Goal: Task Accomplishment & Management: Manage account settings

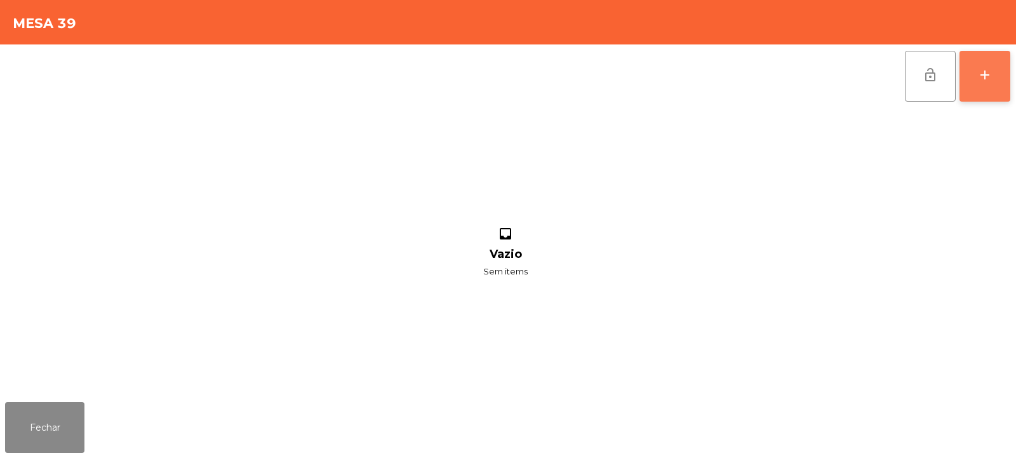
click at [1002, 77] on button "add" at bounding box center [985, 76] width 51 height 51
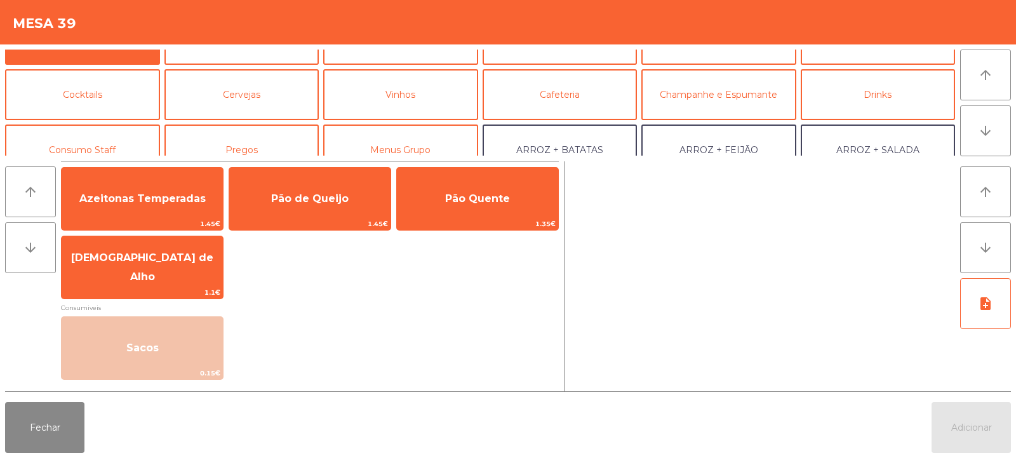
scroll to position [61, 0]
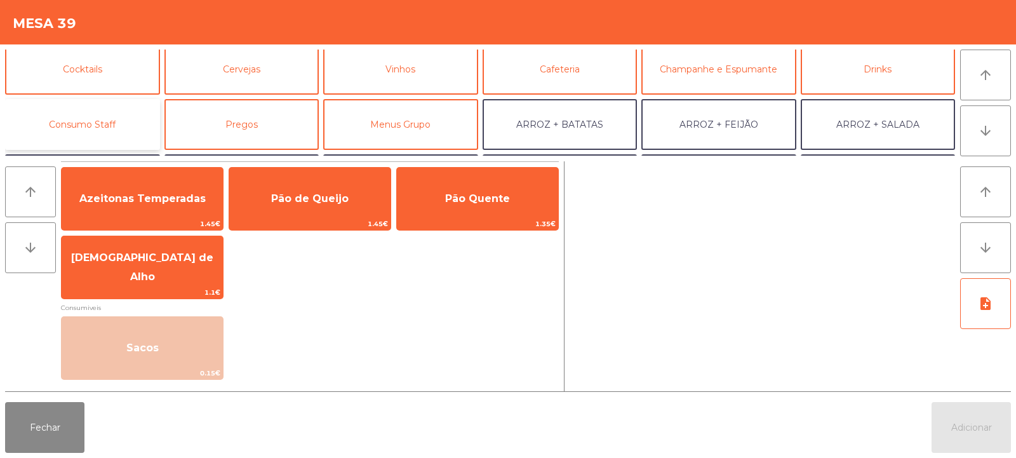
click at [113, 112] on button "Consumo Staff" at bounding box center [82, 124] width 155 height 51
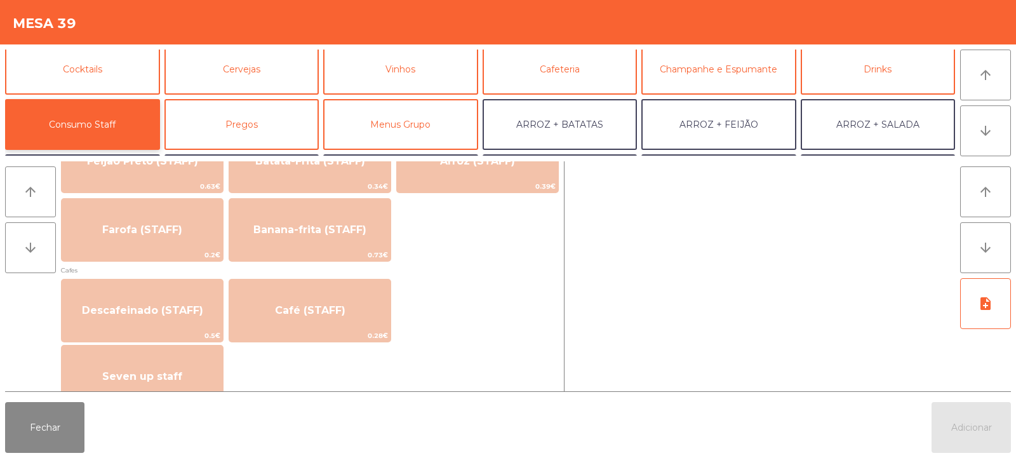
scroll to position [648, 0]
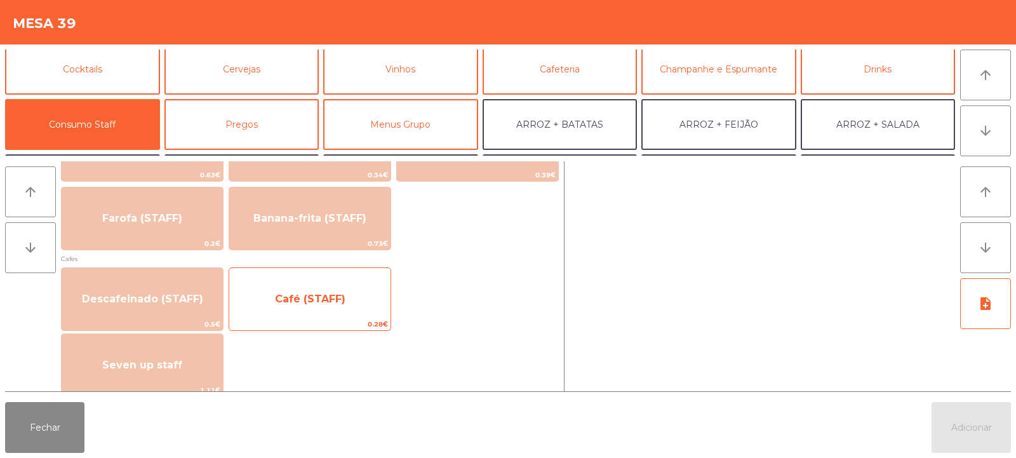
click at [389, 307] on span "Café (STAFF)" at bounding box center [309, 299] width 161 height 34
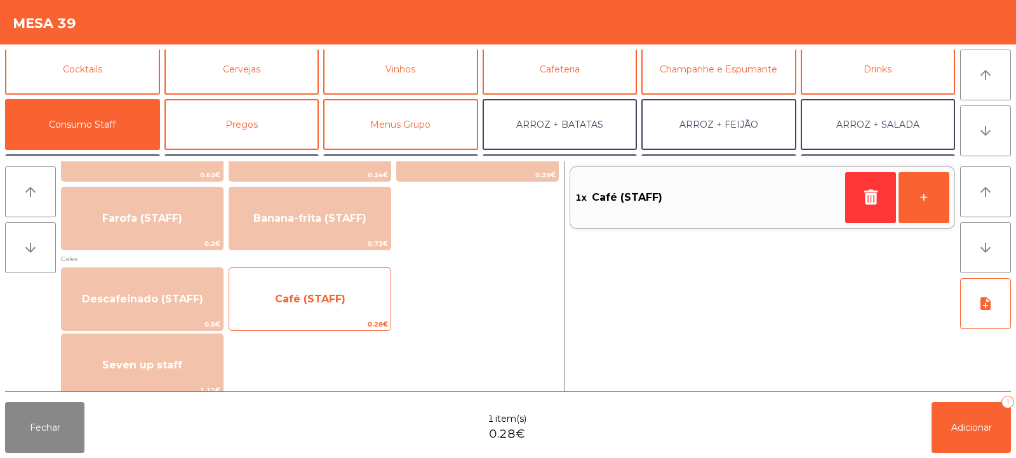
click at [337, 307] on span "Café (STAFF)" at bounding box center [309, 299] width 161 height 34
click at [344, 305] on span "Café (STAFF)" at bounding box center [309, 299] width 161 height 34
click at [342, 307] on span "Café (STAFF)" at bounding box center [309, 299] width 161 height 34
click at [342, 311] on span "Café (STAFF)" at bounding box center [309, 299] width 161 height 34
click at [344, 314] on span "Café (STAFF)" at bounding box center [309, 299] width 161 height 34
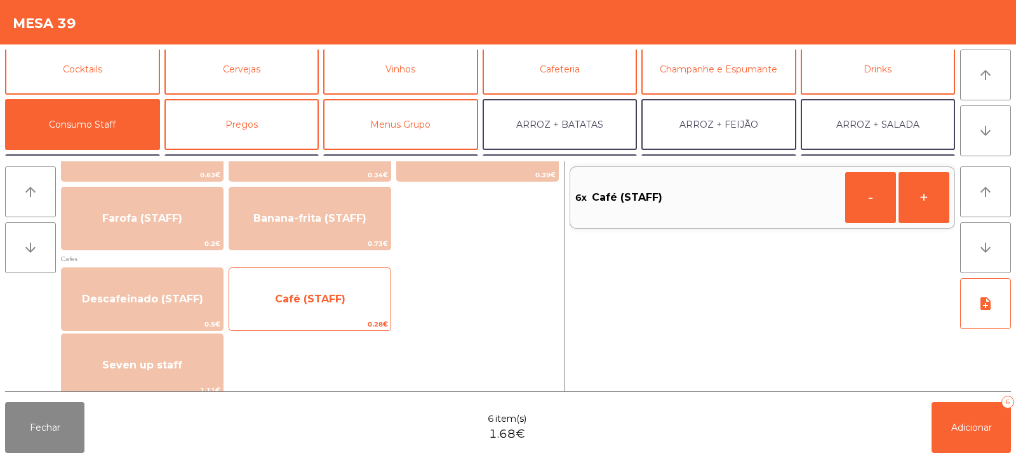
click at [345, 312] on span "Café (STAFF)" at bounding box center [309, 299] width 161 height 34
click at [345, 316] on span "Café (STAFF)" at bounding box center [309, 299] width 161 height 34
click at [350, 283] on span "Café (STAFF)" at bounding box center [309, 299] width 161 height 34
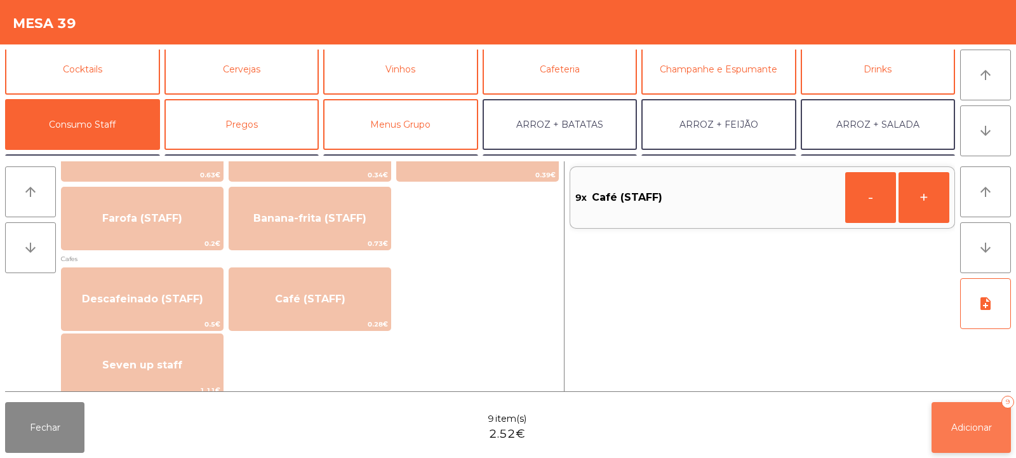
click at [979, 436] on button "Adicionar 9" at bounding box center [971, 427] width 79 height 51
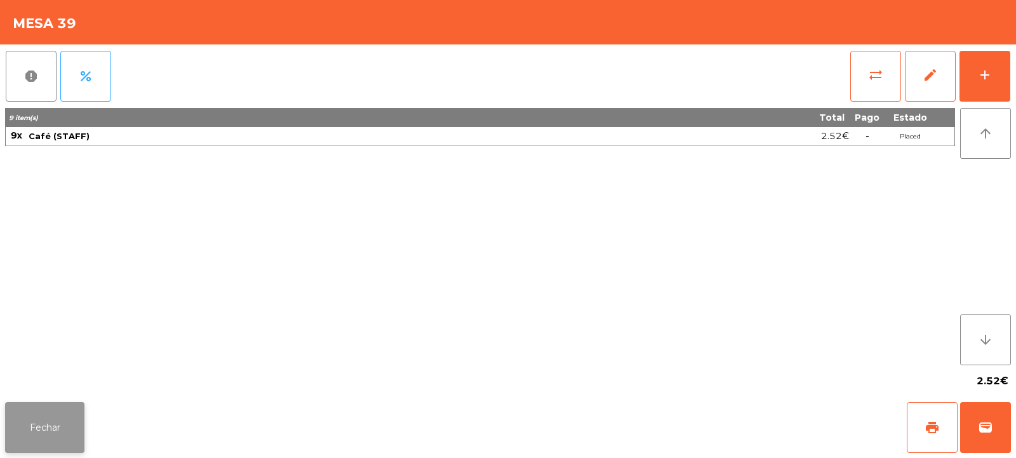
click at [78, 412] on button "Fechar" at bounding box center [44, 427] width 79 height 51
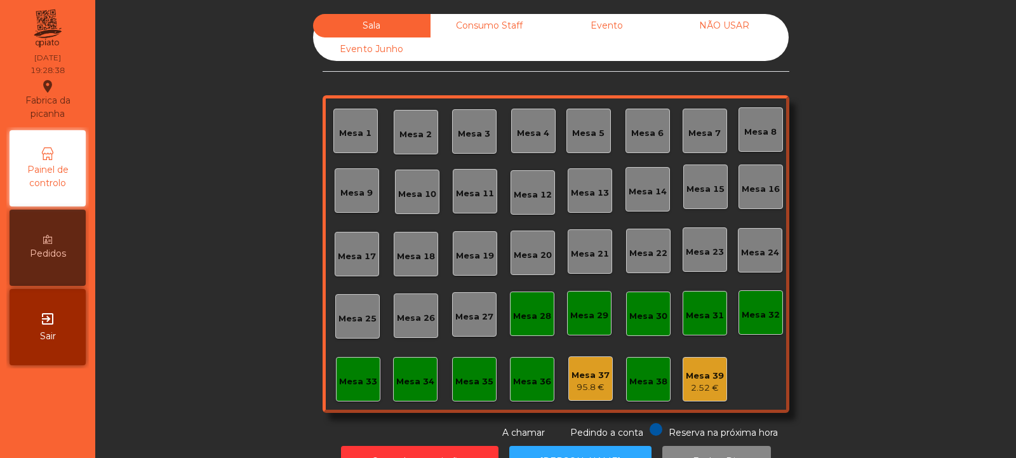
click at [708, 376] on div "Mesa 39" at bounding box center [705, 376] width 38 height 13
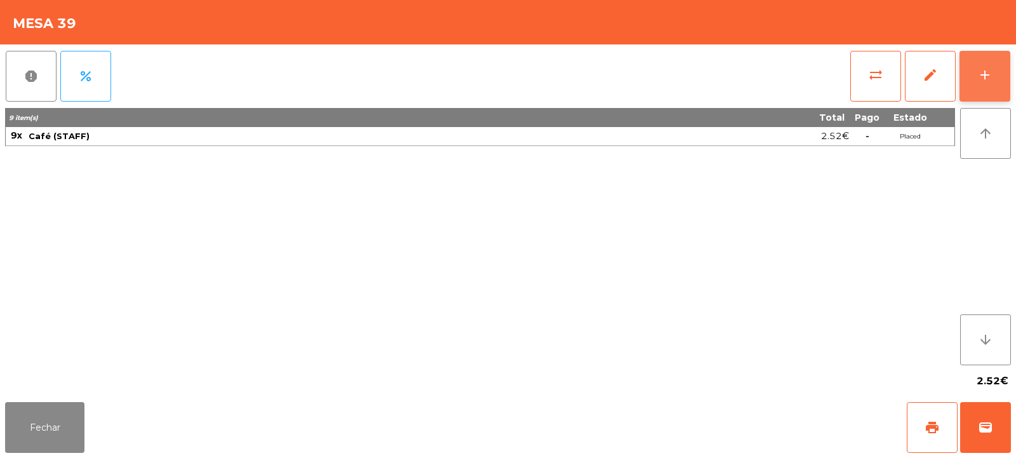
click at [986, 82] on div "add" at bounding box center [984, 74] width 15 height 15
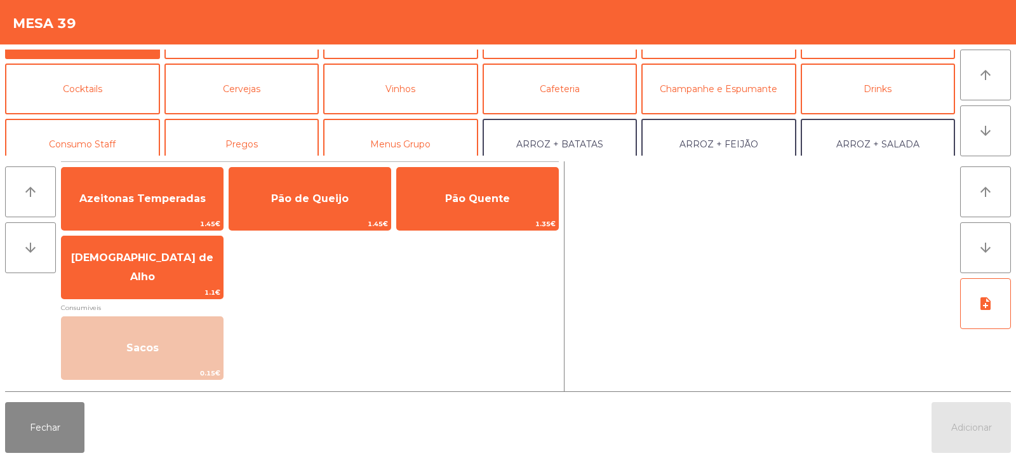
scroll to position [43, 0]
click at [97, 131] on button "Consumo Staff" at bounding box center [82, 142] width 155 height 51
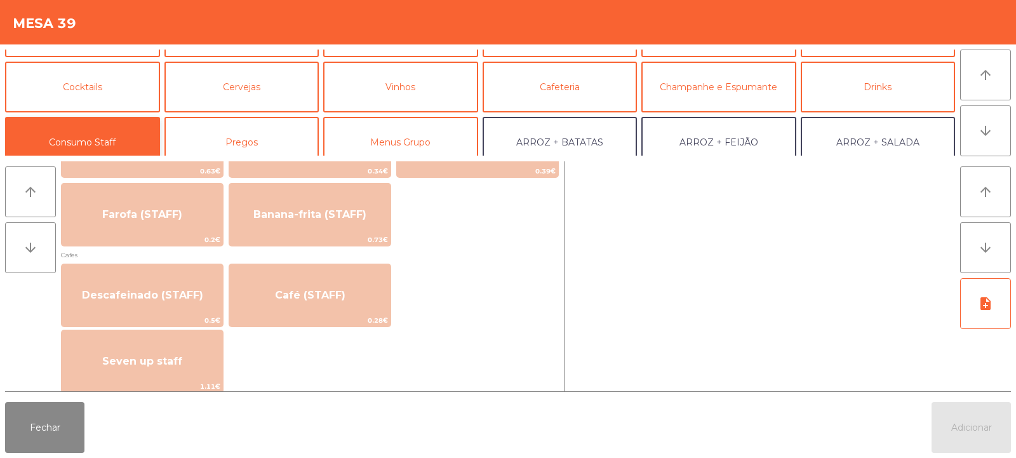
scroll to position [669, 0]
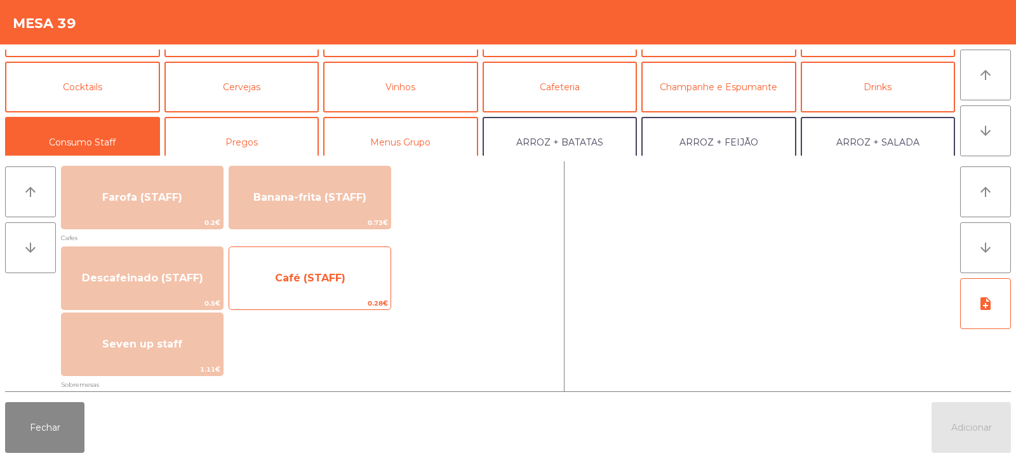
click at [330, 281] on span "Café (STAFF)" at bounding box center [310, 278] width 70 height 12
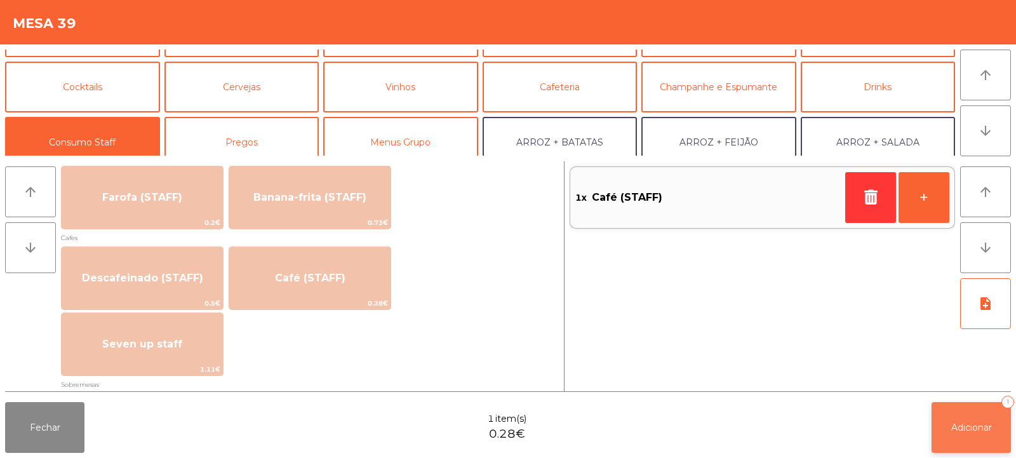
click at [962, 420] on button "Adicionar 1" at bounding box center [971, 427] width 79 height 51
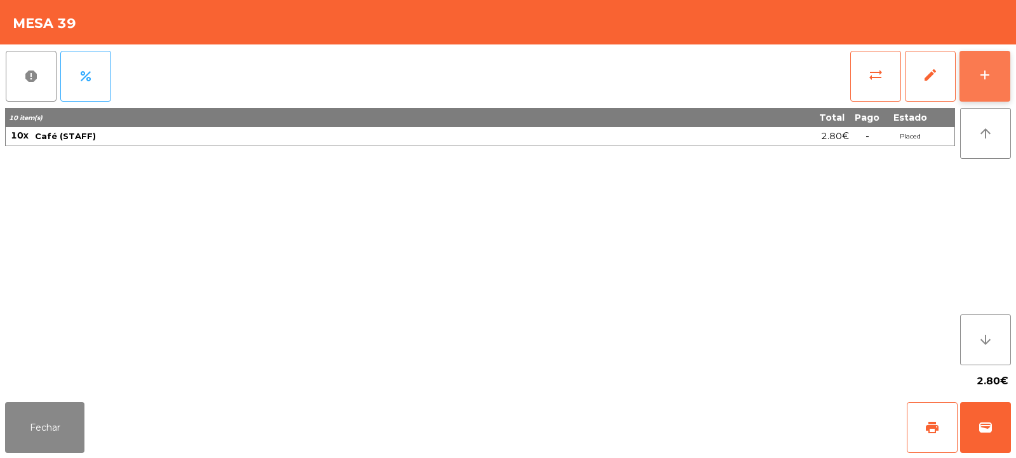
click at [985, 95] on button "add" at bounding box center [985, 76] width 51 height 51
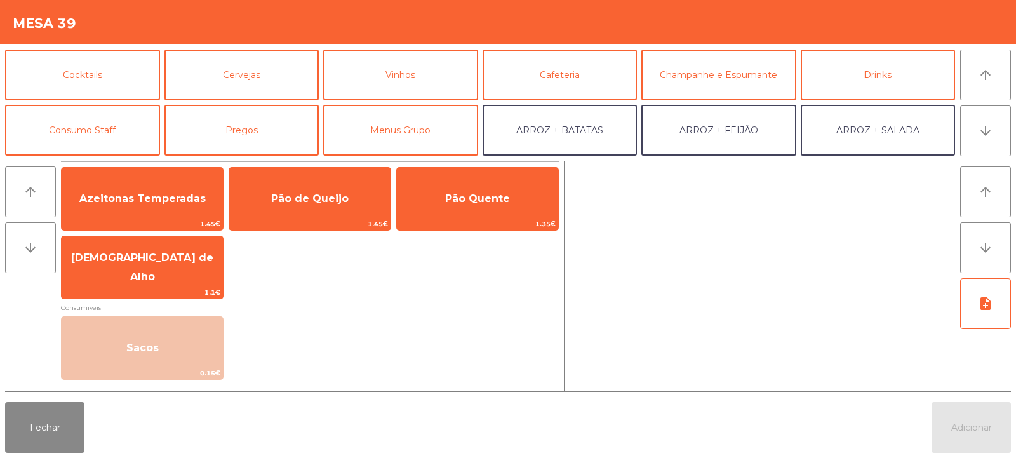
scroll to position [68, 0]
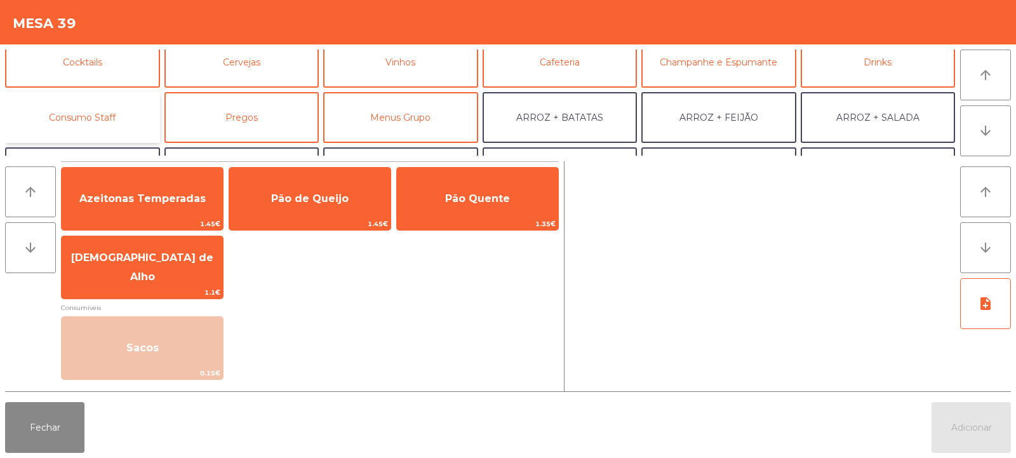
click at [130, 118] on button "Consumo Staff" at bounding box center [82, 117] width 155 height 51
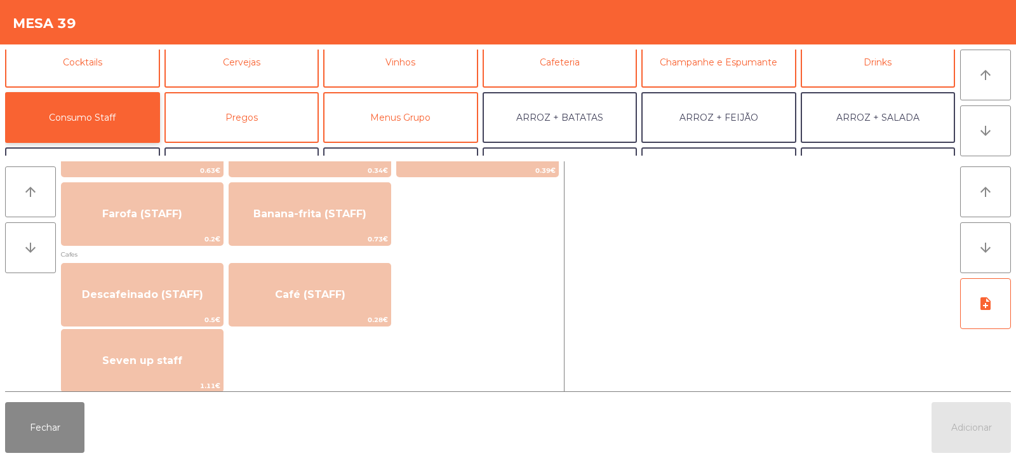
scroll to position [654, 0]
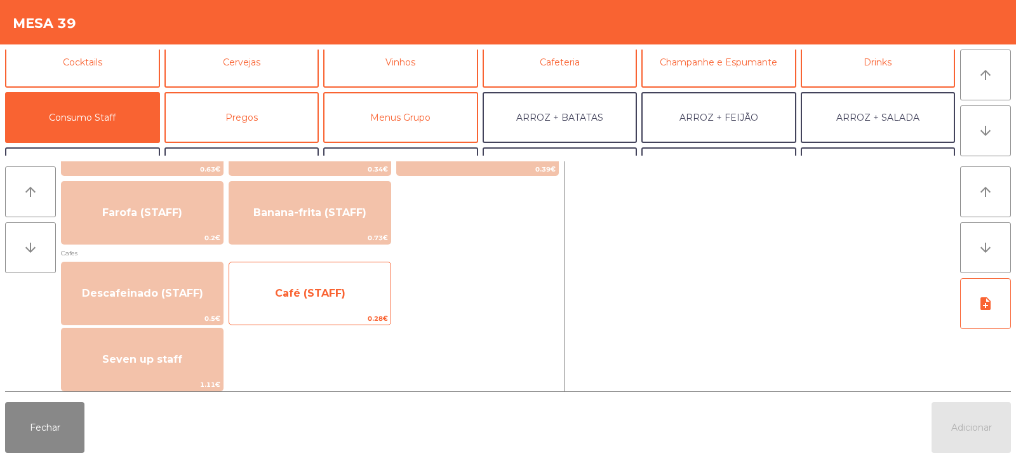
click at [363, 309] on span "Café (STAFF)" at bounding box center [309, 293] width 161 height 34
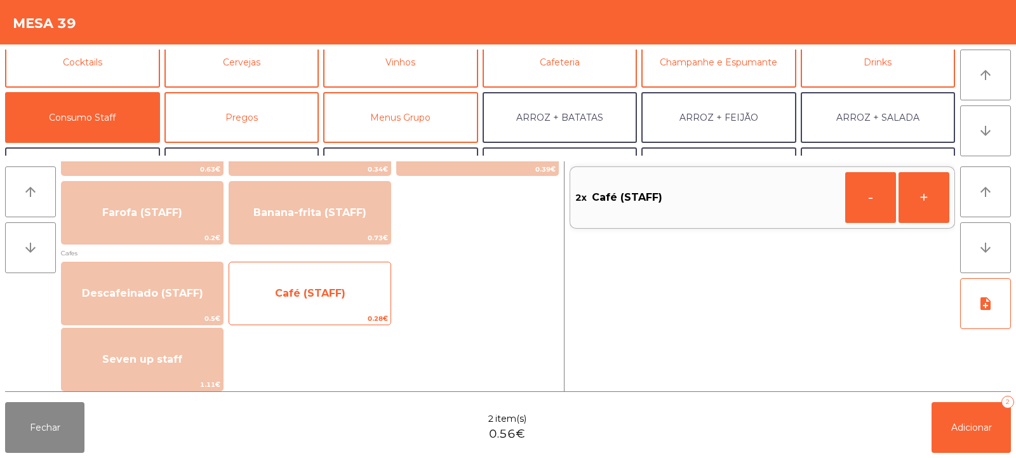
click at [357, 318] on span "0.28€" at bounding box center [309, 318] width 161 height 12
click at [354, 316] on span "0.28€" at bounding box center [309, 318] width 161 height 12
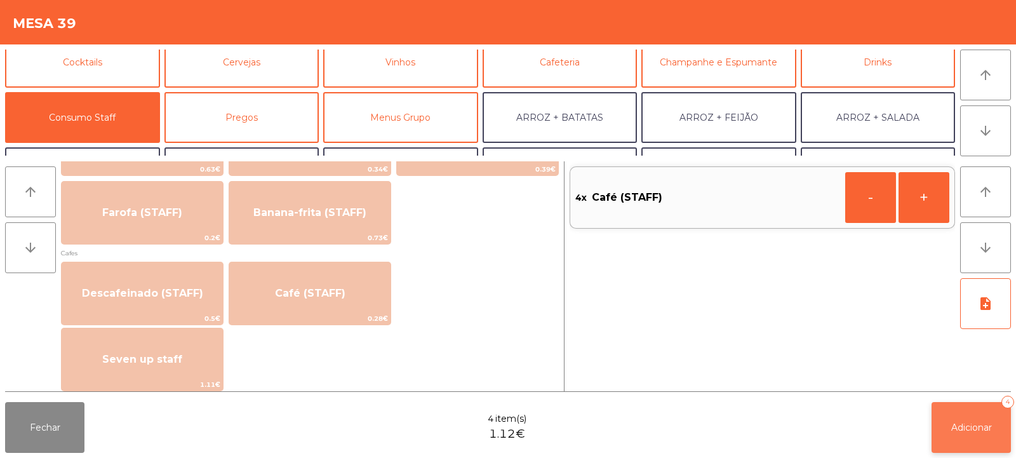
click at [945, 403] on button "Adicionar 4" at bounding box center [971, 427] width 79 height 51
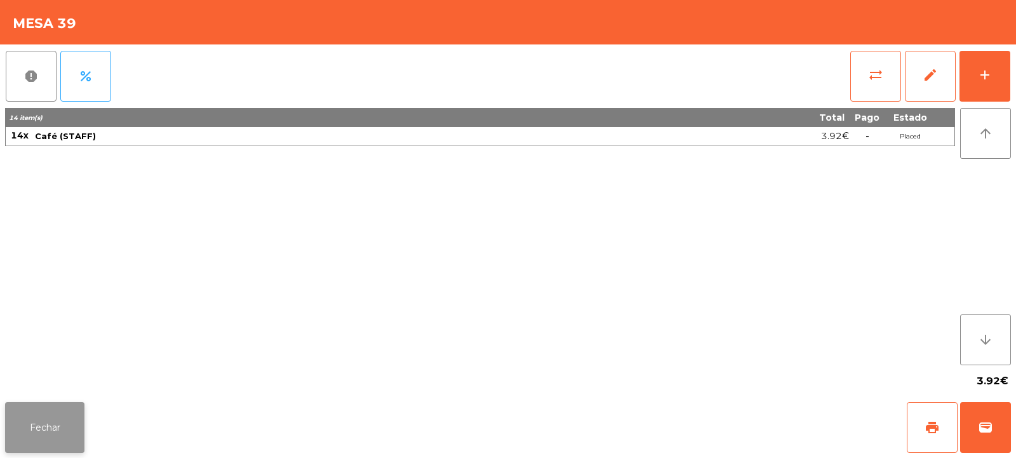
click at [57, 436] on button "Fechar" at bounding box center [44, 427] width 79 height 51
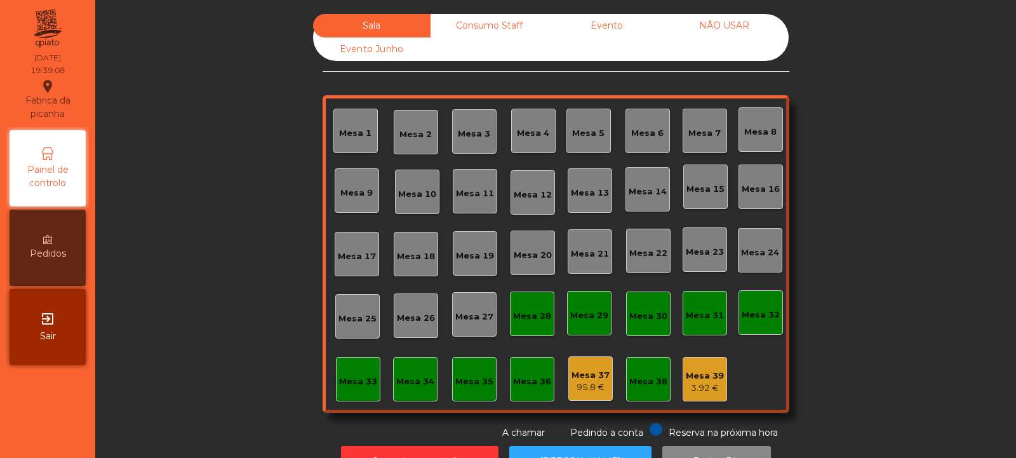
click at [464, 389] on div "Mesa 35" at bounding box center [474, 379] width 44 height 44
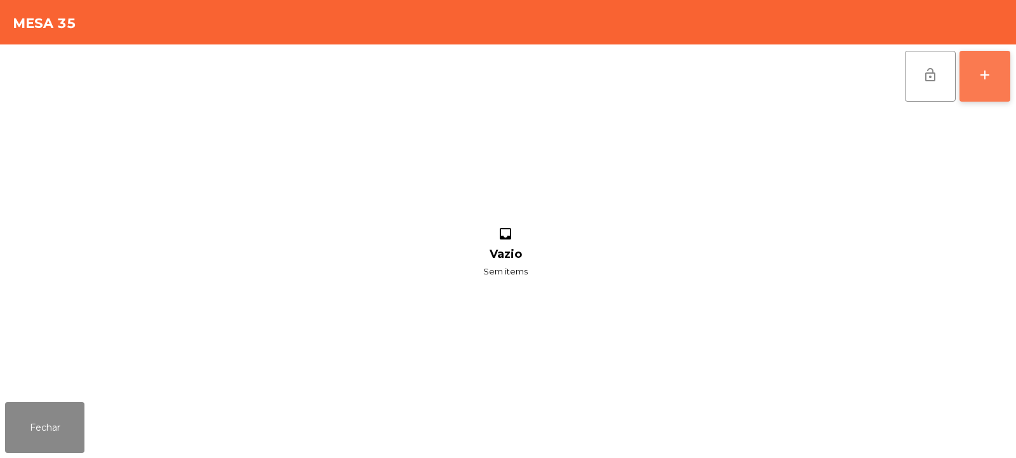
click at [969, 62] on button "add" at bounding box center [985, 76] width 51 height 51
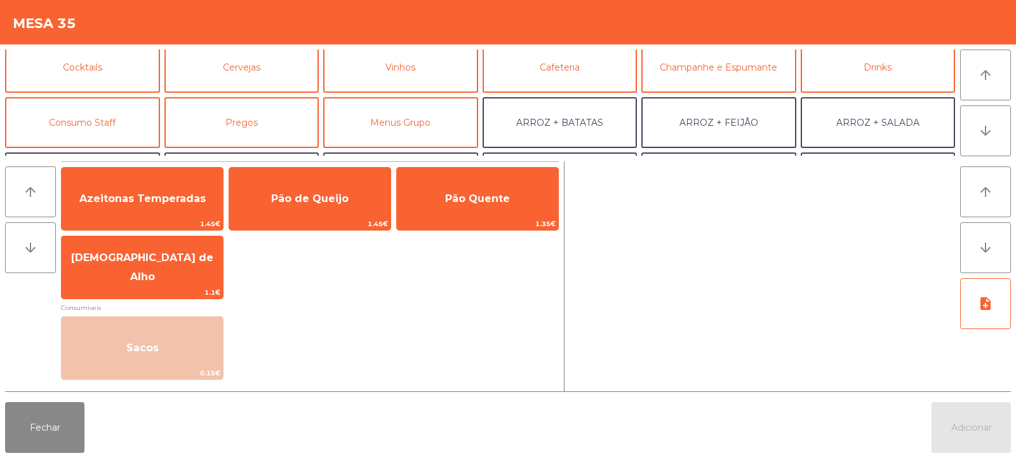
scroll to position [64, 0]
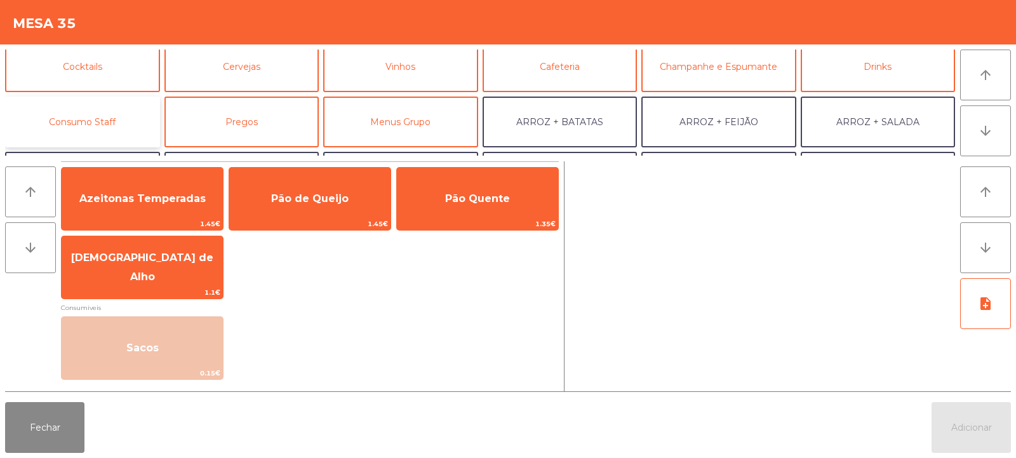
click at [102, 120] on button "Consumo Staff" at bounding box center [82, 122] width 155 height 51
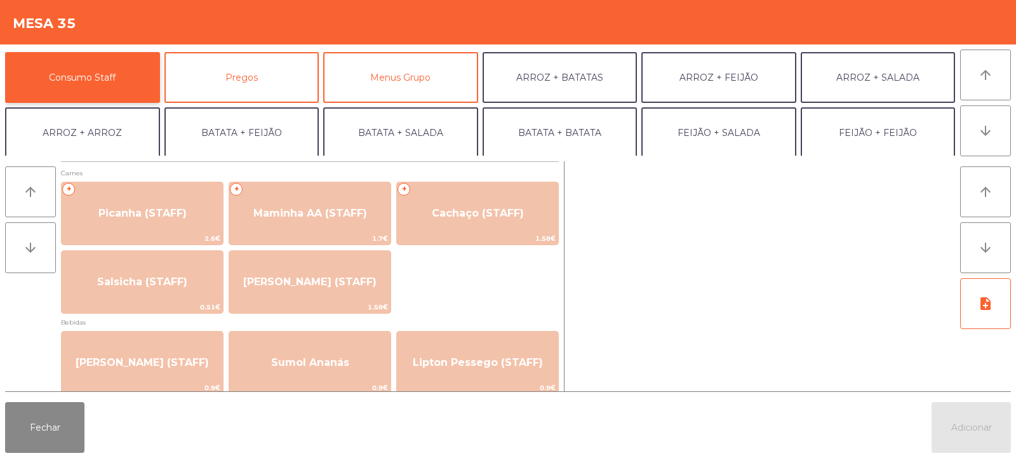
scroll to position [121, 0]
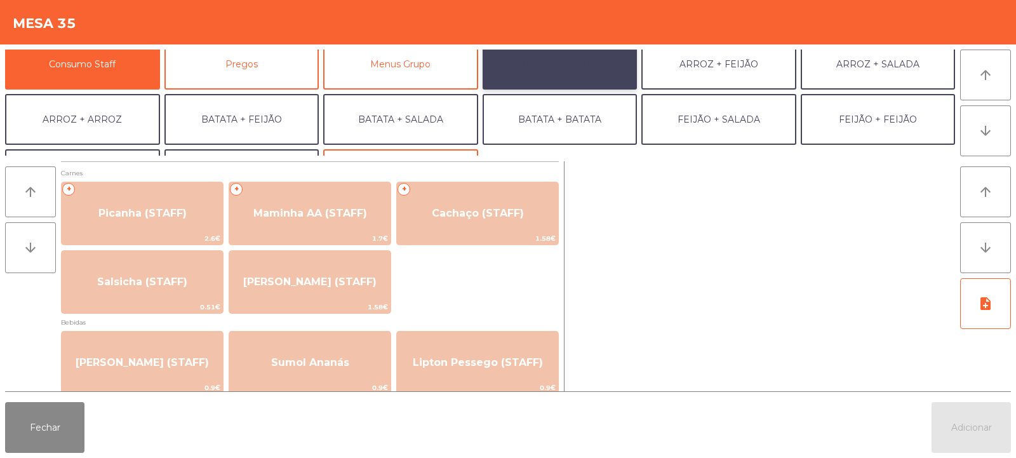
click at [575, 53] on button "ARROZ + BATATAS" at bounding box center [560, 64] width 155 height 51
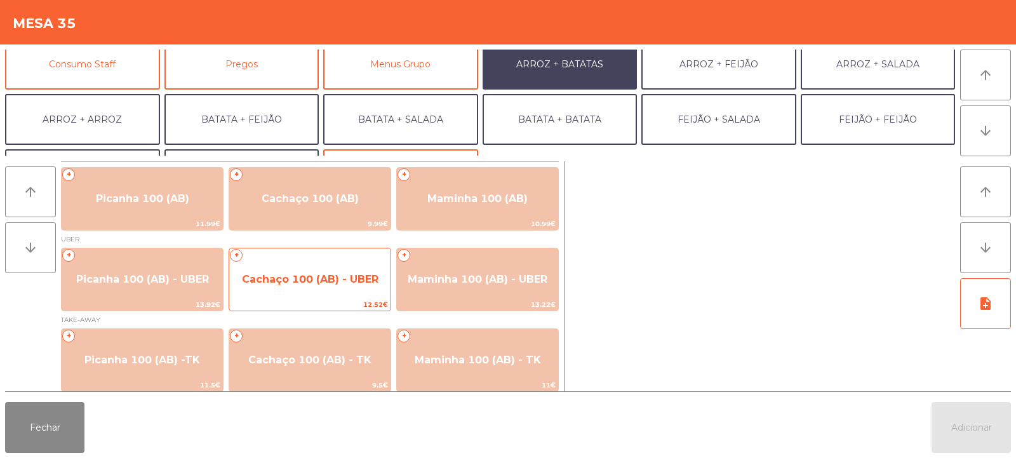
click at [306, 289] on span "Cachaço 100 (AB) - UBER" at bounding box center [309, 279] width 161 height 34
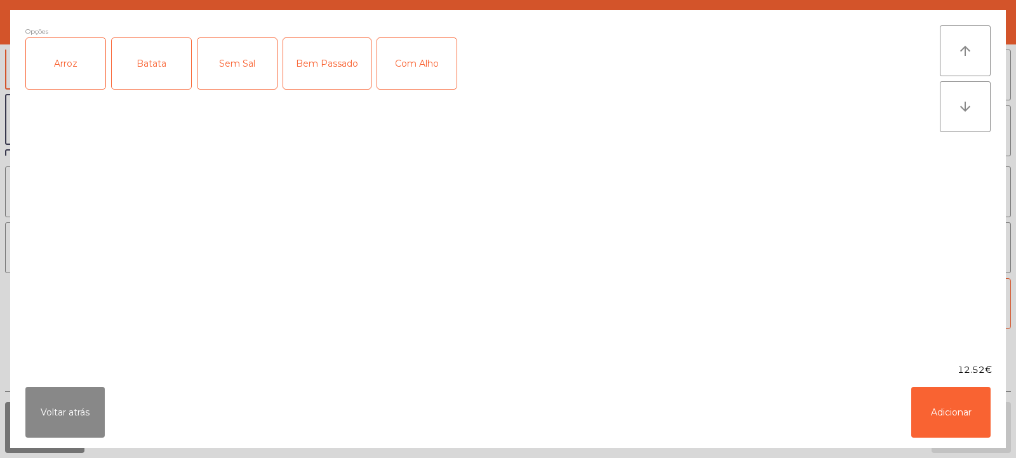
click at [62, 65] on div "Arroz" at bounding box center [65, 63] width 79 height 51
click at [142, 65] on div "Batata" at bounding box center [151, 63] width 79 height 51
click at [333, 67] on div "Bem Passado" at bounding box center [327, 63] width 88 height 51
click at [953, 408] on button "Adicionar" at bounding box center [950, 412] width 79 height 51
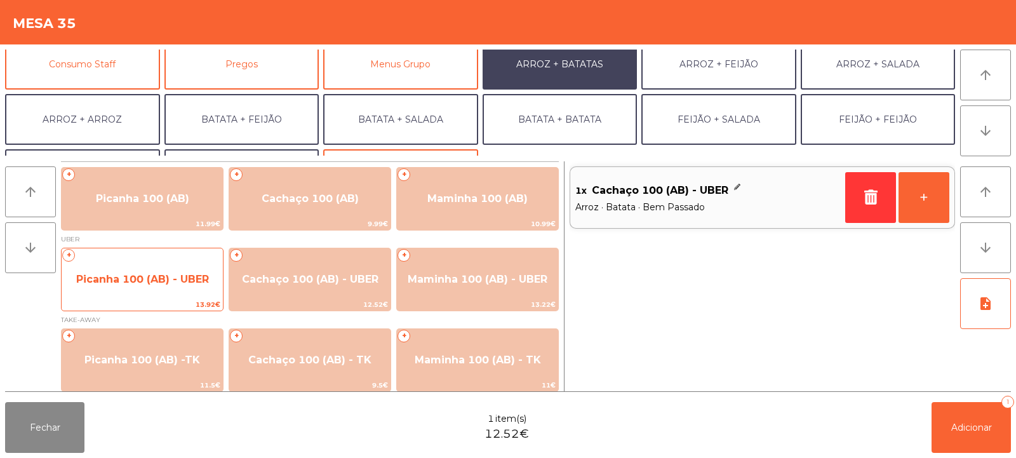
click at [137, 281] on span "Picanha 100 (AB) - UBER" at bounding box center [142, 279] width 133 height 12
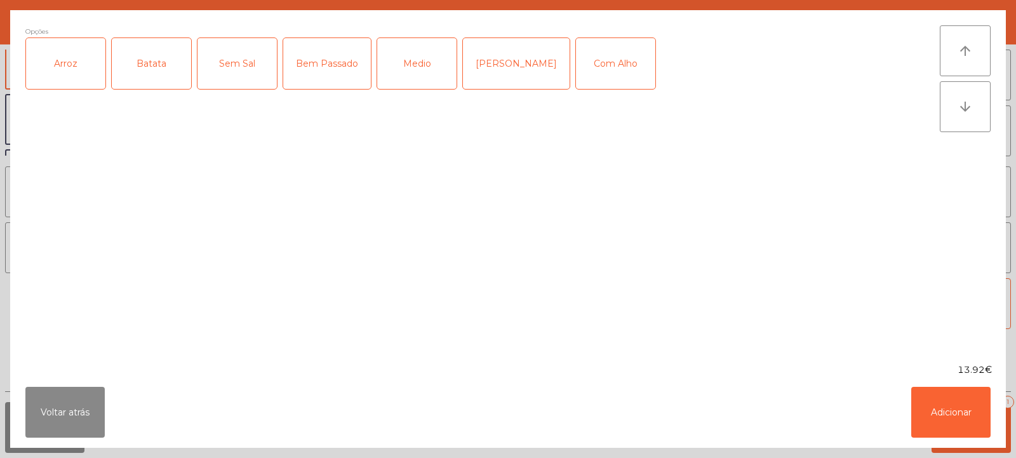
click at [59, 62] on div "Arroz" at bounding box center [65, 63] width 79 height 51
click at [140, 65] on div "Batata" at bounding box center [151, 63] width 79 height 51
click at [409, 65] on div "Medio" at bounding box center [416, 63] width 79 height 51
click at [946, 406] on button "Adicionar" at bounding box center [950, 412] width 79 height 51
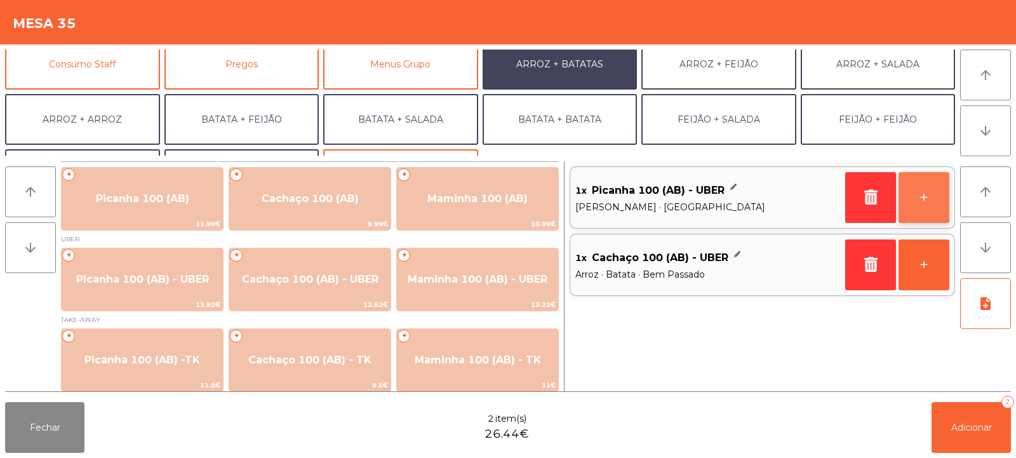
click at [937, 202] on button "+" at bounding box center [924, 197] width 51 height 51
click at [925, 198] on button "+" at bounding box center [924, 197] width 51 height 51
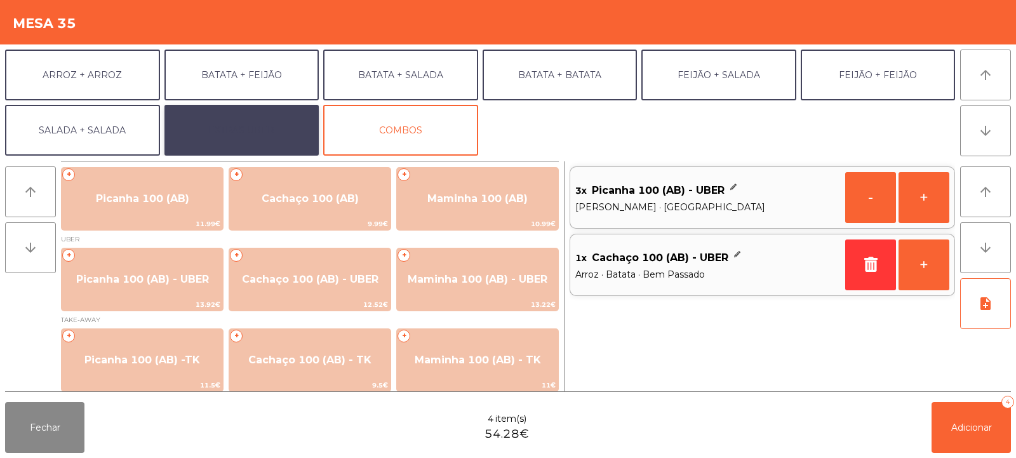
click at [255, 135] on button "EXTRAS UBER" at bounding box center [241, 130] width 155 height 51
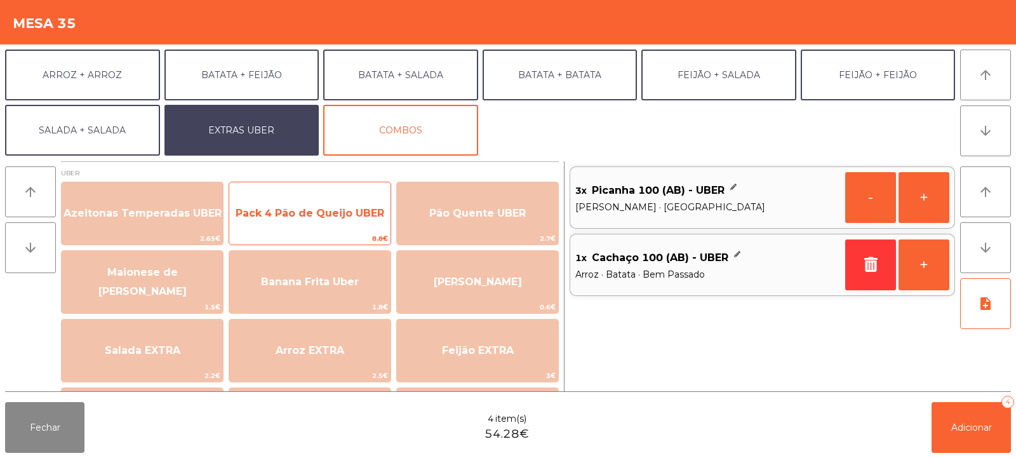
click at [309, 219] on span "Pack 4 Pão de Queijo UBER" at bounding box center [309, 213] width 161 height 34
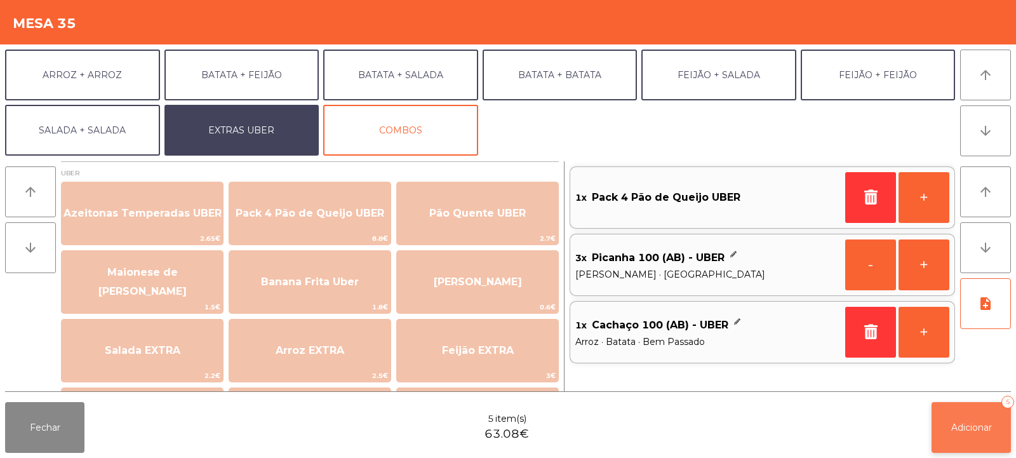
click at [948, 438] on button "Adicionar 5" at bounding box center [971, 427] width 79 height 51
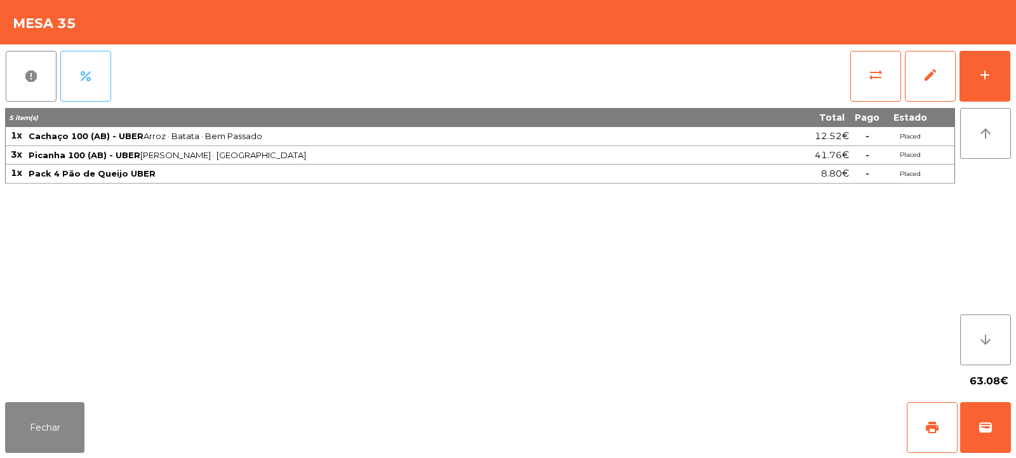
click at [90, 59] on button "percent" at bounding box center [85, 76] width 51 height 51
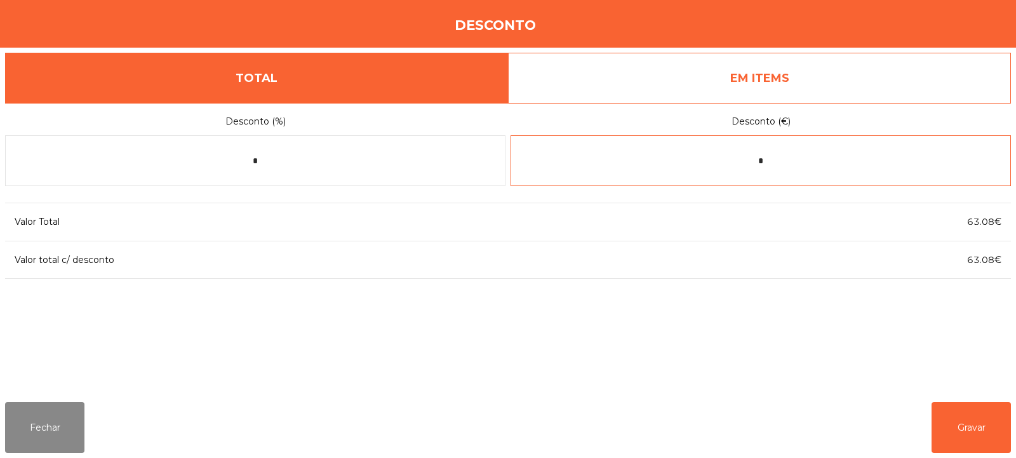
click at [722, 158] on input "*" at bounding box center [761, 160] width 500 height 51
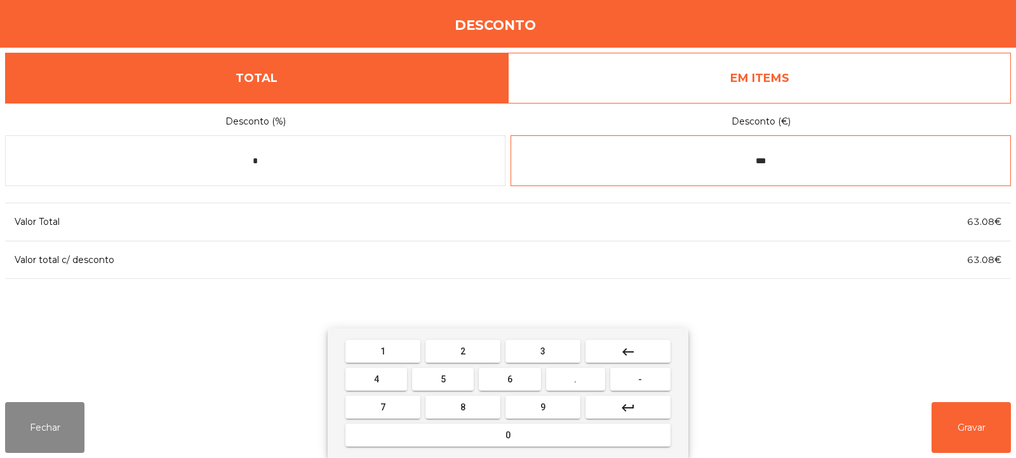
type input "***"
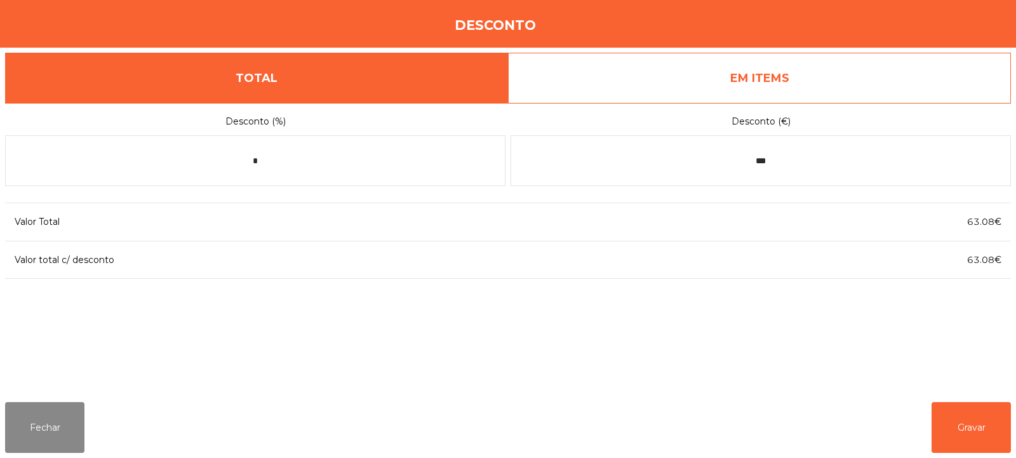
click at [797, 86] on link "EM ITEMS" at bounding box center [759, 78] width 503 height 51
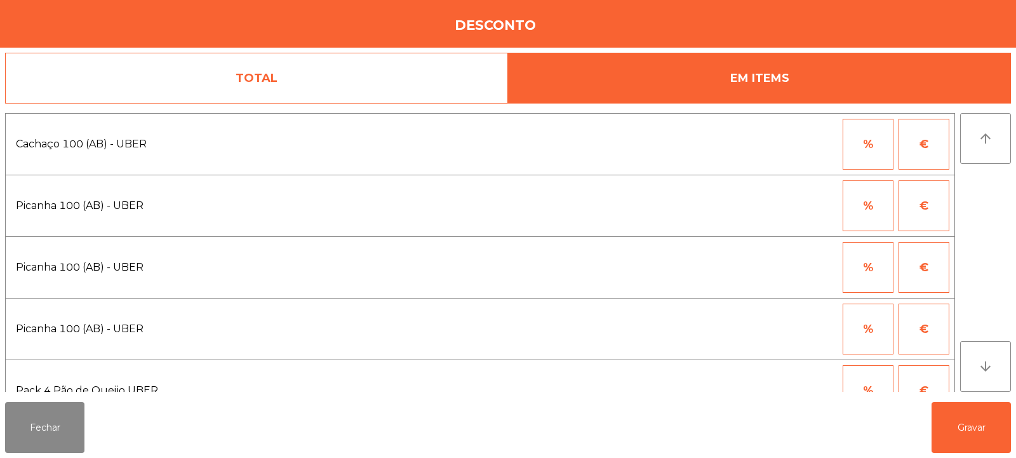
click at [924, 149] on button "€" at bounding box center [924, 144] width 51 height 51
click at [817, 161] on input "*" at bounding box center [806, 144] width 64 height 51
click at [778, 262] on div at bounding box center [806, 267] width 64 height 51
click at [815, 138] on input "*" at bounding box center [806, 144] width 64 height 51
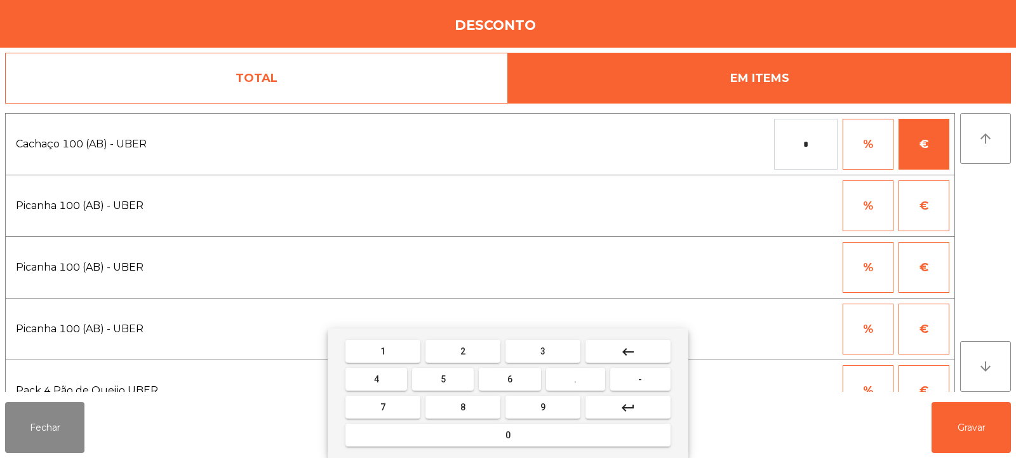
type input "*"
click at [410, 349] on button "1" at bounding box center [382, 351] width 75 height 23
type input "*****"
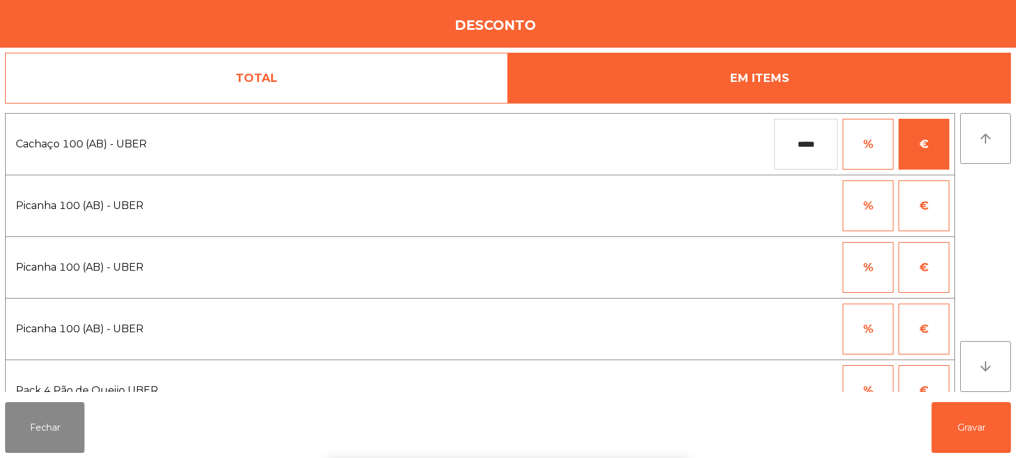
click at [967, 424] on div "1 2 3 keyboard_backspace 4 5 6 . - 7 8 9 keyboard_return 0" at bounding box center [508, 393] width 1016 height 130
click at [964, 425] on button "Gravar" at bounding box center [971, 427] width 79 height 51
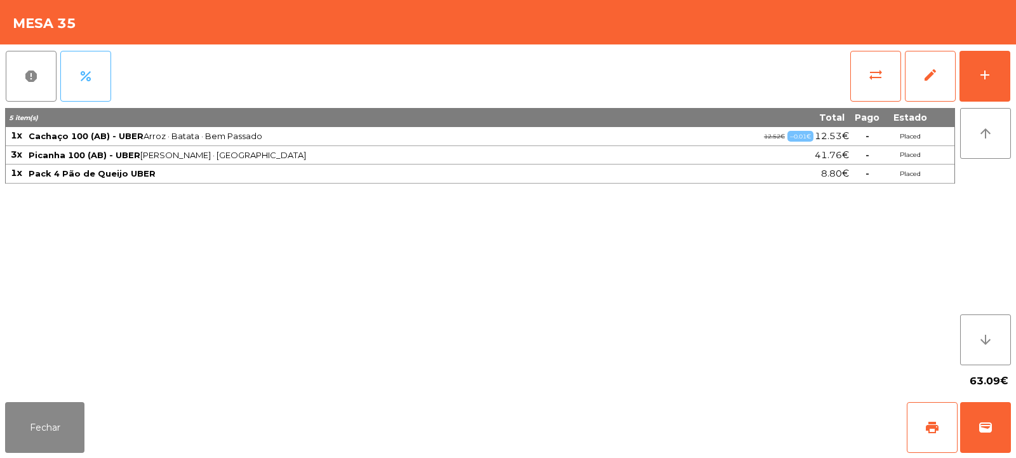
click at [96, 77] on button "percent" at bounding box center [85, 76] width 51 height 51
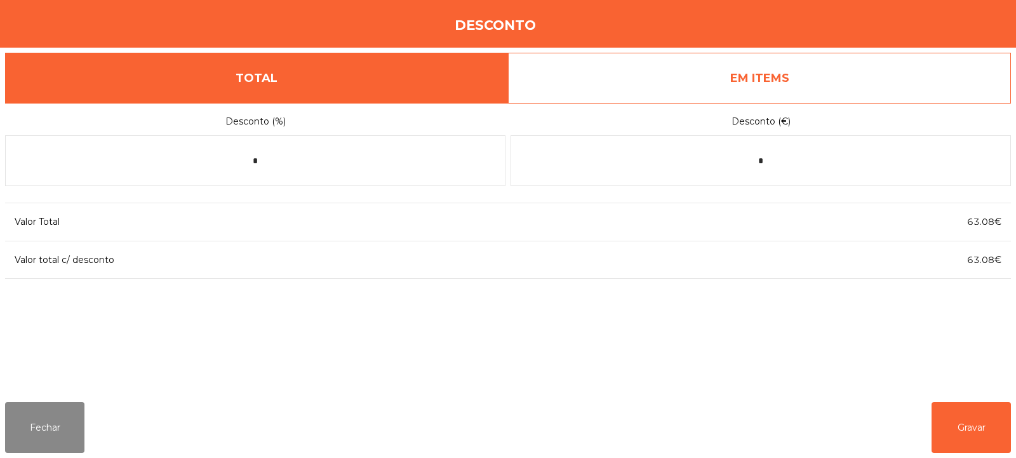
click at [752, 78] on link "EM ITEMS" at bounding box center [759, 78] width 503 height 51
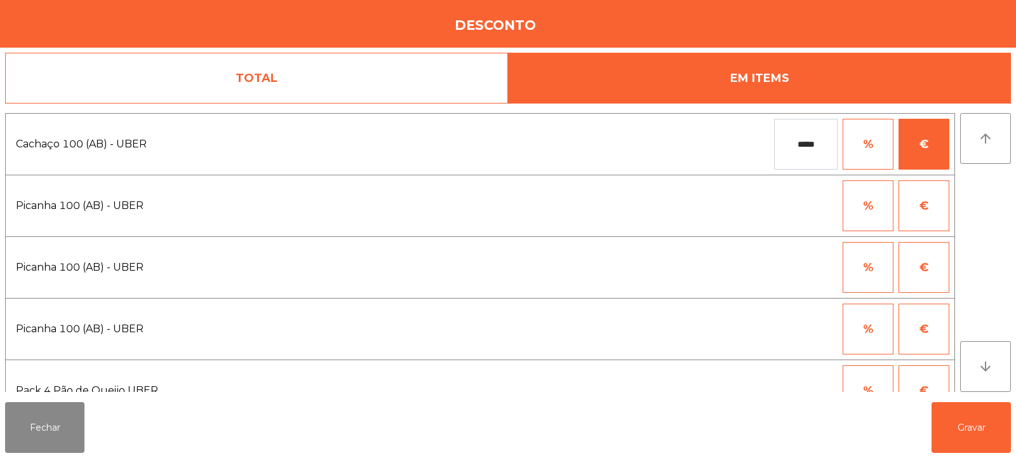
click at [845, 154] on button "%" at bounding box center [868, 144] width 51 height 51
type input "*"
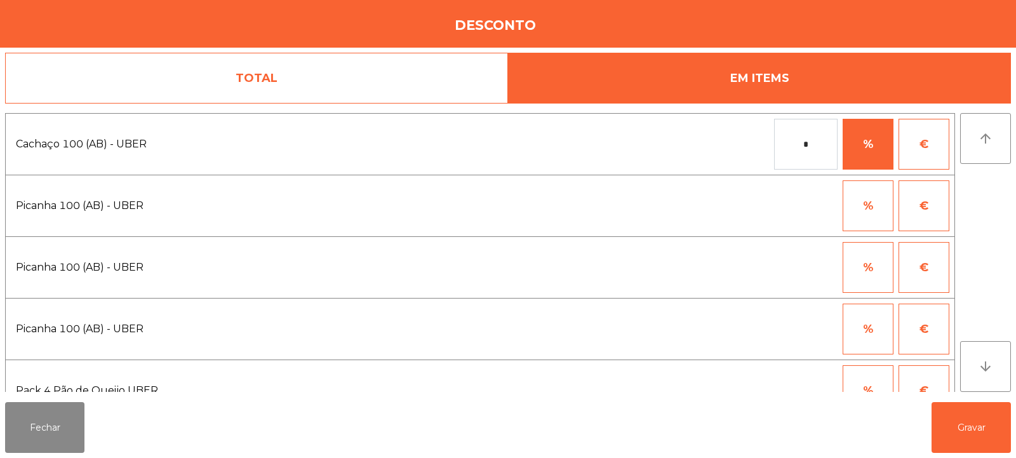
click at [931, 146] on button "€" at bounding box center [924, 144] width 51 height 51
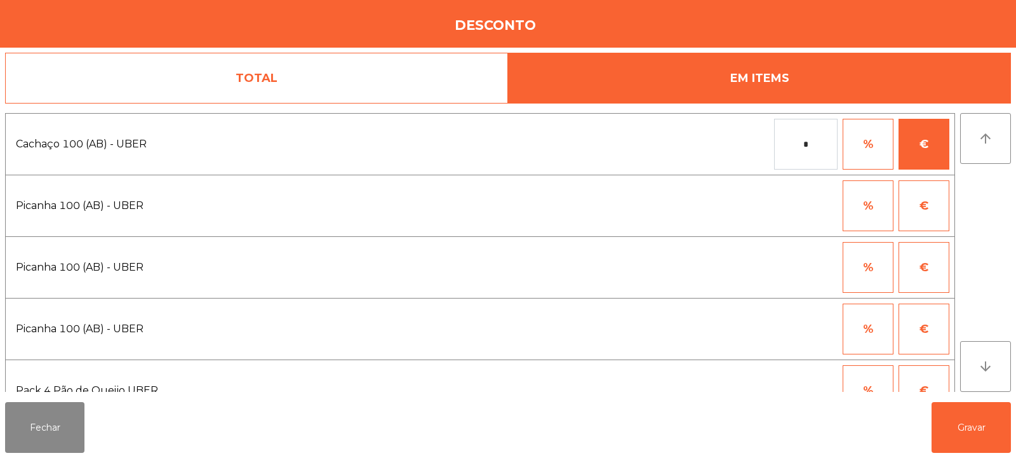
click at [926, 143] on button "€" at bounding box center [924, 144] width 51 height 51
click at [935, 139] on button "€" at bounding box center [924, 144] width 51 height 51
click at [823, 149] on input "*" at bounding box center [806, 144] width 64 height 51
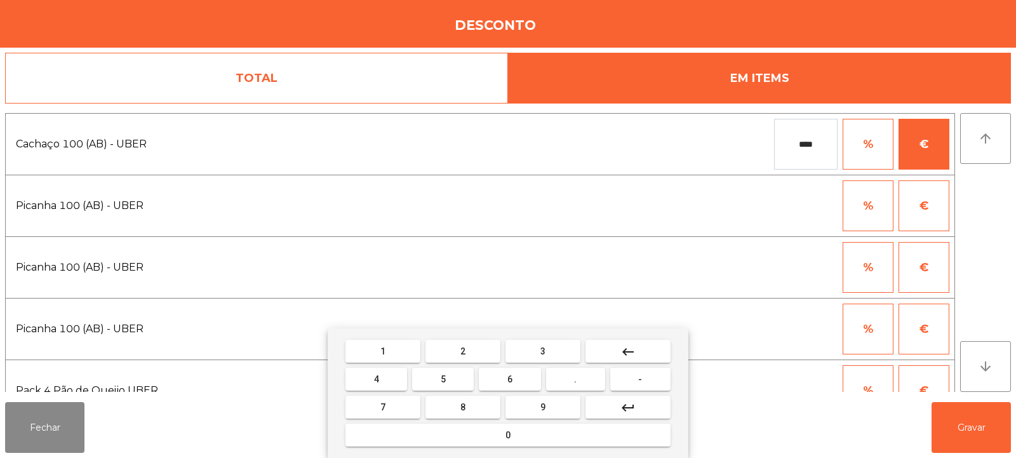
type input "****"
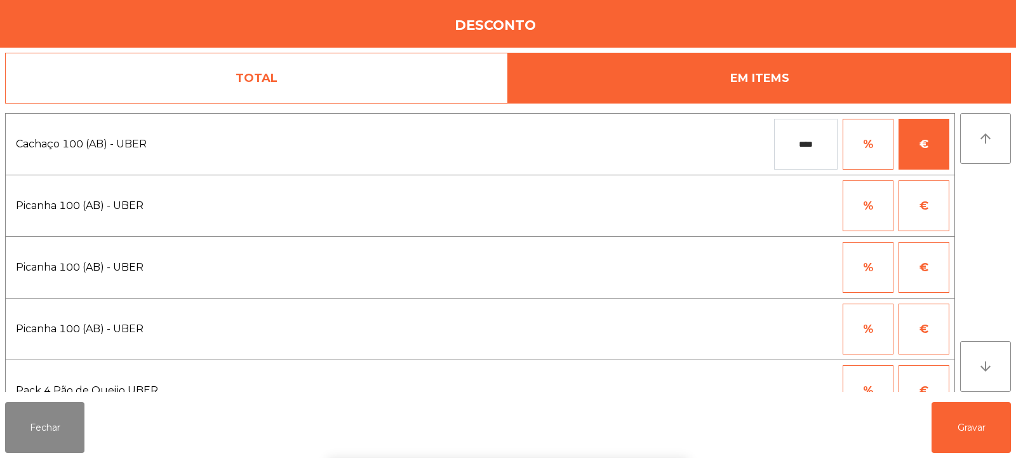
click at [969, 434] on div "1 2 3 keyboard_backspace 4 5 6 . - 7 8 9 keyboard_return 0" at bounding box center [508, 393] width 1016 height 130
click at [976, 439] on button "Gravar" at bounding box center [971, 427] width 79 height 51
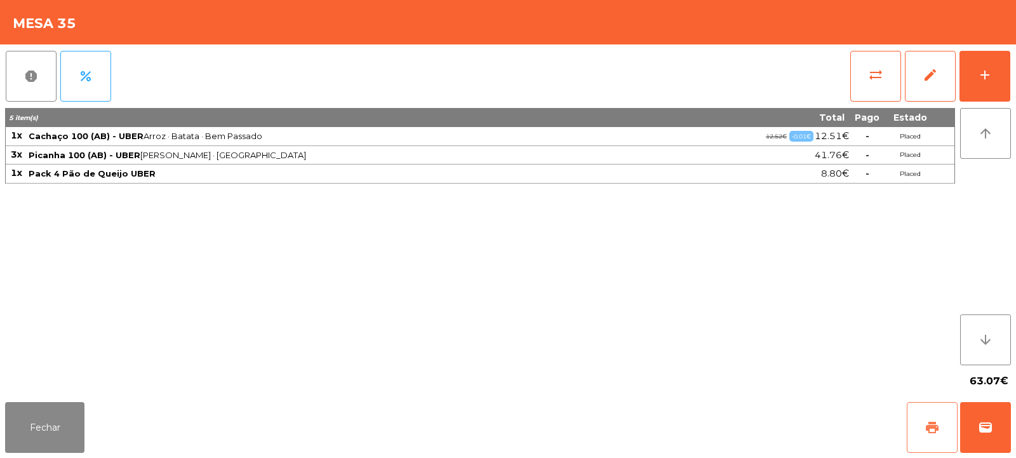
click at [930, 427] on span "print" at bounding box center [932, 427] width 15 height 15
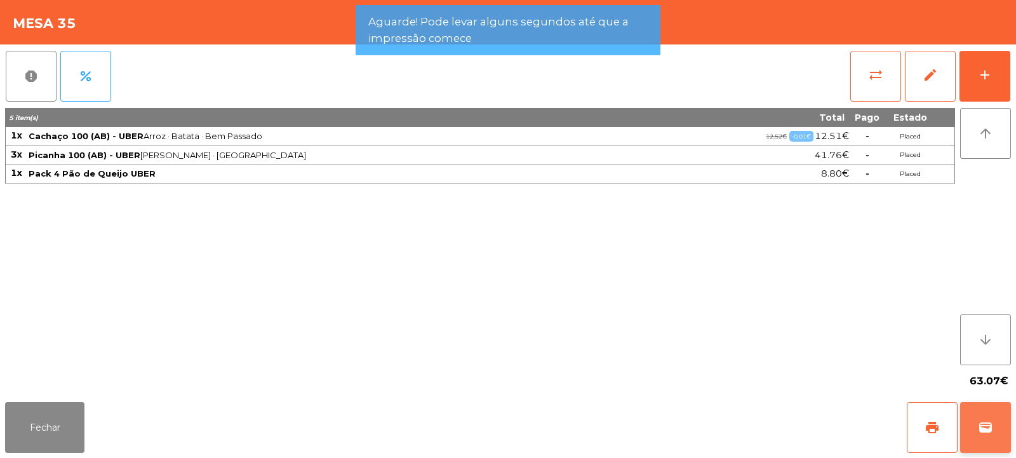
click at [989, 442] on button "wallet" at bounding box center [985, 427] width 51 height 51
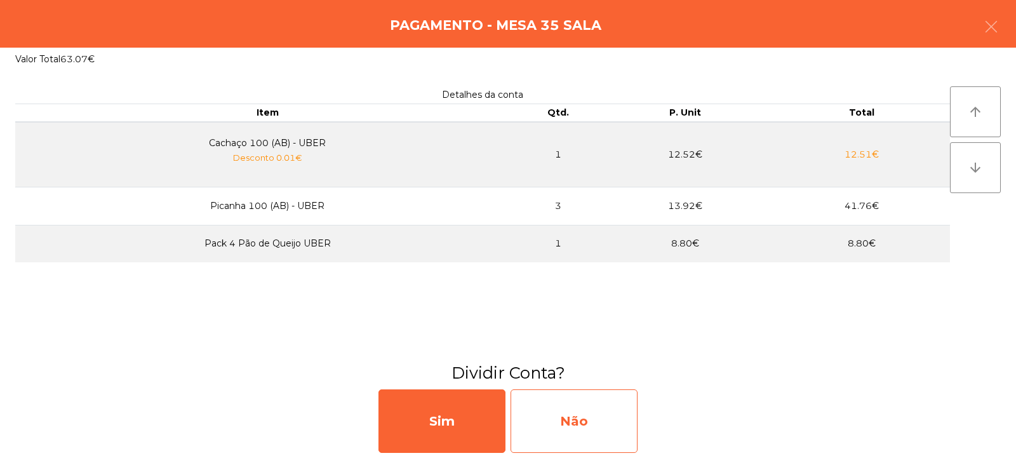
click at [591, 428] on div "Não" at bounding box center [574, 421] width 127 height 64
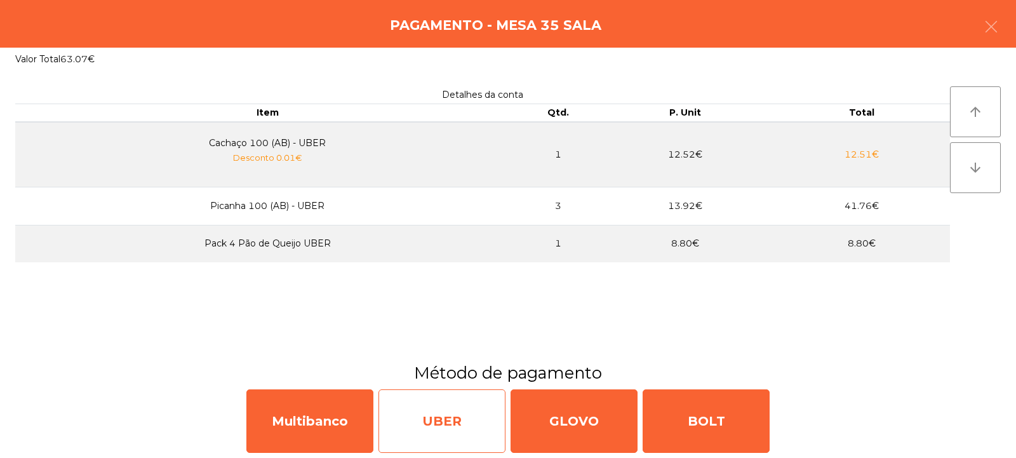
click at [443, 419] on div "UBER" at bounding box center [442, 421] width 127 height 64
select select "**"
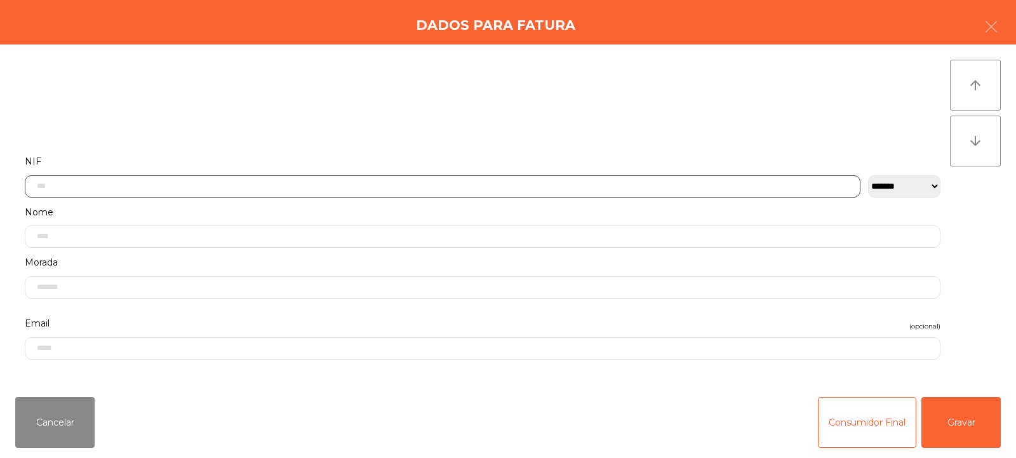
click at [406, 184] on input "text" at bounding box center [443, 186] width 836 height 22
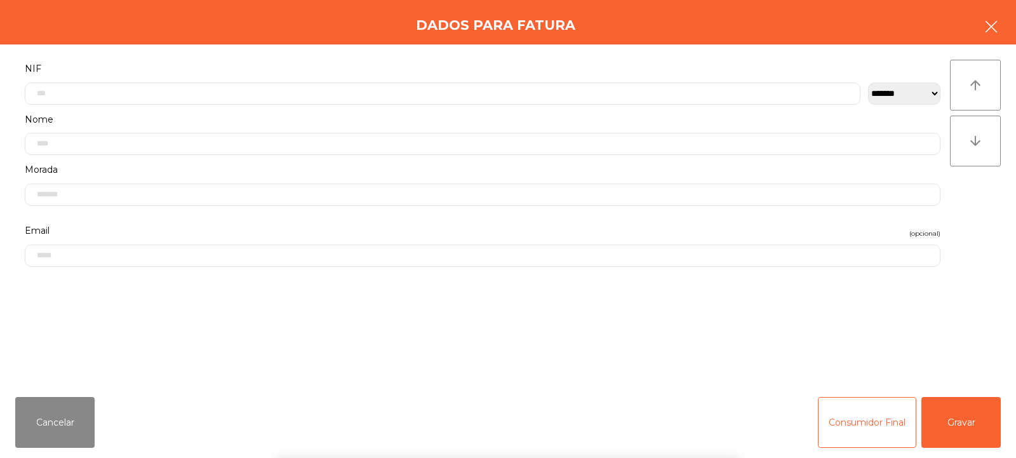
click at [990, 26] on icon "button" at bounding box center [991, 26] width 15 height 15
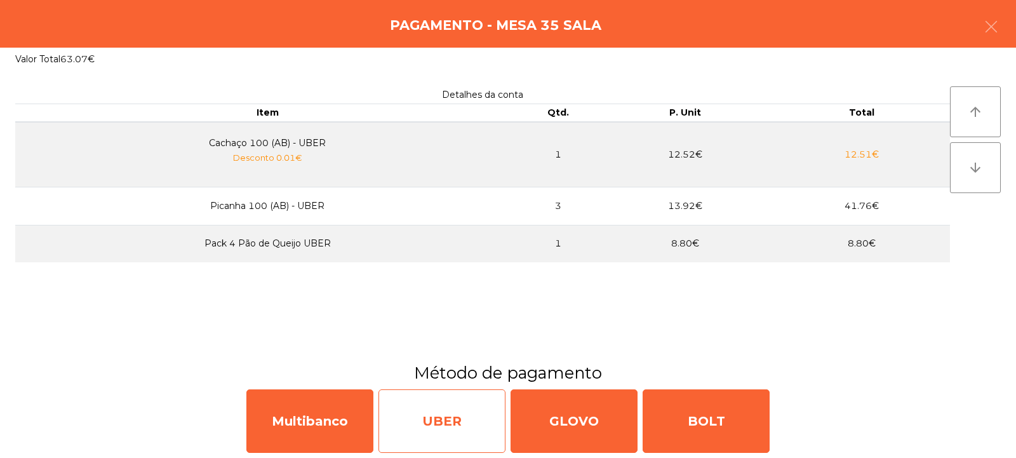
click at [439, 419] on div "UBER" at bounding box center [442, 421] width 127 height 64
select select "**"
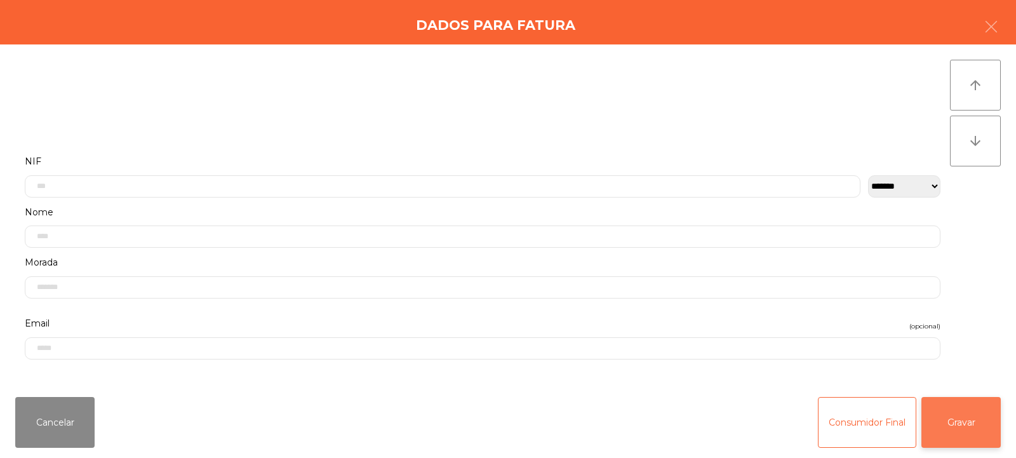
click at [954, 416] on button "Gravar" at bounding box center [961, 422] width 79 height 51
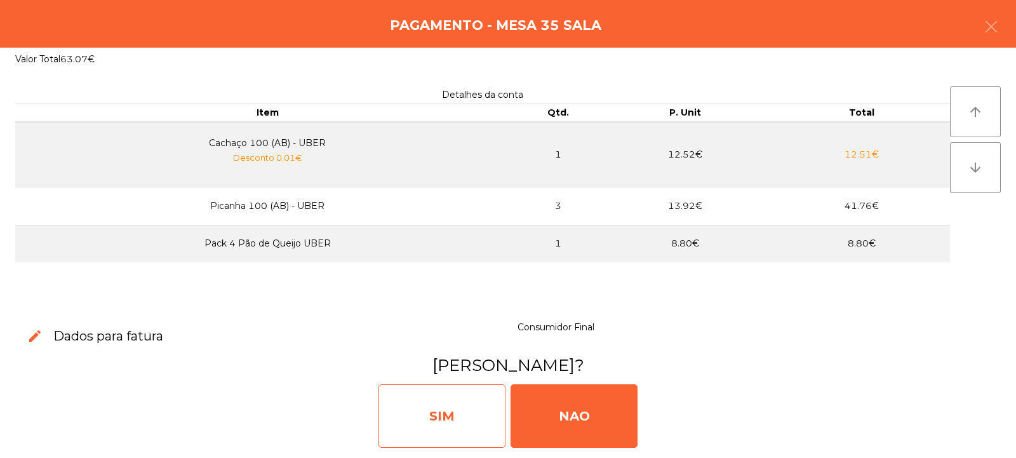
click at [431, 418] on div "SIM" at bounding box center [442, 416] width 127 height 64
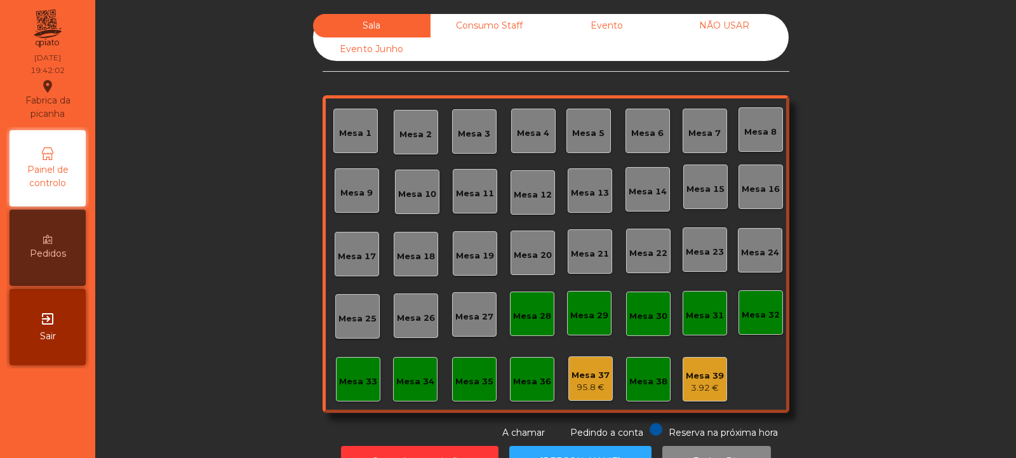
click at [713, 384] on div "3.92 €" at bounding box center [705, 388] width 38 height 13
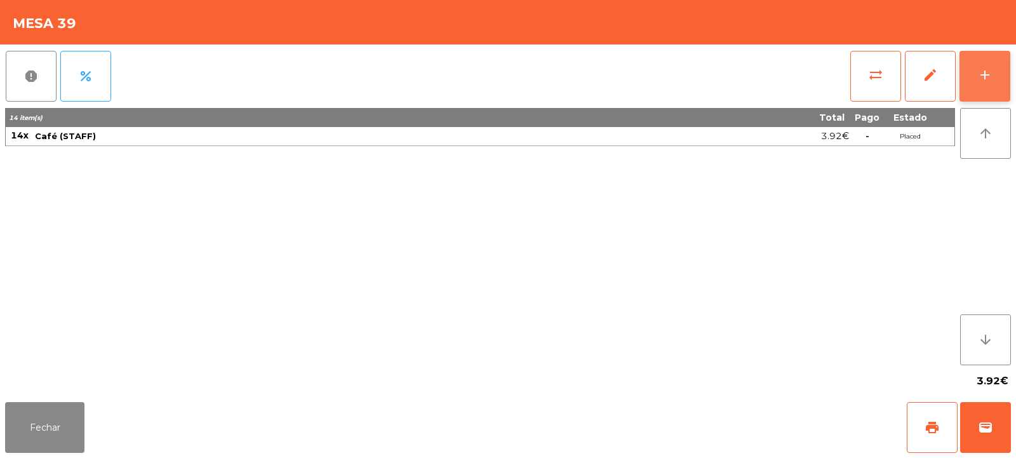
click at [985, 89] on button "add" at bounding box center [985, 76] width 51 height 51
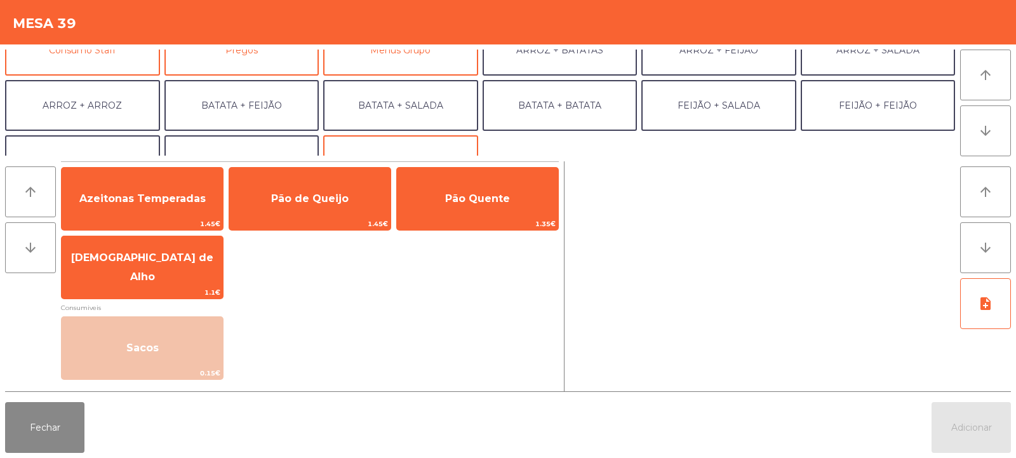
scroll to position [132, 0]
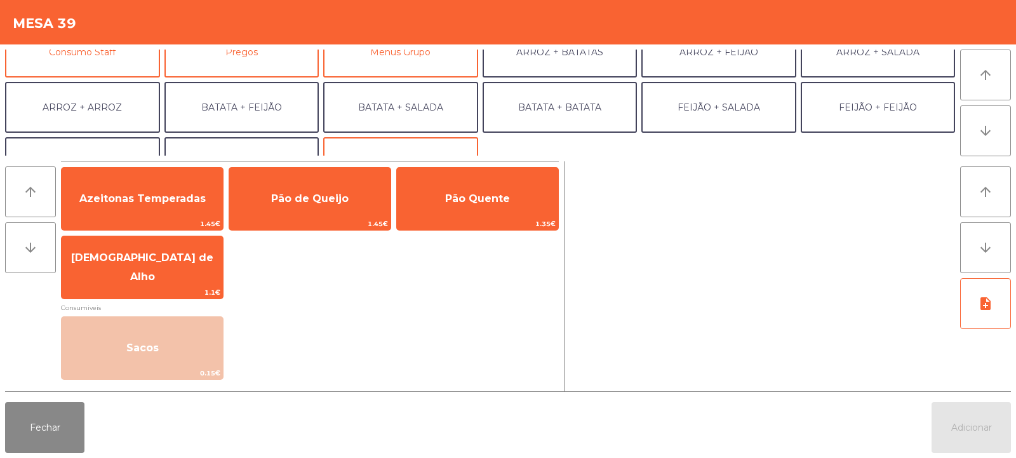
click at [228, 24] on div "Mesa 39" at bounding box center [508, 22] width 1016 height 44
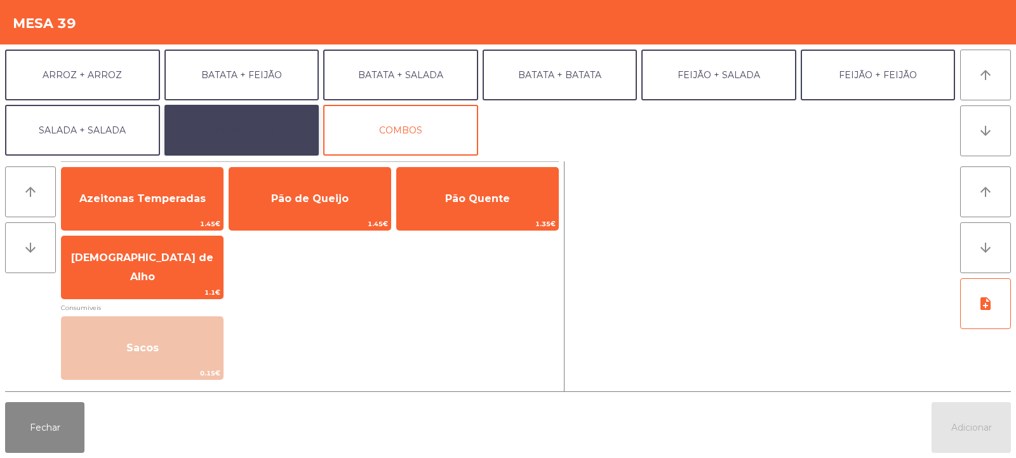
click at [255, 138] on button "EXTRAS UBER" at bounding box center [241, 130] width 155 height 51
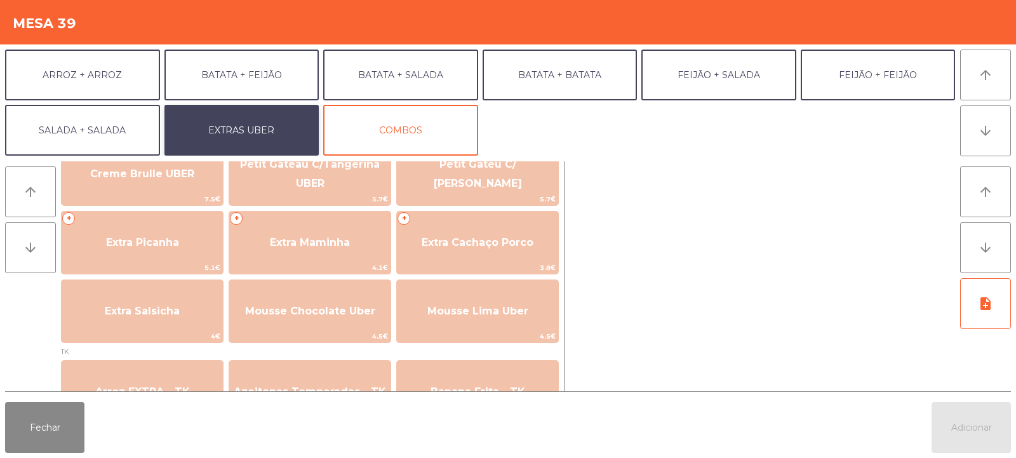
scroll to position [308, 0]
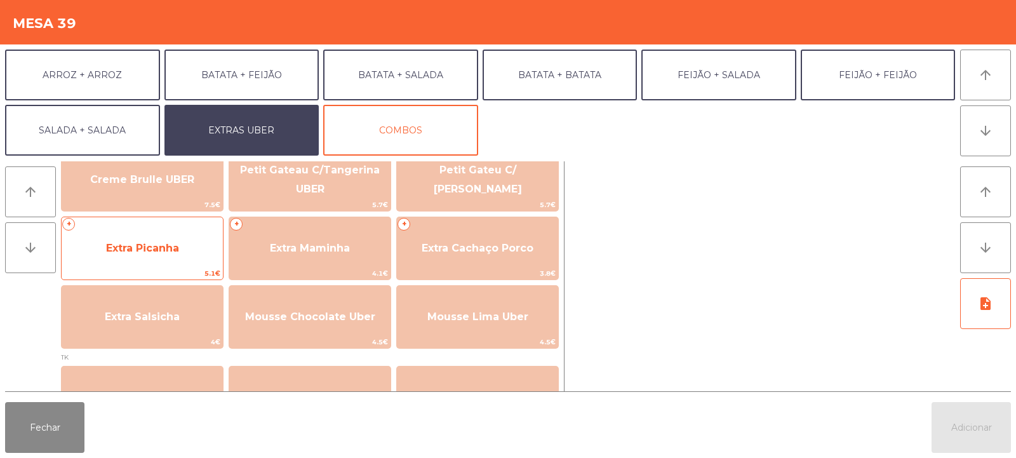
click at [178, 258] on span "Extra Picanha" at bounding box center [142, 248] width 161 height 34
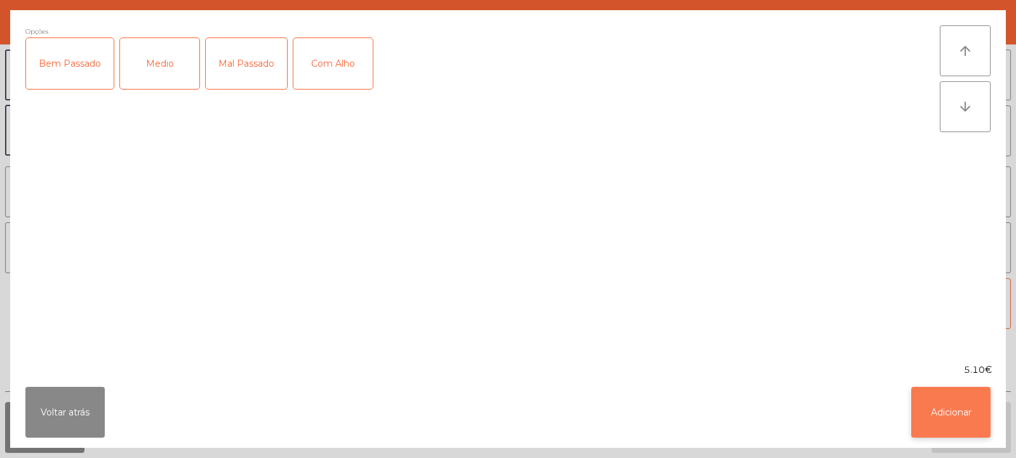
click at [913, 427] on button "Adicionar" at bounding box center [950, 412] width 79 height 51
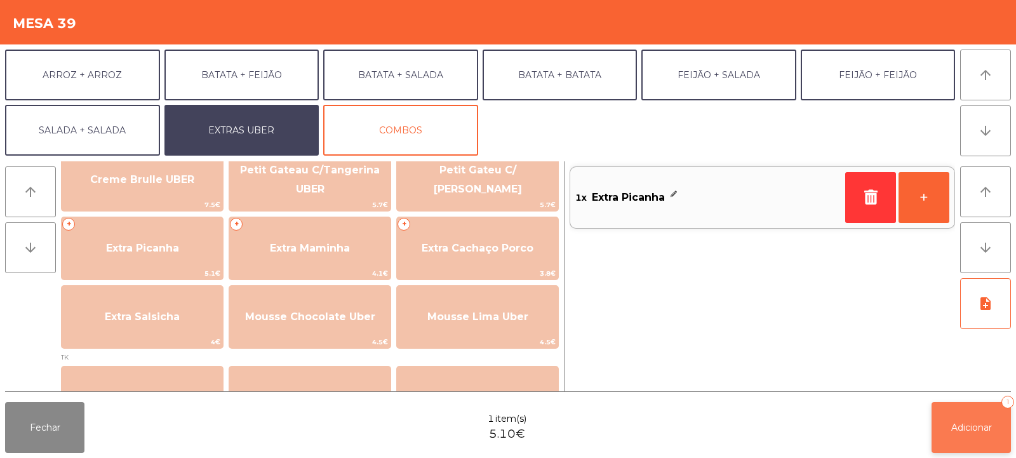
click at [972, 436] on button "Adicionar 1" at bounding box center [971, 427] width 79 height 51
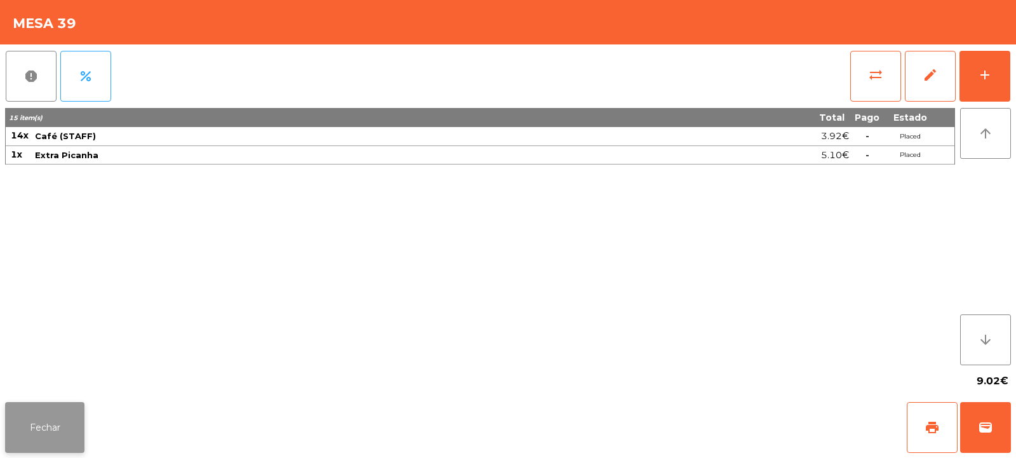
click at [36, 433] on button "Fechar" at bounding box center [44, 427] width 79 height 51
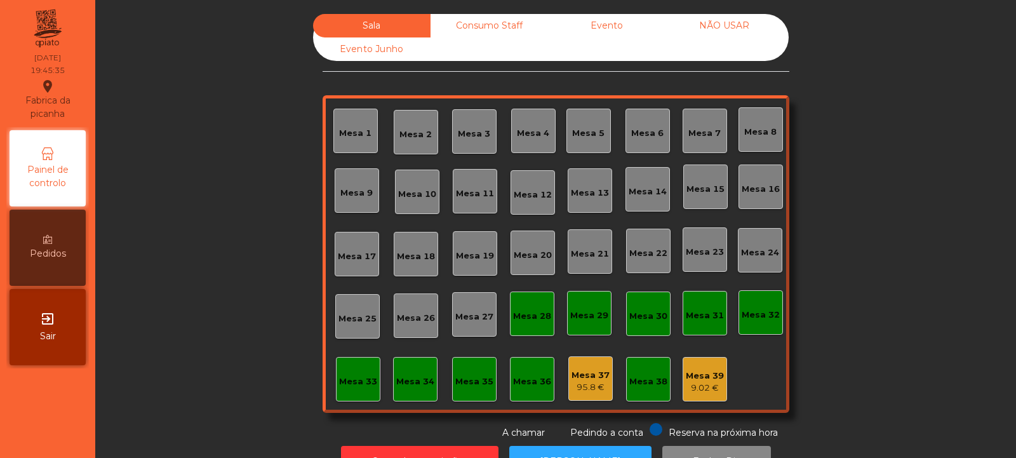
click at [405, 387] on div "Mesa 34" at bounding box center [415, 381] width 38 height 13
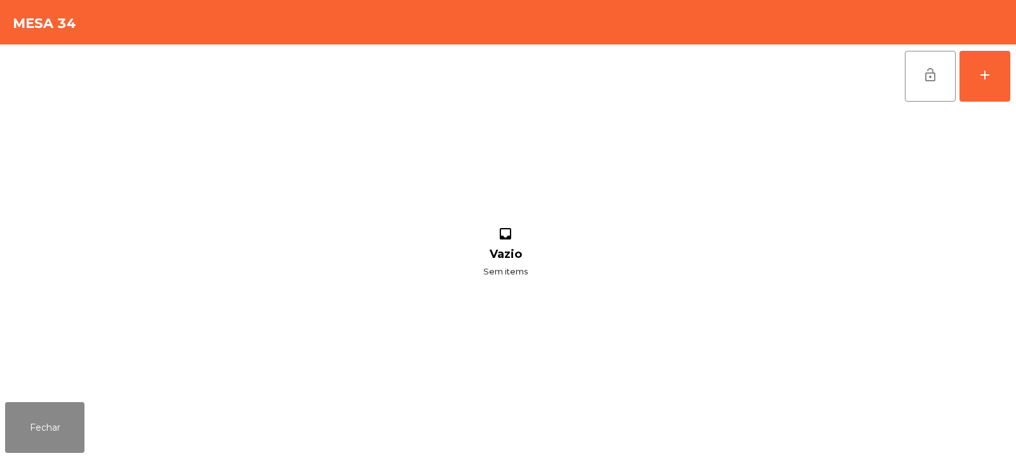
click at [1009, 46] on div "lock_open add" at bounding box center [957, 76] width 107 height 64
click at [988, 80] on div "add" at bounding box center [984, 74] width 15 height 15
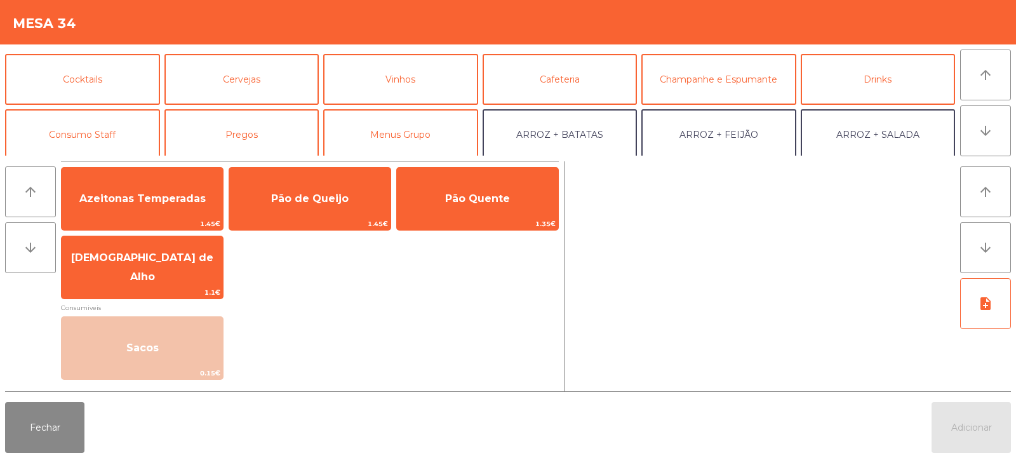
scroll to position [105, 0]
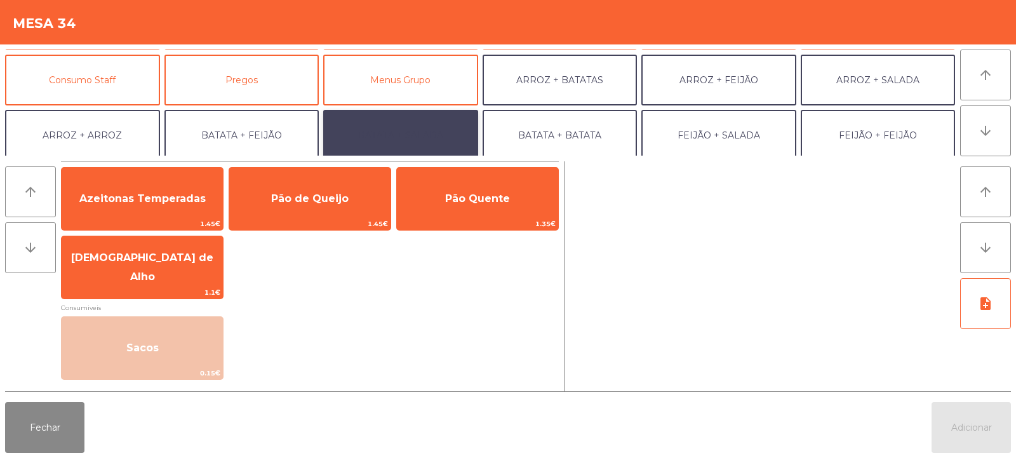
click at [416, 133] on button "BATATA + SALADA" at bounding box center [400, 135] width 155 height 51
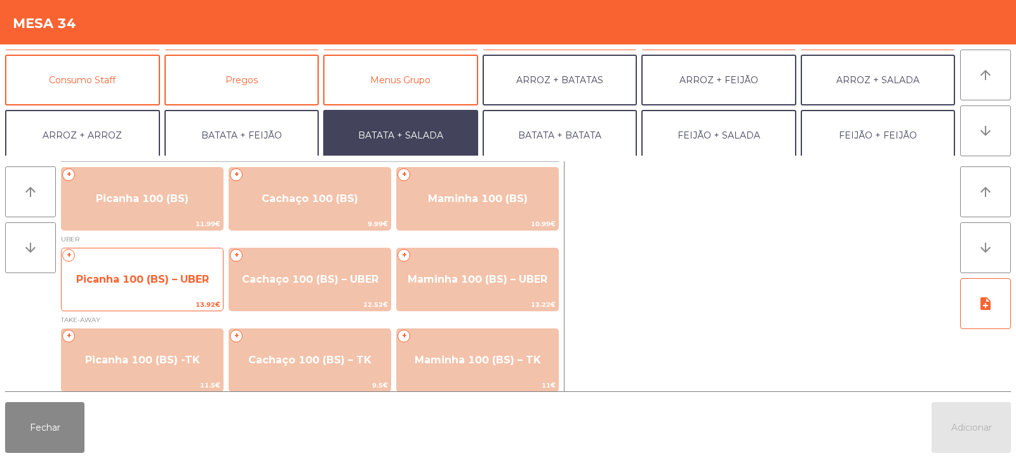
click at [126, 288] on span "Picanha 100 (BS) – UBER" at bounding box center [142, 279] width 161 height 34
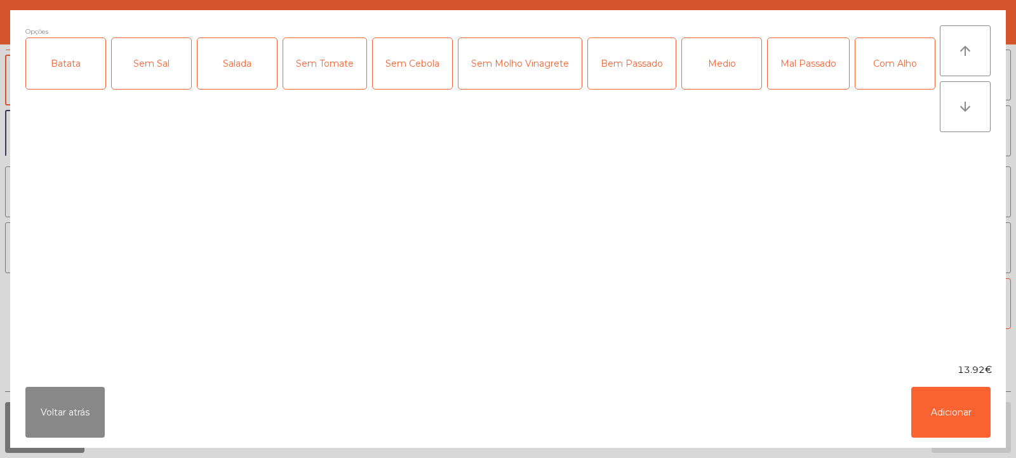
click at [74, 74] on div "Batata" at bounding box center [65, 63] width 79 height 51
click at [225, 68] on div "Salada" at bounding box center [237, 63] width 79 height 51
click at [719, 62] on div "Medio" at bounding box center [721, 63] width 79 height 51
click at [855, 89] on div "Com Alho" at bounding box center [894, 63] width 79 height 51
click at [949, 407] on button "Adicionar" at bounding box center [950, 412] width 79 height 51
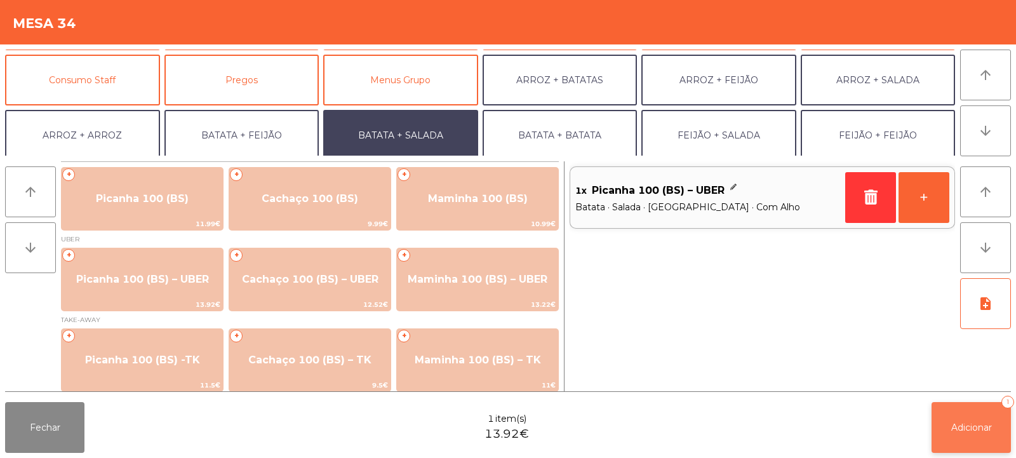
click at [980, 433] on button "Adicionar 1" at bounding box center [971, 427] width 79 height 51
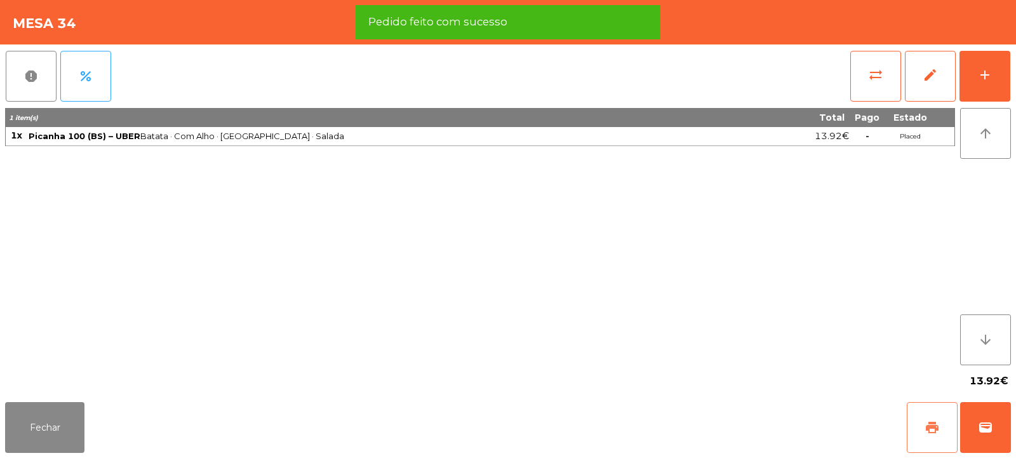
click at [929, 428] on span "print" at bounding box center [932, 427] width 15 height 15
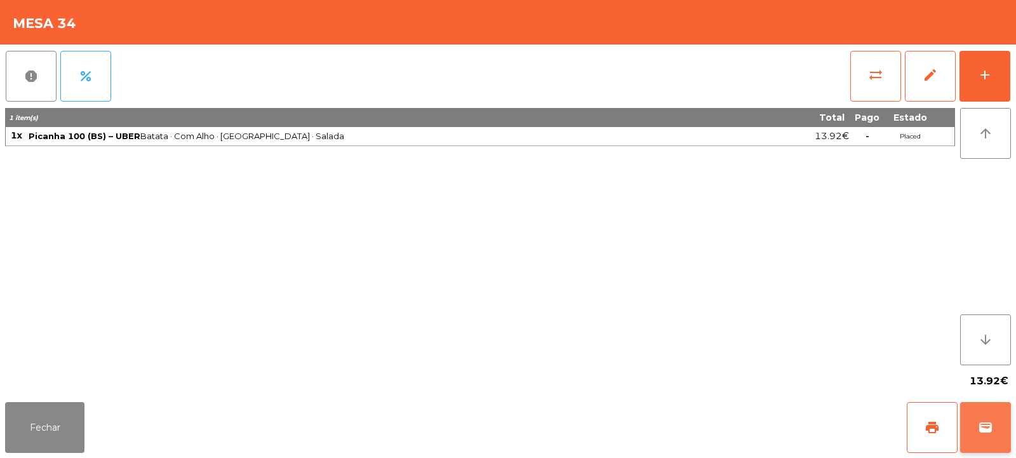
click at [977, 429] on button "wallet" at bounding box center [985, 427] width 51 height 51
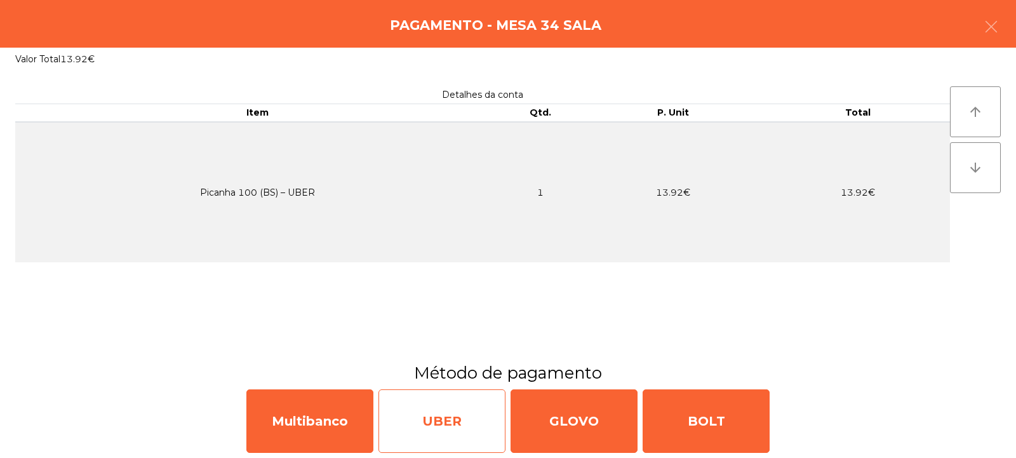
click at [460, 417] on div "UBER" at bounding box center [442, 421] width 127 height 64
select select "**"
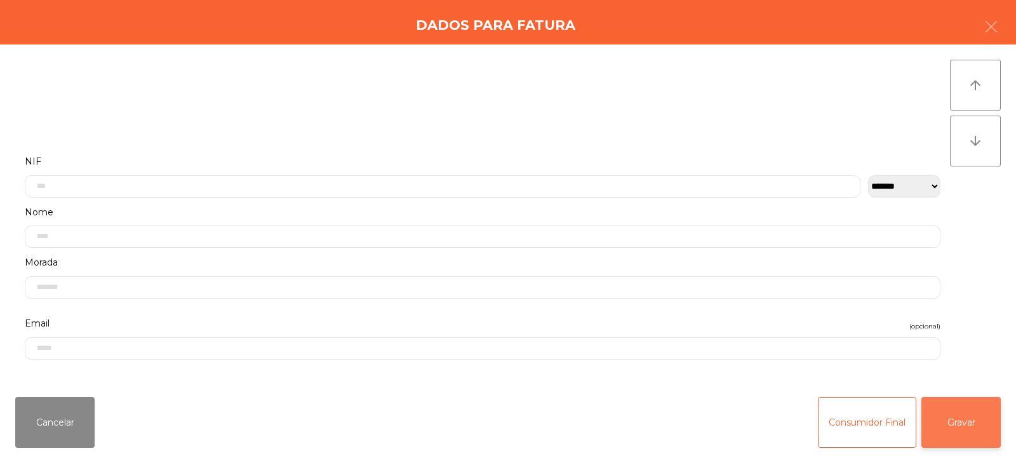
click at [969, 417] on button "Gravar" at bounding box center [961, 422] width 79 height 51
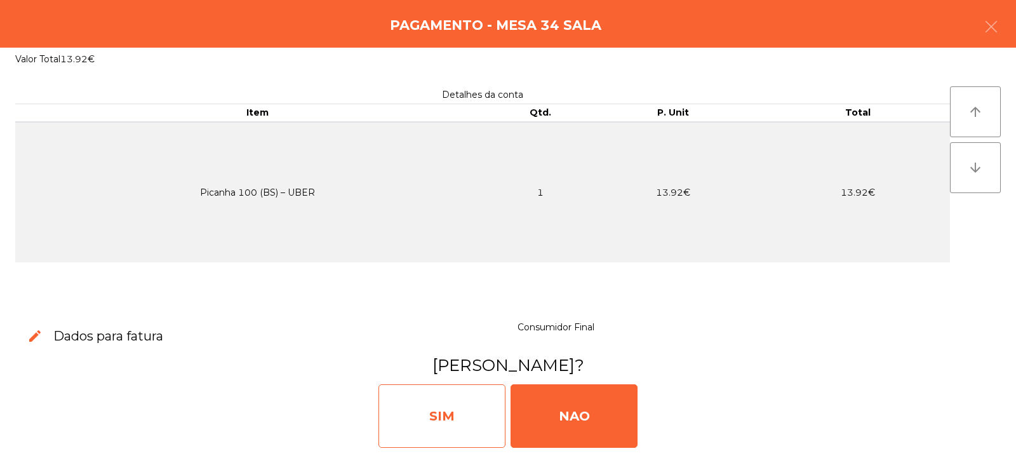
click at [439, 414] on div "SIM" at bounding box center [442, 416] width 127 height 64
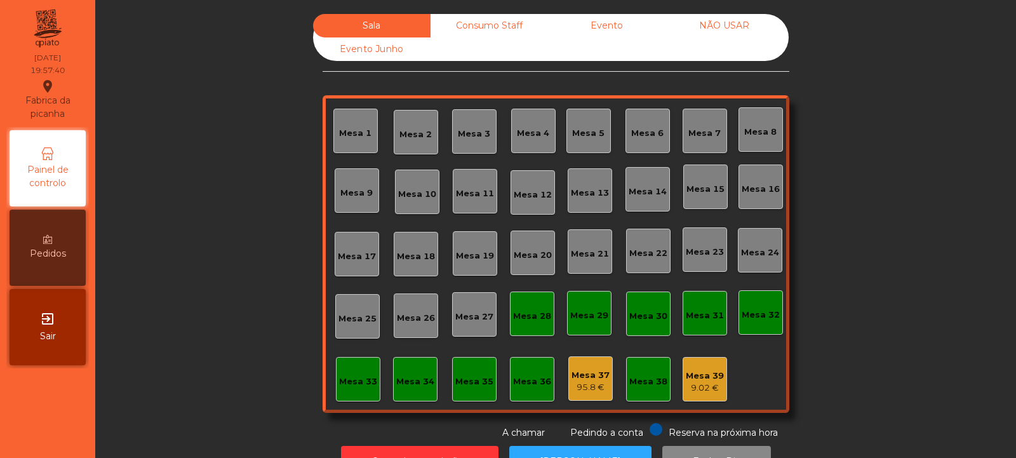
click at [775, 363] on div "Mesa 1 Mesa 2 Mesa 3 Mesa 4 Mesa 5 Mesa 6 Mesa 7 Mesa 8 Mesa 9 Mesa 10 Mesa 11 …" at bounding box center [556, 254] width 467 height 318
click at [500, 35] on div "Consumo Staff" at bounding box center [489, 25] width 117 height 23
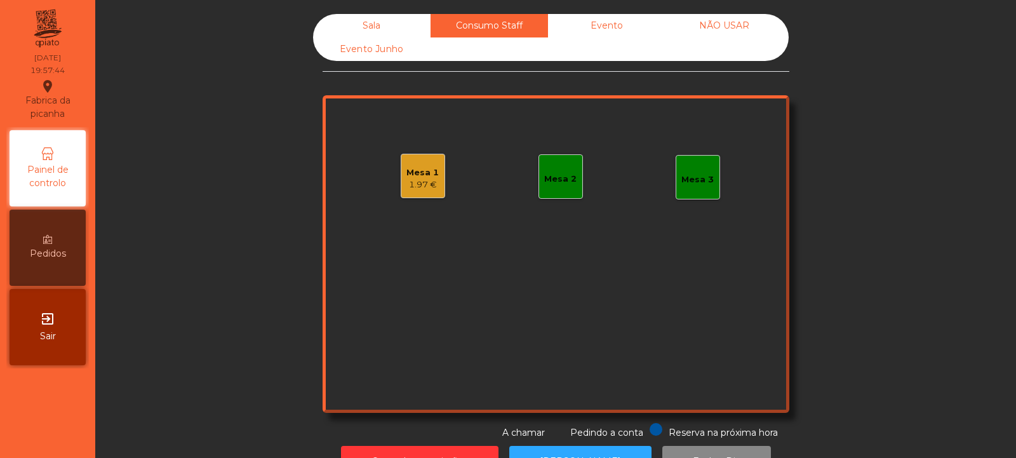
click at [605, 26] on div "Evento" at bounding box center [606, 25] width 117 height 23
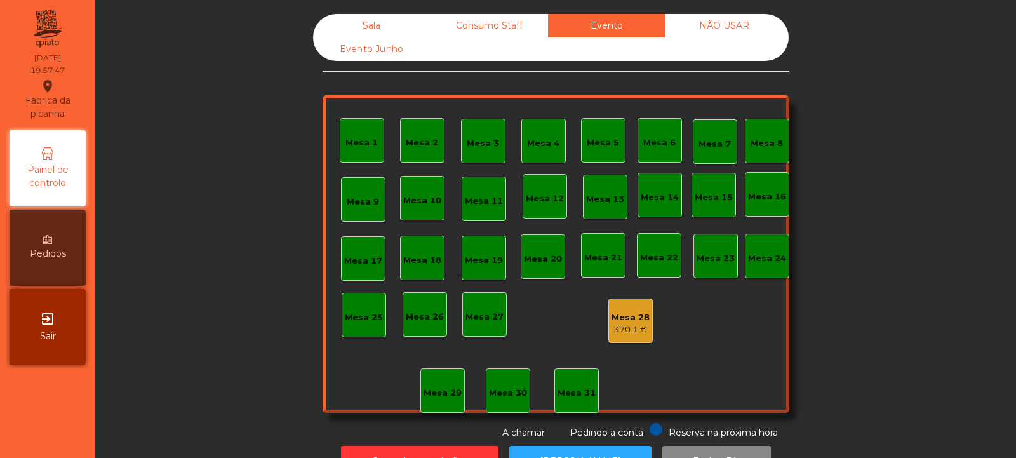
click at [717, 17] on div "NÃO USAR" at bounding box center [724, 25] width 117 height 23
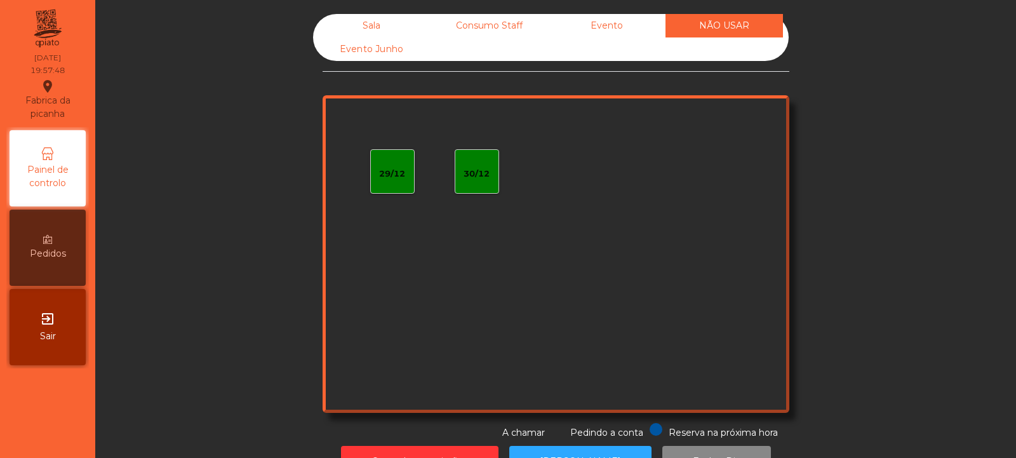
click at [377, 57] on div "Evento Junho" at bounding box center [371, 48] width 117 height 23
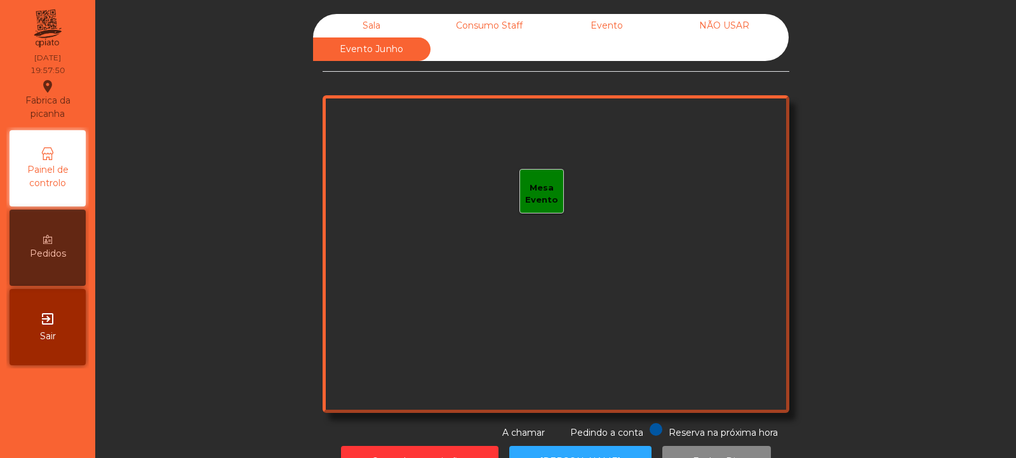
click at [483, 23] on div "Consumo Staff" at bounding box center [489, 25] width 117 height 23
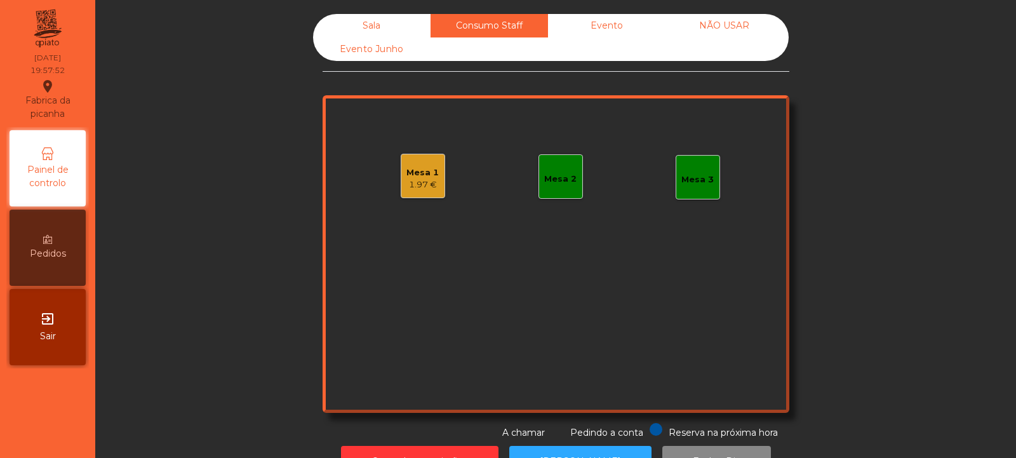
click at [379, 30] on div "Sala" at bounding box center [371, 25] width 117 height 23
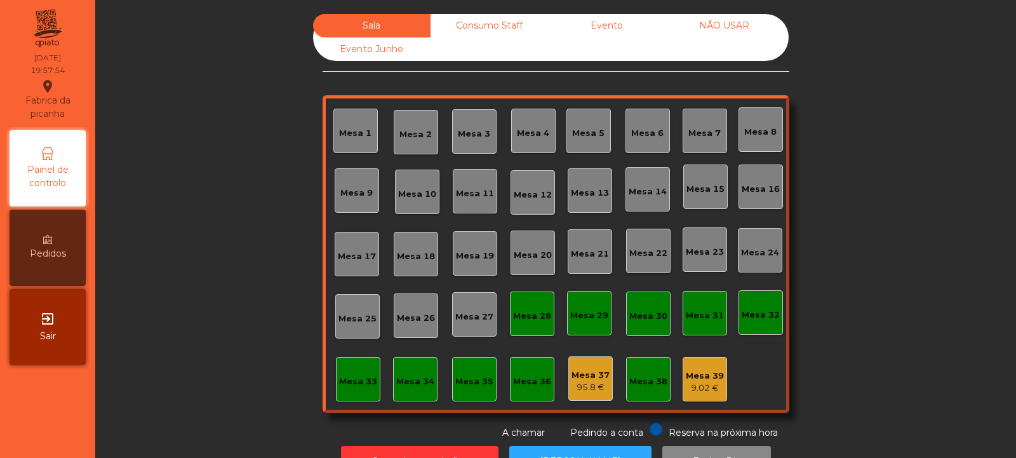
click at [489, 29] on div "Consumo Staff" at bounding box center [489, 25] width 117 height 23
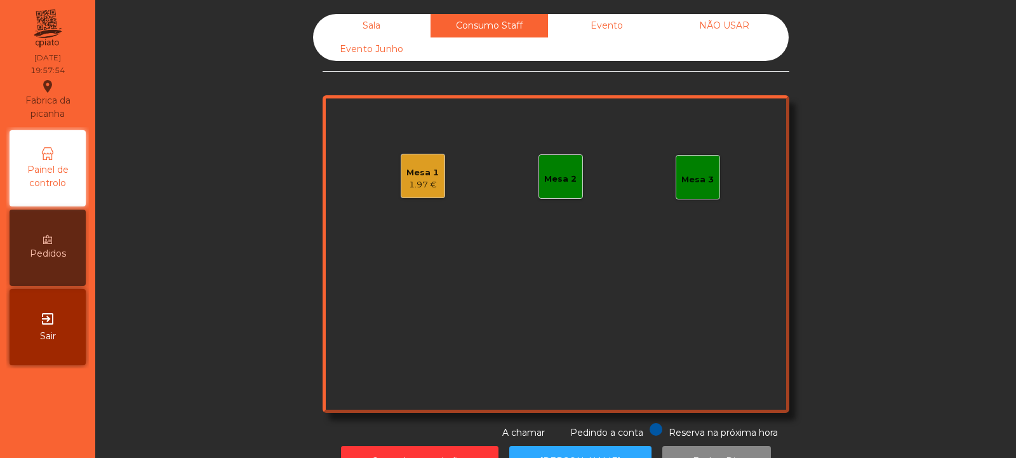
click at [415, 177] on div "Mesa 1" at bounding box center [422, 172] width 32 height 13
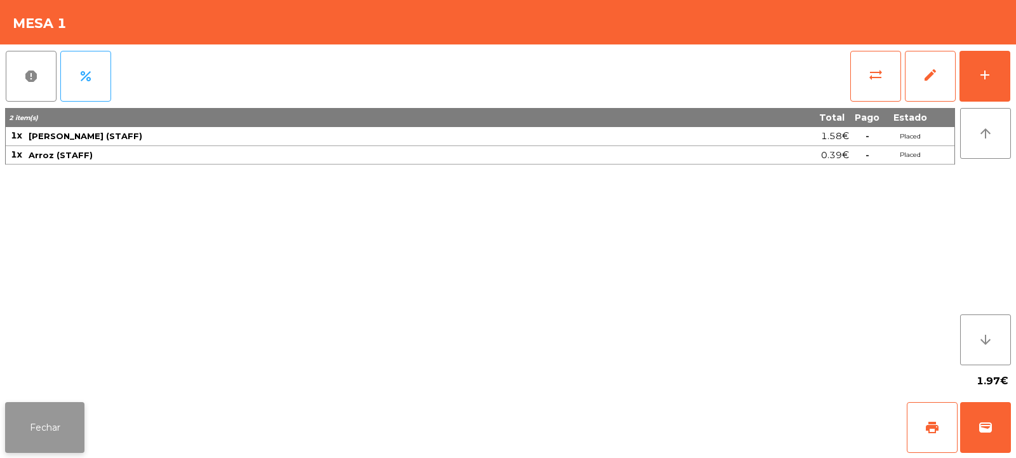
click at [58, 433] on button "Fechar" at bounding box center [44, 427] width 79 height 51
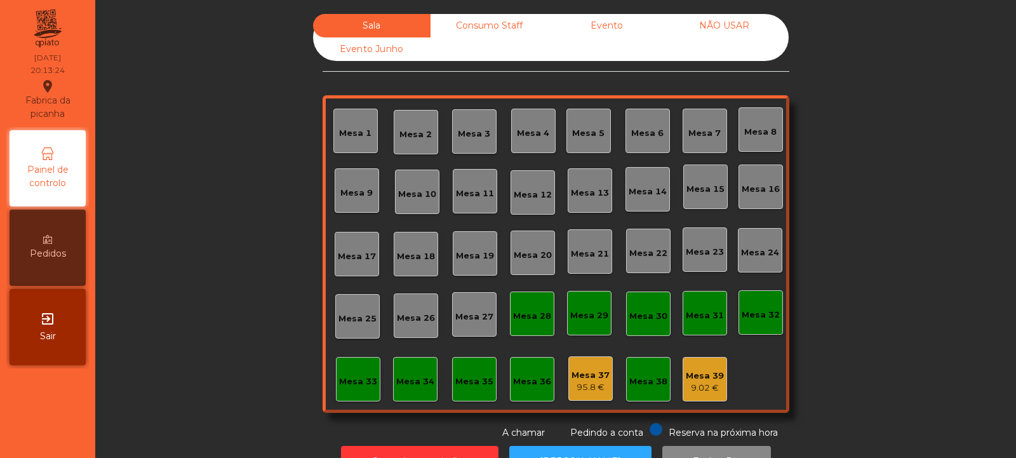
click at [533, 382] on div "Mesa 36" at bounding box center [532, 381] width 38 height 13
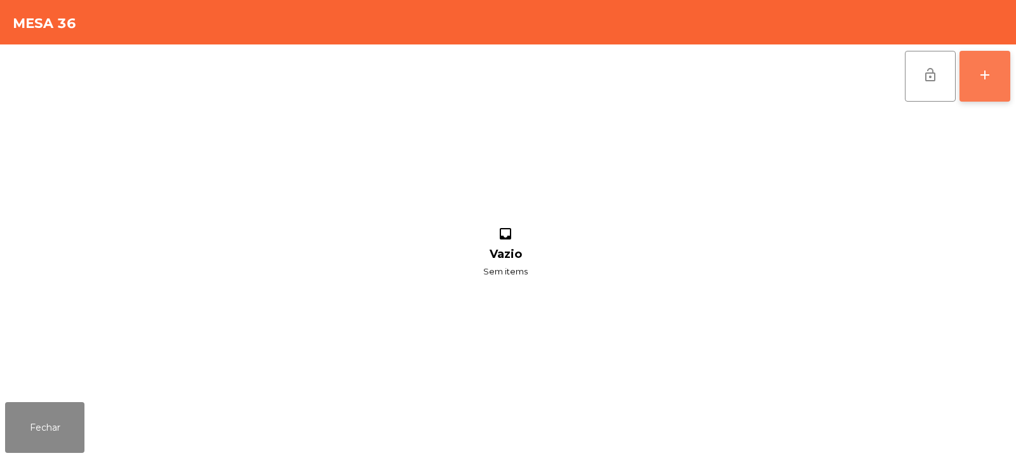
click at [995, 76] on button "add" at bounding box center [985, 76] width 51 height 51
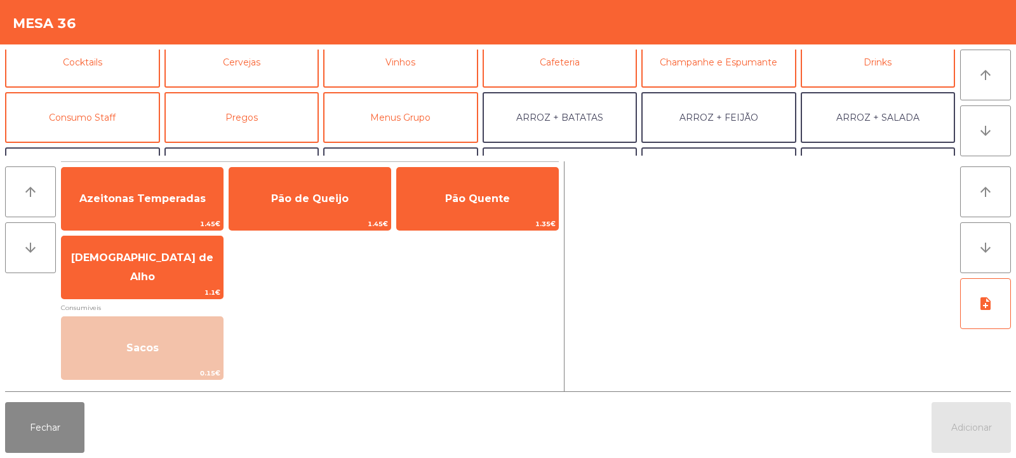
scroll to position [94, 0]
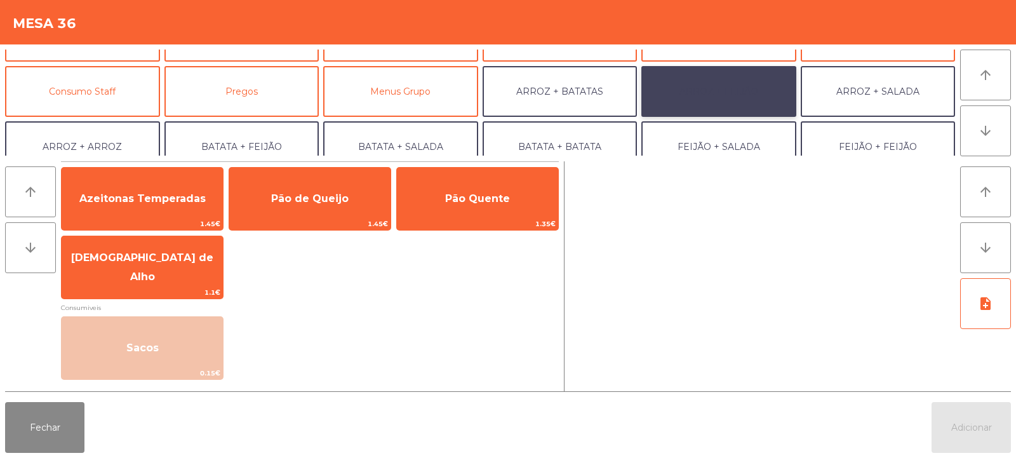
click at [748, 94] on button "ARROZ + FEIJÃO" at bounding box center [718, 91] width 155 height 51
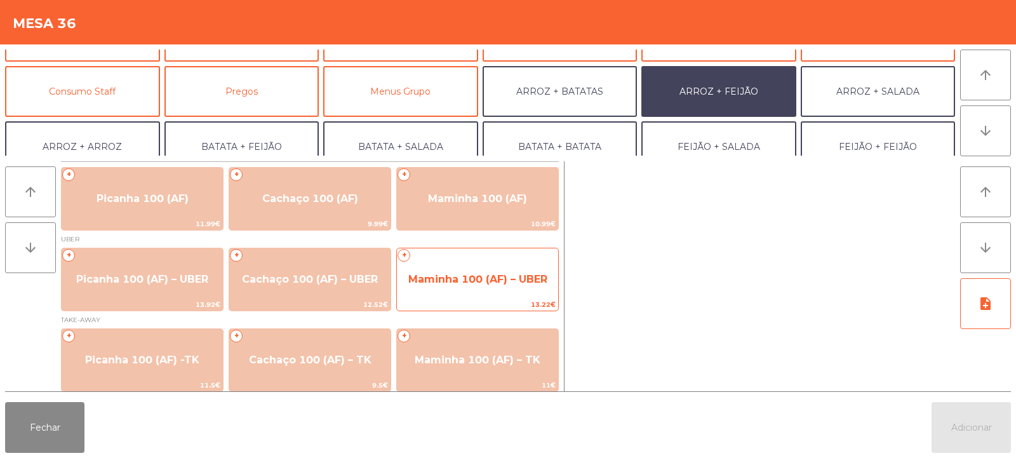
click at [480, 284] on span "Maminha 100 (AF) – UBER" at bounding box center [477, 279] width 139 height 12
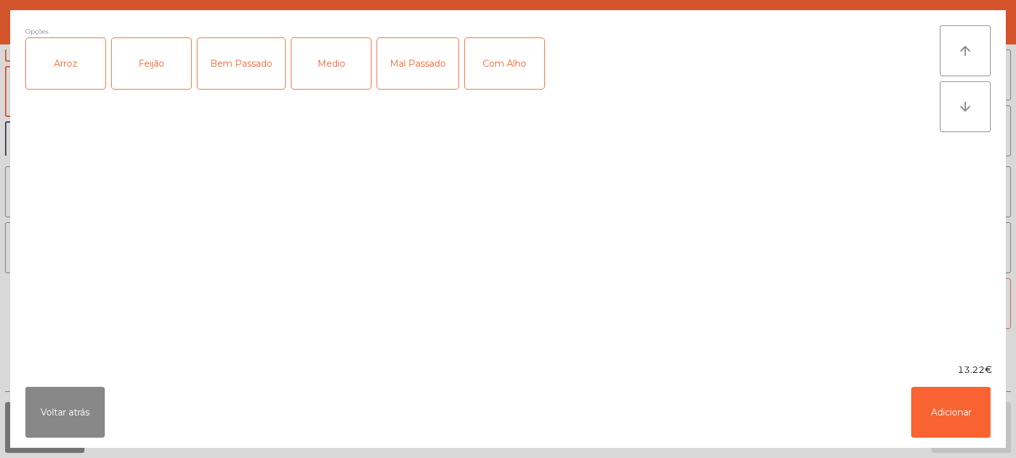
click at [46, 64] on div "Arroz" at bounding box center [65, 63] width 79 height 51
click at [243, 56] on div "Bem Passado" at bounding box center [242, 63] width 88 height 51
click at [152, 48] on div "Feijão" at bounding box center [151, 63] width 79 height 51
click at [949, 418] on button "Adicionar" at bounding box center [950, 412] width 79 height 51
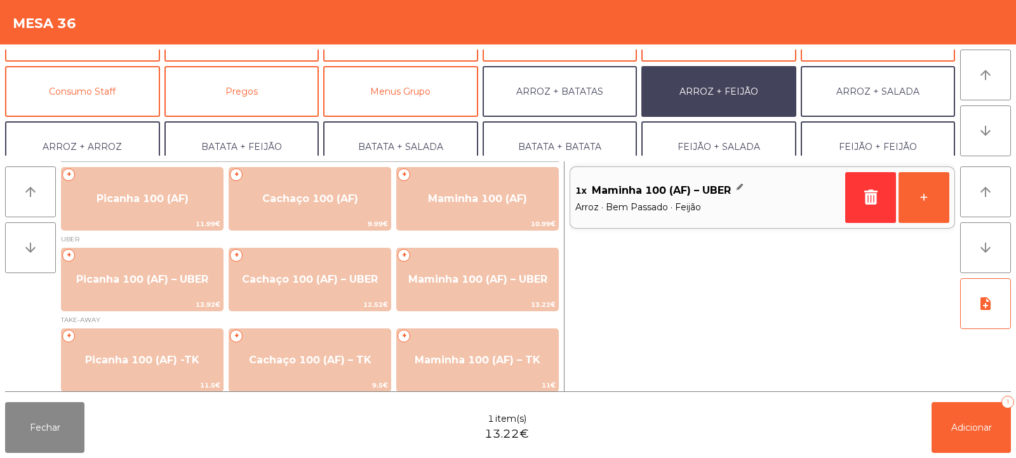
scroll to position [166, 0]
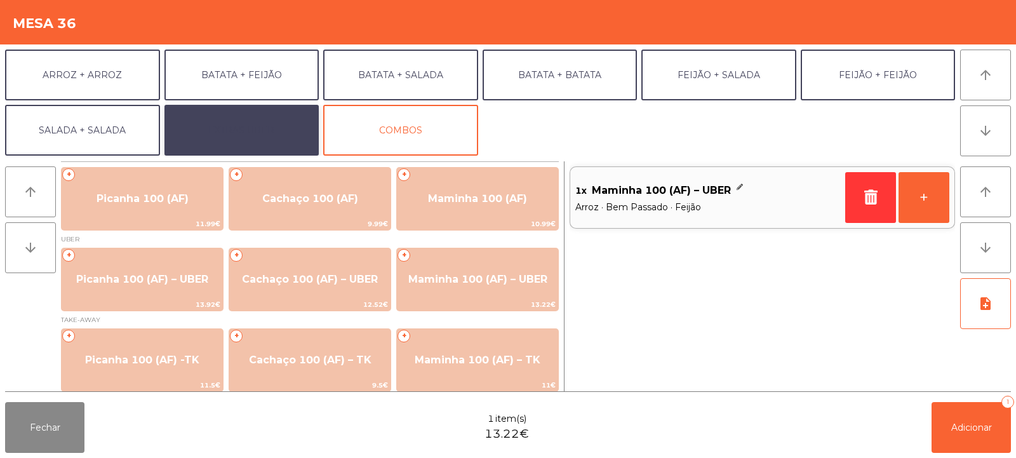
click at [250, 127] on button "EXTRAS UBER" at bounding box center [241, 130] width 155 height 51
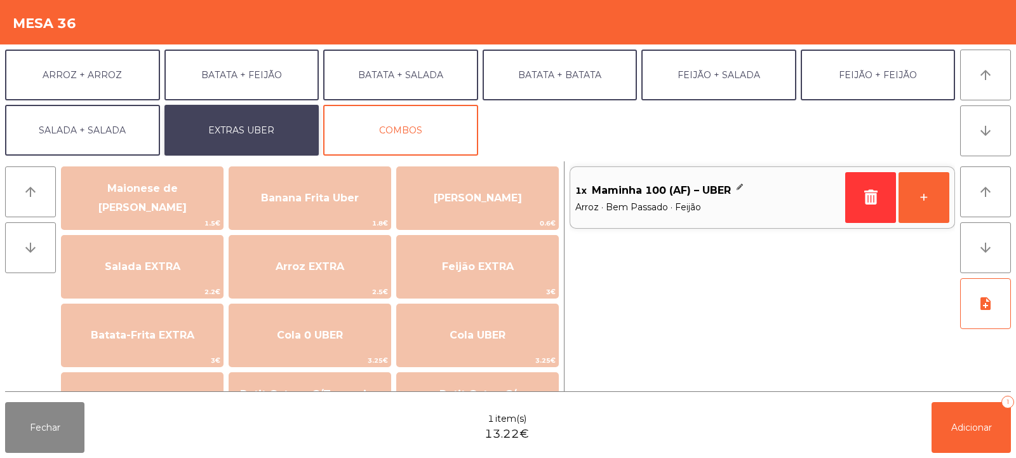
scroll to position [72, 0]
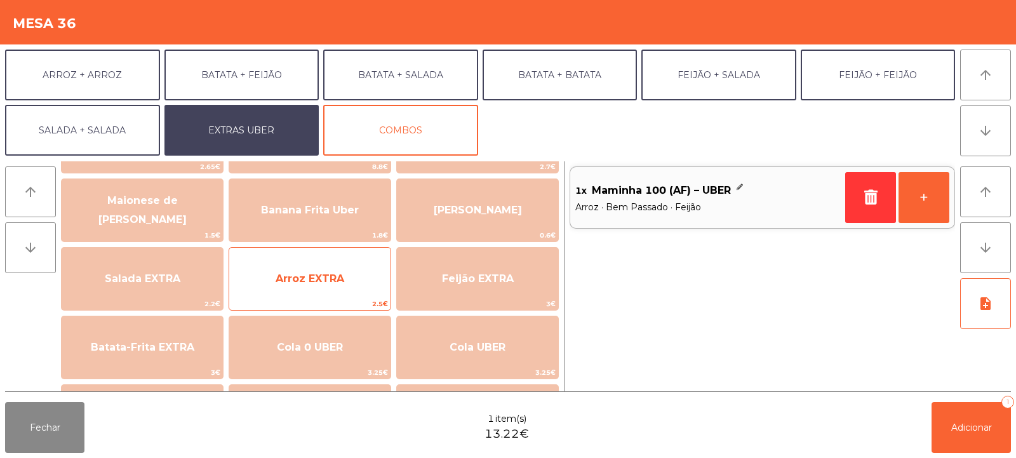
click at [313, 277] on span "Arroz EXTRA" at bounding box center [310, 278] width 69 height 12
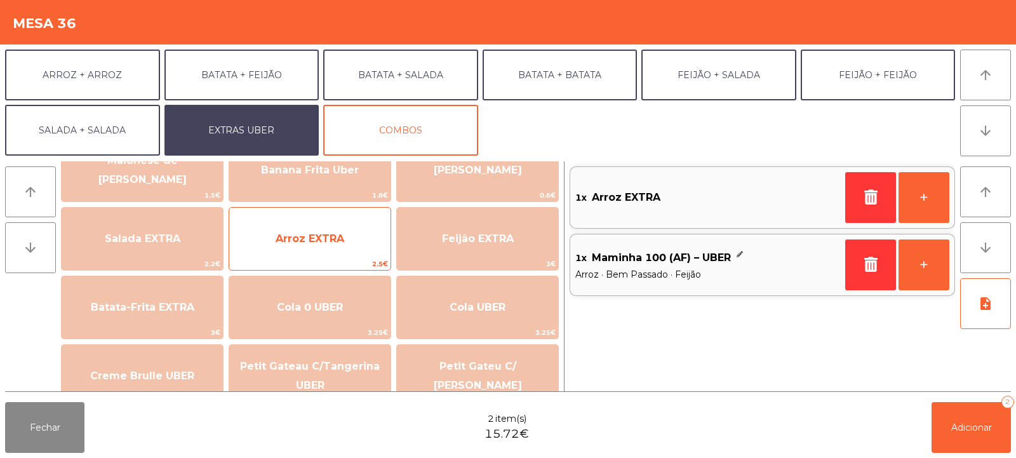
scroll to position [131, 0]
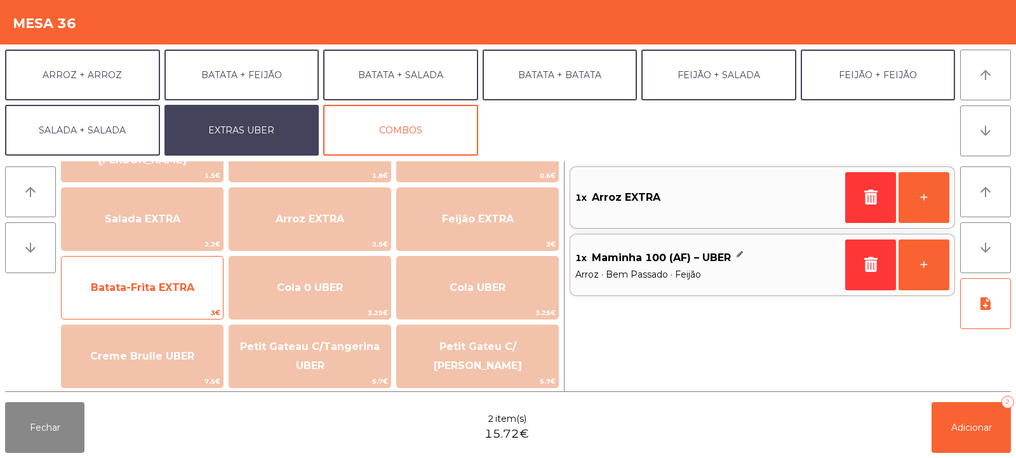
click at [133, 295] on span "Batata-Frita EXTRA" at bounding box center [142, 288] width 161 height 34
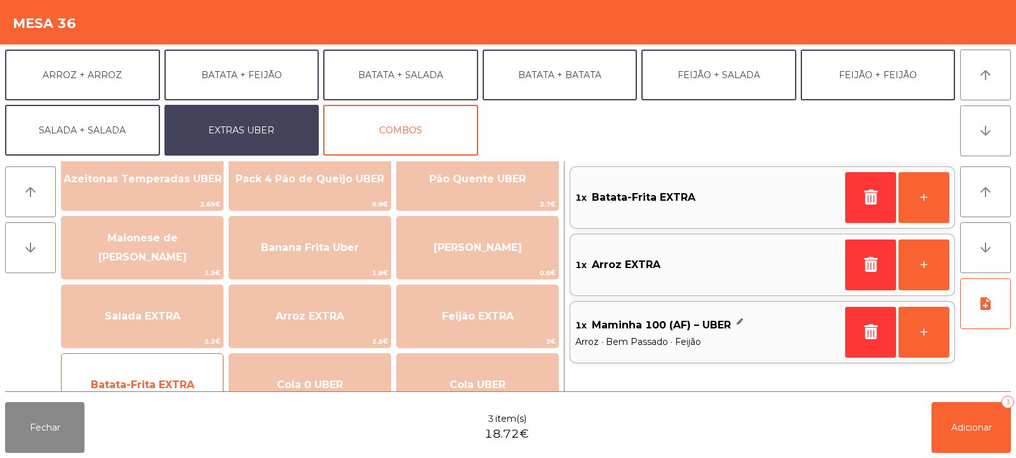
scroll to position [31, 0]
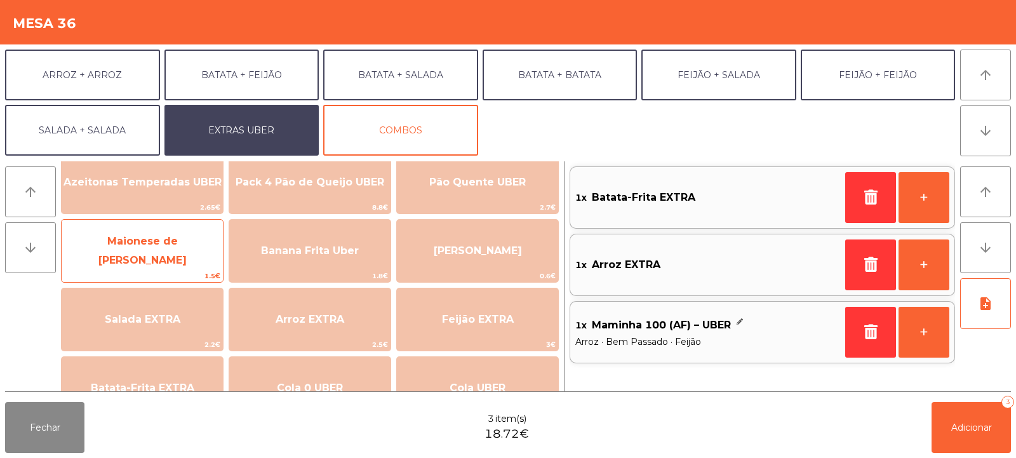
click at [135, 258] on span "Maionese de [PERSON_NAME]" at bounding box center [142, 251] width 161 height 54
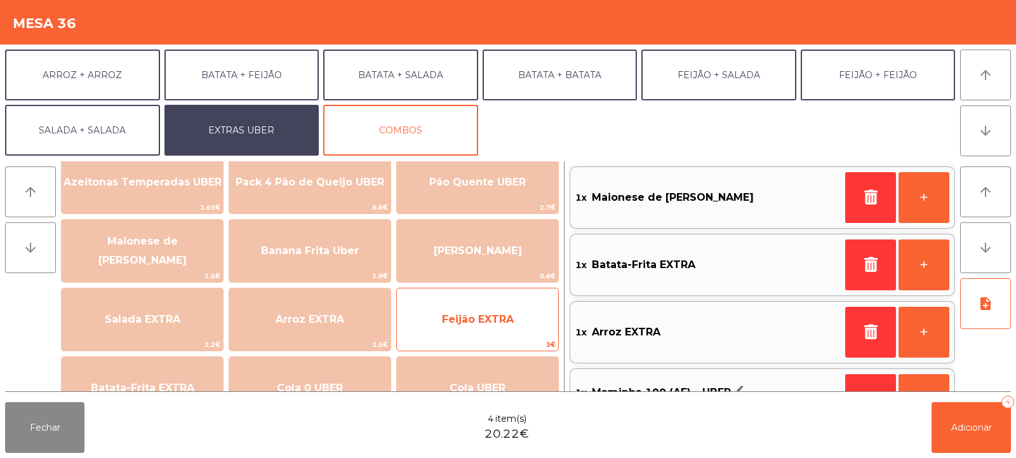
click at [479, 319] on span "Feijão EXTRA" at bounding box center [478, 319] width 72 height 12
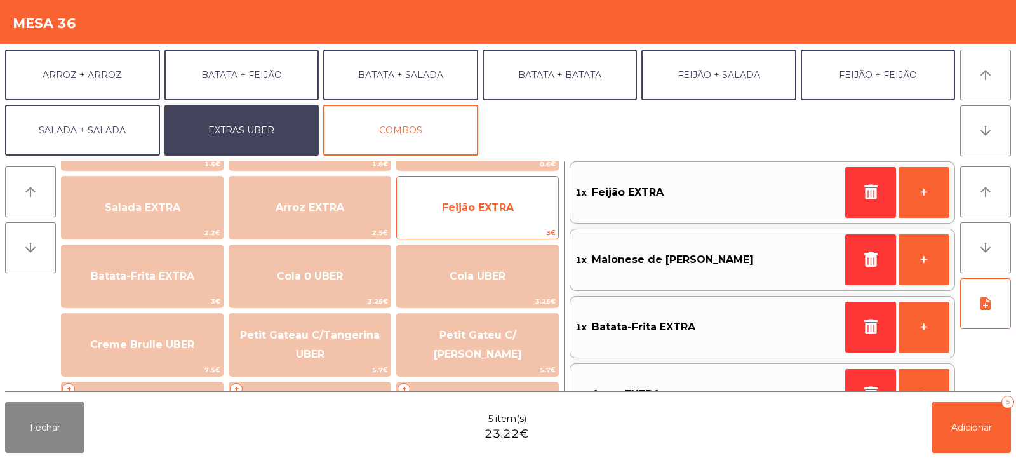
scroll to position [170, 0]
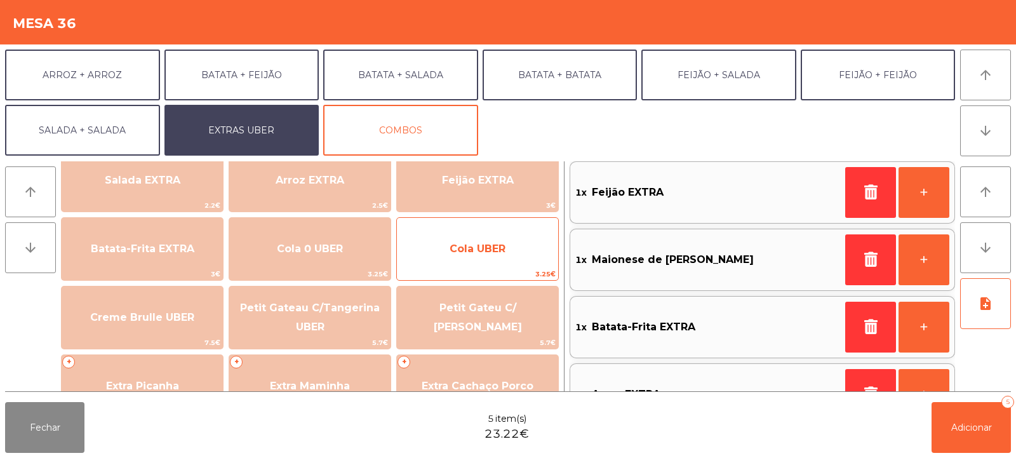
click at [478, 255] on span "Cola UBER" at bounding box center [477, 249] width 161 height 34
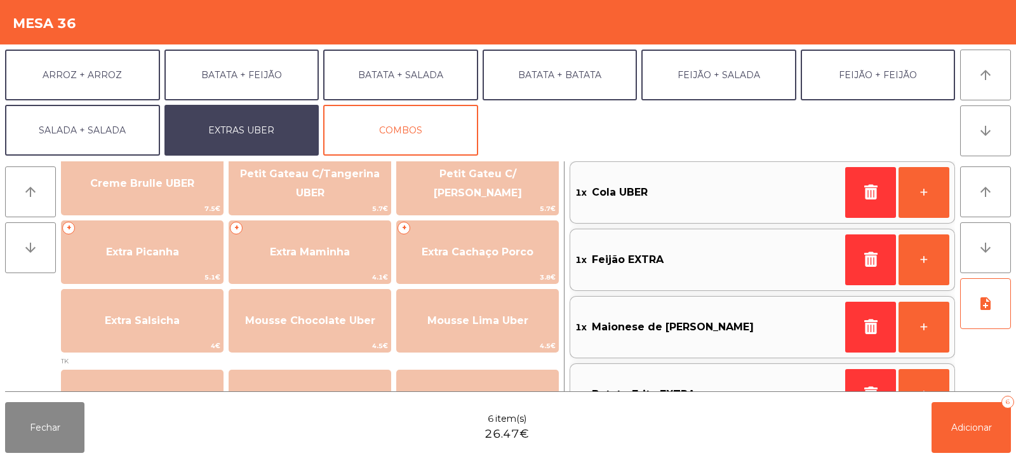
scroll to position [307, 0]
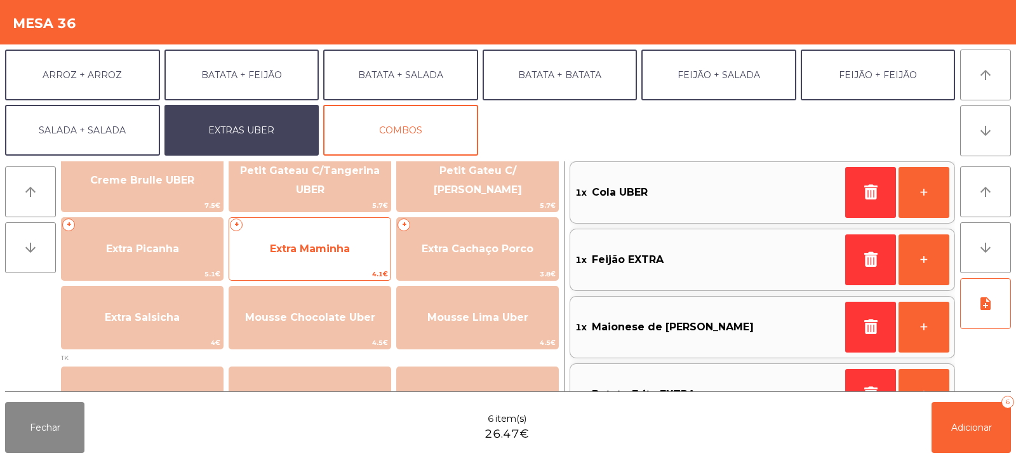
click at [292, 258] on span "Extra Maminha" at bounding box center [309, 249] width 161 height 34
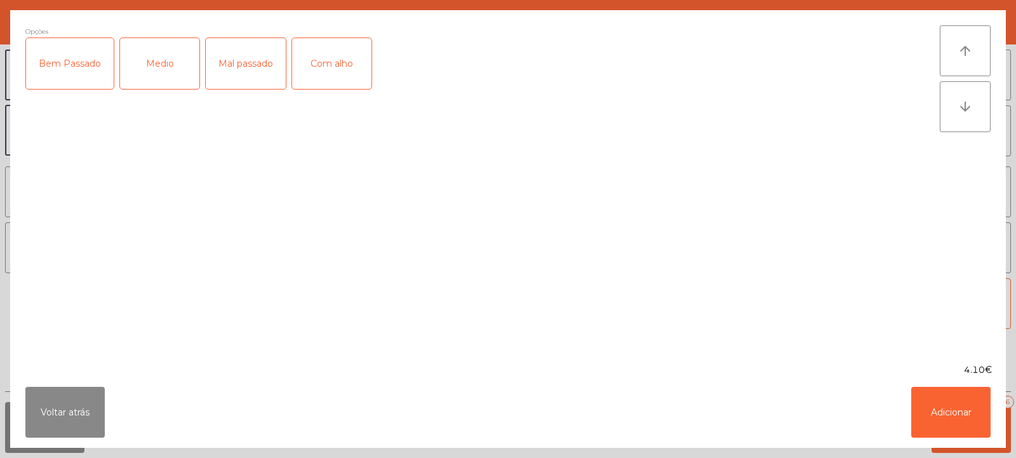
click at [70, 55] on div "Bem Passado" at bounding box center [70, 63] width 88 height 51
click at [939, 412] on button "Adicionar" at bounding box center [950, 412] width 79 height 51
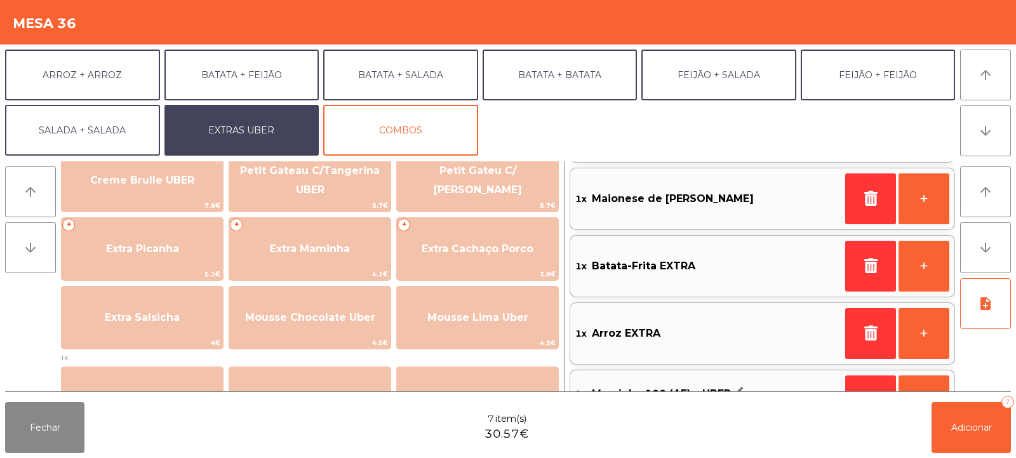
scroll to position [246, 0]
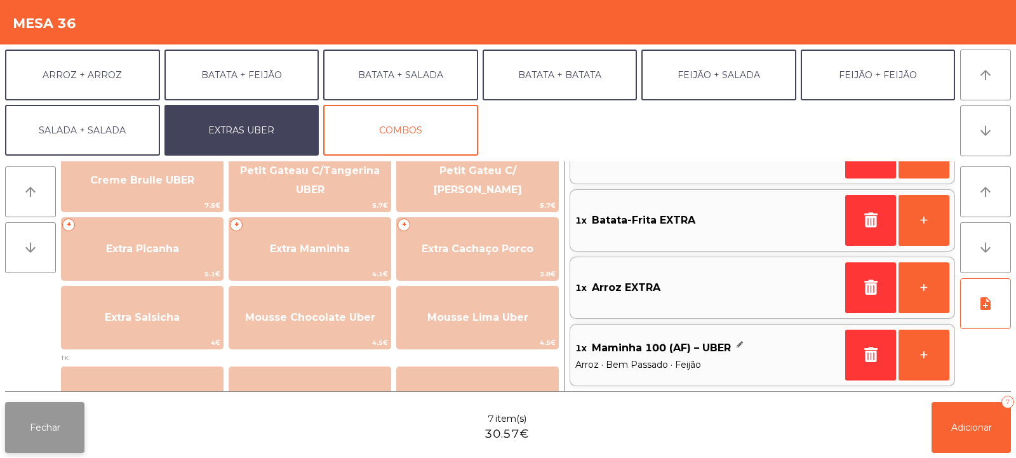
click at [46, 438] on button "Fechar" at bounding box center [44, 427] width 79 height 51
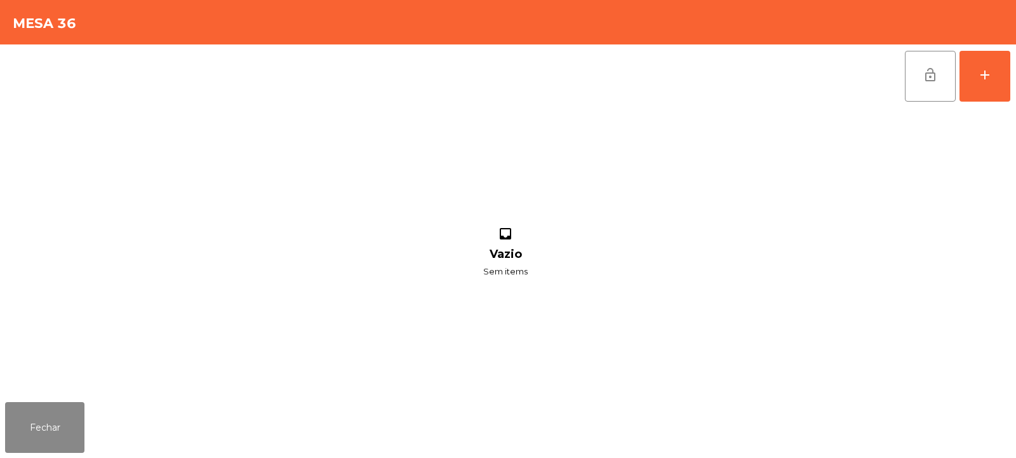
click at [1011, 84] on div "lock_open add inbox Vazio Sem items" at bounding box center [508, 220] width 1016 height 352
click at [973, 81] on button "add" at bounding box center [985, 76] width 51 height 51
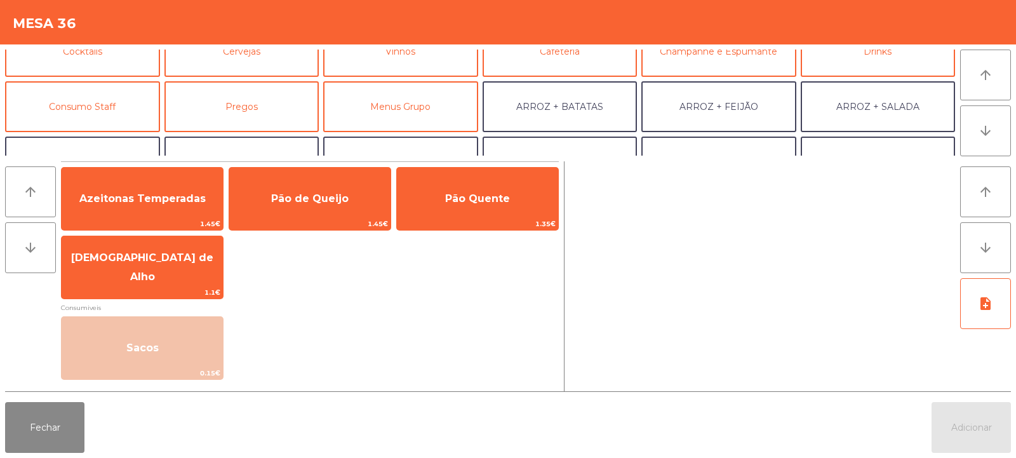
scroll to position [95, 0]
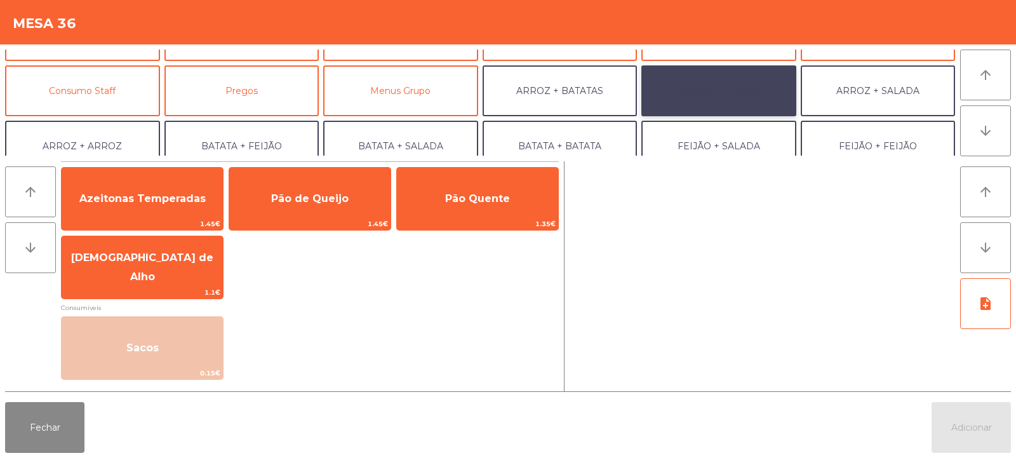
click at [732, 92] on button "ARROZ + FEIJÃO" at bounding box center [718, 90] width 155 height 51
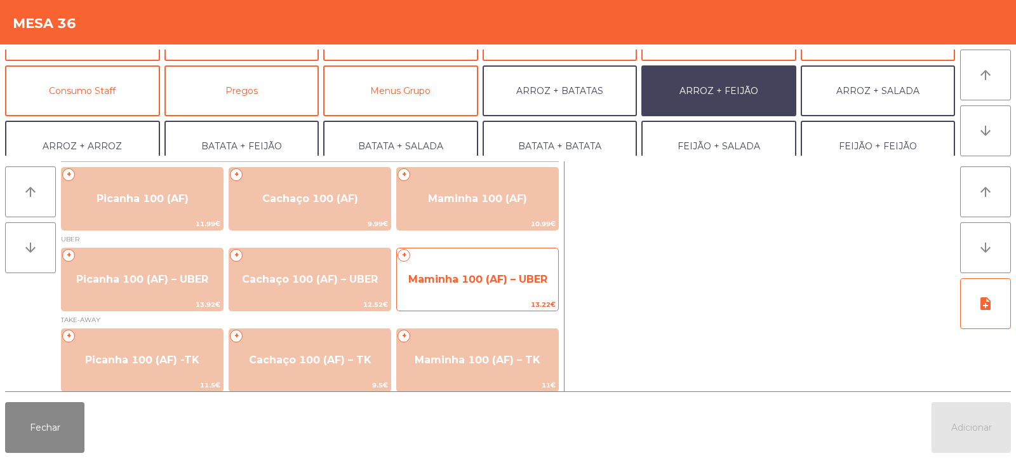
click at [512, 277] on span "Maminha 100 (AF) – UBER" at bounding box center [477, 279] width 139 height 12
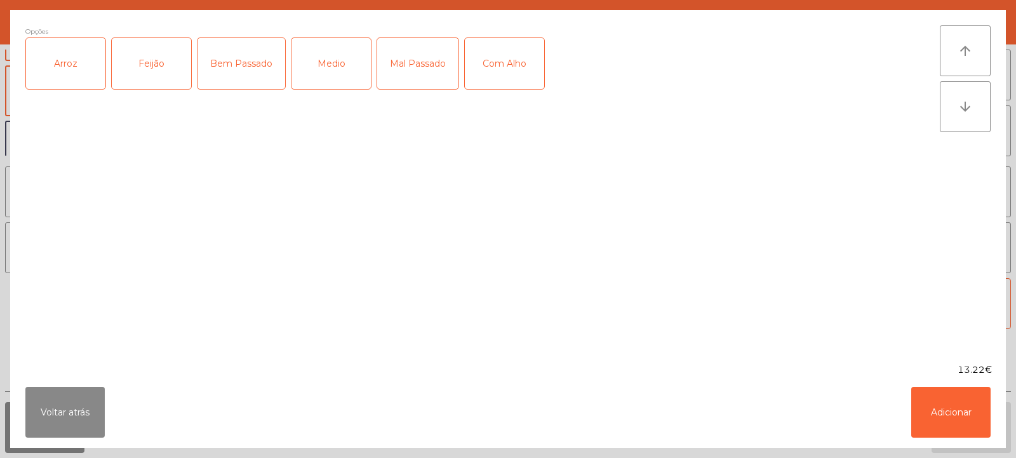
click at [112, 74] on div "Feijão" at bounding box center [151, 63] width 79 height 51
click at [83, 59] on div "Arroz" at bounding box center [65, 63] width 79 height 51
click at [248, 69] on div "Bem Passado" at bounding box center [242, 63] width 88 height 51
click at [941, 417] on button "Adicionar" at bounding box center [950, 412] width 79 height 51
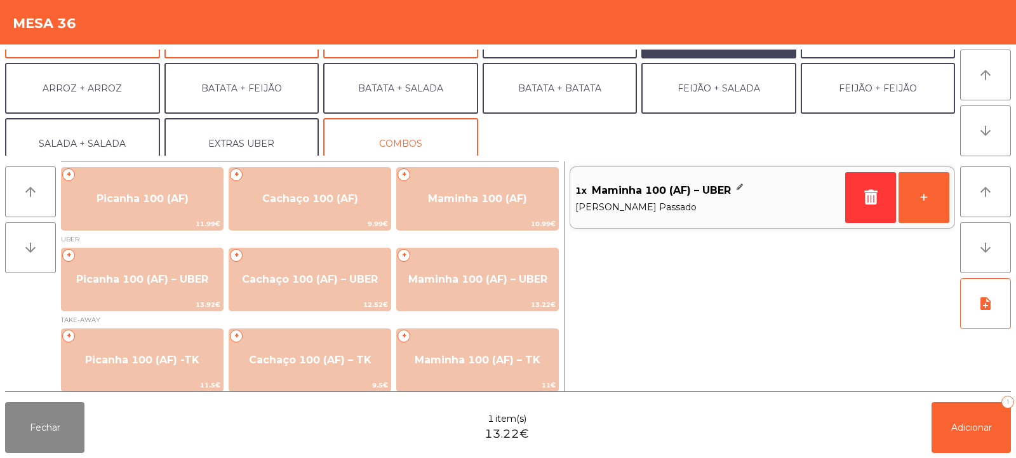
scroll to position [166, 0]
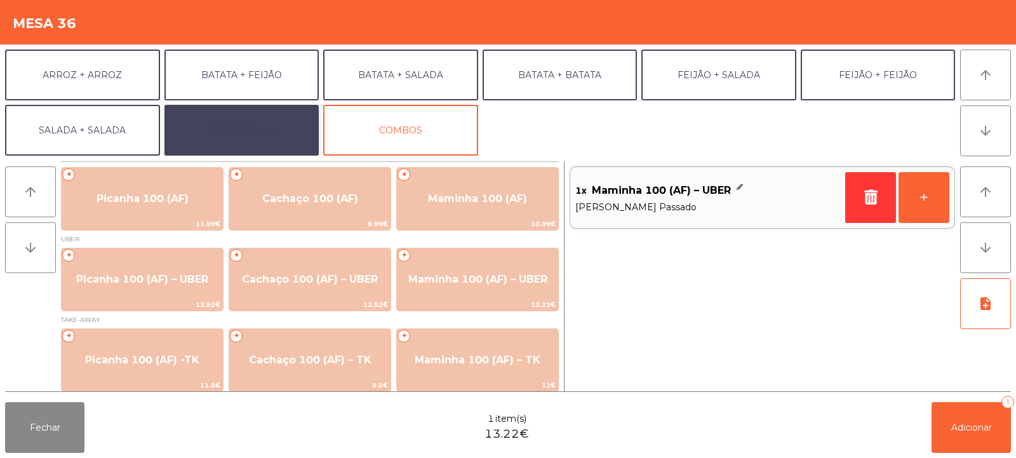
click at [269, 142] on button "EXTRAS UBER" at bounding box center [241, 130] width 155 height 51
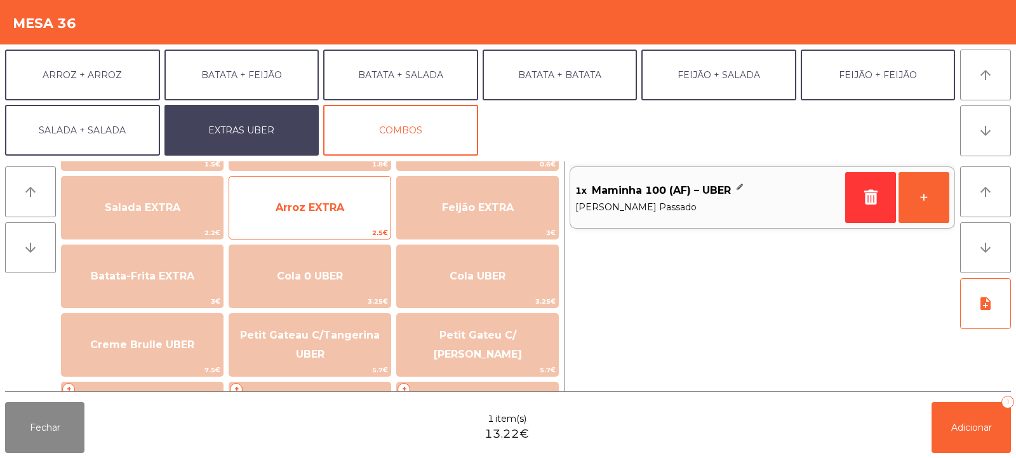
click at [325, 203] on span "Arroz EXTRA" at bounding box center [310, 207] width 69 height 12
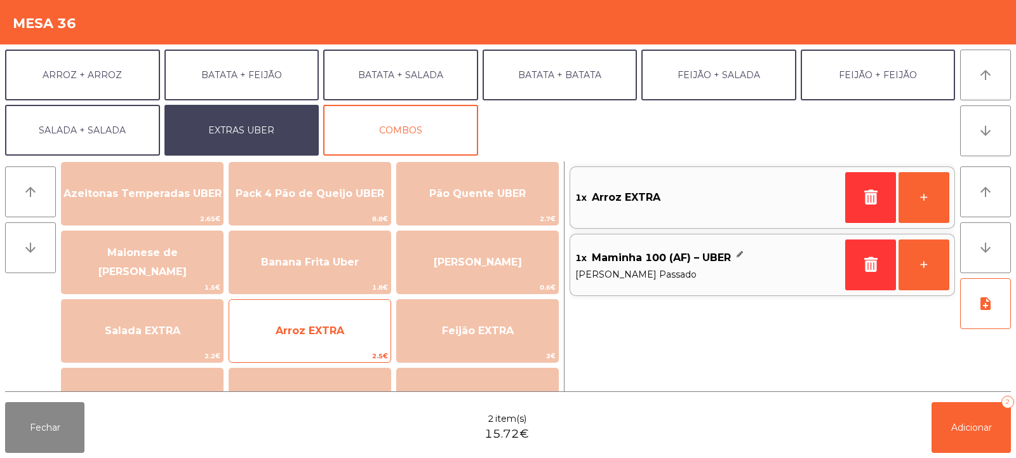
scroll to position [0, 0]
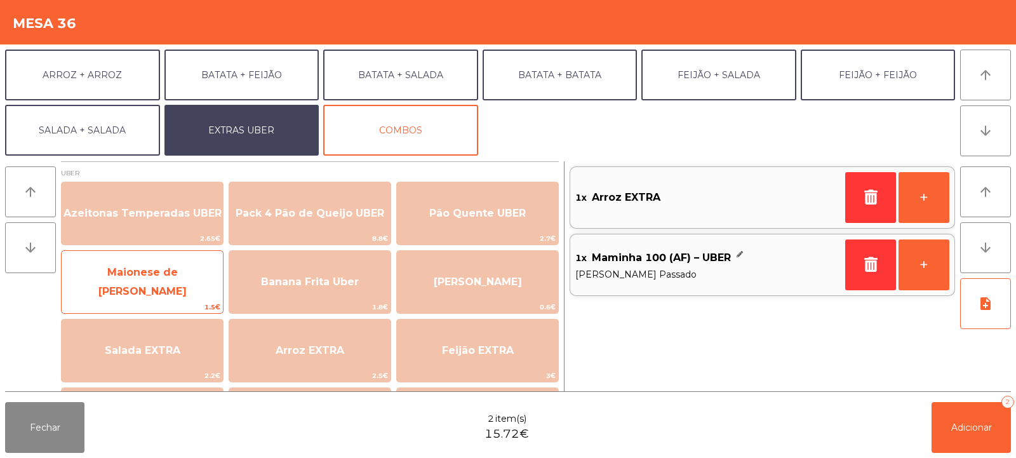
click at [187, 282] on span "Maionese de [PERSON_NAME]" at bounding box center [142, 281] width 88 height 31
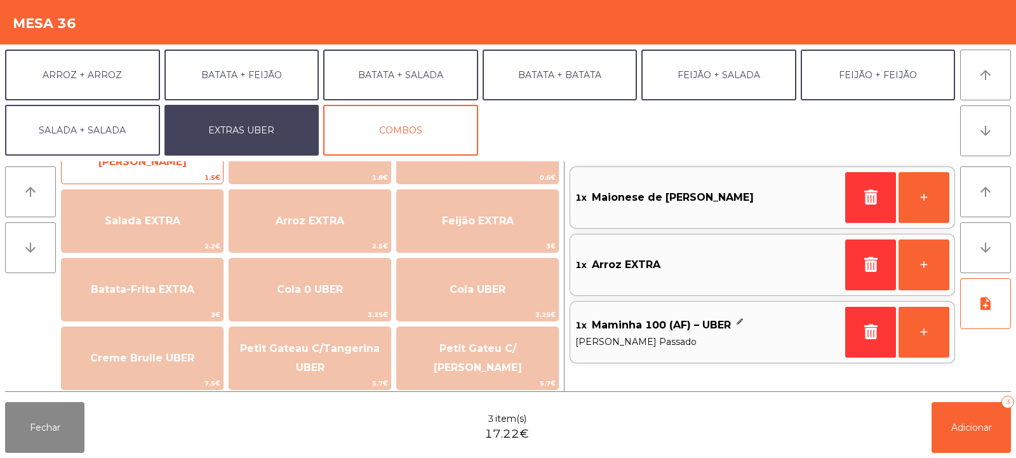
scroll to position [130, 0]
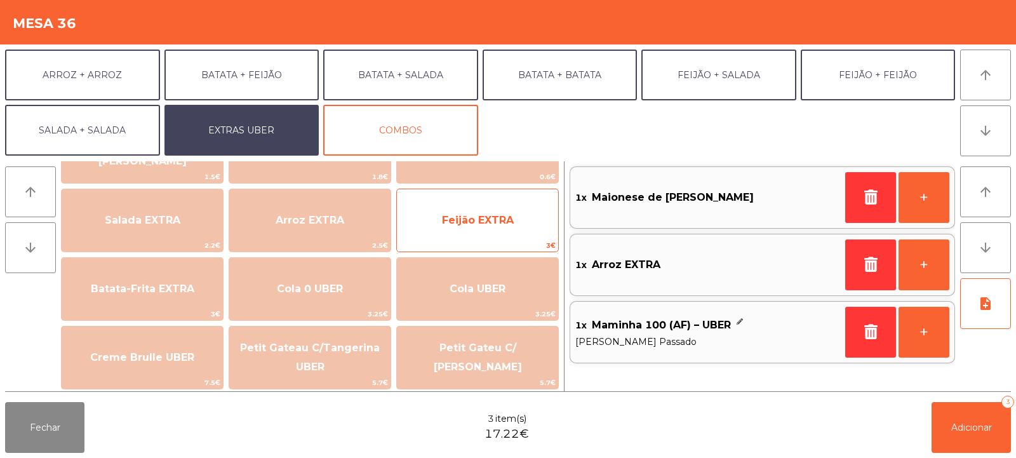
click at [494, 218] on span "Feijão EXTRA" at bounding box center [478, 220] width 72 height 12
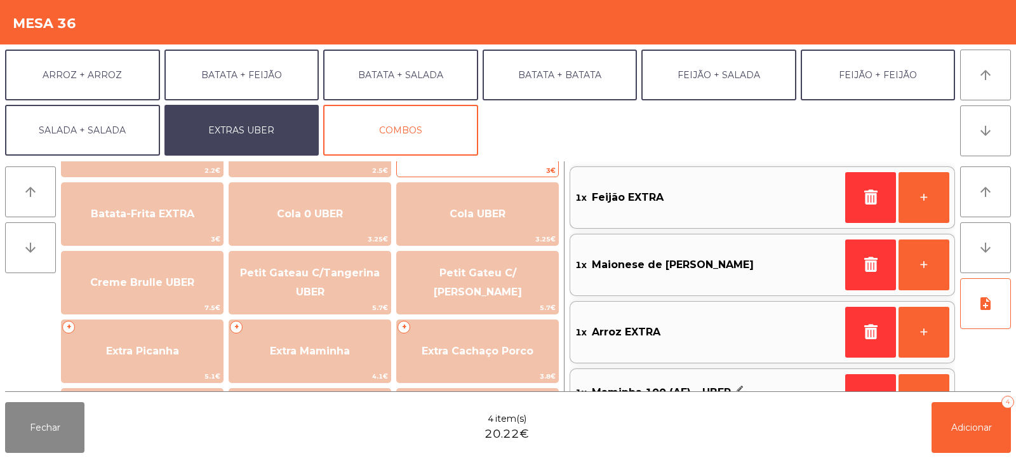
scroll to position [232, 0]
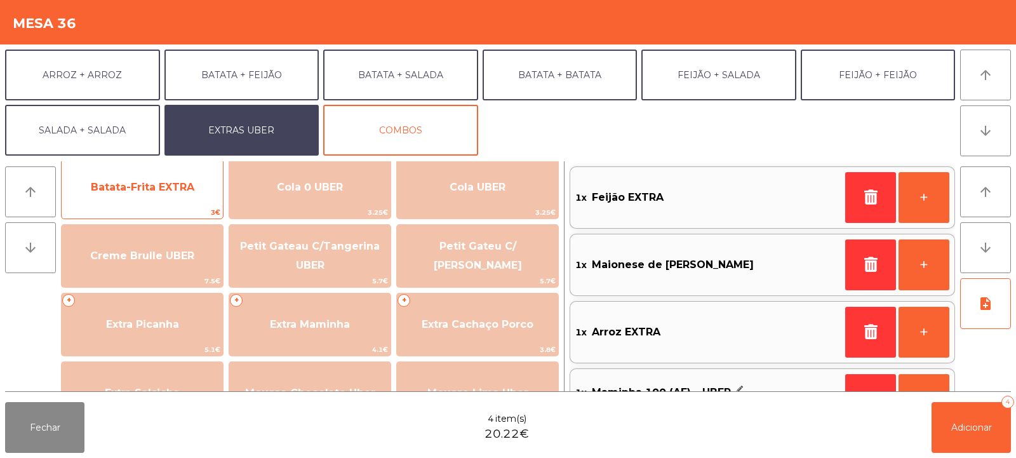
click at [159, 209] on span "3€" at bounding box center [142, 212] width 161 height 12
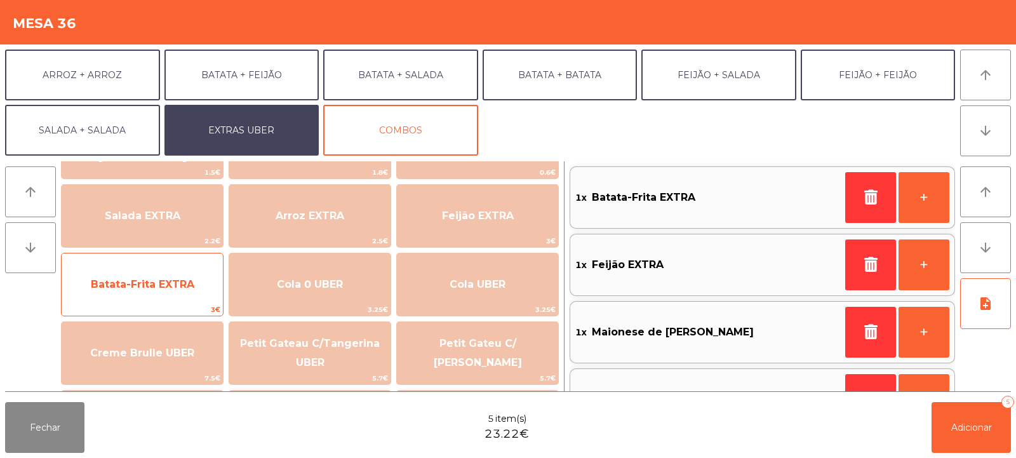
scroll to position [130, 0]
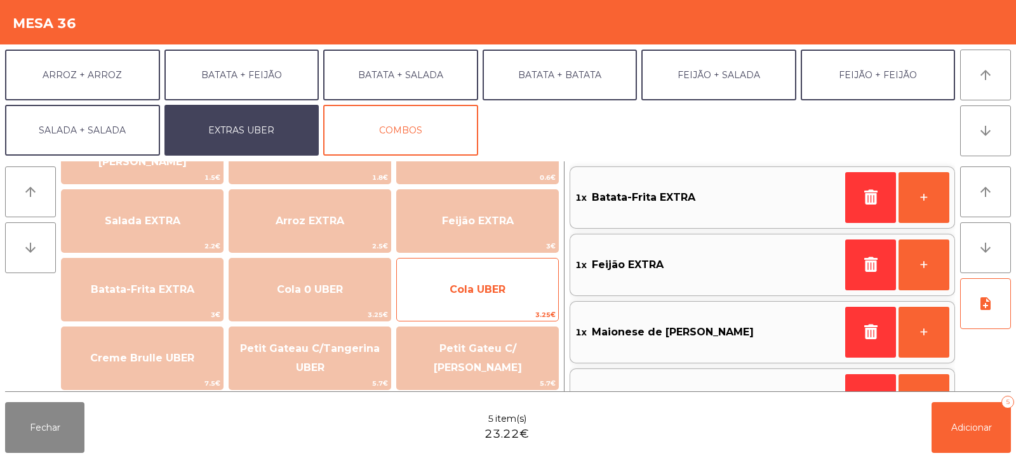
click at [485, 292] on span "Cola UBER" at bounding box center [478, 289] width 56 height 12
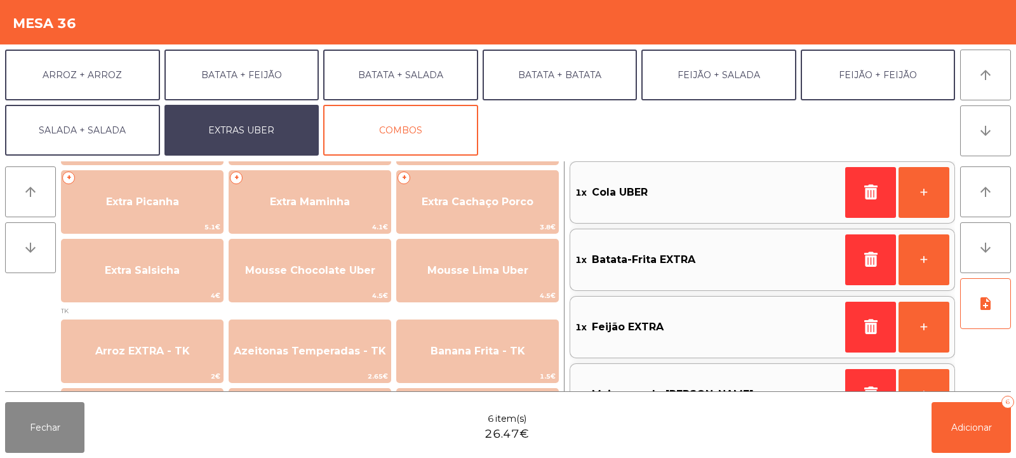
scroll to position [356, 0]
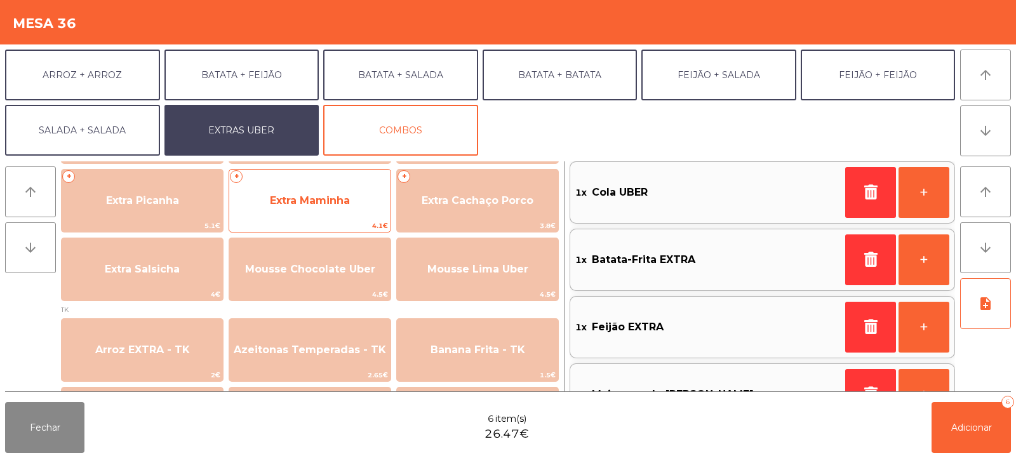
click at [340, 197] on span "Extra Maminha" at bounding box center [310, 200] width 80 height 12
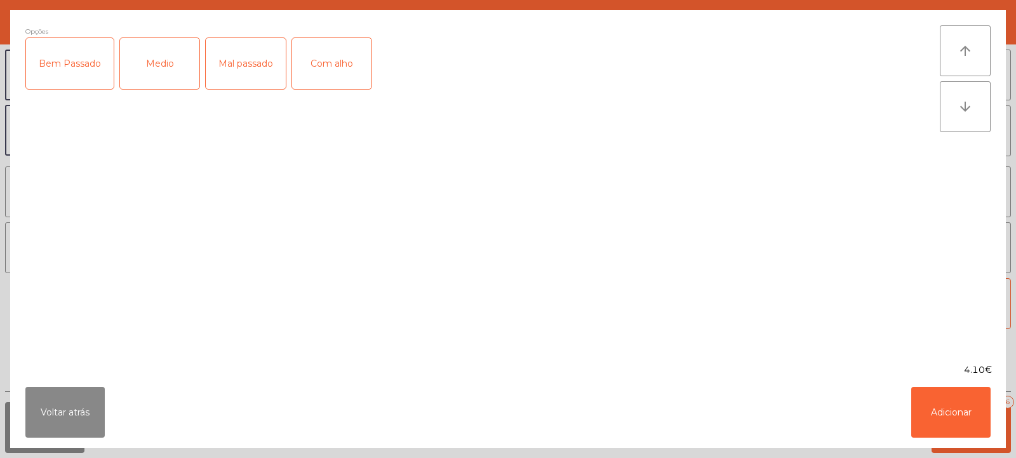
click at [69, 71] on div "Bem Passado" at bounding box center [70, 63] width 88 height 51
click at [949, 396] on button "Adicionar" at bounding box center [950, 412] width 79 height 51
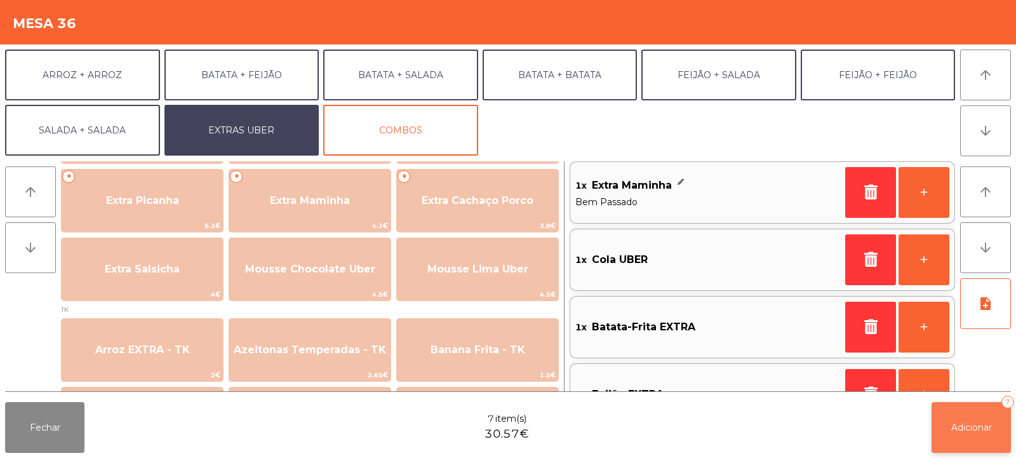
click at [981, 419] on button "Adicionar 7" at bounding box center [971, 427] width 79 height 51
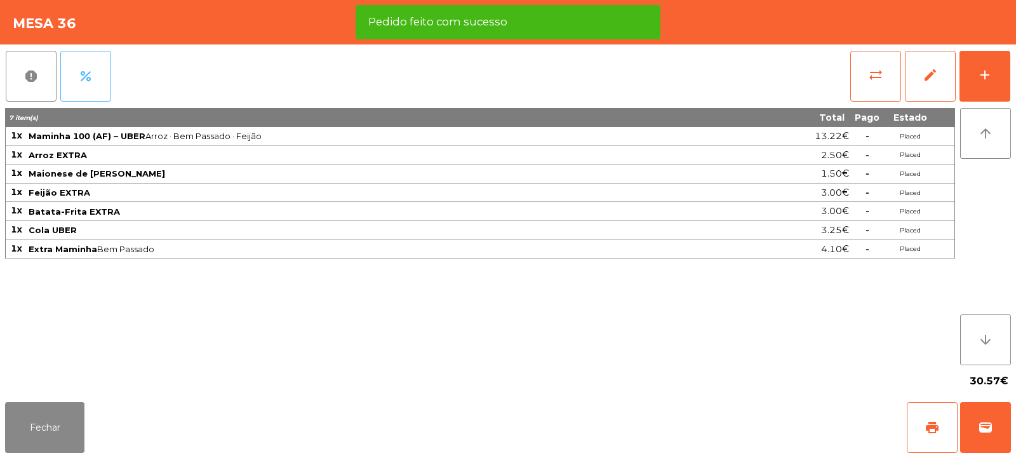
click at [86, 51] on button "percent" at bounding box center [85, 76] width 51 height 51
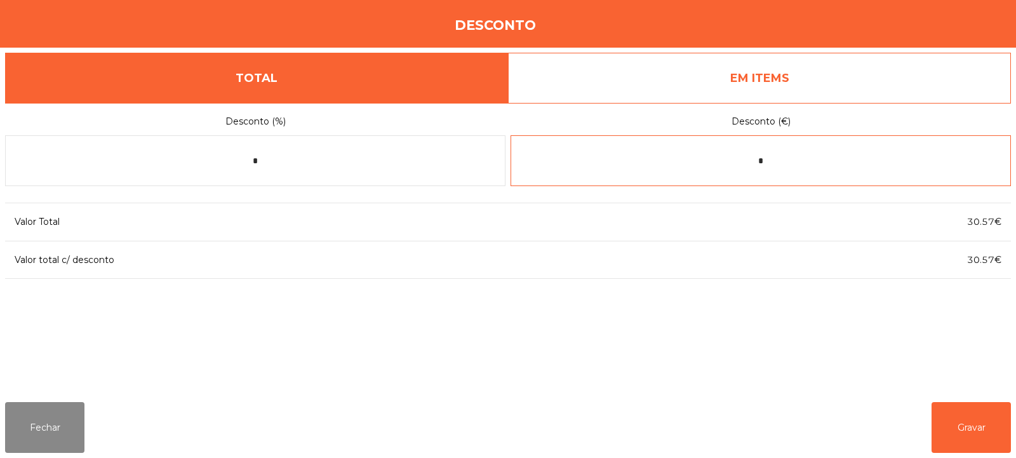
click at [792, 159] on input "*" at bounding box center [761, 160] width 500 height 51
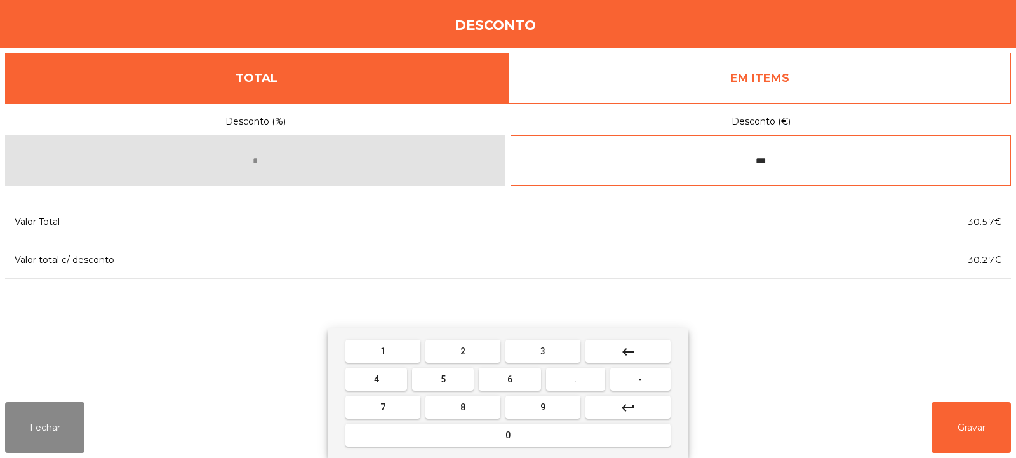
click at [829, 158] on input "***" at bounding box center [761, 160] width 500 height 51
type input "*"
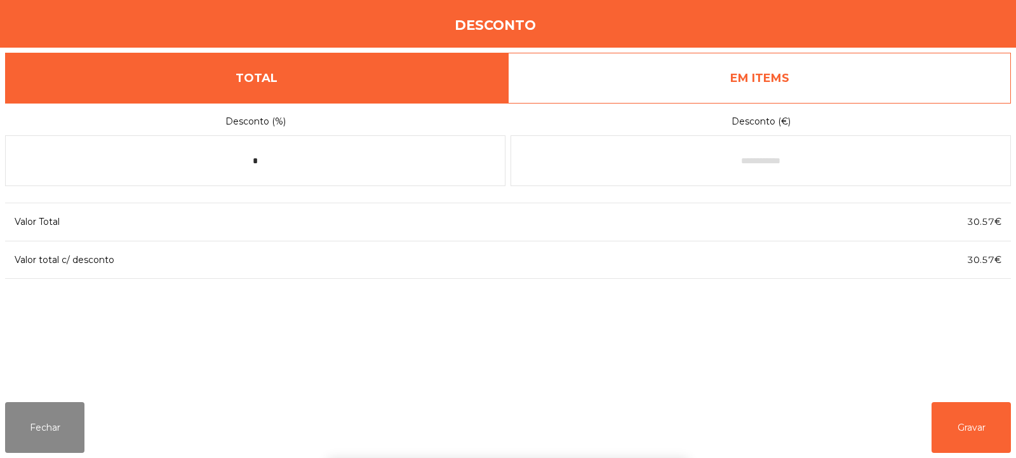
click at [819, 65] on link "EM ITEMS" at bounding box center [759, 78] width 503 height 51
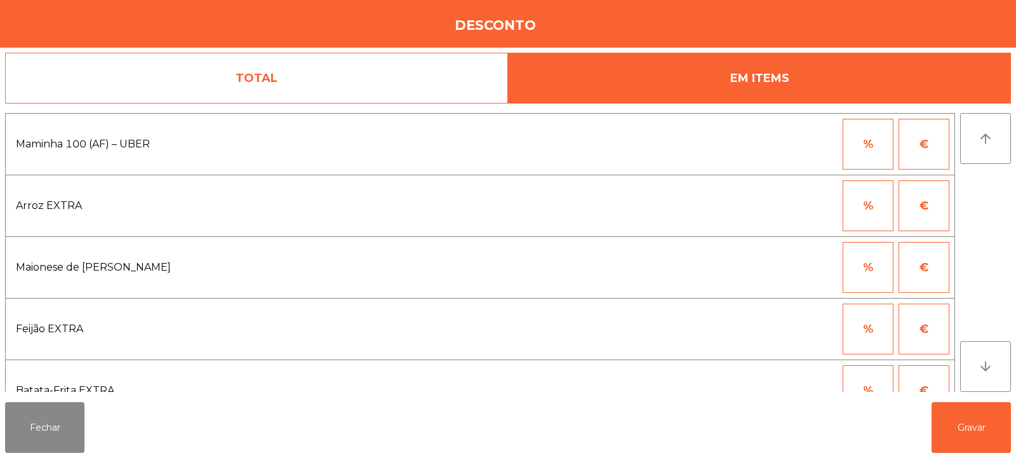
click at [861, 145] on button "%" at bounding box center [868, 144] width 51 height 51
click at [821, 145] on input "*" at bounding box center [806, 144] width 64 height 51
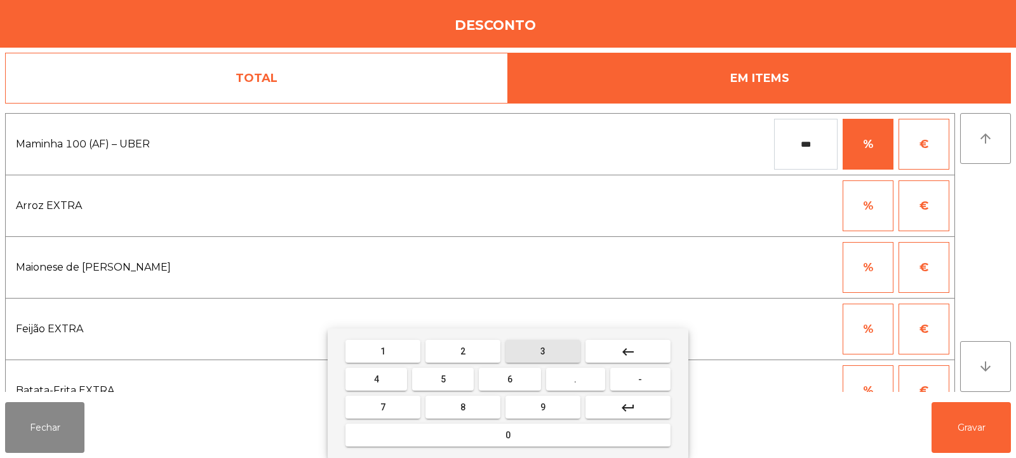
click at [553, 343] on button "3" at bounding box center [543, 351] width 75 height 23
type input "****"
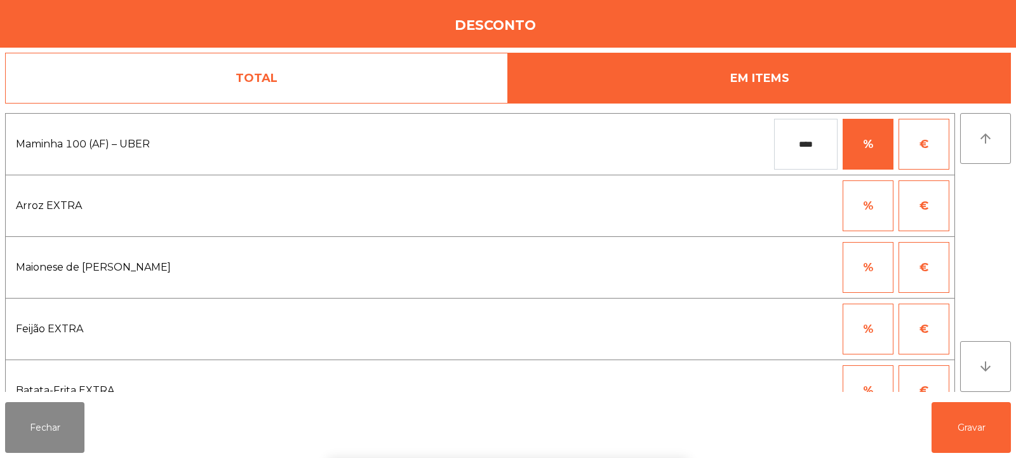
click at [963, 434] on div "1 2 3 keyboard_backspace 4 5 6 . - 7 8 9 keyboard_return 0" at bounding box center [508, 393] width 1016 height 130
click at [967, 436] on button "Gravar" at bounding box center [971, 427] width 79 height 51
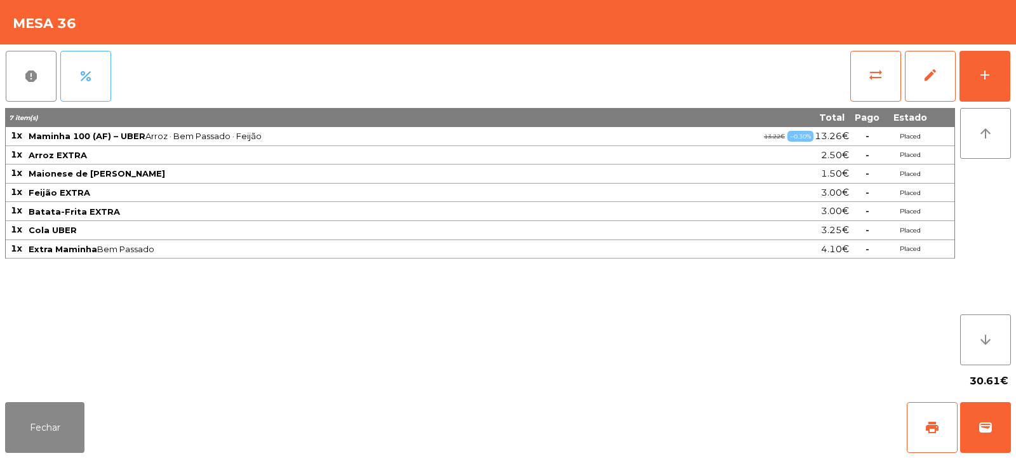
click at [110, 81] on button "percent" at bounding box center [85, 76] width 51 height 51
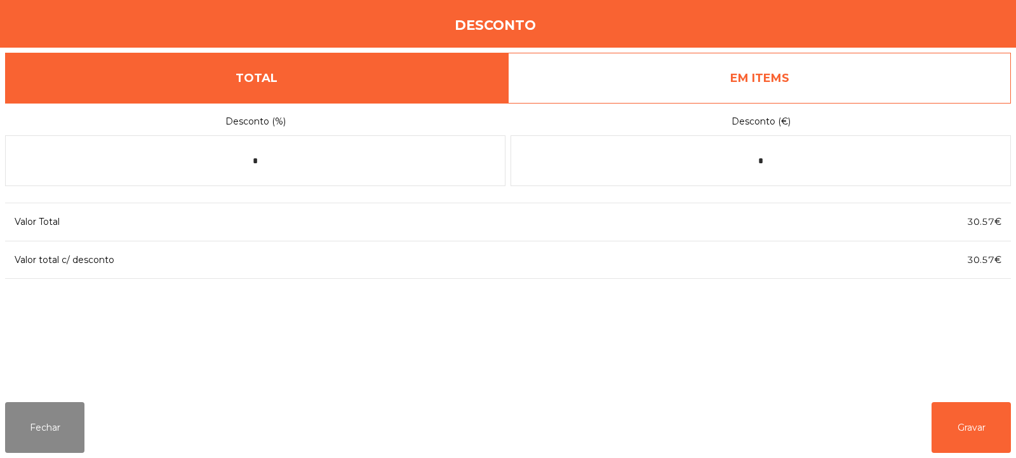
click at [791, 77] on link "EM ITEMS" at bounding box center [759, 78] width 503 height 51
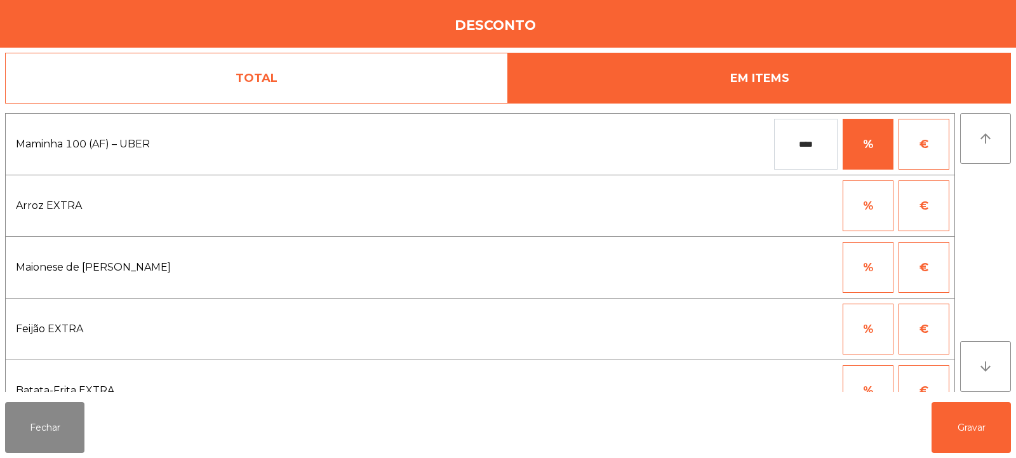
click at [817, 149] on input "****" at bounding box center [806, 144] width 64 height 51
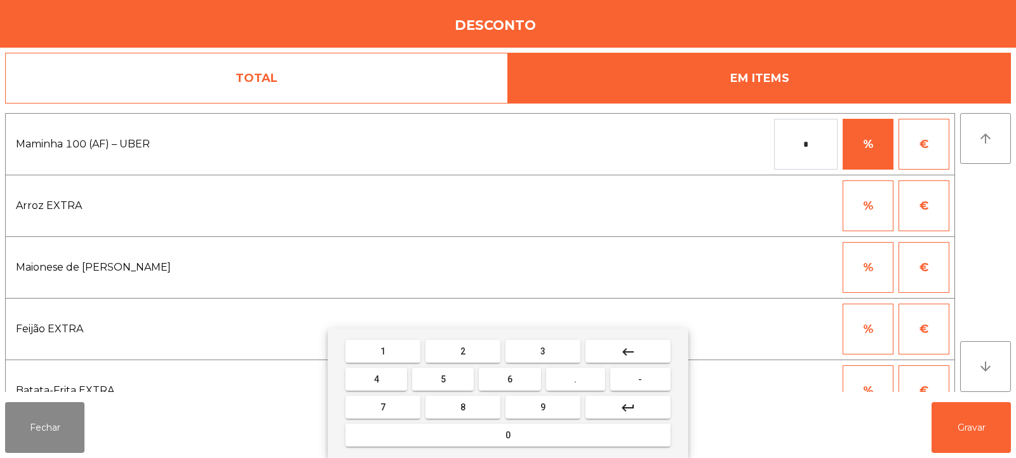
type input "*"
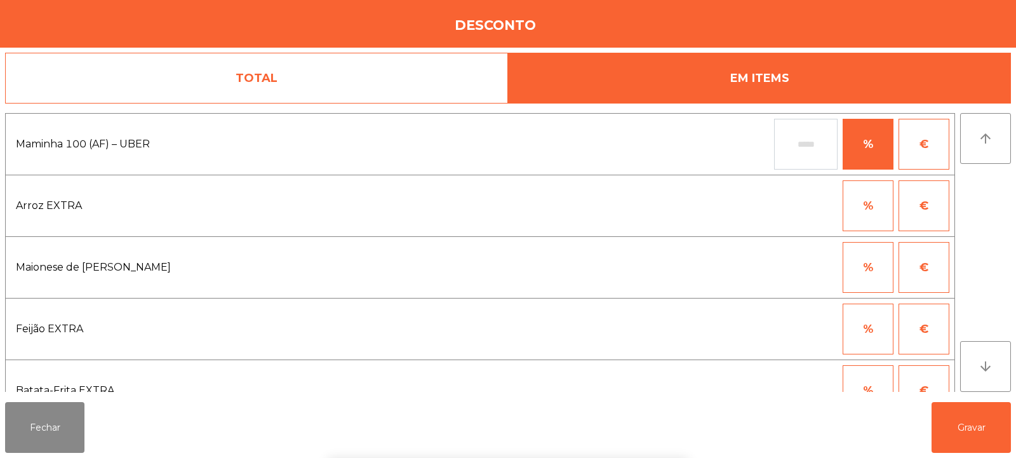
click at [942, 147] on button "€" at bounding box center [924, 144] width 51 height 51
type input "*"
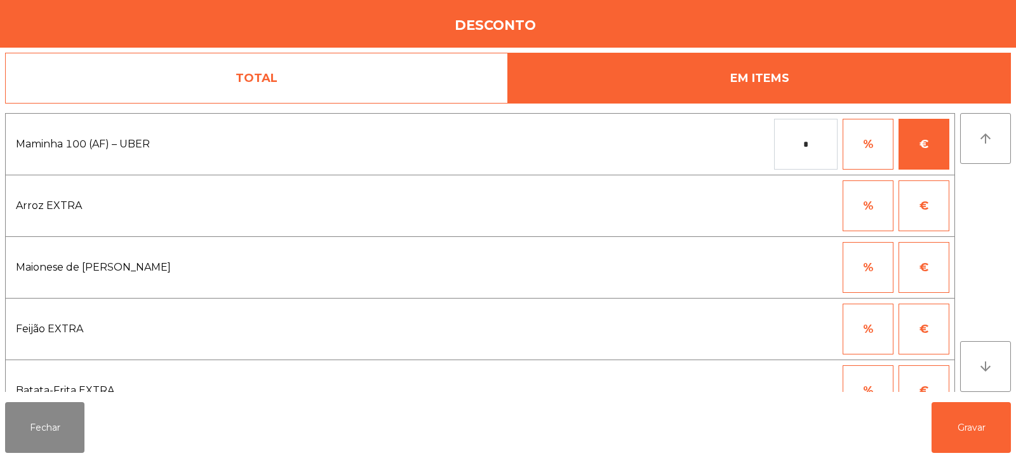
click at [819, 146] on input "*" at bounding box center [806, 144] width 64 height 51
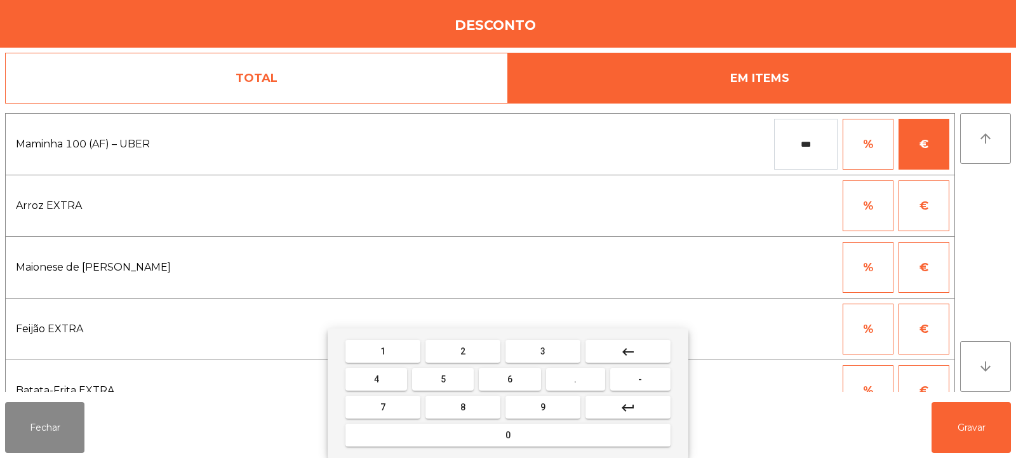
click at [543, 351] on span "3" at bounding box center [542, 351] width 5 height 10
type input "****"
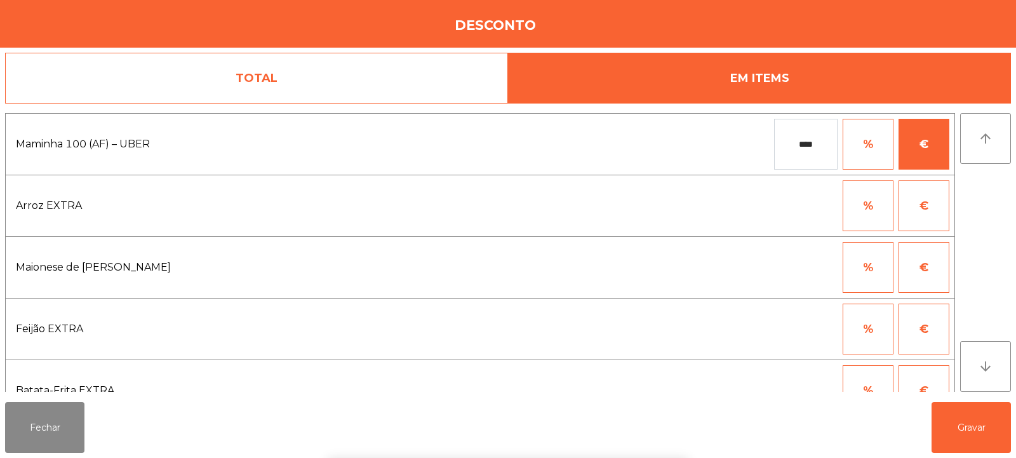
click at [966, 418] on div "1 2 3 keyboard_backspace 4 5 6 . - 7 8 9 keyboard_return 0" at bounding box center [508, 393] width 1016 height 130
click at [951, 430] on button "Gravar" at bounding box center [971, 427] width 79 height 51
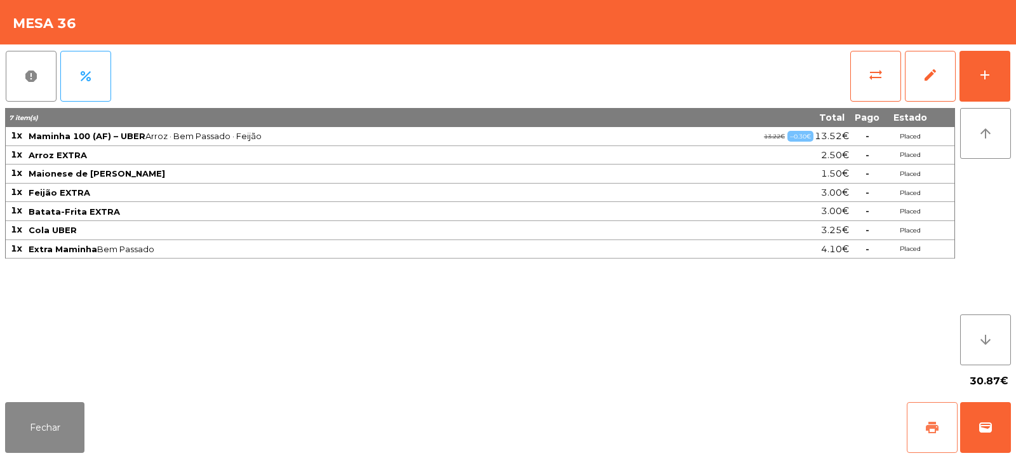
click at [926, 430] on span "print" at bounding box center [932, 427] width 15 height 15
click at [983, 425] on span "wallet" at bounding box center [985, 427] width 15 height 15
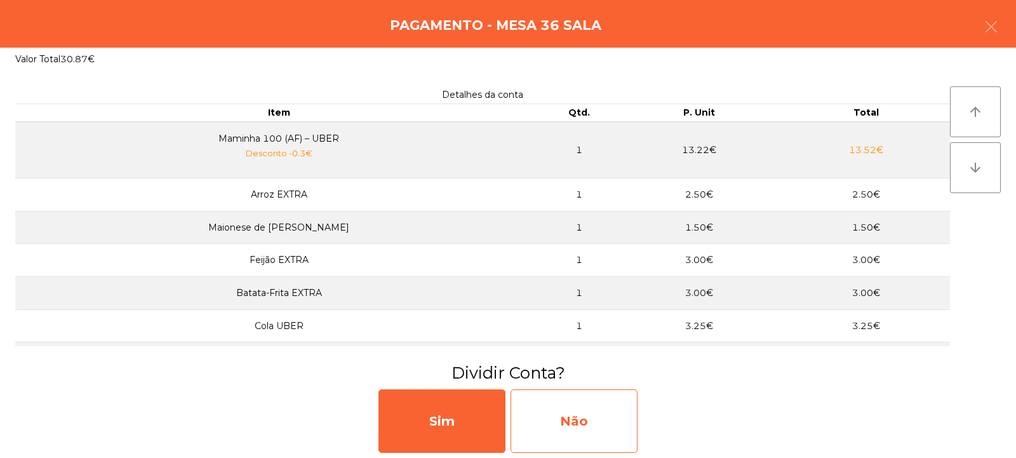
click at [579, 415] on div "Não" at bounding box center [574, 421] width 127 height 64
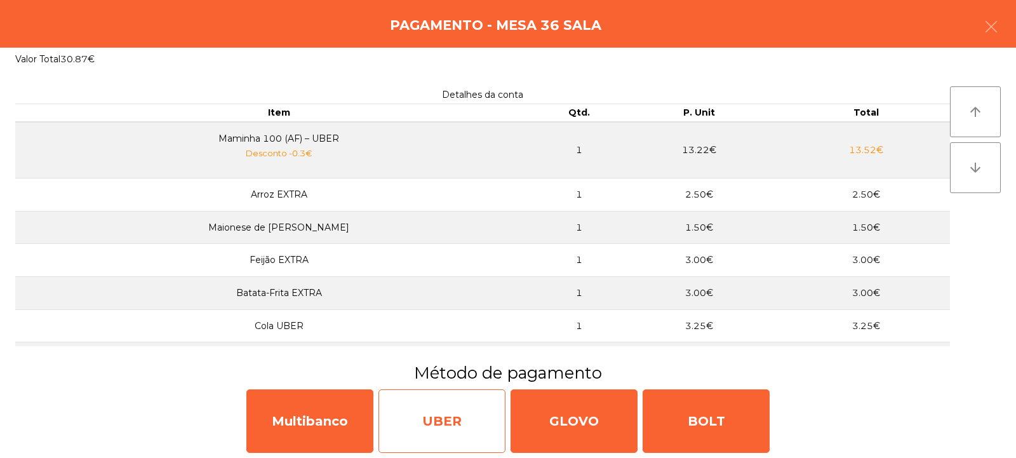
click at [453, 437] on div "UBER" at bounding box center [442, 421] width 127 height 64
select select "**"
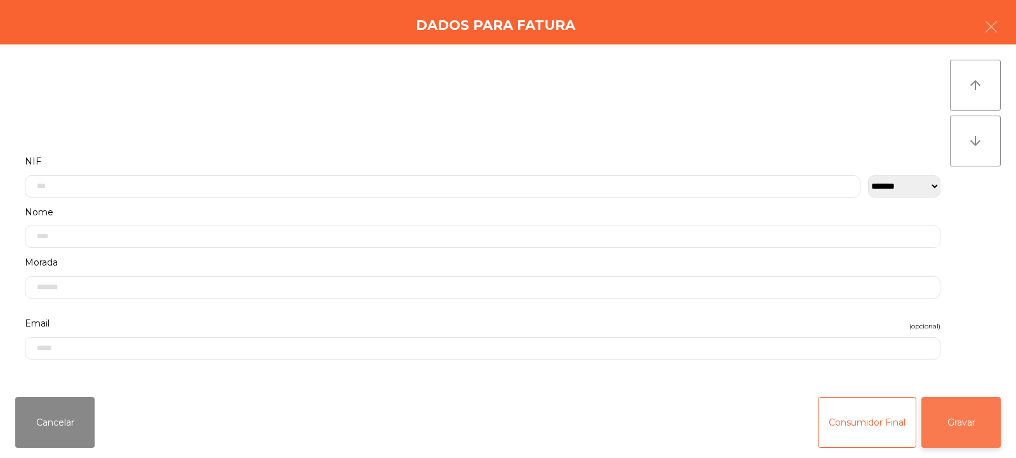
click at [967, 434] on button "Gravar" at bounding box center [961, 422] width 79 height 51
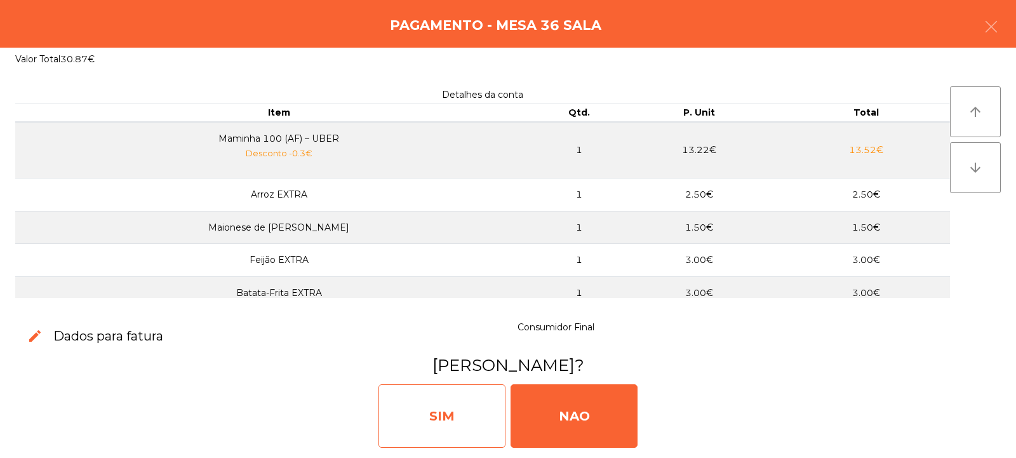
click at [449, 421] on div "SIM" at bounding box center [442, 416] width 127 height 64
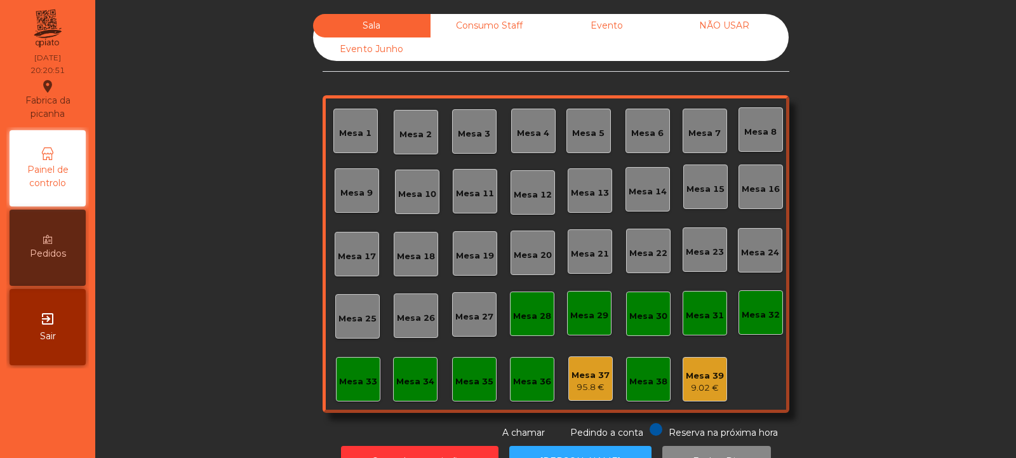
click at [464, 182] on div "Mesa 11" at bounding box center [475, 191] width 44 height 44
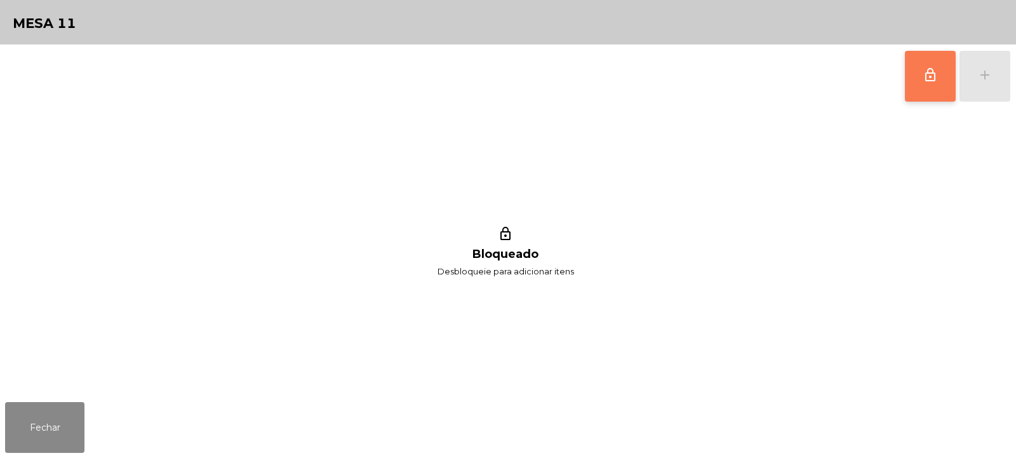
click at [941, 57] on button "lock_outline" at bounding box center [930, 76] width 51 height 51
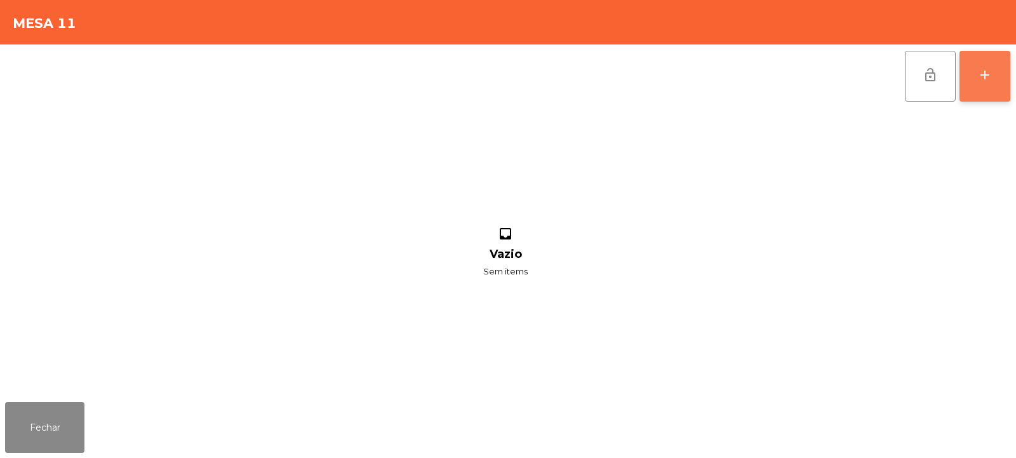
click at [991, 75] on div "add" at bounding box center [984, 74] width 15 height 15
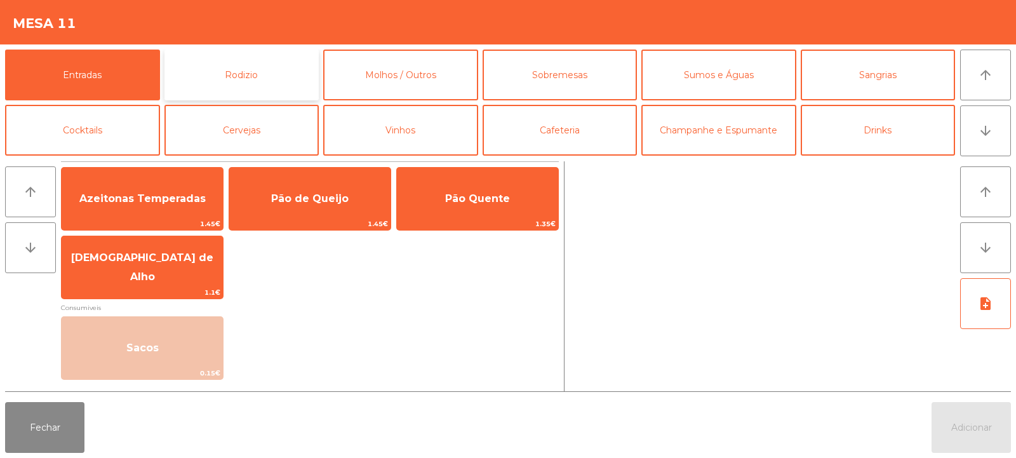
click at [217, 95] on button "Rodizio" at bounding box center [241, 75] width 155 height 51
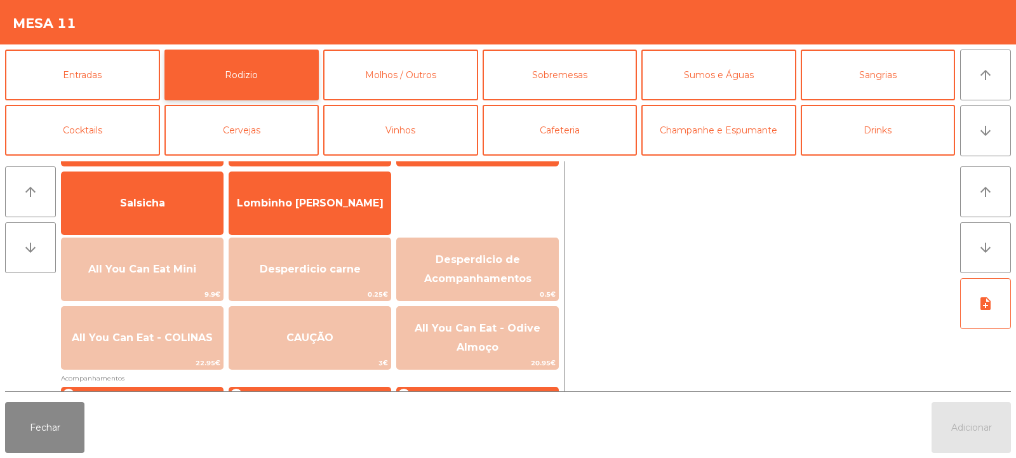
scroll to position [78, 0]
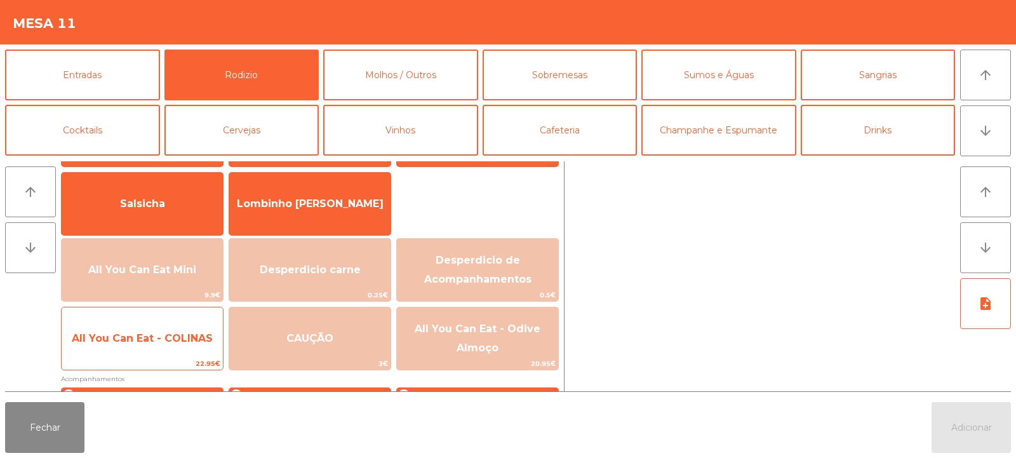
click at [178, 343] on span "All You Can Eat - COLINAS" at bounding box center [142, 338] width 141 height 12
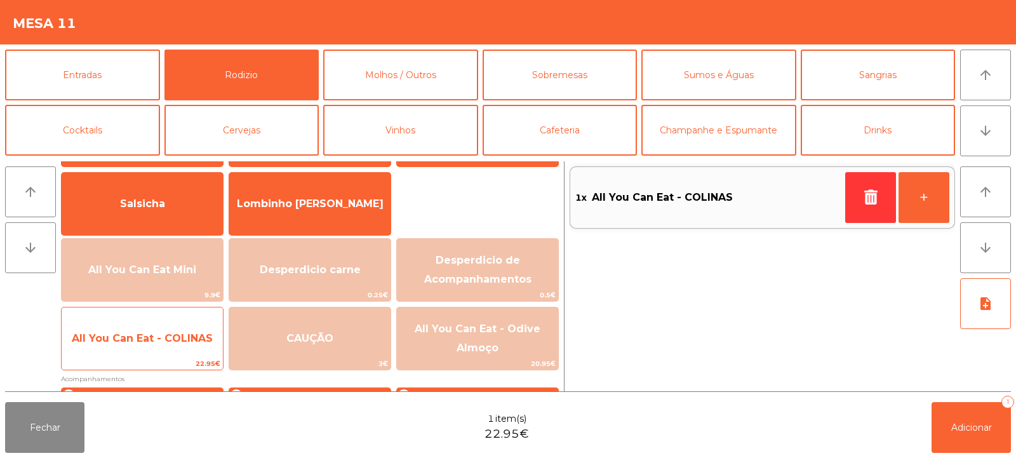
click at [182, 354] on span "All You Can Eat - COLINAS" at bounding box center [142, 338] width 161 height 34
click at [183, 345] on span "All You Can Eat - COLINAS" at bounding box center [142, 338] width 161 height 34
click at [189, 342] on span "All You Can Eat - COLINAS" at bounding box center [142, 338] width 141 height 12
click at [178, 342] on span "All You Can Eat - COLINAS" at bounding box center [142, 338] width 141 height 12
click at [181, 345] on span "All You Can Eat - COLINAS" at bounding box center [142, 338] width 161 height 34
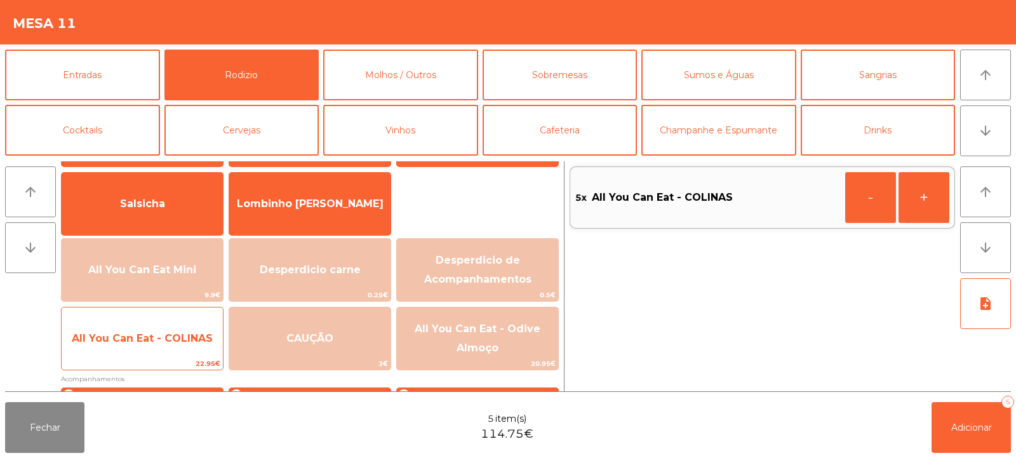
click at [198, 337] on span "All You Can Eat - COLINAS" at bounding box center [142, 338] width 141 height 12
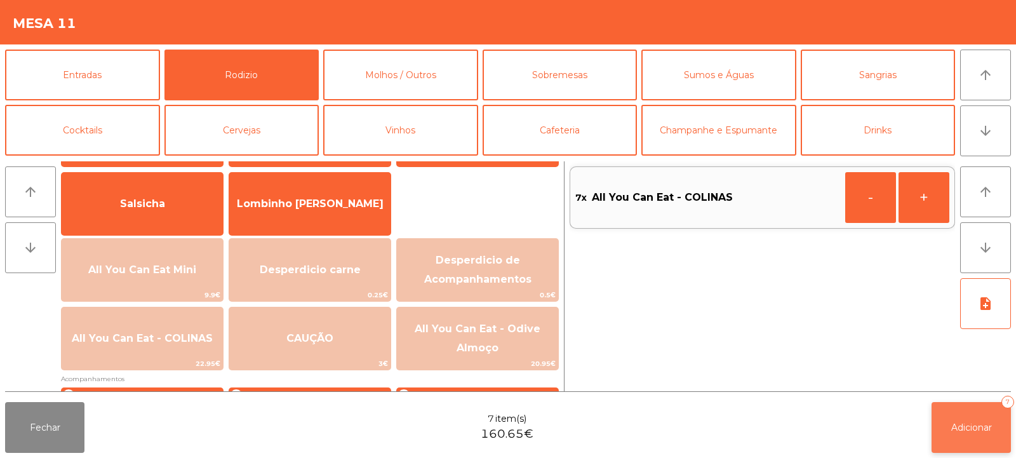
click at [949, 417] on button "Adicionar 7" at bounding box center [971, 427] width 79 height 51
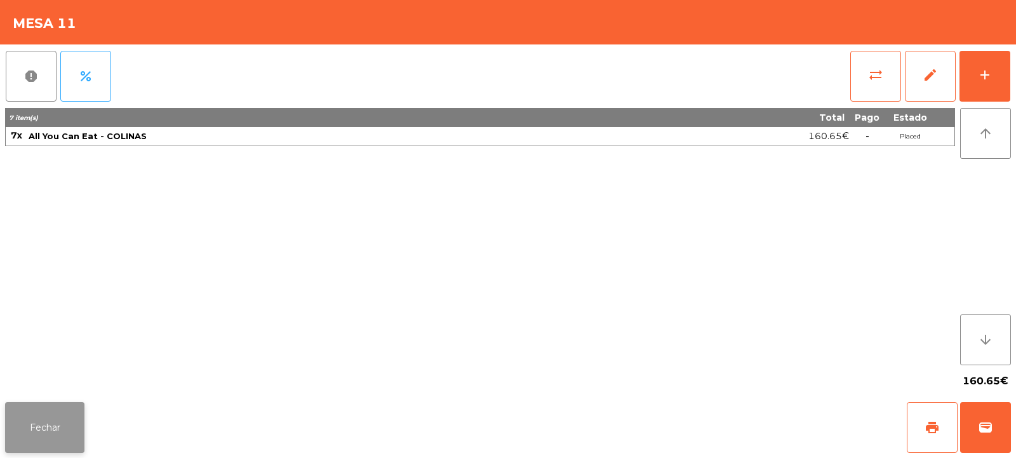
click at [56, 440] on button "Fechar" at bounding box center [44, 427] width 79 height 51
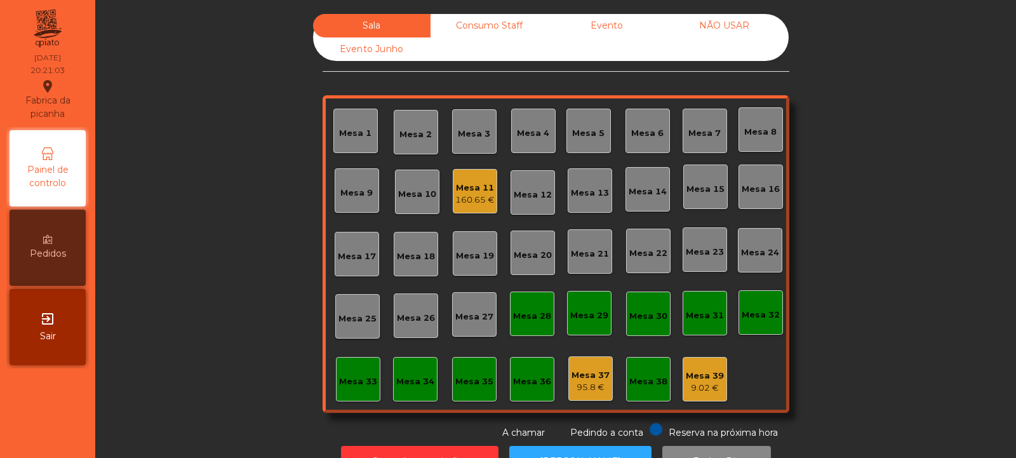
click at [596, 137] on div "Mesa 5" at bounding box center [588, 133] width 32 height 13
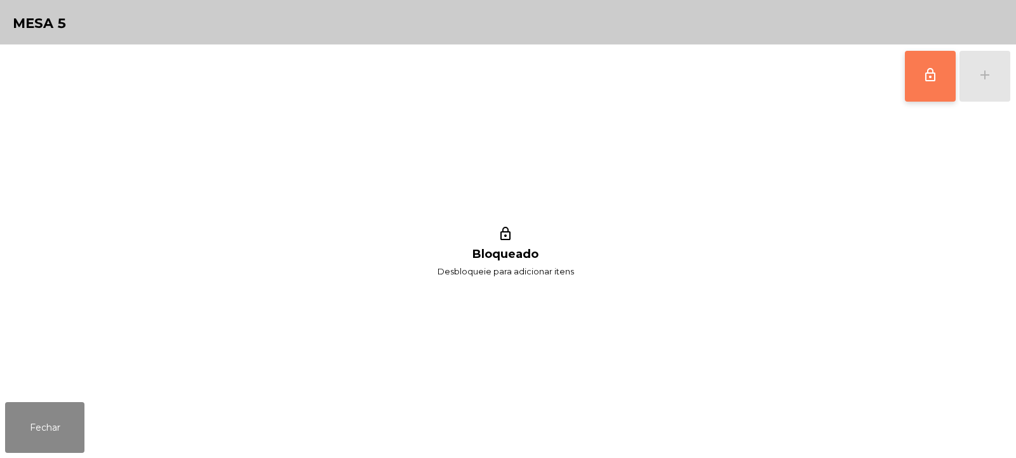
click at [932, 81] on span "lock_outline" at bounding box center [930, 74] width 15 height 15
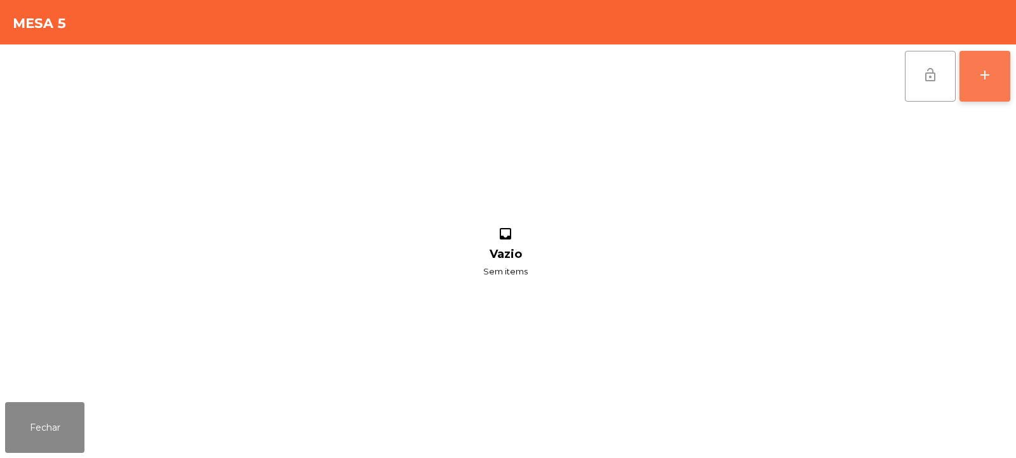
click at [994, 80] on button "add" at bounding box center [985, 76] width 51 height 51
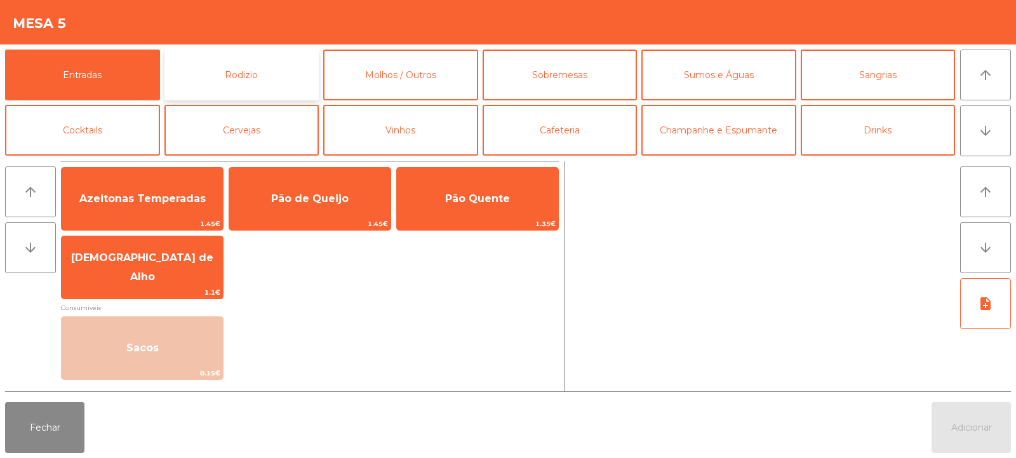
click at [258, 65] on button "Rodizio" at bounding box center [241, 75] width 155 height 51
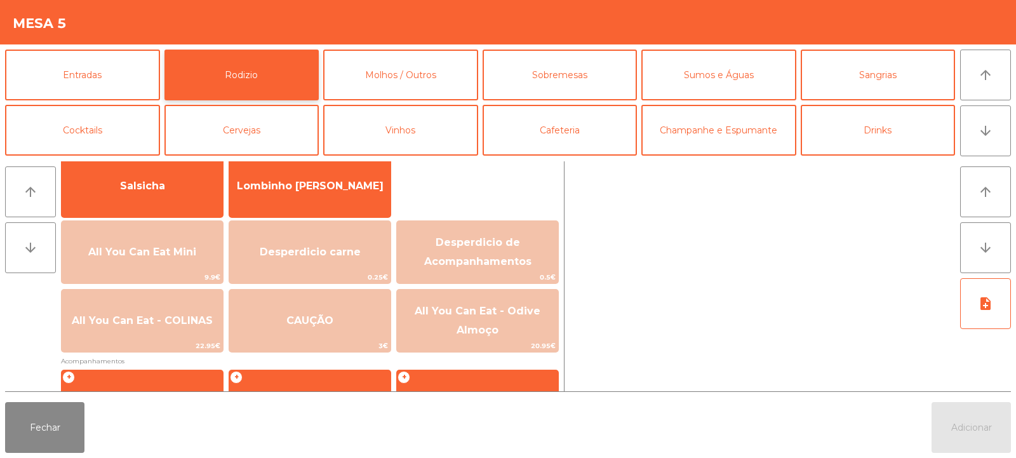
scroll to position [132, 0]
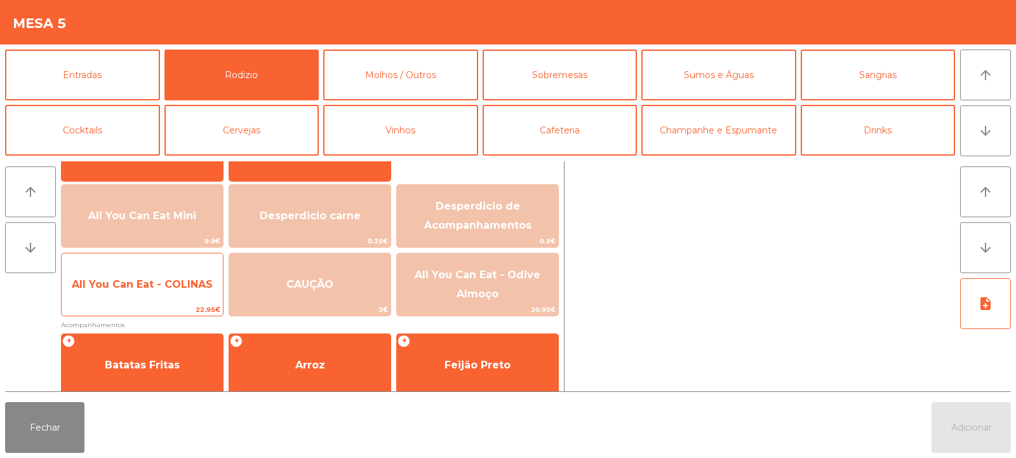
click at [139, 293] on span "All You Can Eat - COLINAS" at bounding box center [142, 284] width 161 height 34
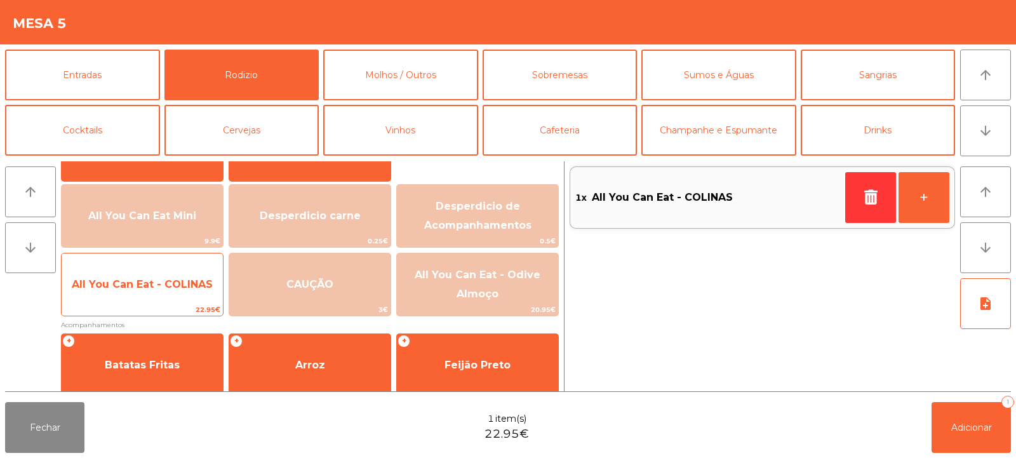
click at [140, 299] on span "All You Can Eat - COLINAS" at bounding box center [142, 284] width 161 height 34
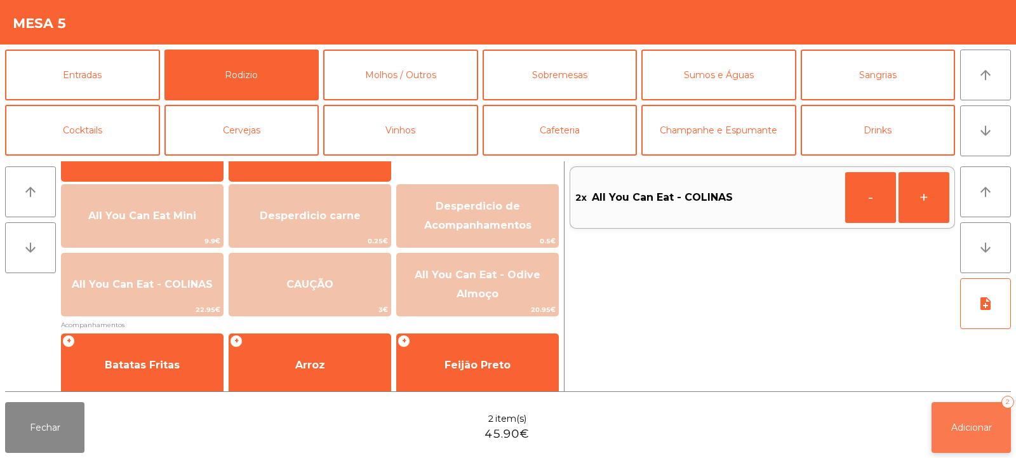
click at [976, 434] on button "Adicionar 2" at bounding box center [971, 427] width 79 height 51
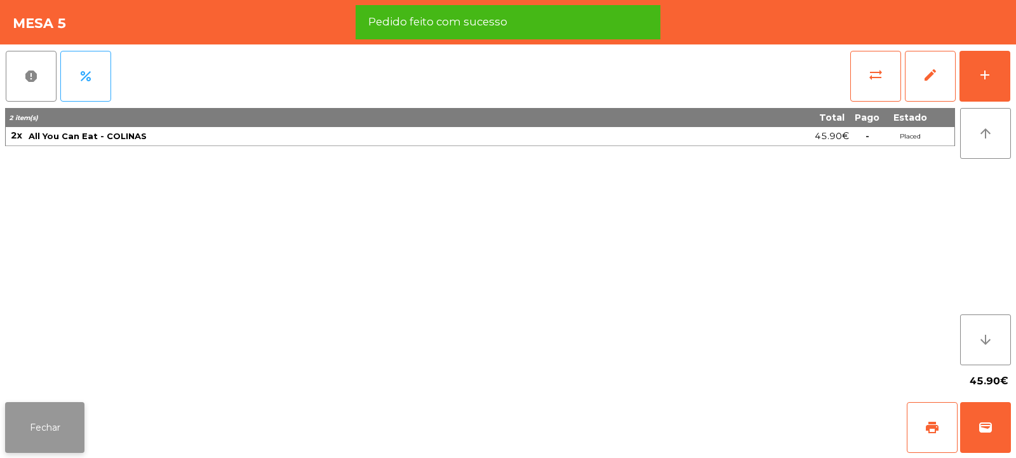
click at [55, 421] on button "Fechar" at bounding box center [44, 427] width 79 height 51
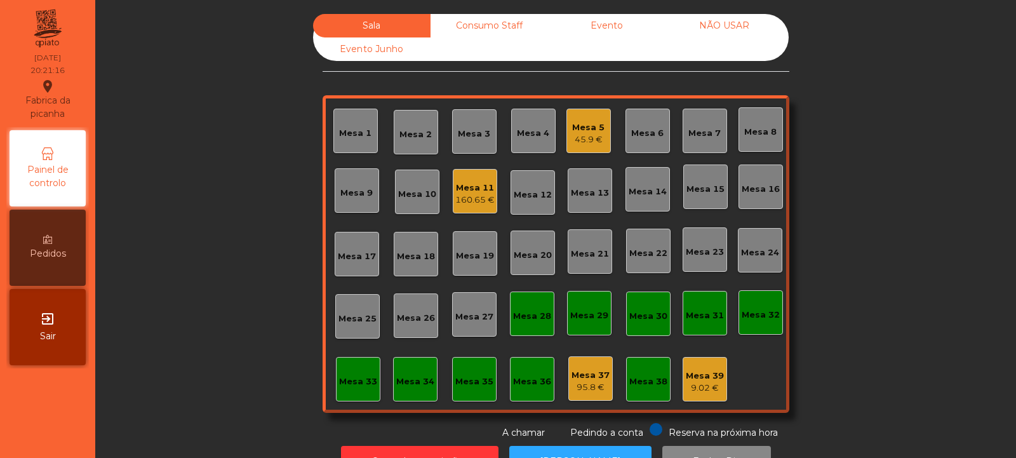
click at [755, 146] on div "Mesa 8" at bounding box center [761, 129] width 44 height 44
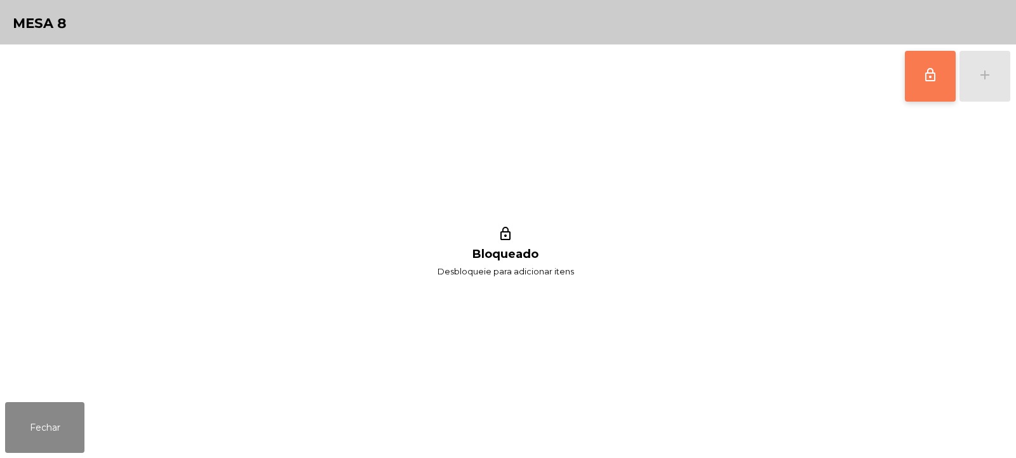
click at [918, 91] on button "lock_outline" at bounding box center [930, 76] width 51 height 51
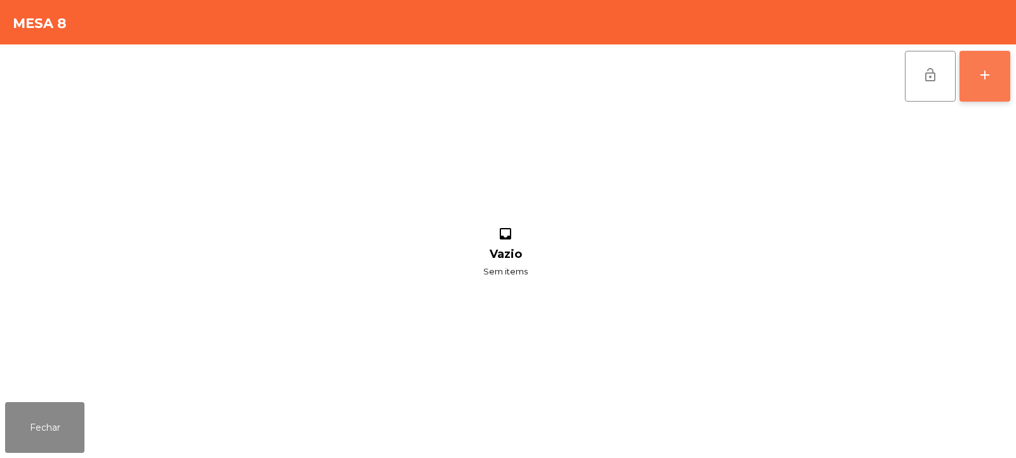
click at [988, 76] on div "add" at bounding box center [984, 74] width 15 height 15
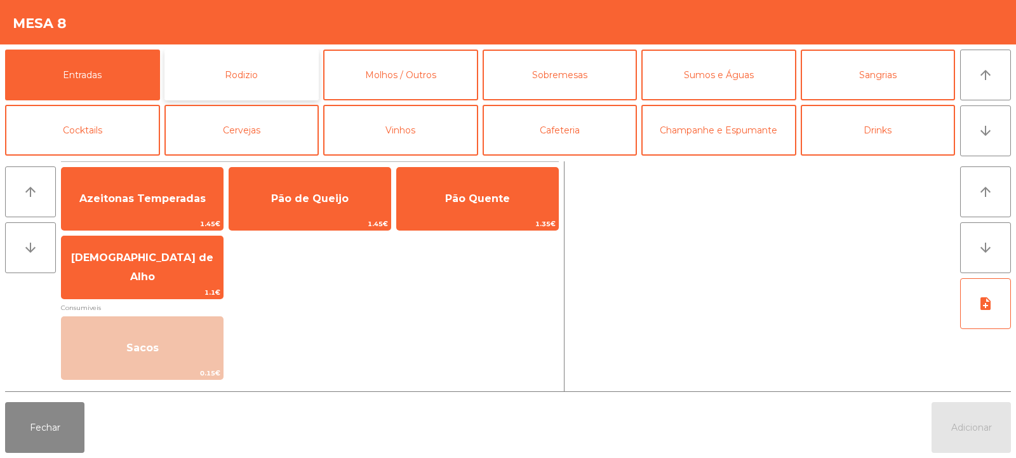
click at [232, 80] on button "Rodizio" at bounding box center [241, 75] width 155 height 51
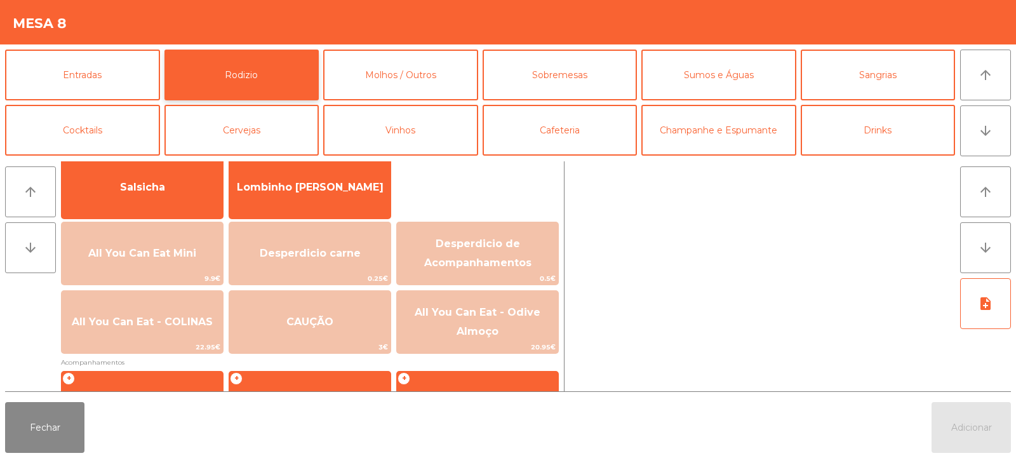
scroll to position [115, 0]
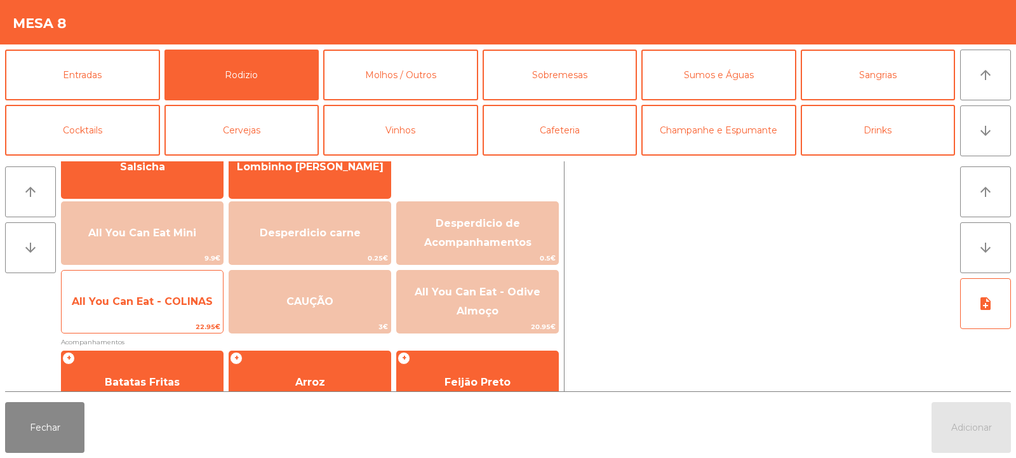
click at [150, 318] on span "All You Can Eat - COLINAS" at bounding box center [142, 302] width 161 height 34
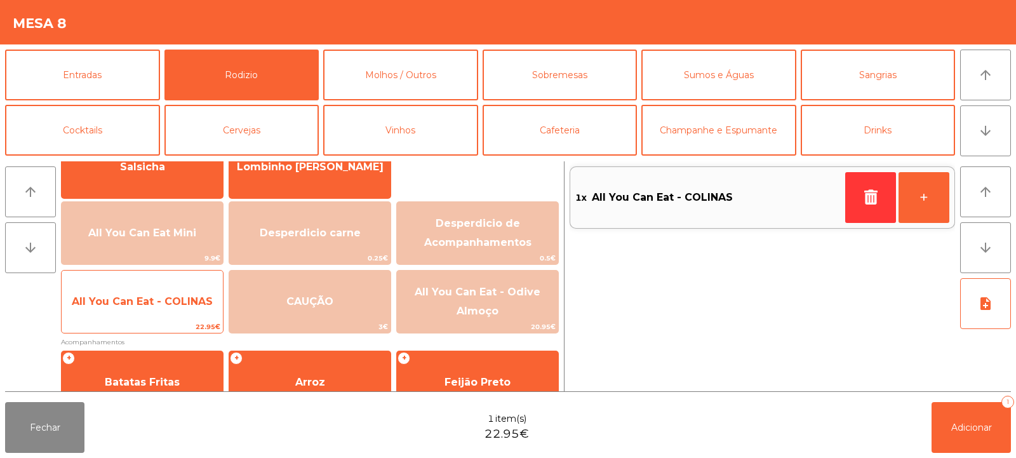
click at [159, 316] on span "All You Can Eat - COLINAS" at bounding box center [142, 302] width 161 height 34
click at [143, 323] on span "22.95€" at bounding box center [142, 327] width 161 height 12
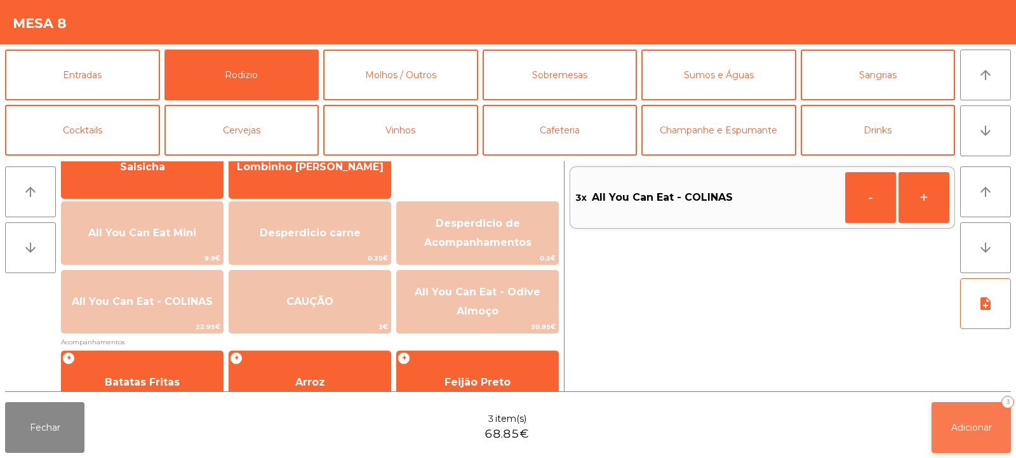
click at [984, 410] on button "Adicionar 3" at bounding box center [971, 427] width 79 height 51
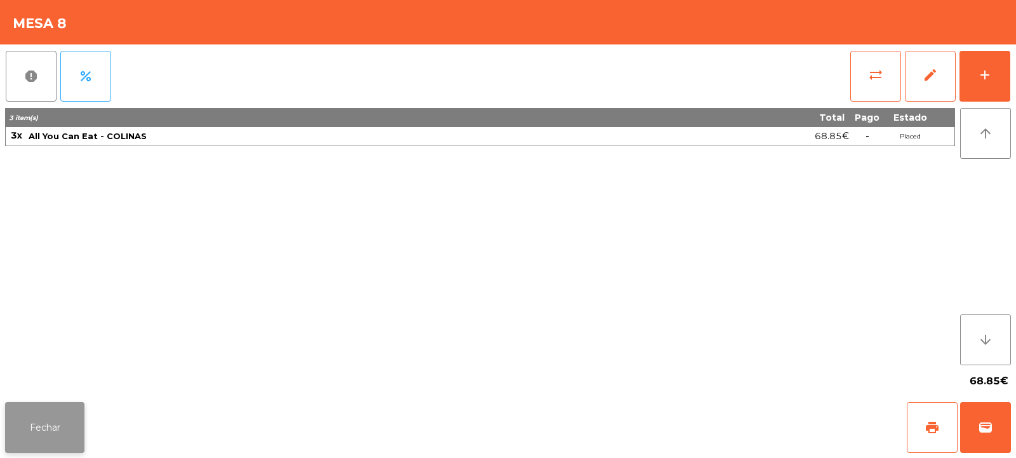
click at [34, 417] on button "Fechar" at bounding box center [44, 427] width 79 height 51
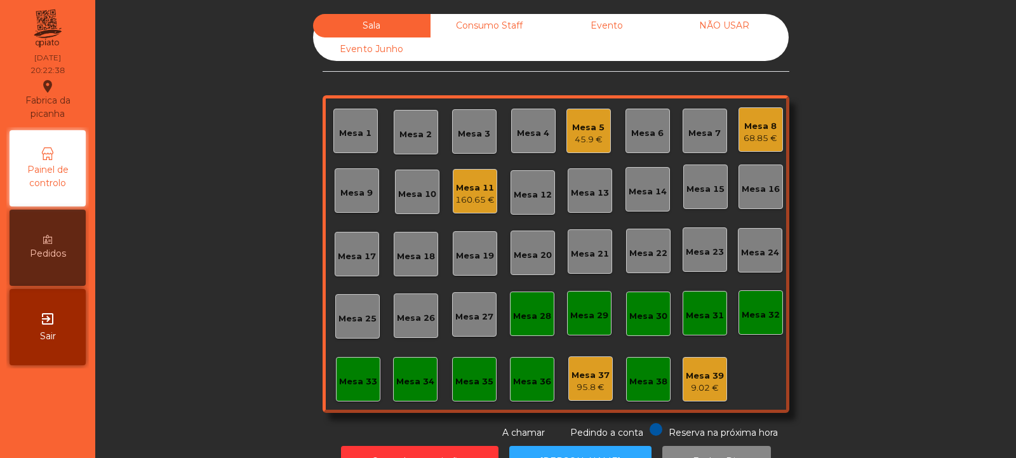
click at [409, 258] on div "Mesa 18" at bounding box center [416, 256] width 38 height 13
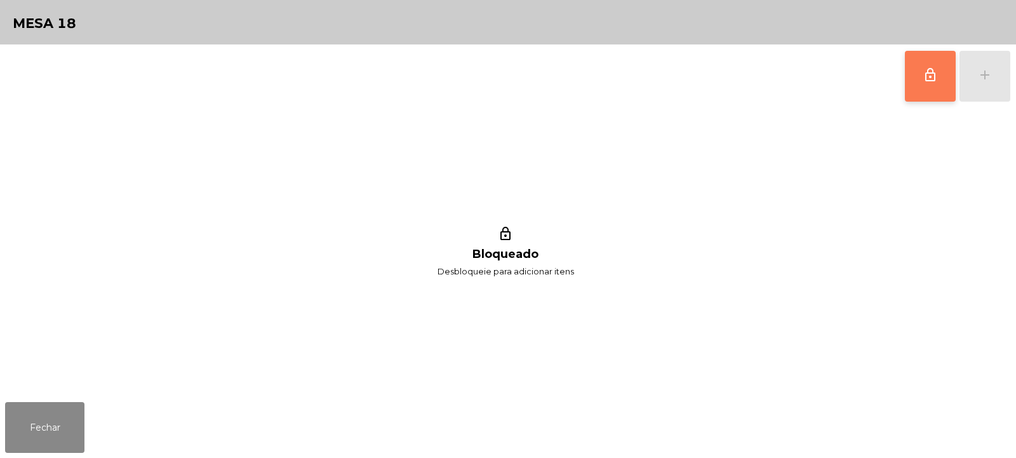
click at [924, 72] on span "lock_outline" at bounding box center [930, 74] width 15 height 15
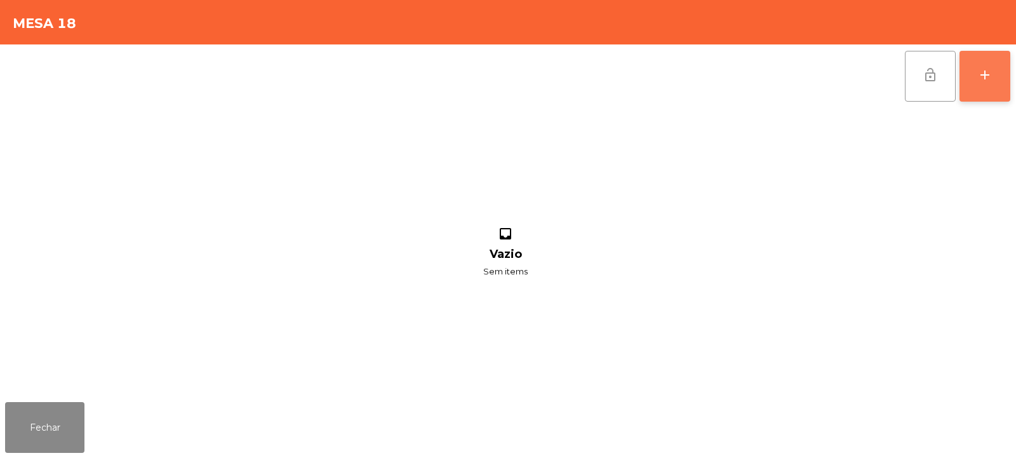
click at [977, 84] on button "add" at bounding box center [985, 76] width 51 height 51
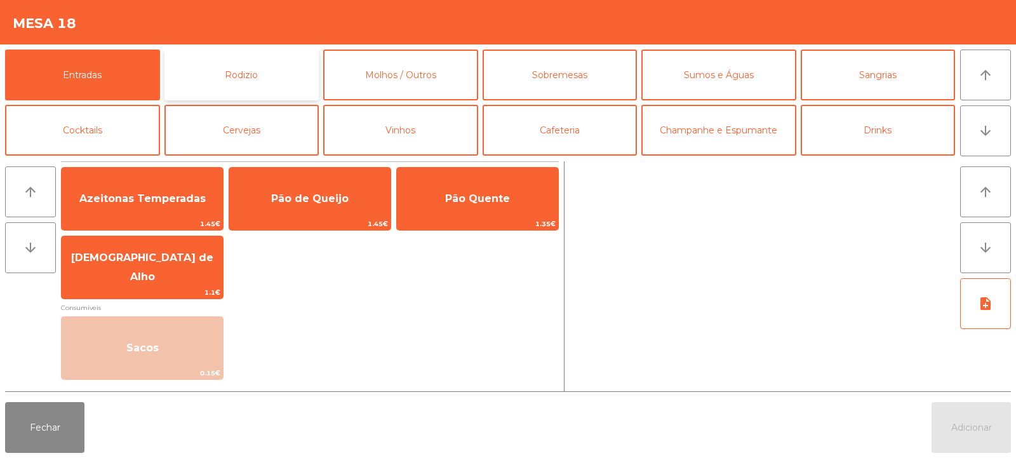
click at [200, 65] on button "Rodizio" at bounding box center [241, 75] width 155 height 51
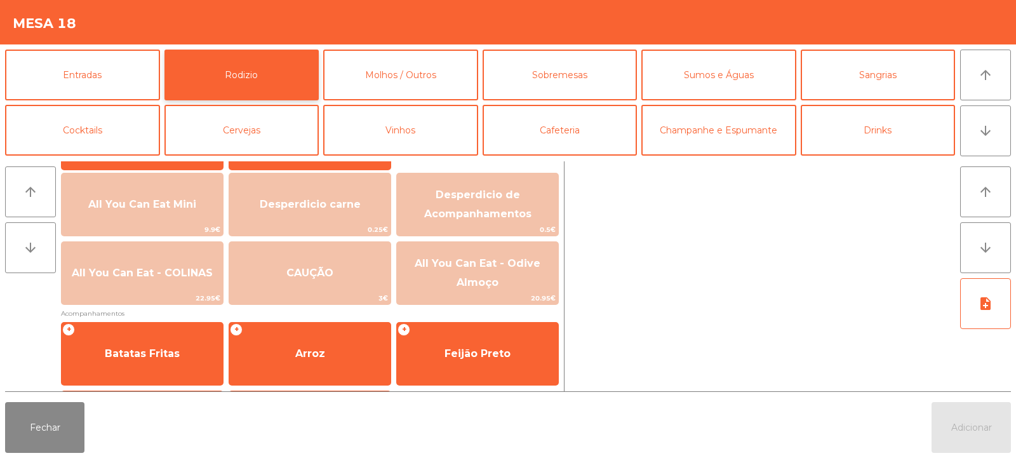
scroll to position [145, 0]
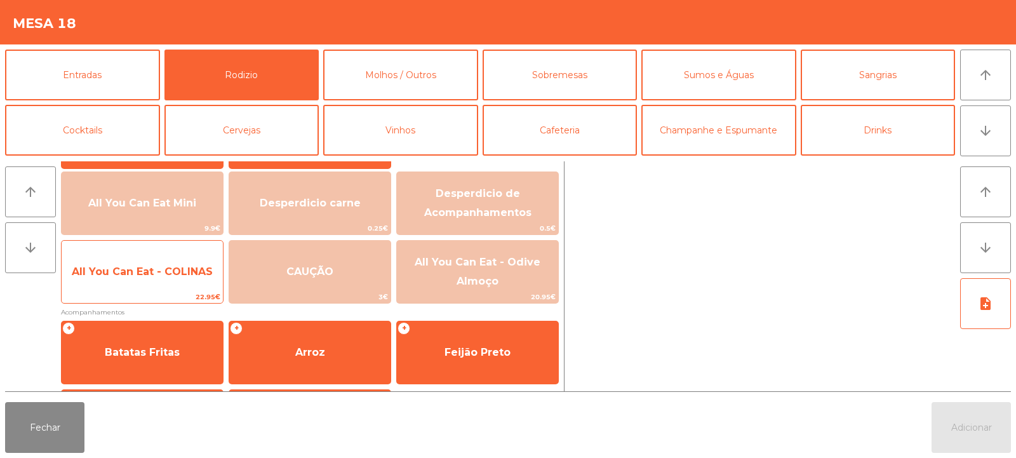
click at [116, 276] on span "All You Can Eat - COLINAS" at bounding box center [142, 271] width 141 height 12
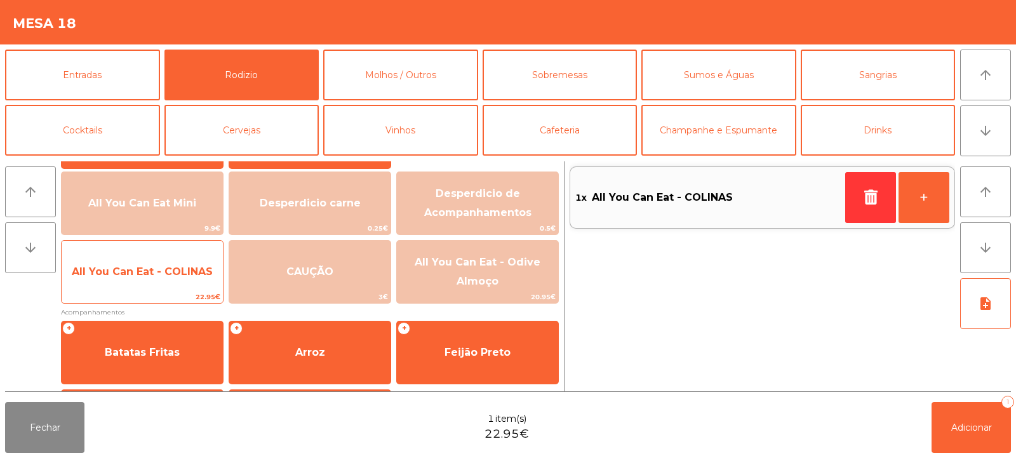
click at [124, 278] on span "All You Can Eat - COLINAS" at bounding box center [142, 272] width 161 height 34
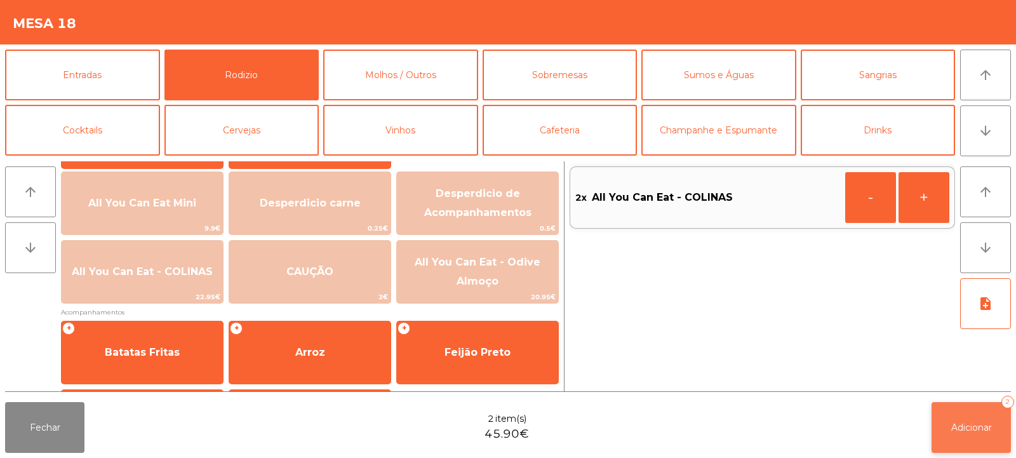
click at [945, 426] on button "Adicionar 2" at bounding box center [971, 427] width 79 height 51
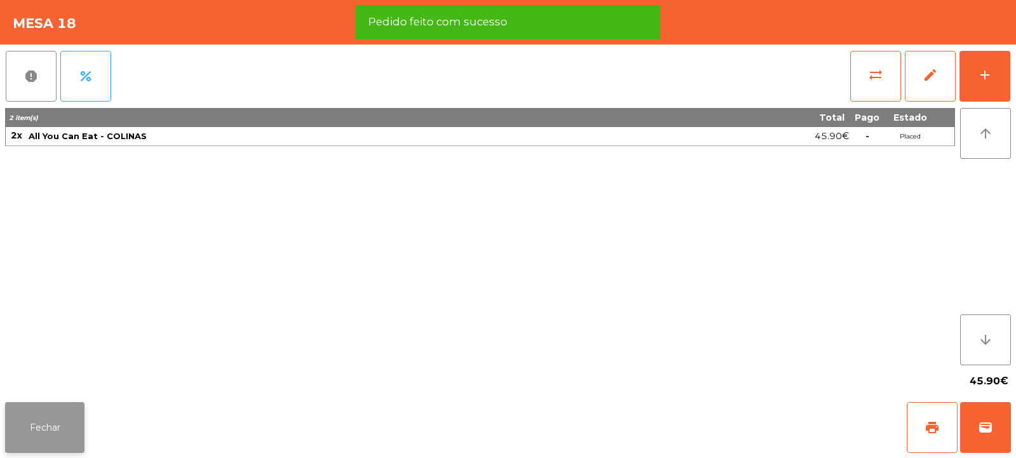
click at [39, 432] on button "Fechar" at bounding box center [44, 427] width 79 height 51
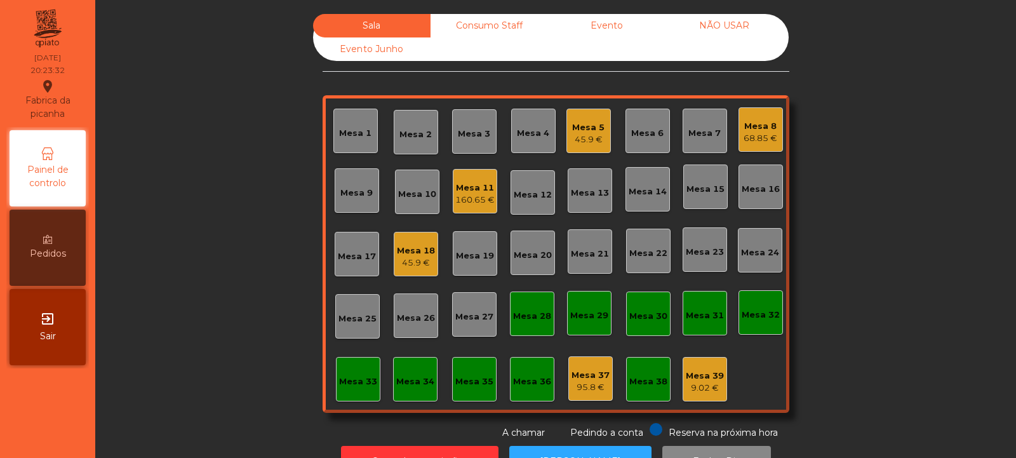
click at [418, 135] on div "Mesa 2" at bounding box center [415, 134] width 32 height 13
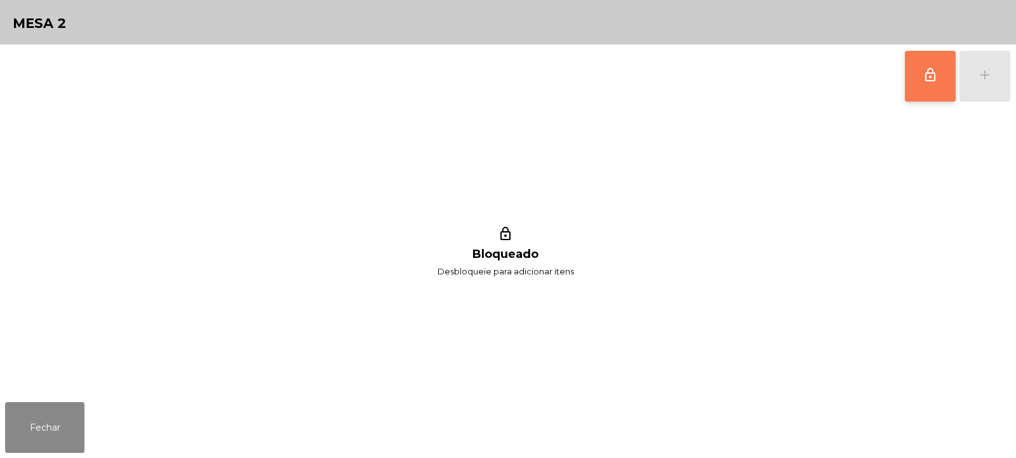
click at [926, 81] on span "lock_outline" at bounding box center [930, 74] width 15 height 15
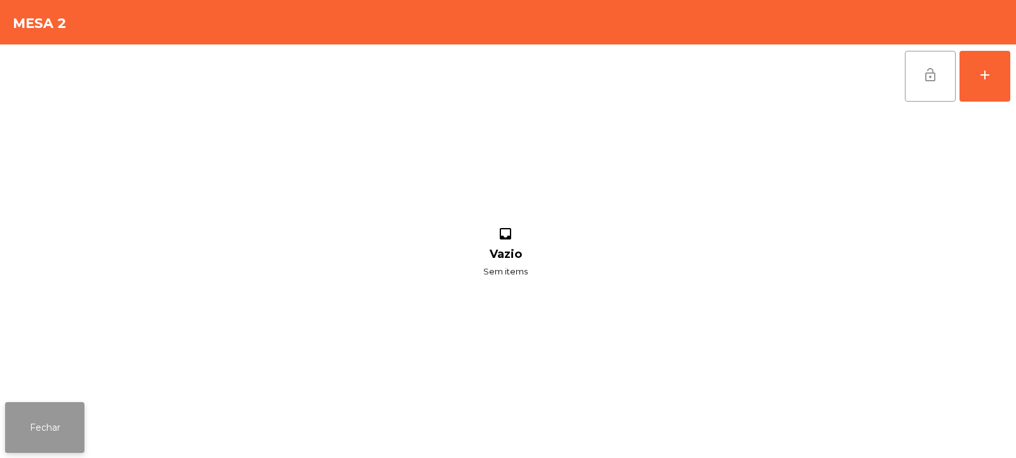
click at [57, 431] on button "Fechar" at bounding box center [44, 427] width 79 height 51
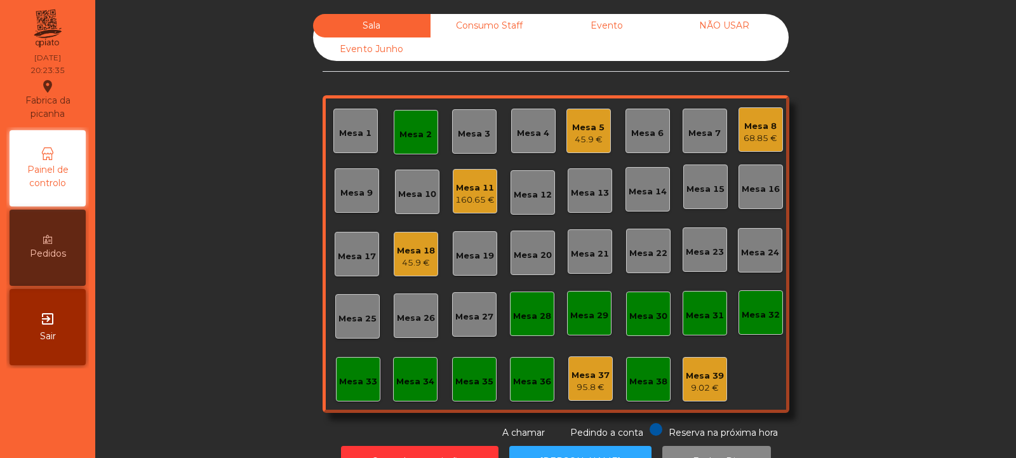
click at [406, 260] on div "45.9 €" at bounding box center [416, 263] width 38 height 13
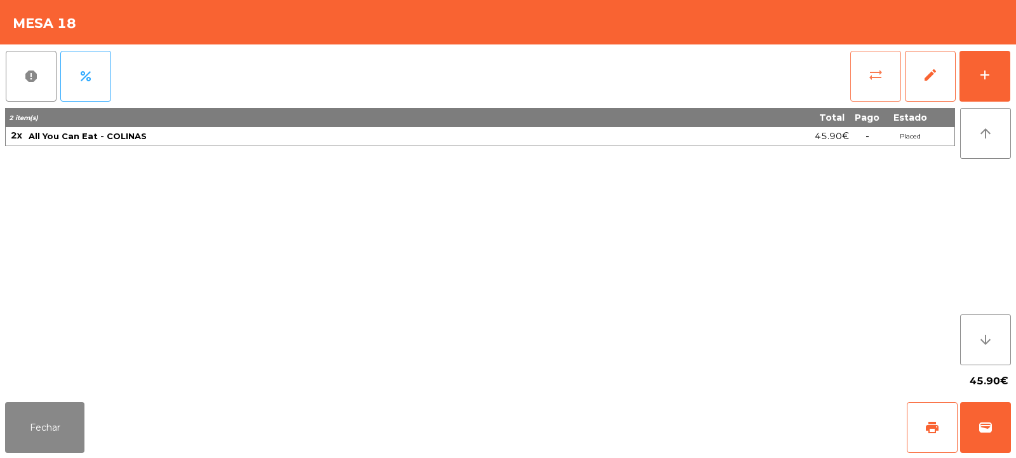
click at [891, 65] on button "sync_alt" at bounding box center [875, 76] width 51 height 51
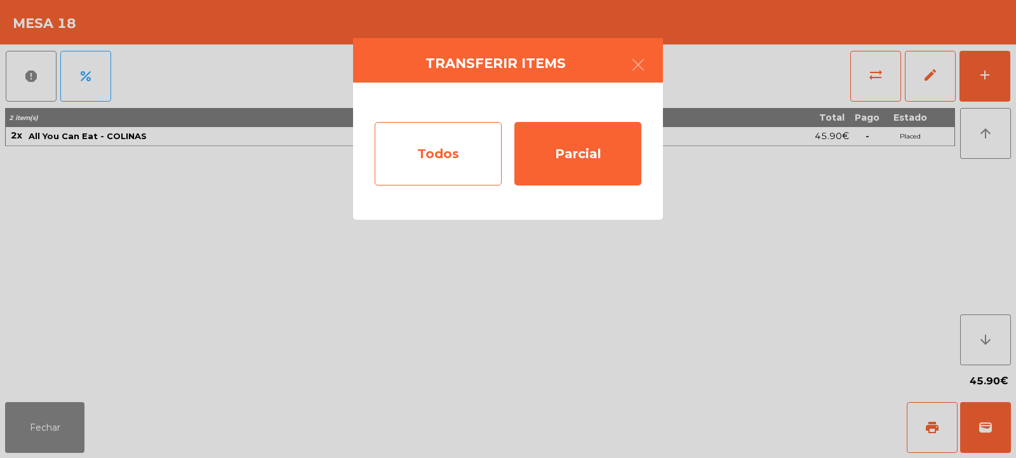
click at [416, 169] on div "Todos" at bounding box center [438, 154] width 127 height 64
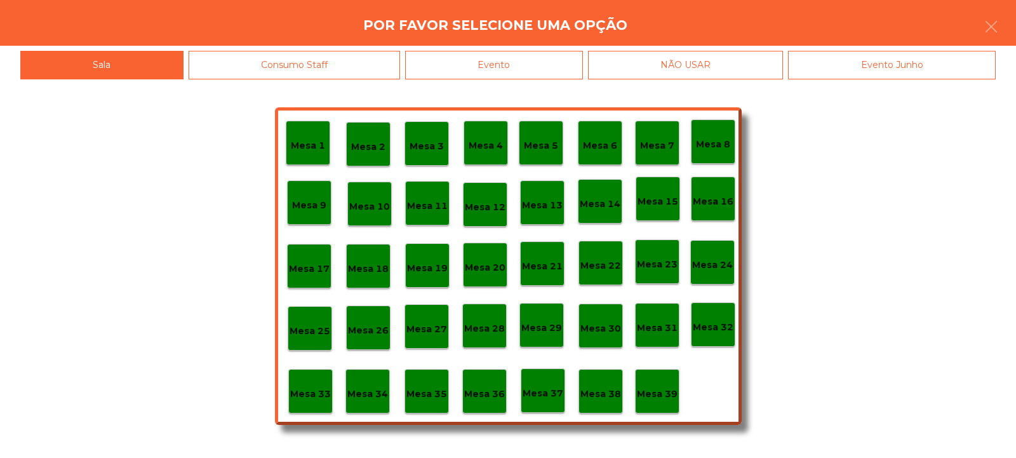
click at [368, 146] on p "Mesa 2" at bounding box center [368, 147] width 34 height 15
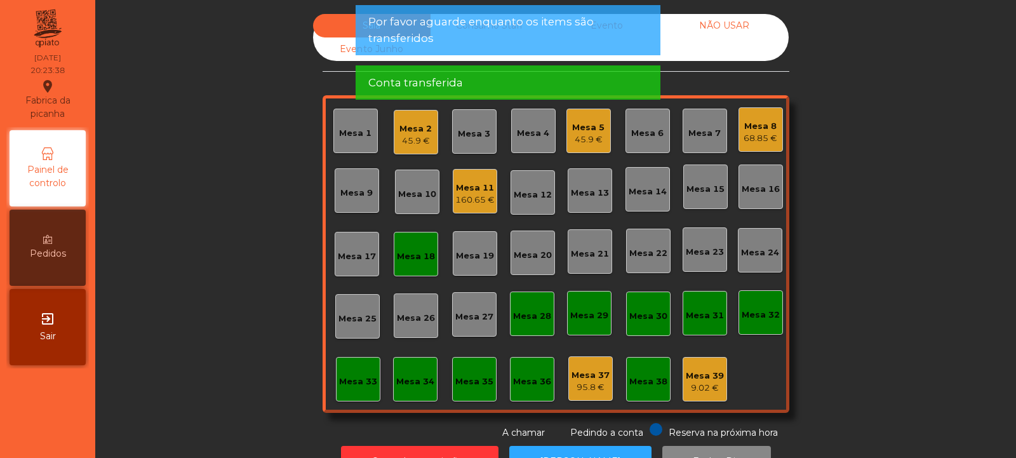
click at [420, 255] on div "Mesa 18" at bounding box center [416, 256] width 38 height 13
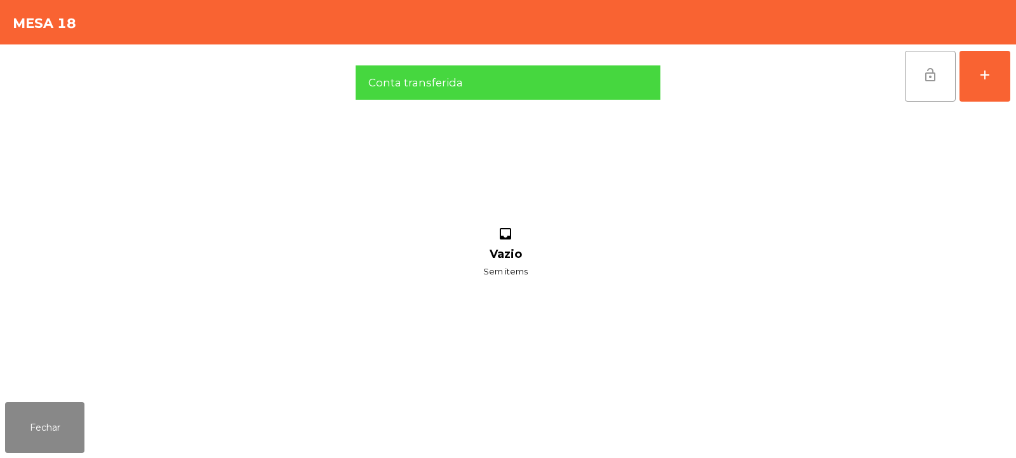
click at [925, 71] on span "lock_open" at bounding box center [930, 74] width 15 height 15
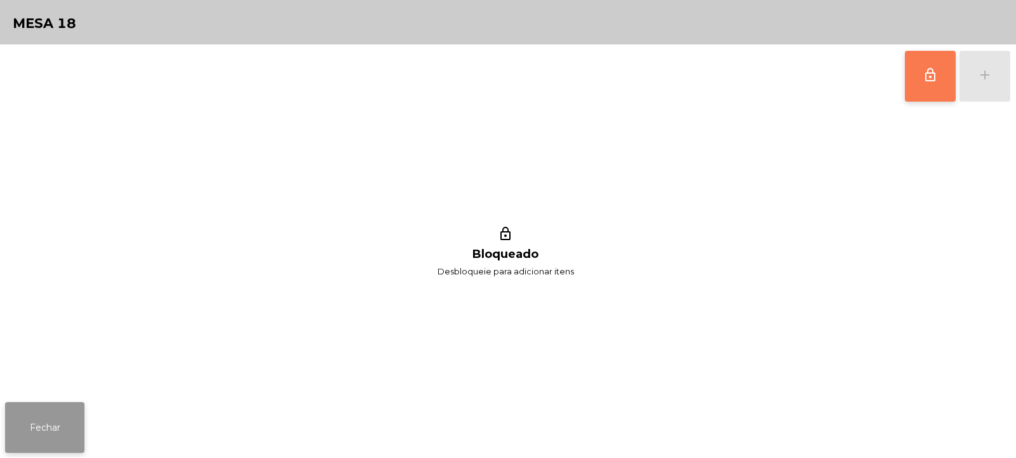
click at [48, 415] on button "Fechar" at bounding box center [44, 427] width 79 height 51
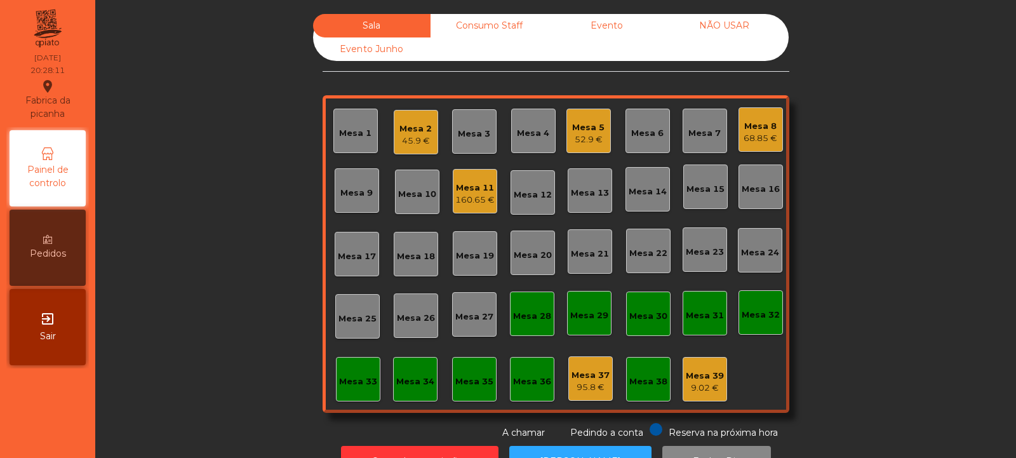
click at [647, 200] on div "Mesa 14" at bounding box center [648, 189] width 44 height 44
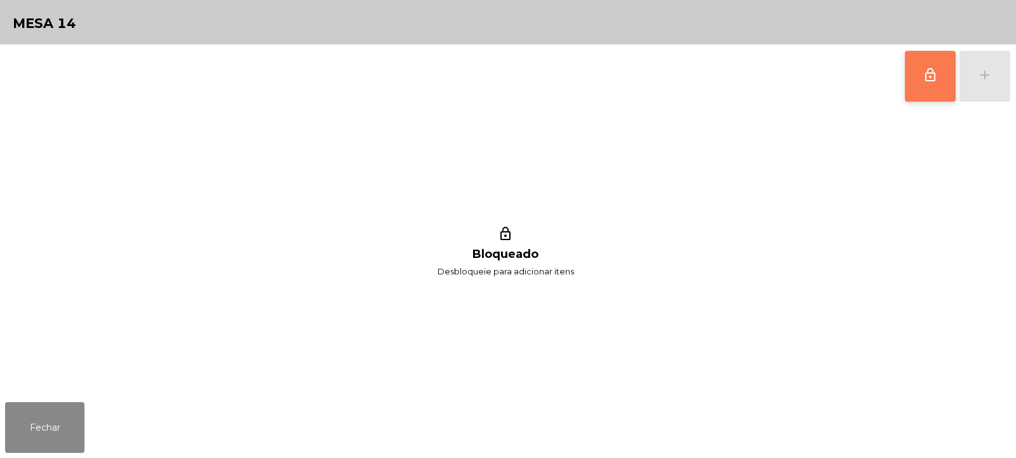
click at [938, 64] on button "lock_outline" at bounding box center [930, 76] width 51 height 51
click at [999, 67] on button "add" at bounding box center [985, 76] width 51 height 51
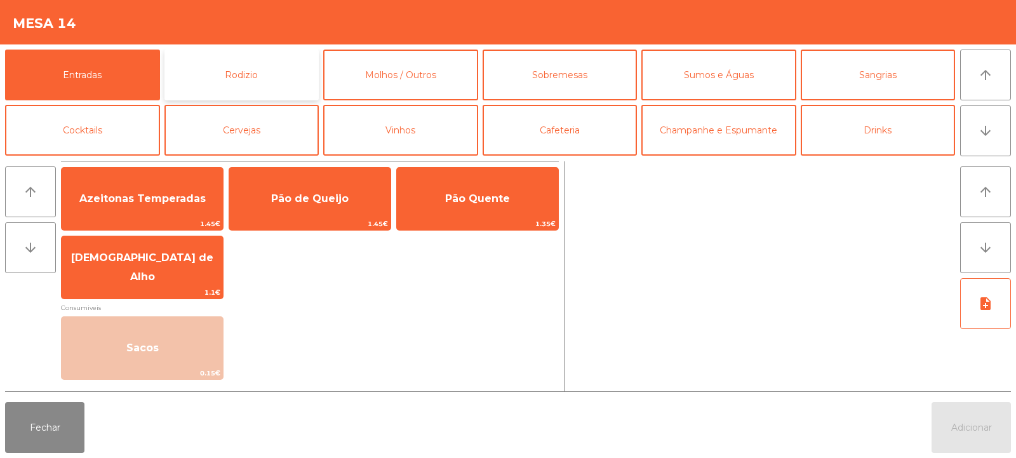
click at [201, 65] on button "Rodizio" at bounding box center [241, 75] width 155 height 51
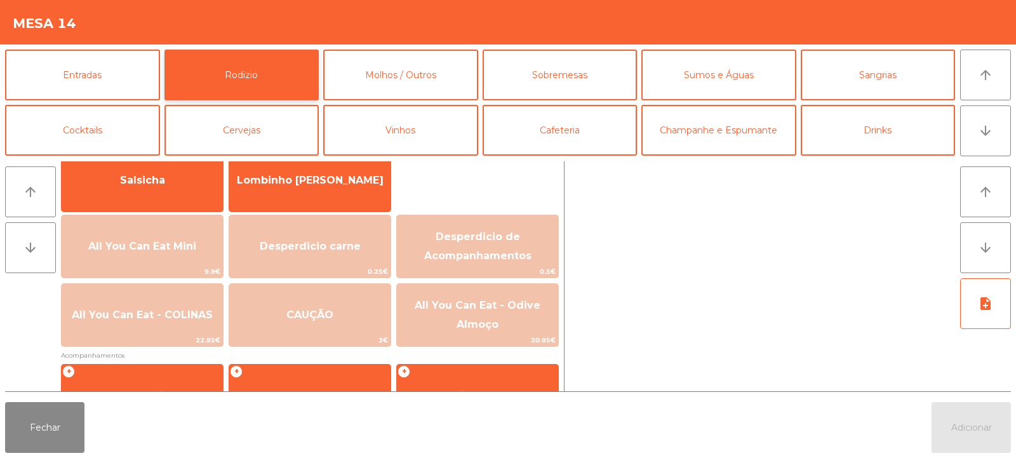
scroll to position [107, 0]
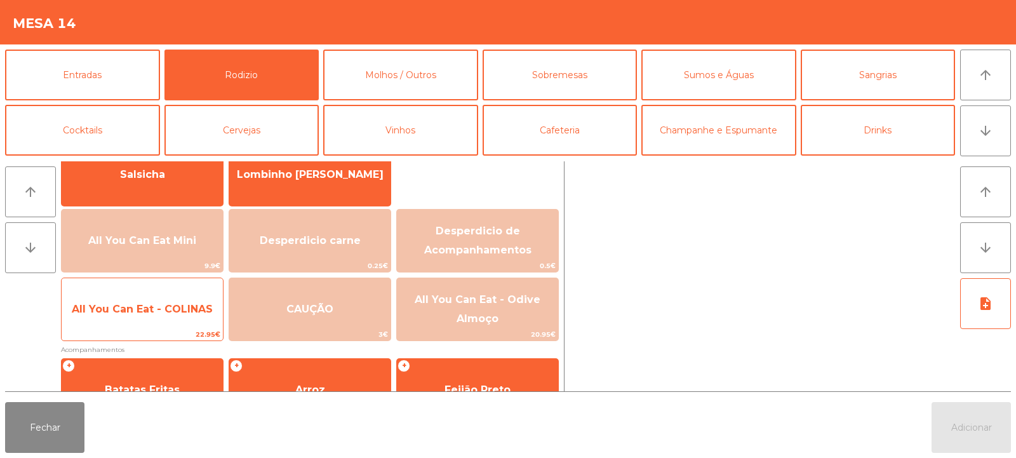
click at [175, 305] on span "All You Can Eat - COLINAS" at bounding box center [142, 309] width 141 height 12
click at [173, 310] on span "All You Can Eat - COLINAS" at bounding box center [142, 309] width 141 height 12
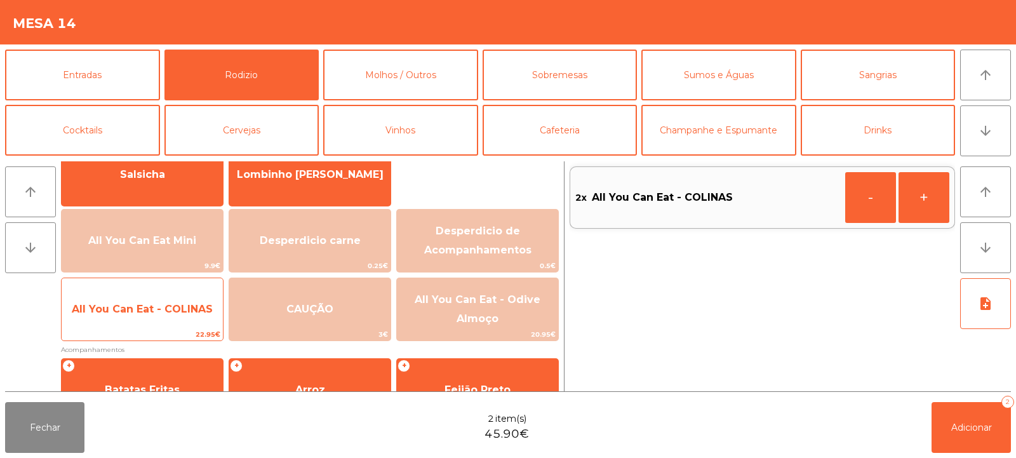
click at [175, 312] on span "All You Can Eat - COLINAS" at bounding box center [142, 309] width 141 height 12
click at [176, 321] on span "All You Can Eat - COLINAS" at bounding box center [142, 309] width 161 height 34
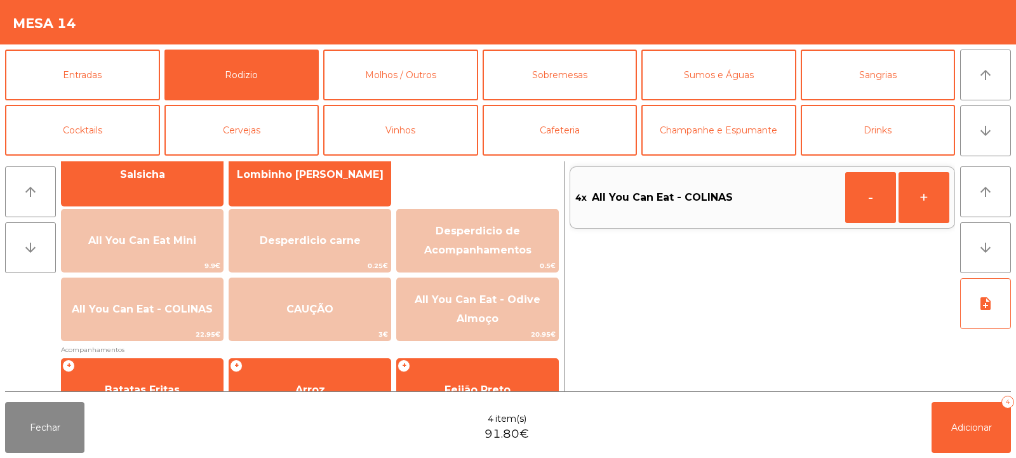
click at [982, 455] on div "Fechar 4 item(s) 91.80€ Adicionar 4" at bounding box center [508, 427] width 1016 height 61
click at [969, 422] on span "Adicionar" at bounding box center [971, 427] width 41 height 11
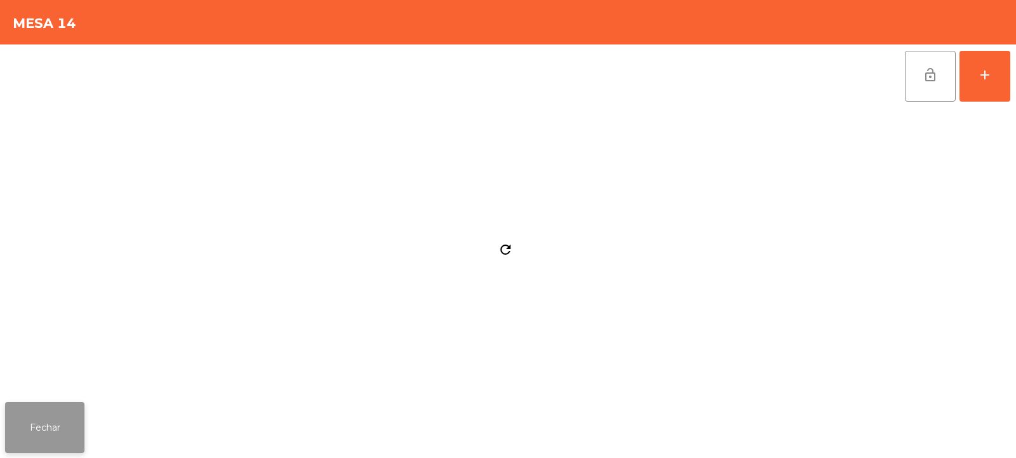
click at [49, 438] on button "Fechar" at bounding box center [44, 427] width 79 height 51
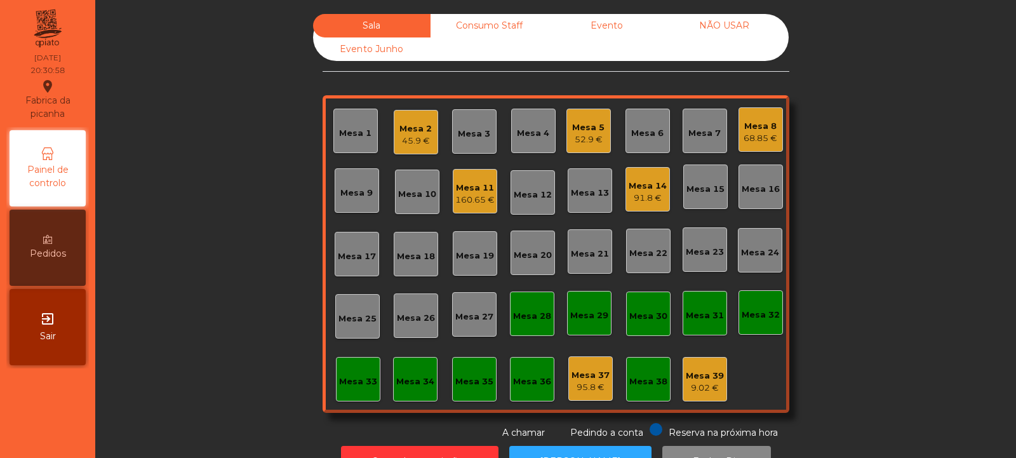
click at [349, 380] on div "Mesa 33" at bounding box center [358, 381] width 38 height 13
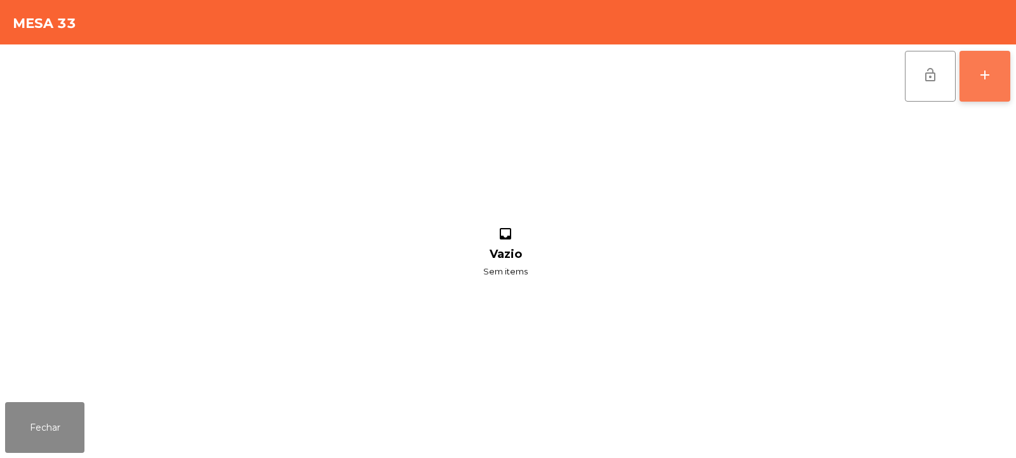
click at [984, 63] on button "add" at bounding box center [985, 76] width 51 height 51
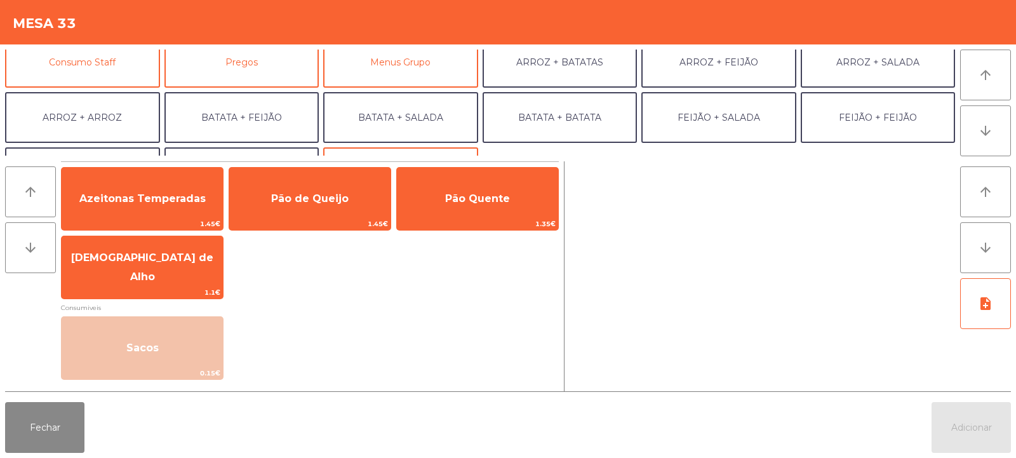
scroll to position [123, 0]
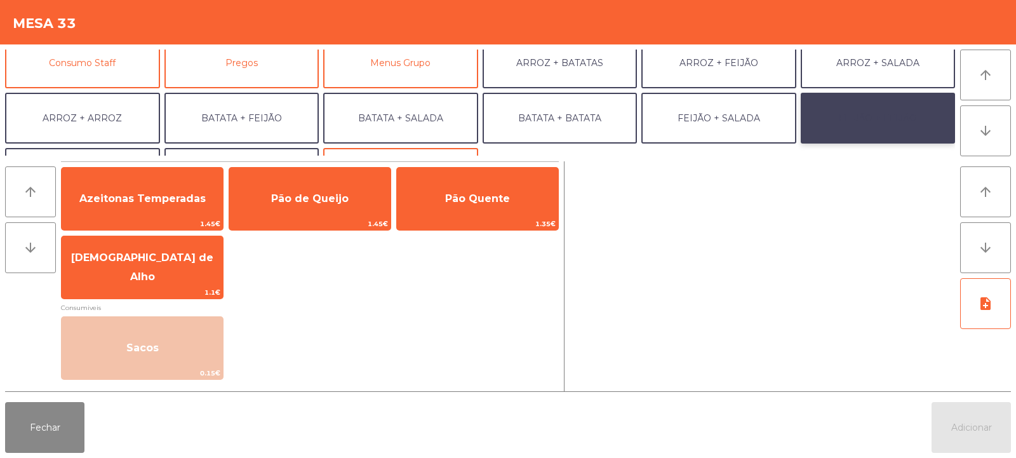
click at [838, 97] on button "FEIJÃO + FEIJÃO" at bounding box center [878, 118] width 155 height 51
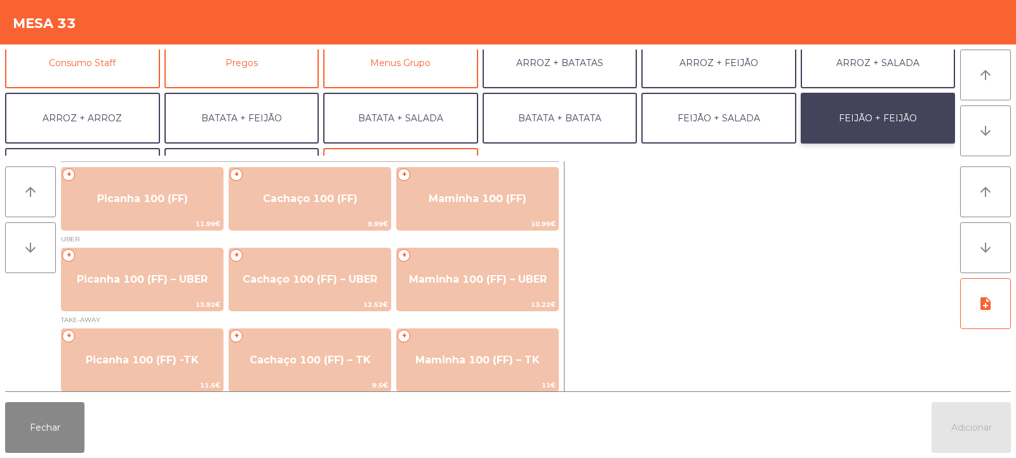
scroll to position [116, 0]
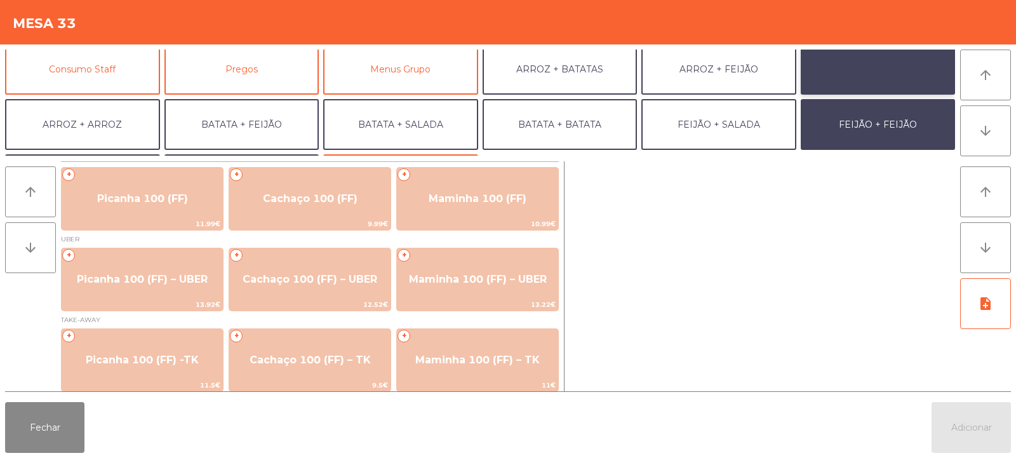
click at [836, 71] on button "ARROZ + SALADA" at bounding box center [878, 69] width 155 height 51
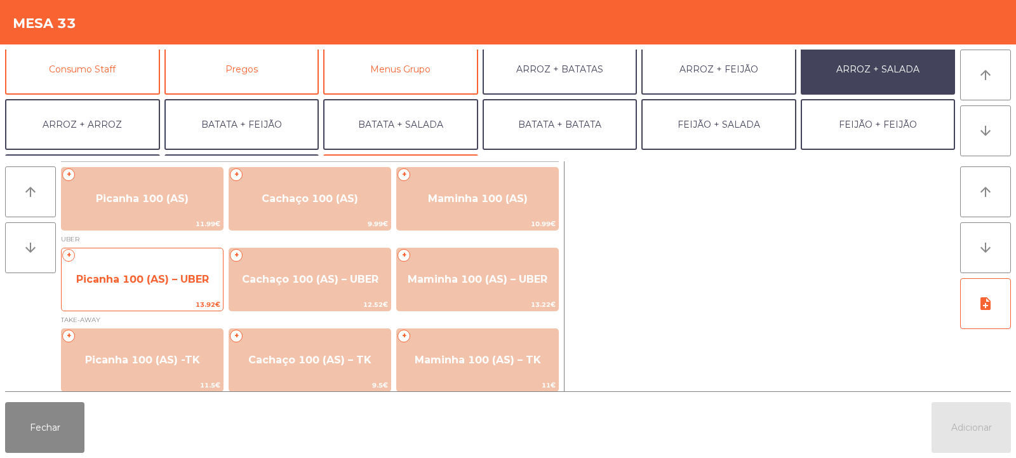
click at [153, 278] on span "Picanha 100 (AS) – UBER" at bounding box center [142, 279] width 133 height 12
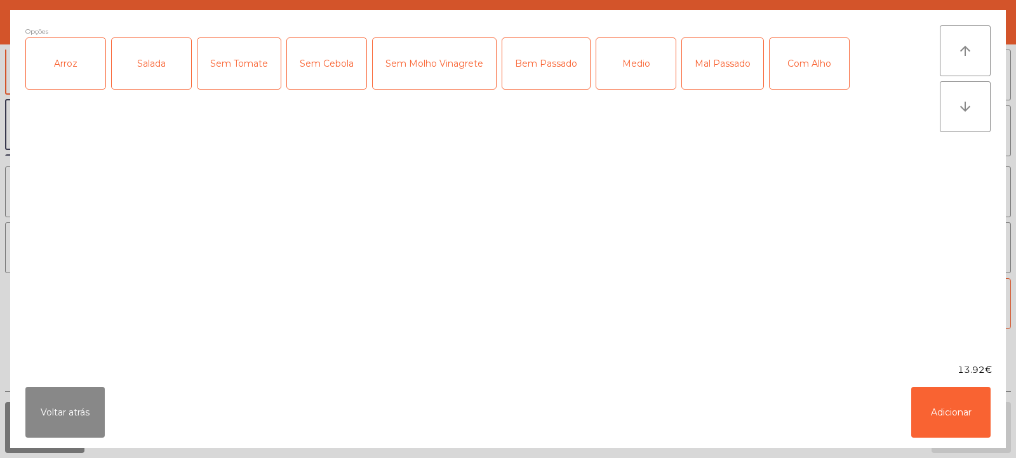
click at [43, 44] on div "Arroz" at bounding box center [65, 63] width 79 height 51
click at [153, 50] on div "Salada" at bounding box center [151, 63] width 79 height 51
click at [616, 63] on div "Medio" at bounding box center [635, 63] width 79 height 51
click at [929, 399] on button "Adicionar" at bounding box center [950, 412] width 79 height 51
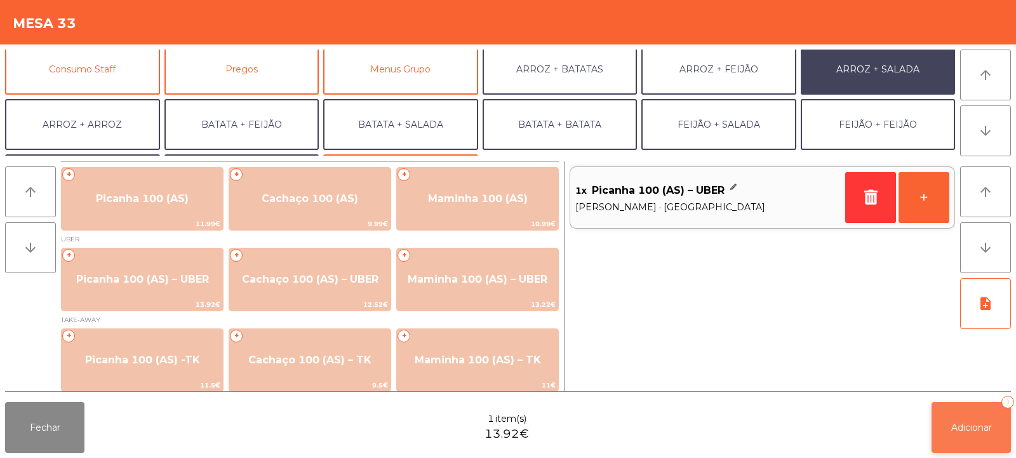
click at [949, 418] on button "Adicionar 1" at bounding box center [971, 427] width 79 height 51
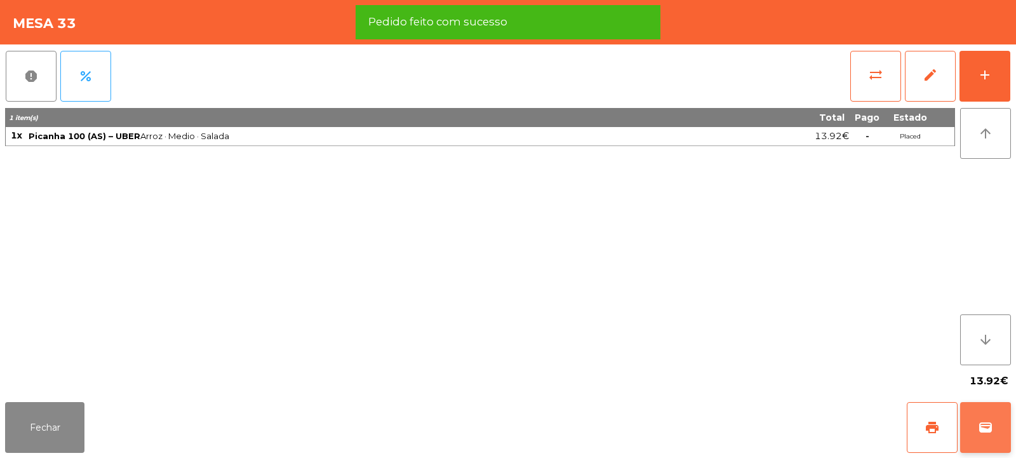
click at [998, 426] on button "wallet" at bounding box center [985, 427] width 51 height 51
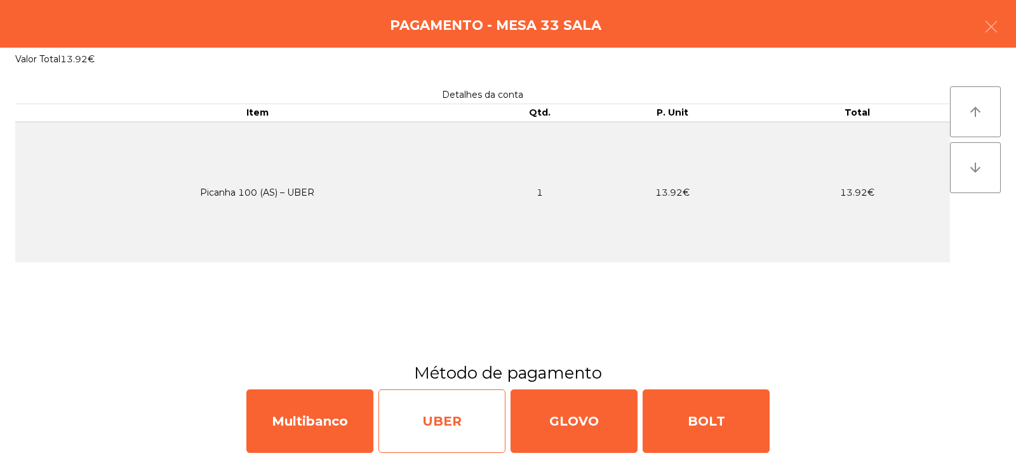
click at [455, 424] on div "UBER" at bounding box center [442, 421] width 127 height 64
select select "**"
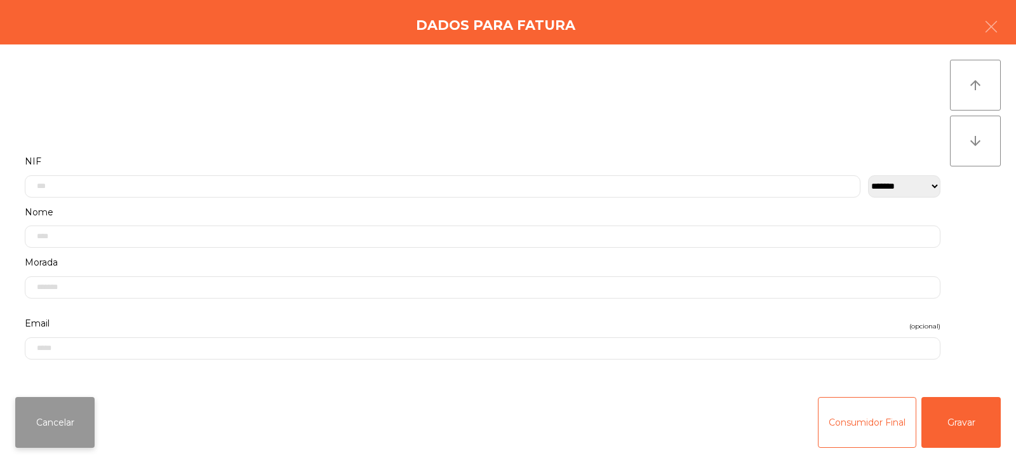
click at [70, 417] on button "Cancelar" at bounding box center [54, 422] width 79 height 51
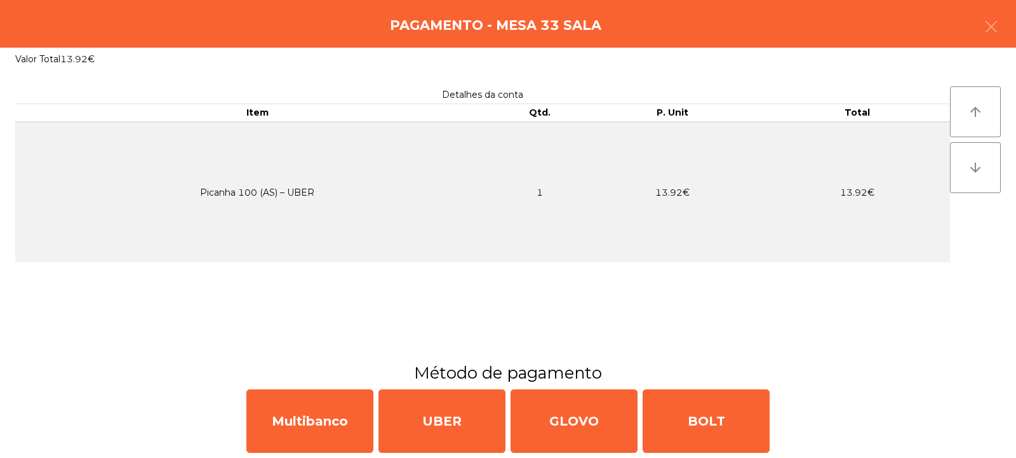
click at [1016, 17] on div "Pagamento - Mesa 33 Sala" at bounding box center [508, 24] width 1016 height 48
click at [1009, 18] on button "button" at bounding box center [992, 28] width 36 height 38
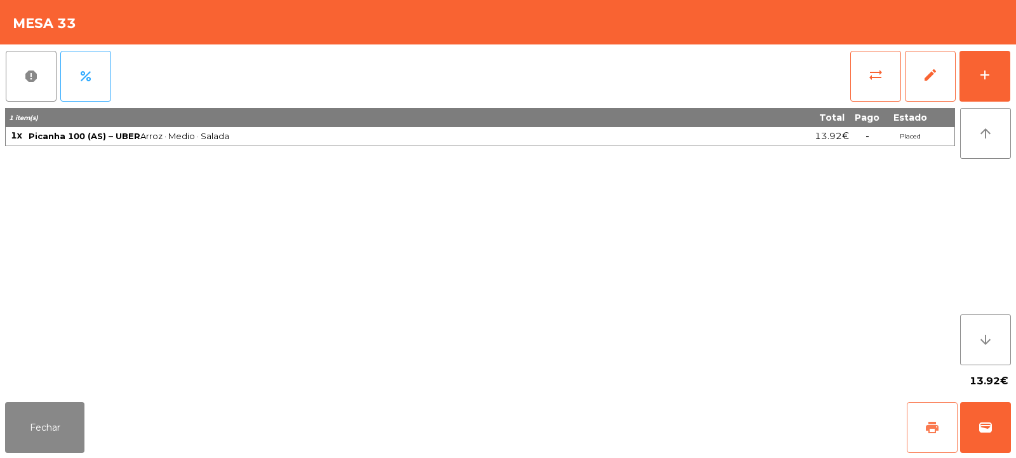
click at [941, 438] on button "print" at bounding box center [932, 427] width 51 height 51
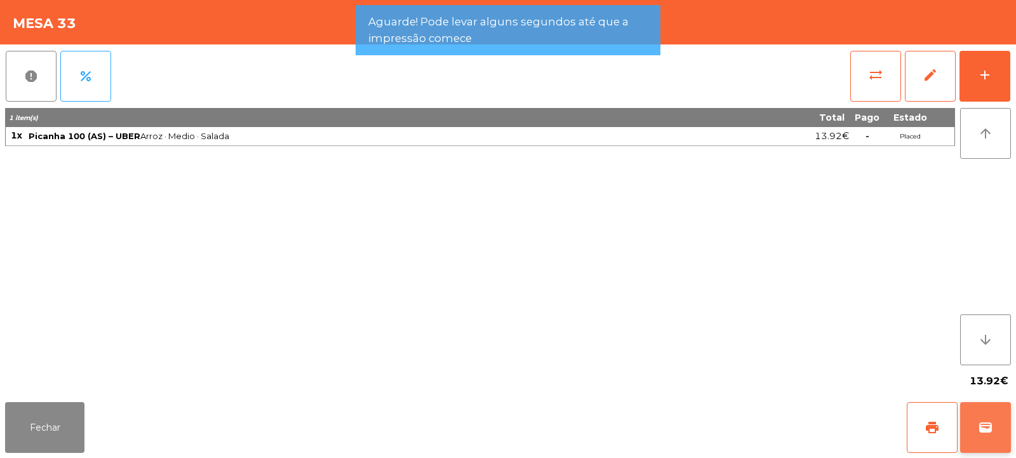
click at [991, 431] on span "wallet" at bounding box center [985, 427] width 15 height 15
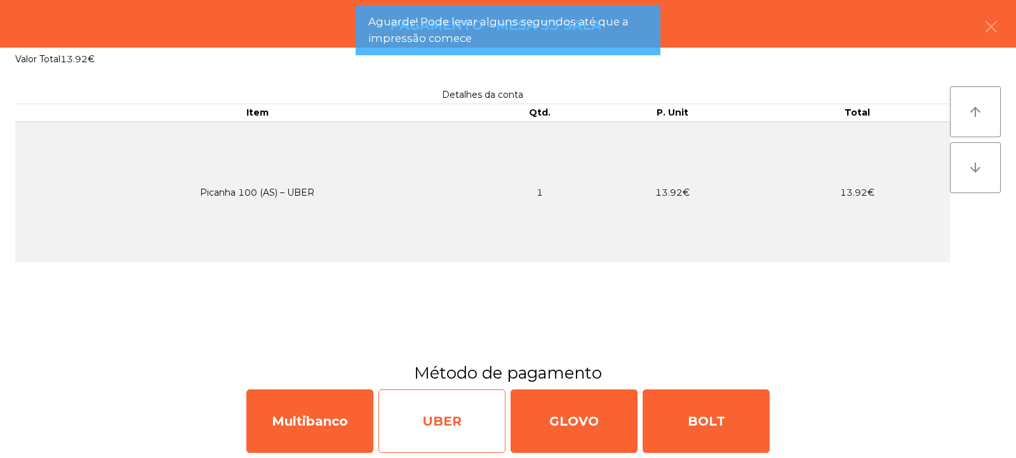
click at [448, 434] on div "UBER" at bounding box center [442, 421] width 127 height 64
select select "**"
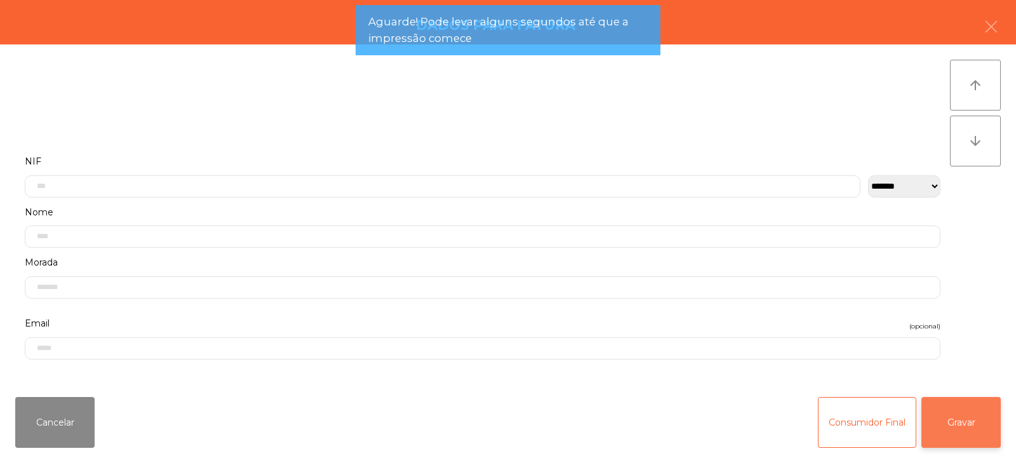
click at [971, 414] on button "Gravar" at bounding box center [961, 422] width 79 height 51
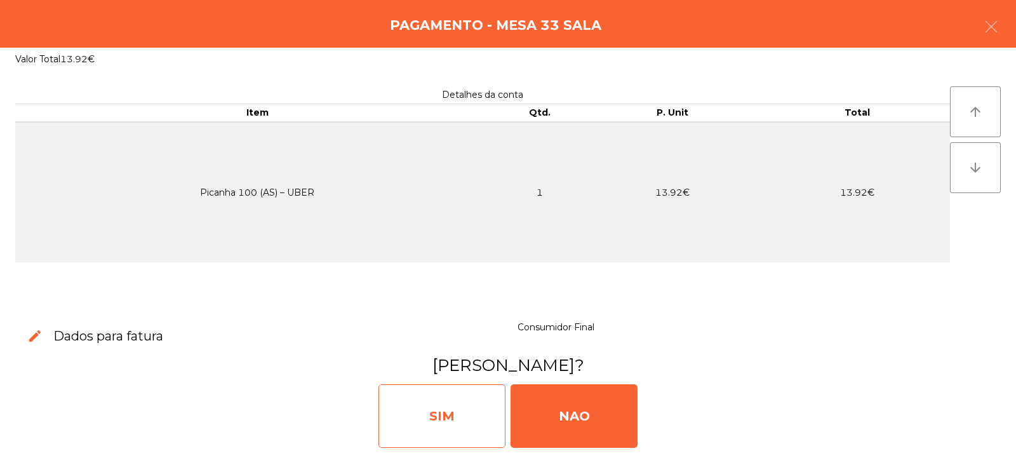
click at [440, 407] on div "SIM" at bounding box center [442, 416] width 127 height 64
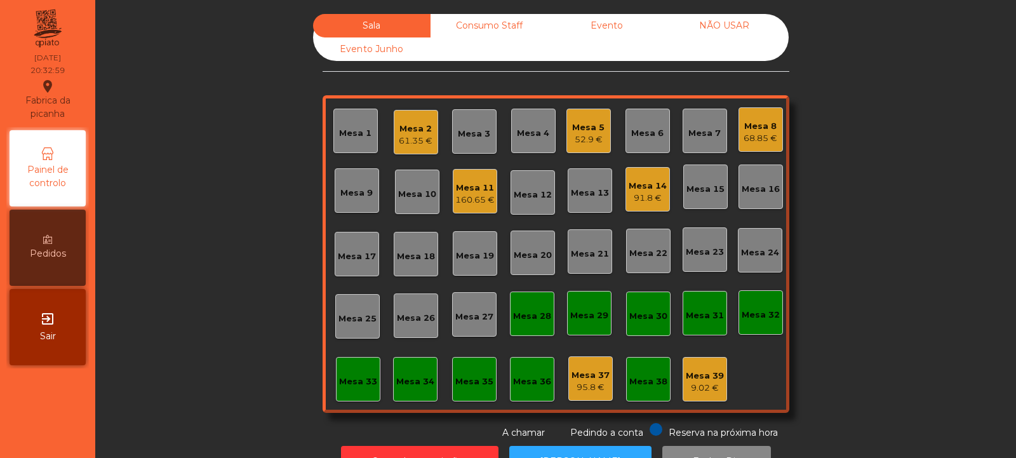
click at [412, 261] on div "Mesa 18" at bounding box center [416, 256] width 38 height 13
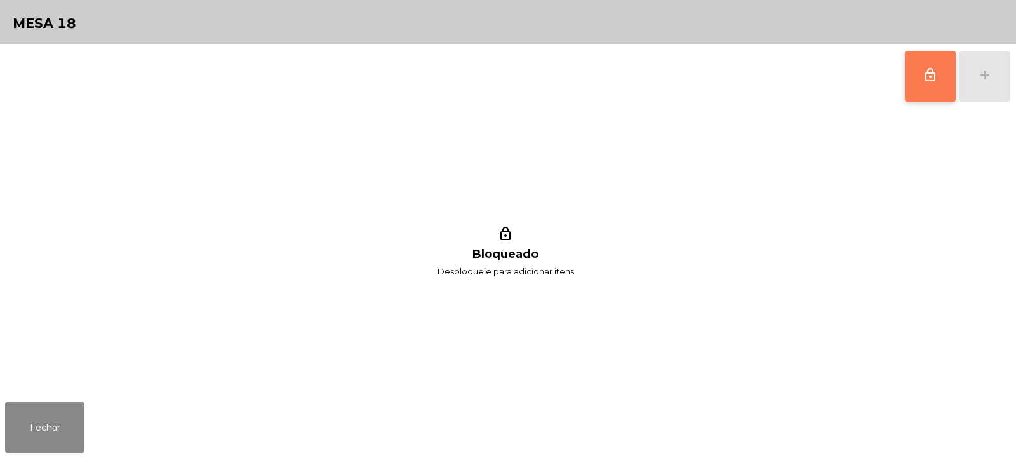
click at [941, 79] on button "lock_outline" at bounding box center [930, 76] width 51 height 51
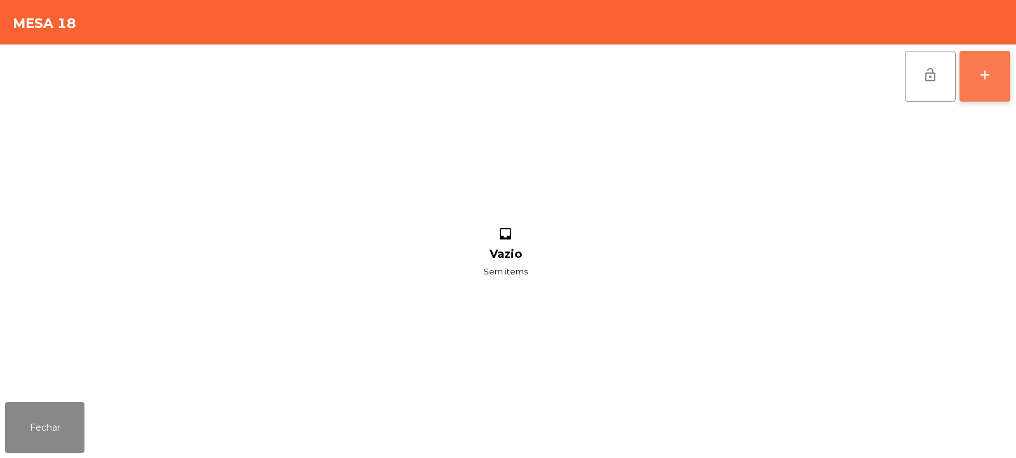
click at [989, 82] on div "add" at bounding box center [984, 74] width 15 height 15
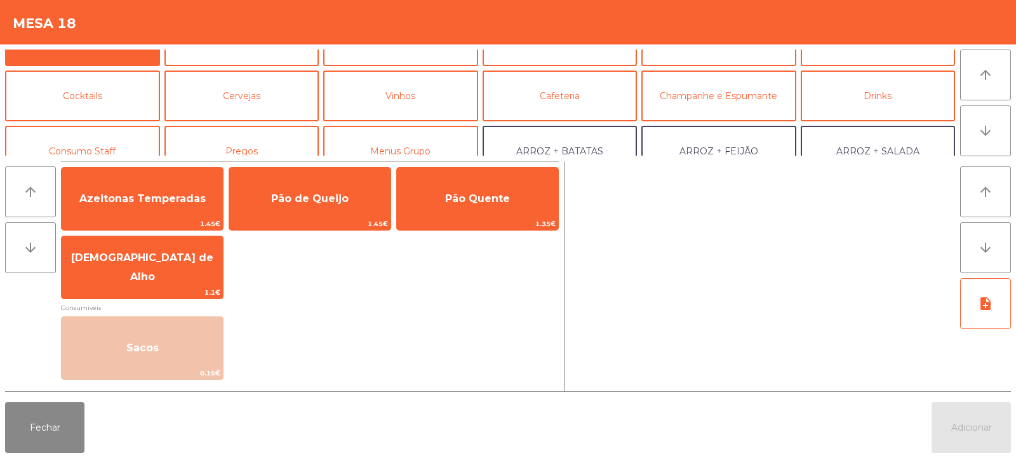
scroll to position [0, 0]
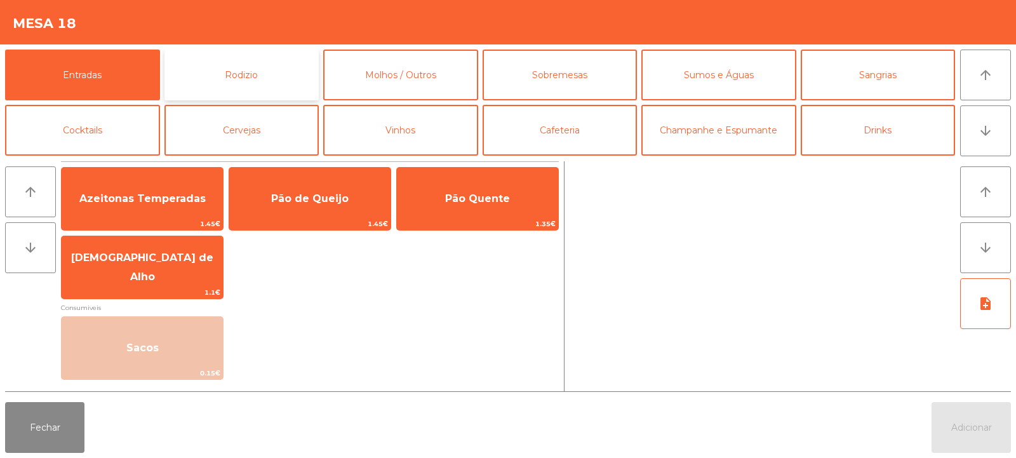
click at [245, 68] on button "Rodizio" at bounding box center [241, 75] width 155 height 51
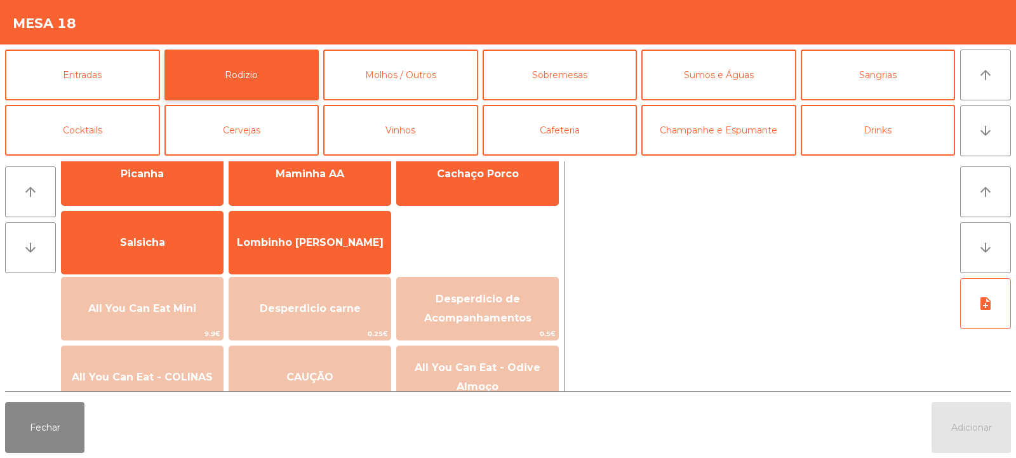
scroll to position [50, 0]
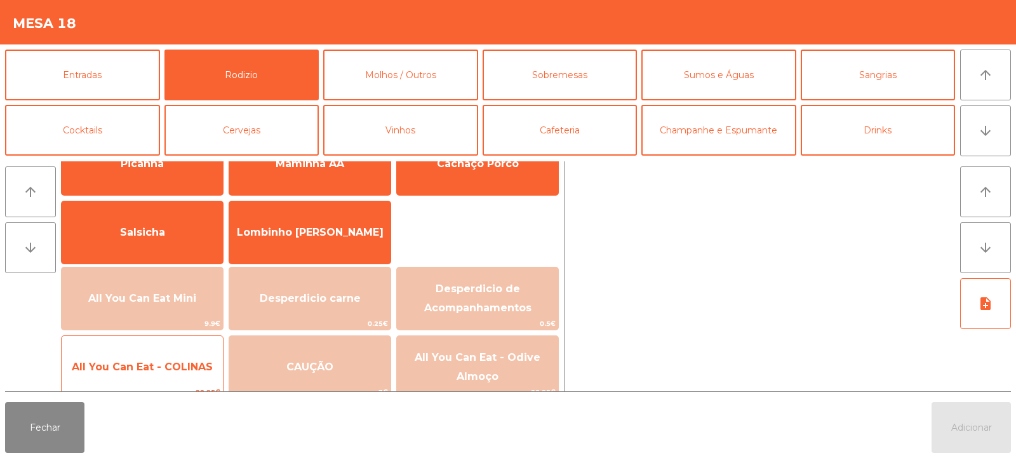
click at [166, 370] on span "All You Can Eat - COLINAS" at bounding box center [142, 367] width 141 height 12
click at [172, 362] on span "All You Can Eat - COLINAS" at bounding box center [142, 367] width 141 height 12
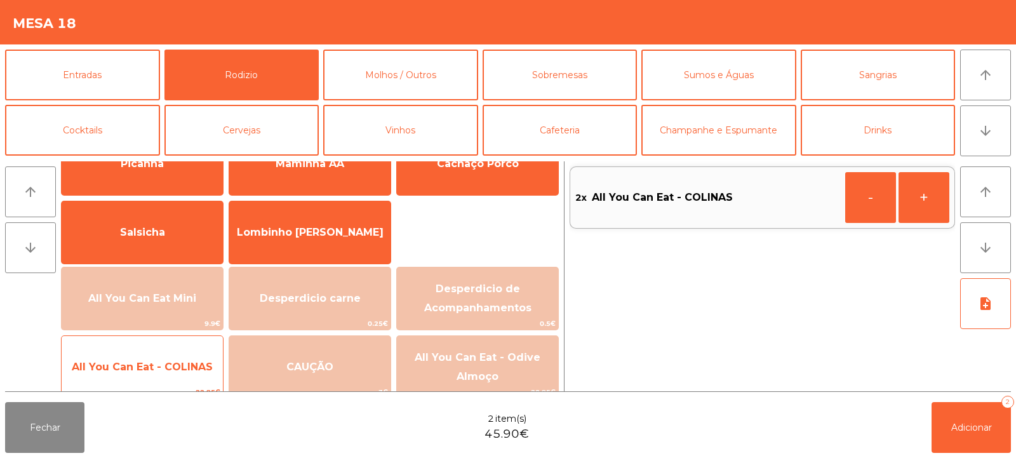
click at [175, 373] on span "All You Can Eat - COLINAS" at bounding box center [142, 367] width 161 height 34
click at [179, 372] on span "All You Can Eat - COLINAS" at bounding box center [142, 367] width 141 height 12
click at [178, 358] on span "All You Can Eat - COLINAS" at bounding box center [142, 367] width 161 height 34
click at [182, 347] on div "All You Can Eat - COLINAS 22.95€" at bounding box center [142, 367] width 163 height 64
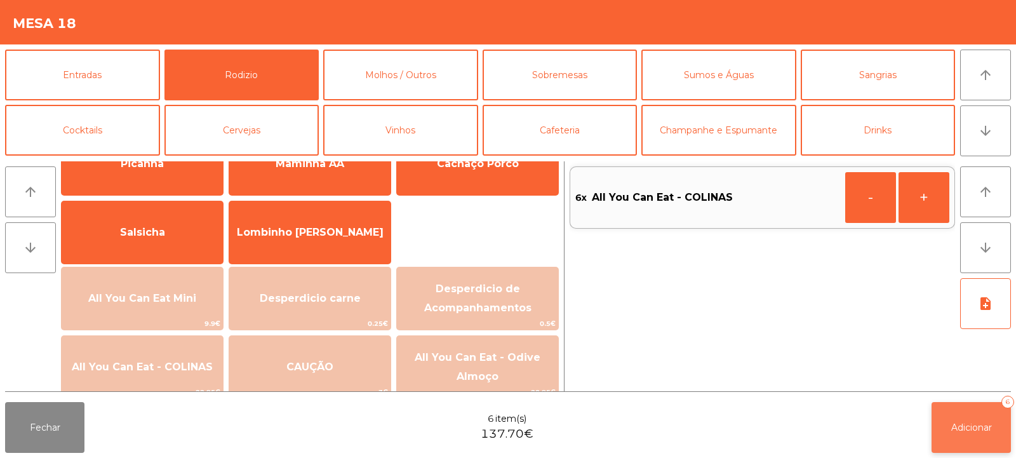
click at [958, 434] on button "Adicionar 6" at bounding box center [971, 427] width 79 height 51
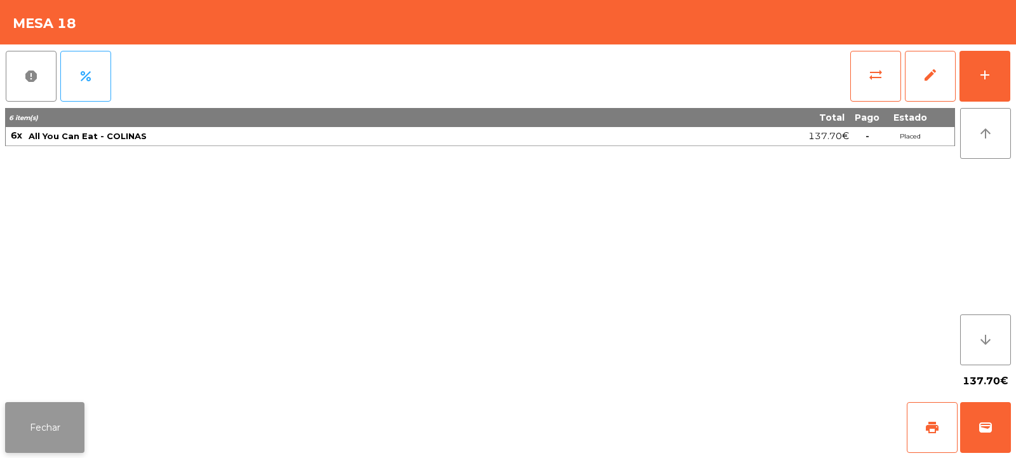
click at [51, 420] on button "Fechar" at bounding box center [44, 427] width 79 height 51
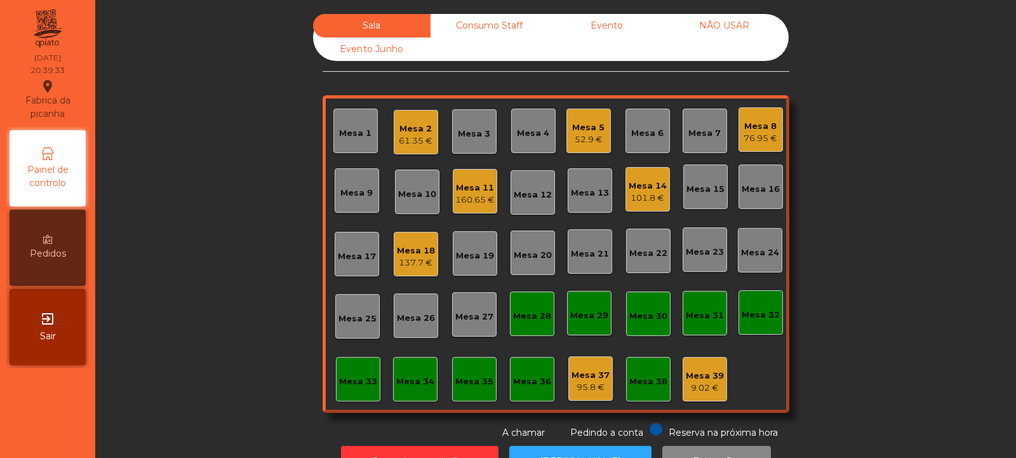
click at [455, 197] on div "160.65 €" at bounding box center [474, 200] width 39 height 13
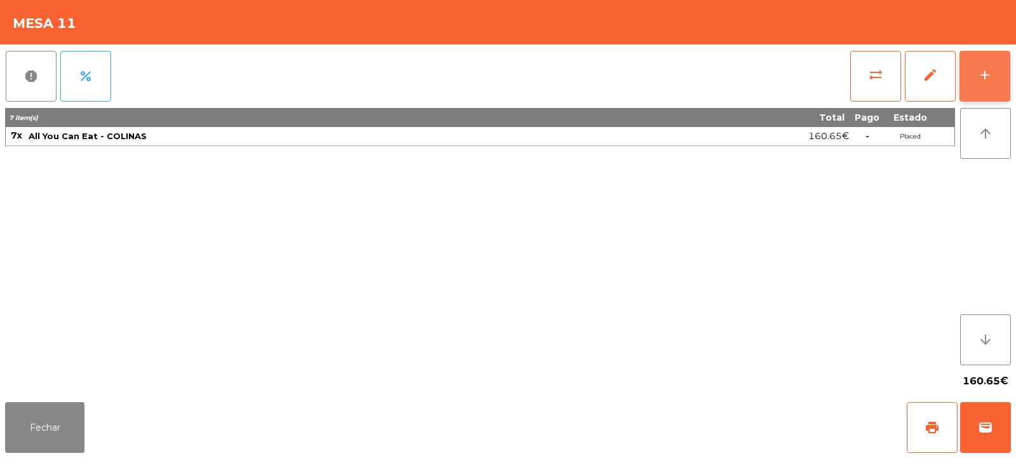
click at [984, 92] on button "add" at bounding box center [985, 76] width 51 height 51
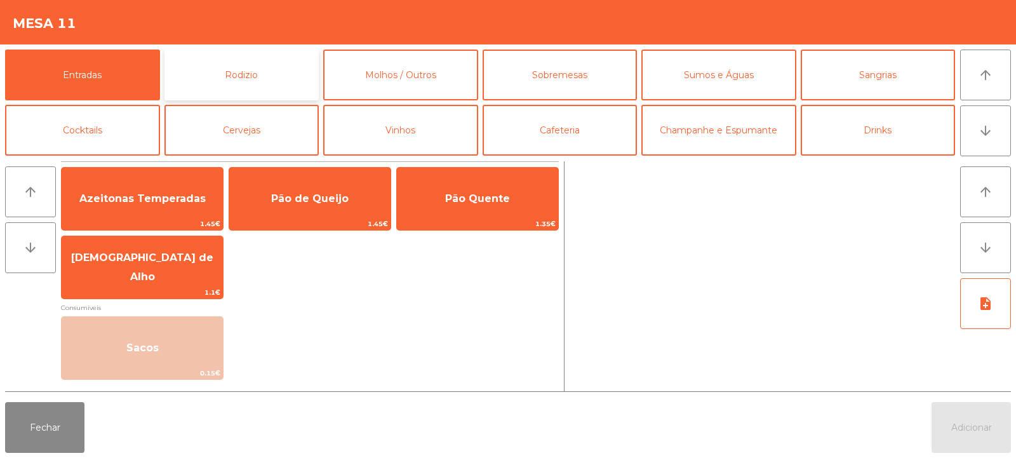
click at [225, 70] on button "Rodizio" at bounding box center [241, 75] width 155 height 51
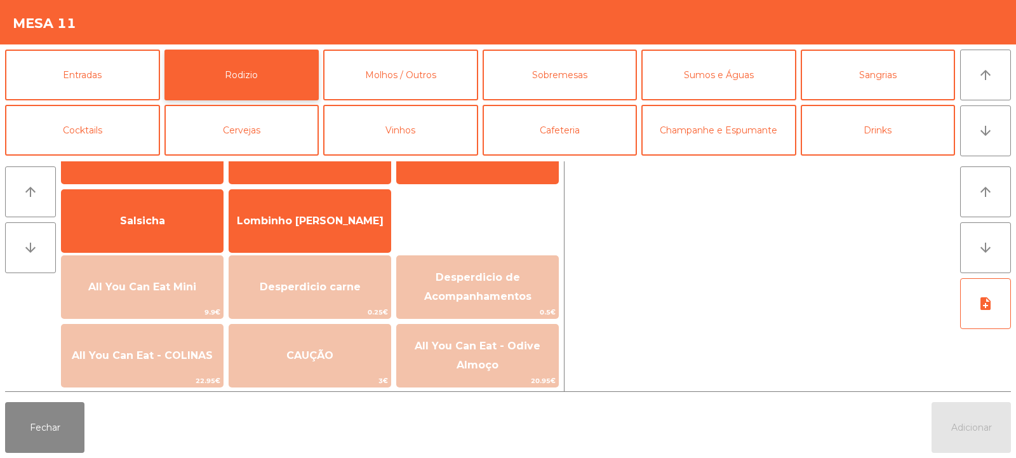
scroll to position [72, 0]
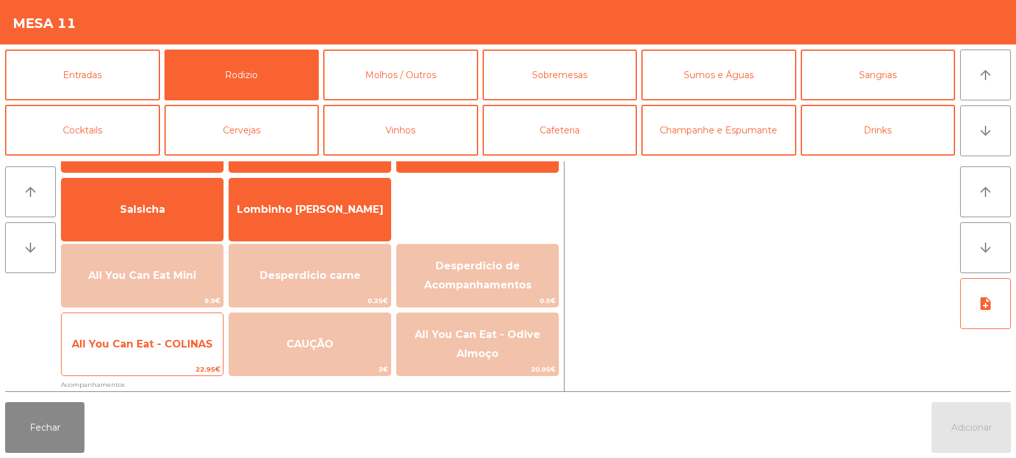
click at [189, 344] on span "All You Can Eat - COLINAS" at bounding box center [142, 344] width 141 height 12
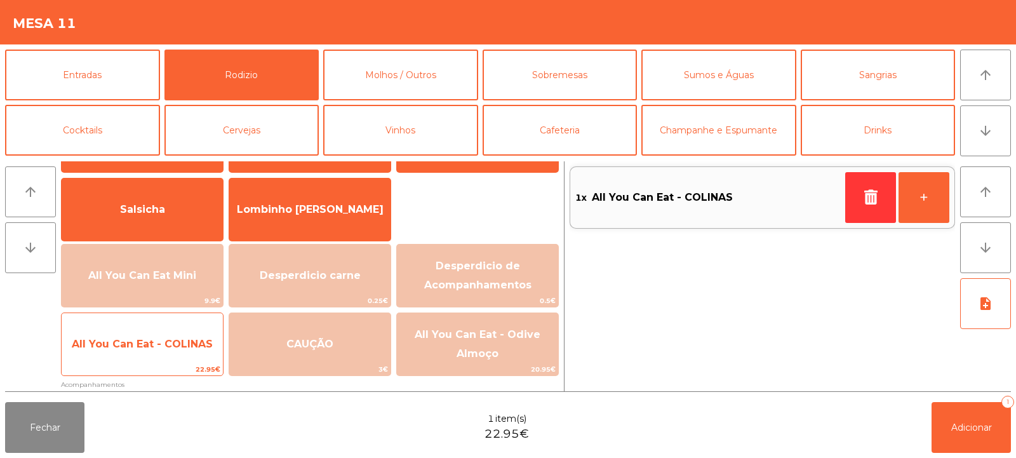
click at [183, 349] on span "All You Can Eat - COLINAS" at bounding box center [142, 344] width 141 height 12
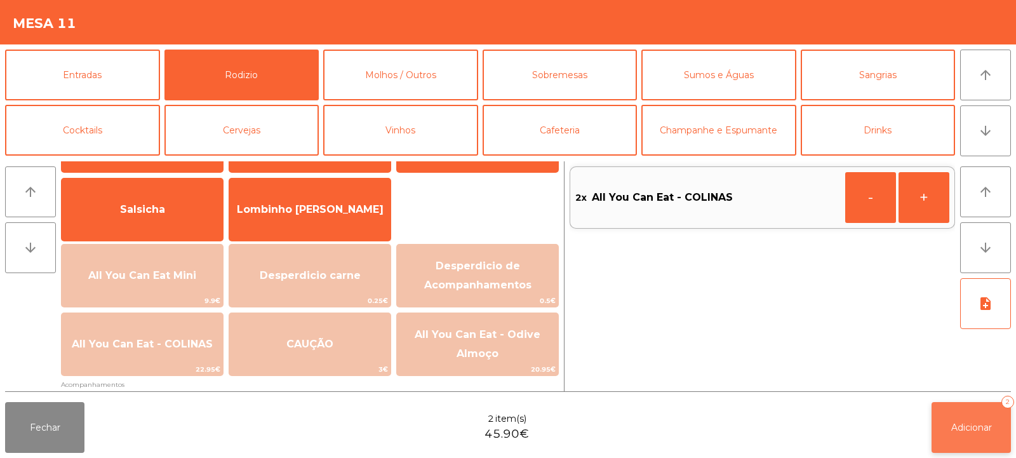
click at [984, 427] on span "Adicionar" at bounding box center [971, 427] width 41 height 11
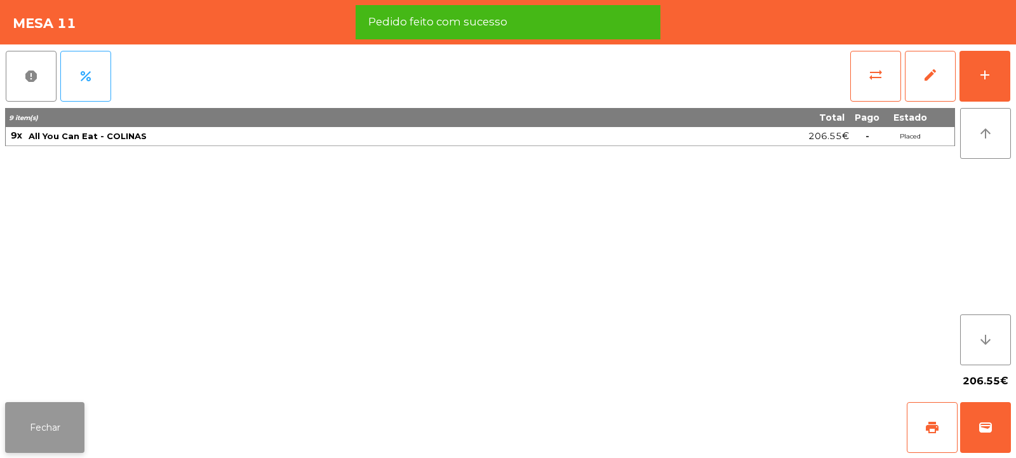
click at [77, 423] on button "Fechar" at bounding box center [44, 427] width 79 height 51
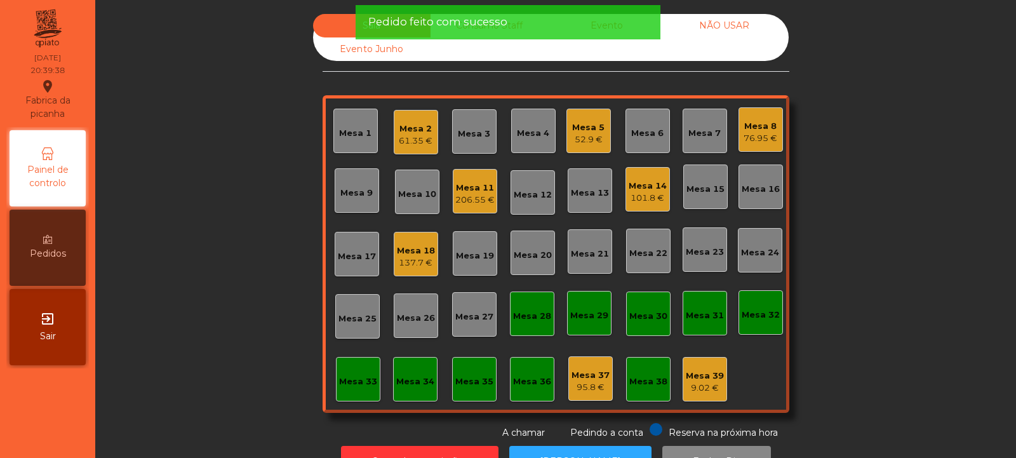
click at [187, 364] on div "Sala Consumo Staff Evento NÃO USAR Evento Junho Mesa 1 Mesa 2 61.35 € Mesa 3 Me…" at bounding box center [555, 227] width 887 height 426
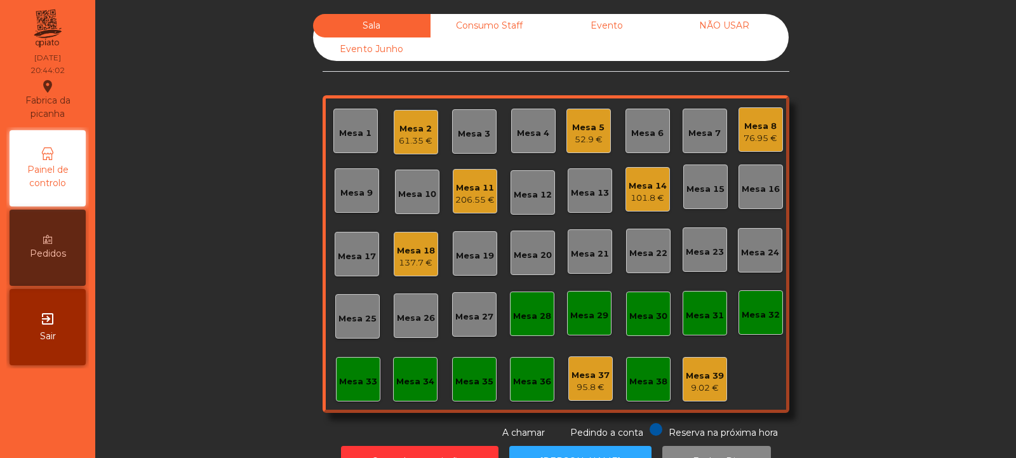
click at [581, 199] on div "Mesa 13" at bounding box center [590, 193] width 38 height 13
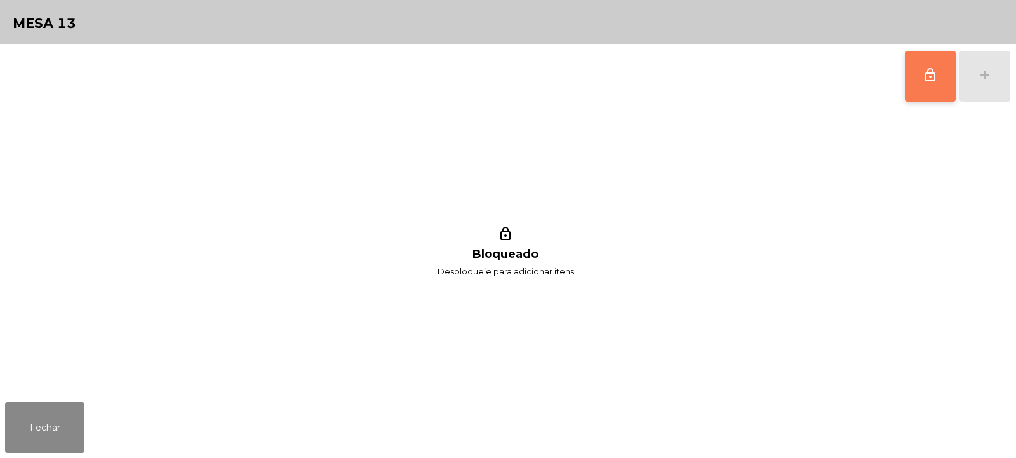
click at [929, 77] on span "lock_outline" at bounding box center [930, 74] width 15 height 15
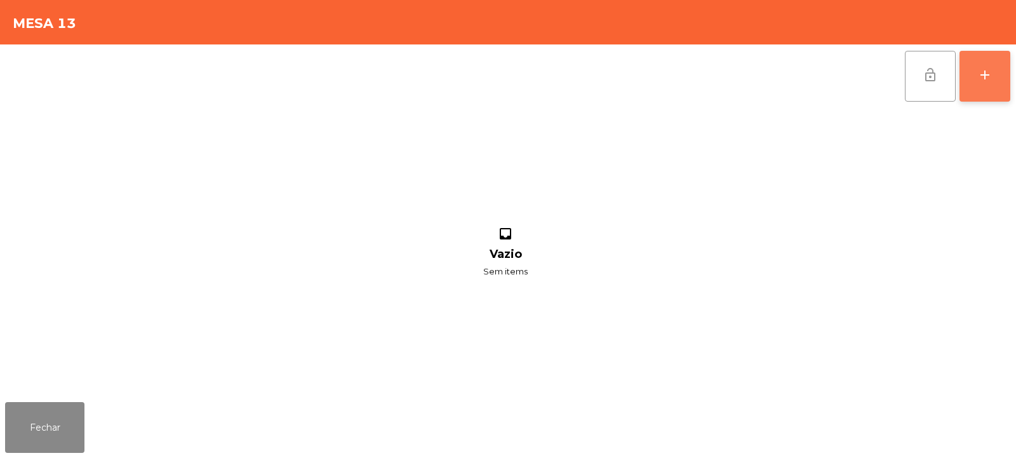
click at [986, 79] on div "add" at bounding box center [984, 74] width 15 height 15
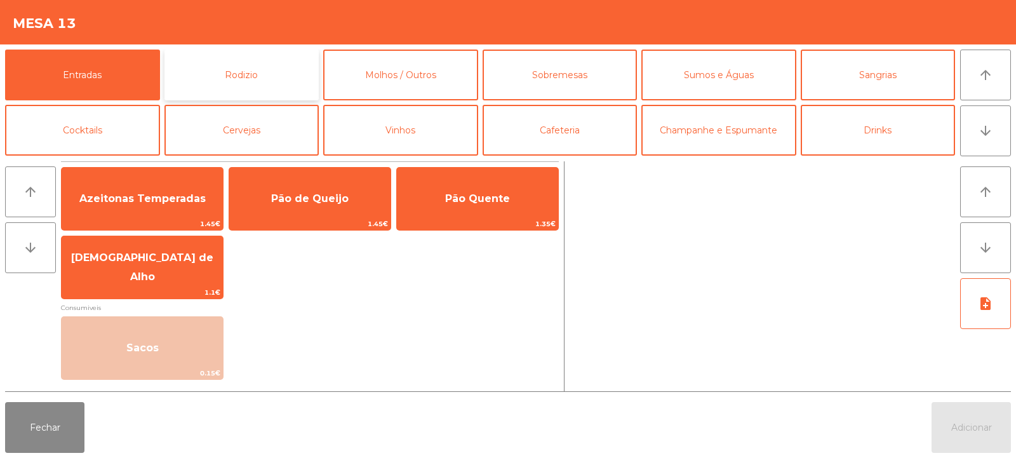
click at [272, 95] on button "Rodizio" at bounding box center [241, 75] width 155 height 51
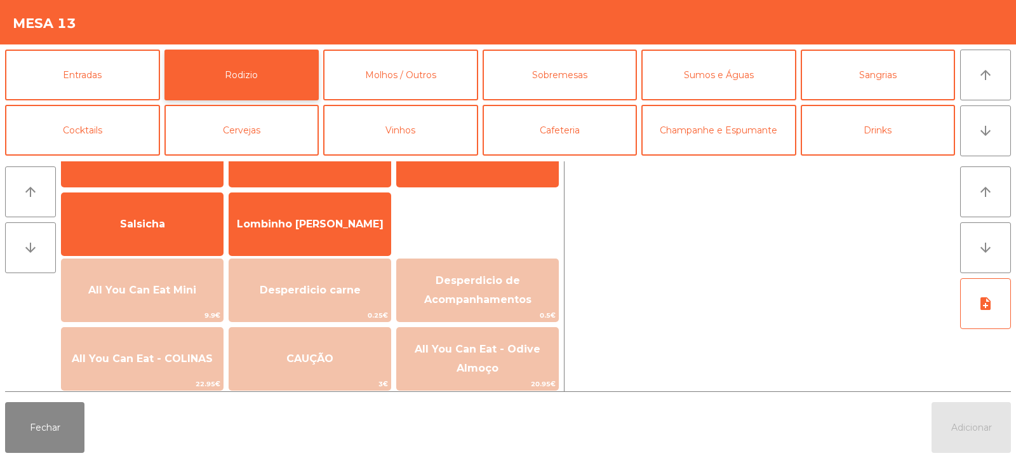
scroll to position [68, 0]
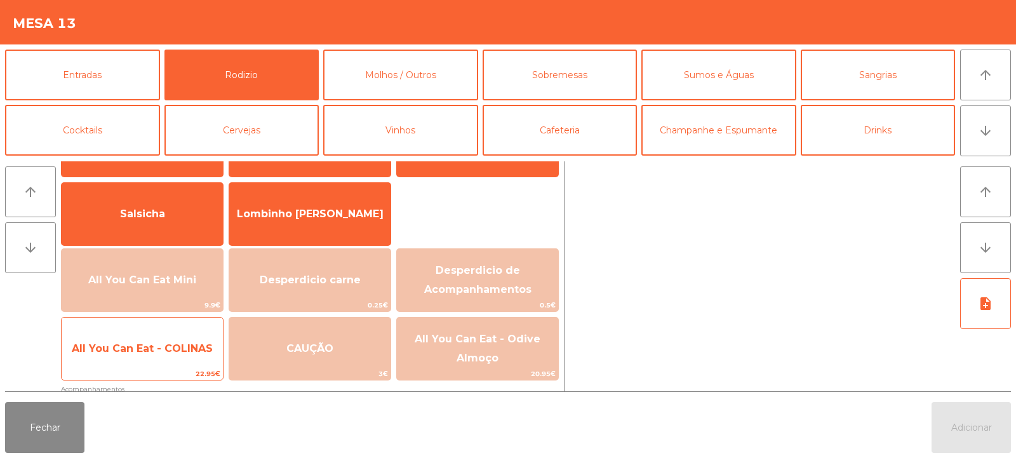
click at [163, 356] on span "All You Can Eat - COLINAS" at bounding box center [142, 349] width 161 height 34
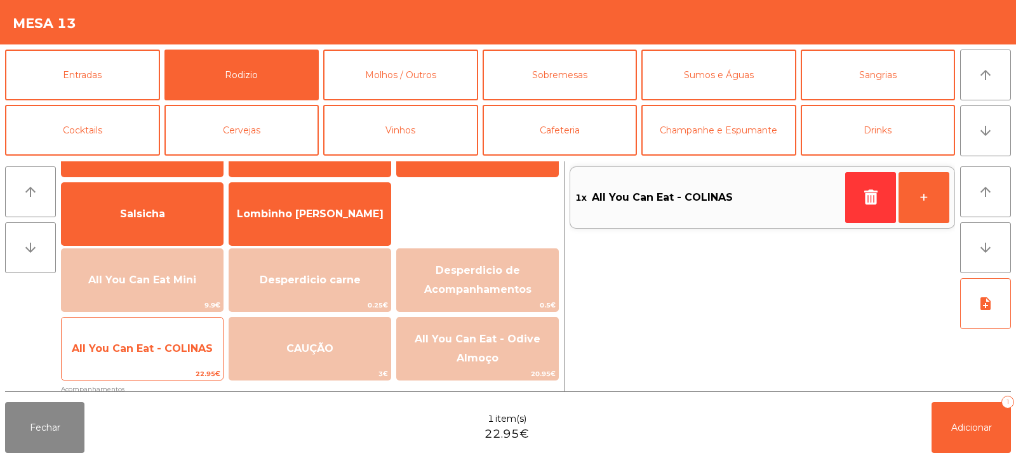
click at [164, 358] on span "All You Can Eat - COLINAS" at bounding box center [142, 349] width 161 height 34
click at [180, 347] on span "All You Can Eat - COLINAS" at bounding box center [142, 348] width 141 height 12
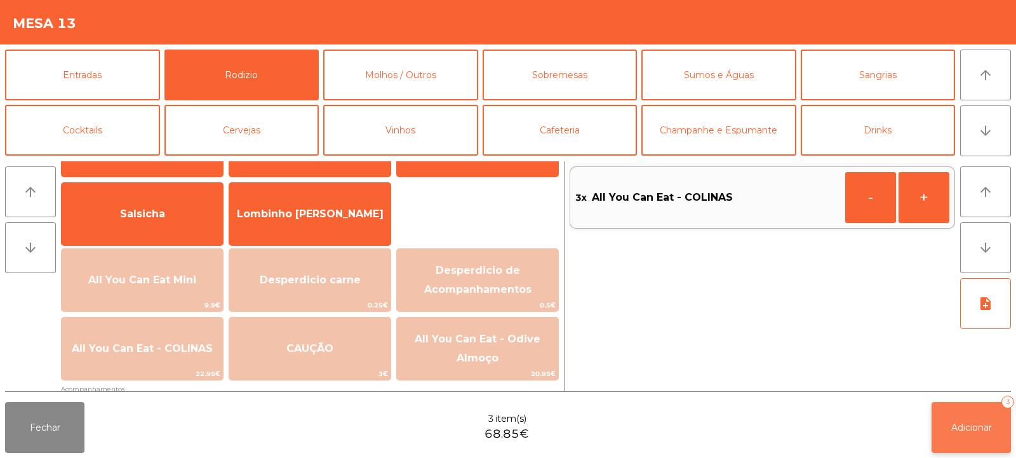
click at [952, 433] on button "Adicionar 3" at bounding box center [971, 427] width 79 height 51
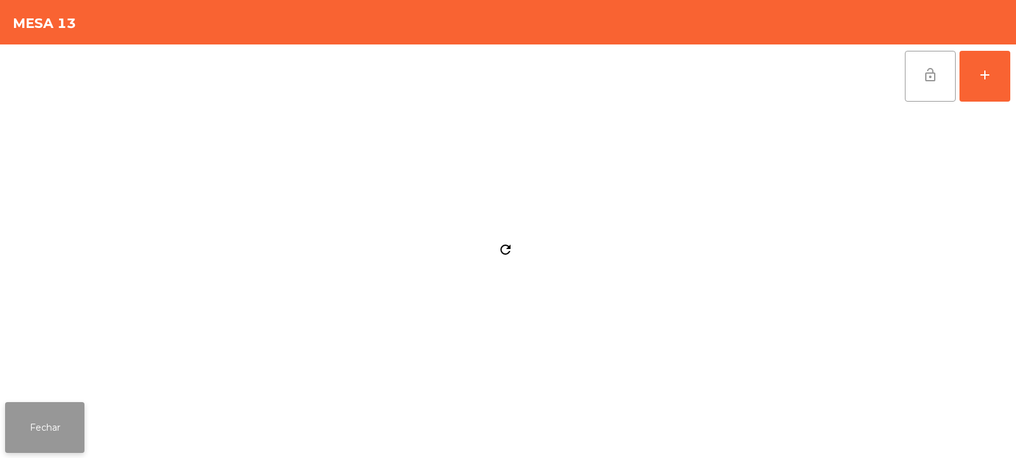
click at [66, 429] on button "Fechar" at bounding box center [44, 427] width 79 height 51
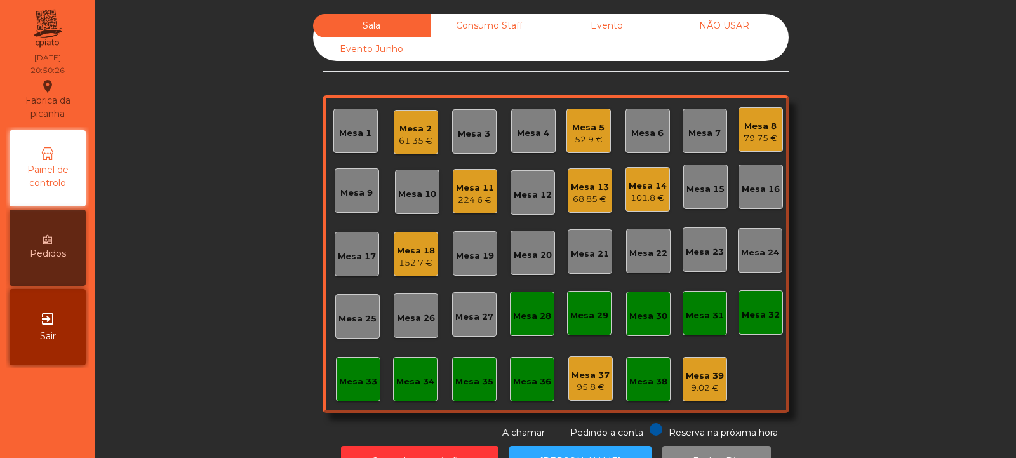
click at [637, 123] on div "Mesa 6" at bounding box center [647, 131] width 32 height 18
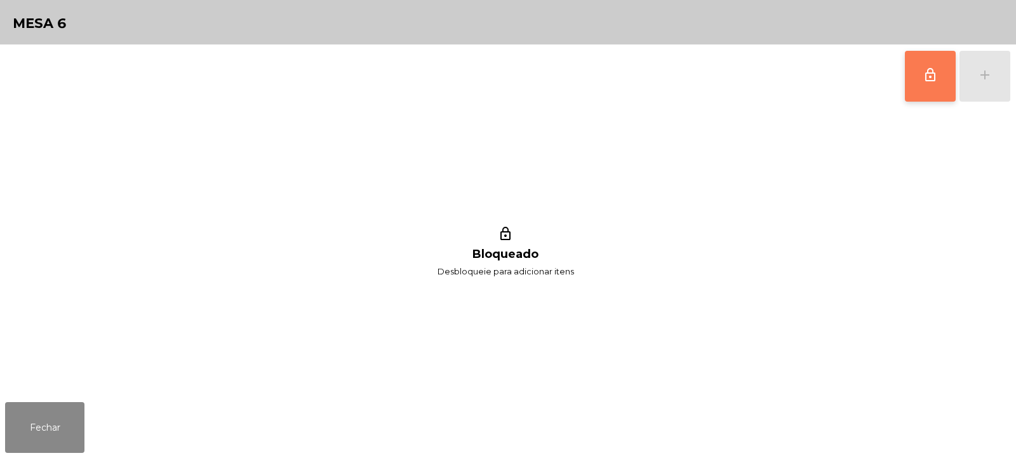
click at [908, 68] on button "lock_outline" at bounding box center [930, 76] width 51 height 51
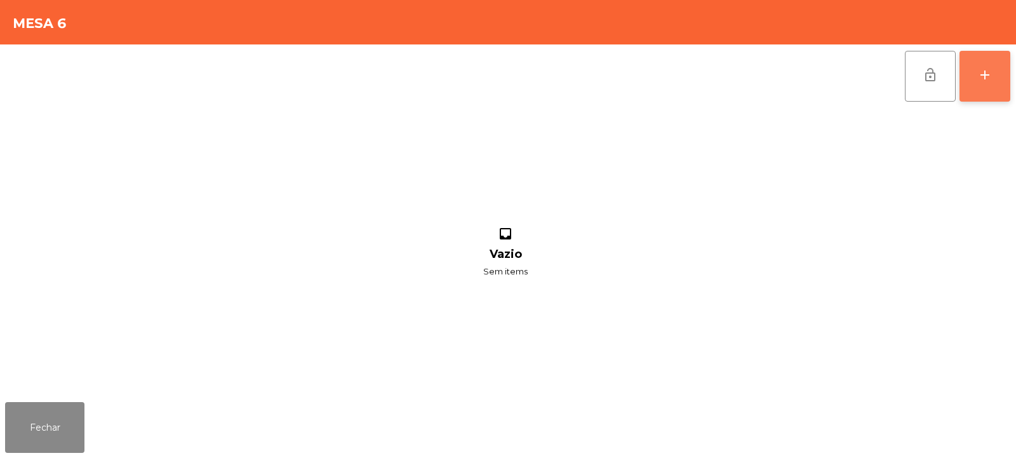
click at [983, 84] on button "add" at bounding box center [985, 76] width 51 height 51
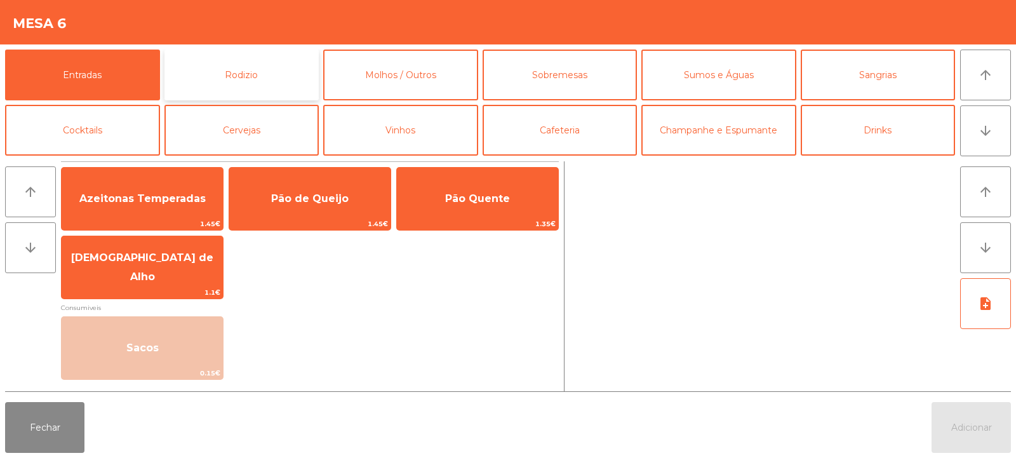
click at [254, 74] on button "Rodizio" at bounding box center [241, 75] width 155 height 51
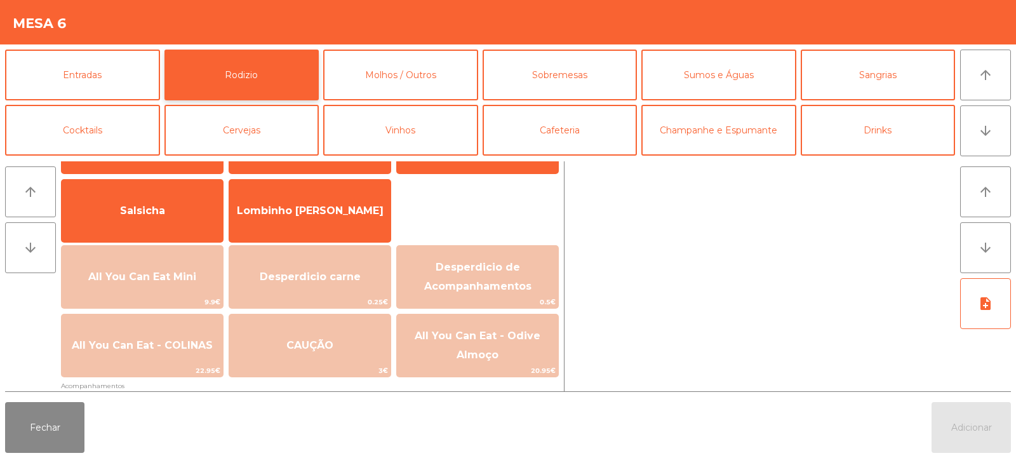
scroll to position [72, 0]
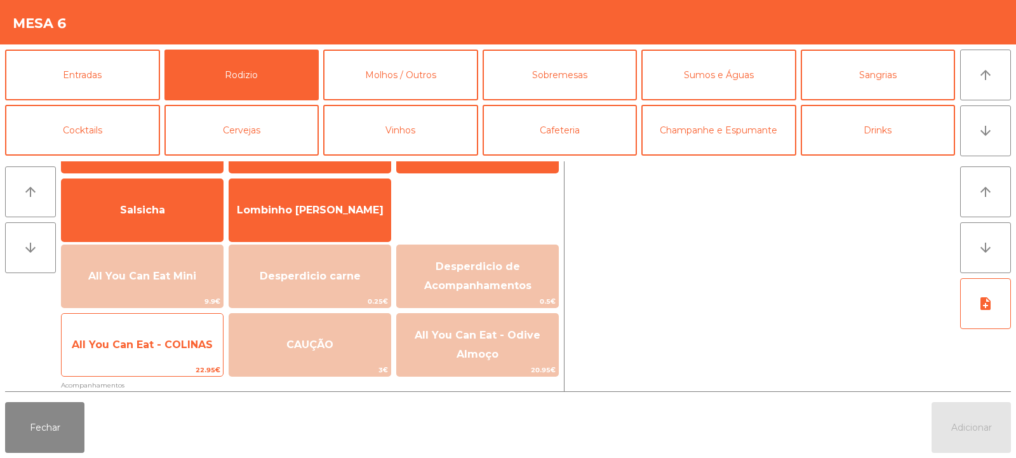
click at [173, 356] on span "All You Can Eat - COLINAS" at bounding box center [142, 345] width 161 height 34
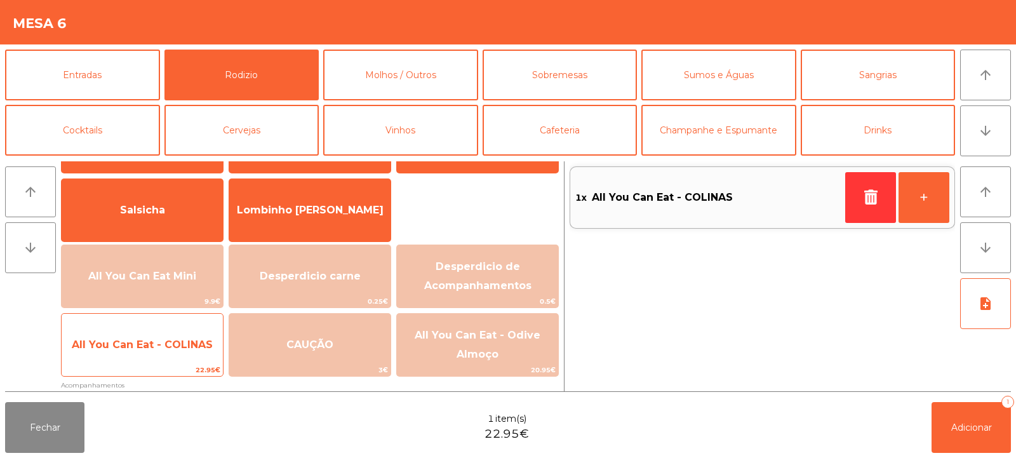
click at [170, 361] on span "All You Can Eat - COLINAS" at bounding box center [142, 345] width 161 height 34
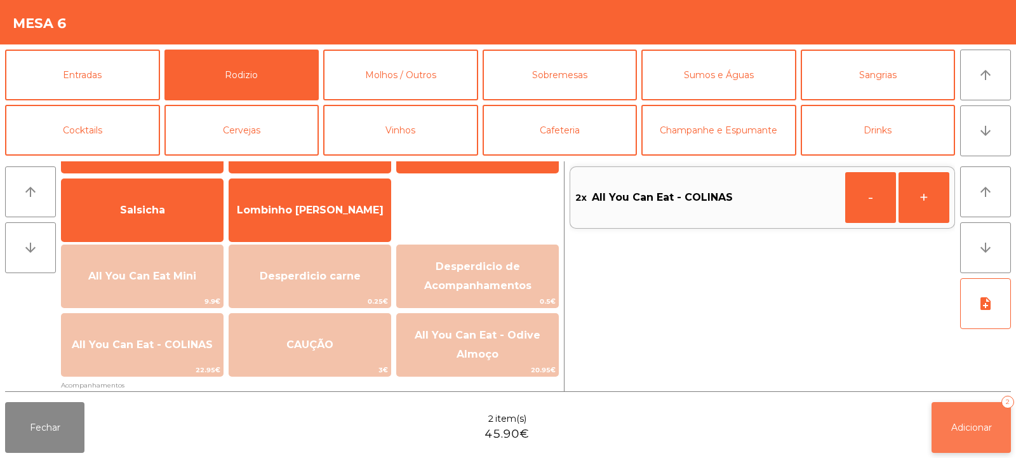
click at [967, 438] on button "Adicionar 2" at bounding box center [971, 427] width 79 height 51
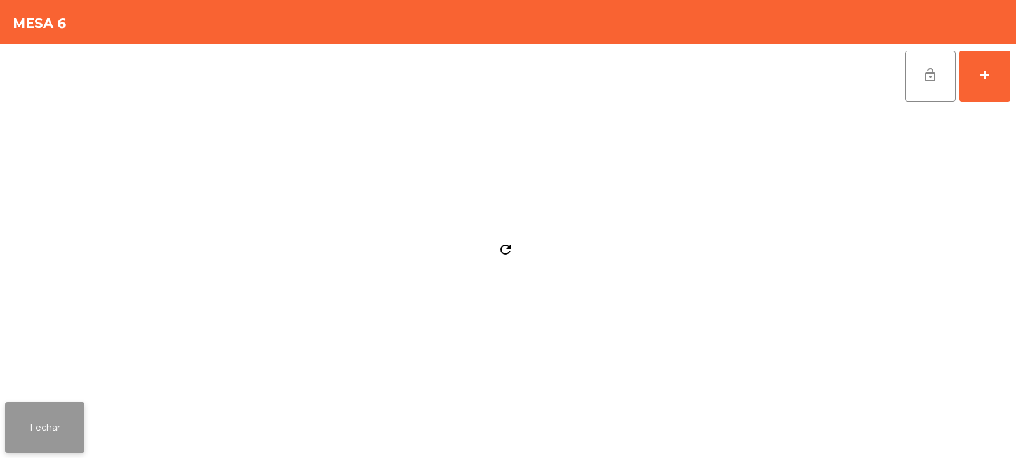
click at [24, 412] on button "Fechar" at bounding box center [44, 427] width 79 height 51
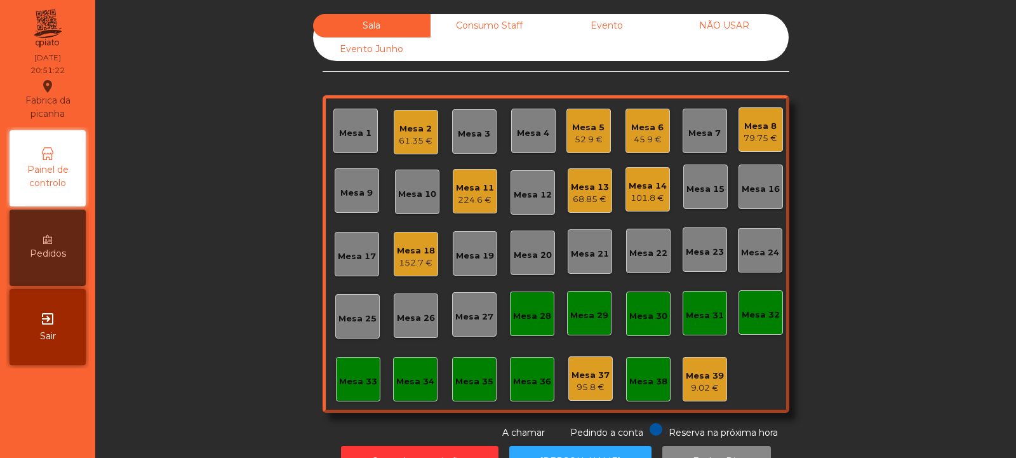
click at [549, 128] on div "Mesa 4" at bounding box center [533, 131] width 44 height 44
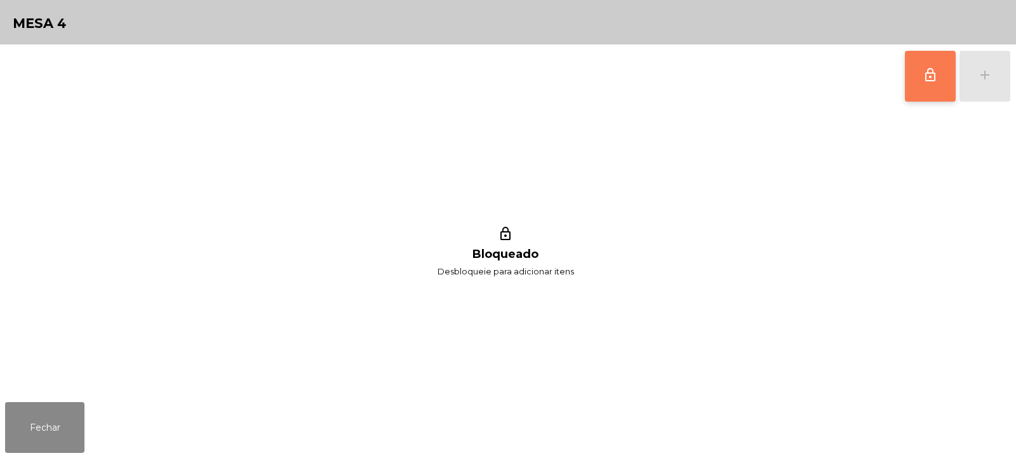
click at [927, 86] on button "lock_outline" at bounding box center [930, 76] width 51 height 51
click at [974, 81] on button "add" at bounding box center [985, 76] width 51 height 51
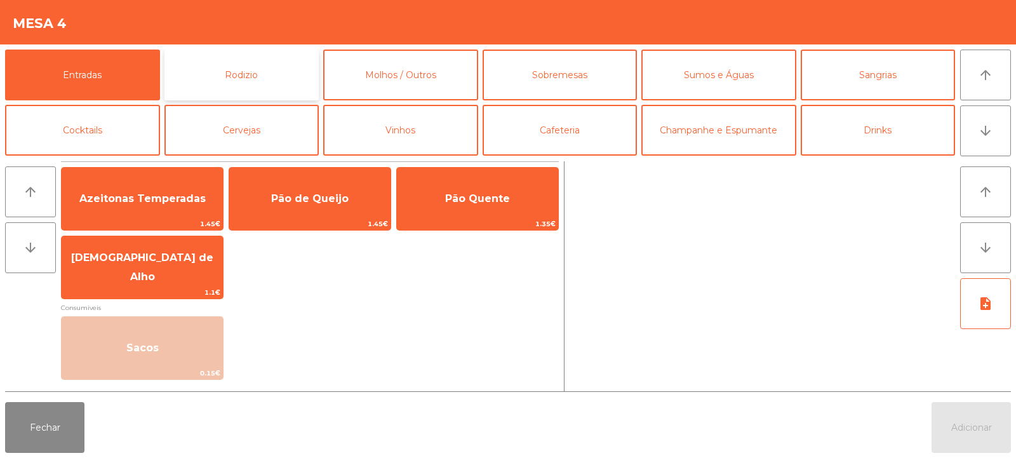
click at [244, 69] on button "Rodizio" at bounding box center [241, 75] width 155 height 51
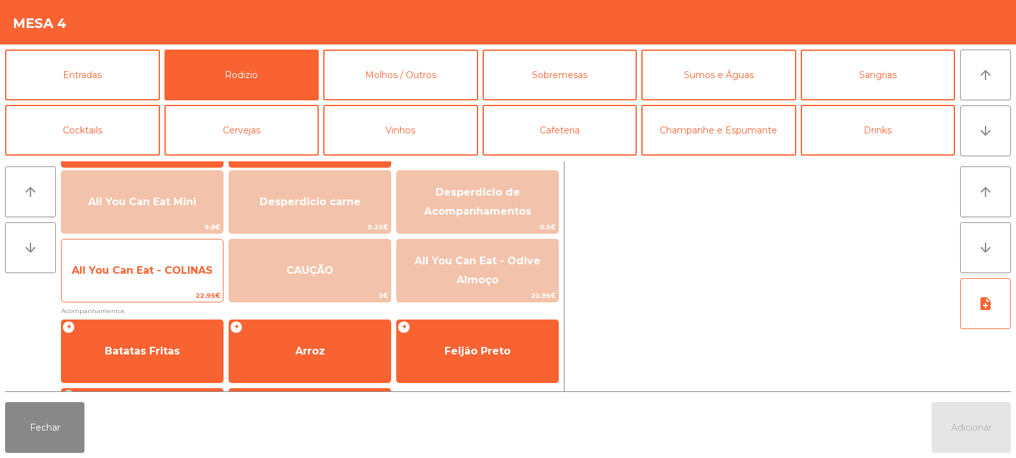
click at [141, 291] on span "22.95€" at bounding box center [142, 296] width 161 height 12
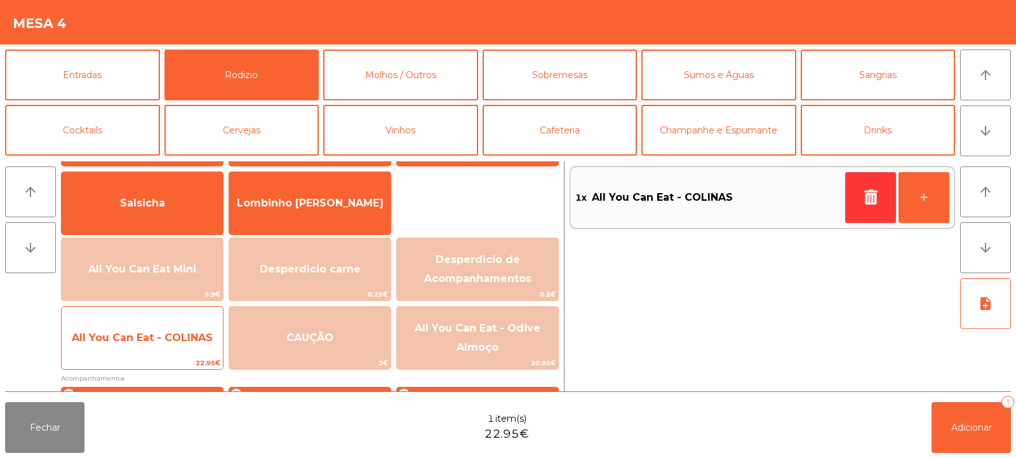
scroll to position [172, 0]
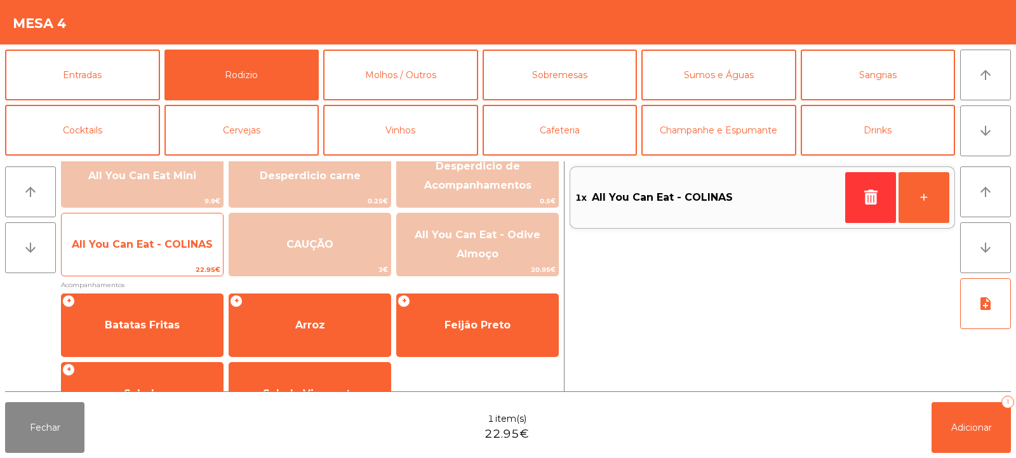
click at [161, 250] on span "All You Can Eat - COLINAS" at bounding box center [142, 244] width 141 height 12
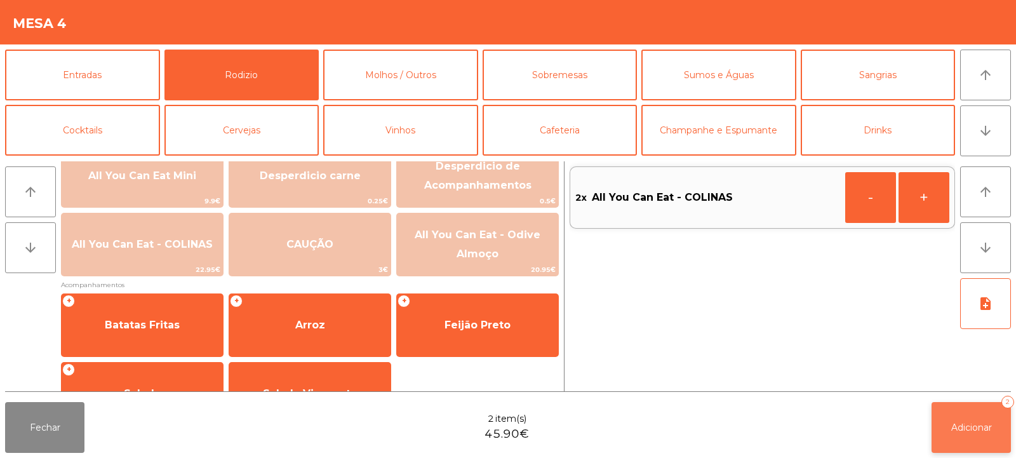
click at [977, 433] on button "Adicionar 2" at bounding box center [971, 427] width 79 height 51
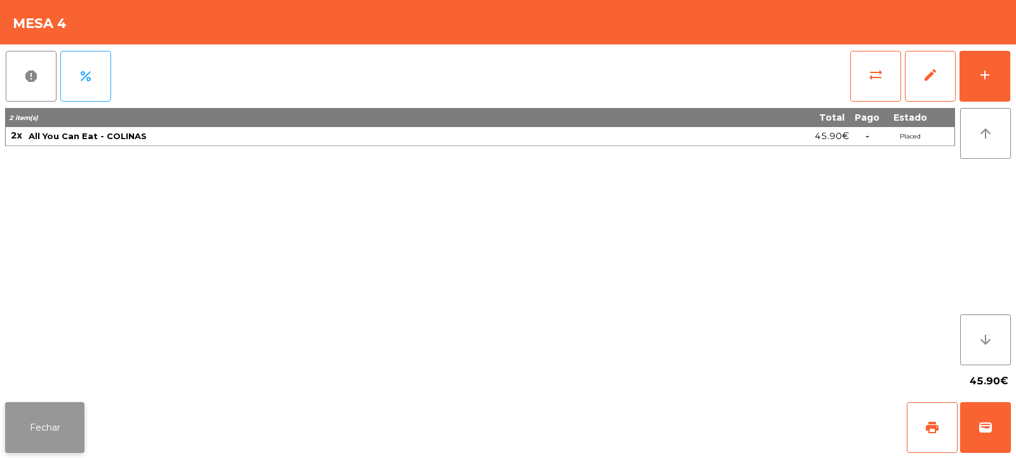
click at [36, 431] on button "Fechar" at bounding box center [44, 427] width 79 height 51
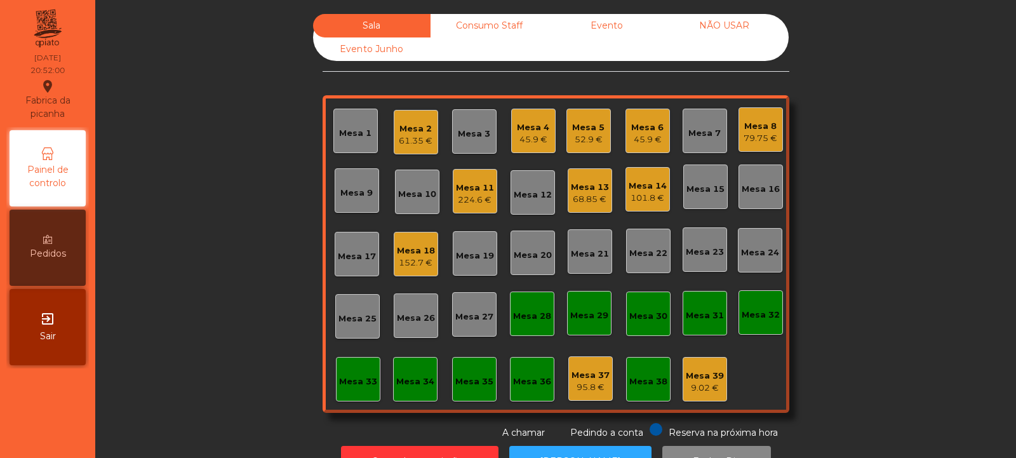
click at [460, 130] on div "Mesa 3" at bounding box center [474, 134] width 32 height 13
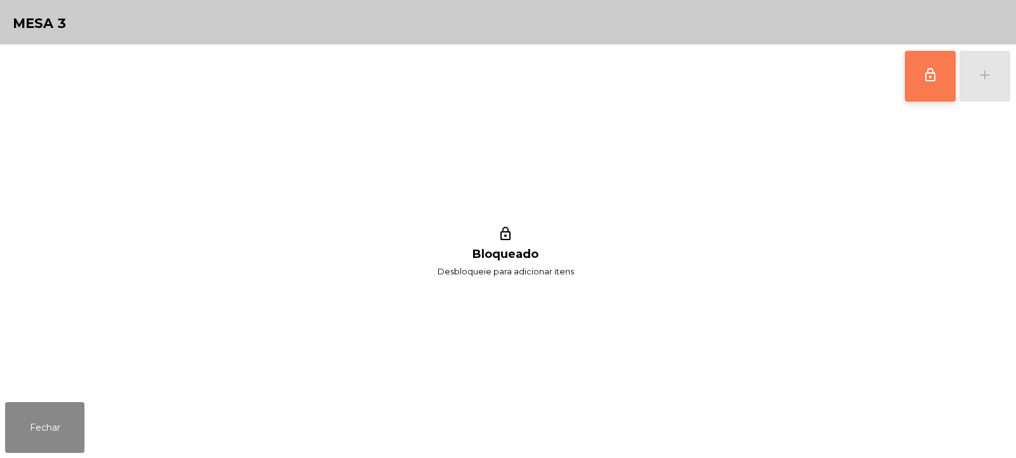
click at [950, 83] on button "lock_outline" at bounding box center [930, 76] width 51 height 51
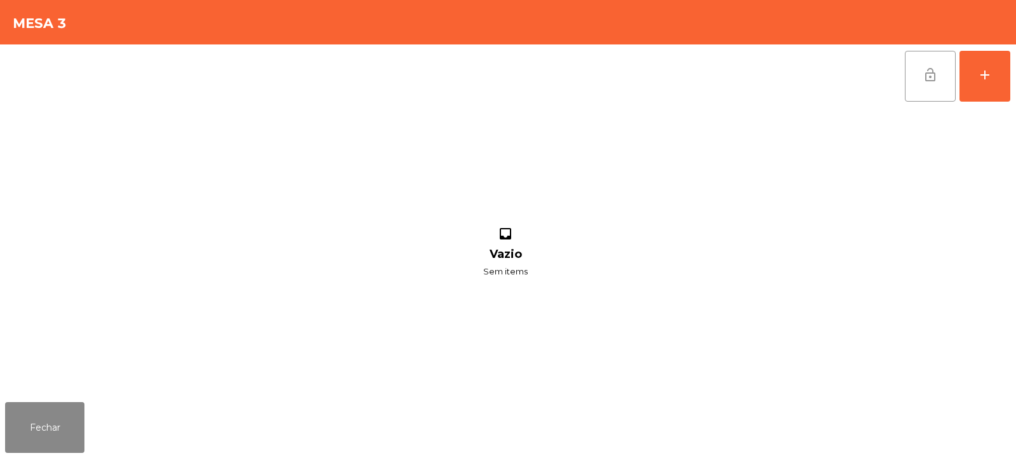
click at [924, 80] on span "lock_open" at bounding box center [930, 74] width 15 height 15
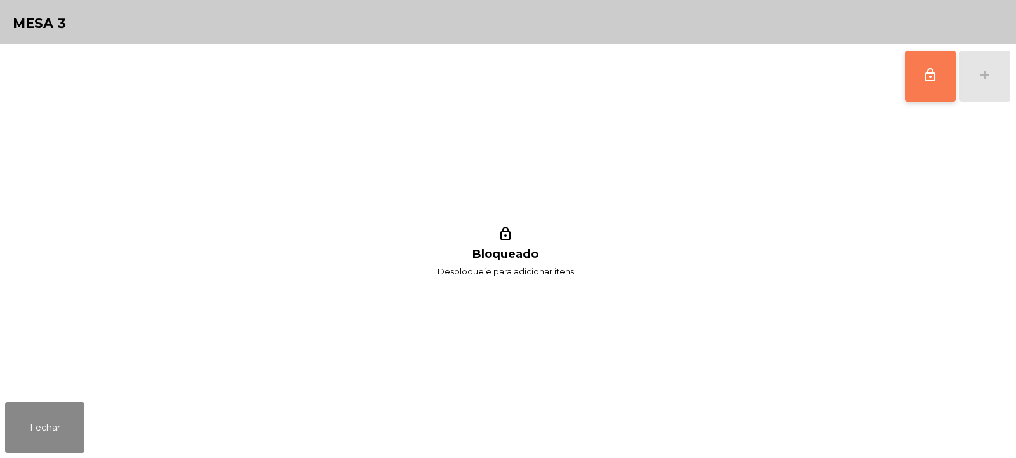
click at [929, 86] on button "lock_outline" at bounding box center [930, 76] width 51 height 51
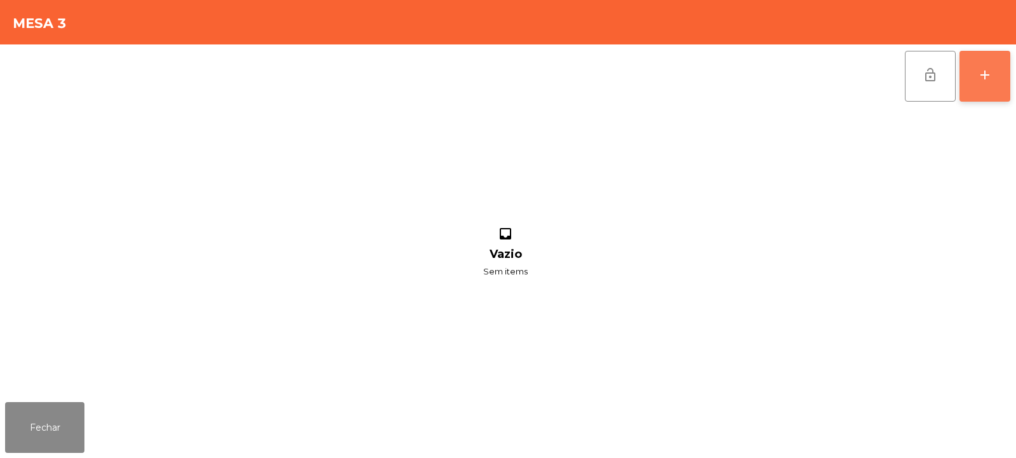
click at [986, 77] on div "add" at bounding box center [984, 74] width 15 height 15
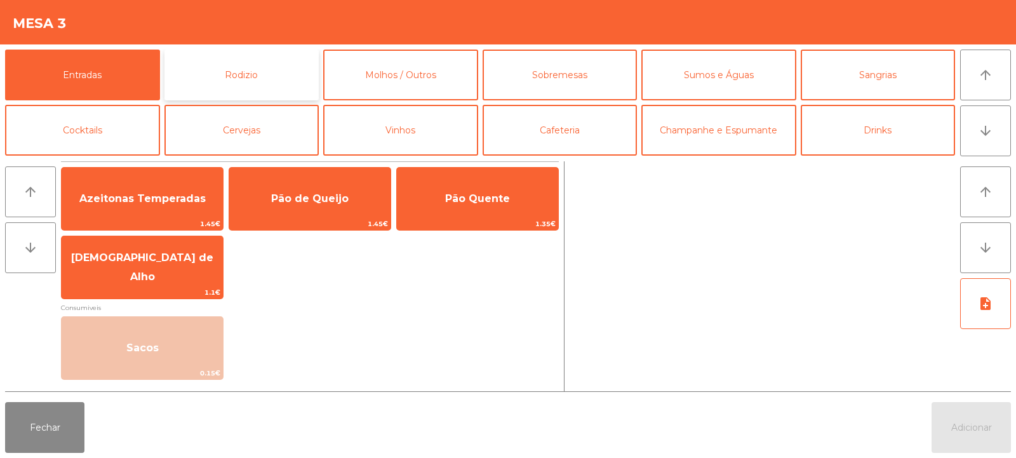
click at [277, 75] on button "Rodizio" at bounding box center [241, 75] width 155 height 51
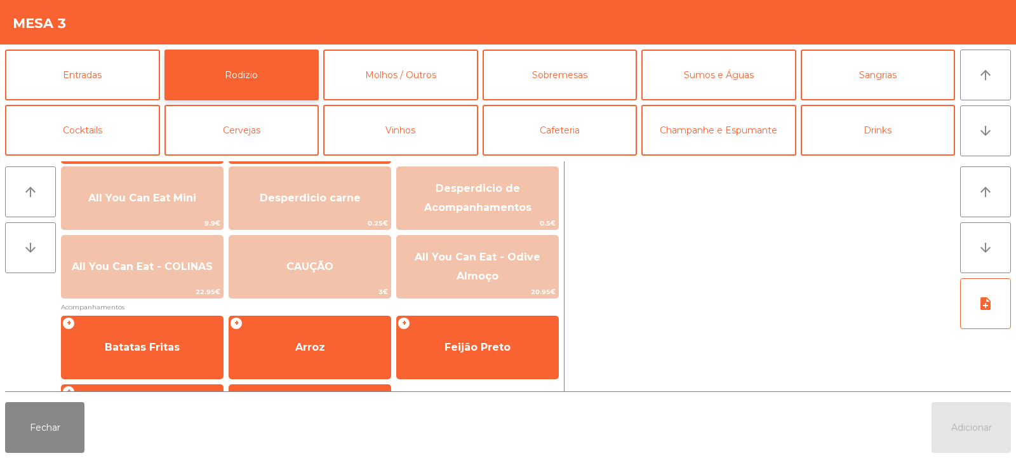
scroll to position [175, 0]
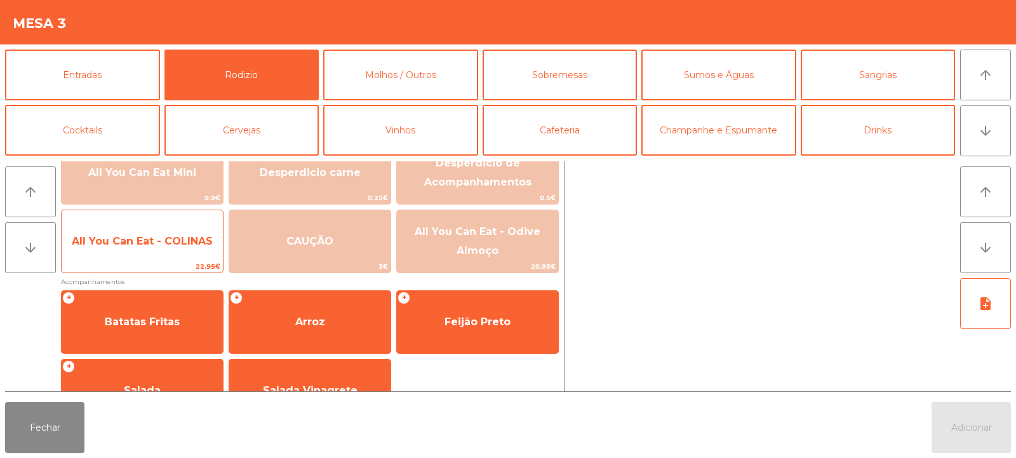
click at [137, 249] on span "All You Can Eat - COLINAS" at bounding box center [142, 241] width 161 height 34
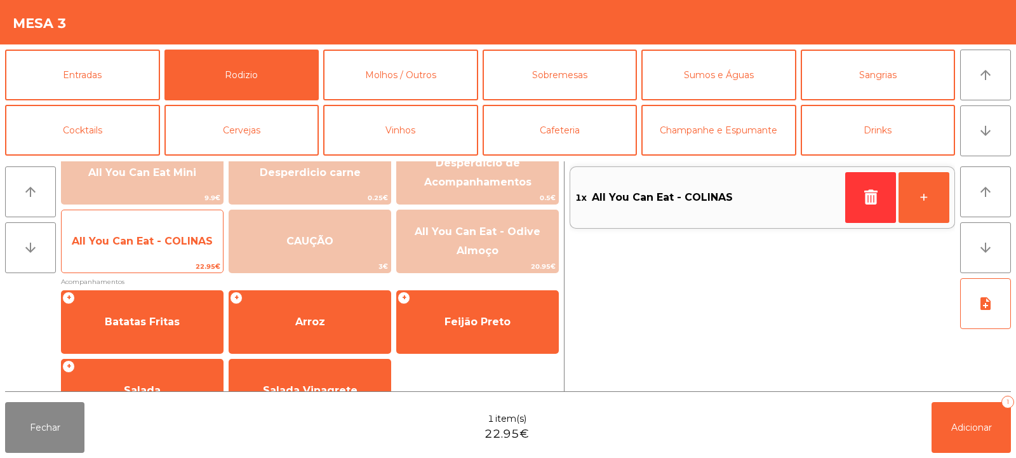
click at [138, 246] on span "All You Can Eat - COLINAS" at bounding box center [142, 241] width 141 height 12
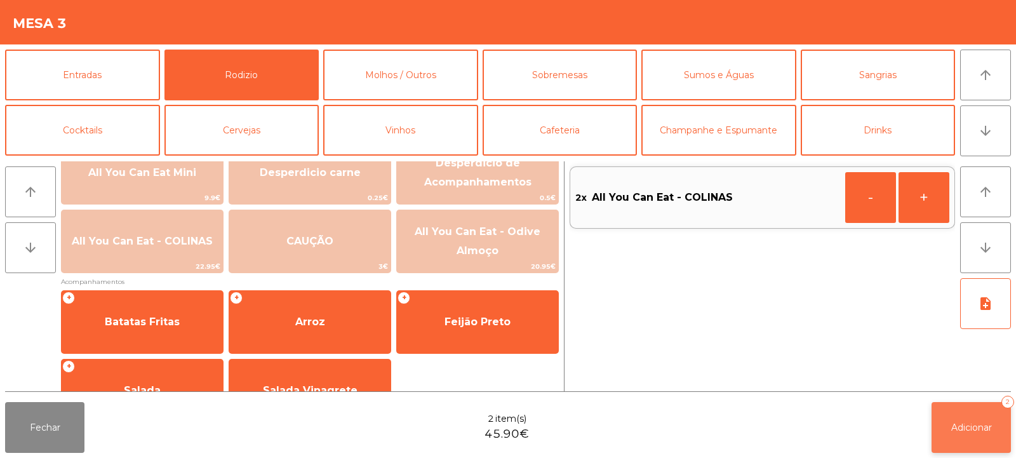
click at [963, 403] on button "Adicionar 2" at bounding box center [971, 427] width 79 height 51
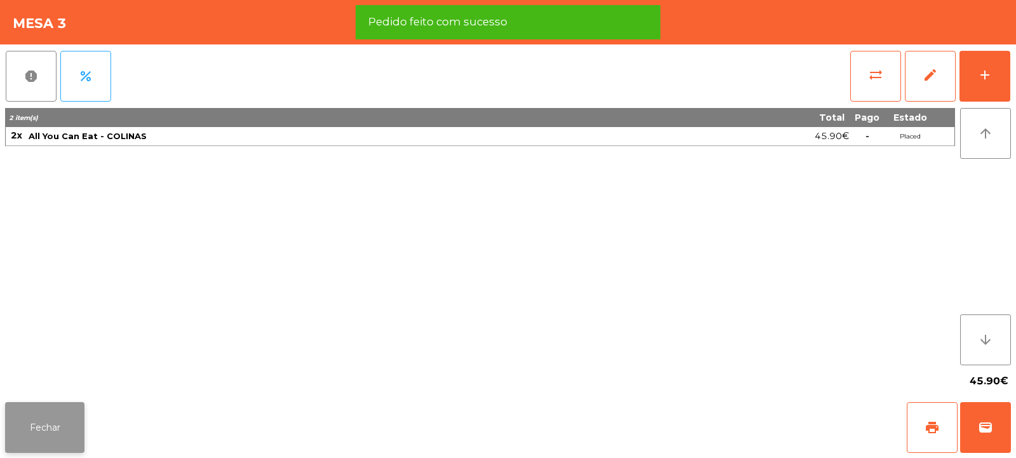
click at [41, 427] on button "Fechar" at bounding box center [44, 427] width 79 height 51
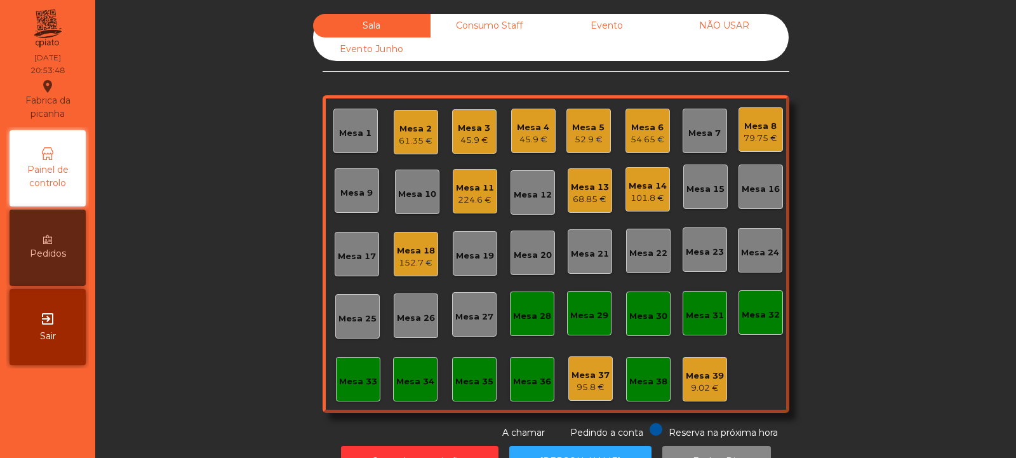
click at [467, 202] on div "224.6 €" at bounding box center [475, 200] width 38 height 13
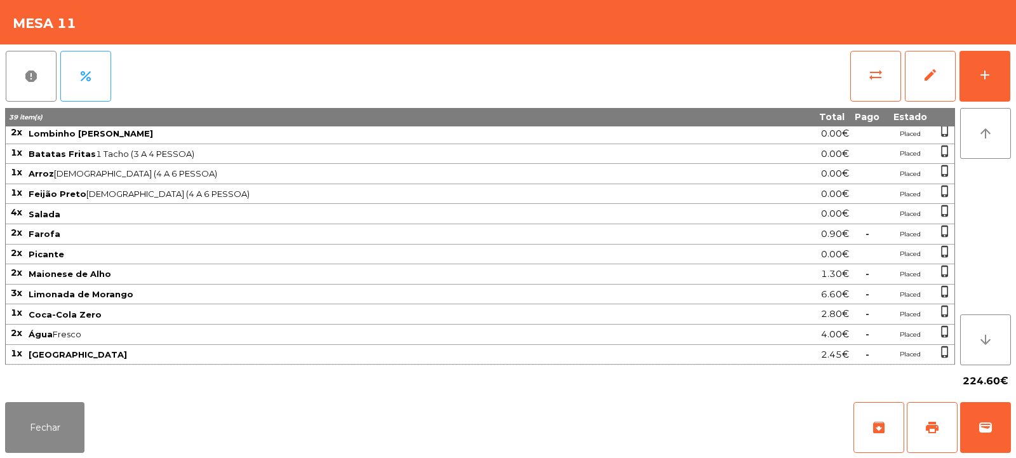
scroll to position [98, 0]
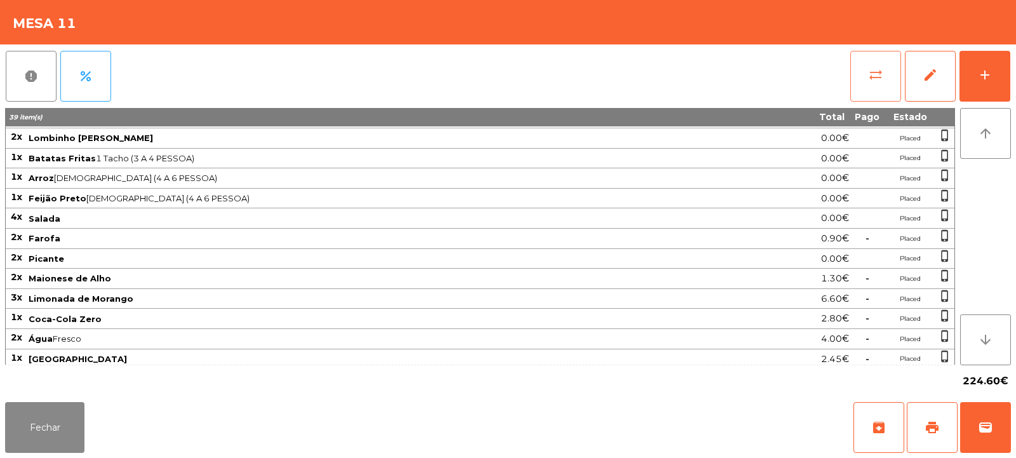
click at [866, 74] on button "sync_alt" at bounding box center [875, 76] width 51 height 51
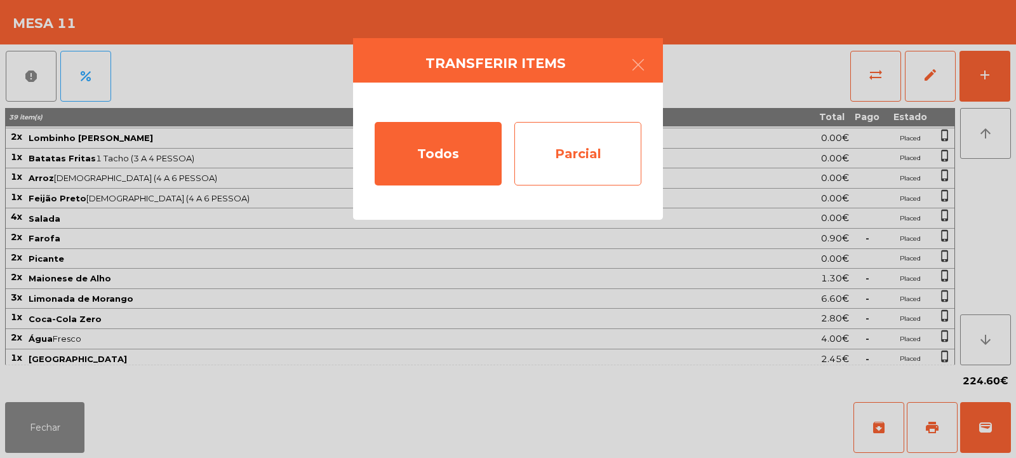
click at [582, 166] on div "Parcial" at bounding box center [577, 154] width 127 height 64
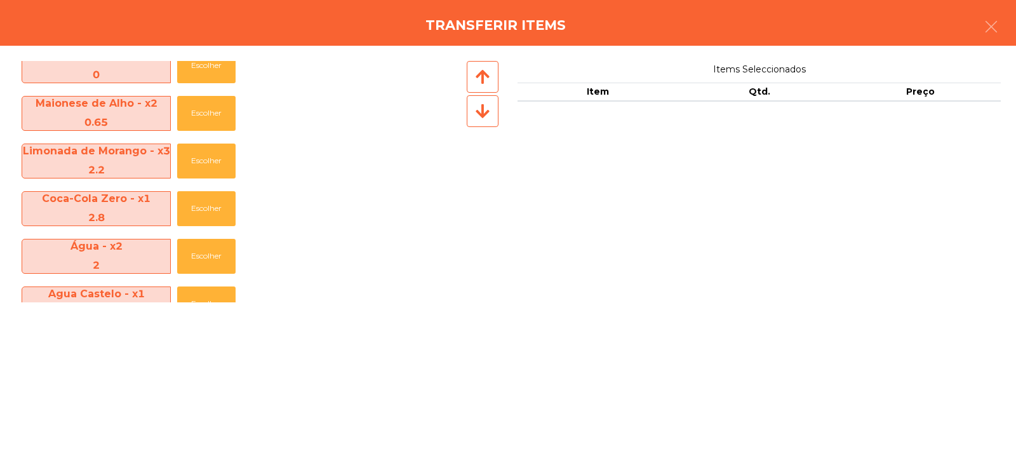
scroll to position [568, 0]
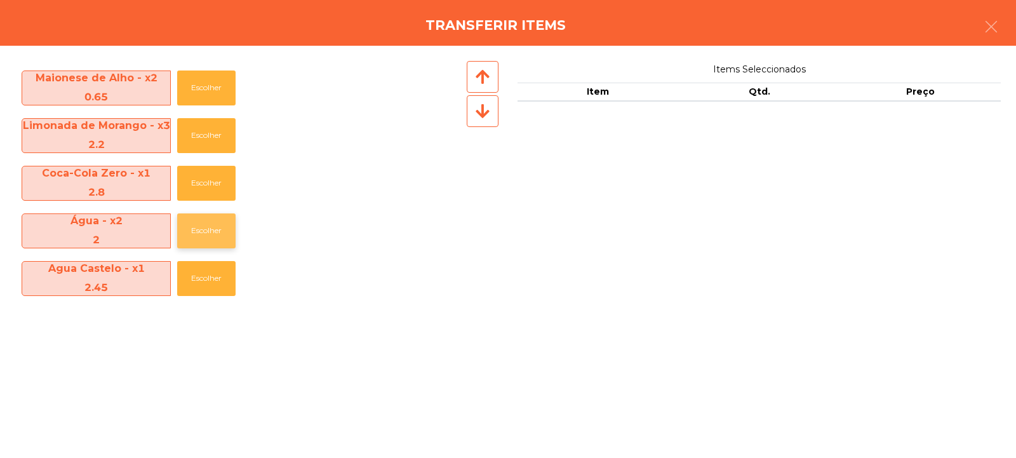
click at [215, 234] on button "Escolher" at bounding box center [206, 230] width 58 height 35
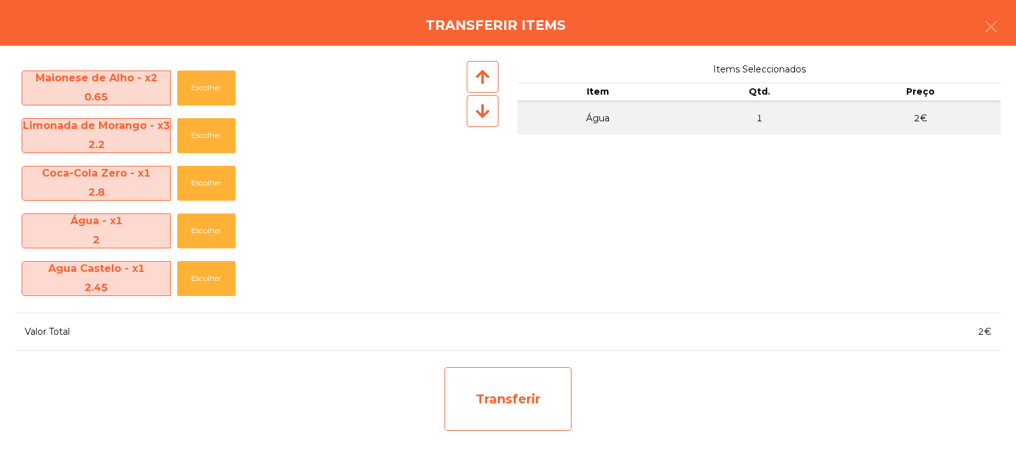
click at [521, 403] on div "Transferir" at bounding box center [508, 399] width 127 height 64
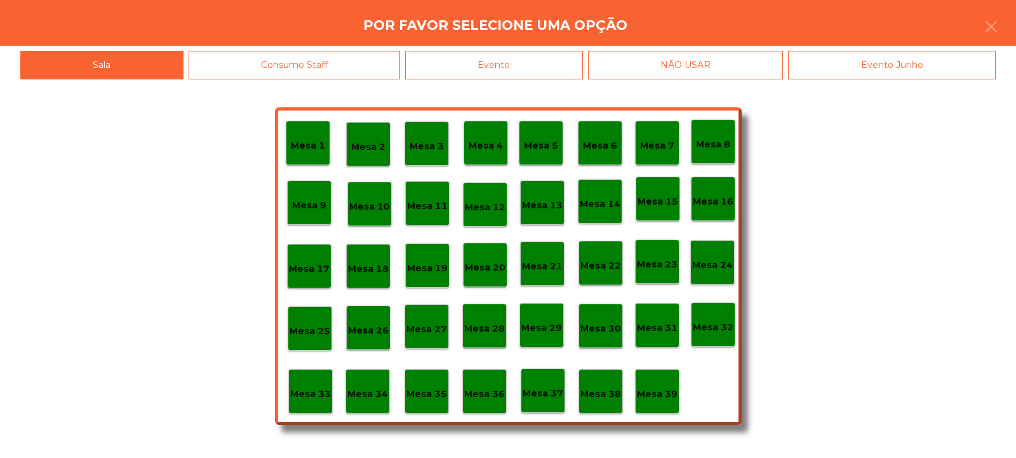
click at [545, 397] on p "Mesa 37" at bounding box center [543, 393] width 41 height 15
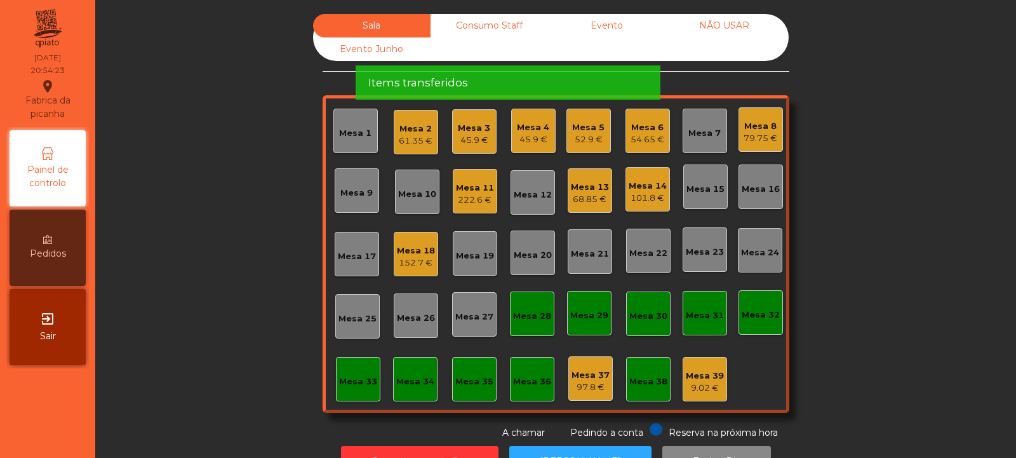
click at [478, 197] on div "222.6 €" at bounding box center [475, 200] width 38 height 13
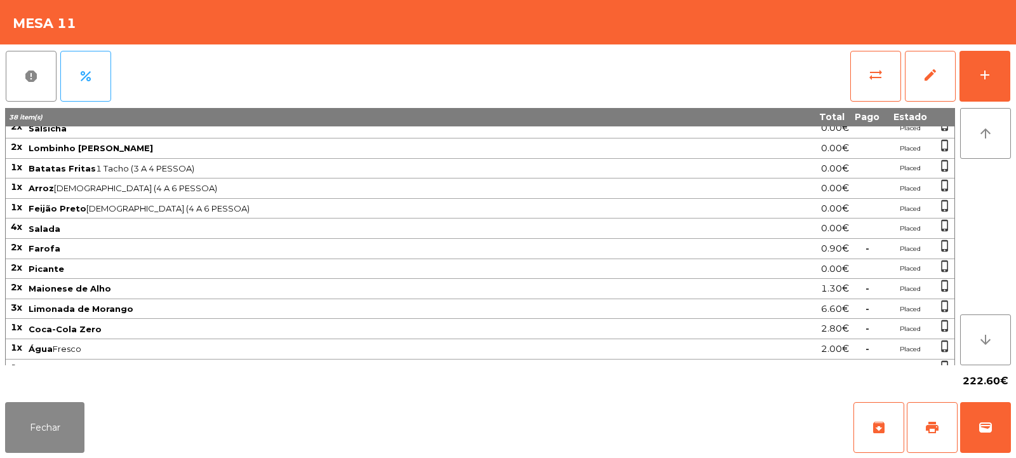
scroll to position [102, 0]
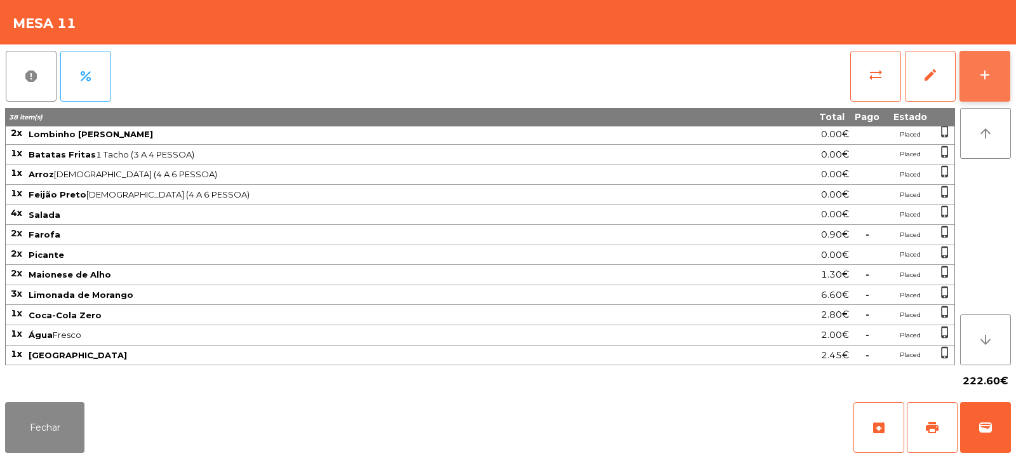
click at [972, 80] on button "add" at bounding box center [985, 76] width 51 height 51
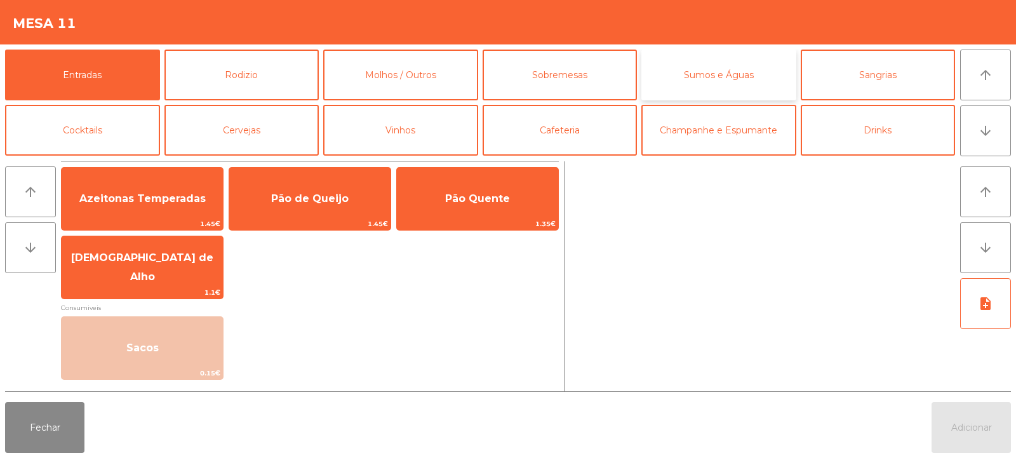
click at [716, 74] on button "Sumos e Águas" at bounding box center [718, 75] width 155 height 51
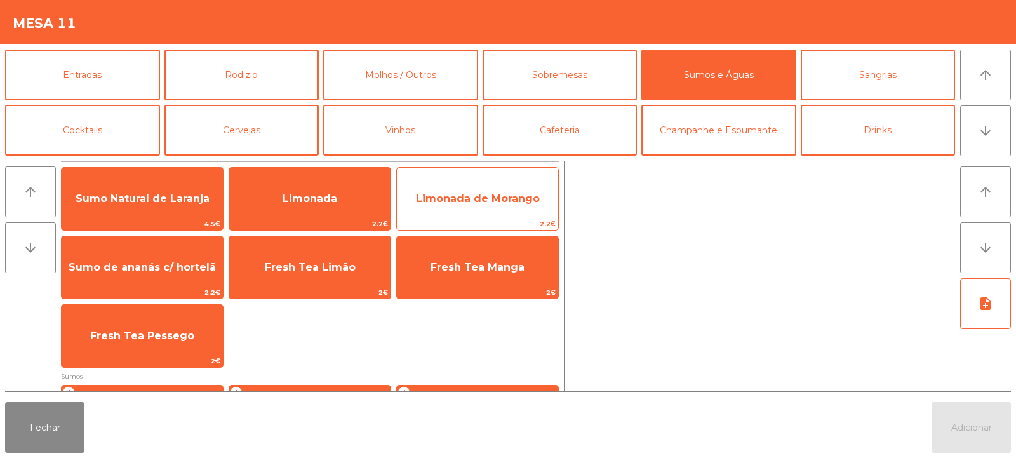
click at [493, 204] on span "Limonada de Morango" at bounding box center [478, 198] width 124 height 12
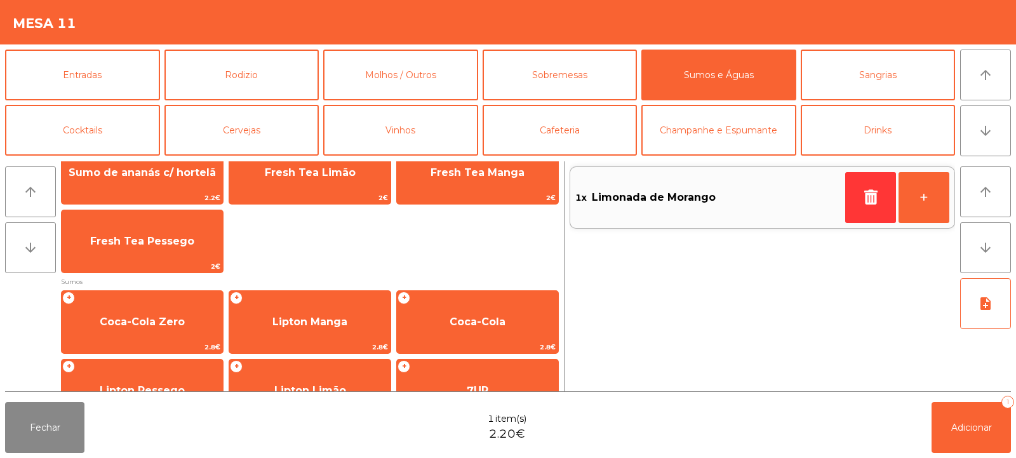
scroll to position [122, 0]
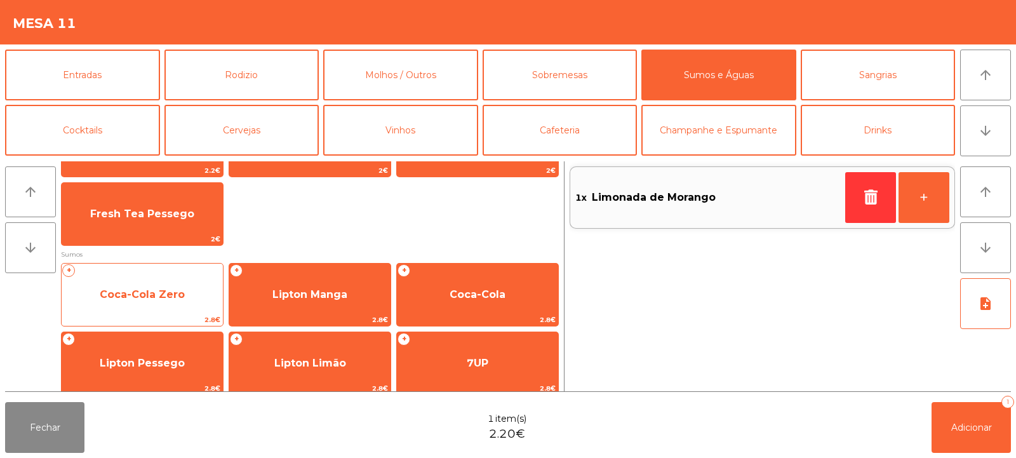
click at [168, 312] on div "+ Coca-Cola Zero 2.8€" at bounding box center [142, 295] width 163 height 64
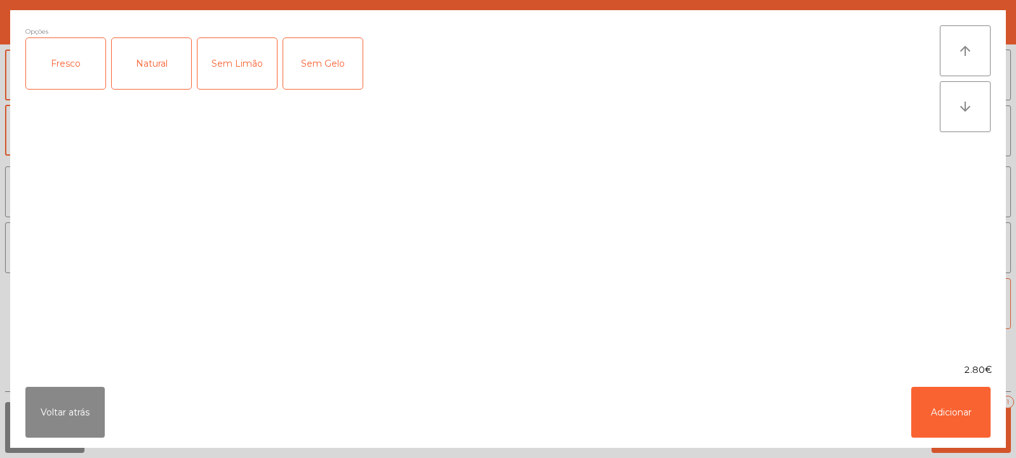
click at [65, 62] on div "Fresco" at bounding box center [65, 63] width 79 height 51
click at [949, 400] on button "Adicionar" at bounding box center [950, 412] width 79 height 51
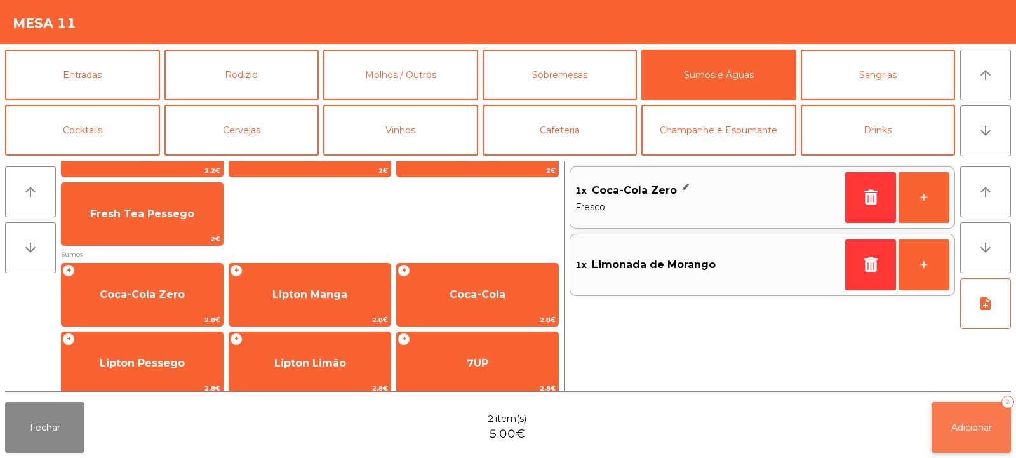
click at [951, 435] on button "Adicionar 2" at bounding box center [971, 427] width 79 height 51
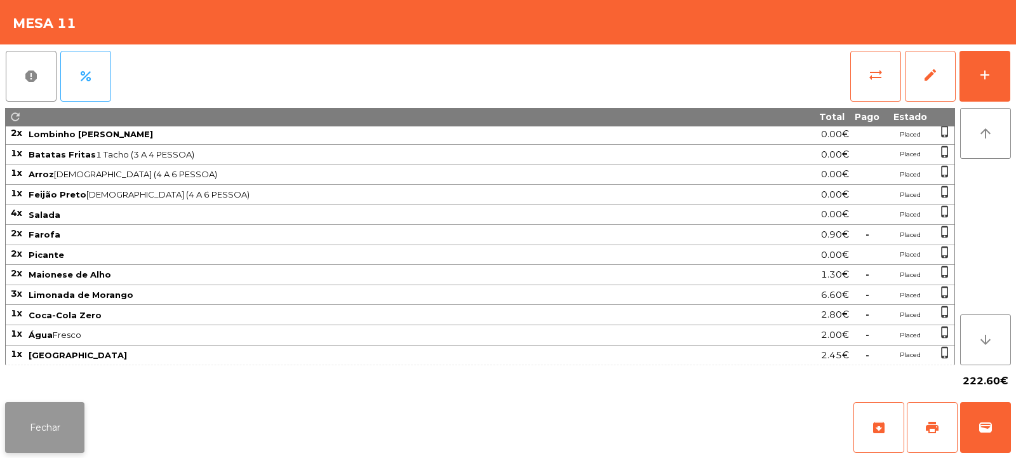
click at [50, 412] on button "Fechar" at bounding box center [44, 427] width 79 height 51
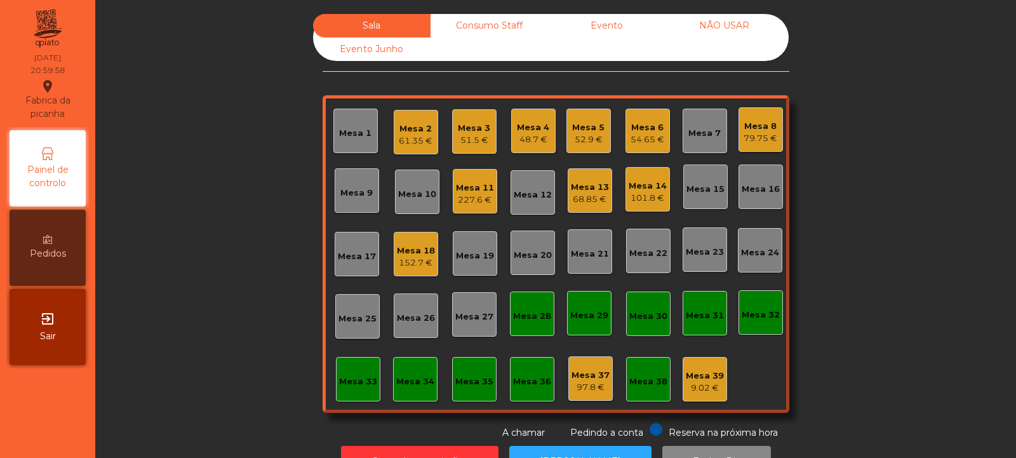
click at [481, 194] on div "227.6 €" at bounding box center [475, 200] width 38 height 13
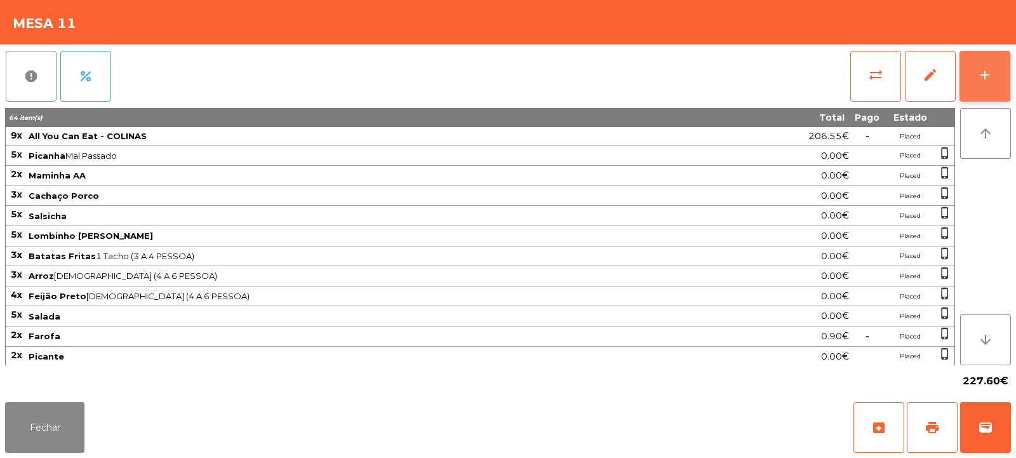
click at [988, 82] on div "add" at bounding box center [984, 74] width 15 height 15
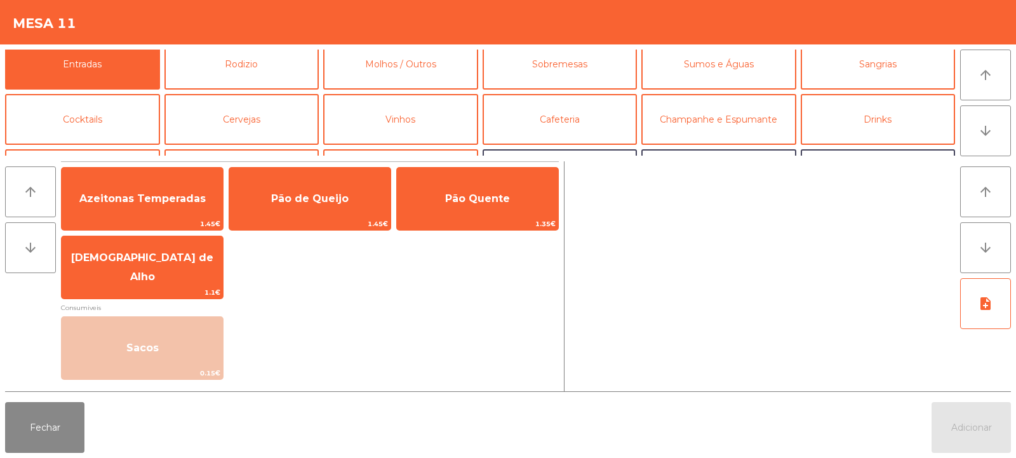
scroll to position [0, 0]
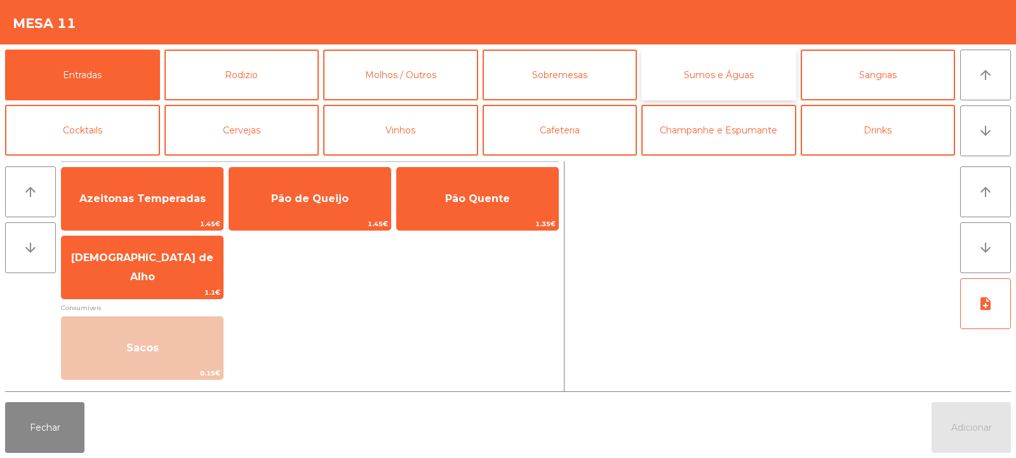
click at [735, 72] on button "Sumos e Águas" at bounding box center [718, 75] width 155 height 51
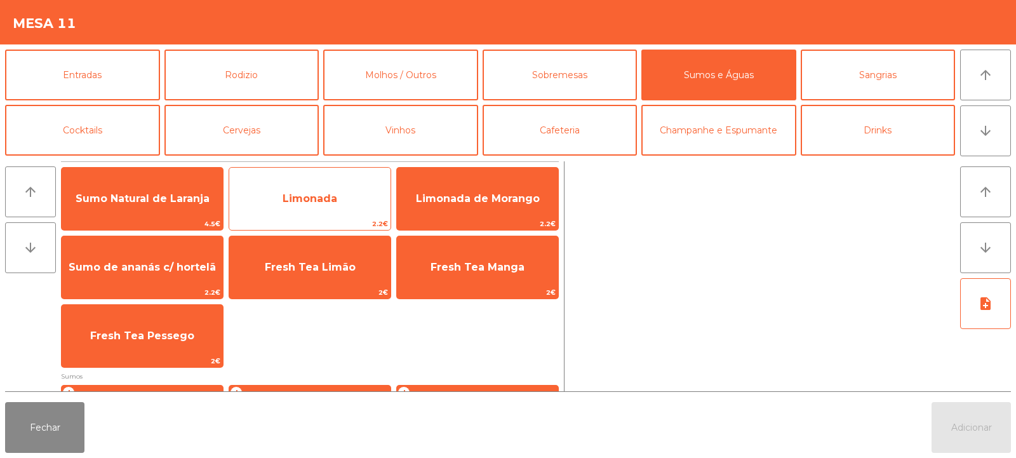
click at [333, 198] on span "Limonada" at bounding box center [310, 198] width 55 height 12
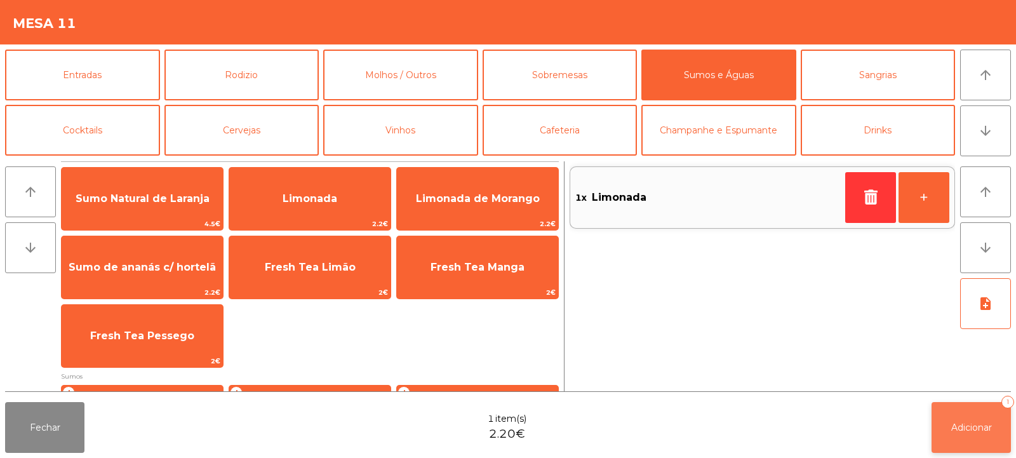
click at [966, 420] on button "Adicionar 1" at bounding box center [971, 427] width 79 height 51
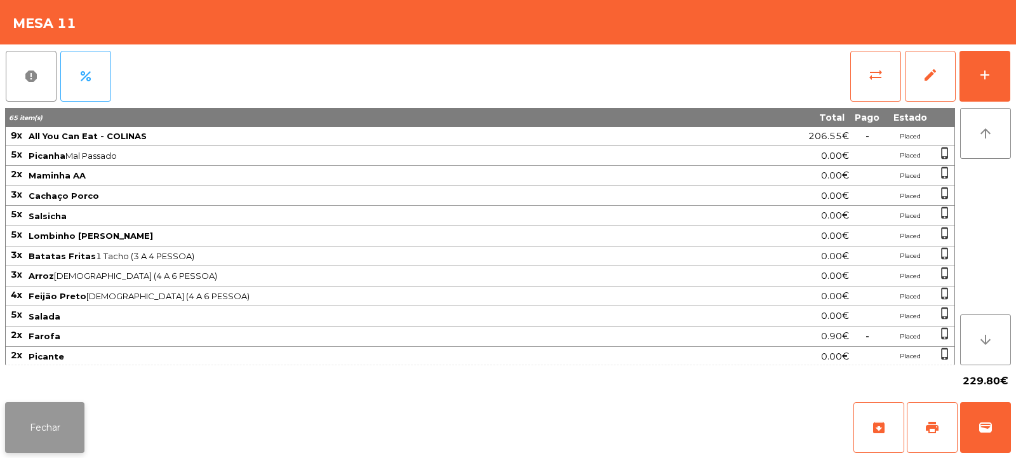
click at [32, 406] on button "Fechar" at bounding box center [44, 427] width 79 height 51
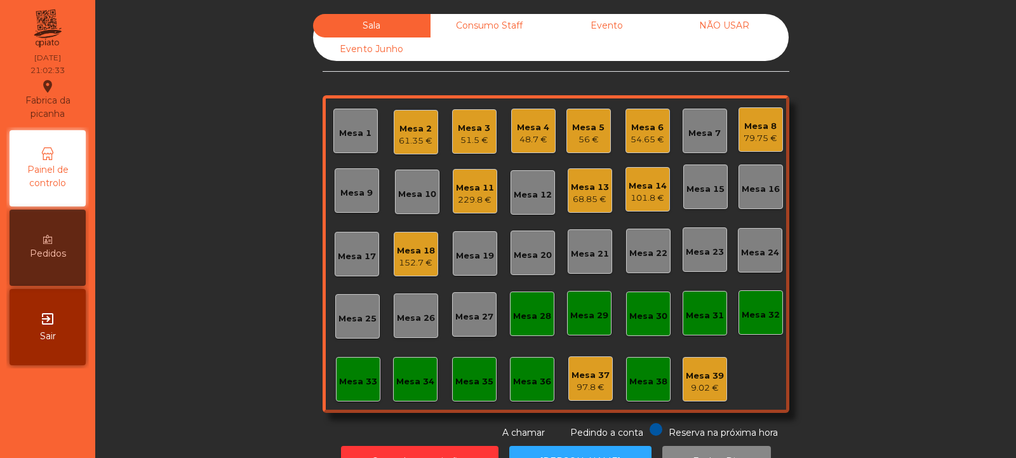
click at [706, 187] on div "Mesa 15" at bounding box center [706, 189] width 38 height 13
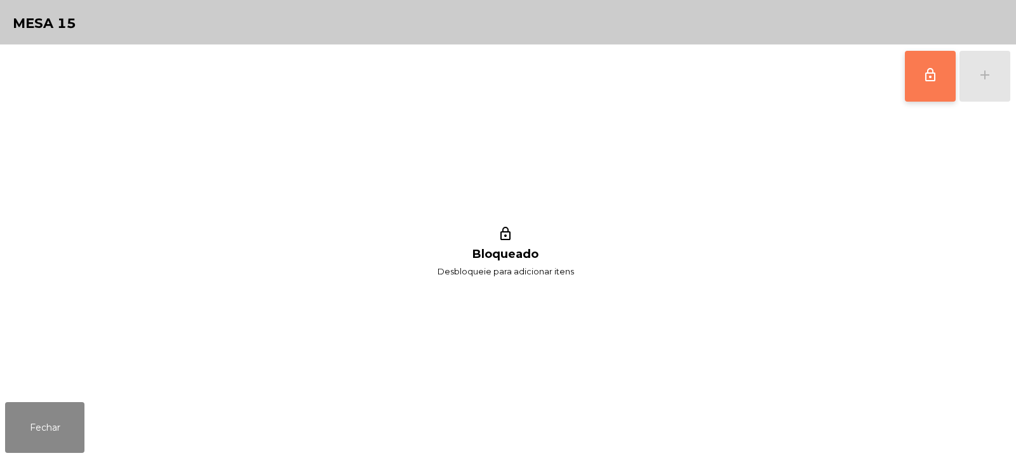
click at [915, 84] on button "lock_outline" at bounding box center [930, 76] width 51 height 51
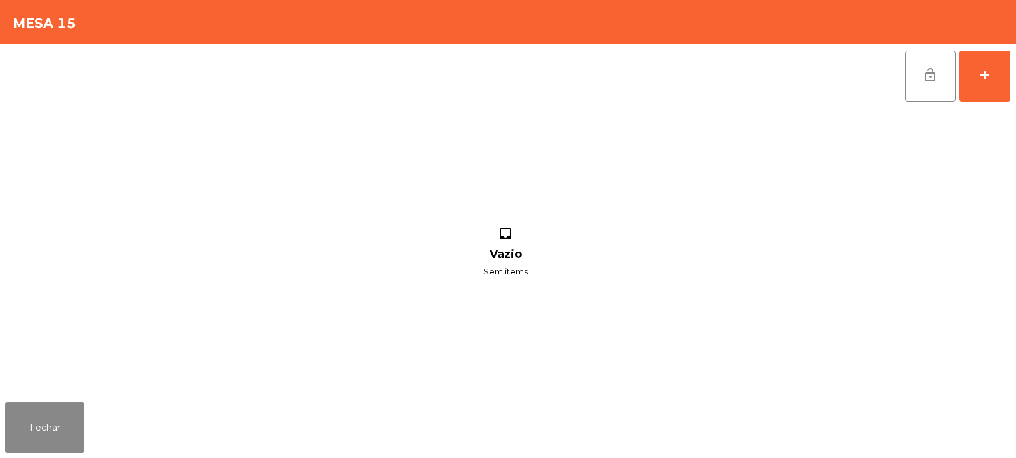
click at [48, 358] on div "inbox Vazio Sem items" at bounding box center [505, 252] width 1001 height 289
click at [55, 424] on button "Fechar" at bounding box center [44, 427] width 79 height 51
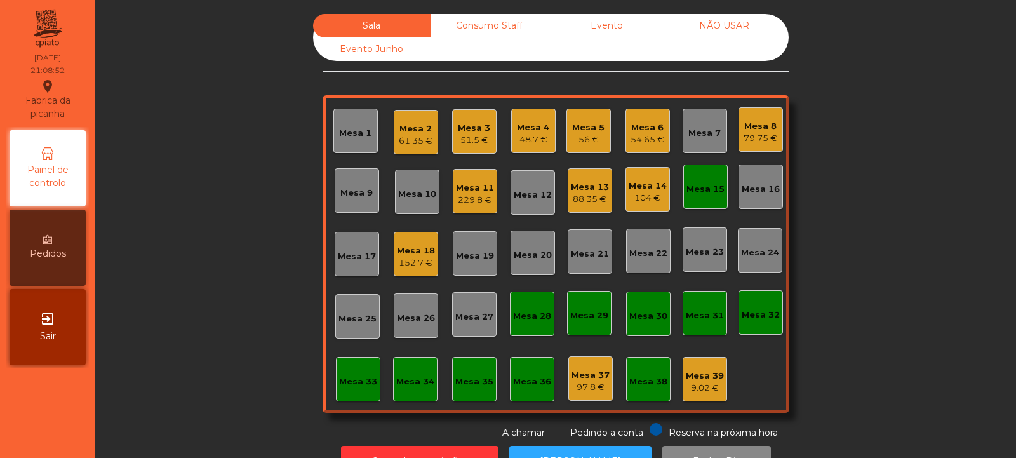
click at [695, 206] on div "Mesa 15" at bounding box center [705, 186] width 44 height 44
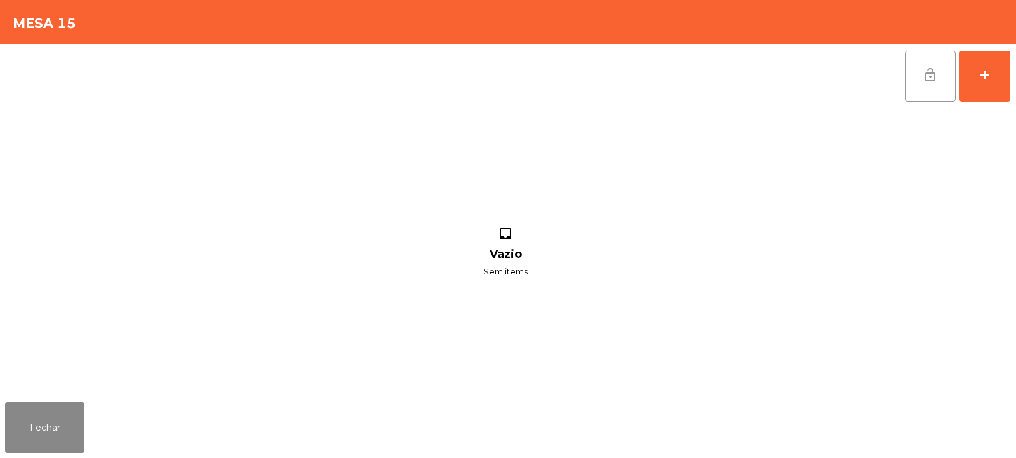
click at [937, 79] on span "lock_open" at bounding box center [930, 74] width 15 height 15
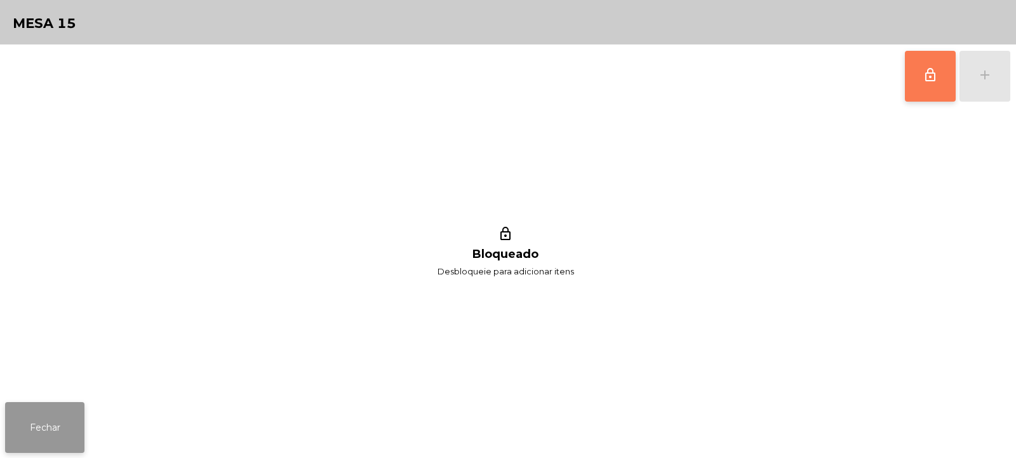
click at [62, 435] on button "Fechar" at bounding box center [44, 427] width 79 height 51
click at [947, 81] on button "lock_outline" at bounding box center [930, 76] width 51 height 51
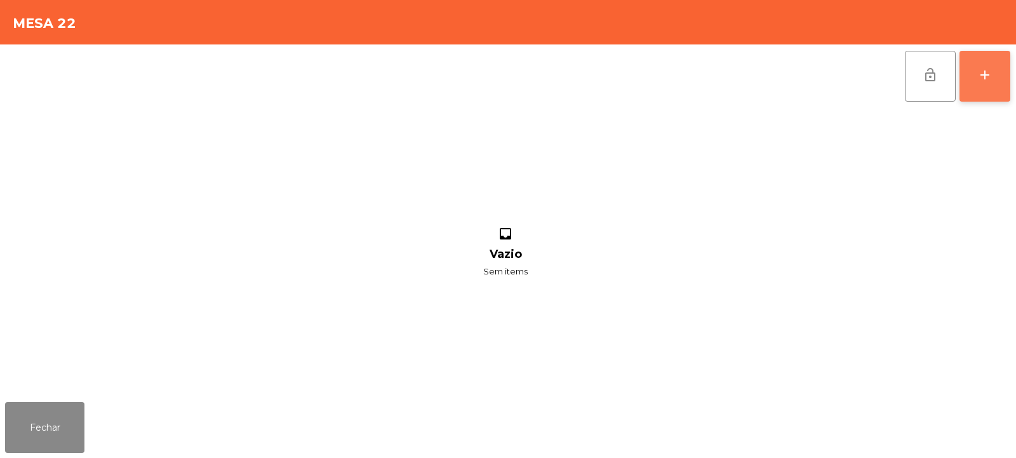
click at [993, 72] on button "add" at bounding box center [985, 76] width 51 height 51
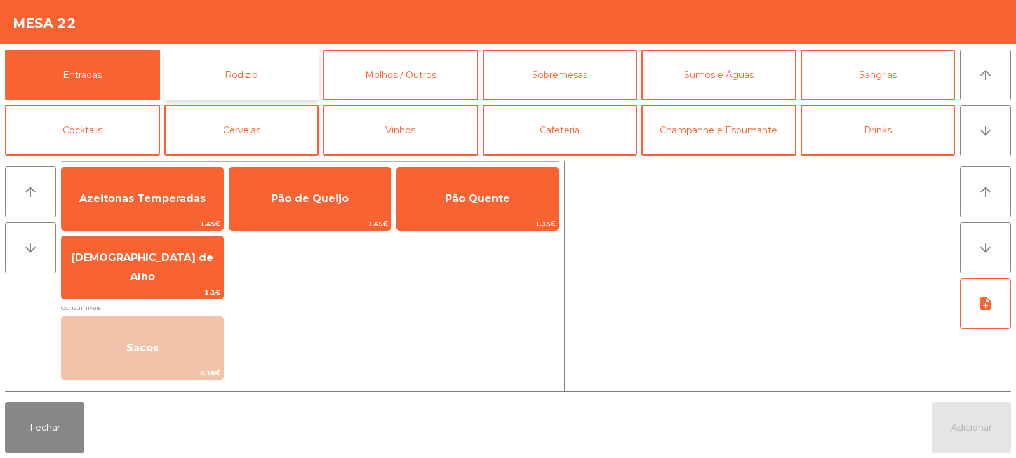
click at [297, 67] on button "Rodizio" at bounding box center [241, 75] width 155 height 51
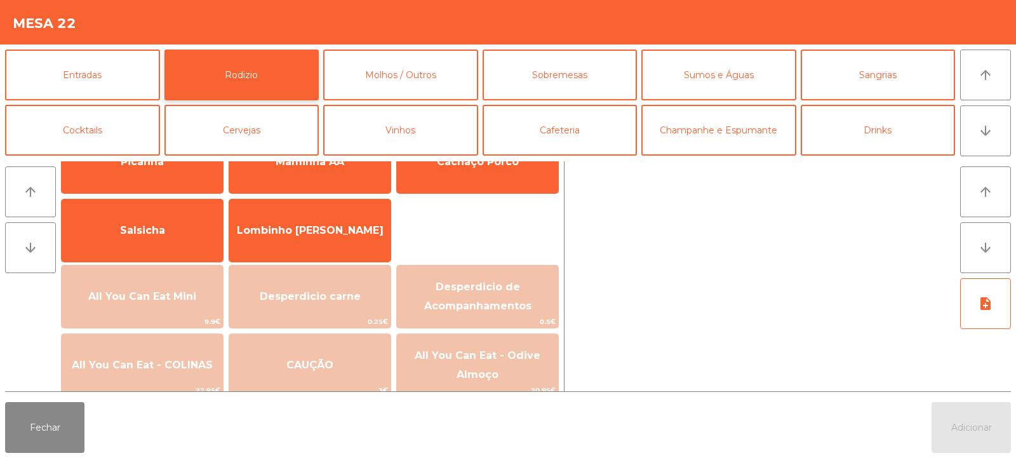
scroll to position [88, 0]
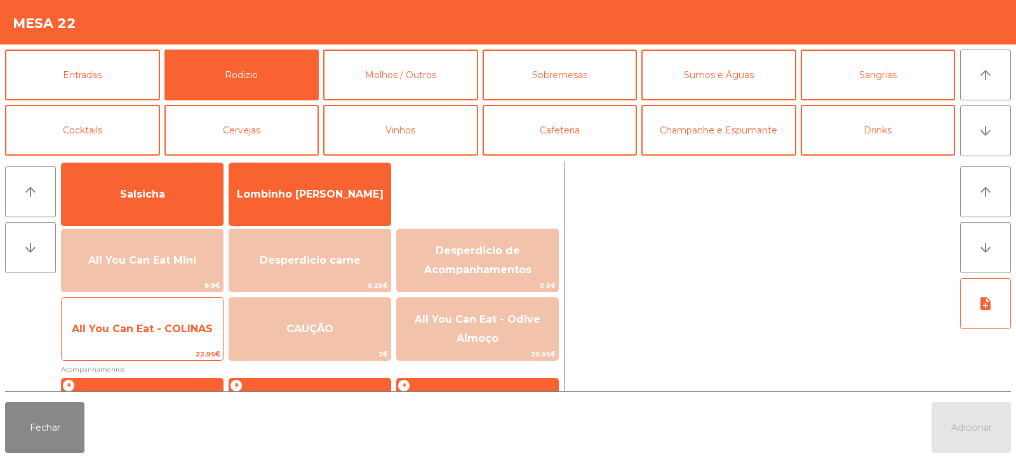
click at [177, 340] on span "All You Can Eat - COLINAS" at bounding box center [142, 329] width 161 height 34
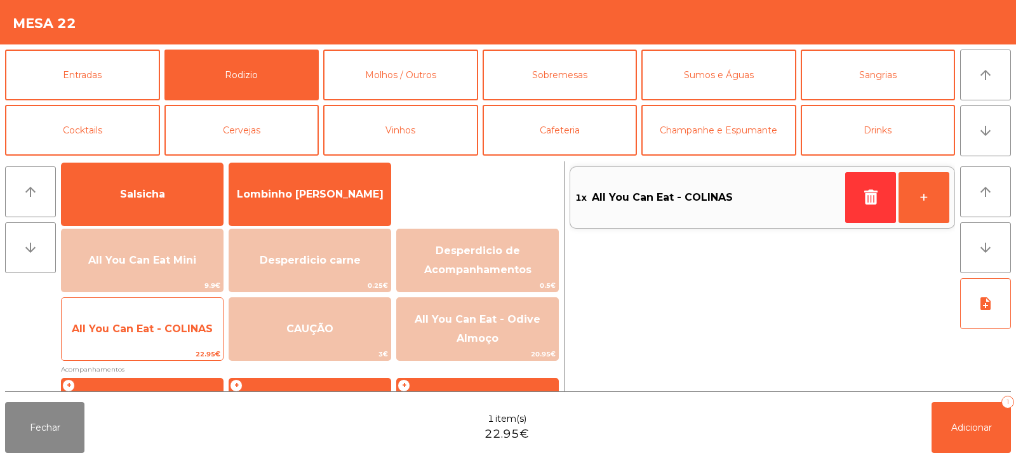
click at [185, 319] on span "All You Can Eat - COLINAS" at bounding box center [142, 329] width 161 height 34
click at [188, 328] on span "All You Can Eat - COLINAS" at bounding box center [142, 329] width 141 height 12
click at [184, 339] on span "All You Can Eat - COLINAS" at bounding box center [142, 329] width 161 height 34
click at [187, 338] on span "All You Can Eat - COLINAS" at bounding box center [142, 329] width 161 height 34
click at [188, 339] on span "All You Can Eat - COLINAS" at bounding box center [142, 329] width 161 height 34
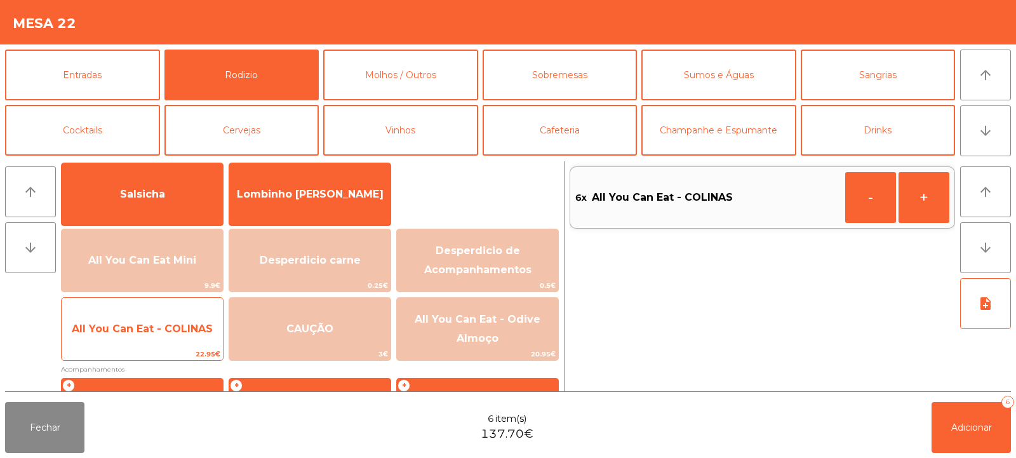
click at [185, 339] on span "All You Can Eat - COLINAS" at bounding box center [142, 329] width 161 height 34
click at [185, 336] on span "All You Can Eat - COLINAS" at bounding box center [142, 329] width 161 height 34
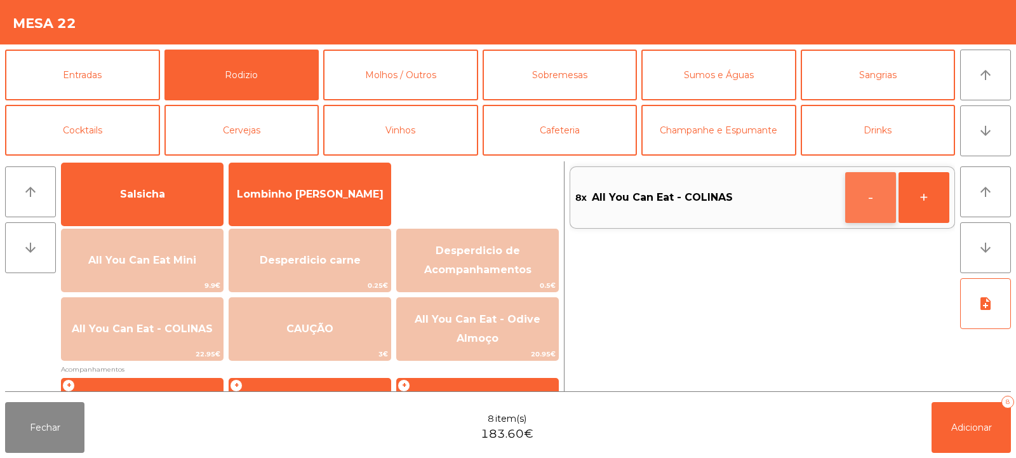
click at [857, 201] on button "-" at bounding box center [870, 197] width 51 height 51
click at [955, 432] on span "Adicionar" at bounding box center [971, 427] width 41 height 11
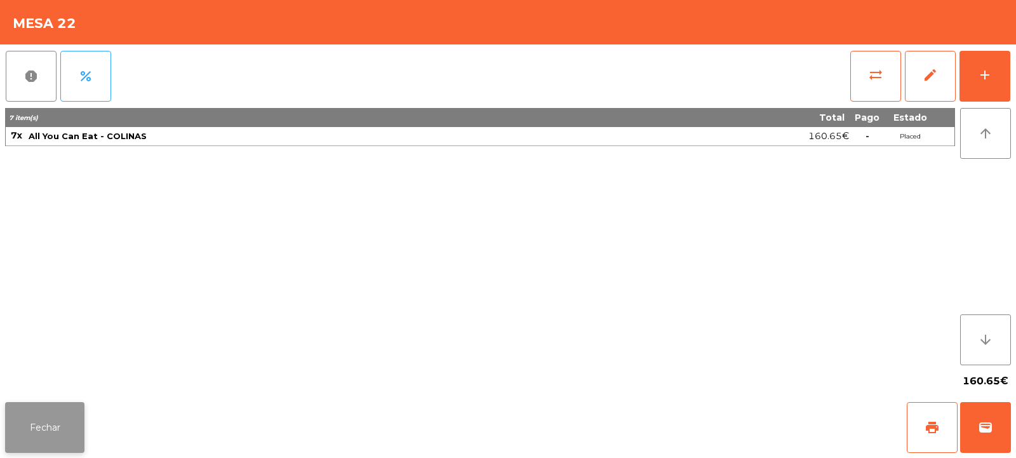
click at [43, 421] on button "Fechar" at bounding box center [44, 427] width 79 height 51
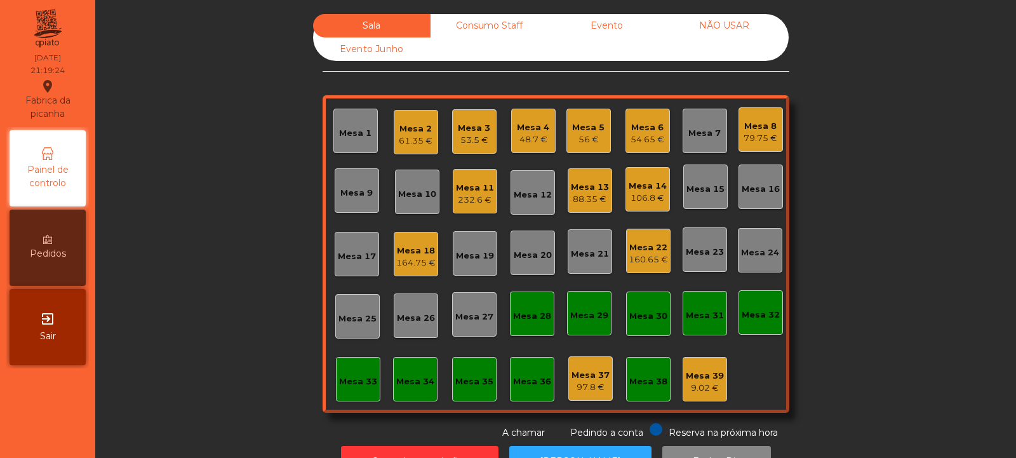
click at [697, 246] on div "Mesa 23" at bounding box center [705, 252] width 38 height 13
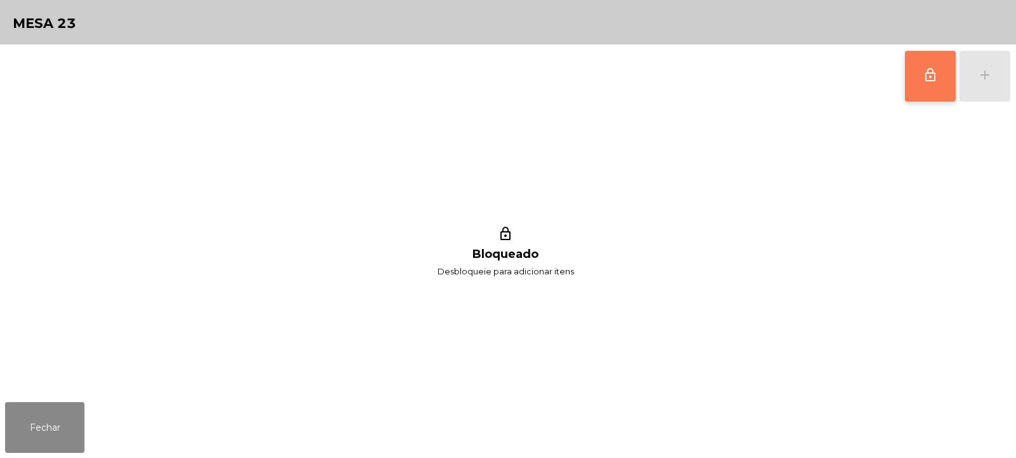
click at [932, 79] on span "lock_outline" at bounding box center [930, 74] width 15 height 15
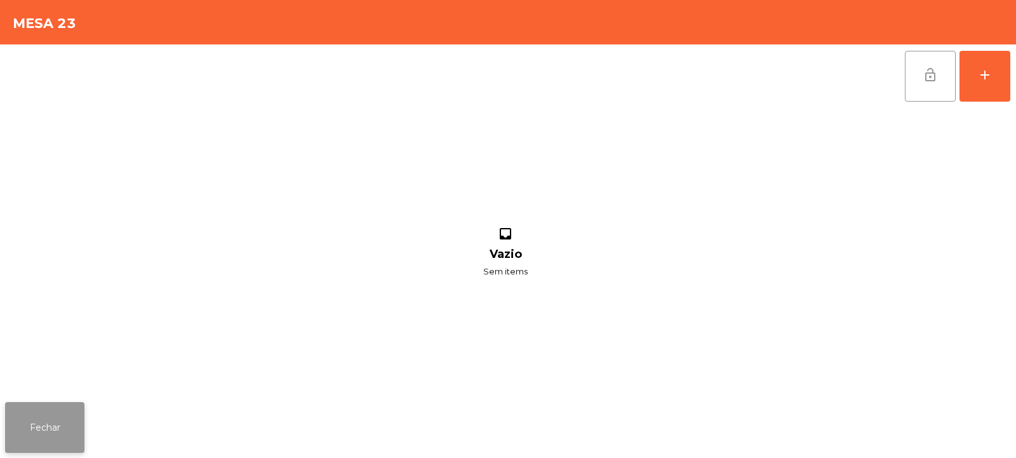
click at [51, 434] on button "Fechar" at bounding box center [44, 427] width 79 height 51
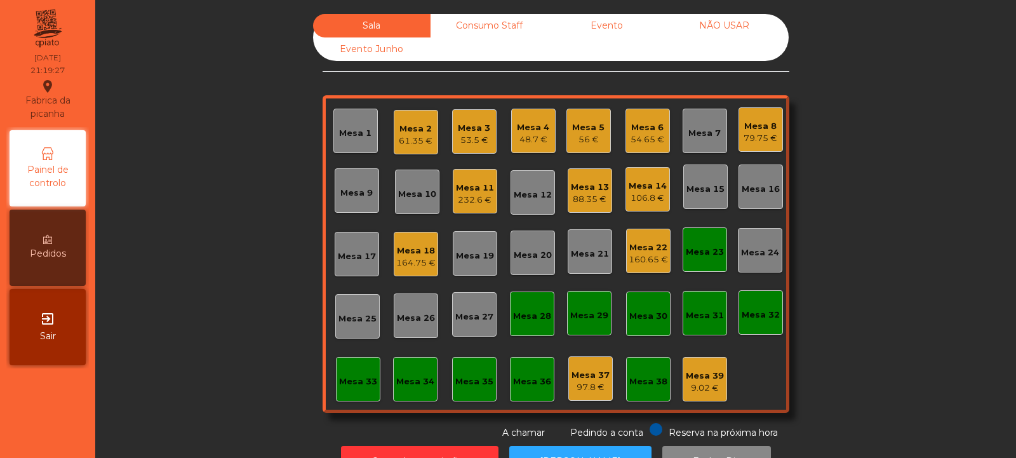
click at [644, 246] on div "Mesa 22" at bounding box center [648, 247] width 39 height 13
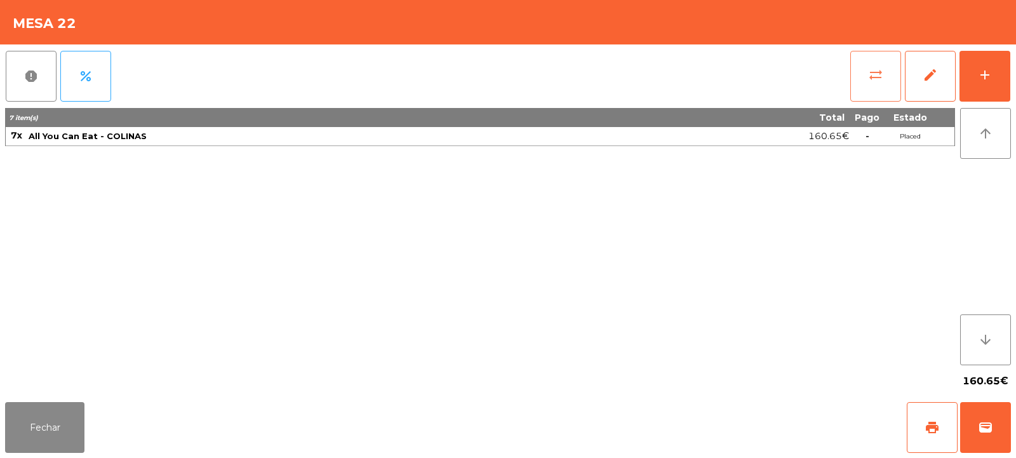
click at [874, 70] on span "sync_alt" at bounding box center [875, 74] width 15 height 15
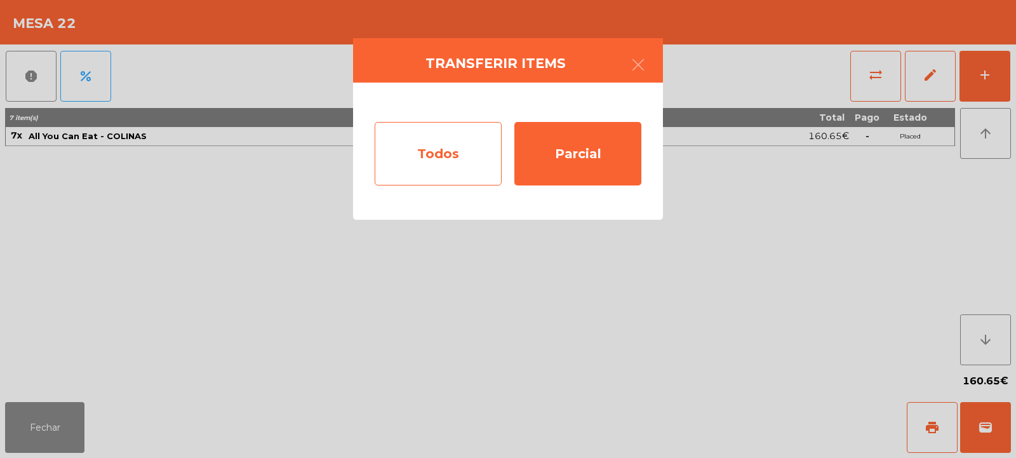
click at [411, 141] on div "Todos" at bounding box center [438, 154] width 127 height 64
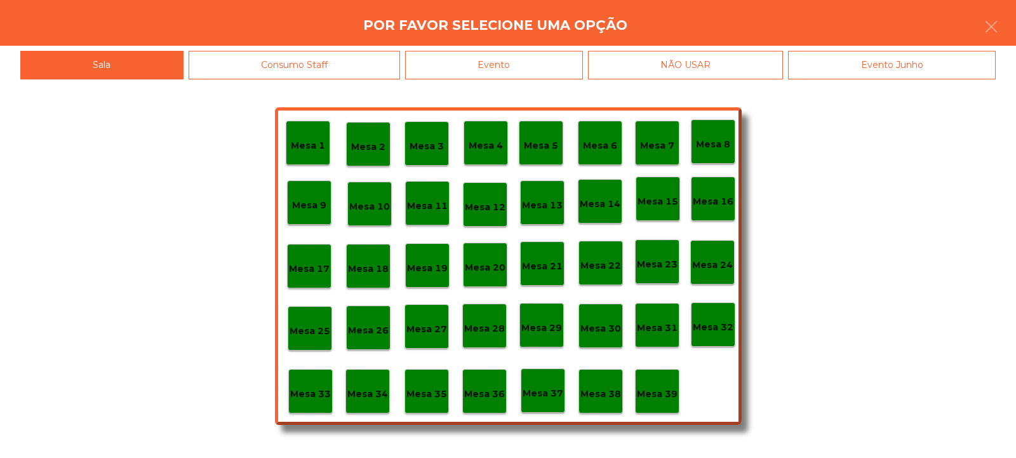
click at [662, 262] on p "Mesa 23" at bounding box center [657, 264] width 41 height 15
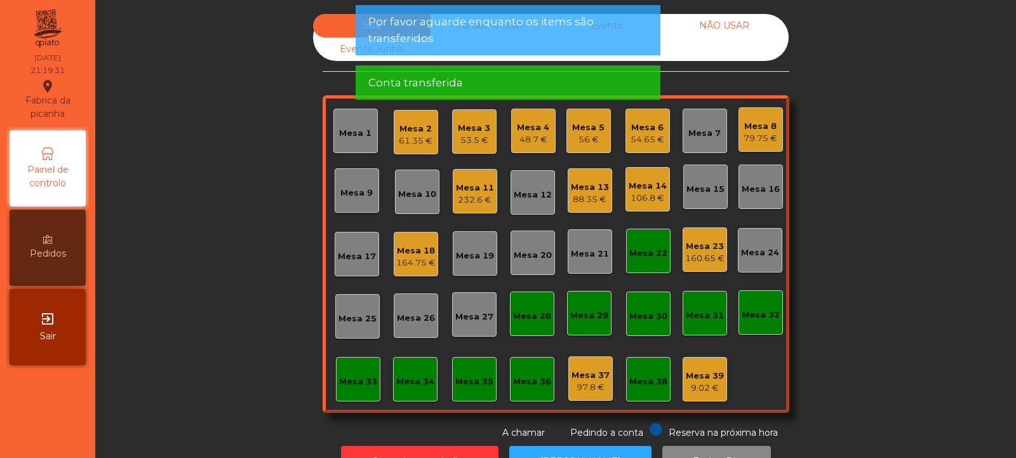
click at [648, 257] on div "Mesa 22" at bounding box center [648, 253] width 38 height 13
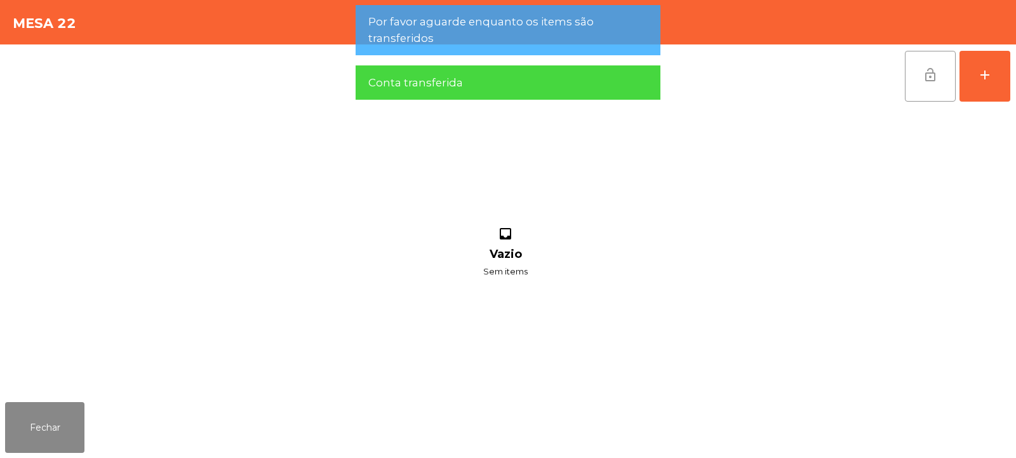
click at [927, 73] on span "lock_open" at bounding box center [930, 74] width 15 height 15
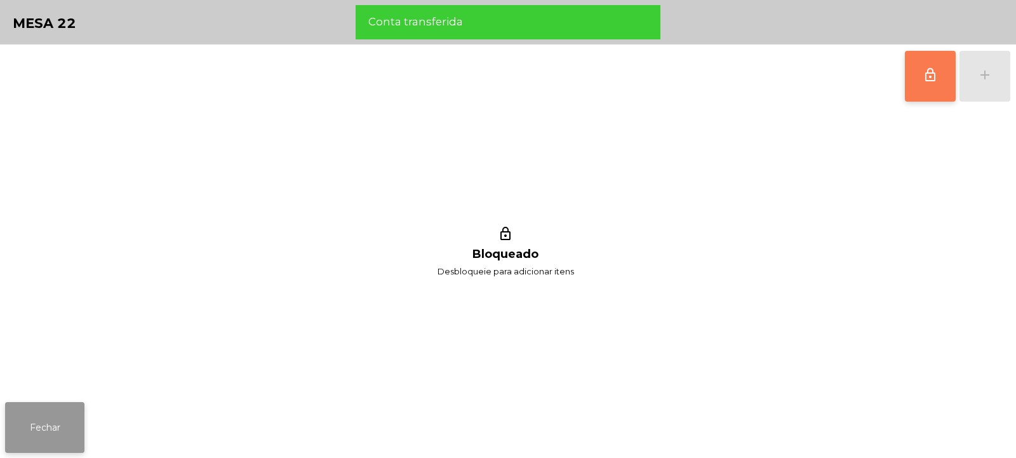
click at [45, 433] on button "Fechar" at bounding box center [44, 427] width 79 height 51
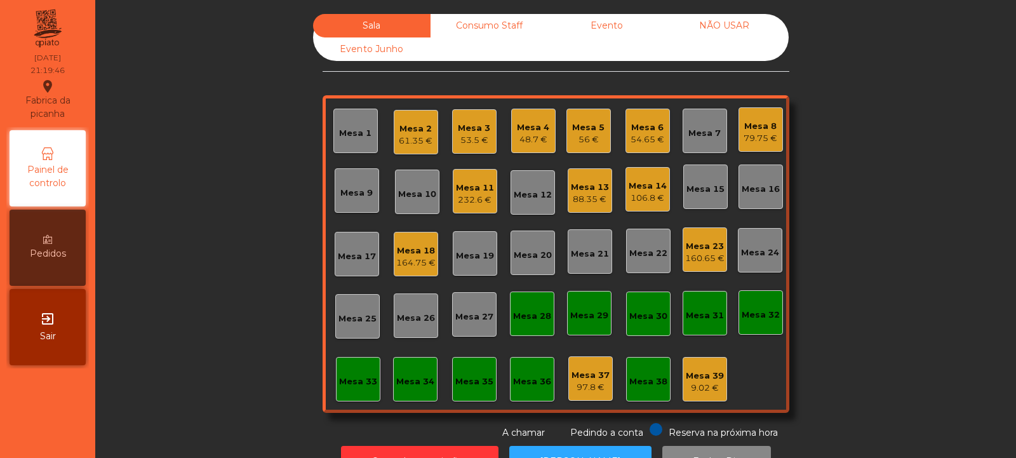
click at [709, 253] on div "160.65 €" at bounding box center [704, 258] width 39 height 13
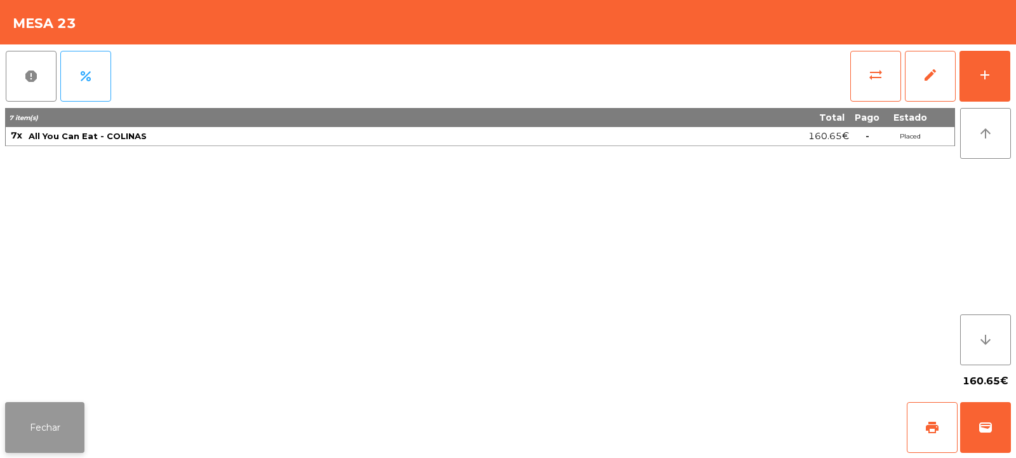
click at [39, 415] on button "Fechar" at bounding box center [44, 427] width 79 height 51
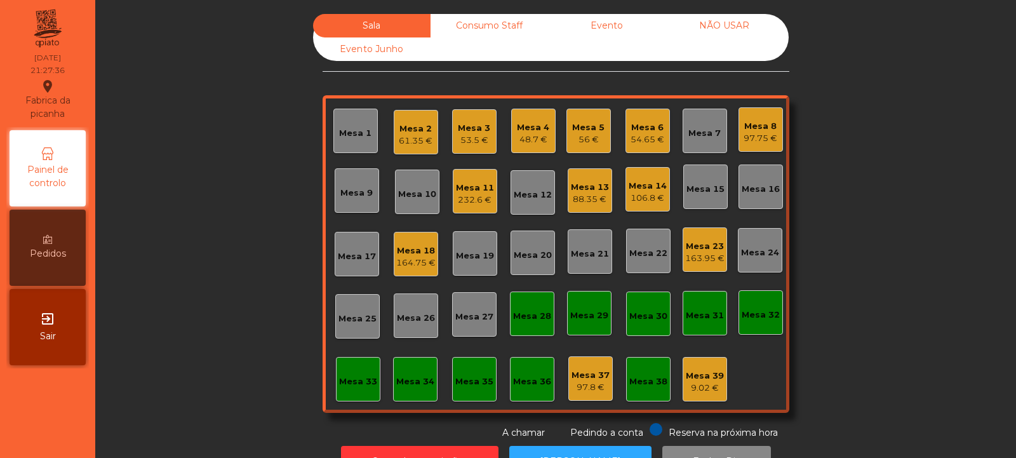
click at [479, 199] on div "232.6 €" at bounding box center [475, 200] width 38 height 13
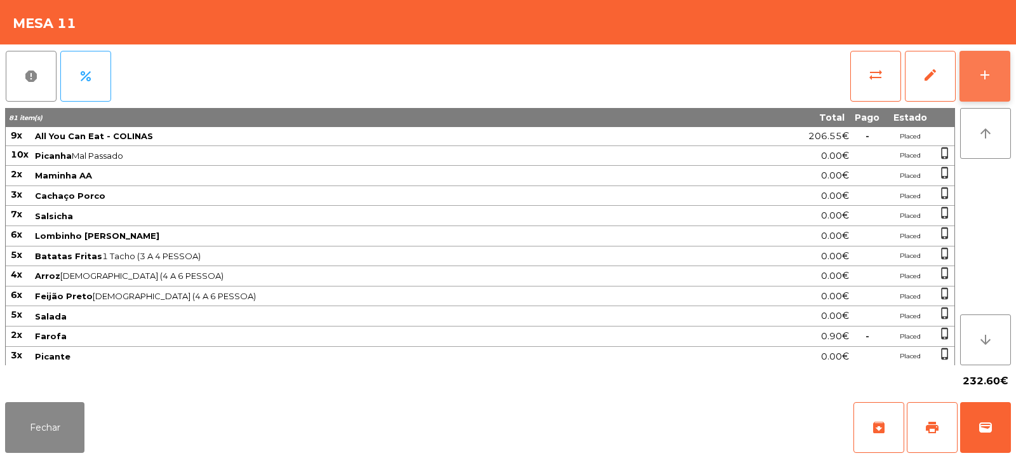
click at [995, 86] on button "add" at bounding box center [985, 76] width 51 height 51
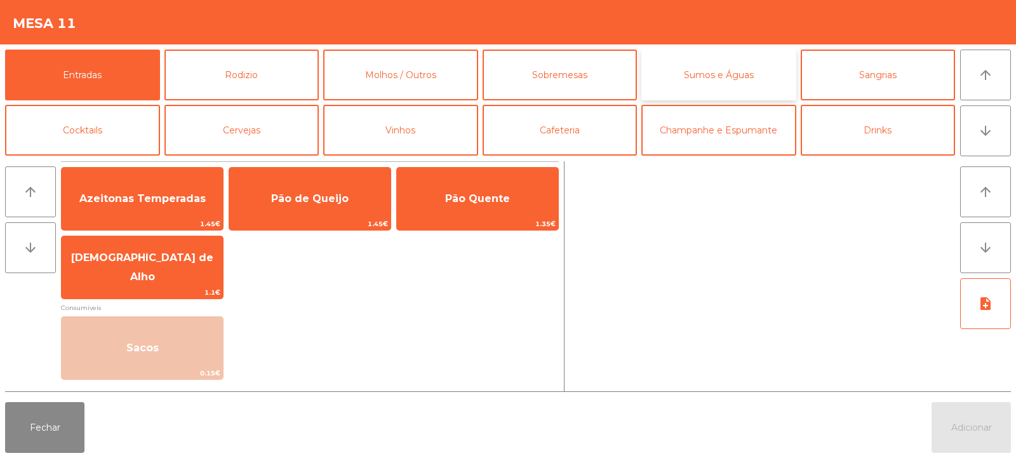
click at [704, 70] on button "Sumos e Águas" at bounding box center [718, 75] width 155 height 51
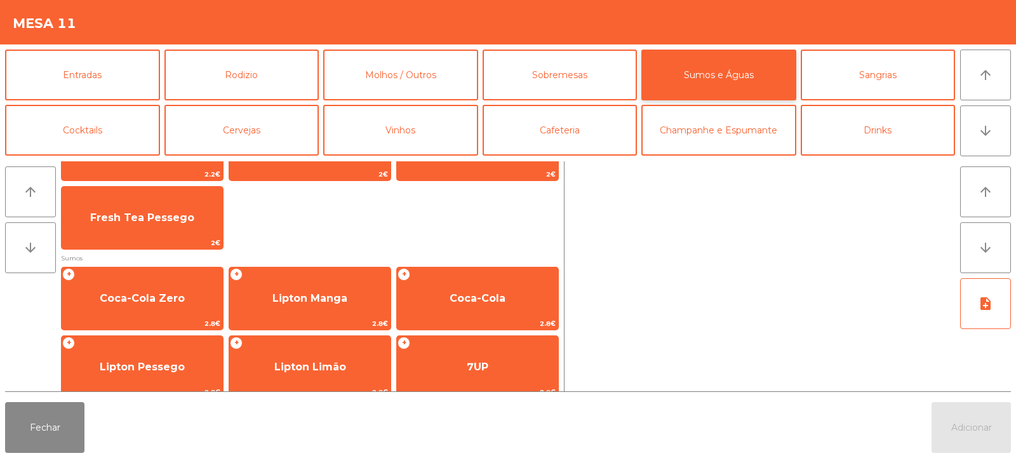
scroll to position [124, 0]
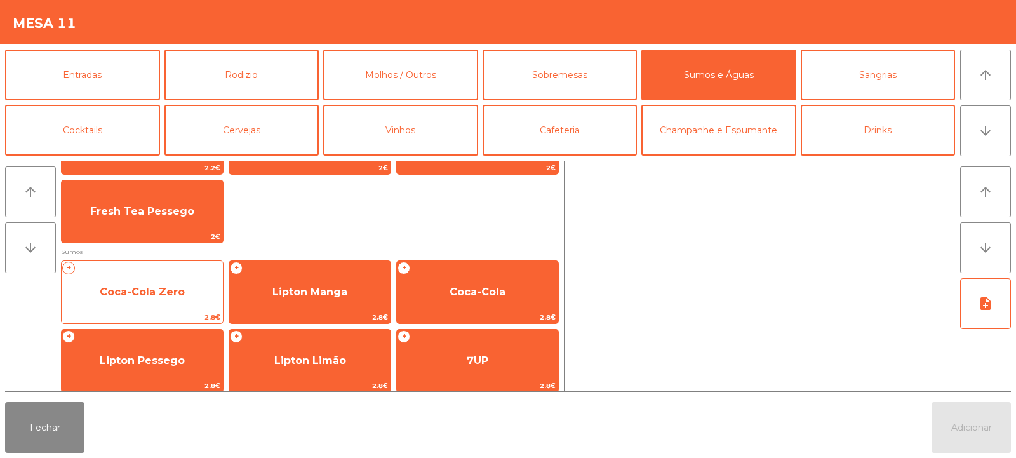
click at [164, 299] on span "Coca-Cola Zero" at bounding box center [142, 292] width 161 height 34
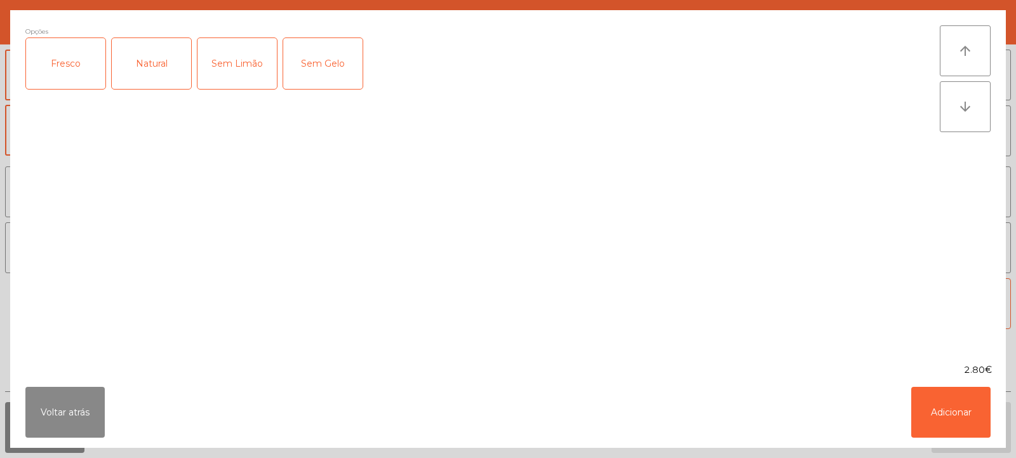
click at [61, 67] on div "Fresco" at bounding box center [65, 63] width 79 height 51
click at [940, 410] on button "Adicionar" at bounding box center [950, 412] width 79 height 51
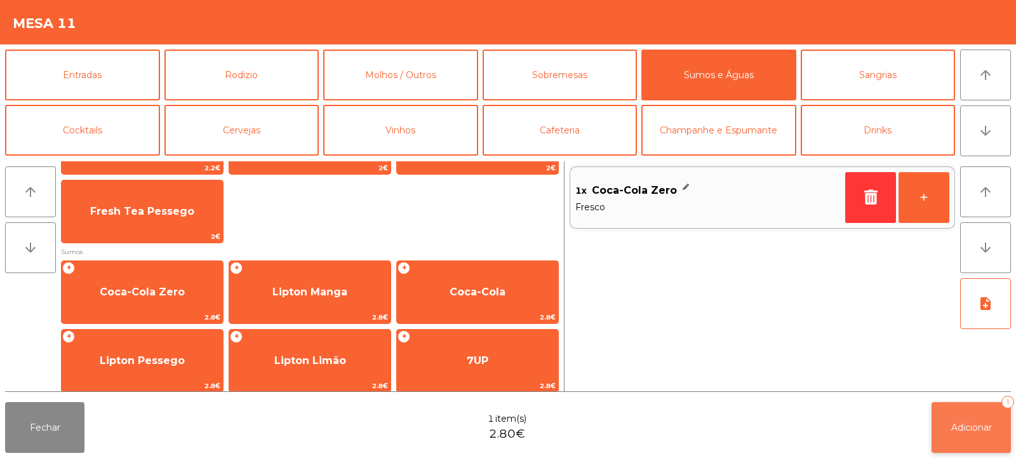
click at [966, 432] on span "Adicionar" at bounding box center [971, 427] width 41 height 11
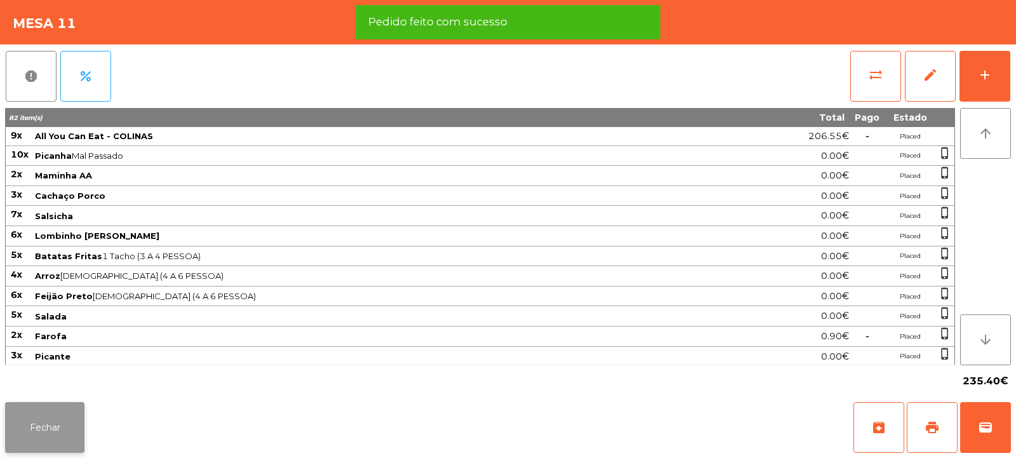
click at [65, 429] on button "Fechar" at bounding box center [44, 427] width 79 height 51
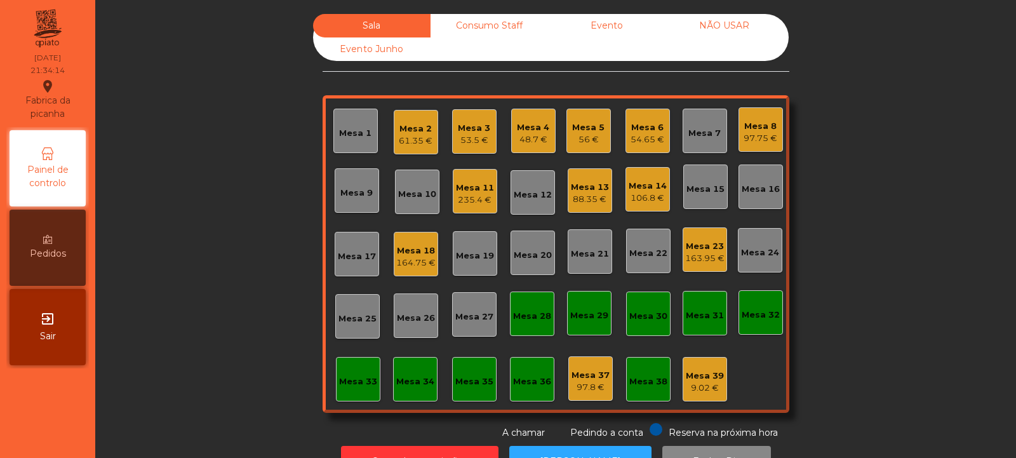
click at [662, 127] on div "Mesa 6 54.65 €" at bounding box center [648, 131] width 44 height 44
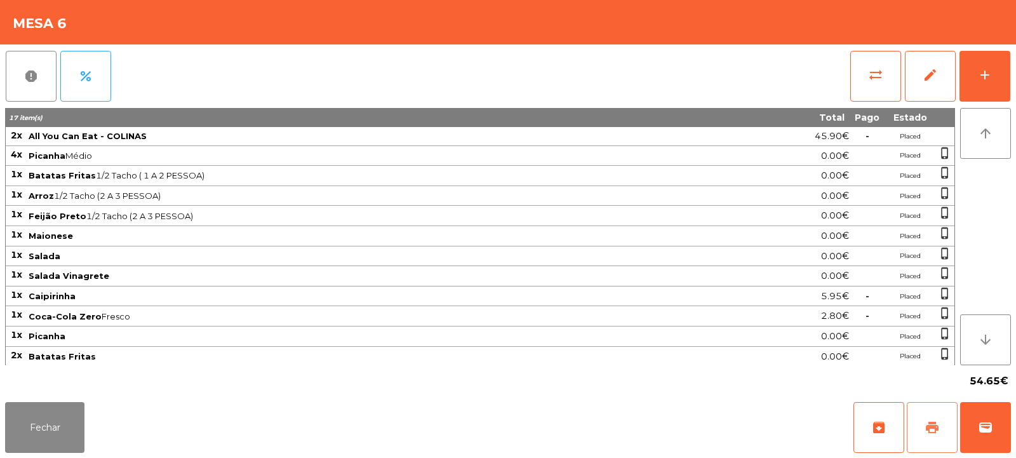
click at [931, 438] on button "print" at bounding box center [932, 427] width 51 height 51
click at [940, 419] on button "print" at bounding box center [932, 427] width 51 height 51
click at [983, 427] on span "wallet" at bounding box center [985, 427] width 15 height 15
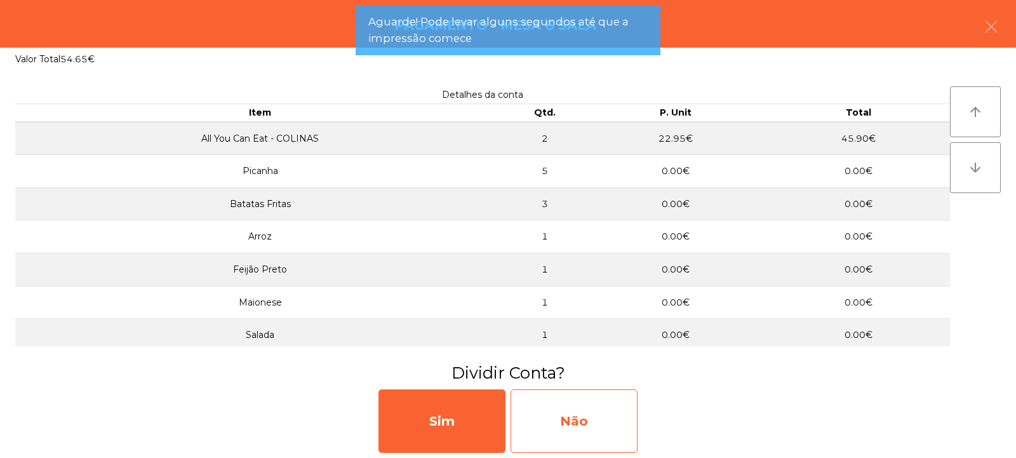
click at [560, 413] on div "Não" at bounding box center [574, 421] width 127 height 64
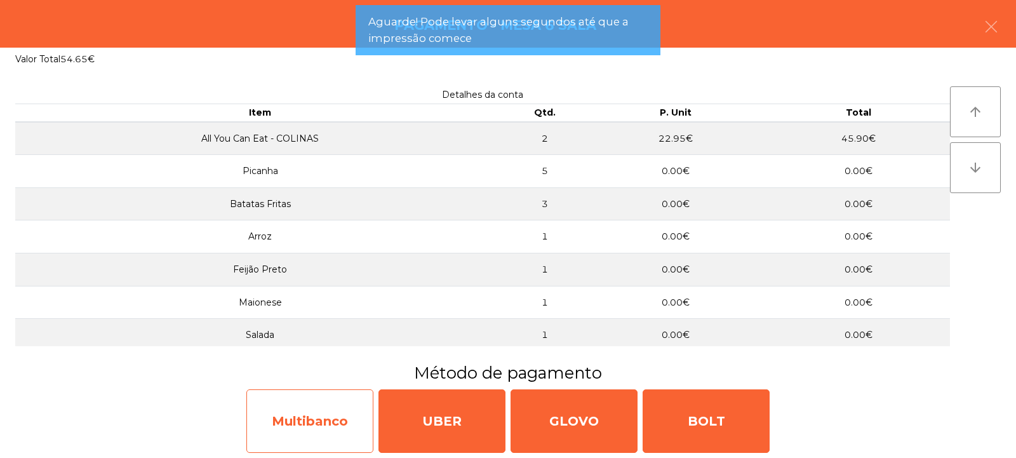
click at [271, 420] on div "Multibanco" at bounding box center [309, 421] width 127 height 64
select select "**"
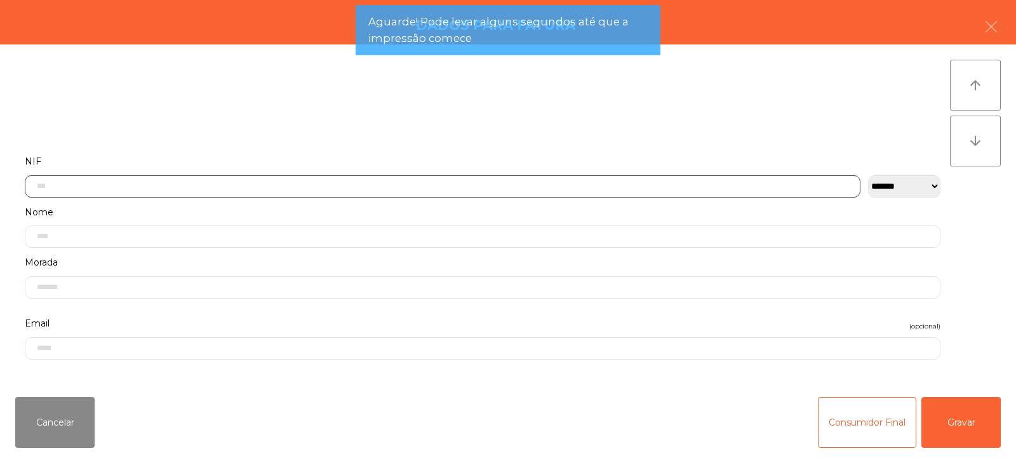
click at [242, 184] on input "text" at bounding box center [443, 186] width 836 height 22
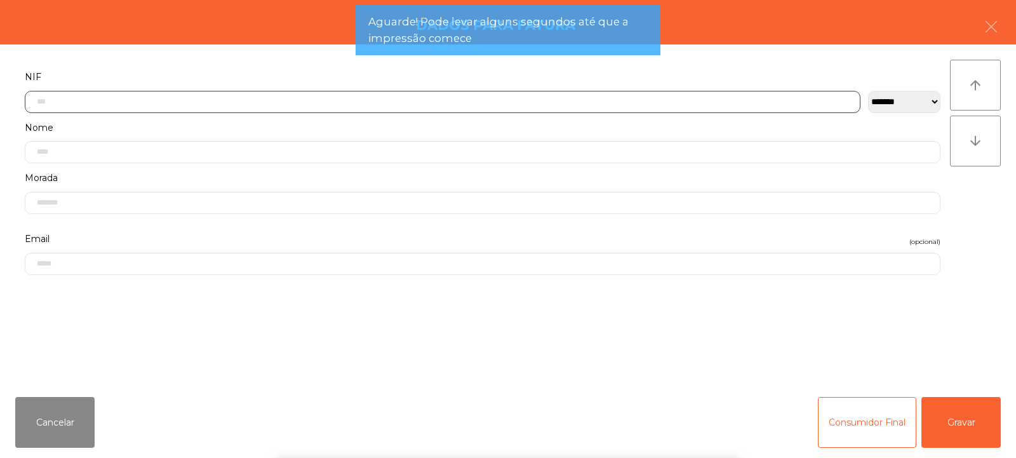
scroll to position [93, 0]
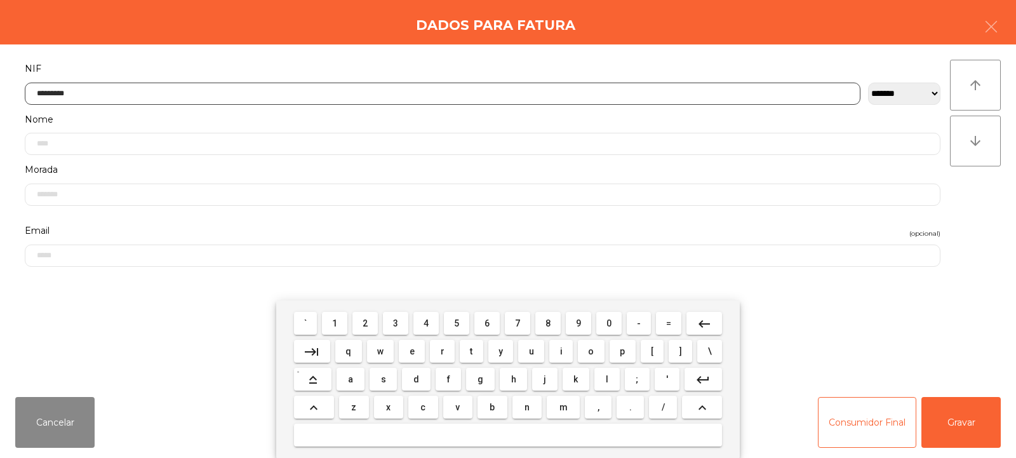
type input "*********"
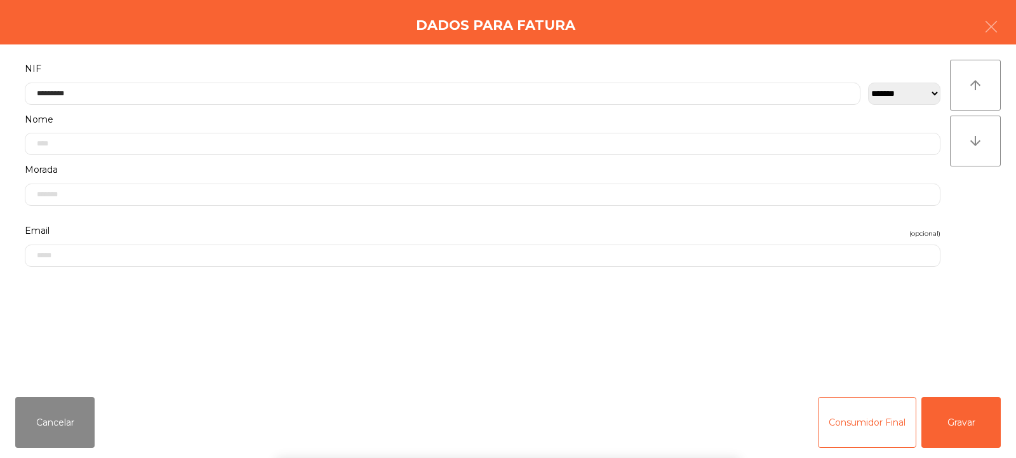
click at [989, 427] on div "` 1 2 3 4 5 6 7 8 9 0 - = keyboard_backspace keyboard_tab q w e r t y u i o p […" at bounding box center [508, 379] width 1016 height 158
click at [983, 423] on button "Gravar" at bounding box center [961, 422] width 79 height 51
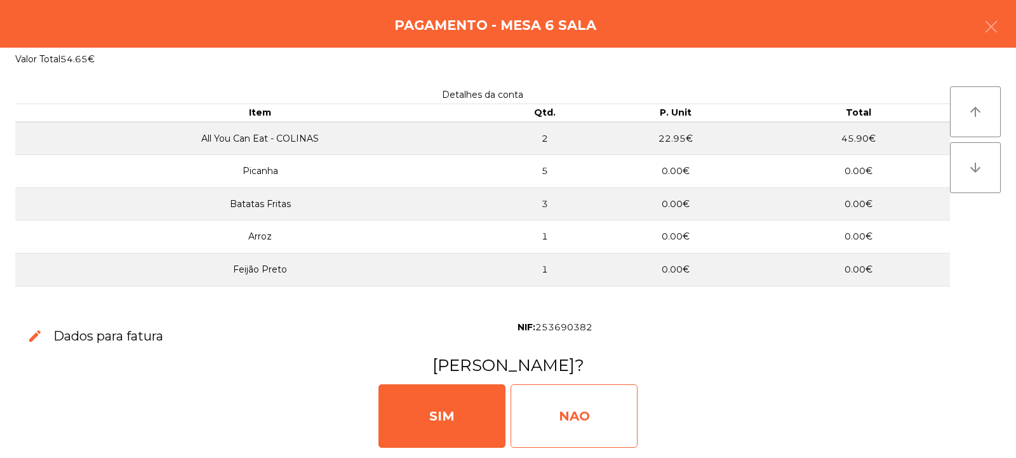
click at [556, 436] on div "NAO" at bounding box center [574, 416] width 127 height 64
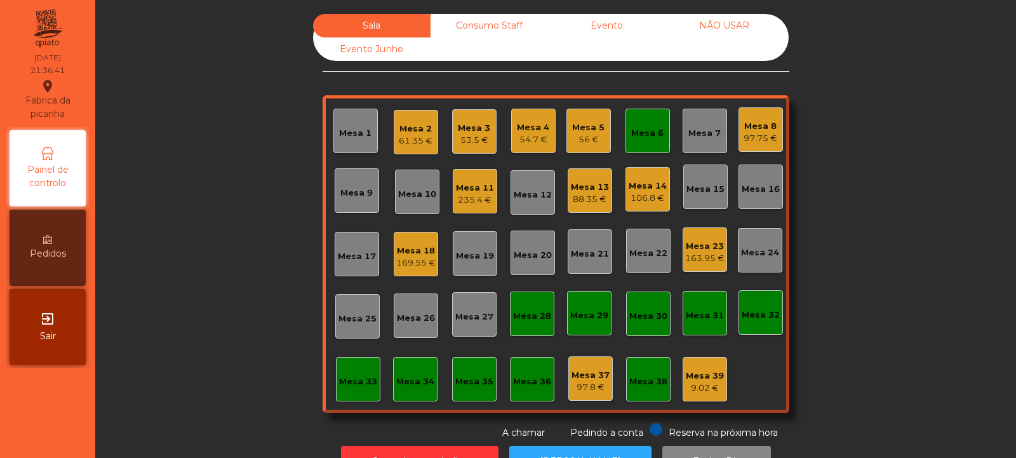
click at [528, 257] on div "Mesa 20" at bounding box center [533, 255] width 38 height 13
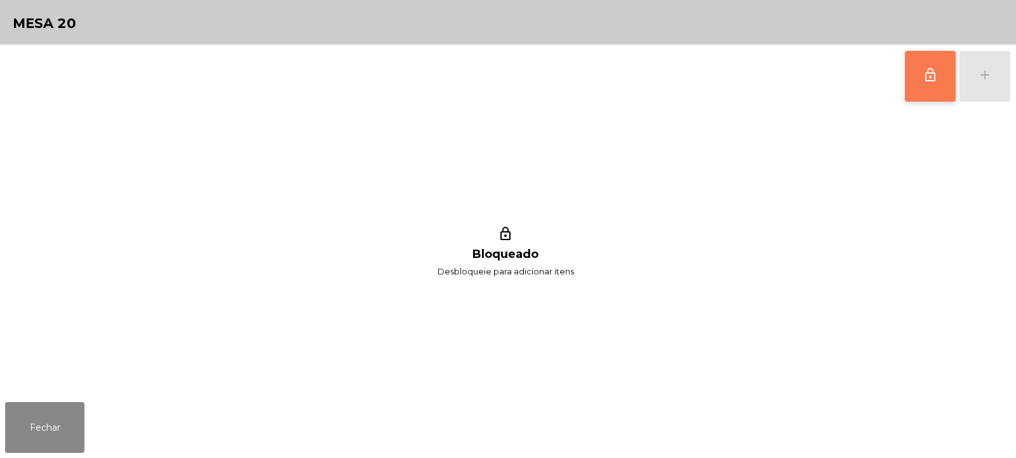
click at [909, 72] on button "lock_outline" at bounding box center [930, 76] width 51 height 51
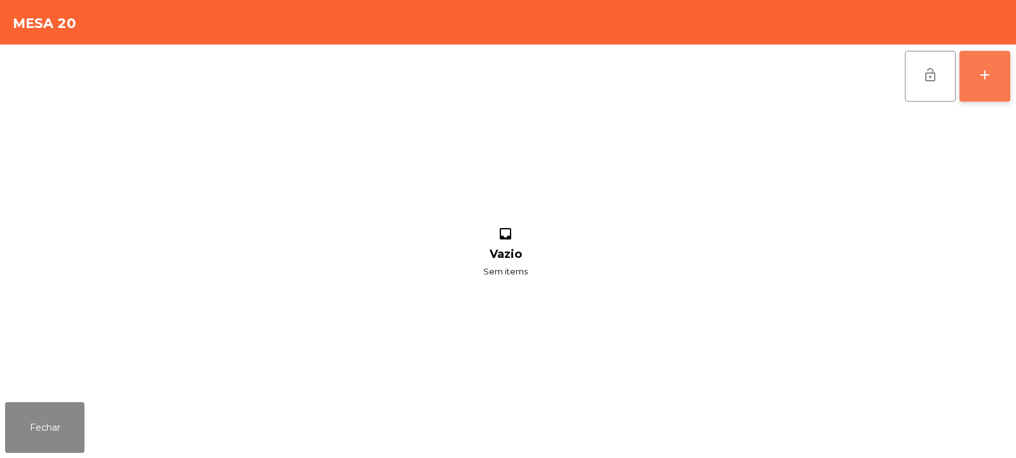
click at [989, 77] on div "add" at bounding box center [984, 74] width 15 height 15
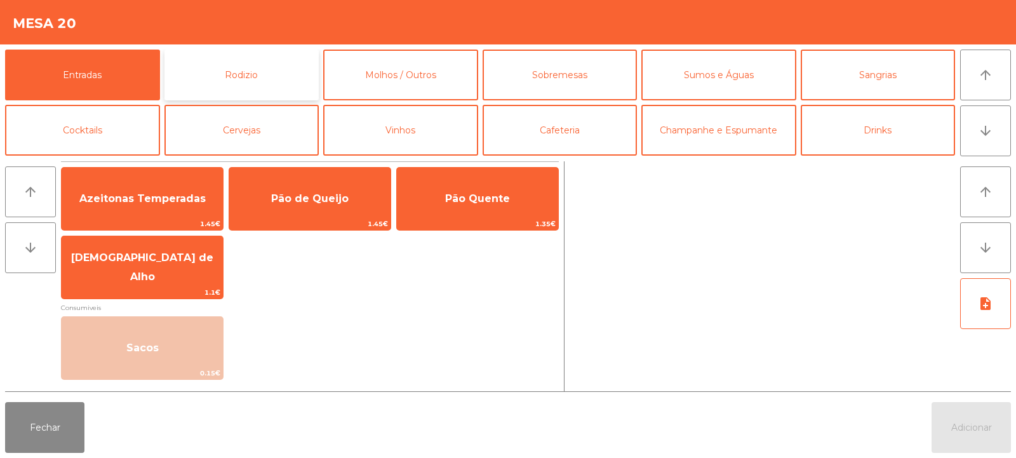
click at [227, 66] on button "Rodizio" at bounding box center [241, 75] width 155 height 51
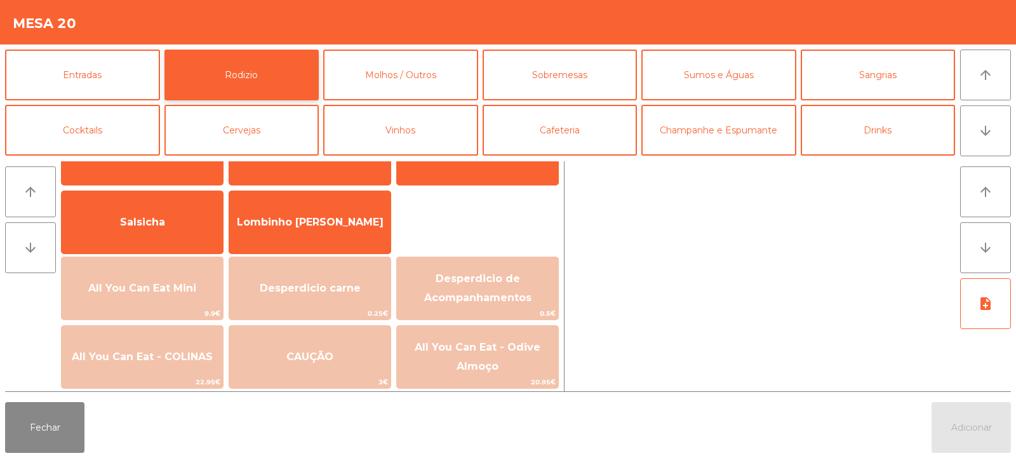
scroll to position [58, 0]
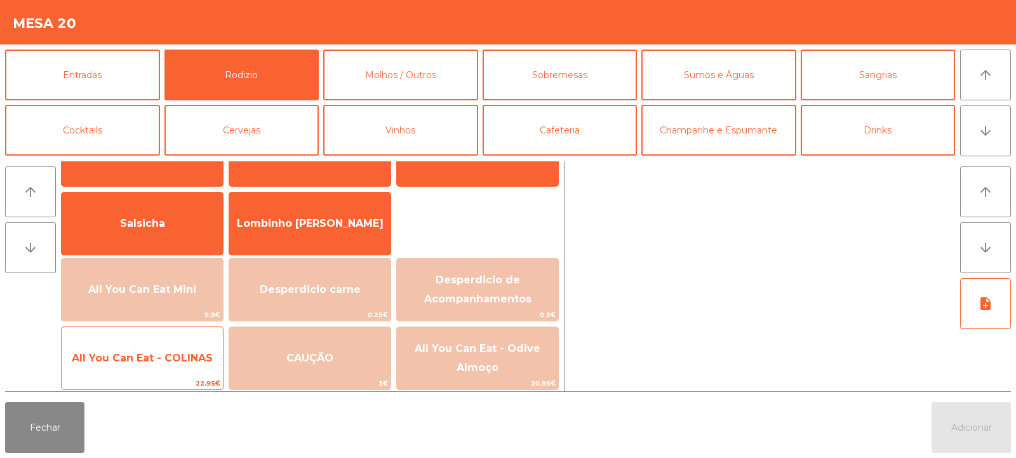
click at [159, 373] on span "All You Can Eat - COLINAS" at bounding box center [142, 358] width 161 height 34
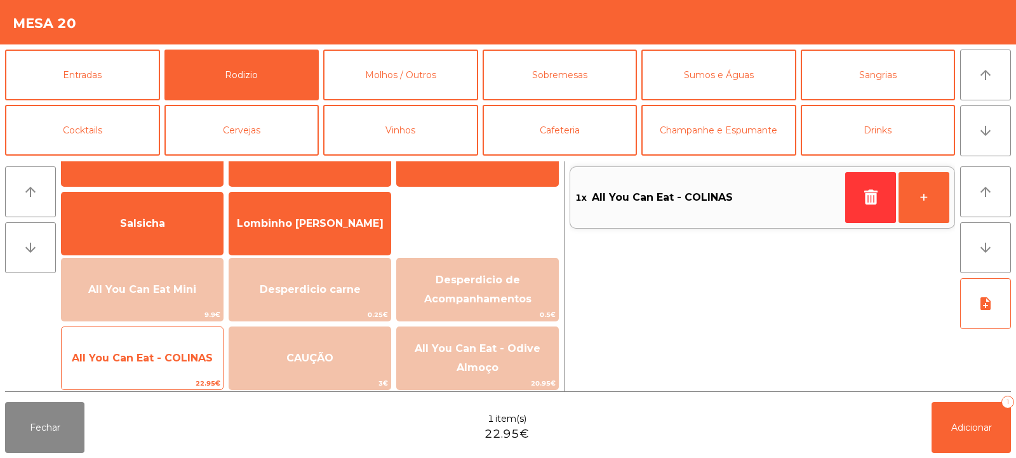
click at [170, 385] on span "22.95€" at bounding box center [142, 383] width 161 height 12
click at [130, 387] on span "22.95€" at bounding box center [142, 383] width 161 height 12
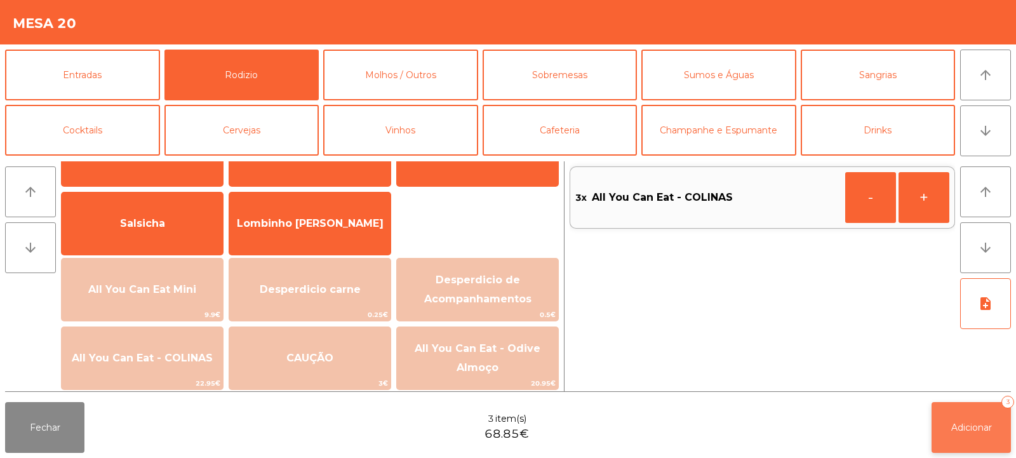
click at [980, 419] on button "Adicionar 3" at bounding box center [971, 427] width 79 height 51
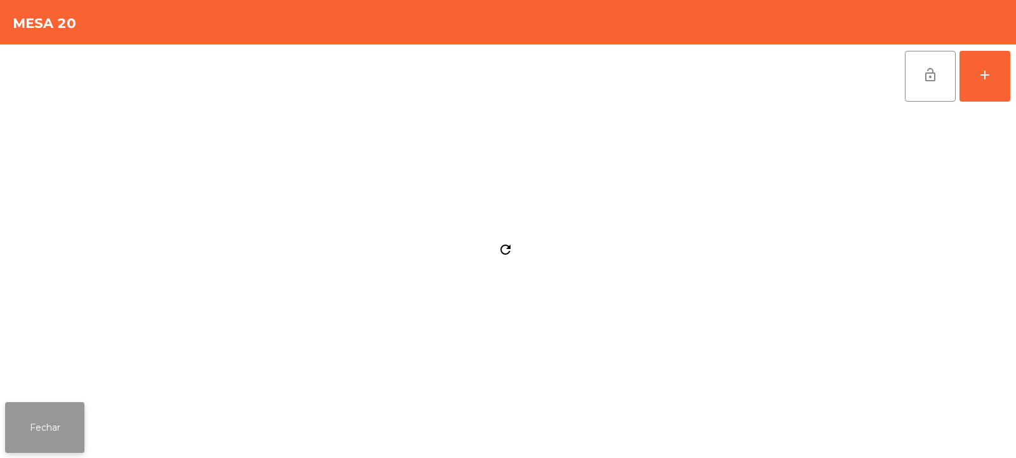
click at [79, 420] on button "Fechar" at bounding box center [44, 427] width 79 height 51
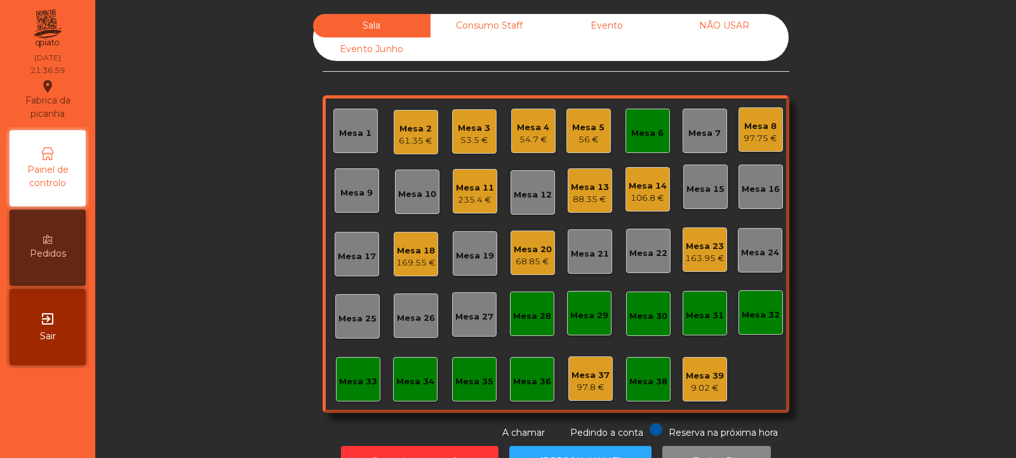
click at [458, 132] on div "Mesa 3" at bounding box center [474, 128] width 32 height 13
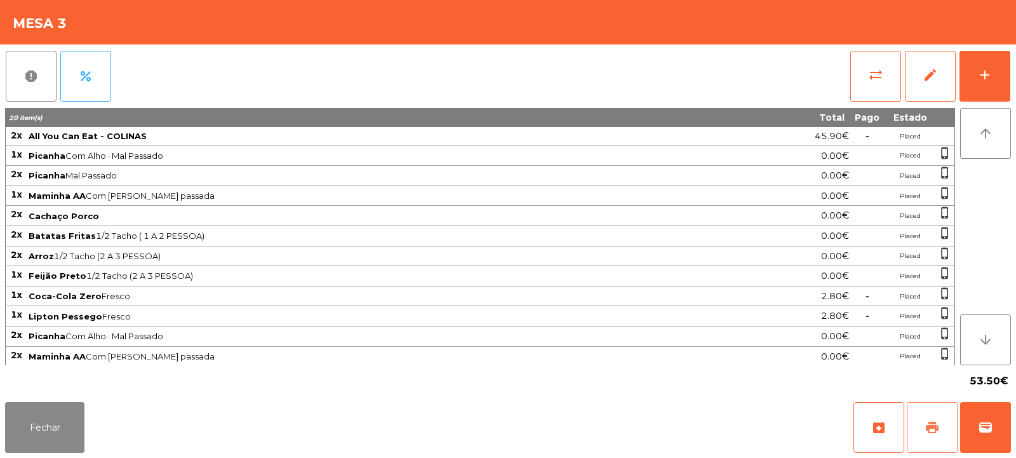
click at [926, 427] on span "print" at bounding box center [932, 427] width 15 height 15
click at [53, 414] on button "Fechar" at bounding box center [44, 427] width 79 height 51
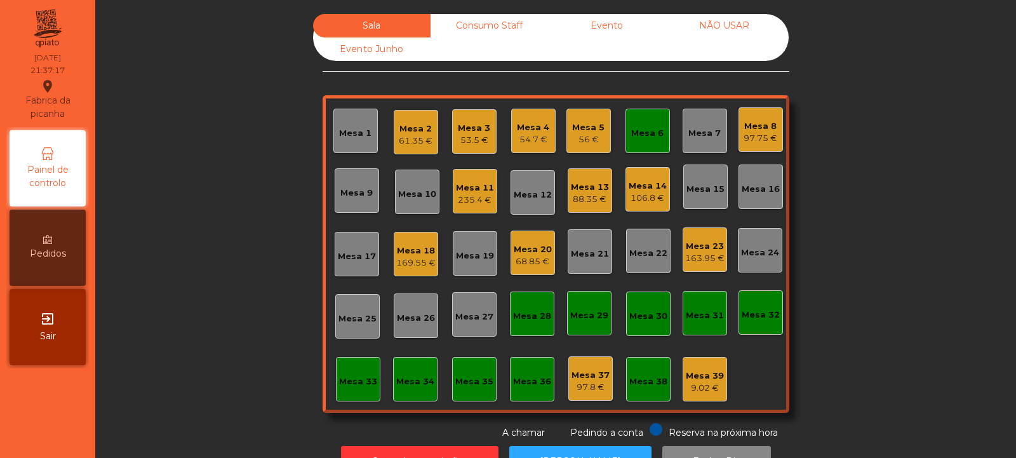
click at [362, 386] on div "Mesa 33" at bounding box center [358, 381] width 38 height 13
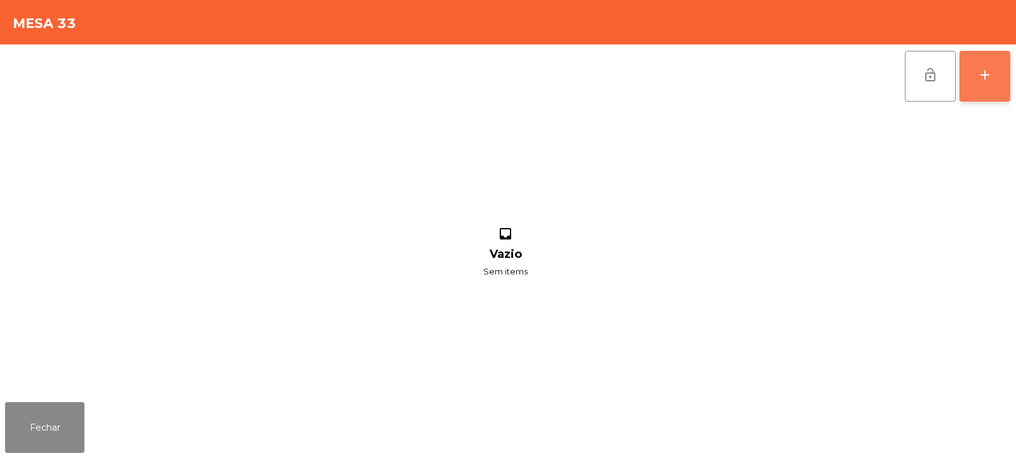
click at [1000, 76] on button "add" at bounding box center [985, 76] width 51 height 51
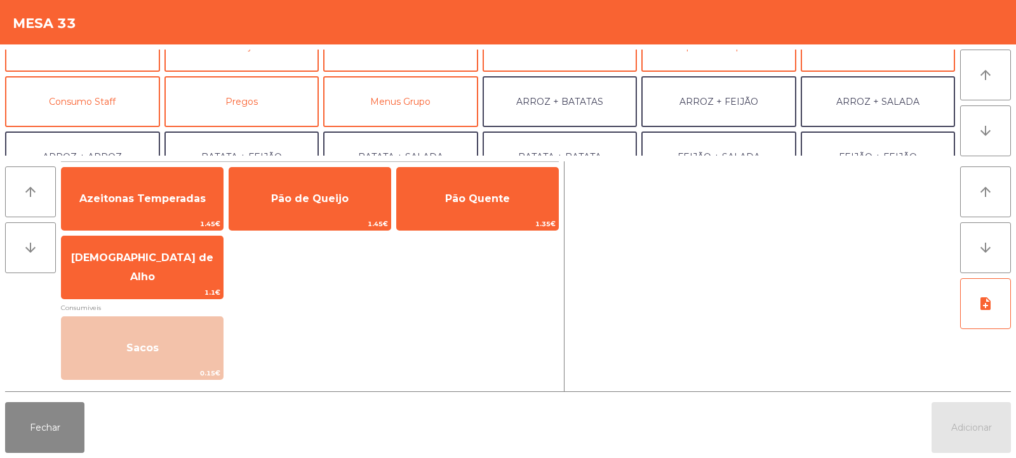
scroll to position [86, 0]
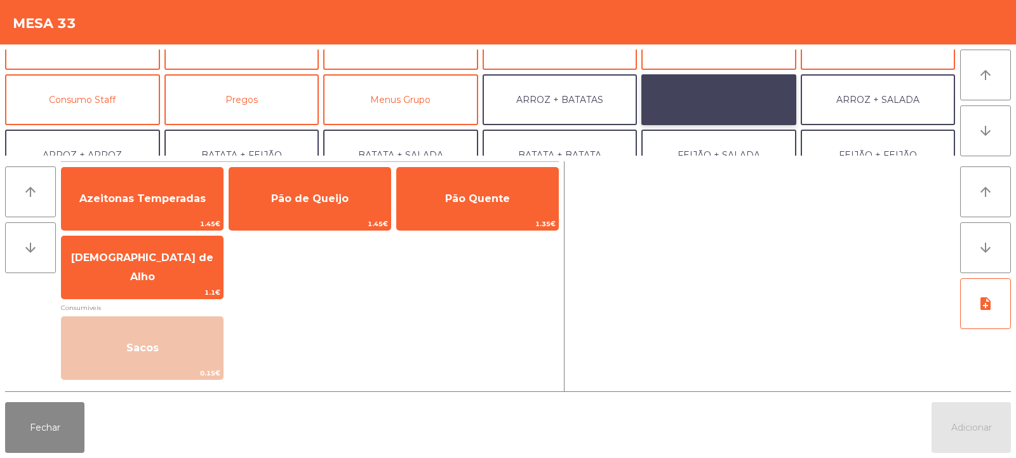
click at [730, 100] on button "ARROZ + FEIJÃO" at bounding box center [718, 99] width 155 height 51
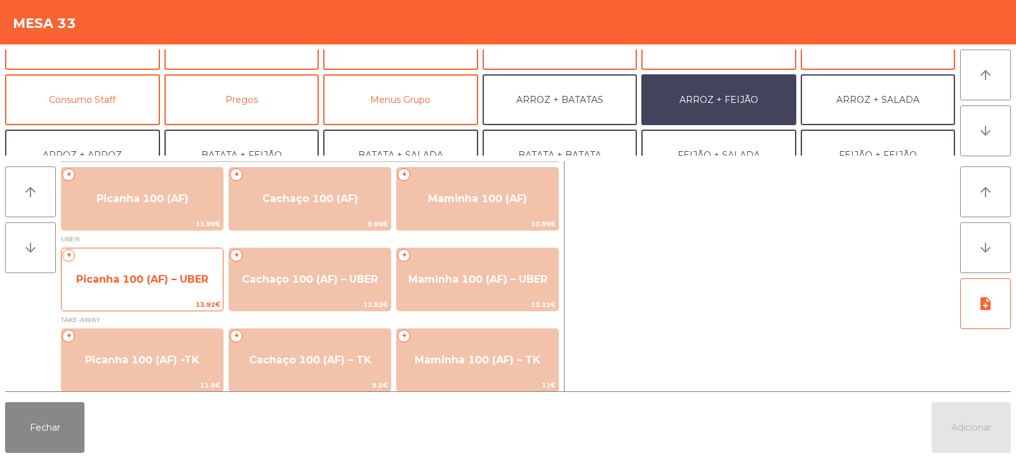
click at [144, 277] on span "Picanha 100 (AF) – UBER" at bounding box center [142, 279] width 132 height 12
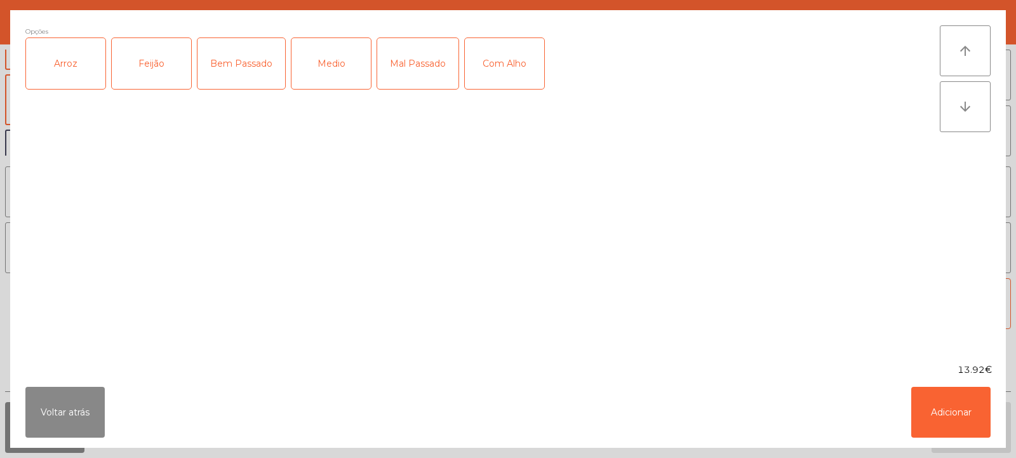
click at [65, 69] on div "Arroz" at bounding box center [65, 63] width 79 height 51
click at [141, 74] on div "Feijão" at bounding box center [151, 63] width 79 height 51
click at [415, 64] on div "Mal Passado" at bounding box center [417, 63] width 81 height 51
click at [509, 63] on div "Com Alho" at bounding box center [504, 63] width 79 height 51
click at [947, 402] on button "Adicionar" at bounding box center [950, 412] width 79 height 51
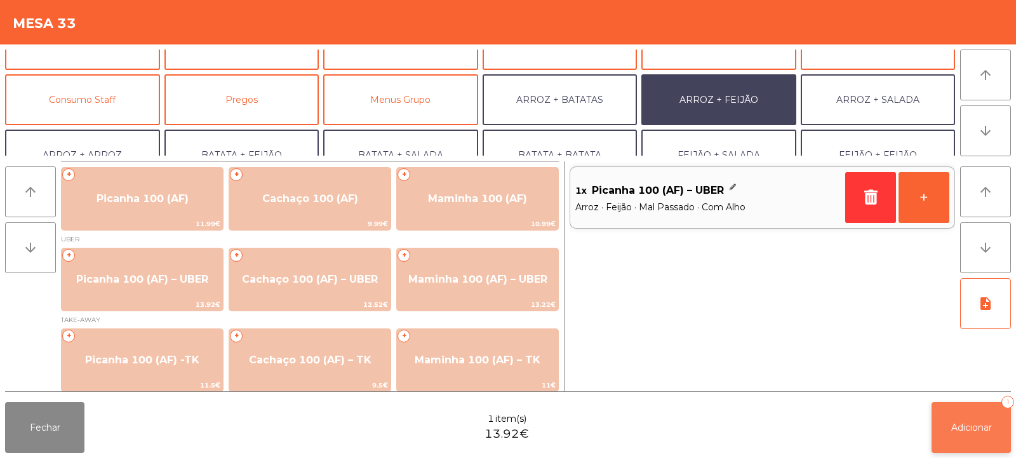
click at [963, 414] on button "Adicionar 1" at bounding box center [971, 427] width 79 height 51
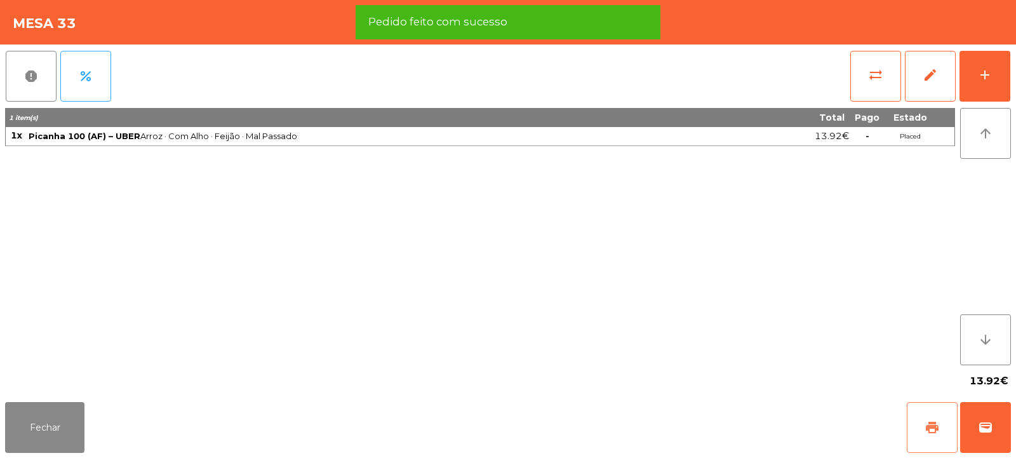
click at [929, 428] on span "print" at bounding box center [932, 427] width 15 height 15
click at [990, 423] on span "wallet" at bounding box center [985, 427] width 15 height 15
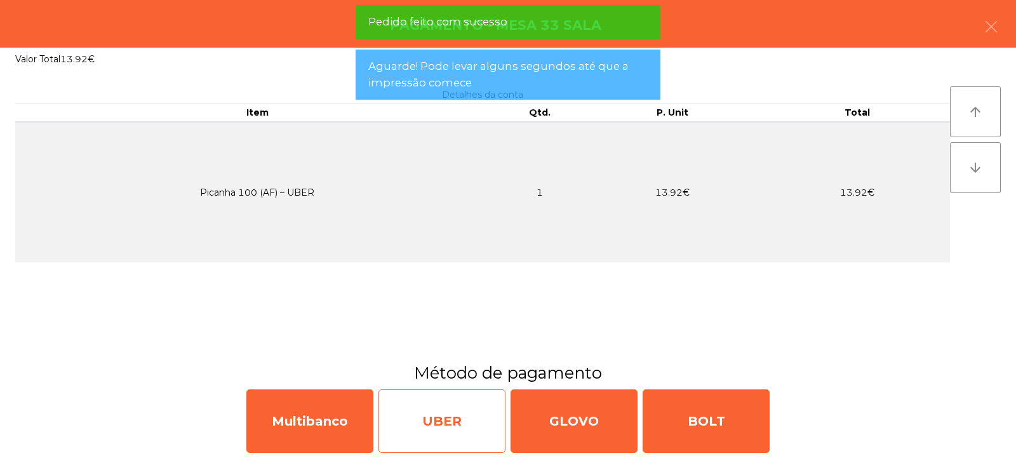
click at [453, 399] on div "UBER" at bounding box center [442, 421] width 127 height 64
select select "**"
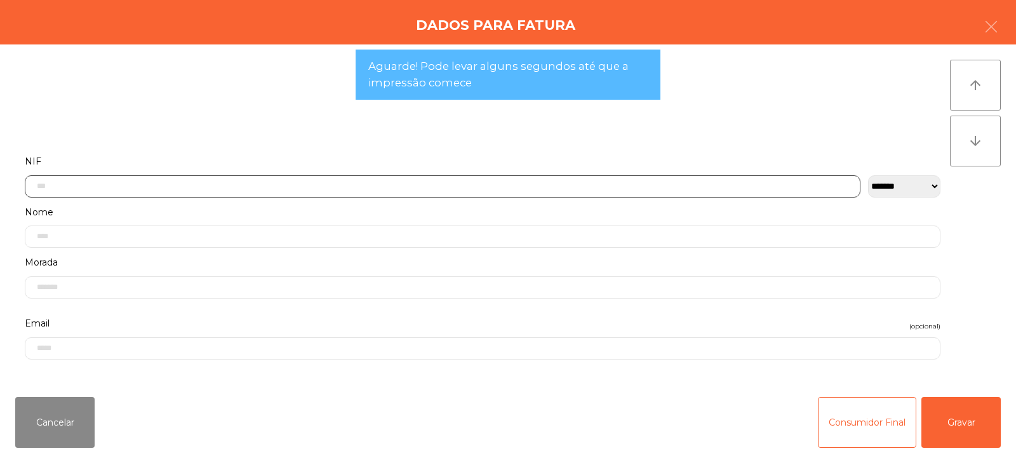
click at [339, 185] on input "text" at bounding box center [443, 186] width 836 height 22
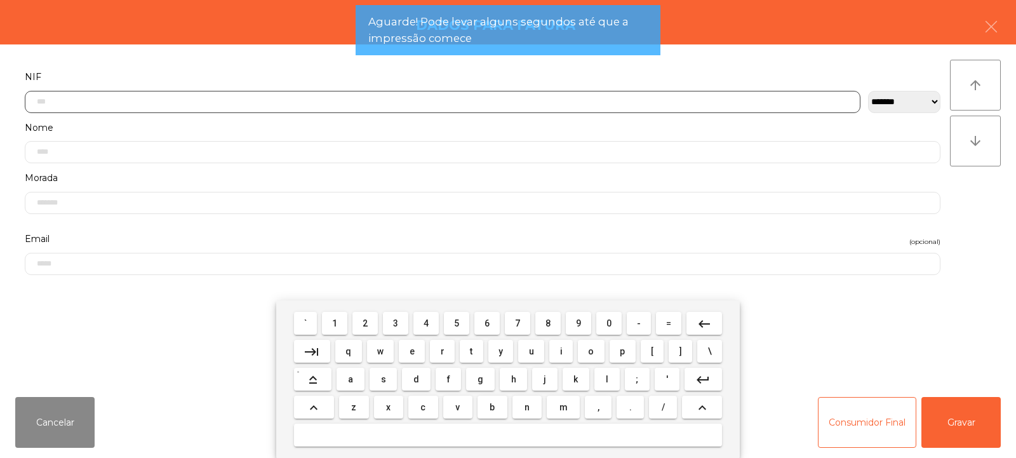
scroll to position [93, 0]
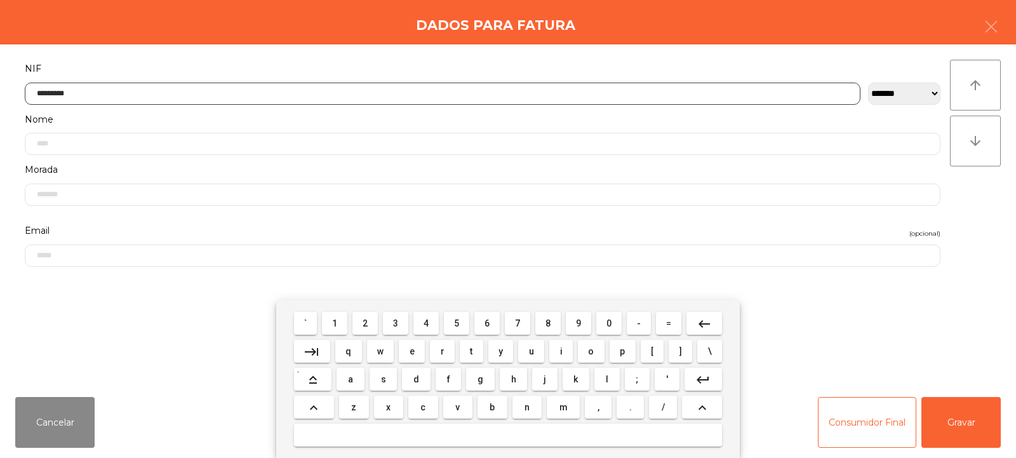
type input "*********"
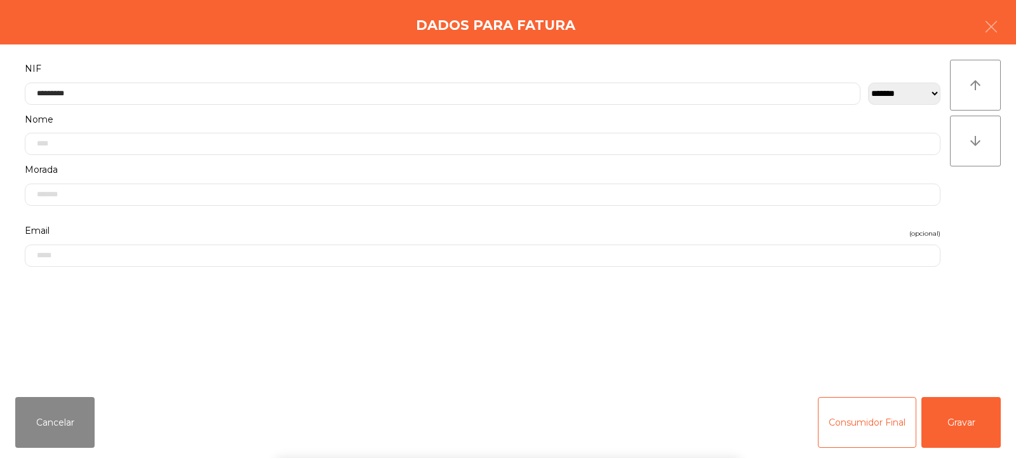
click at [972, 417] on div "` 1 2 3 4 5 6 7 8 9 0 - = keyboard_backspace keyboard_tab q w e r t y u i o p […" at bounding box center [508, 379] width 1016 height 158
click at [977, 411] on button "Gravar" at bounding box center [961, 422] width 79 height 51
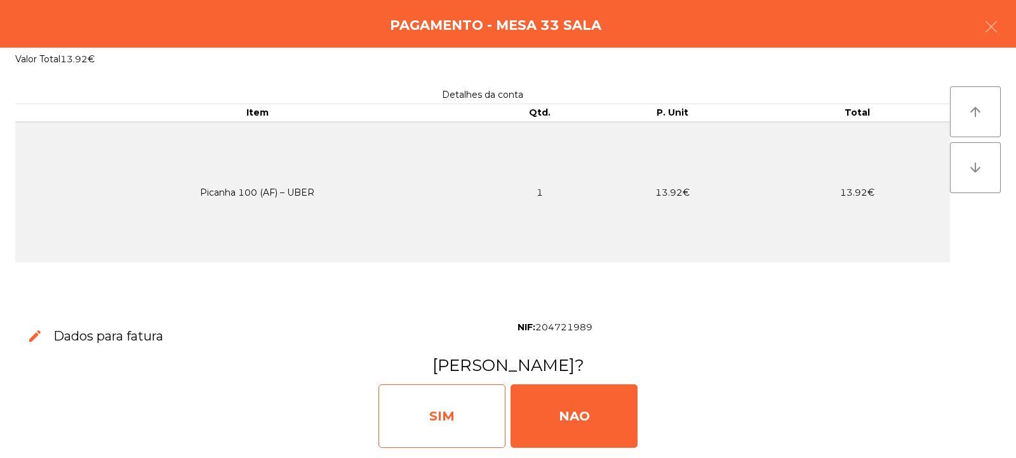
click at [426, 411] on div "SIM" at bounding box center [442, 416] width 127 height 64
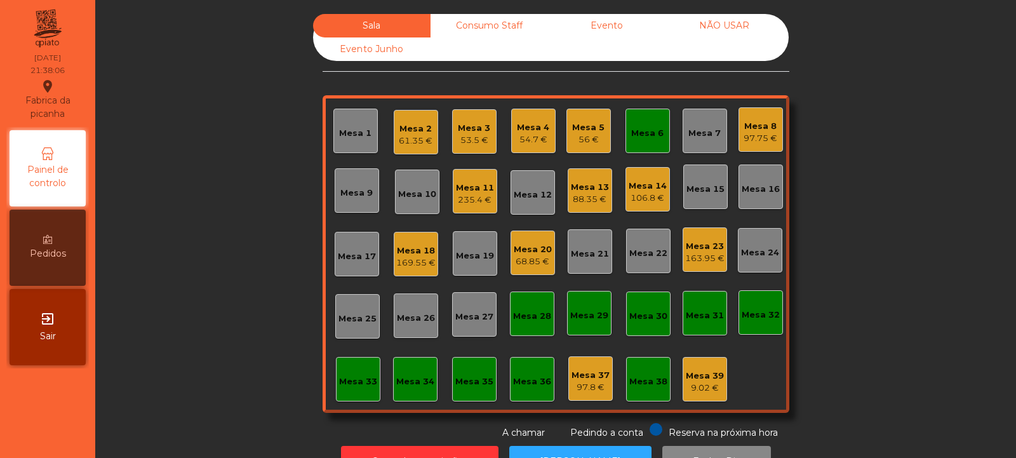
click at [458, 138] on div "53.5 €" at bounding box center [474, 140] width 32 height 13
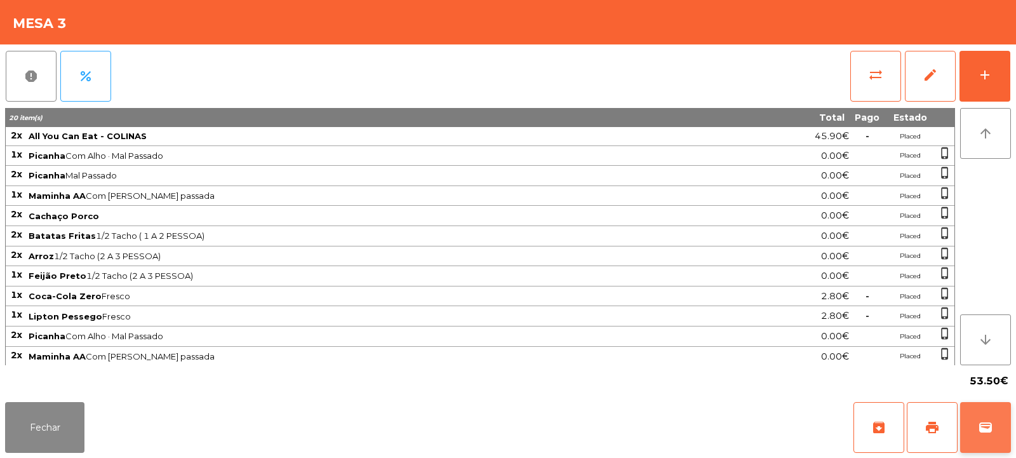
click at [993, 422] on span "wallet" at bounding box center [985, 427] width 15 height 15
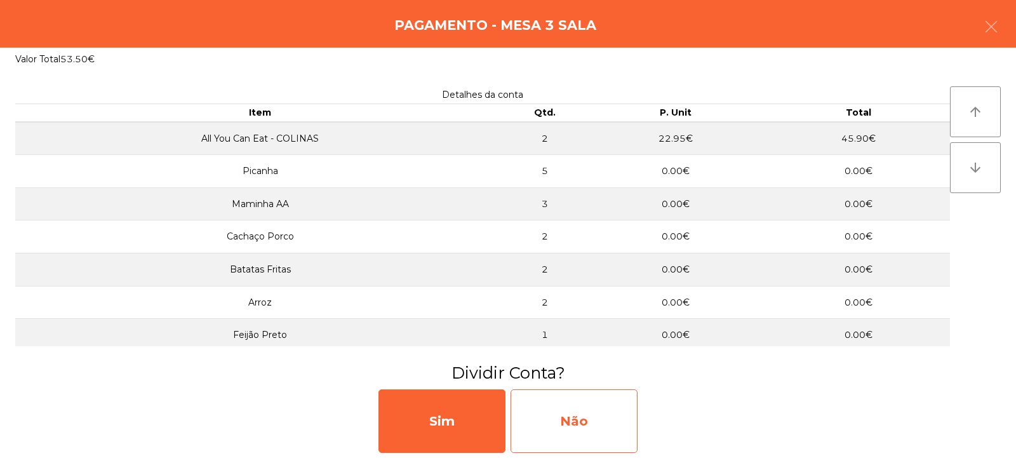
click at [568, 428] on div "Não" at bounding box center [574, 421] width 127 height 64
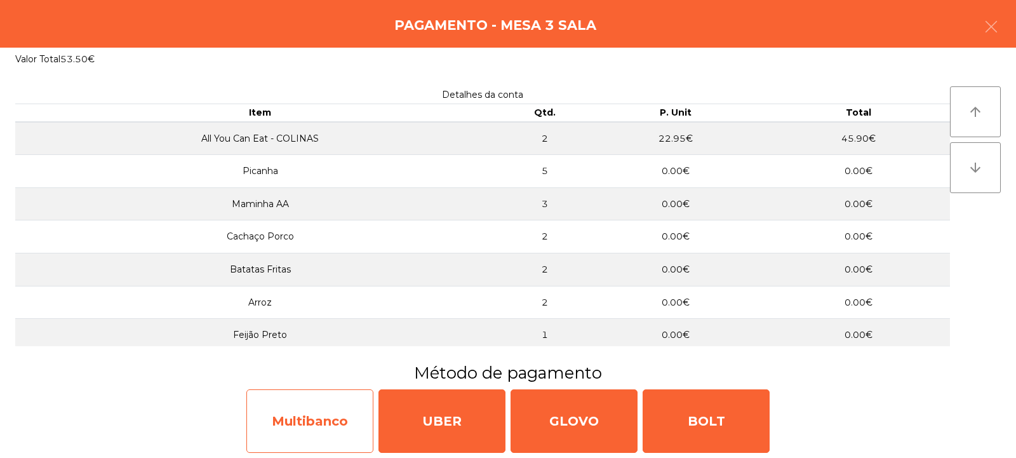
click at [288, 424] on div "Multibanco" at bounding box center [309, 421] width 127 height 64
select select "**"
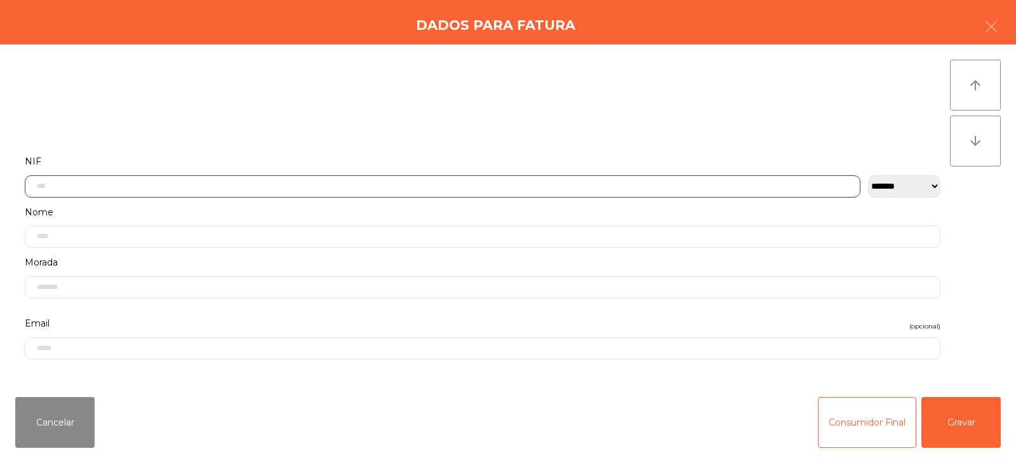
click at [341, 187] on input "text" at bounding box center [443, 186] width 836 height 22
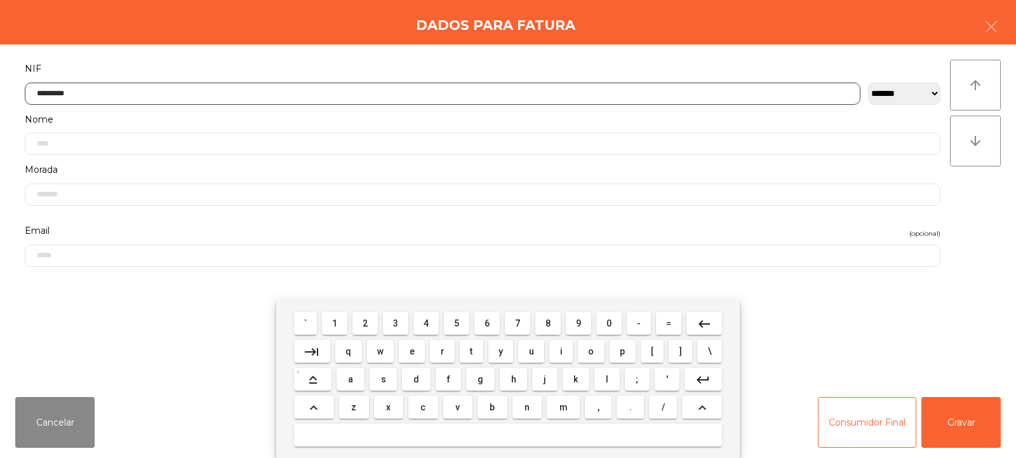
type input "*********"
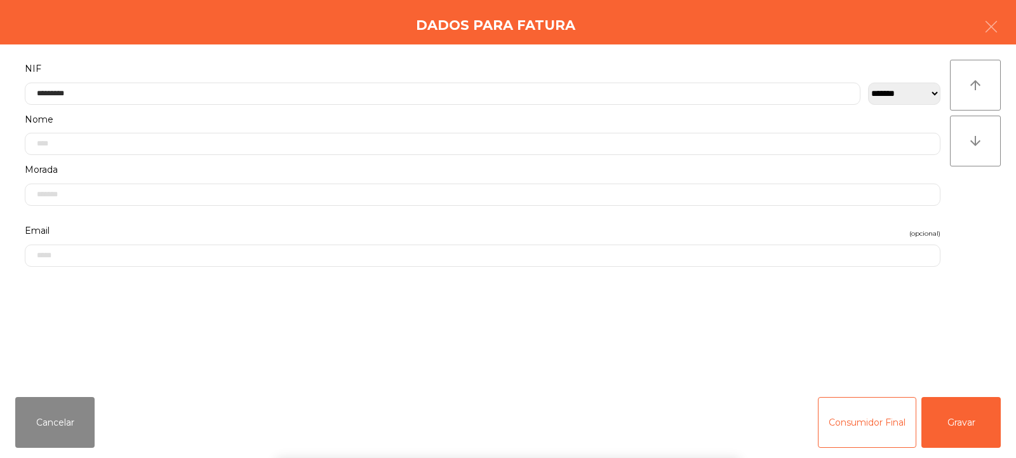
click at [983, 222] on div "arrow_upward arrow_downward" at bounding box center [975, 216] width 51 height 312
click at [948, 435] on button "Gravar" at bounding box center [961, 422] width 79 height 51
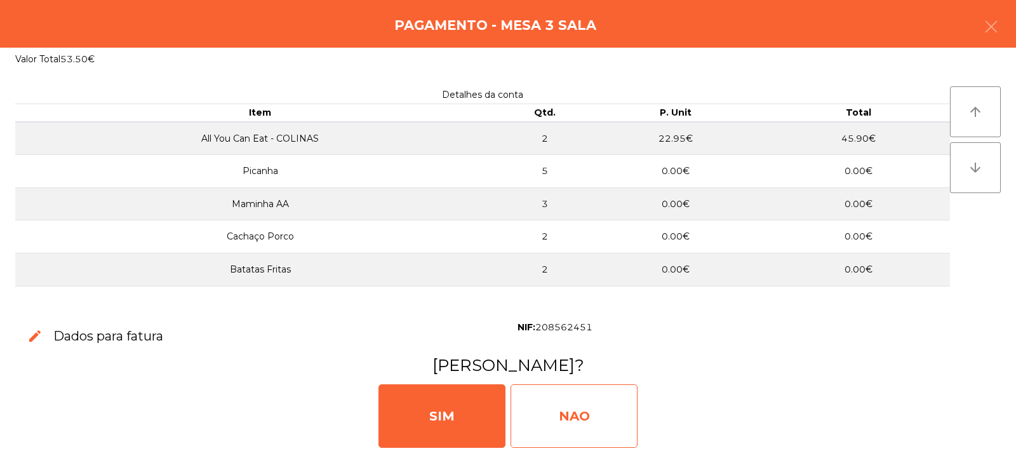
click at [593, 421] on div "NAO" at bounding box center [574, 416] width 127 height 64
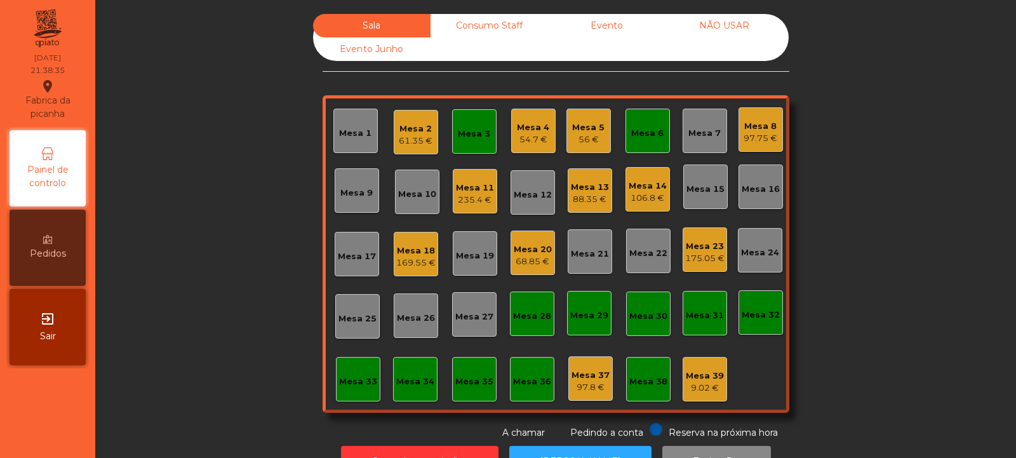
click at [459, 144] on div "Mesa 3" at bounding box center [474, 131] width 44 height 44
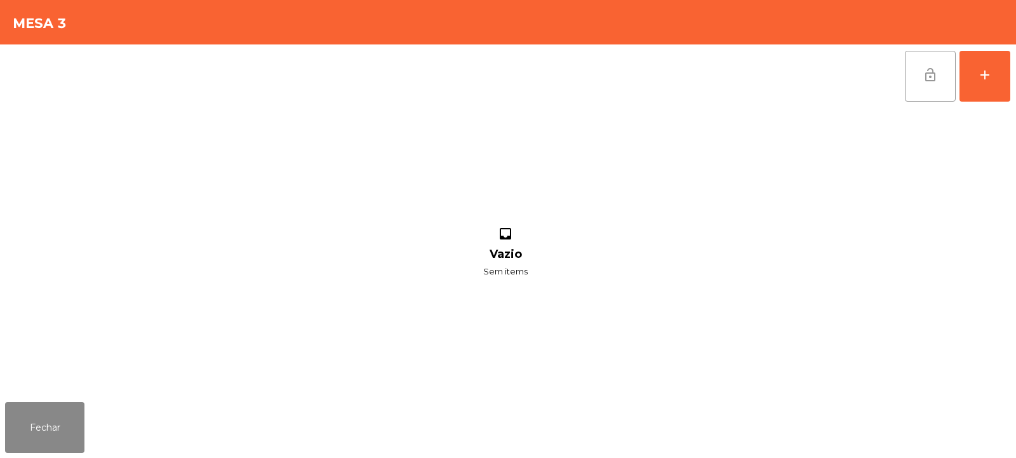
click at [918, 78] on button "lock_open" at bounding box center [930, 76] width 51 height 51
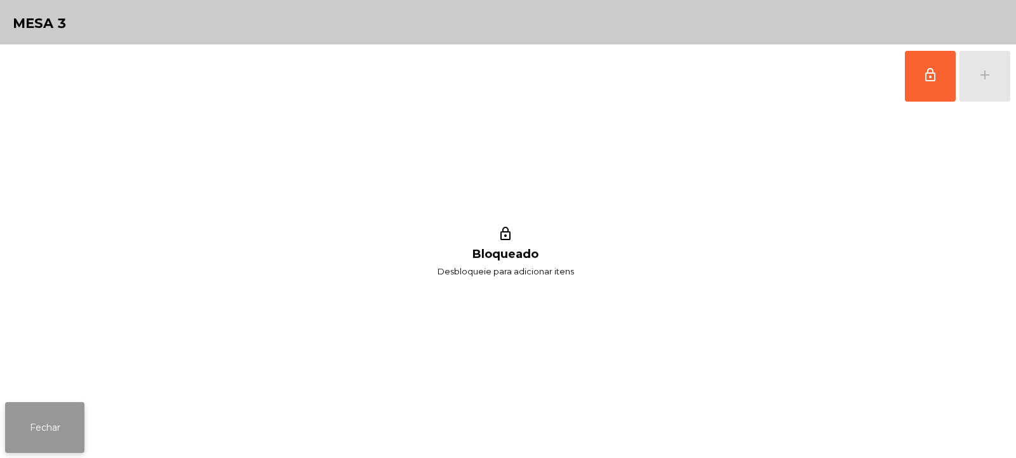
click at [51, 424] on button "Fechar" at bounding box center [44, 427] width 79 height 51
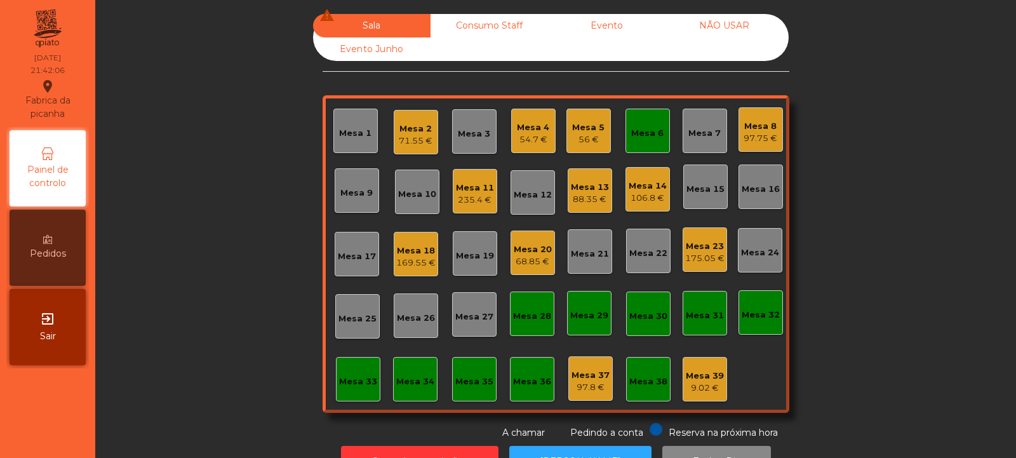
click at [699, 257] on div "175.05 €" at bounding box center [704, 258] width 39 height 13
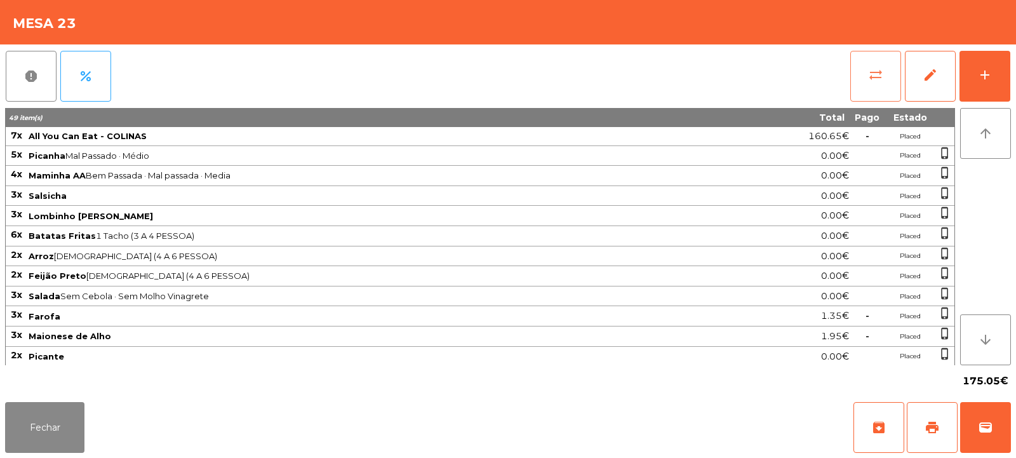
click at [863, 65] on button "sync_alt" at bounding box center [875, 76] width 51 height 51
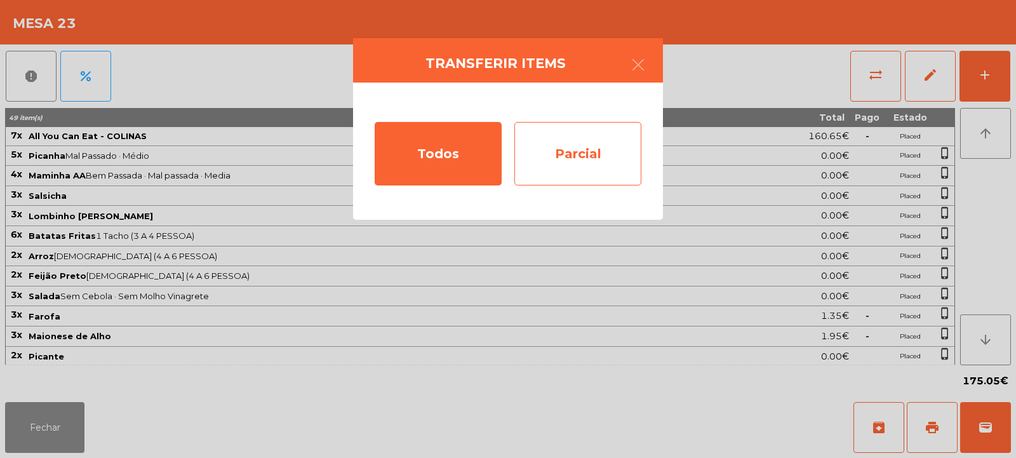
click at [619, 159] on div "Parcial" at bounding box center [577, 154] width 127 height 64
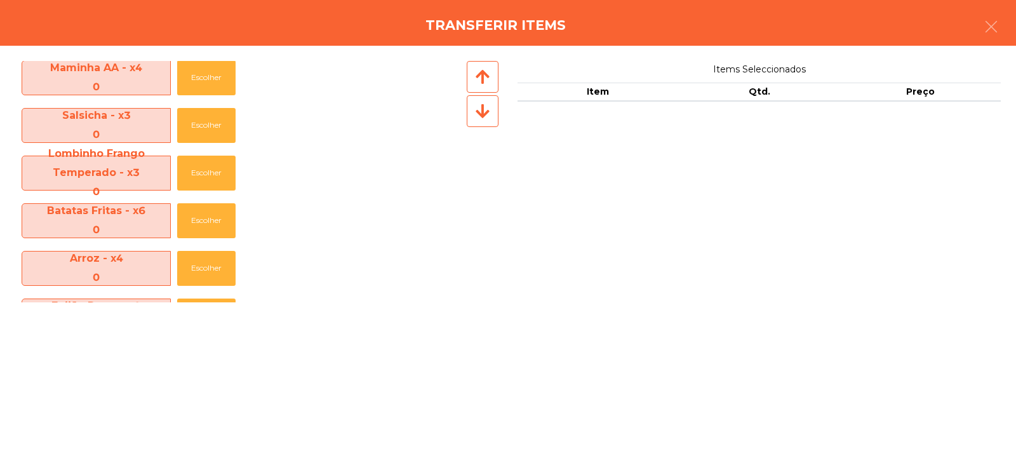
scroll to position [473, 0]
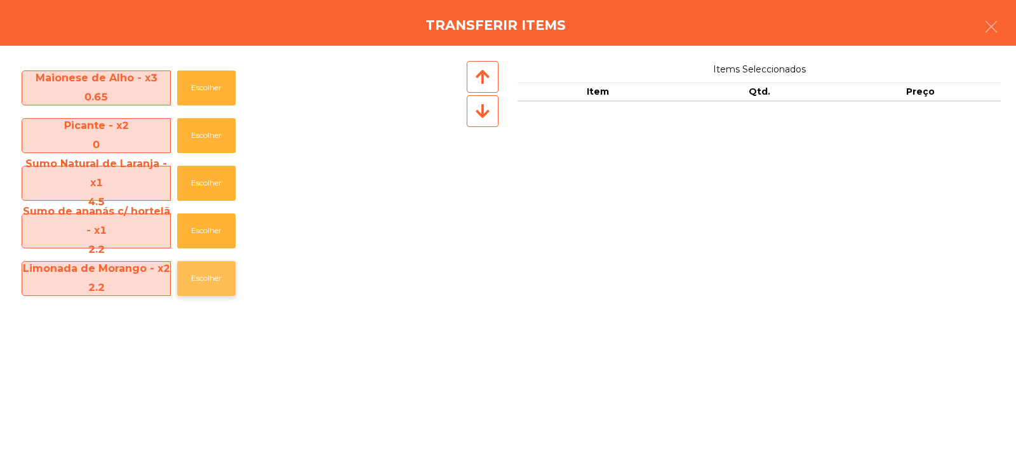
click at [201, 285] on button "Escolher" at bounding box center [206, 278] width 58 height 35
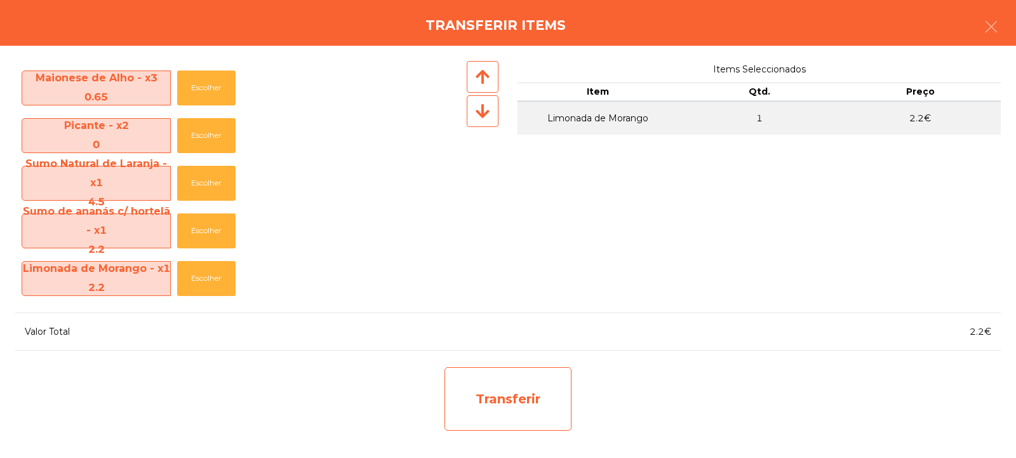
click at [516, 401] on div "Transferir" at bounding box center [508, 399] width 127 height 64
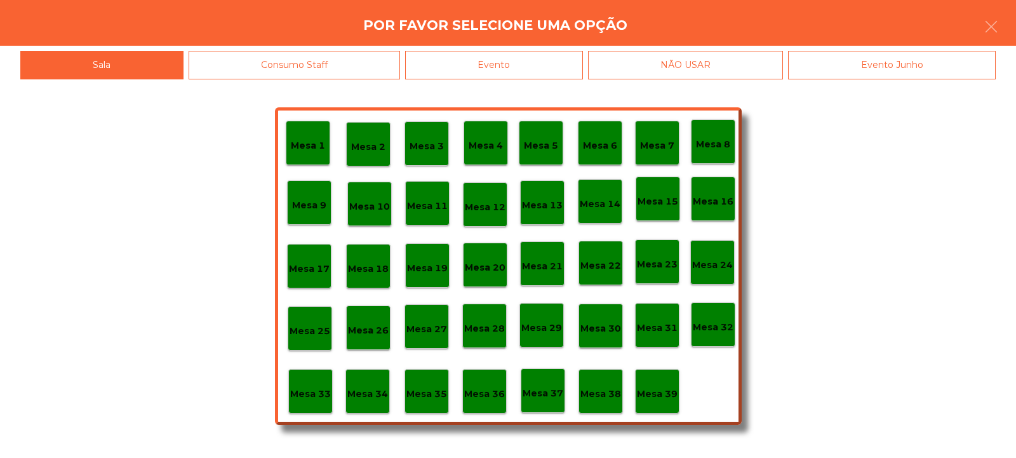
click at [541, 398] on p "Mesa 37" at bounding box center [543, 393] width 41 height 15
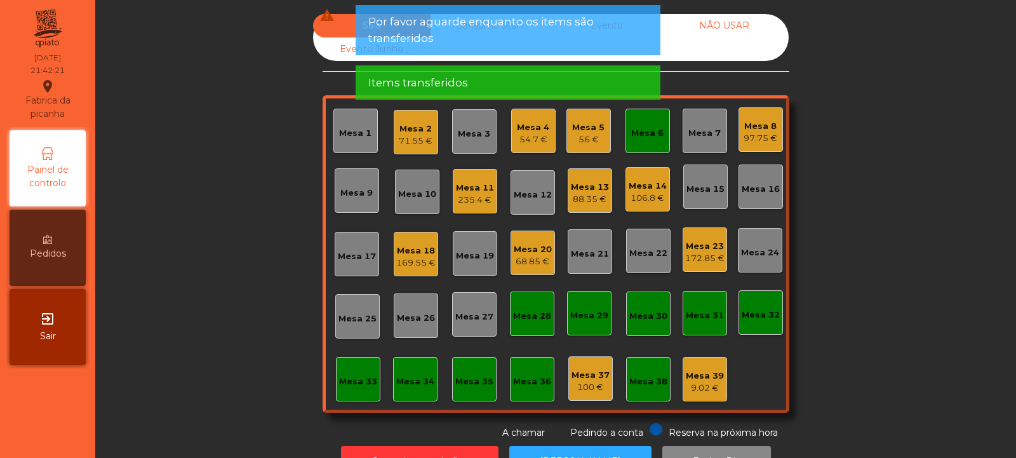
click at [579, 374] on div "Mesa 37" at bounding box center [591, 375] width 38 height 13
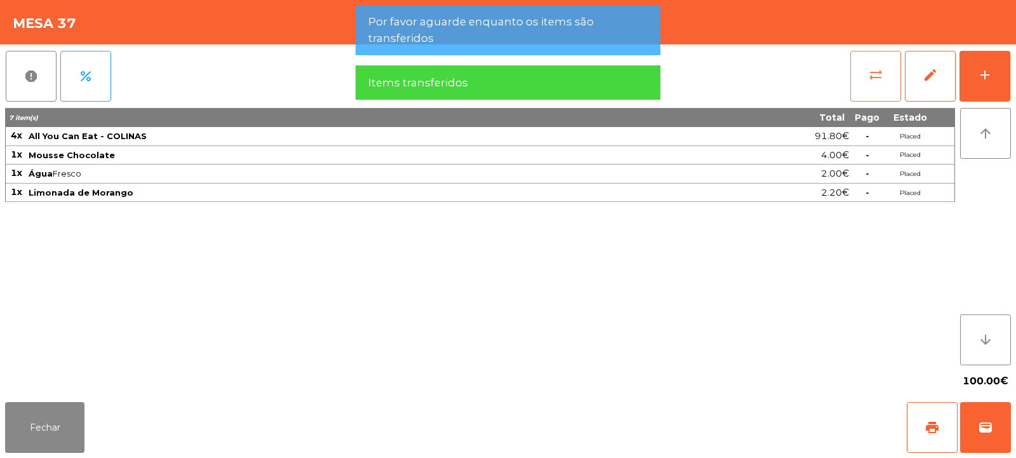
click at [885, 60] on button "sync_alt" at bounding box center [875, 76] width 51 height 51
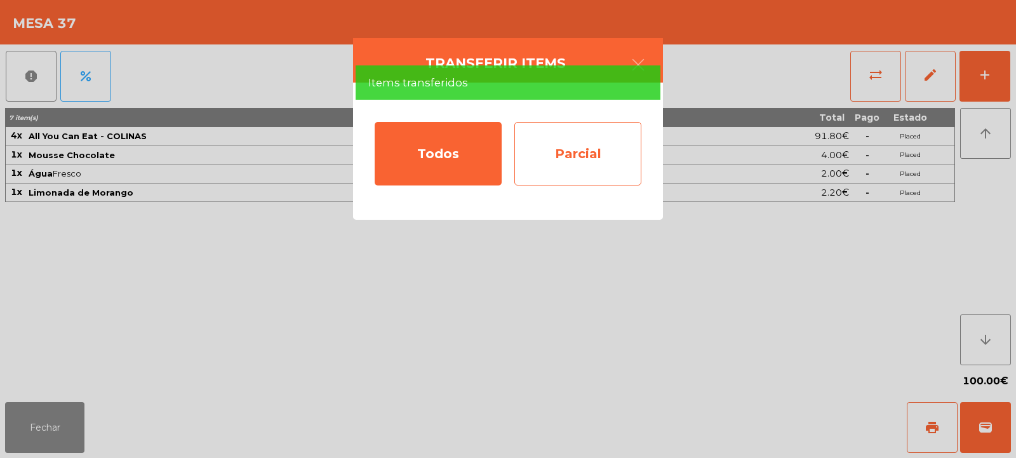
click at [620, 154] on div "Parcial" at bounding box center [577, 154] width 127 height 64
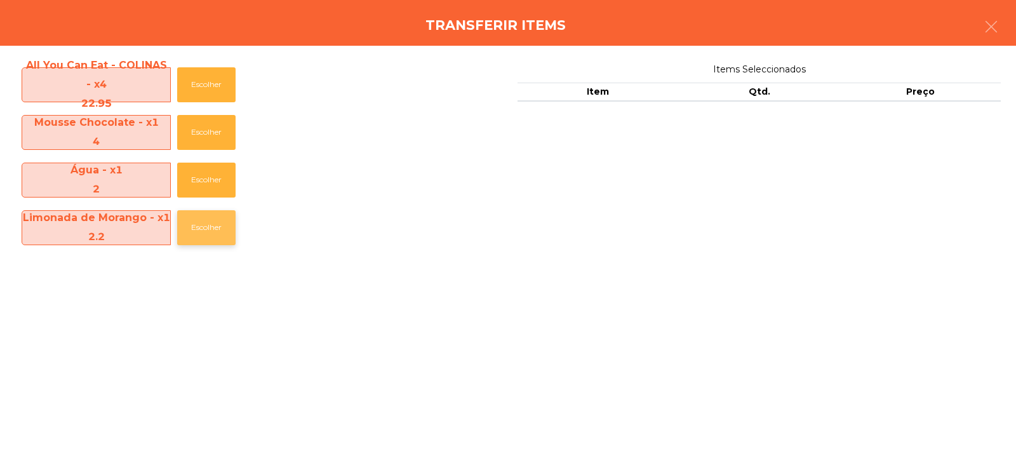
click at [204, 218] on button "Escolher" at bounding box center [206, 227] width 58 height 35
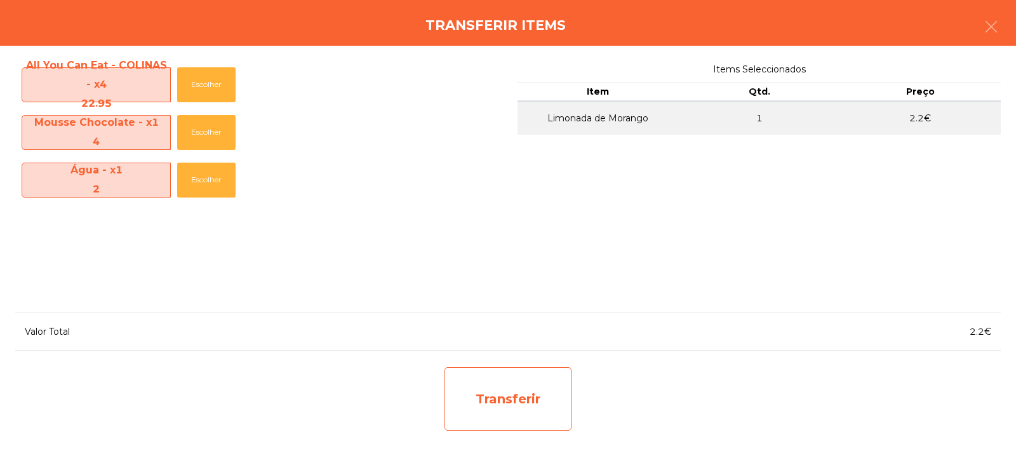
click at [545, 403] on div "Transferir" at bounding box center [508, 399] width 127 height 64
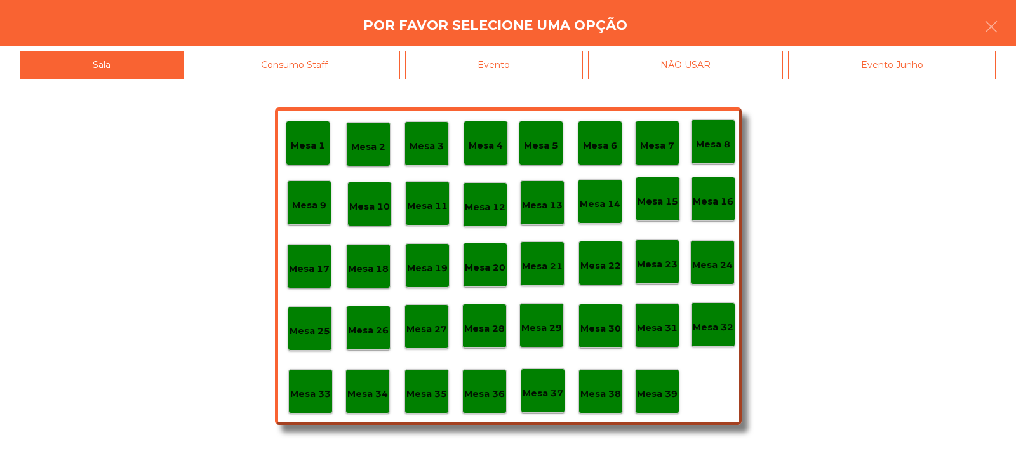
click at [598, 391] on p "Mesa 38" at bounding box center [600, 394] width 41 height 15
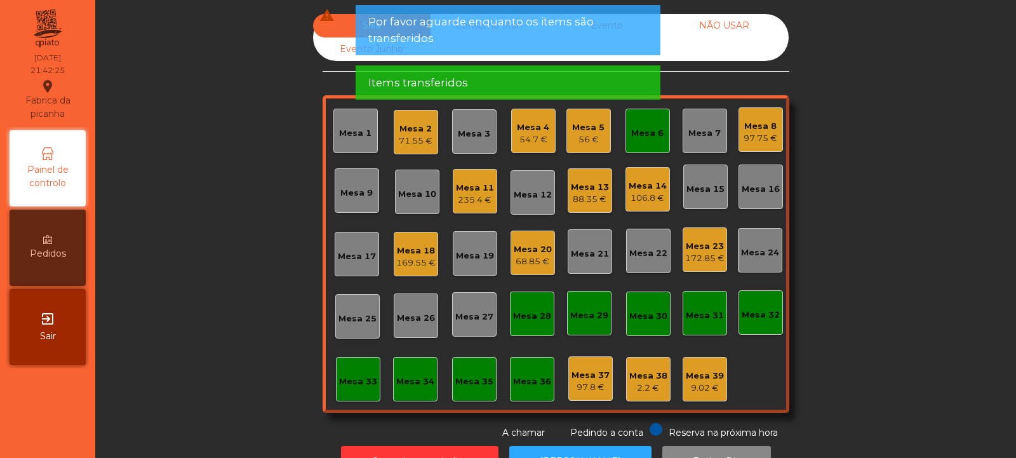
click at [758, 134] on div "97.75 €" at bounding box center [761, 138] width 34 height 13
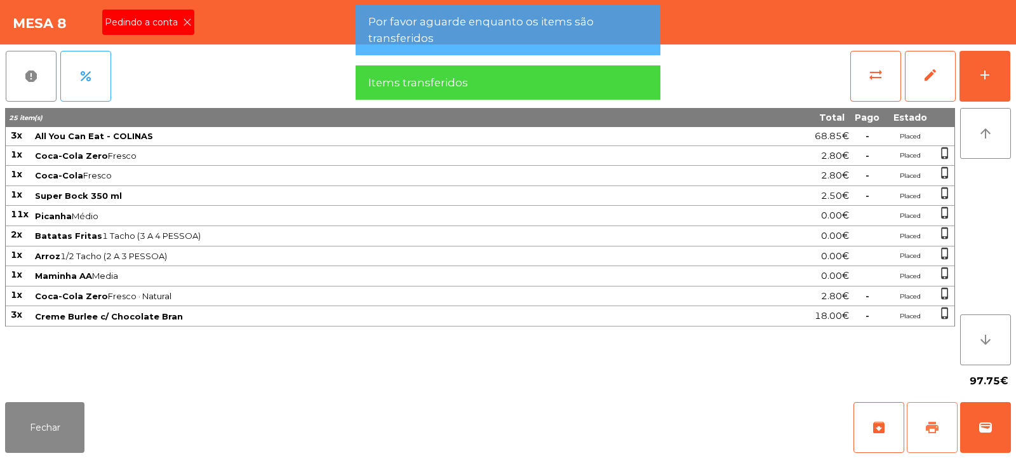
click at [950, 403] on button "print" at bounding box center [932, 427] width 51 height 51
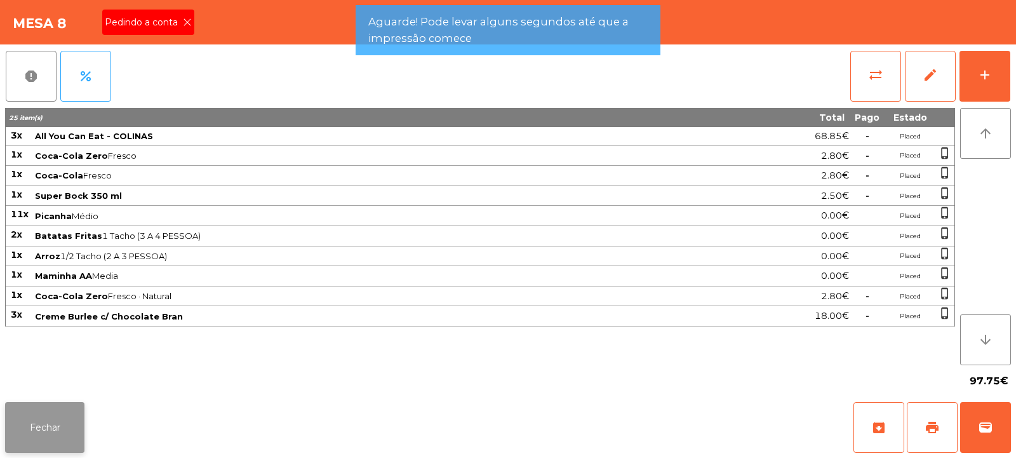
click at [83, 436] on button "Fechar" at bounding box center [44, 427] width 79 height 51
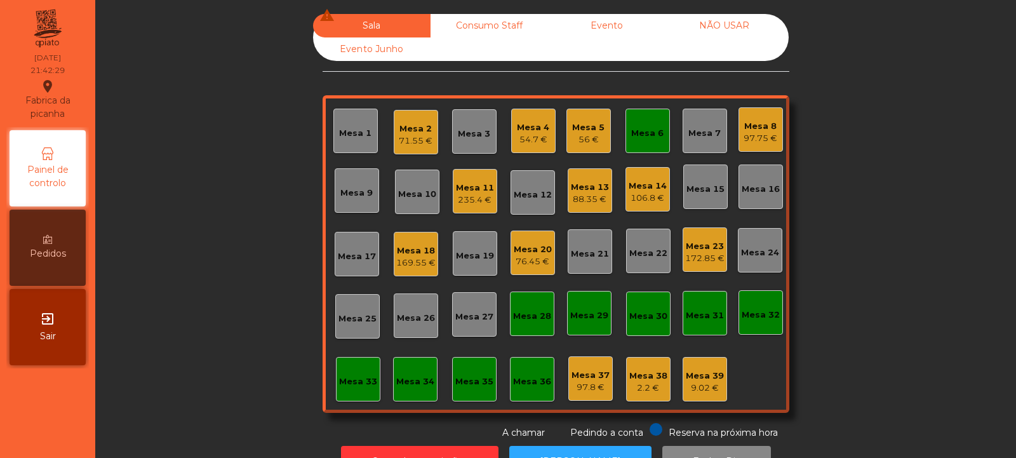
click at [575, 140] on div "56 €" at bounding box center [588, 139] width 32 height 13
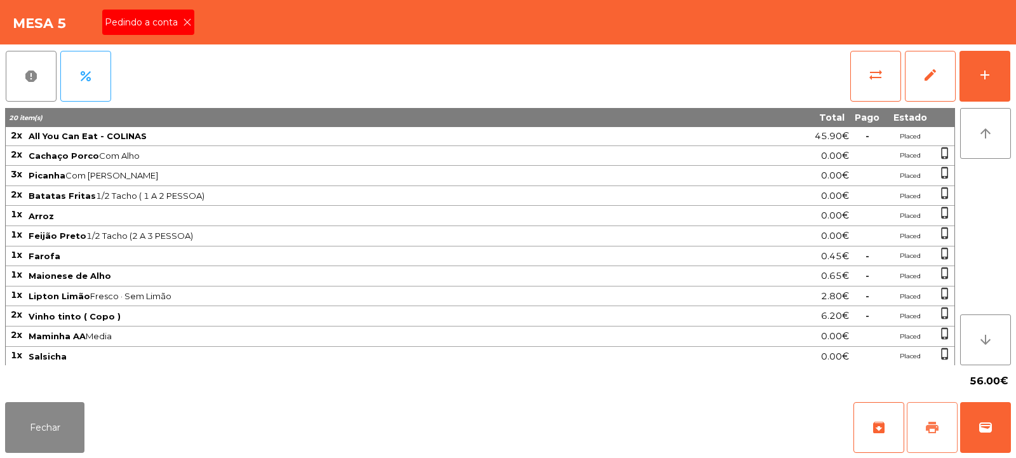
click at [941, 434] on button "print" at bounding box center [932, 427] width 51 height 51
click at [998, 62] on button "add" at bounding box center [985, 76] width 51 height 51
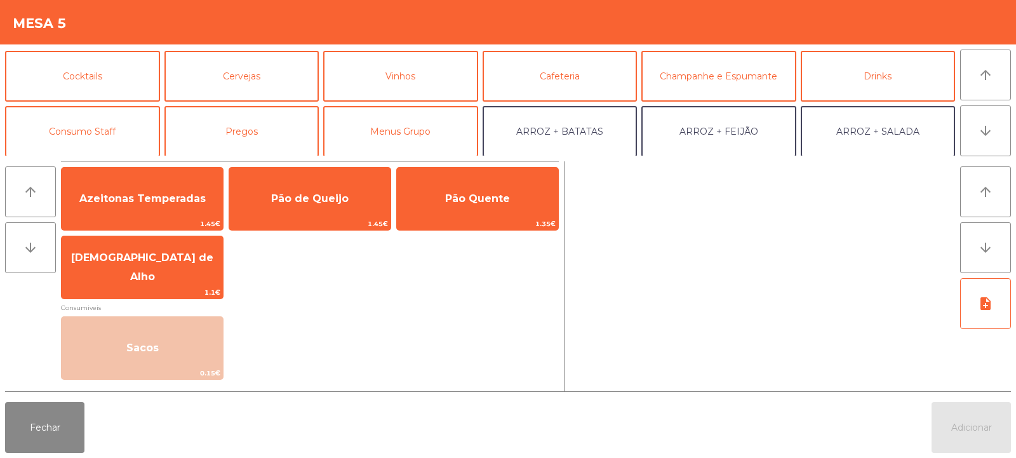
scroll to position [0, 0]
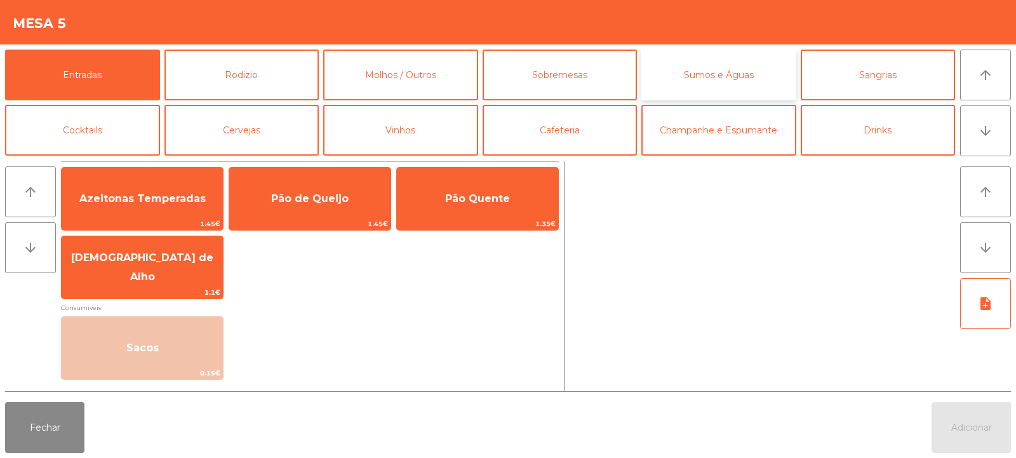
click at [723, 83] on button "Sumos e Águas" at bounding box center [718, 75] width 155 height 51
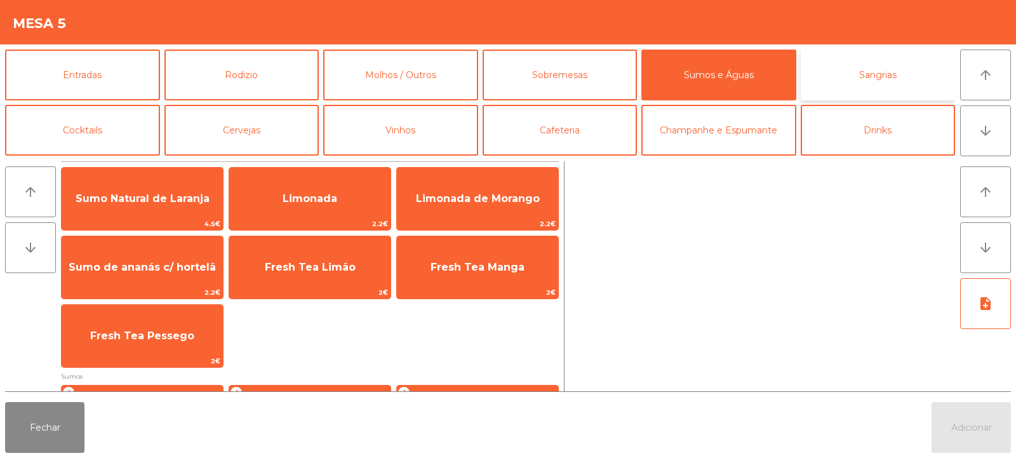
click at [857, 81] on button "Sangrias" at bounding box center [878, 75] width 155 height 51
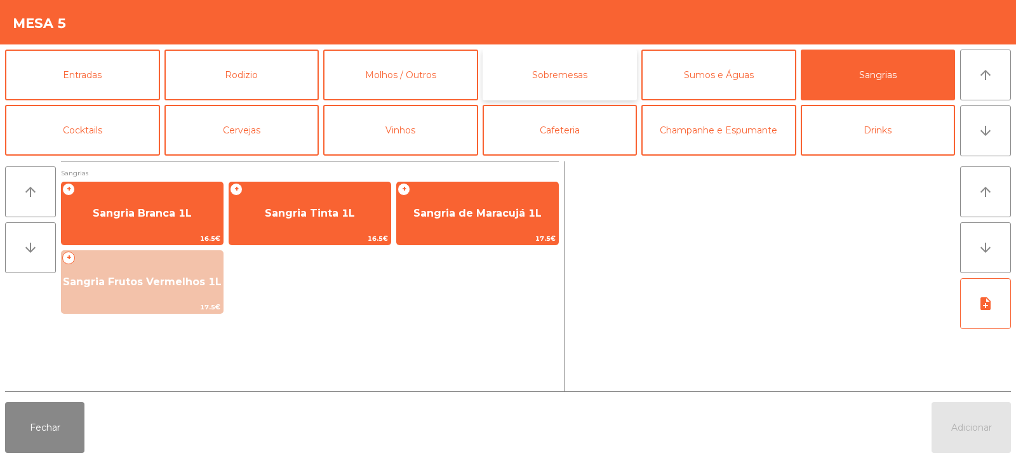
click at [558, 87] on button "Sobremesas" at bounding box center [560, 75] width 155 height 51
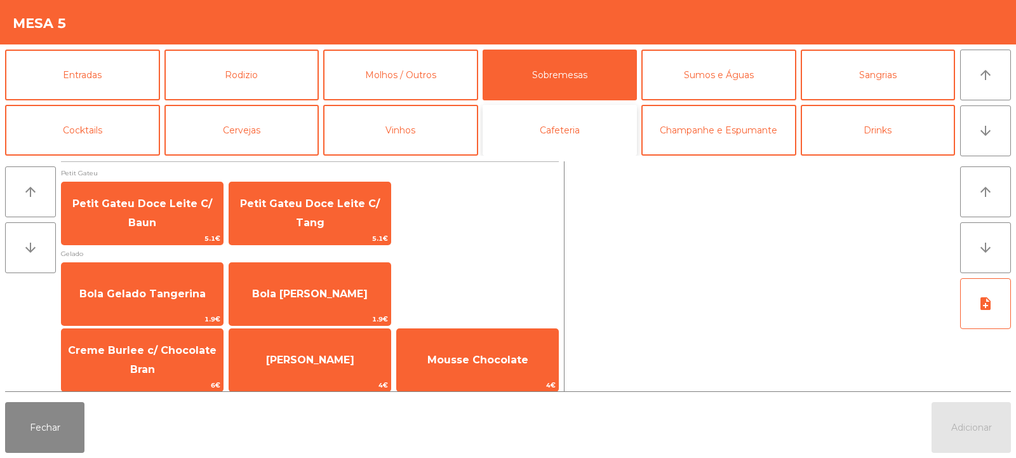
click at [595, 133] on button "Cafeteria" at bounding box center [560, 130] width 155 height 51
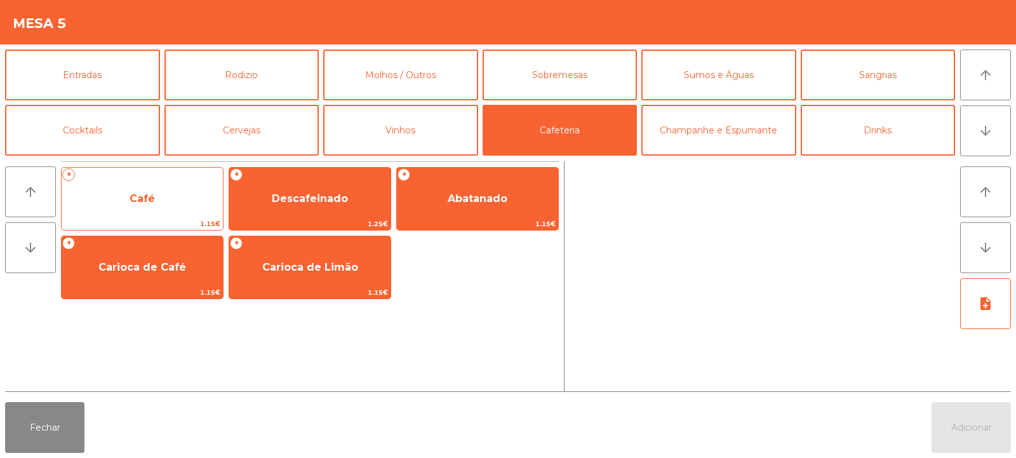
click at [179, 194] on span "Café" at bounding box center [142, 199] width 161 height 34
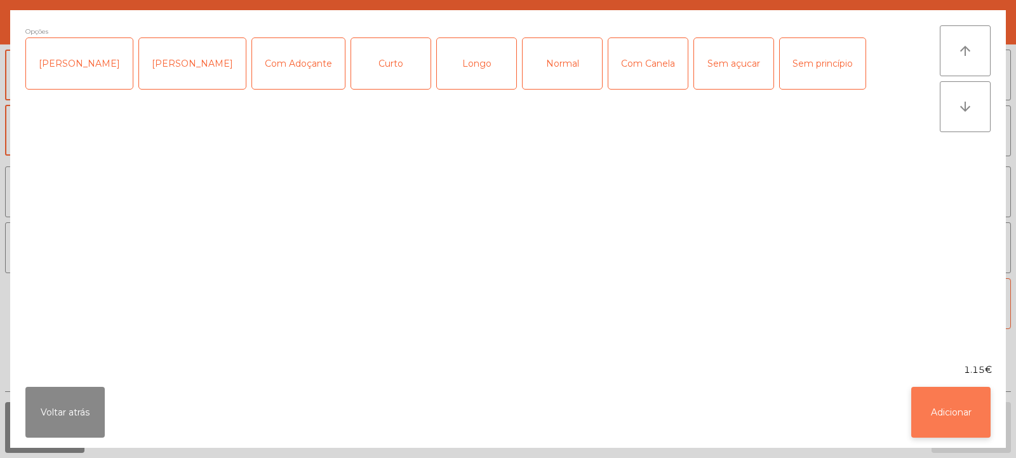
click at [954, 413] on button "Adicionar" at bounding box center [950, 412] width 79 height 51
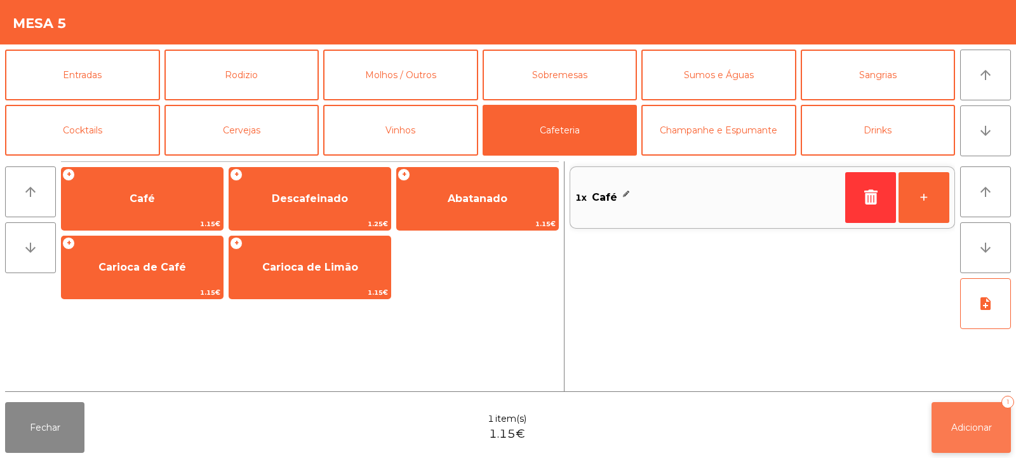
click at [962, 413] on button "Adicionar 1" at bounding box center [971, 427] width 79 height 51
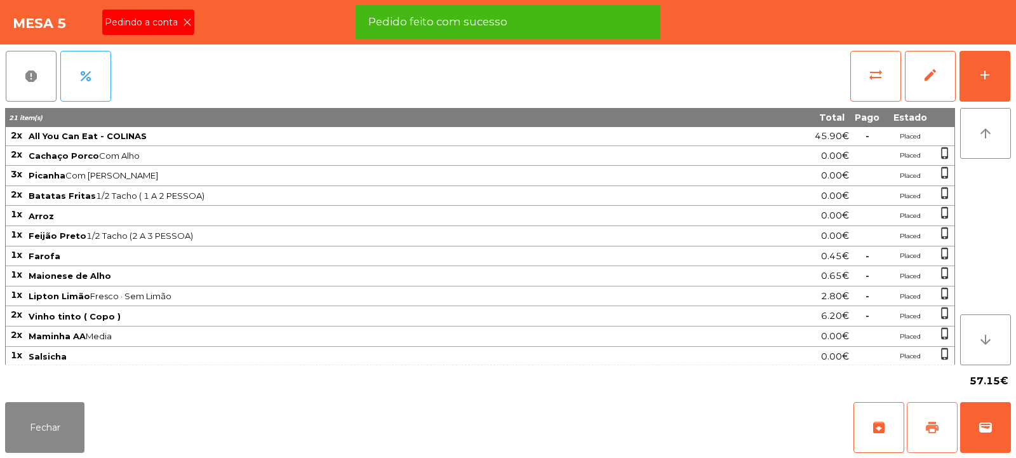
click at [928, 430] on span "print" at bounding box center [932, 427] width 15 height 15
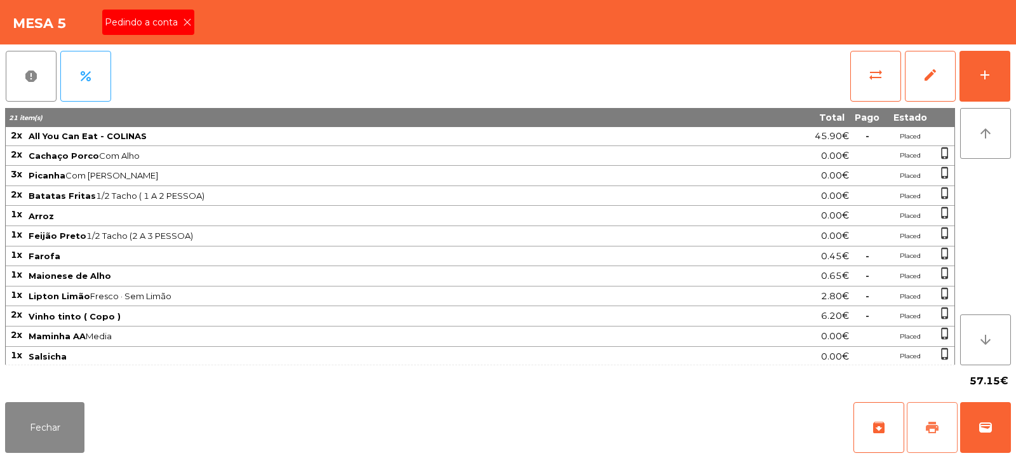
scroll to position [41, 0]
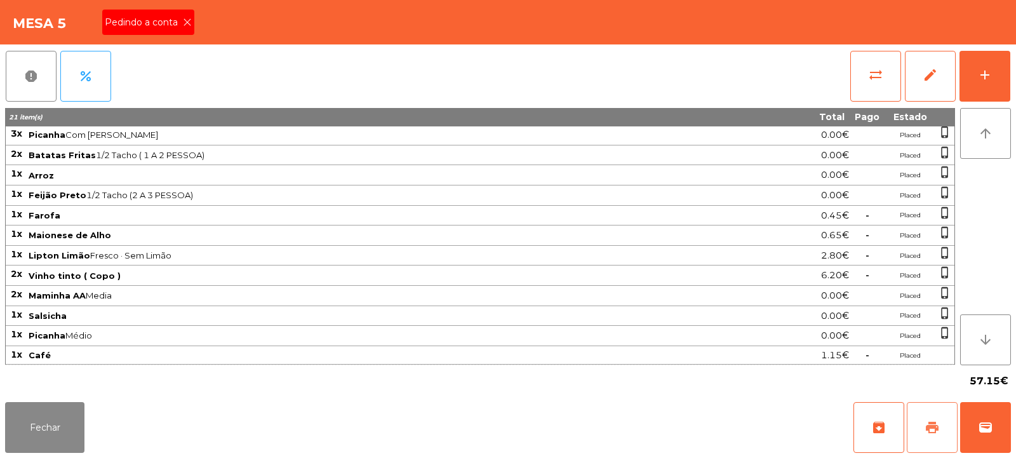
click at [934, 423] on span "print" at bounding box center [932, 427] width 15 height 15
click at [856, 76] on button "sync_alt" at bounding box center [875, 76] width 51 height 51
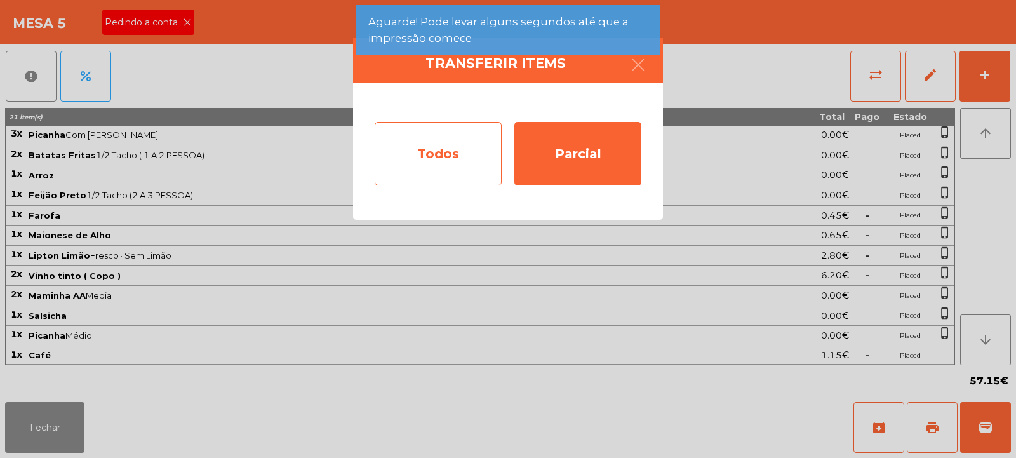
click at [423, 166] on div "Todos" at bounding box center [438, 154] width 127 height 64
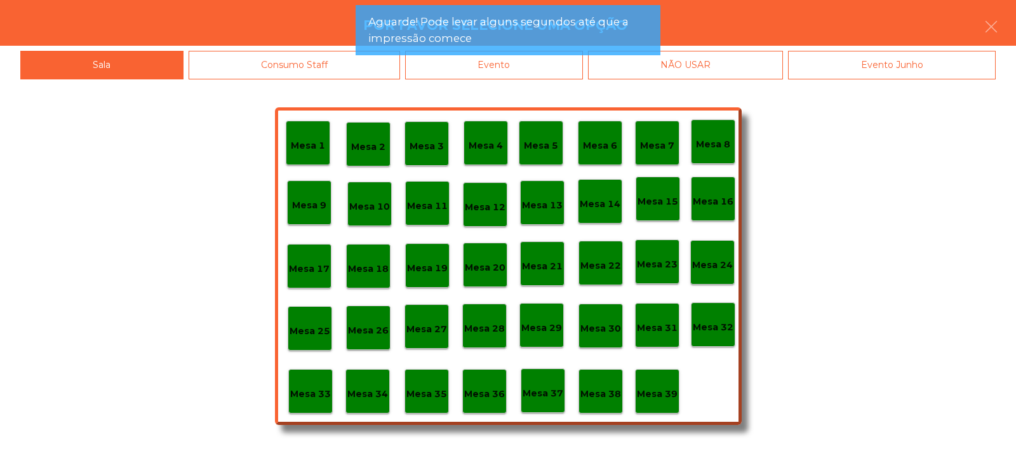
click at [531, 71] on div "Evento" at bounding box center [494, 65] width 178 height 29
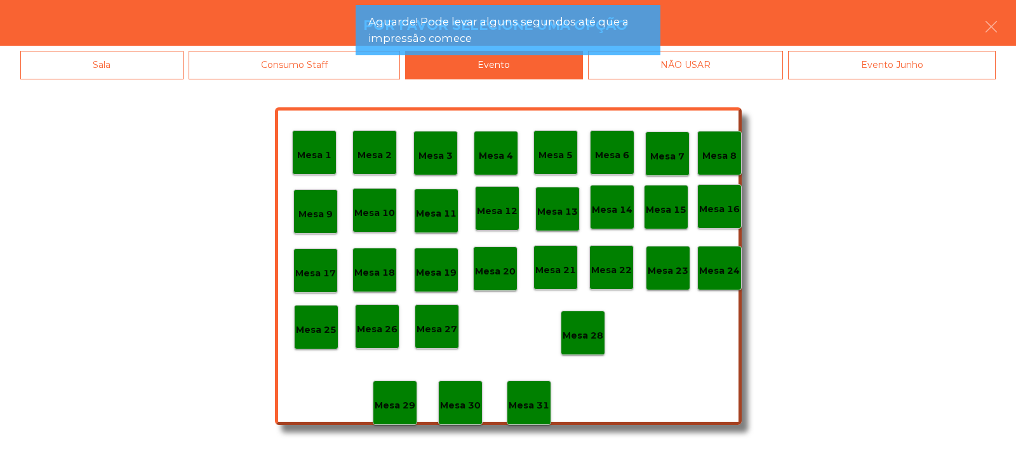
click at [580, 335] on p "Mesa 28" at bounding box center [583, 335] width 41 height 15
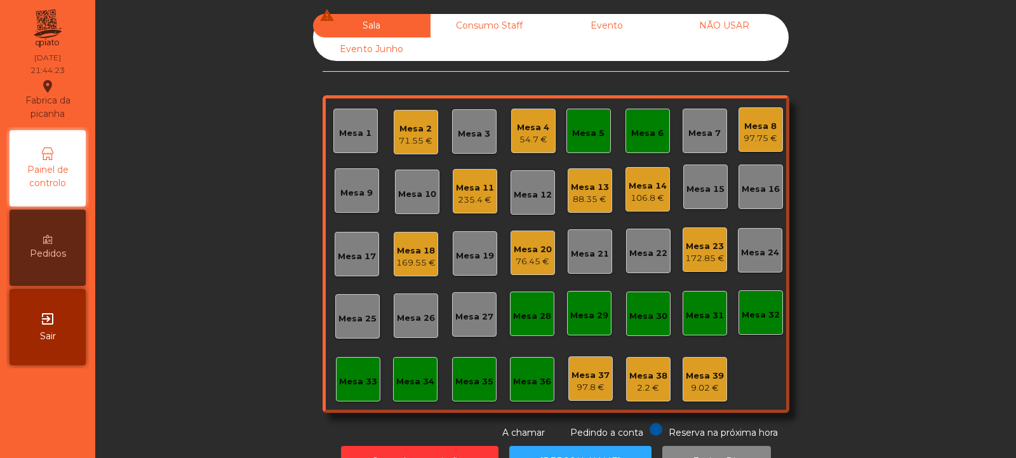
click at [756, 123] on div "Mesa 8" at bounding box center [761, 126] width 34 height 13
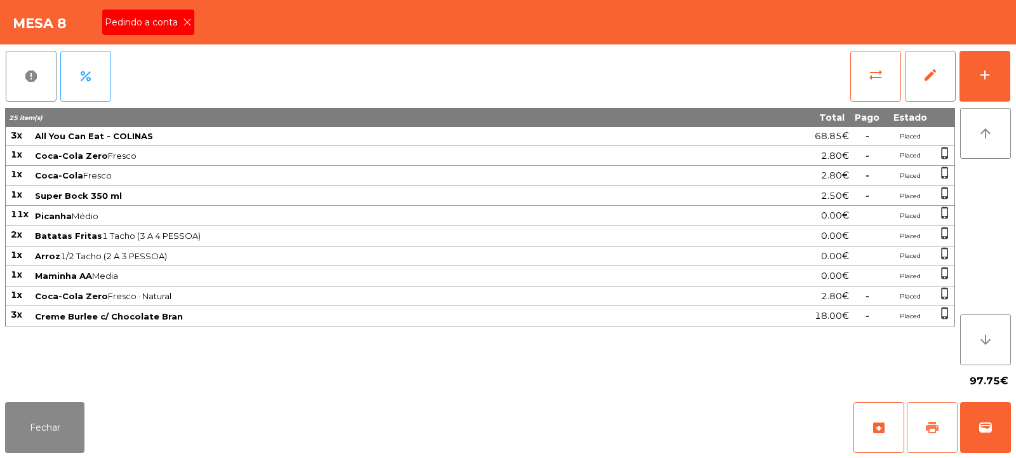
click at [934, 427] on span "print" at bounding box center [932, 427] width 15 height 15
click at [984, 450] on button "wallet" at bounding box center [985, 427] width 51 height 51
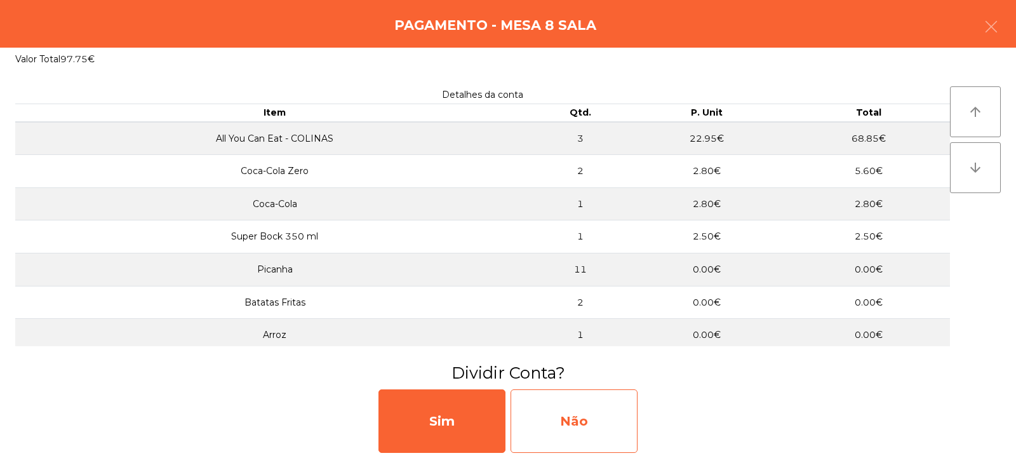
click at [593, 431] on div "Não" at bounding box center [574, 421] width 127 height 64
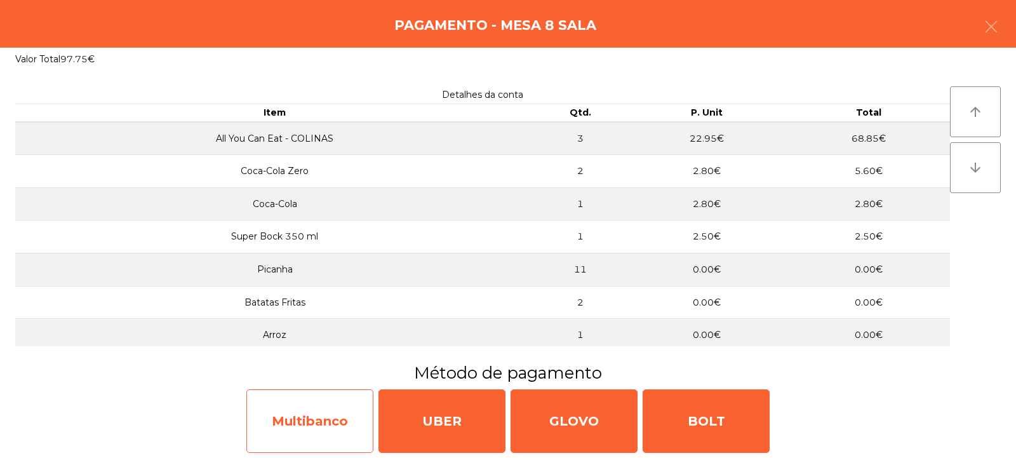
click at [326, 421] on div "Multibanco" at bounding box center [309, 421] width 127 height 64
select select "**"
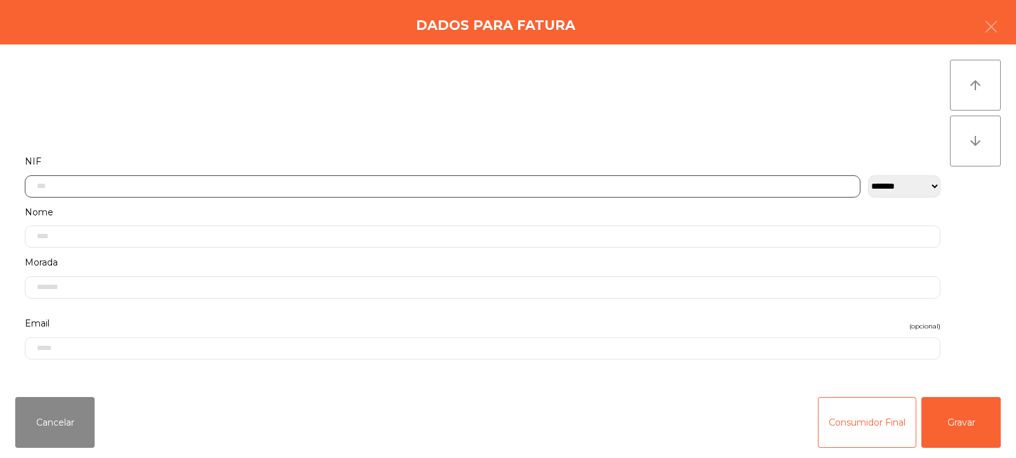
click at [446, 185] on input "text" at bounding box center [443, 186] width 836 height 22
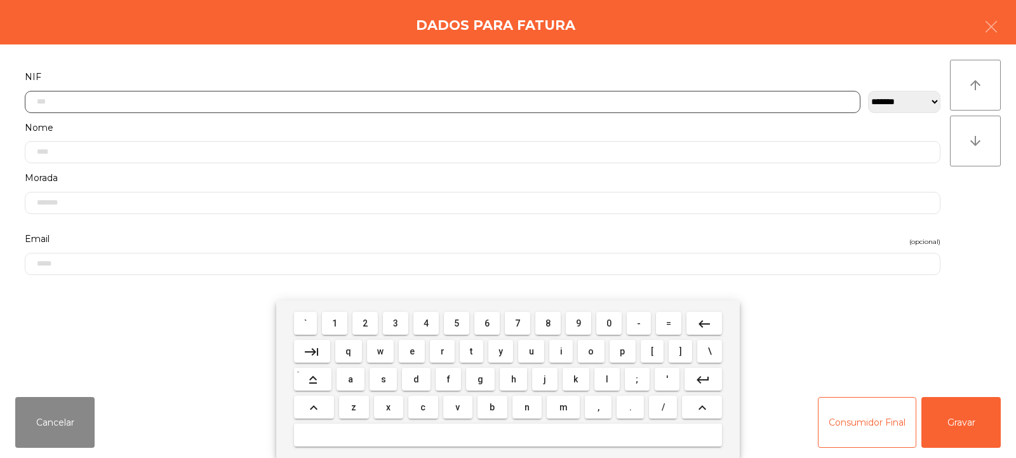
scroll to position [93, 0]
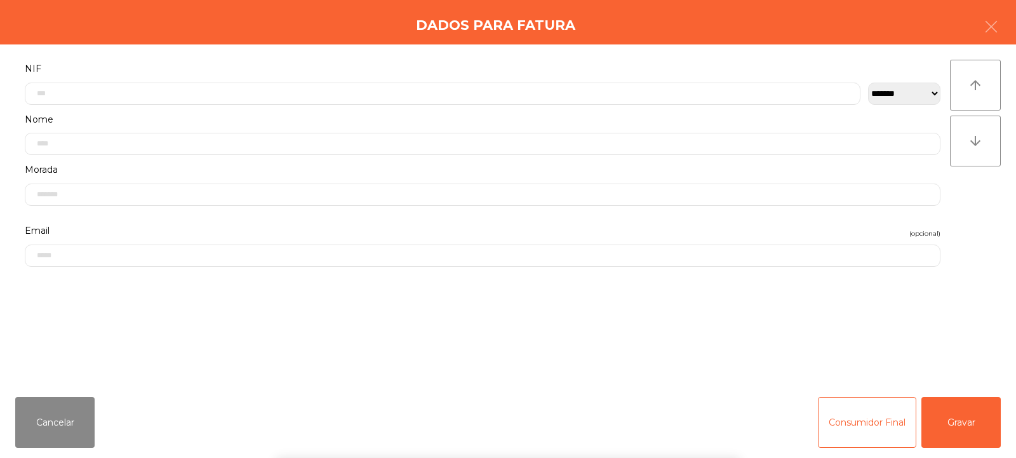
click at [1012, 21] on div "Dados para Fatura" at bounding box center [508, 22] width 1016 height 44
click at [988, 33] on icon "button" at bounding box center [991, 26] width 15 height 15
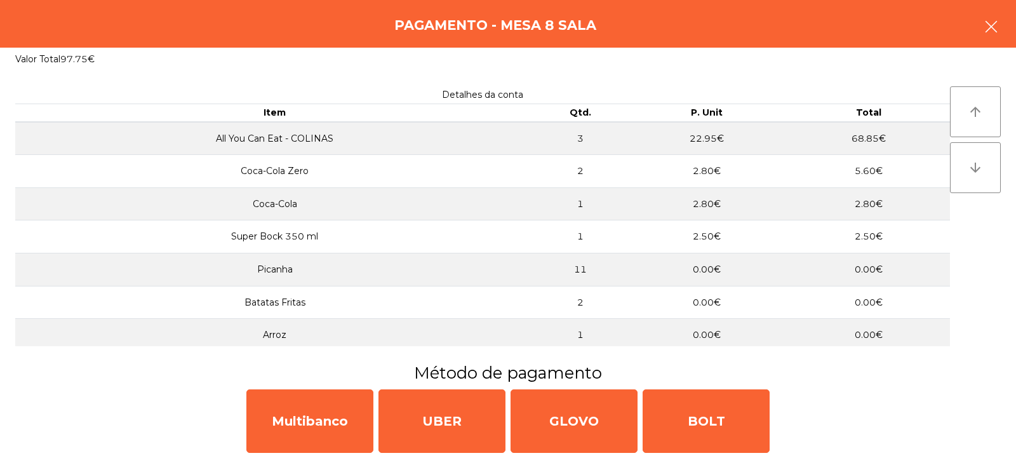
click at [1003, 27] on button "button" at bounding box center [992, 28] width 36 height 38
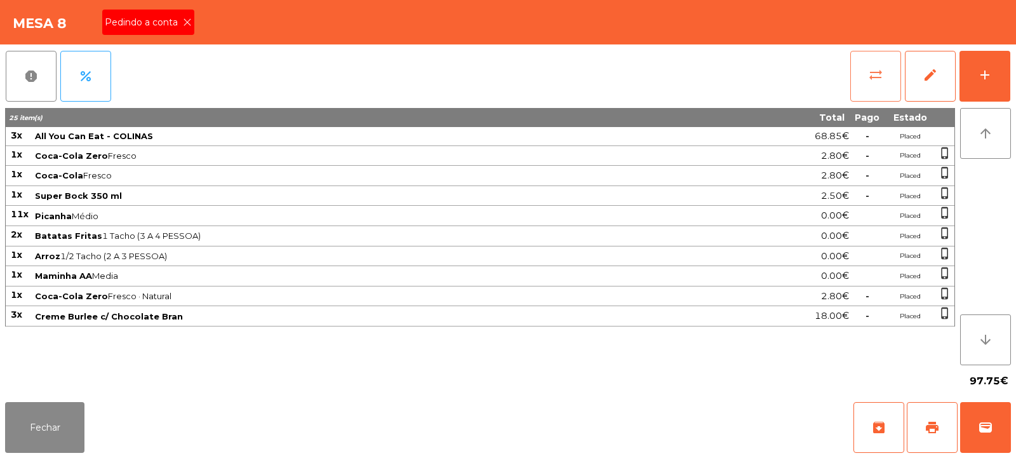
click at [850, 77] on button "sync_alt" at bounding box center [875, 76] width 51 height 51
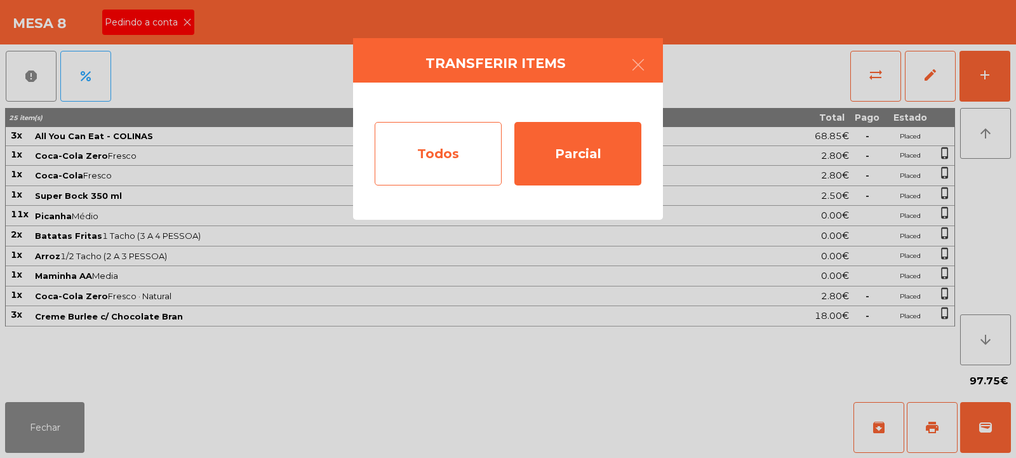
click at [455, 163] on div "Todos" at bounding box center [438, 154] width 127 height 64
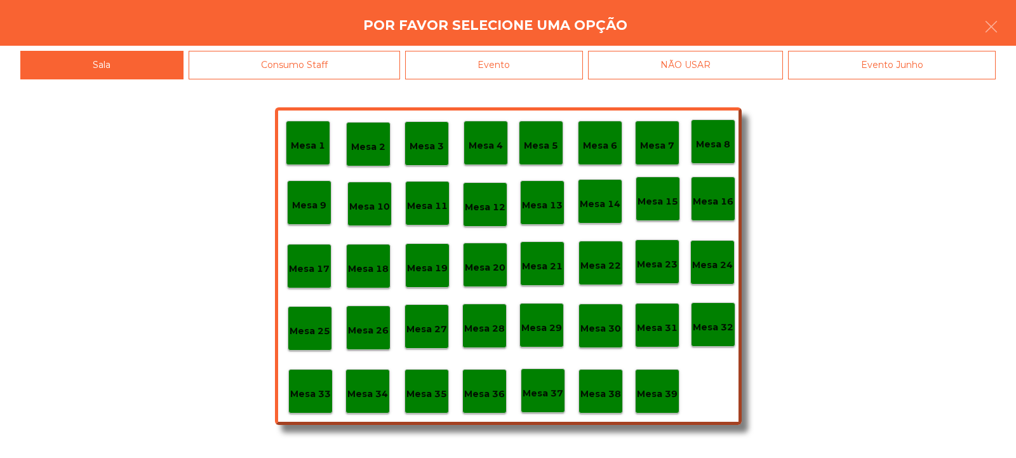
click at [518, 66] on div "Evento" at bounding box center [494, 65] width 178 height 29
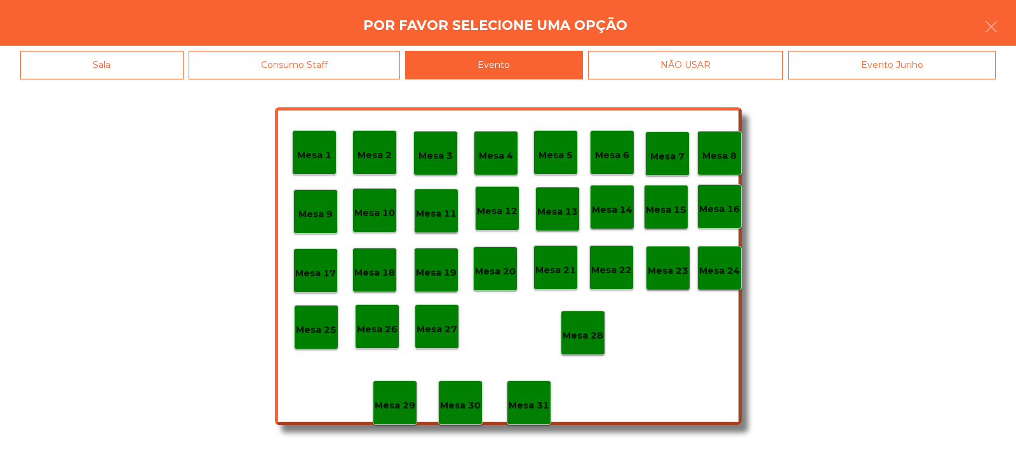
click at [589, 335] on p "Mesa 28" at bounding box center [583, 335] width 41 height 15
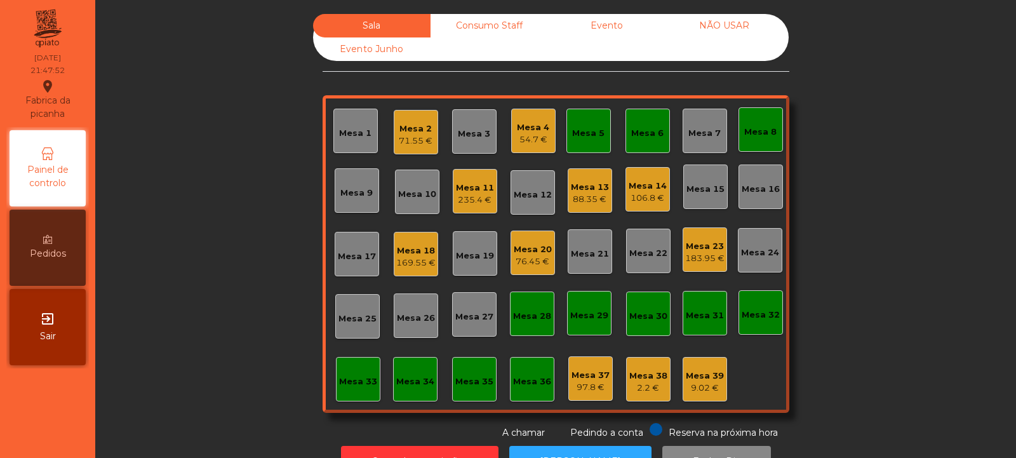
click at [349, 381] on div "Mesa 33" at bounding box center [358, 381] width 38 height 13
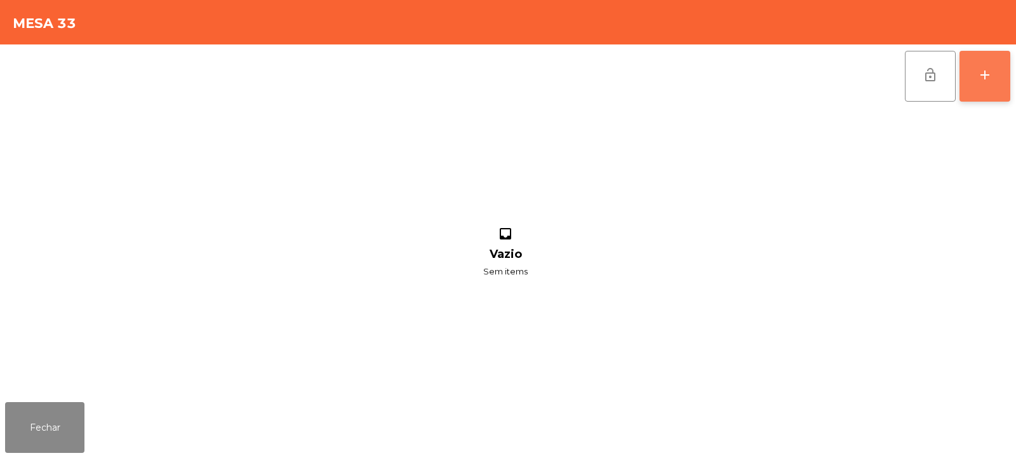
click at [984, 81] on div "add" at bounding box center [984, 74] width 15 height 15
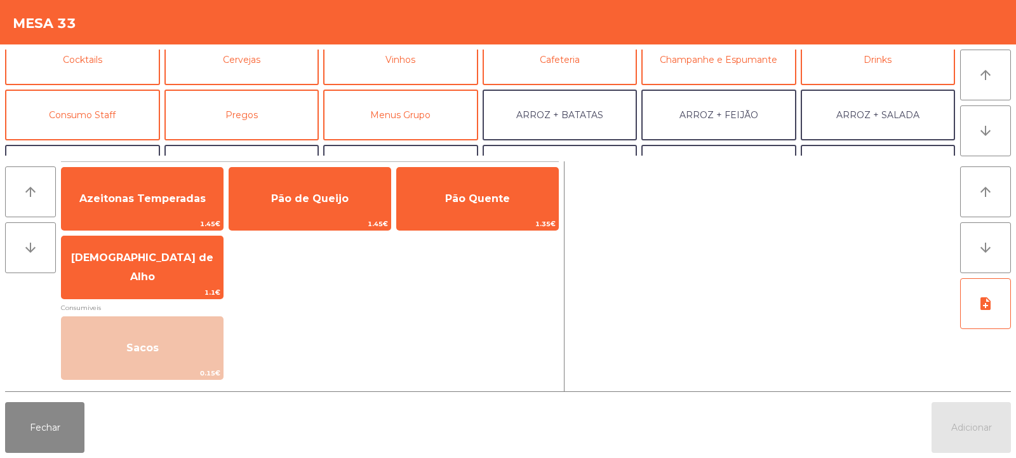
scroll to position [72, 0]
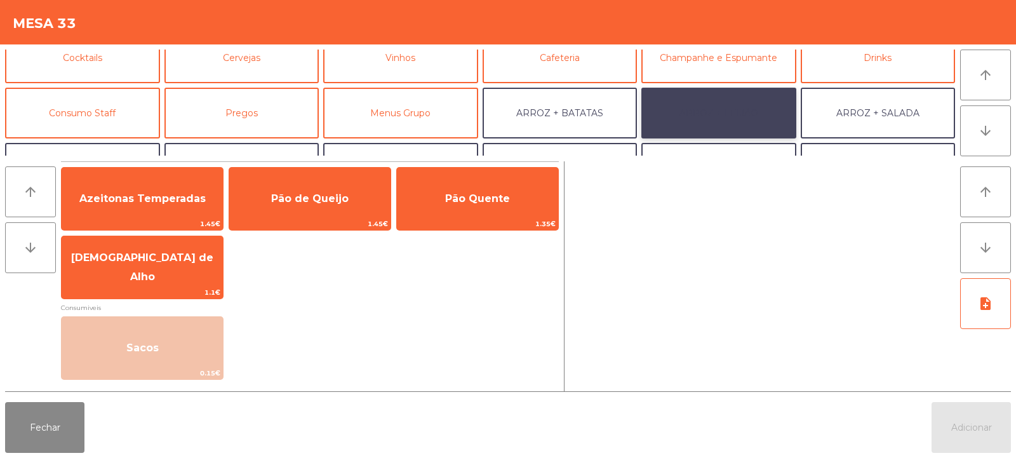
click at [742, 111] on button "ARROZ + FEIJÃO" at bounding box center [718, 113] width 155 height 51
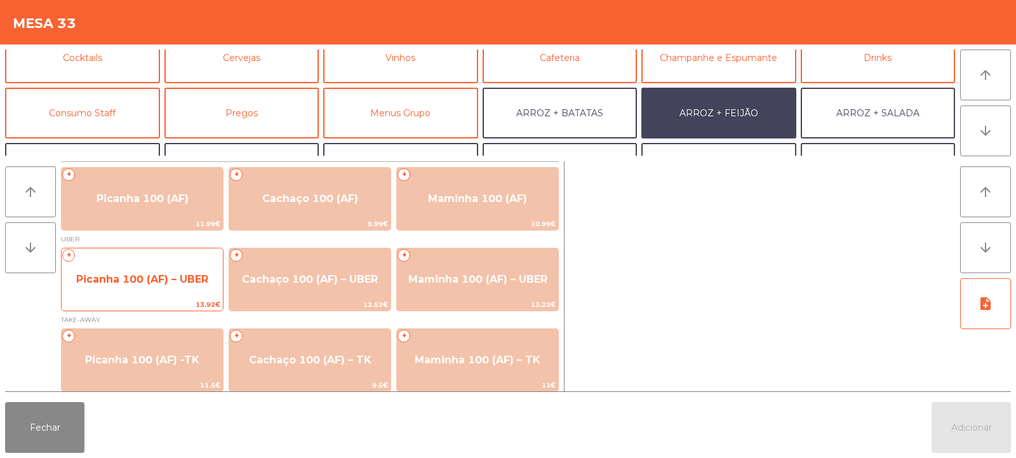
click at [168, 295] on span "Picanha 100 (AF) – UBER" at bounding box center [142, 279] width 161 height 34
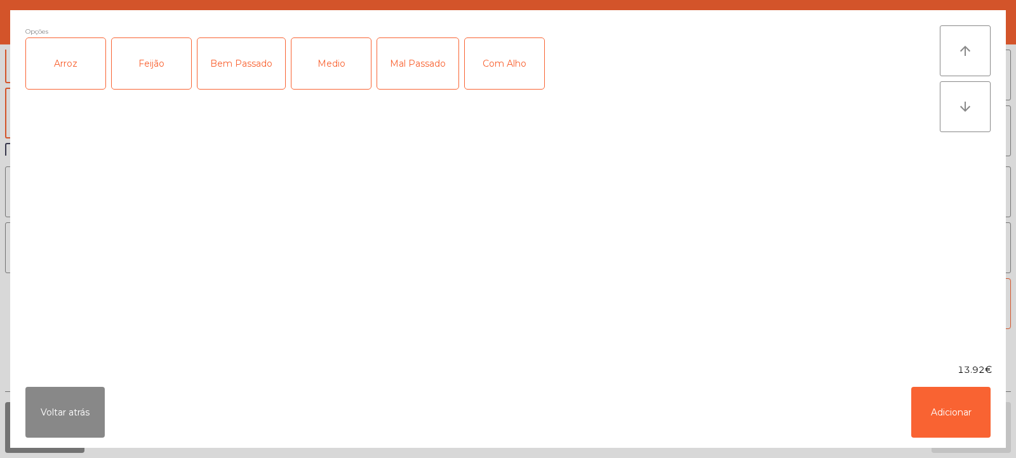
click at [148, 75] on div "Feijão" at bounding box center [151, 63] width 79 height 51
click at [60, 77] on div "Arroz" at bounding box center [65, 63] width 79 height 51
click at [250, 62] on div "Bem Passado" at bounding box center [242, 63] width 88 height 51
click at [514, 60] on div "Com Alho" at bounding box center [504, 63] width 79 height 51
click at [955, 402] on button "Adicionar" at bounding box center [950, 412] width 79 height 51
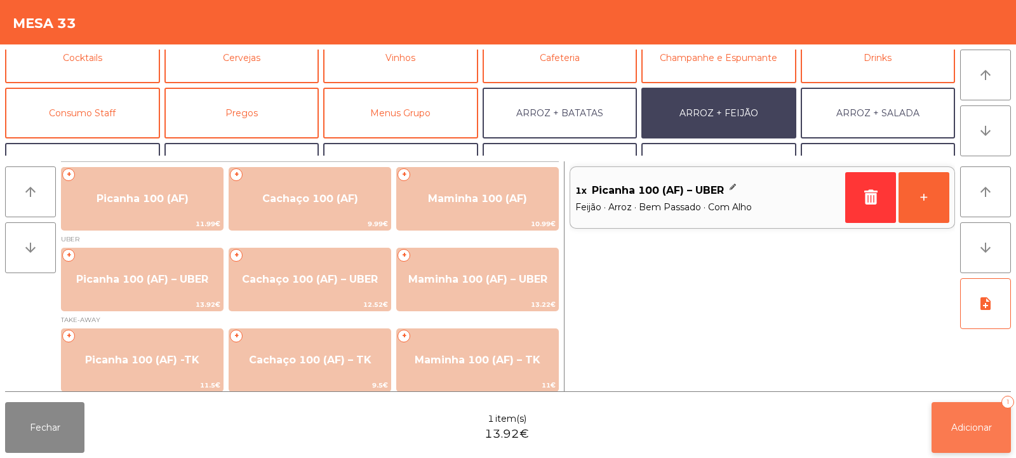
click at [980, 420] on button "Adicionar 1" at bounding box center [971, 427] width 79 height 51
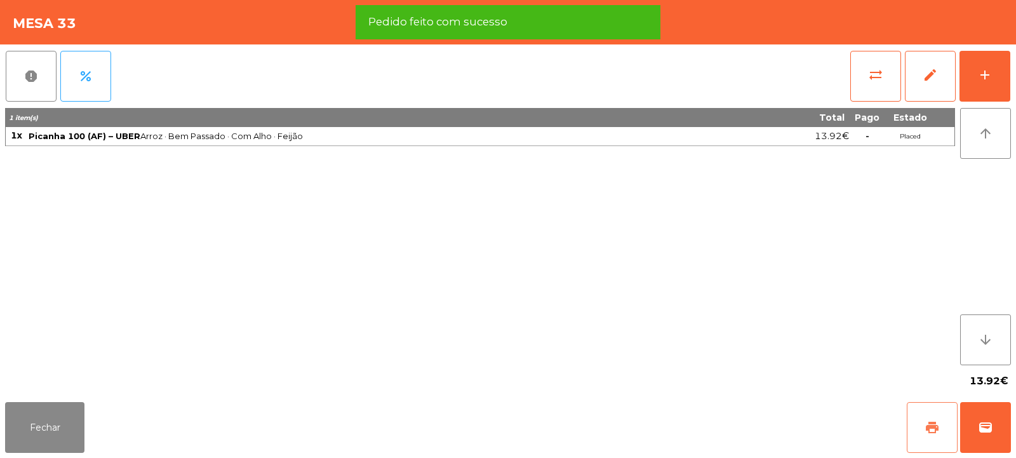
click at [939, 418] on button "print" at bounding box center [932, 427] width 51 height 51
click at [982, 431] on span "wallet" at bounding box center [985, 427] width 15 height 15
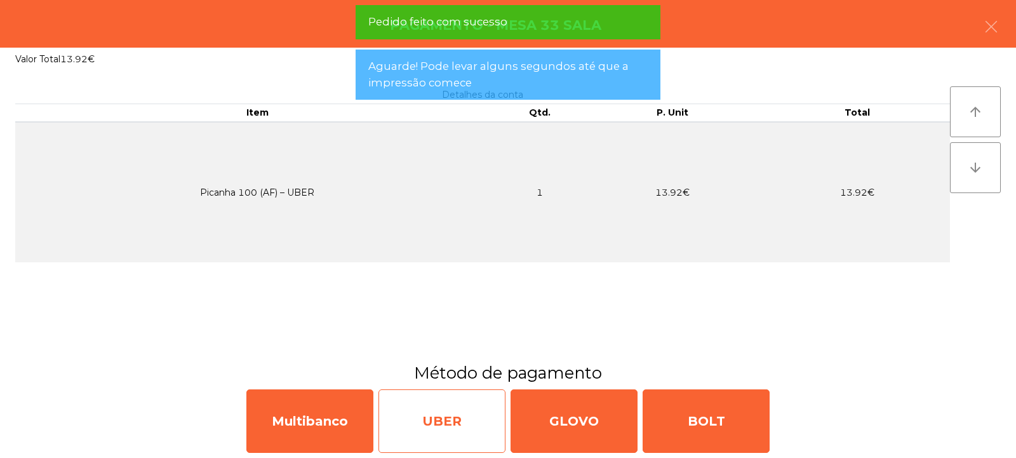
click at [447, 415] on div "UBER" at bounding box center [442, 421] width 127 height 64
select select "**"
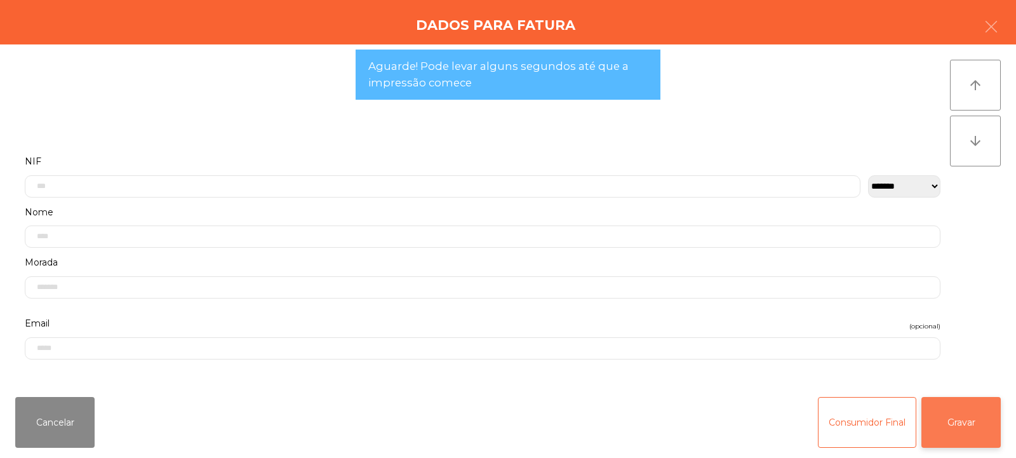
click at [974, 407] on button "Gravar" at bounding box center [961, 422] width 79 height 51
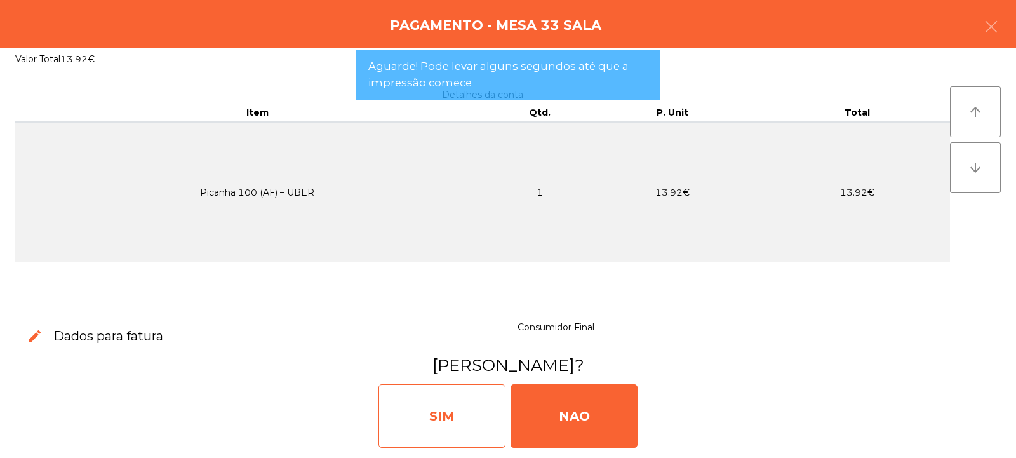
click at [443, 406] on div "SIM" at bounding box center [442, 416] width 127 height 64
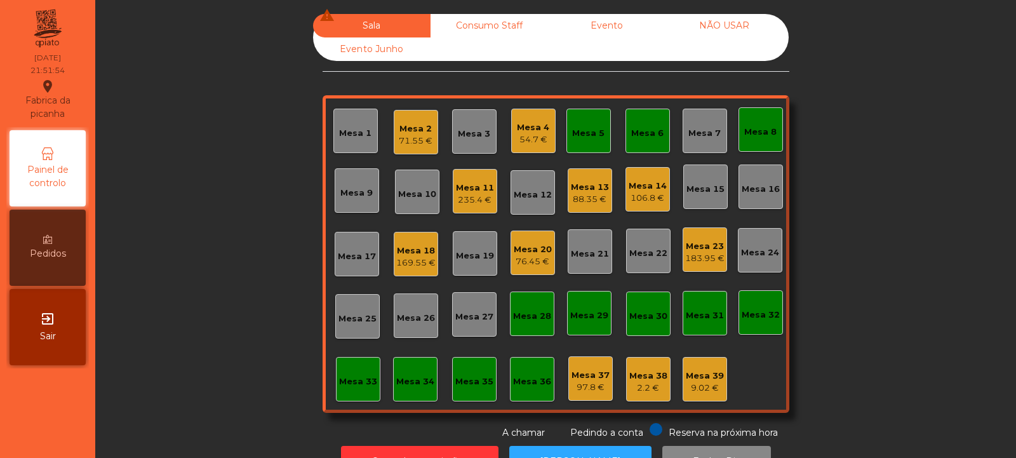
click at [530, 134] on div "54.7 €" at bounding box center [533, 139] width 32 height 13
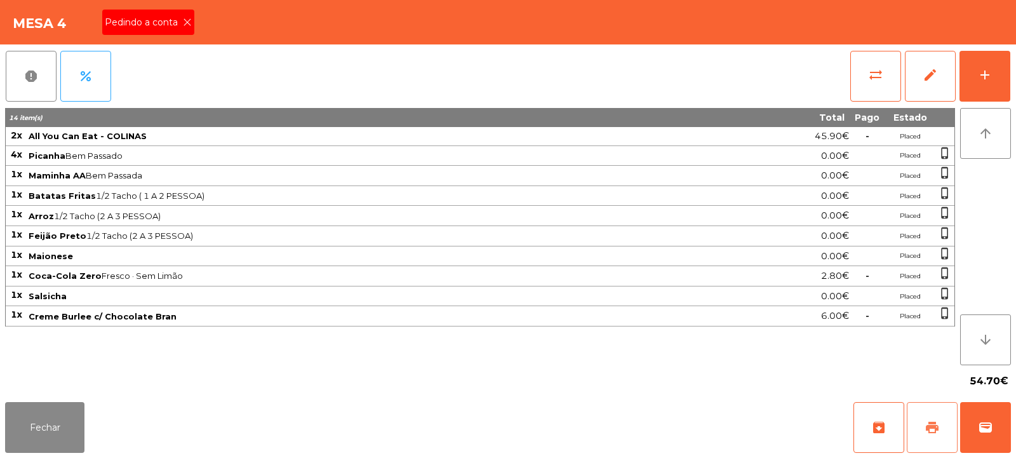
click at [940, 408] on button "print" at bounding box center [932, 427] width 51 height 51
click at [990, 414] on button "wallet" at bounding box center [985, 427] width 51 height 51
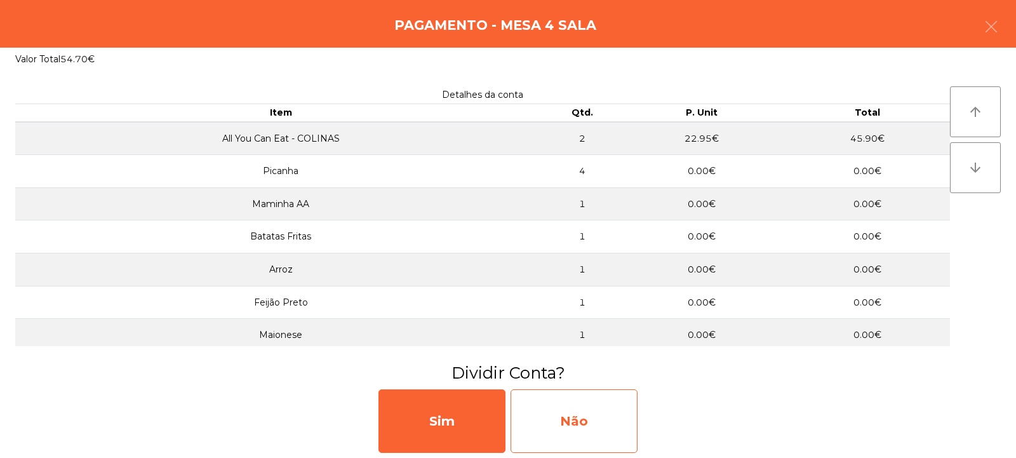
click at [580, 413] on div "Não" at bounding box center [574, 421] width 127 height 64
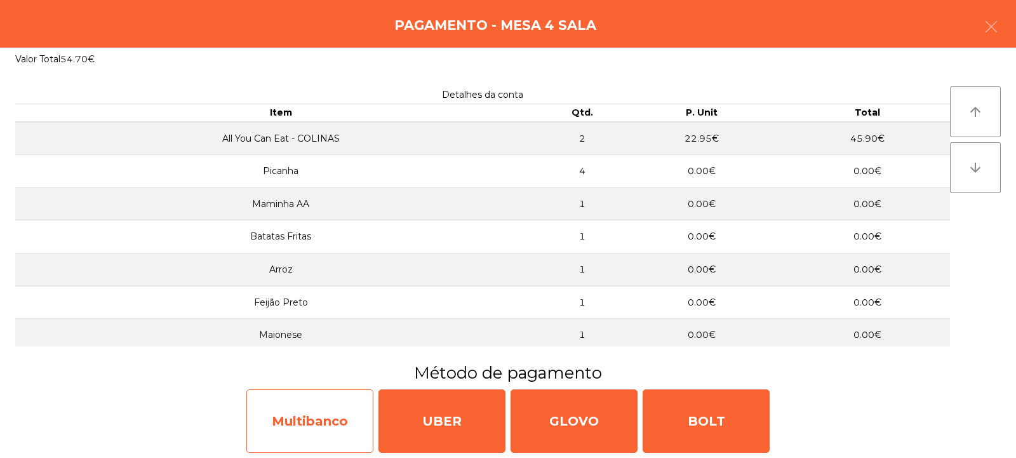
click at [320, 420] on div "Multibanco" at bounding box center [309, 421] width 127 height 64
select select "**"
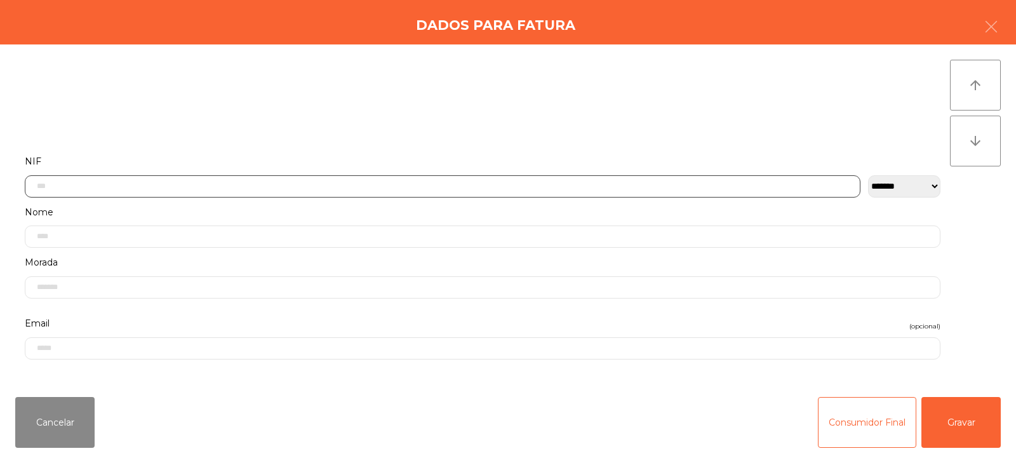
click at [496, 184] on input "text" at bounding box center [443, 186] width 836 height 22
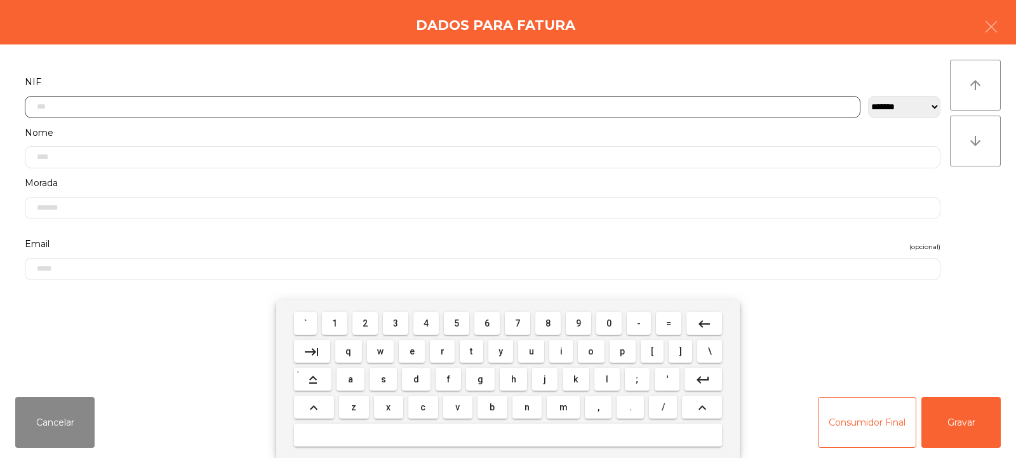
scroll to position [93, 0]
type input "*********"
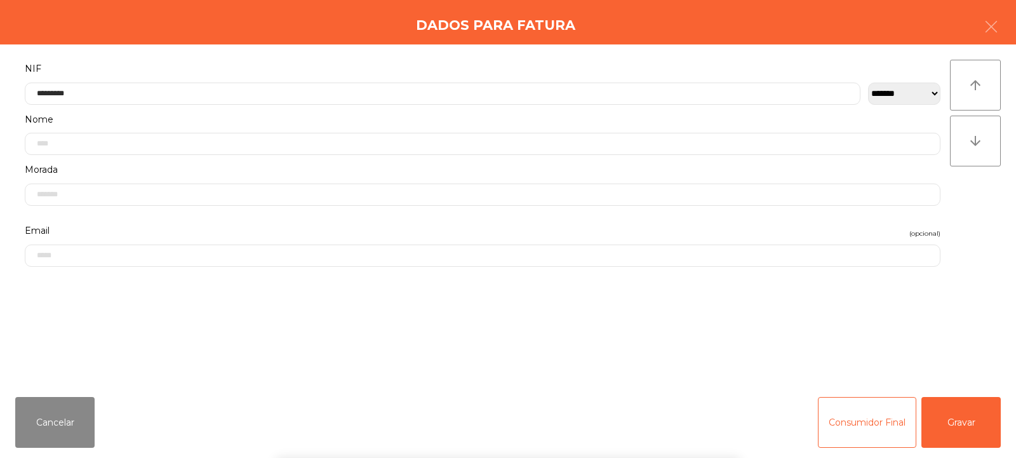
click at [972, 217] on div "arrow_upward arrow_downward" at bounding box center [975, 216] width 51 height 312
click at [963, 431] on button "Gravar" at bounding box center [961, 422] width 79 height 51
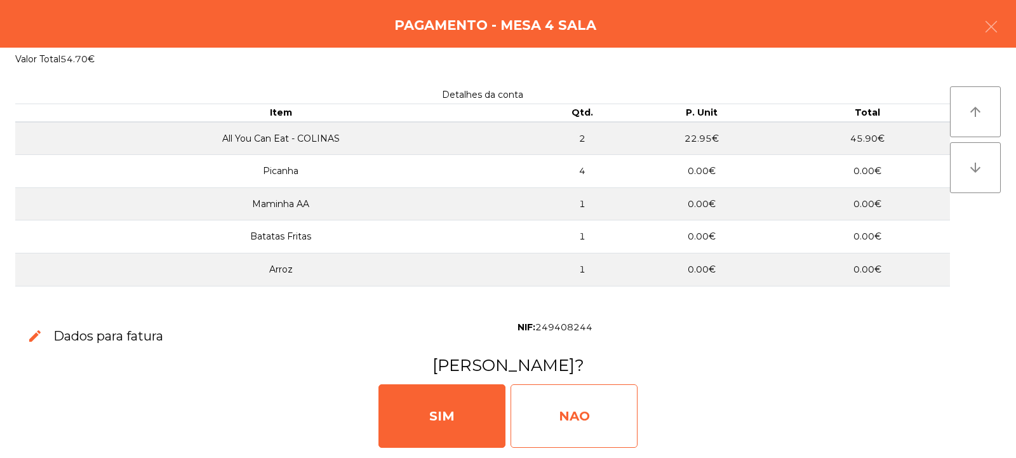
click at [574, 413] on div "NAO" at bounding box center [574, 416] width 127 height 64
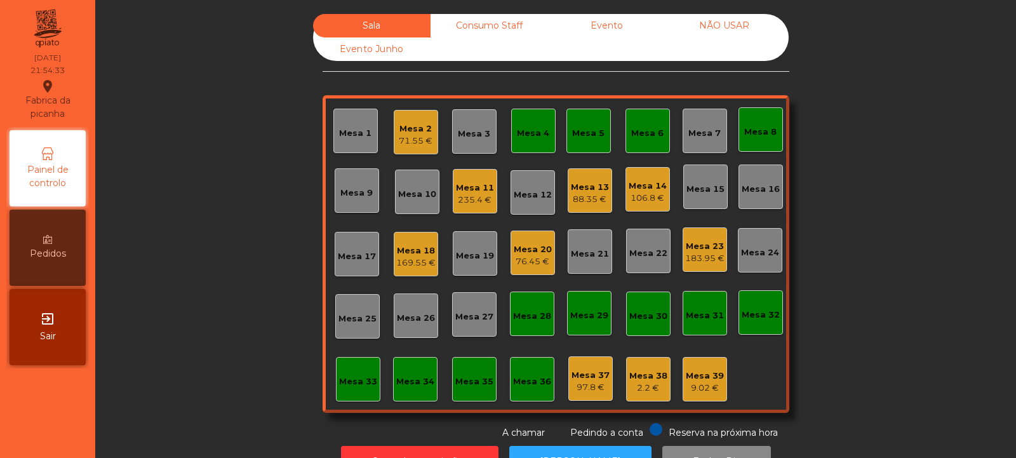
click at [523, 380] on div "Mesa 36" at bounding box center [532, 381] width 38 height 13
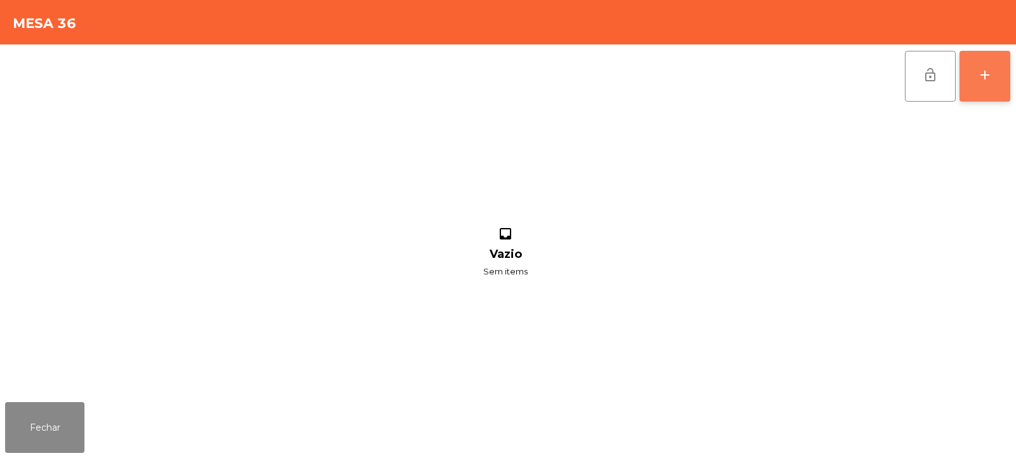
click at [1001, 78] on button "add" at bounding box center [985, 76] width 51 height 51
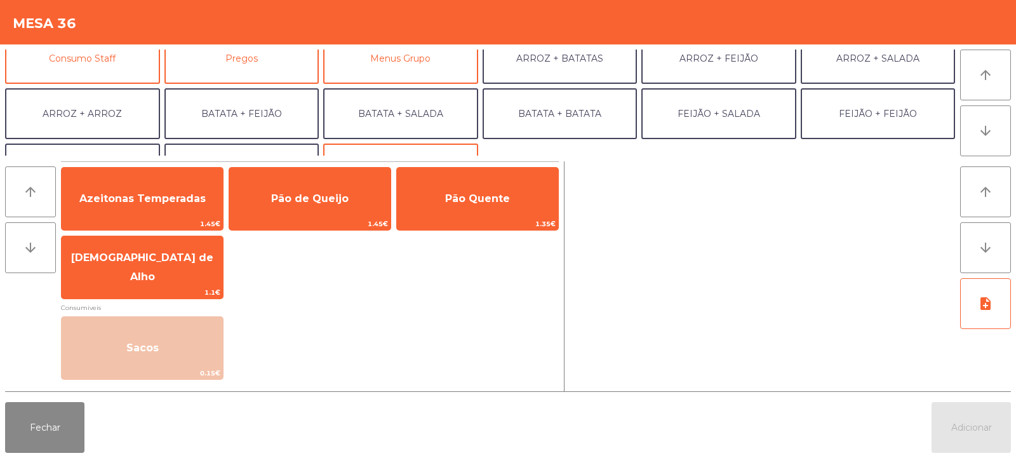
scroll to position [166, 0]
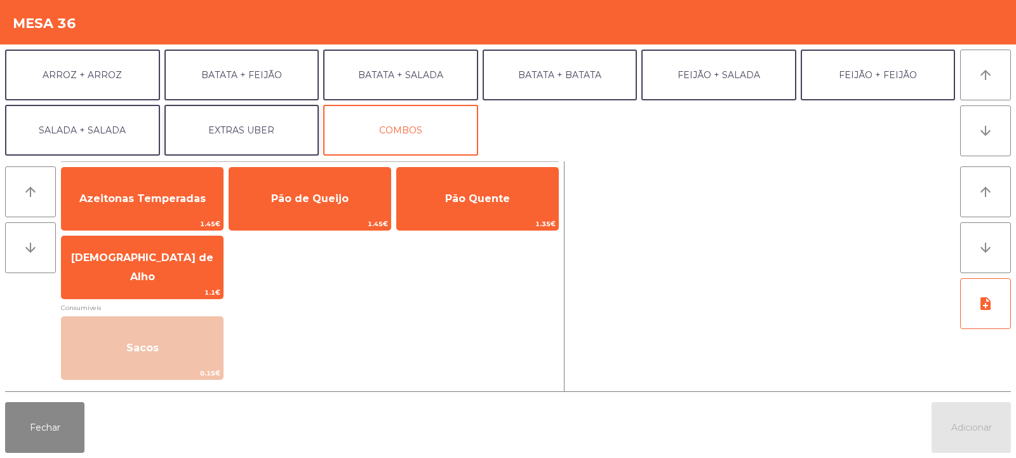
click at [250, 131] on button "EXTRAS UBER" at bounding box center [241, 130] width 155 height 51
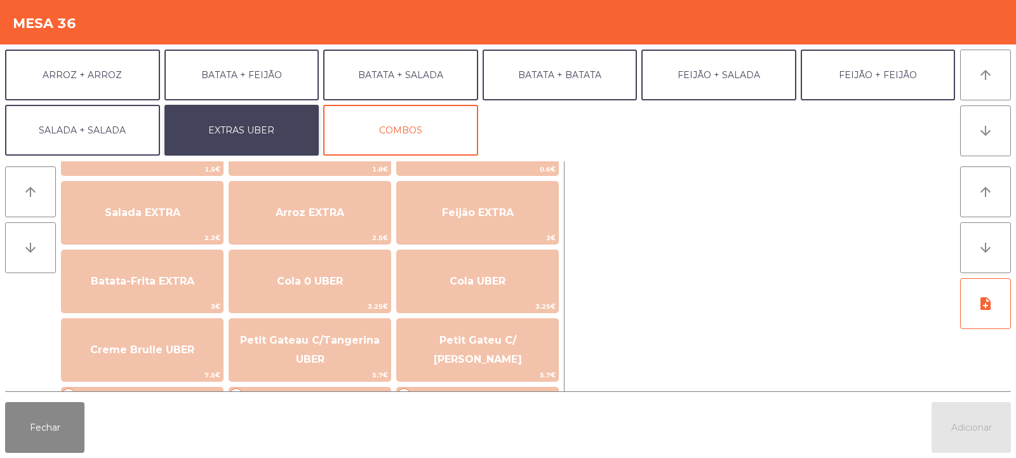
scroll to position [143, 0]
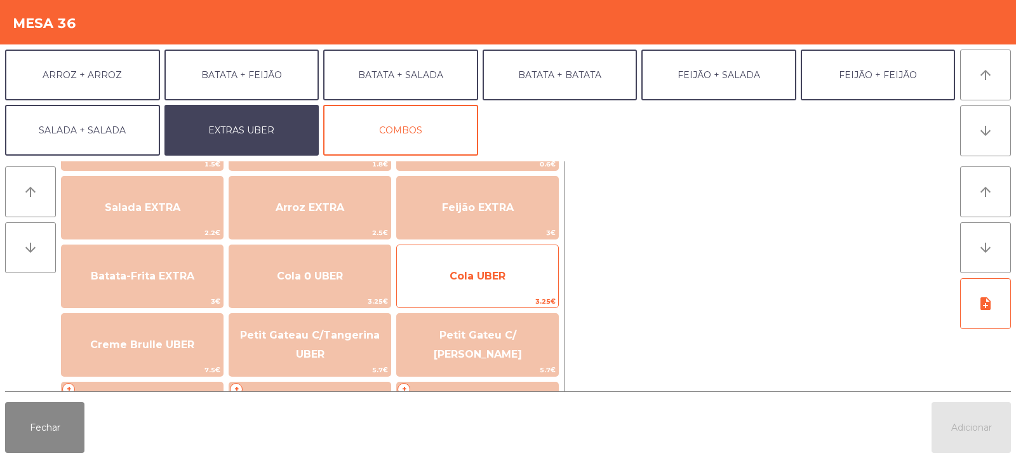
click at [454, 271] on span "Cola UBER" at bounding box center [478, 276] width 56 height 12
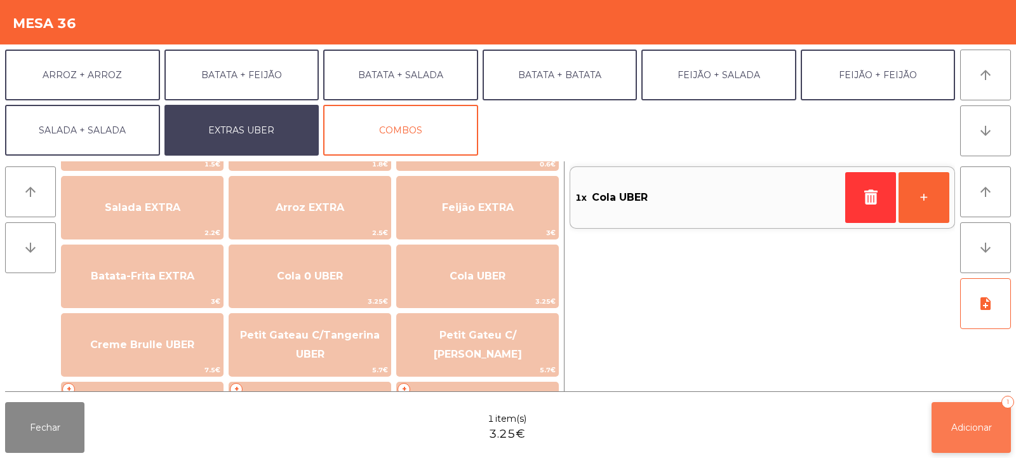
click at [953, 445] on button "Adicionar 1" at bounding box center [971, 427] width 79 height 51
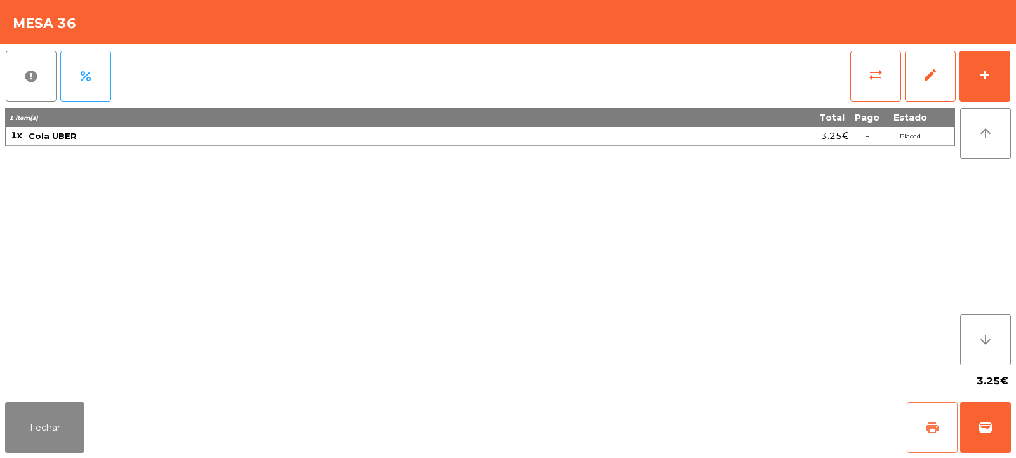
click at [950, 419] on button "print" at bounding box center [932, 427] width 51 height 51
click at [983, 424] on span "wallet" at bounding box center [985, 427] width 15 height 15
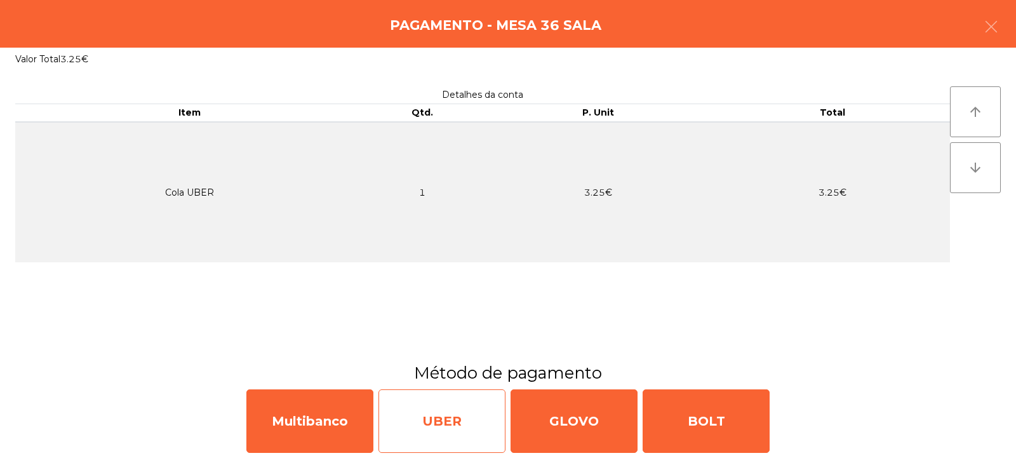
click at [441, 426] on div "UBER" at bounding box center [442, 421] width 127 height 64
select select "**"
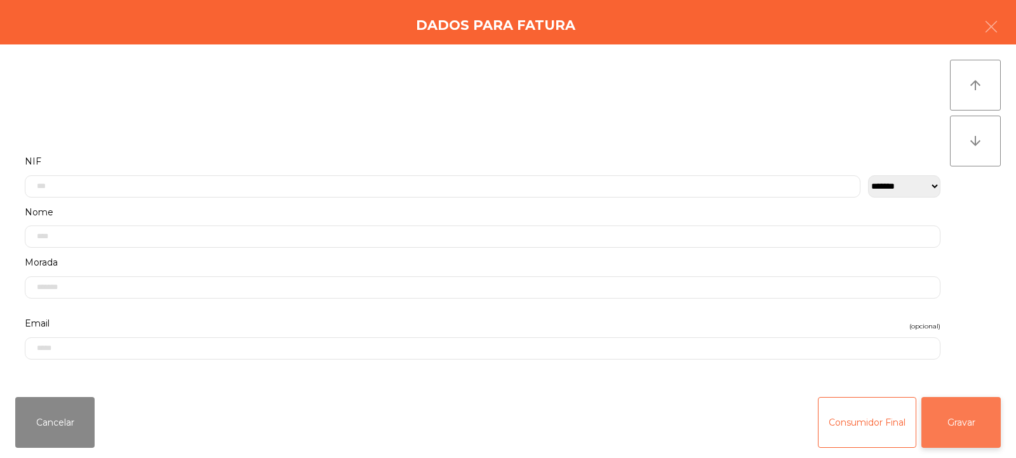
click at [963, 423] on button "Gravar" at bounding box center [961, 422] width 79 height 51
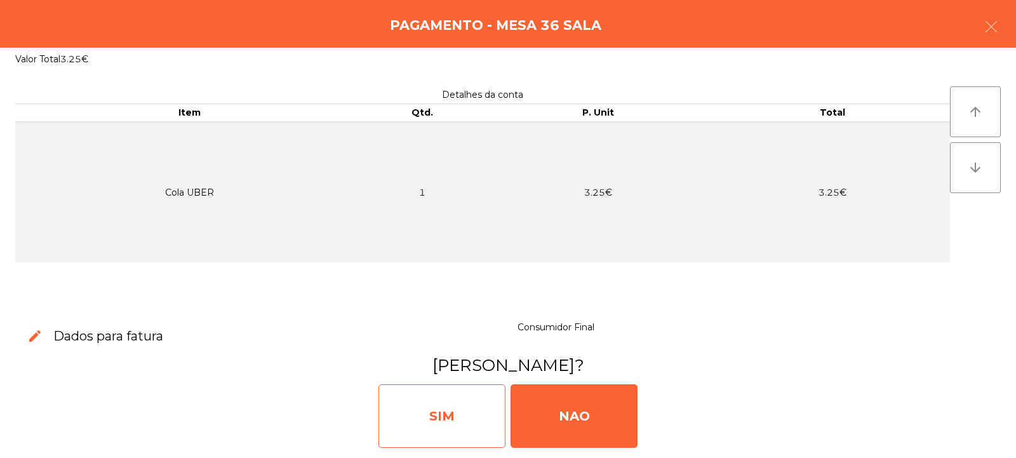
click at [454, 415] on div "SIM" at bounding box center [442, 416] width 127 height 64
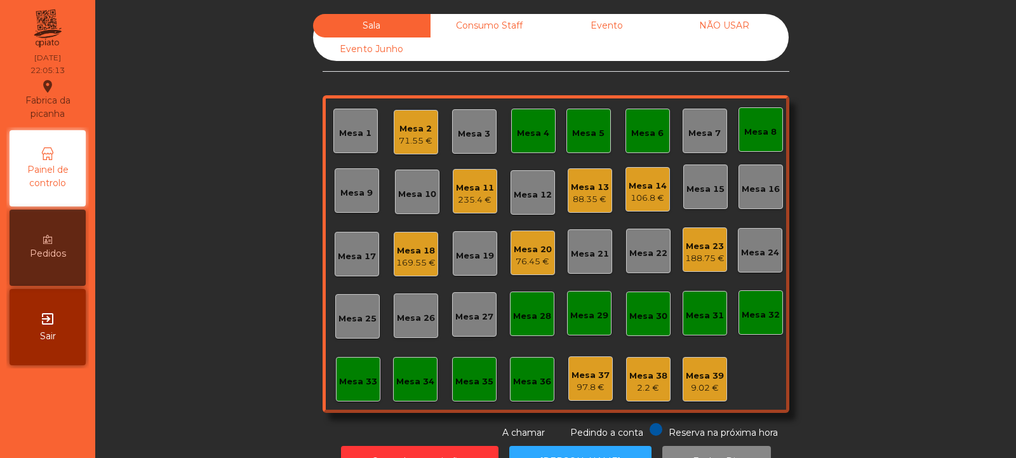
click at [629, 187] on div "Mesa 14" at bounding box center [648, 186] width 38 height 13
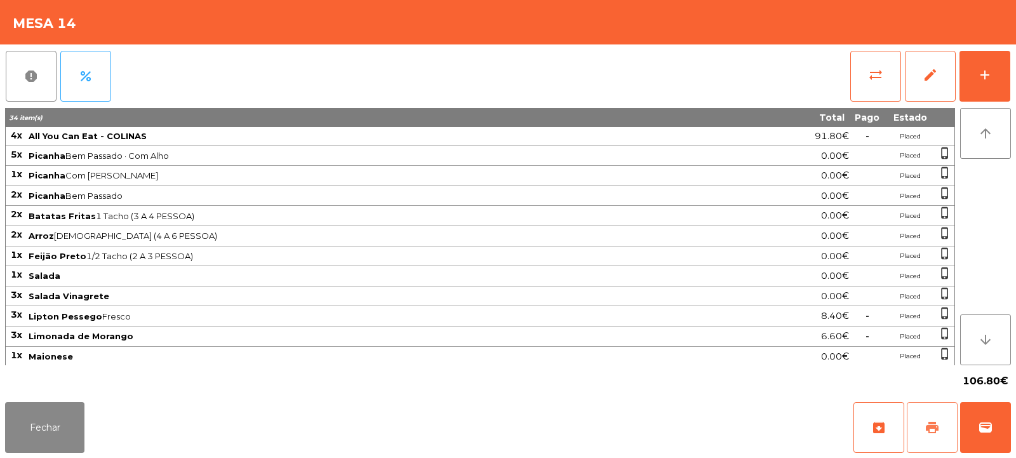
click at [925, 437] on button "print" at bounding box center [932, 427] width 51 height 51
click at [921, 439] on button "print" at bounding box center [932, 427] width 51 height 51
click at [859, 92] on button "sync_alt" at bounding box center [875, 76] width 51 height 51
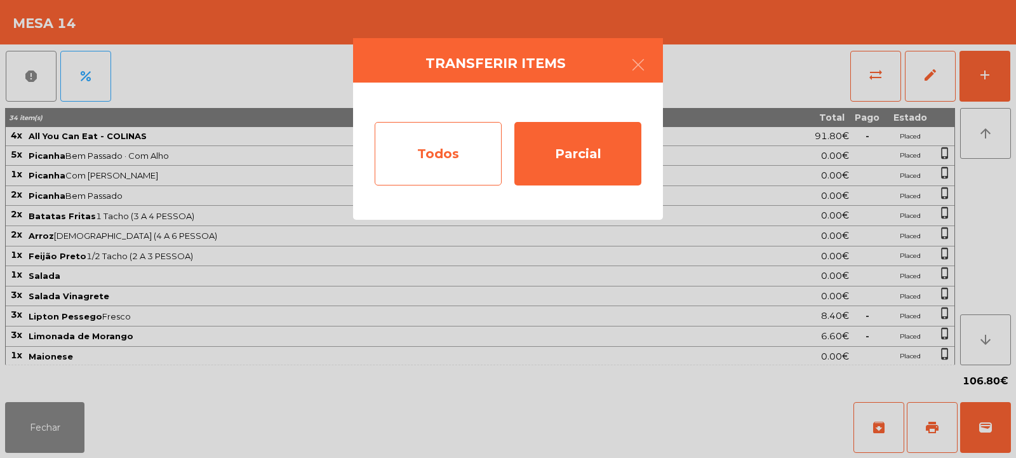
click at [473, 139] on div "Todos" at bounding box center [438, 154] width 127 height 64
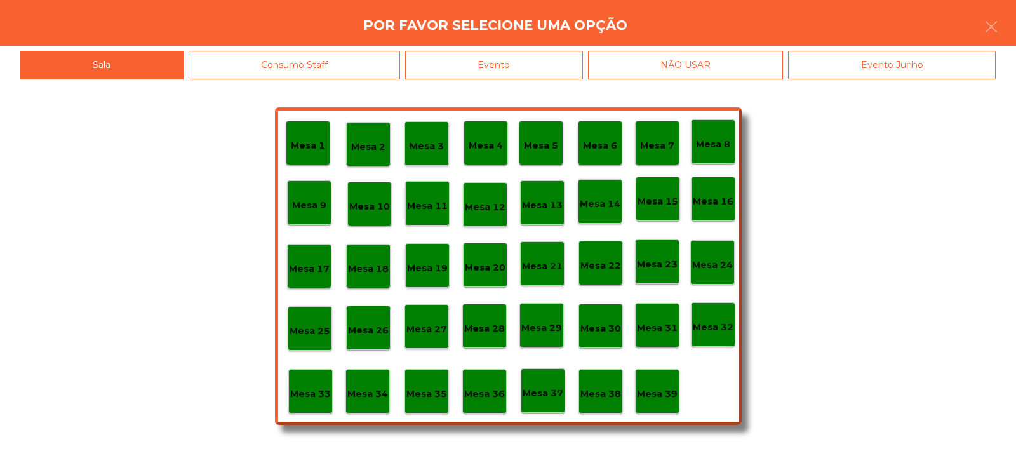
click at [523, 73] on div "Evento" at bounding box center [494, 65] width 178 height 29
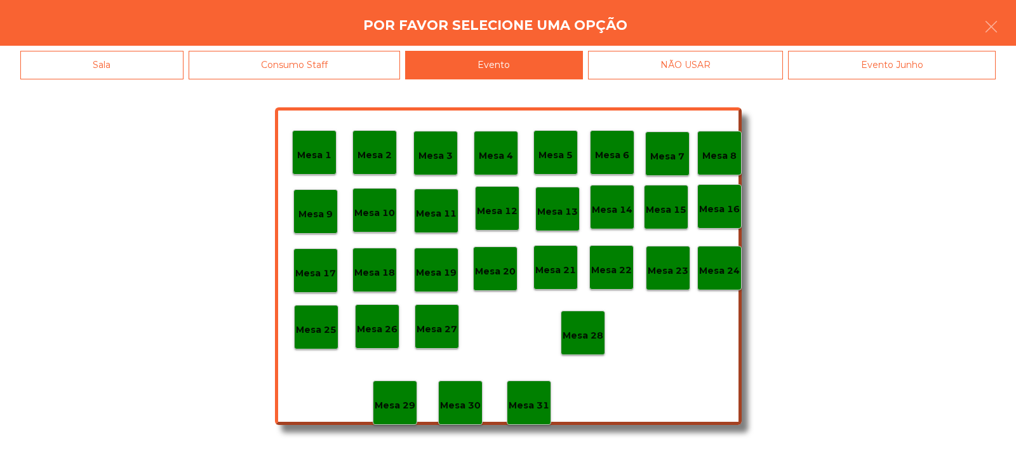
click at [570, 331] on p "Mesa 28" at bounding box center [583, 335] width 41 height 15
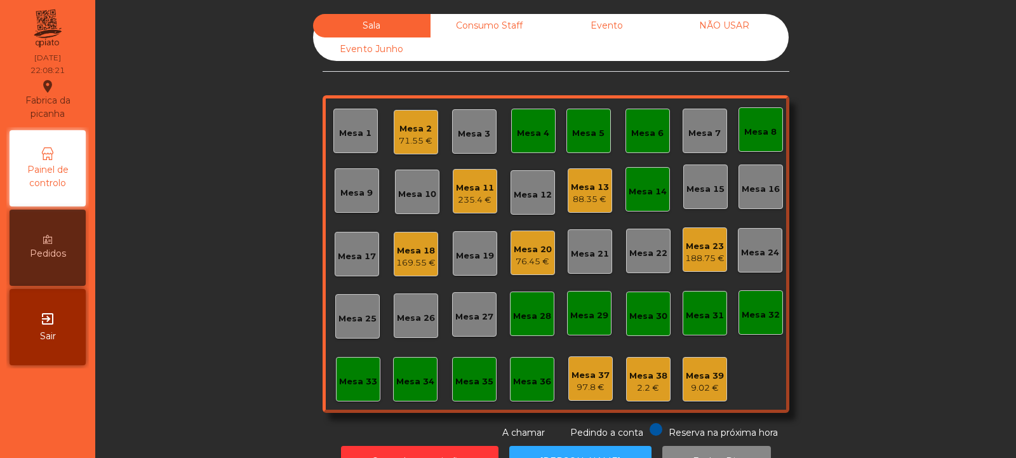
click at [522, 130] on div "Mesa 4" at bounding box center [533, 133] width 32 height 13
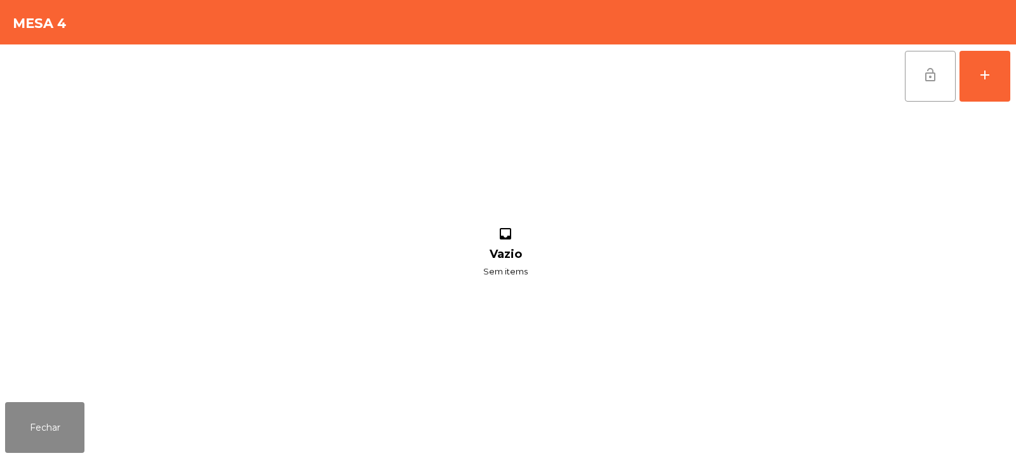
click at [927, 72] on span "lock_open" at bounding box center [930, 74] width 15 height 15
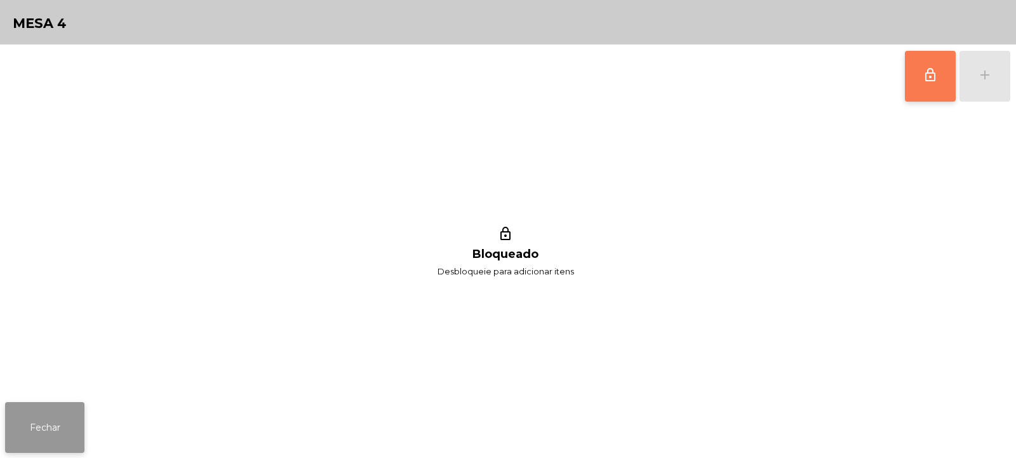
click at [39, 430] on button "Fechar" at bounding box center [44, 427] width 79 height 51
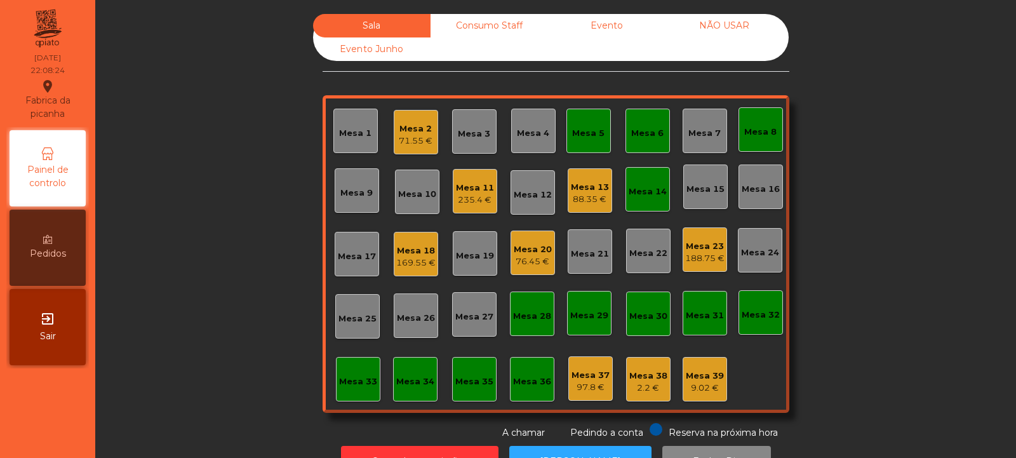
click at [569, 119] on div "Mesa 5" at bounding box center [589, 131] width 44 height 44
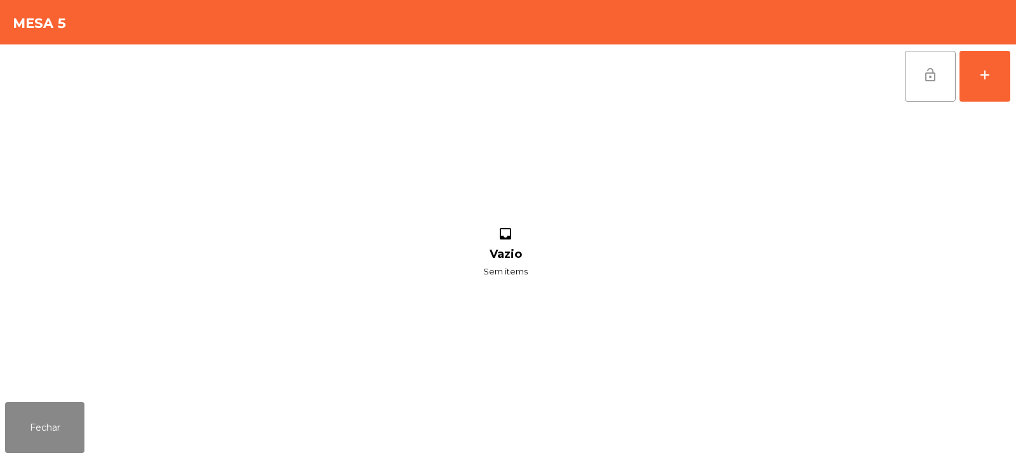
click at [929, 83] on button "lock_open" at bounding box center [930, 76] width 51 height 51
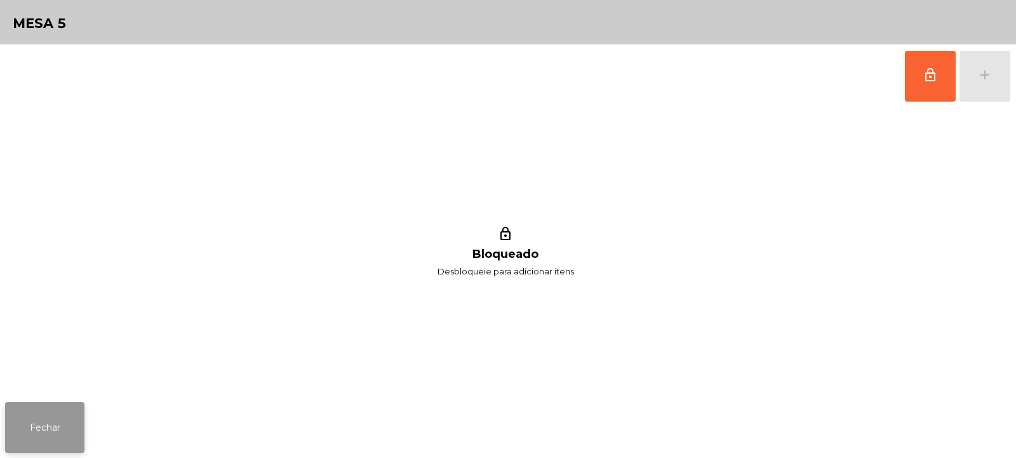
click at [63, 445] on button "Fechar" at bounding box center [44, 427] width 79 height 51
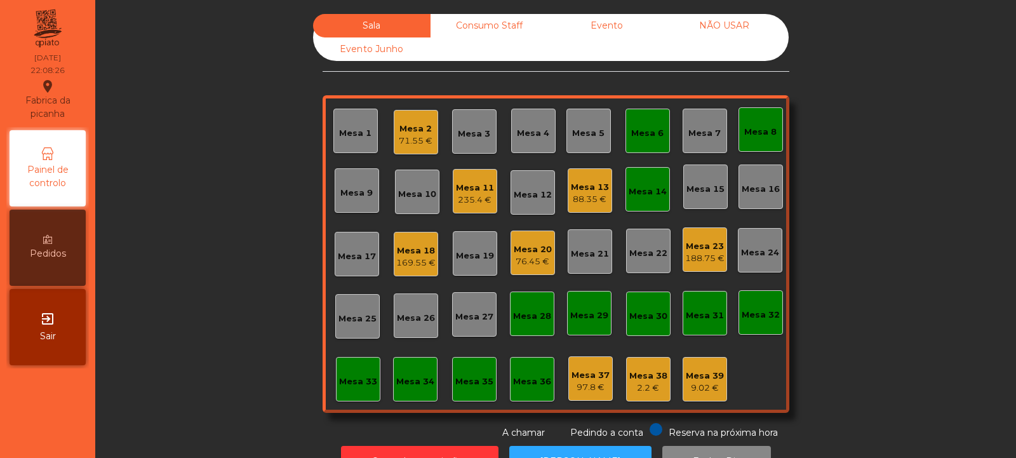
click at [652, 131] on div "Mesa 6" at bounding box center [647, 133] width 32 height 13
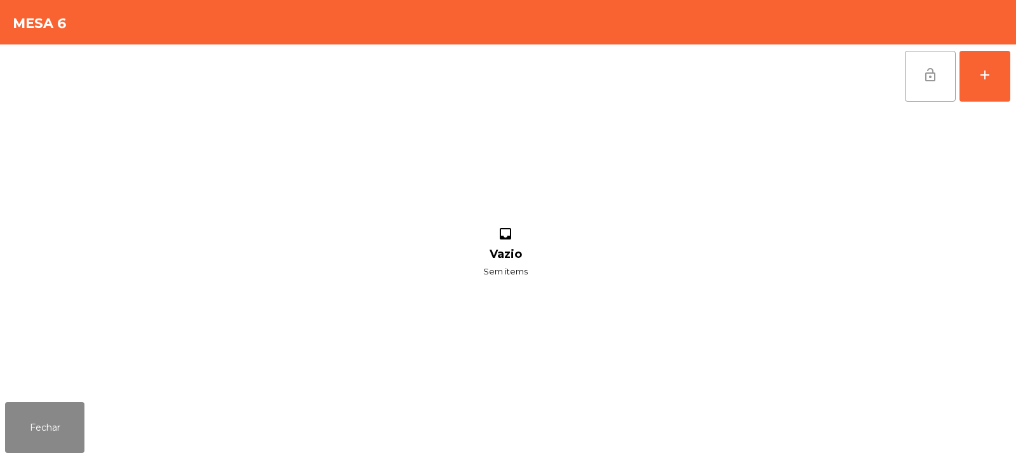
click at [930, 71] on span "lock_open" at bounding box center [930, 74] width 15 height 15
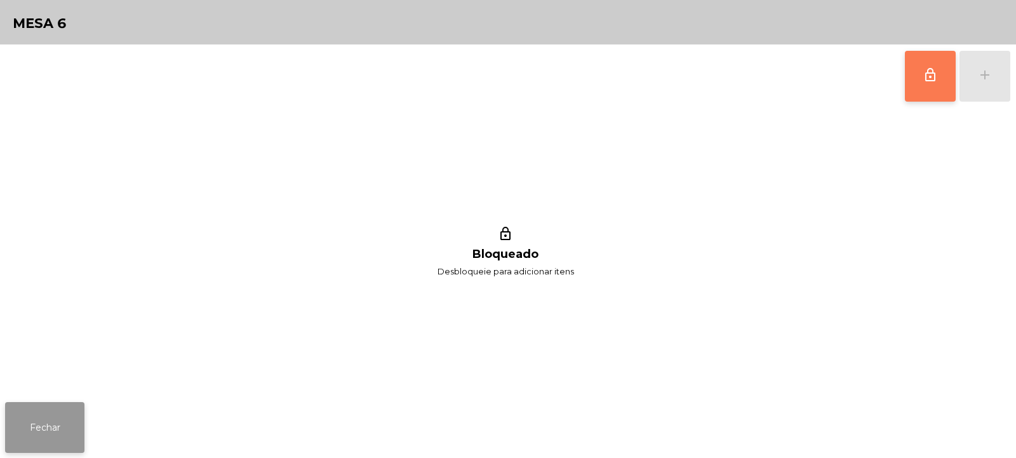
click at [18, 435] on button "Fechar" at bounding box center [44, 427] width 79 height 51
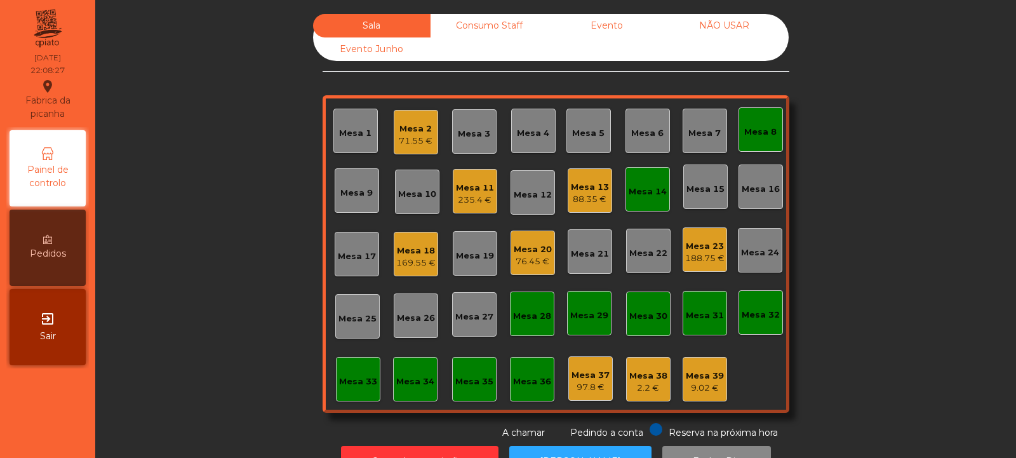
click at [770, 136] on div "Mesa 8" at bounding box center [760, 132] width 32 height 13
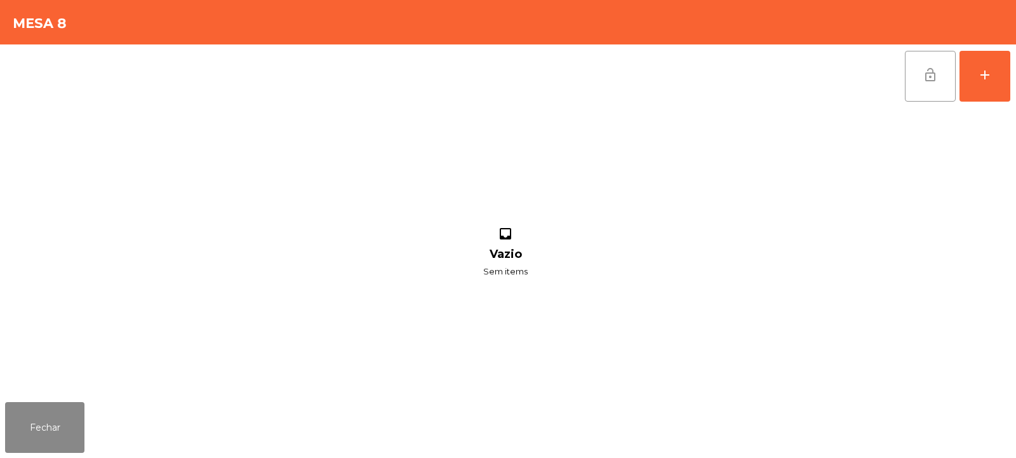
click at [924, 84] on button "lock_open" at bounding box center [930, 76] width 51 height 51
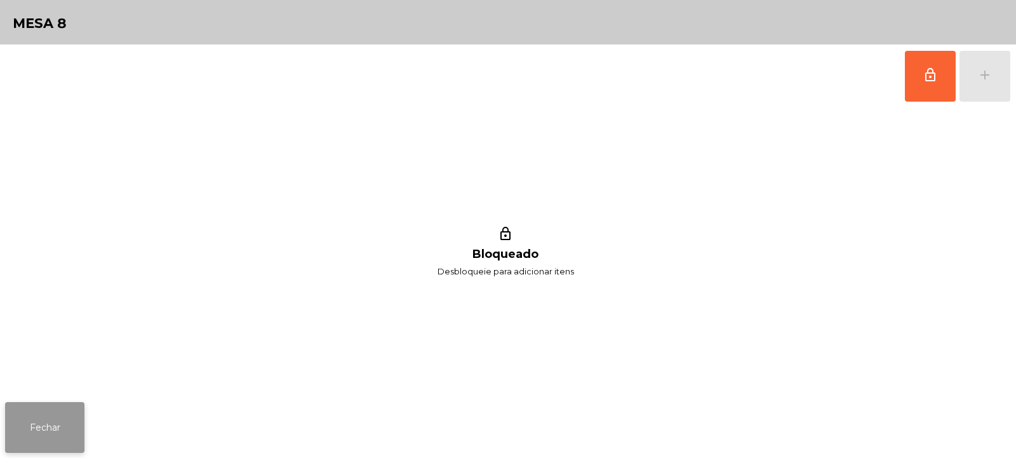
click at [55, 427] on button "Fechar" at bounding box center [44, 427] width 79 height 51
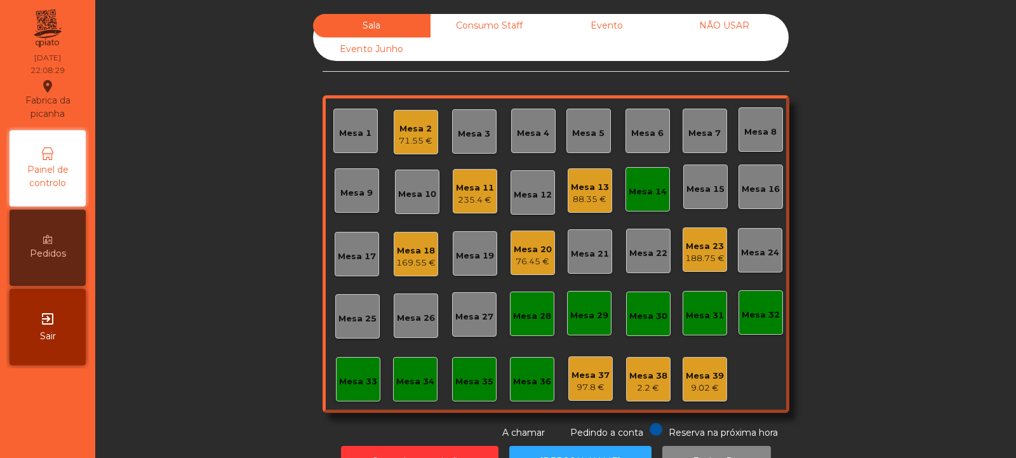
click at [635, 197] on div "Mesa 14" at bounding box center [648, 191] width 38 height 13
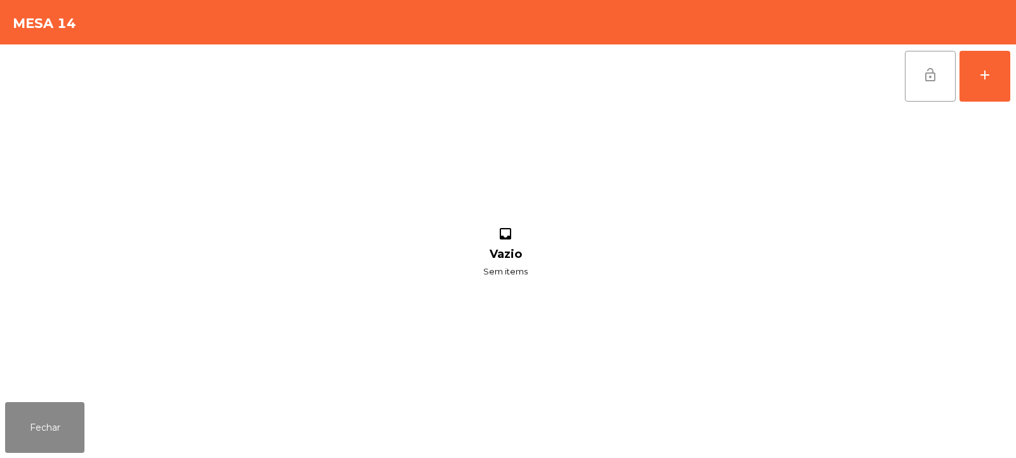
click at [918, 70] on button "lock_open" at bounding box center [930, 76] width 51 height 51
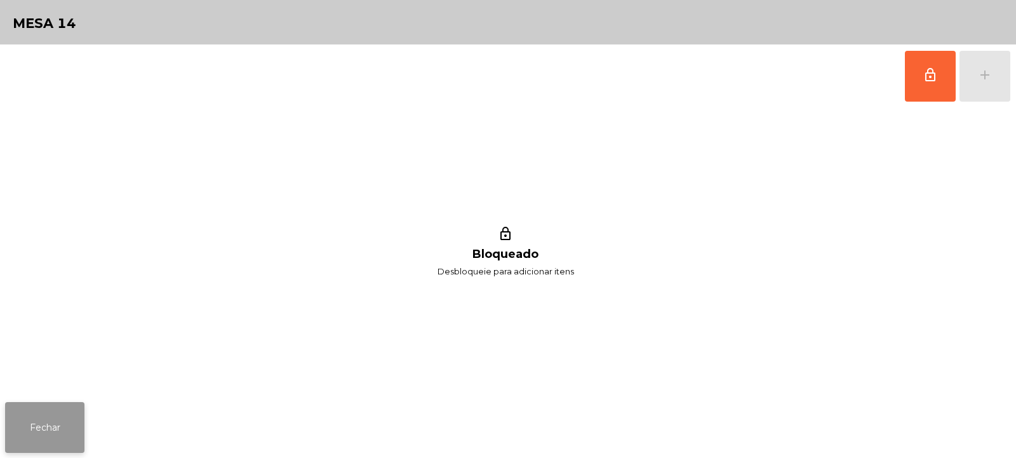
click at [36, 428] on button "Fechar" at bounding box center [44, 427] width 79 height 51
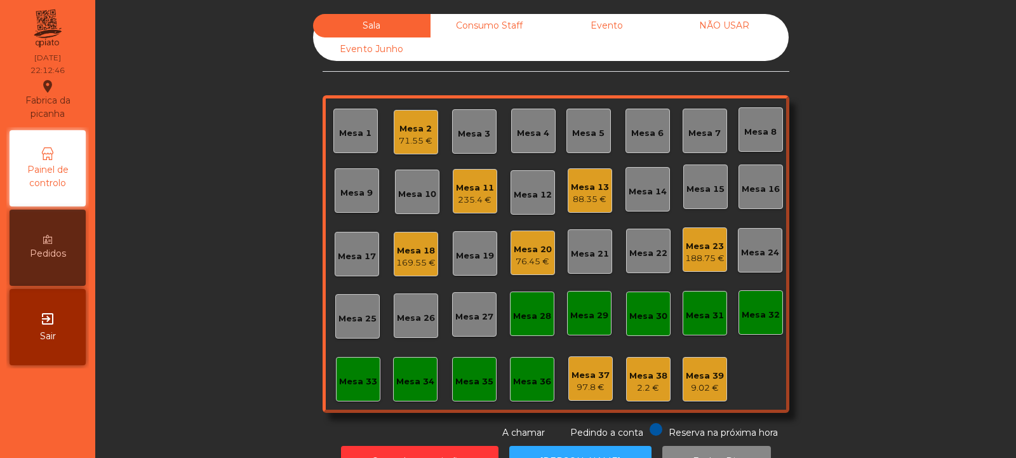
click at [572, 129] on div "Mesa 5" at bounding box center [588, 133] width 32 height 13
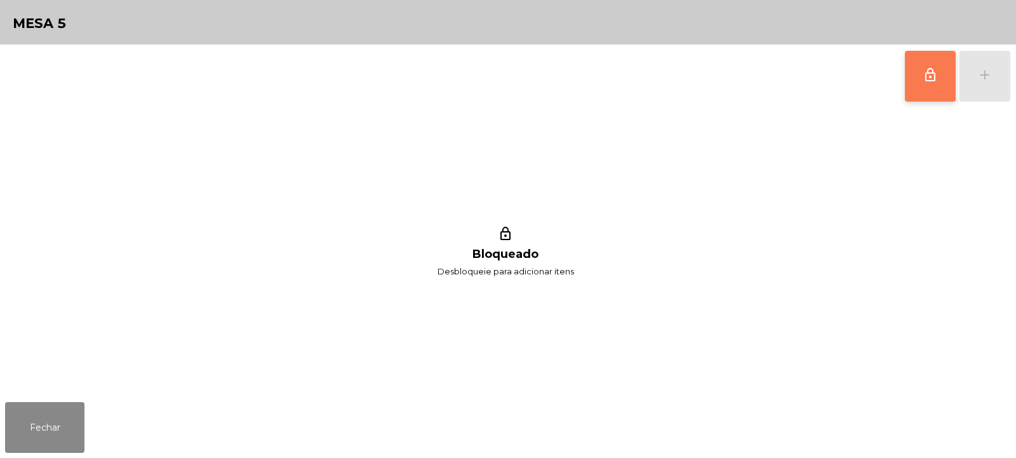
click at [920, 77] on button "lock_outline" at bounding box center [930, 76] width 51 height 51
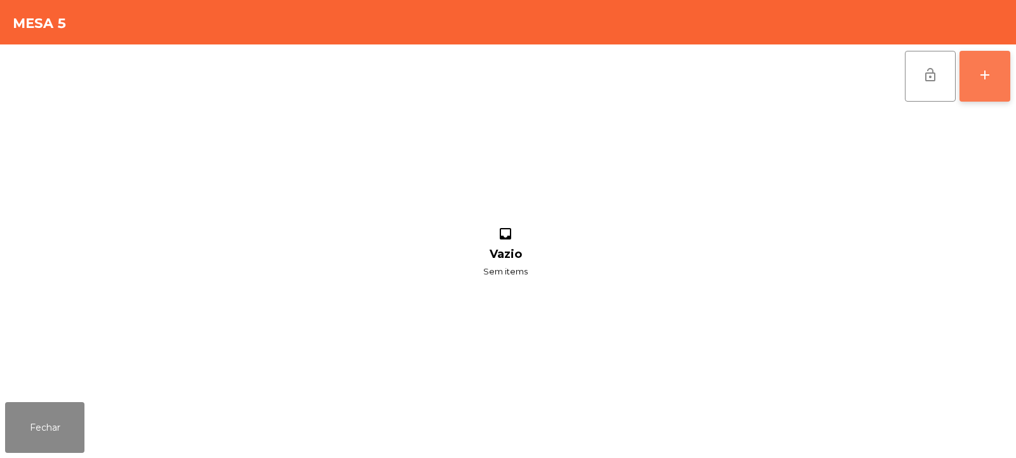
click at [988, 77] on div "add" at bounding box center [984, 74] width 15 height 15
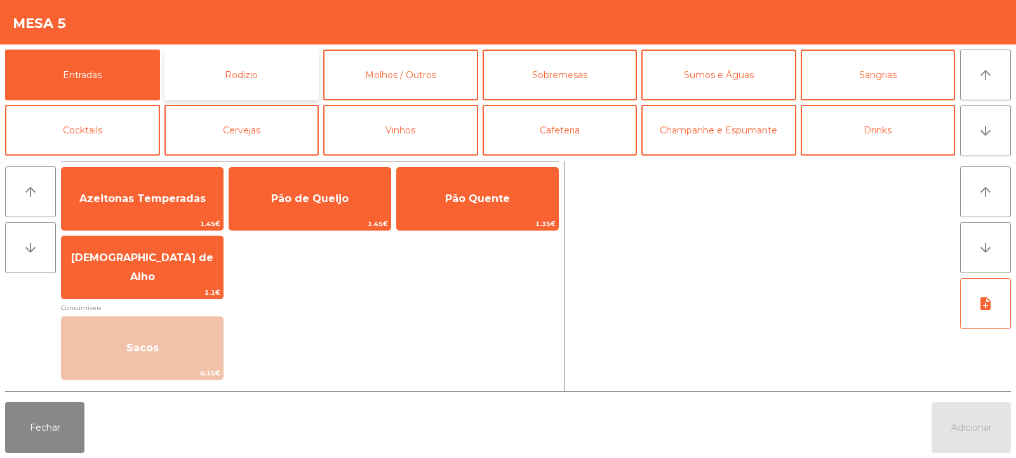
click at [259, 66] on button "Rodizio" at bounding box center [241, 75] width 155 height 51
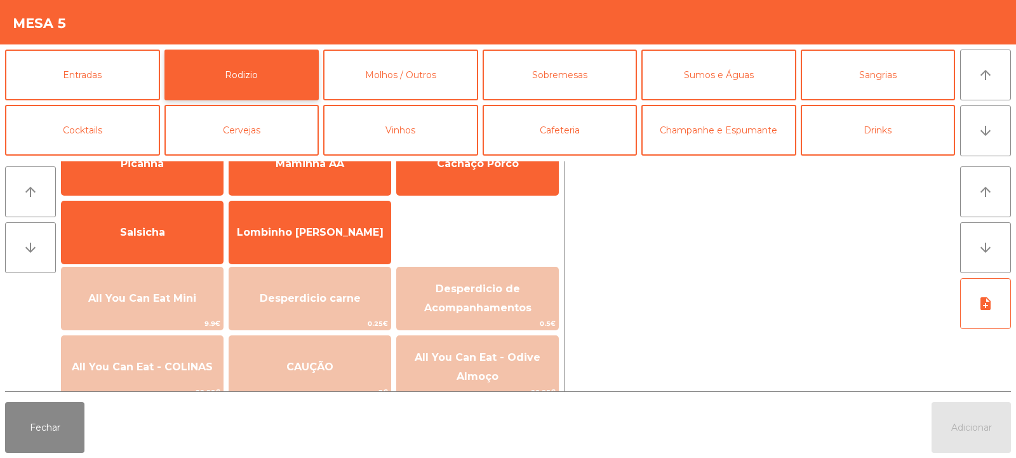
scroll to position [49, 0]
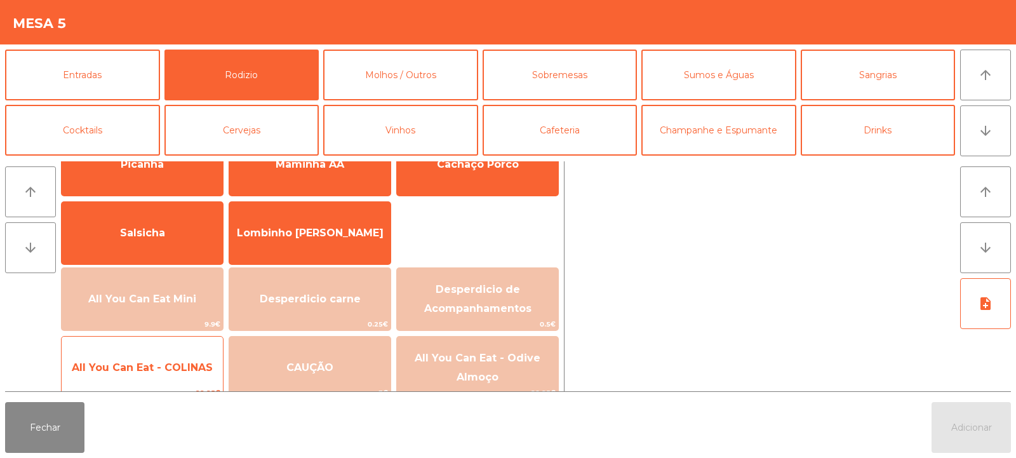
click at [193, 375] on span "All You Can Eat - COLINAS" at bounding box center [142, 368] width 161 height 34
click at [189, 375] on span "All You Can Eat - COLINAS" at bounding box center [142, 368] width 161 height 34
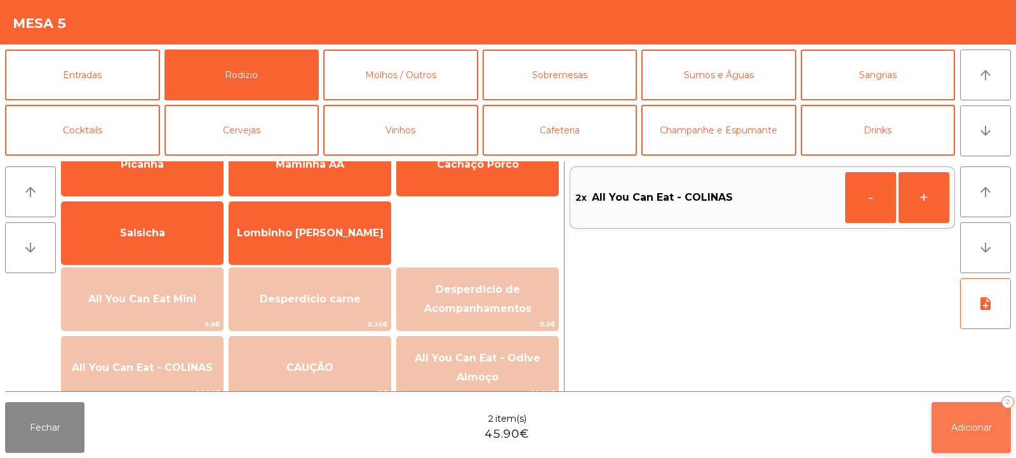
click at [949, 421] on button "Adicionar 2" at bounding box center [971, 427] width 79 height 51
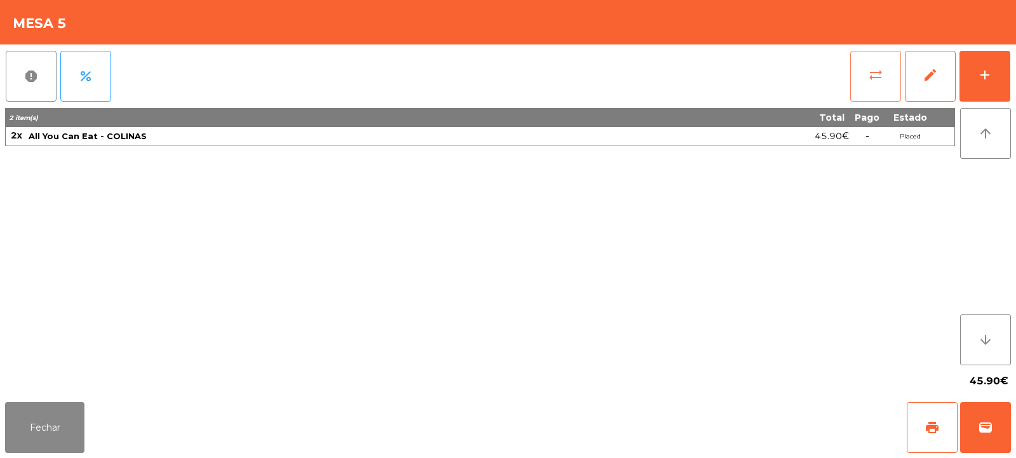
click at [882, 73] on span "sync_alt" at bounding box center [875, 74] width 15 height 15
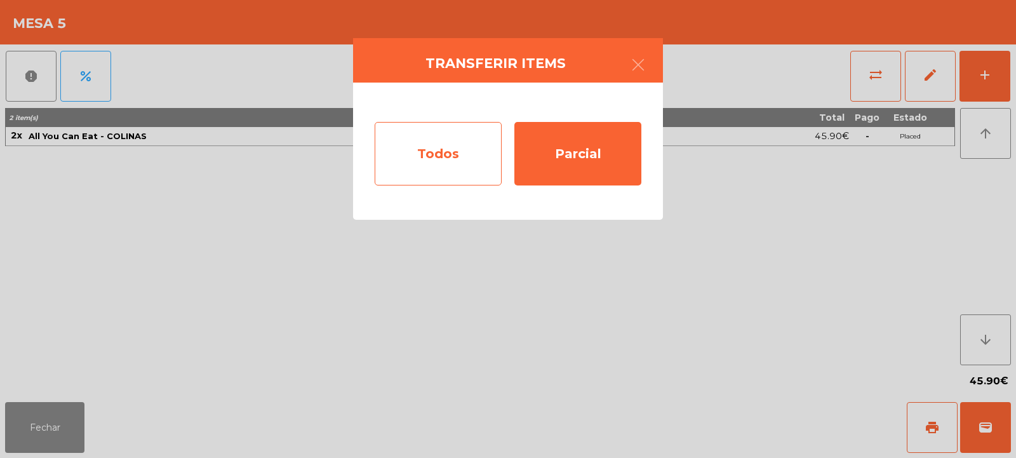
click at [458, 152] on div "Todos" at bounding box center [438, 154] width 127 height 64
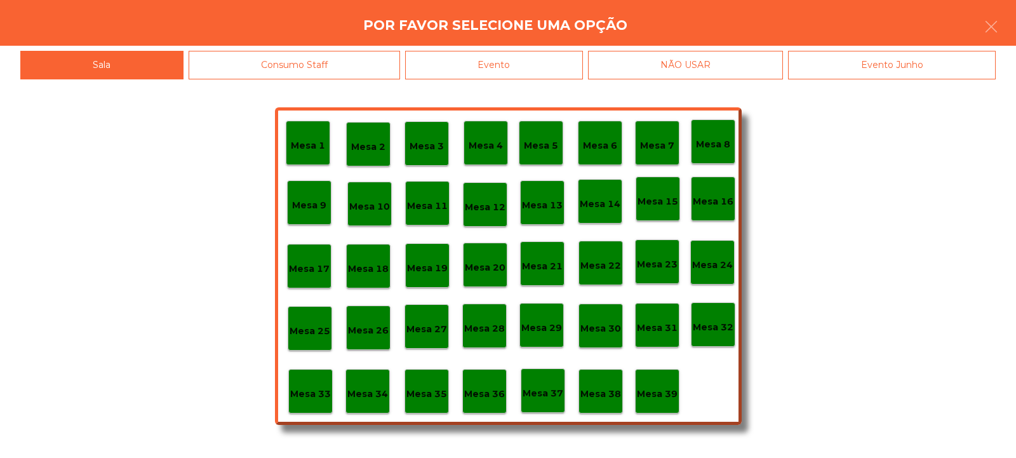
click at [537, 375] on div "Mesa 37" at bounding box center [543, 390] width 44 height 44
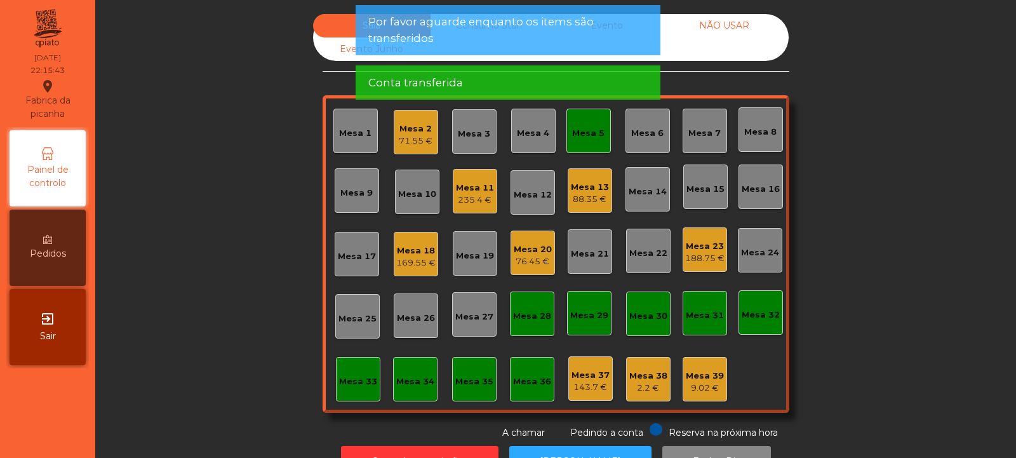
click at [572, 151] on div "Mesa 5" at bounding box center [589, 131] width 44 height 44
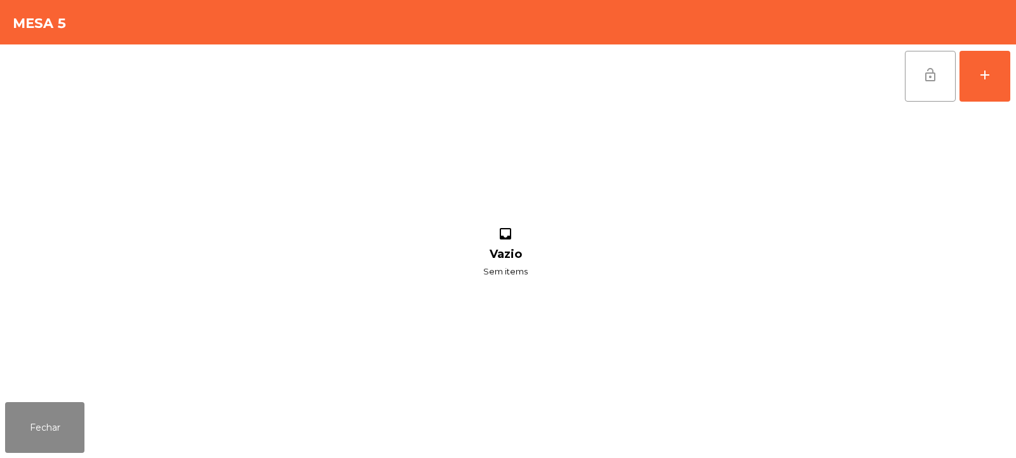
click at [934, 77] on span "lock_open" at bounding box center [930, 74] width 15 height 15
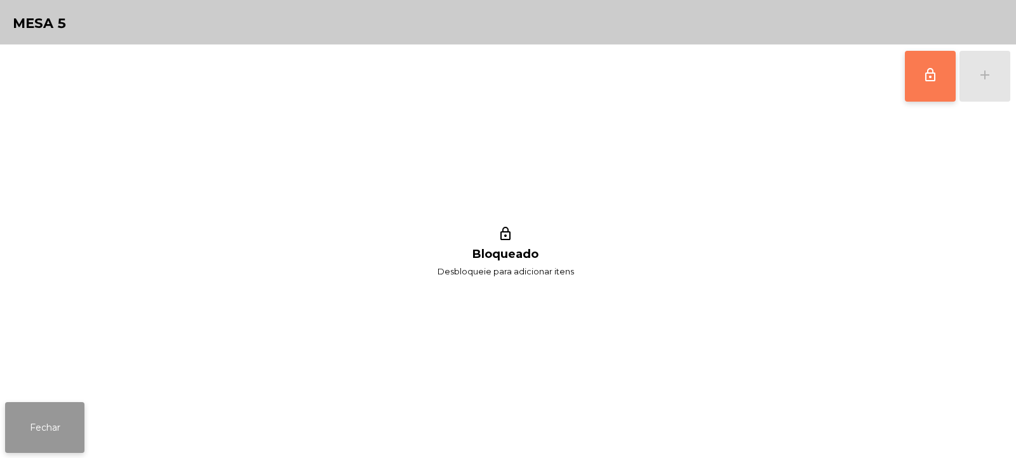
click at [58, 420] on button "Fechar" at bounding box center [44, 427] width 79 height 51
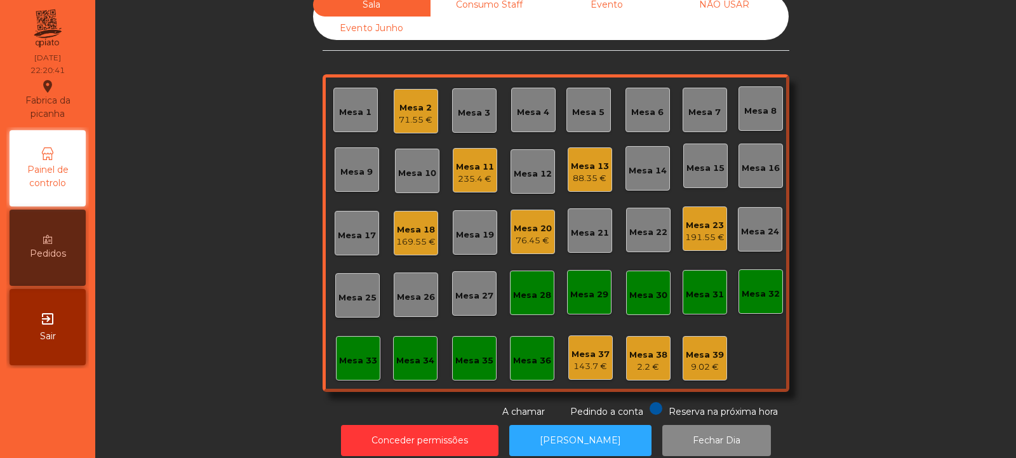
scroll to position [43, 0]
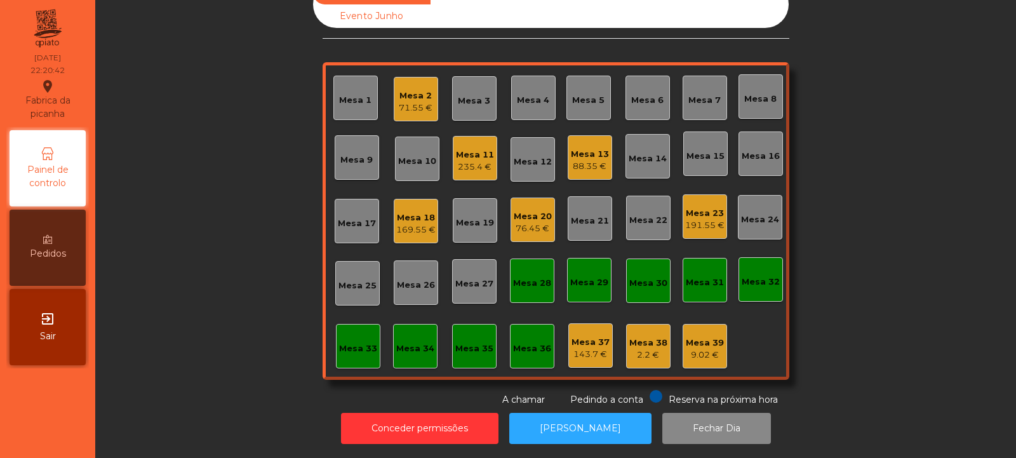
click at [348, 344] on div "Mesa 33" at bounding box center [358, 348] width 38 height 13
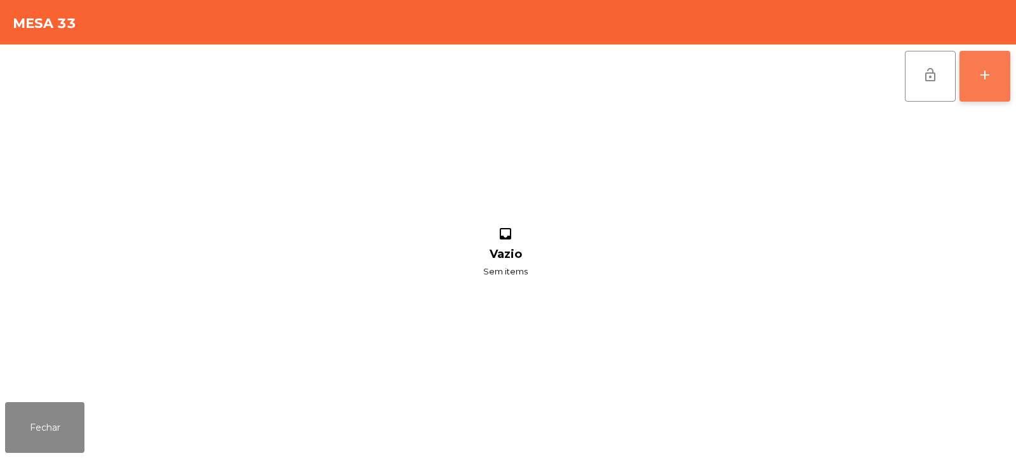
click at [987, 70] on div "add" at bounding box center [984, 74] width 15 height 15
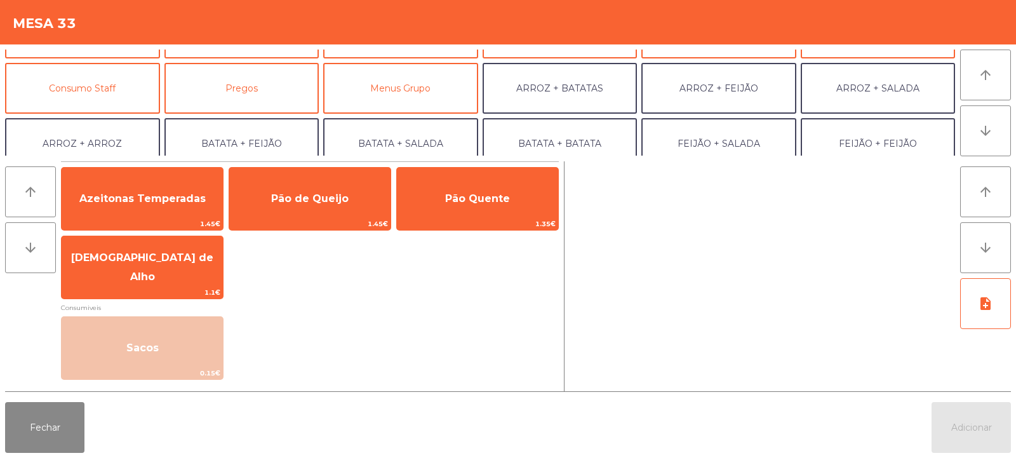
scroll to position [116, 0]
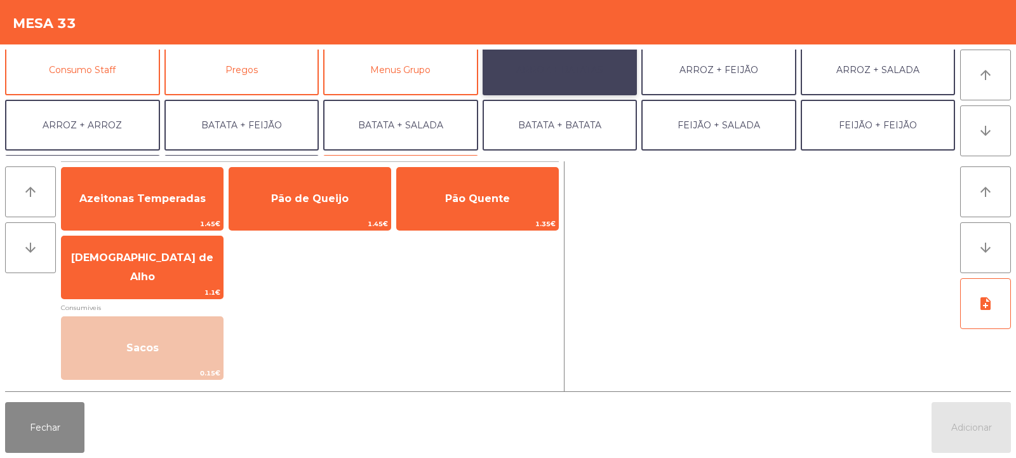
click at [586, 76] on button "ARROZ + BATATAS" at bounding box center [560, 69] width 155 height 51
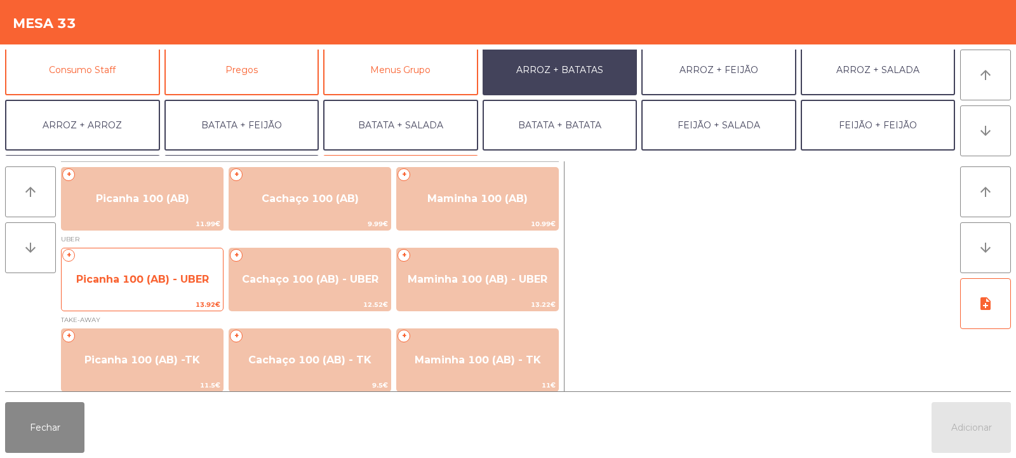
click at [170, 291] on span "Picanha 100 (AB) - UBER" at bounding box center [142, 279] width 161 height 34
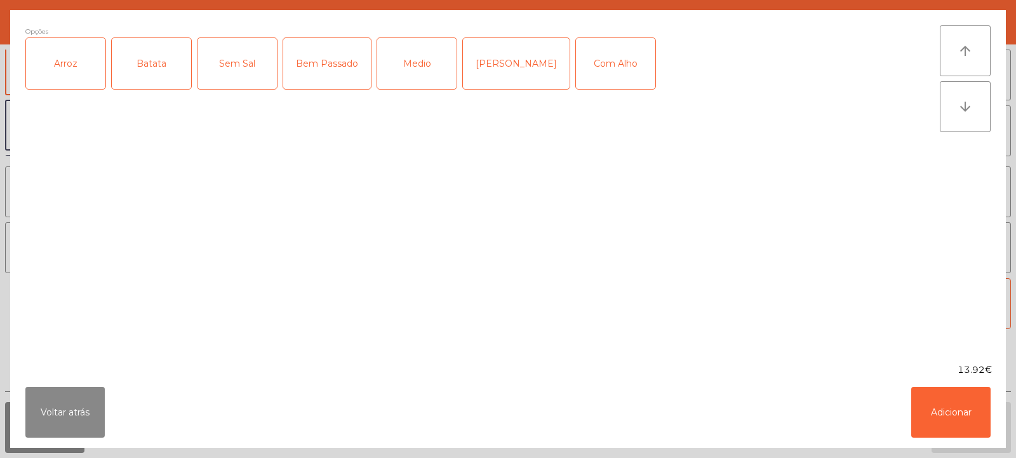
click at [69, 67] on div "Arroz" at bounding box center [65, 63] width 79 height 51
click at [154, 72] on div "Batata" at bounding box center [151, 63] width 79 height 51
click at [417, 72] on div "Medio" at bounding box center [416, 63] width 79 height 51
click at [586, 58] on div "Com Alho" at bounding box center [615, 63] width 79 height 51
click at [958, 420] on button "Adicionar" at bounding box center [950, 412] width 79 height 51
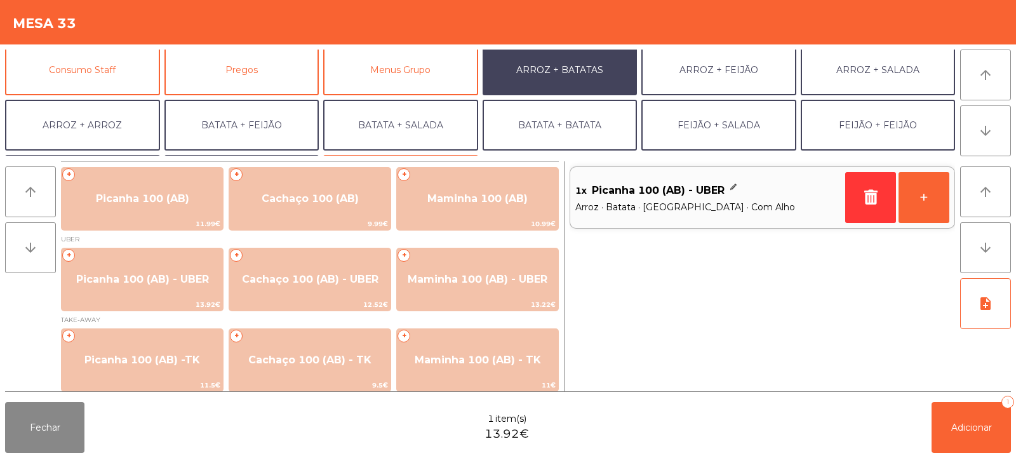
scroll to position [166, 0]
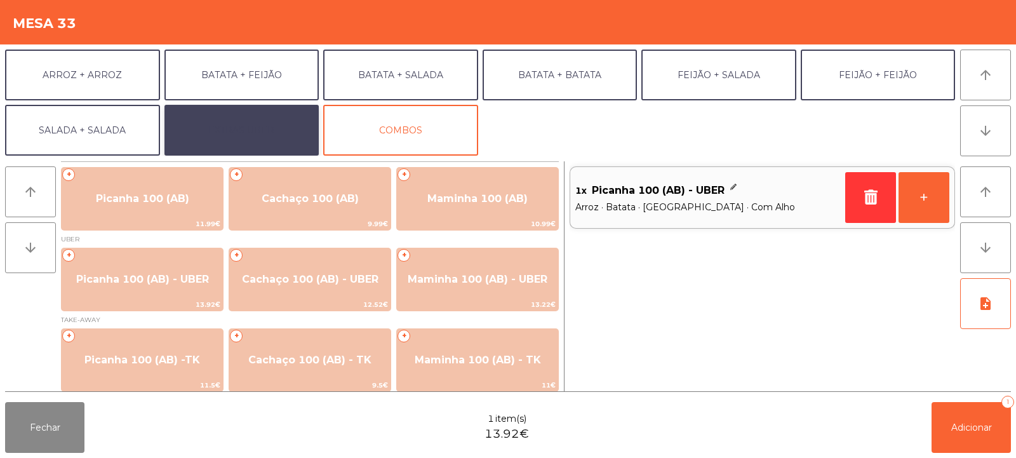
click at [271, 131] on button "EXTRAS UBER" at bounding box center [241, 130] width 155 height 51
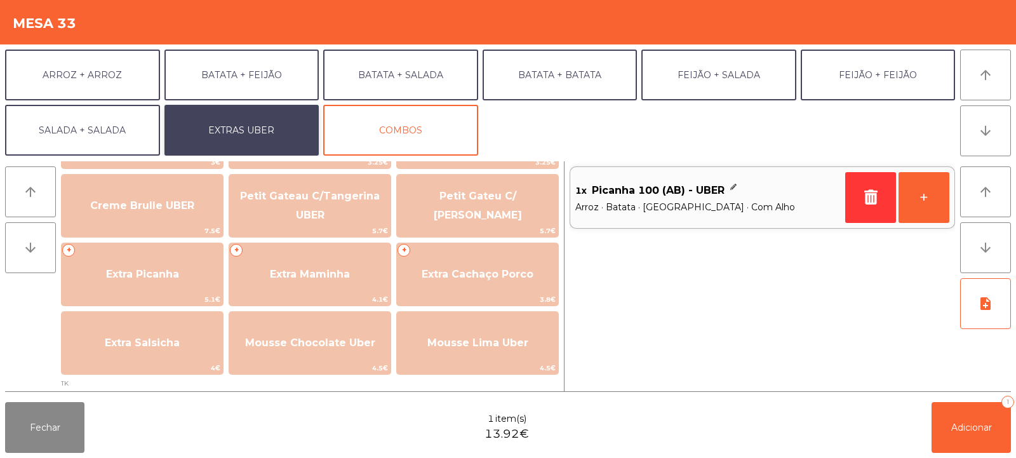
scroll to position [281, 0]
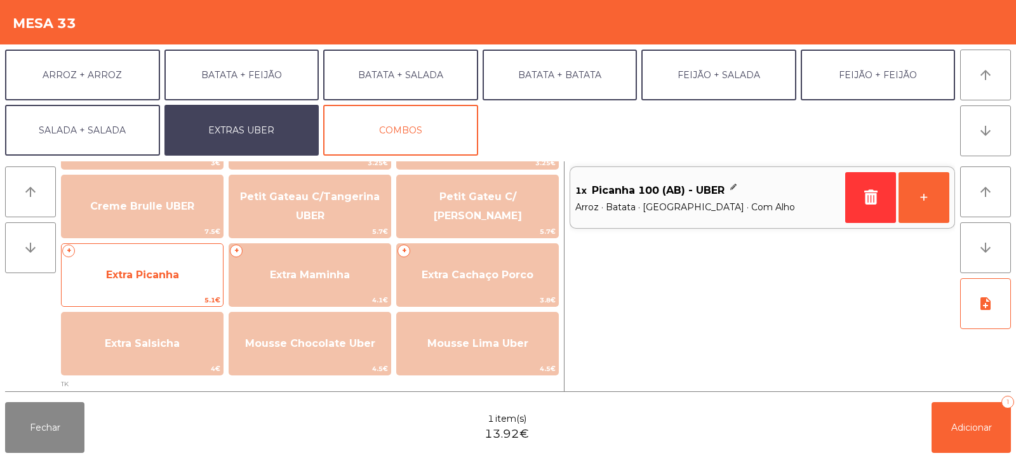
click at [164, 289] on span "Extra Picanha" at bounding box center [142, 275] width 161 height 34
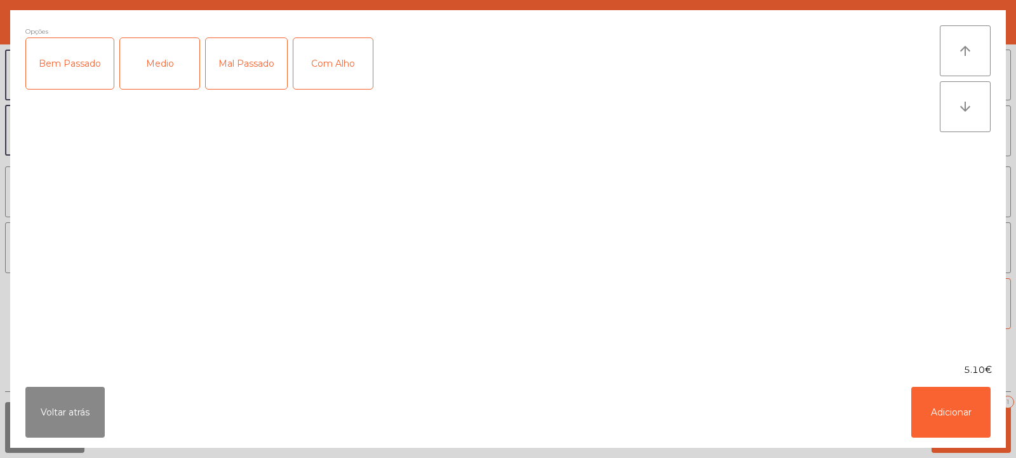
click at [154, 81] on div "Medio" at bounding box center [159, 63] width 79 height 51
click at [348, 74] on div "Com Alho" at bounding box center [332, 63] width 79 height 51
click at [951, 417] on button "Adicionar" at bounding box center [950, 412] width 79 height 51
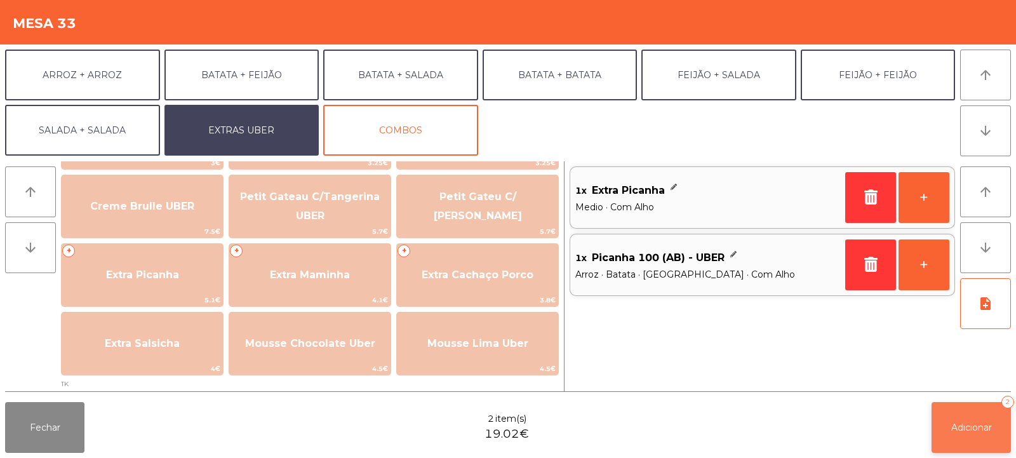
click at [965, 432] on span "Adicionar" at bounding box center [971, 427] width 41 height 11
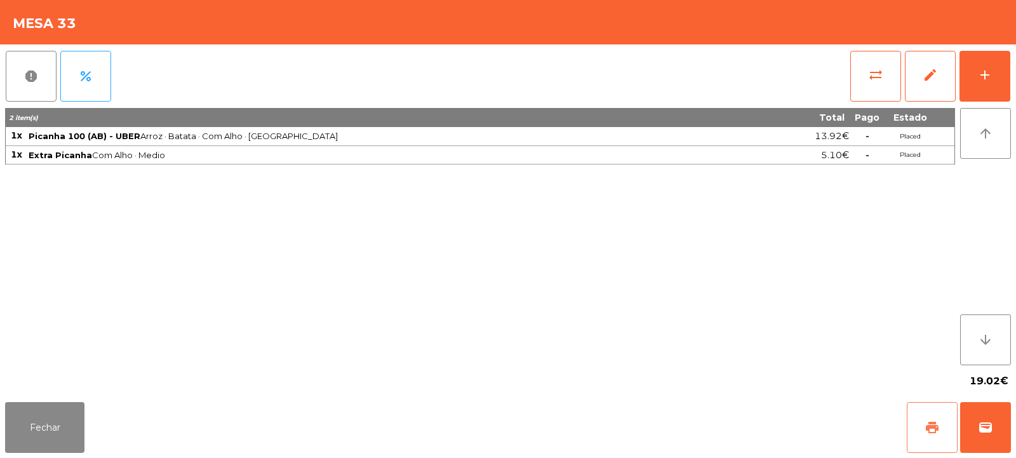
click at [930, 425] on span "print" at bounding box center [932, 427] width 15 height 15
click at [995, 425] on button "wallet" at bounding box center [985, 427] width 51 height 51
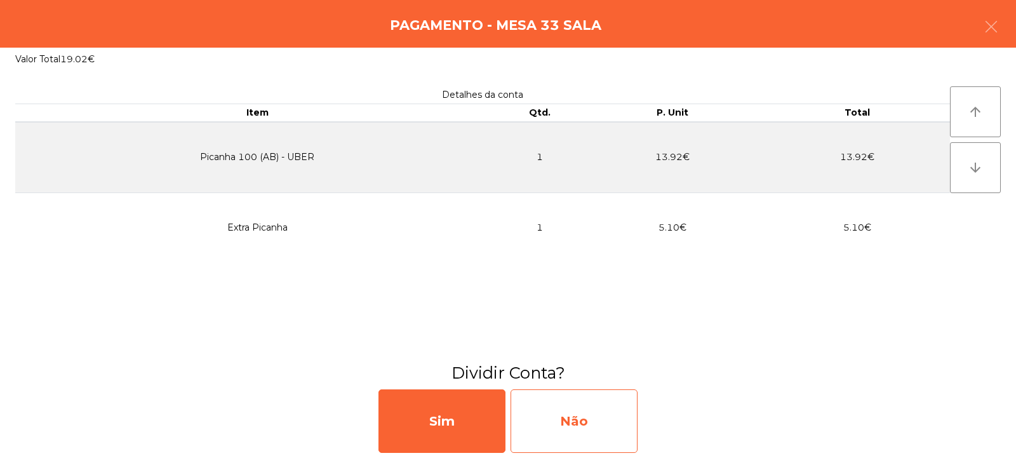
click at [574, 425] on div "Não" at bounding box center [574, 421] width 127 height 64
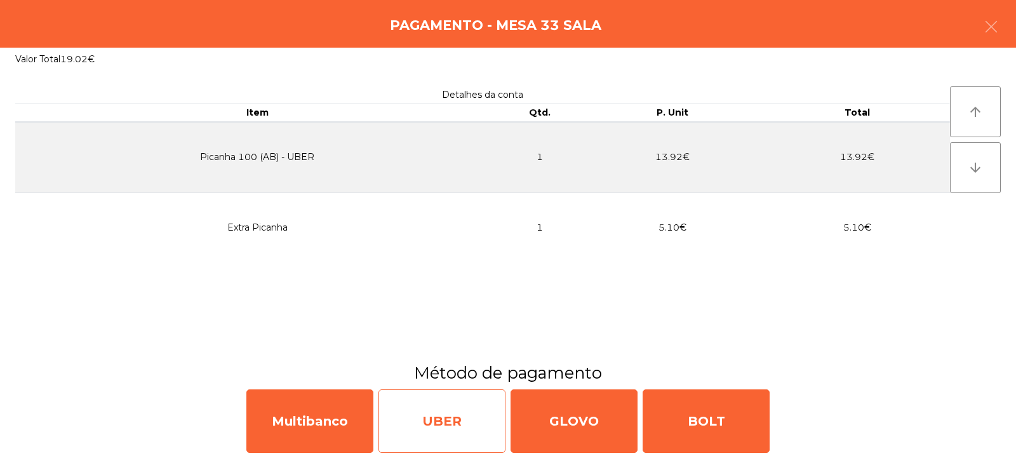
click at [445, 433] on div "UBER" at bounding box center [442, 421] width 127 height 64
select select "**"
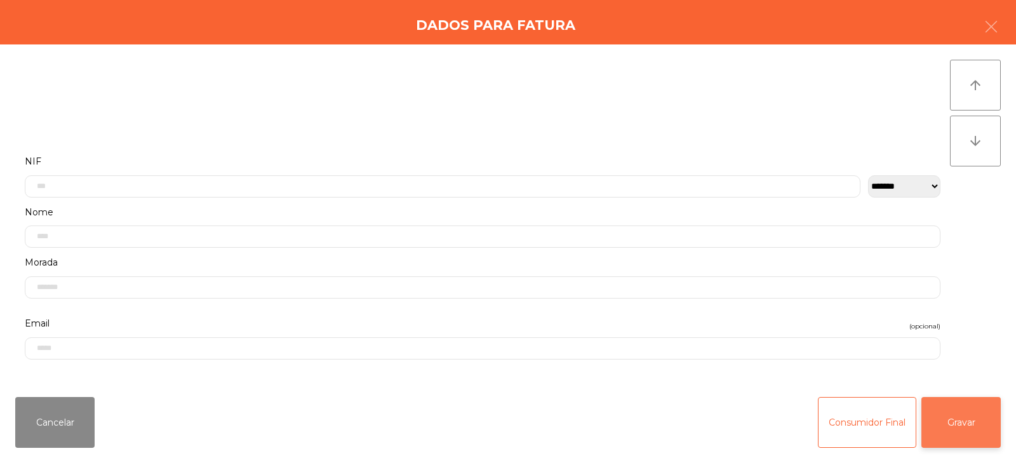
click at [970, 438] on button "Gravar" at bounding box center [961, 422] width 79 height 51
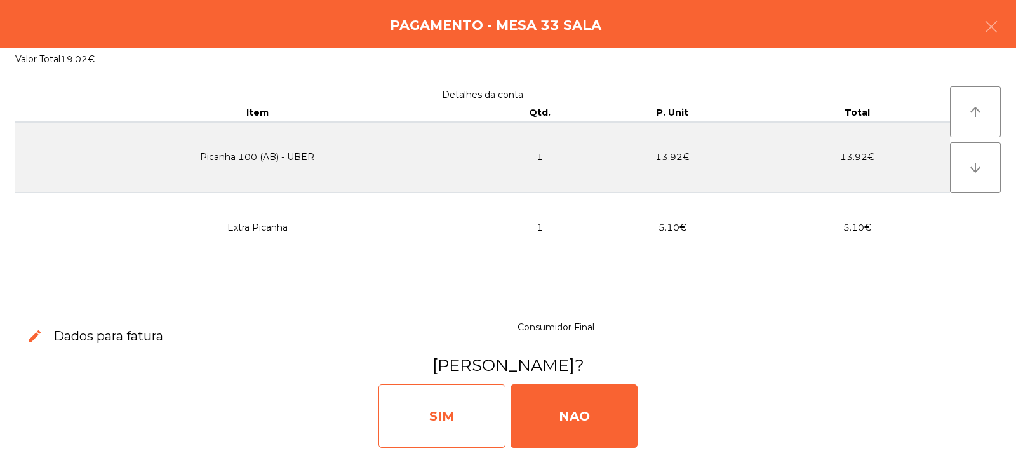
click at [453, 422] on div "SIM" at bounding box center [442, 416] width 127 height 64
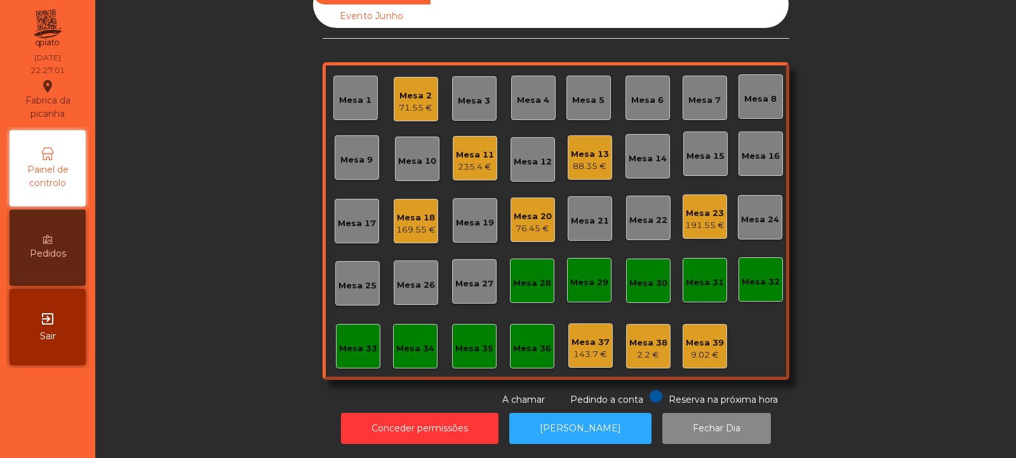
click at [454, 165] on div "Mesa 11 235.4 €" at bounding box center [475, 158] width 44 height 44
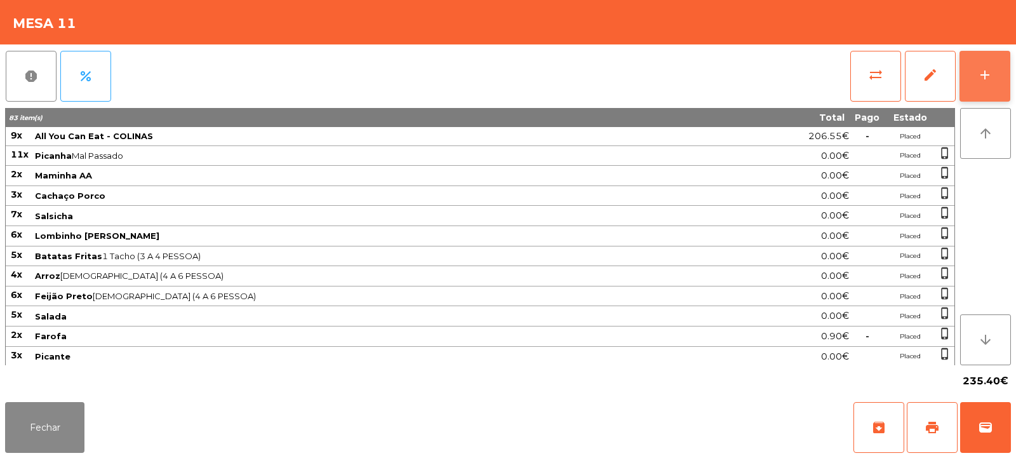
click at [982, 93] on button "add" at bounding box center [985, 76] width 51 height 51
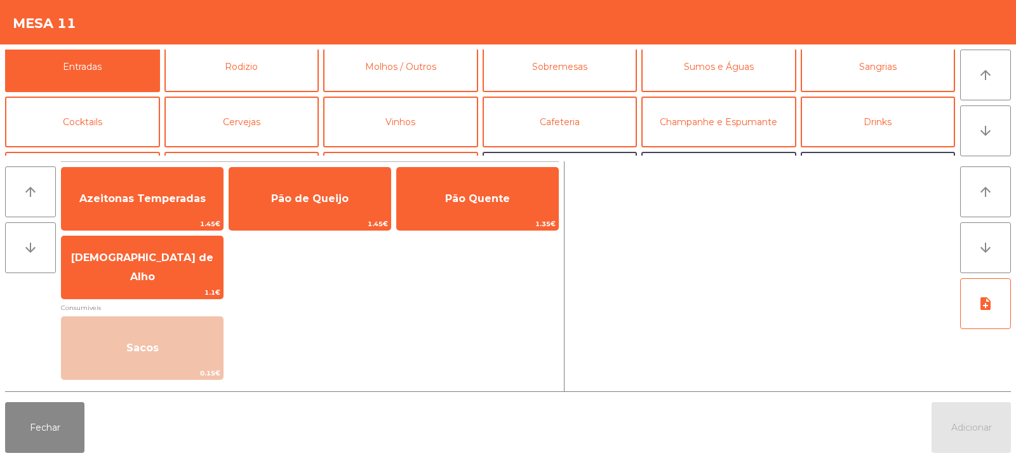
scroll to position [0, 0]
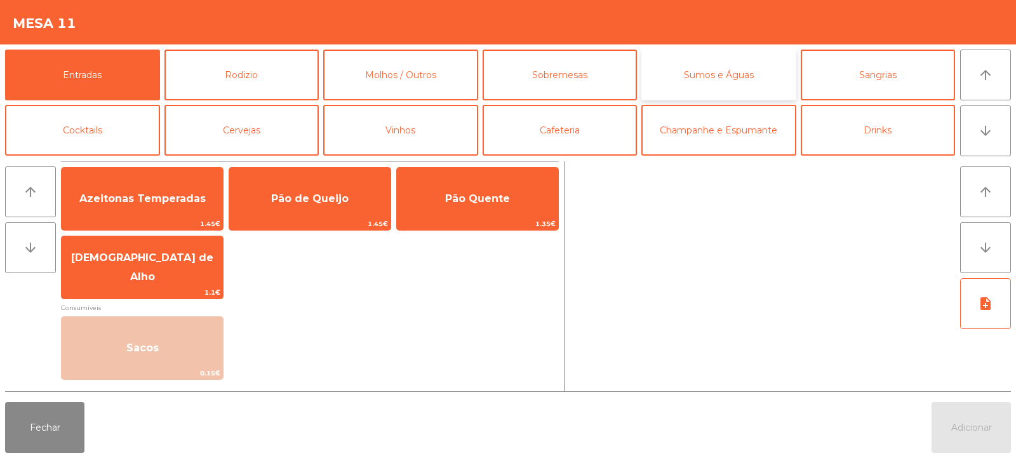
click at [687, 78] on button "Sumos e Águas" at bounding box center [718, 75] width 155 height 51
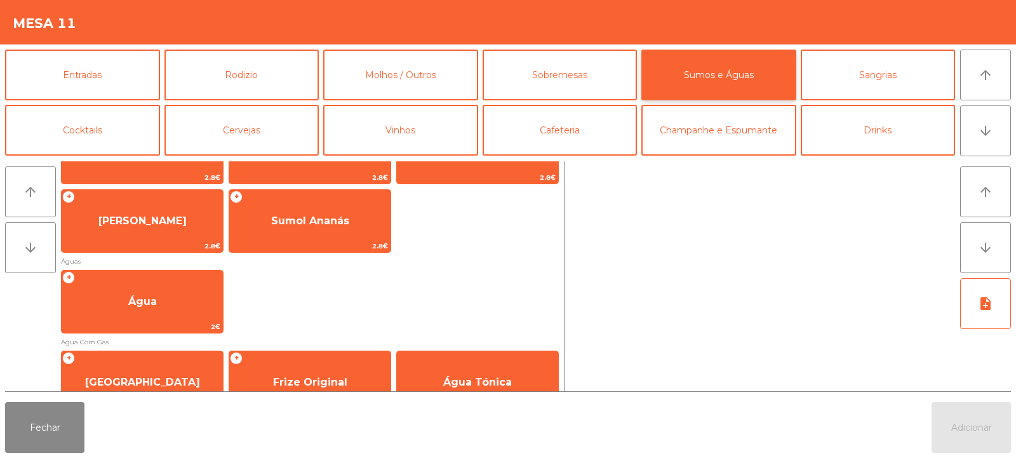
scroll to position [342, 0]
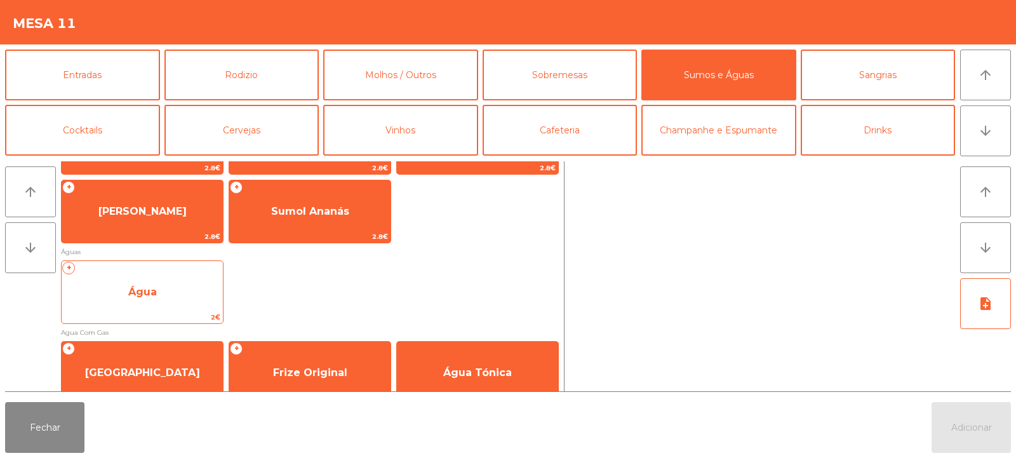
click at [193, 281] on span "Água" at bounding box center [142, 292] width 161 height 34
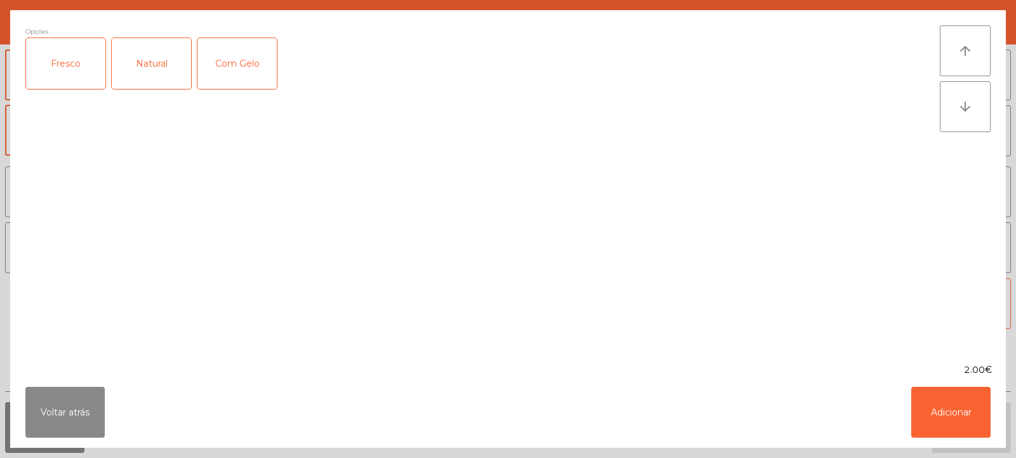
click at [76, 61] on div "Fresco" at bounding box center [65, 63] width 79 height 51
click at [944, 393] on button "Adicionar" at bounding box center [950, 412] width 79 height 51
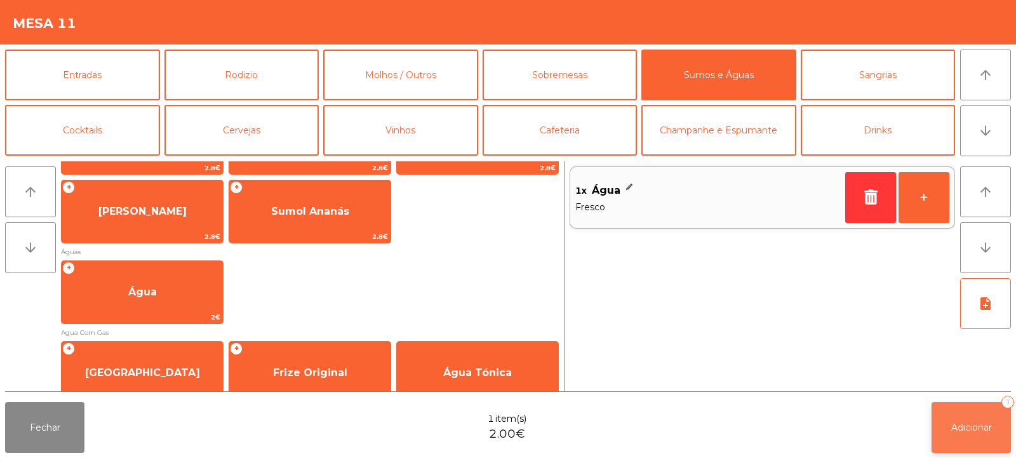
click at [961, 431] on span "Adicionar" at bounding box center [971, 427] width 41 height 11
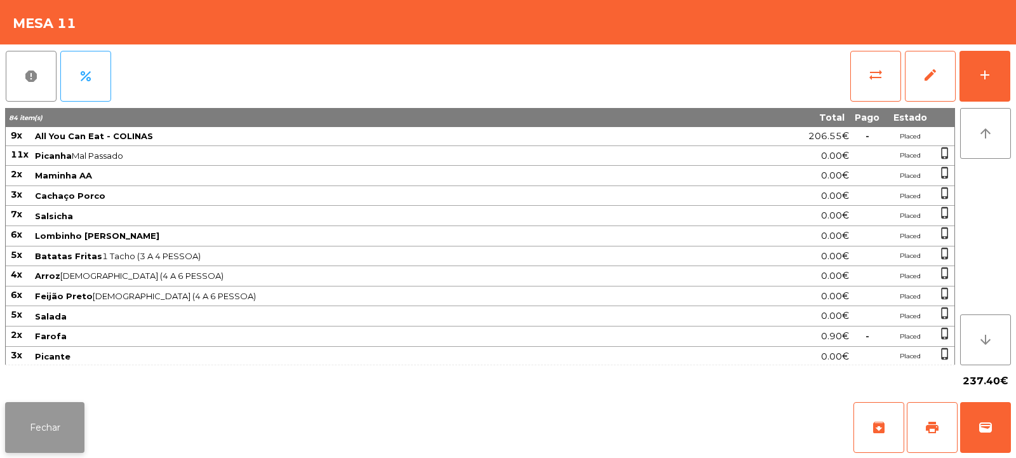
click at [60, 412] on button "Fechar" at bounding box center [44, 427] width 79 height 51
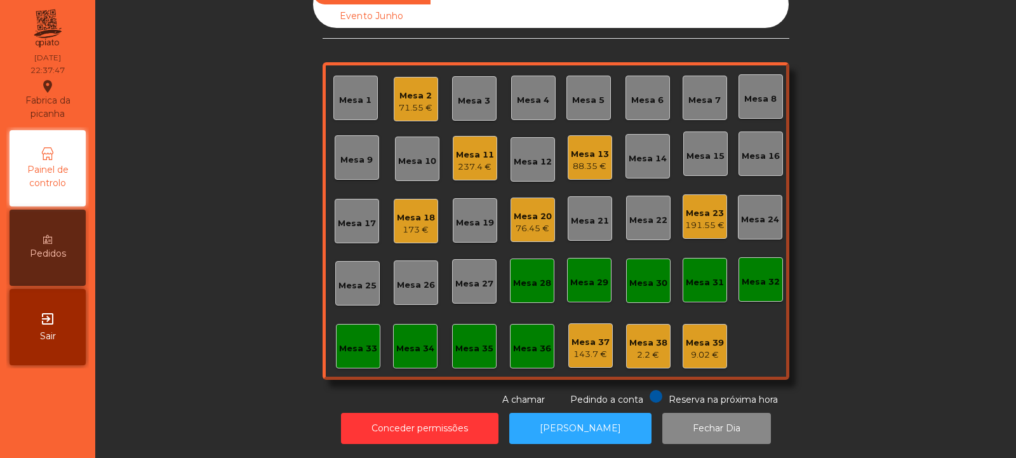
scroll to position [0, 0]
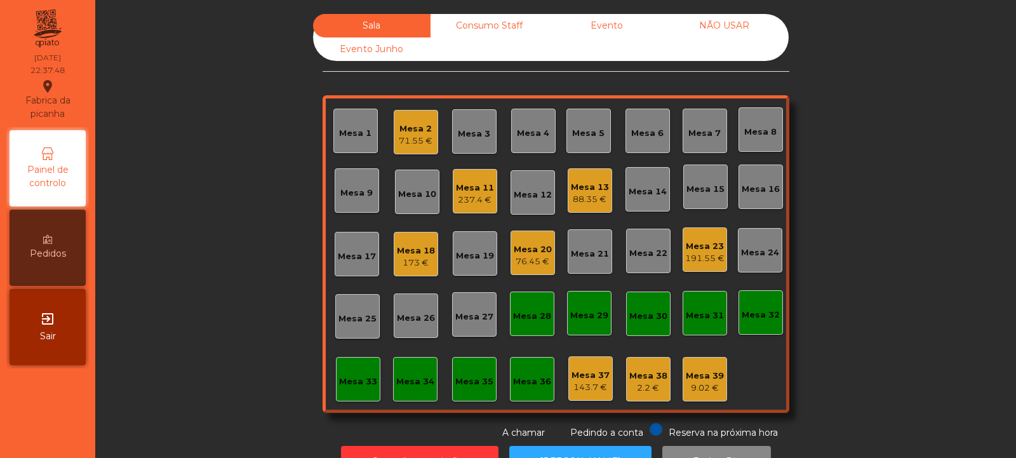
click at [416, 392] on div "Mesa 34" at bounding box center [415, 379] width 44 height 44
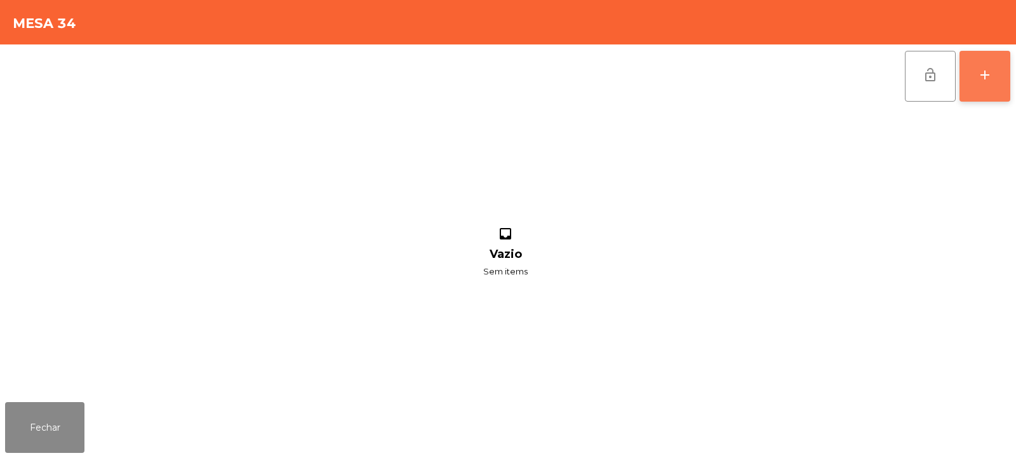
click at [990, 73] on div "add" at bounding box center [984, 74] width 15 height 15
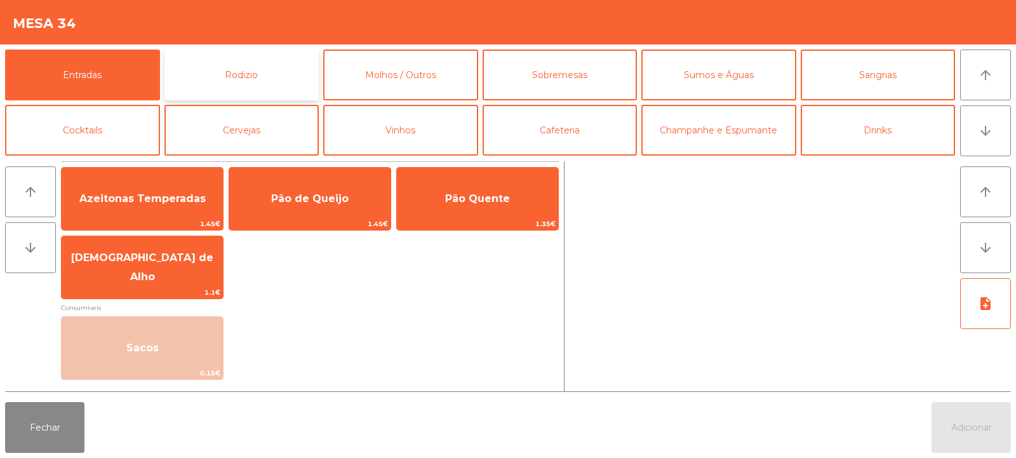
click at [247, 78] on button "Rodizio" at bounding box center [241, 75] width 155 height 51
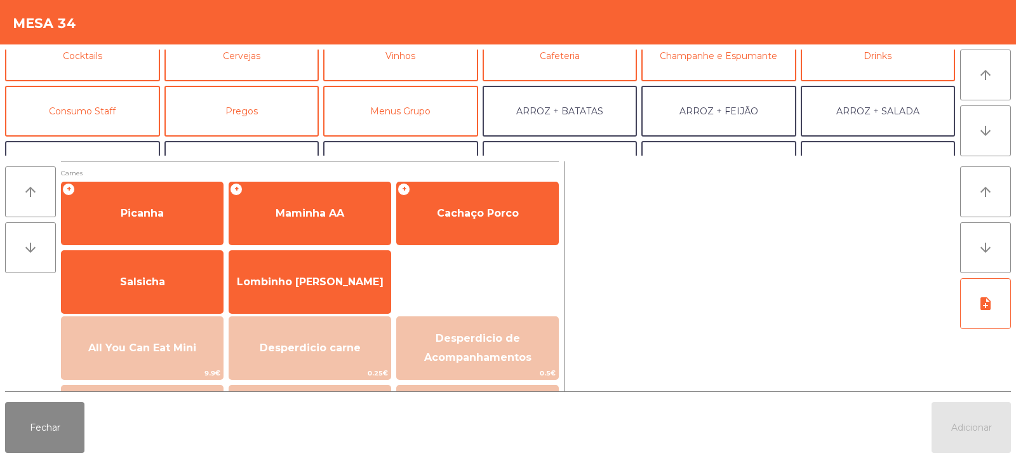
scroll to position [76, 0]
click at [95, 103] on button "Consumo Staff" at bounding box center [82, 109] width 155 height 51
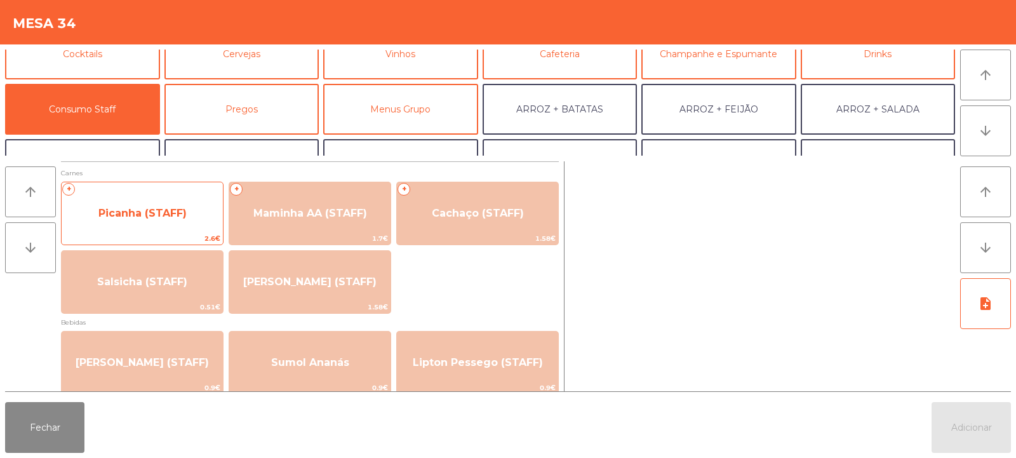
click at [152, 218] on span "Picanha (STAFF)" at bounding box center [142, 213] width 88 height 12
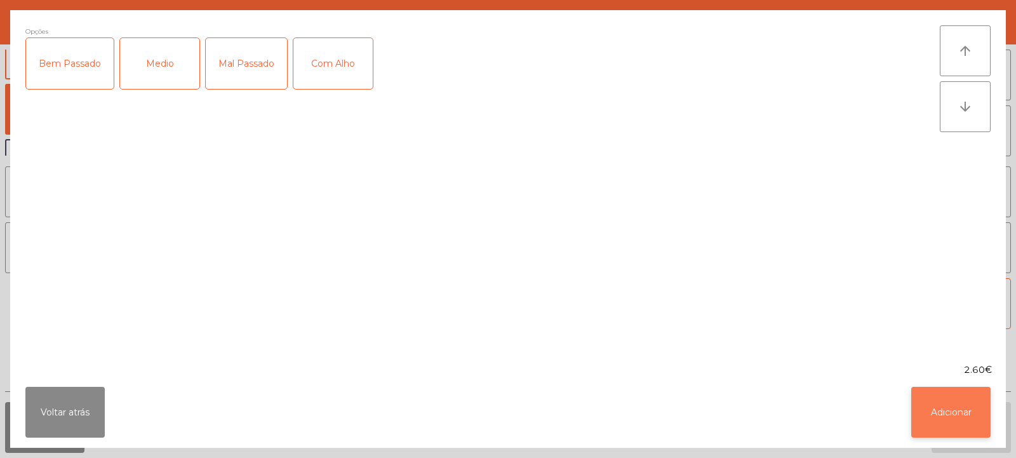
click at [953, 419] on button "Adicionar" at bounding box center [950, 412] width 79 height 51
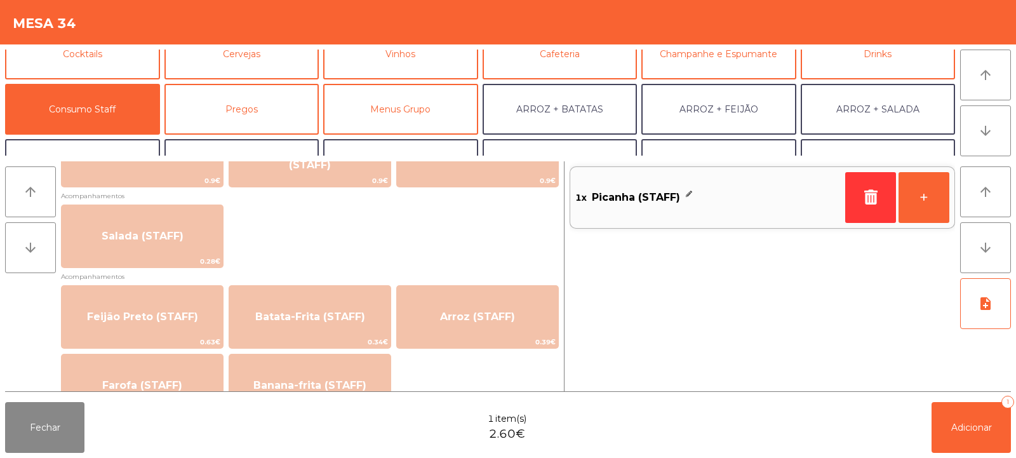
scroll to position [485, 0]
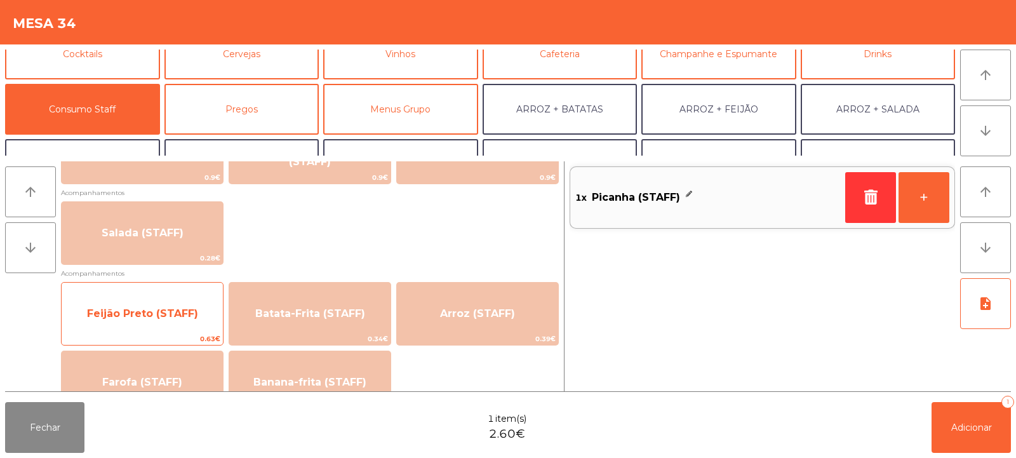
click at [119, 318] on span "Feijão Preto (STAFF)" at bounding box center [142, 313] width 111 height 12
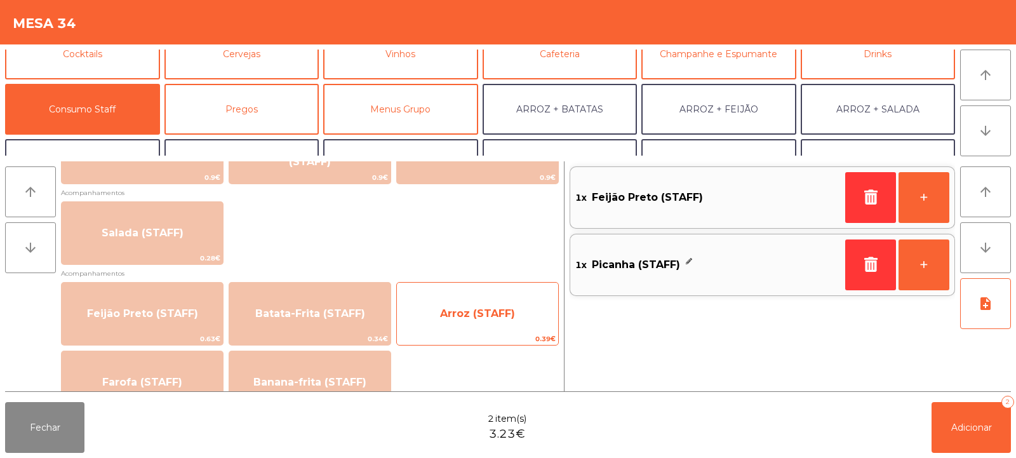
click at [457, 301] on span "Arroz (STAFF)" at bounding box center [477, 314] width 161 height 34
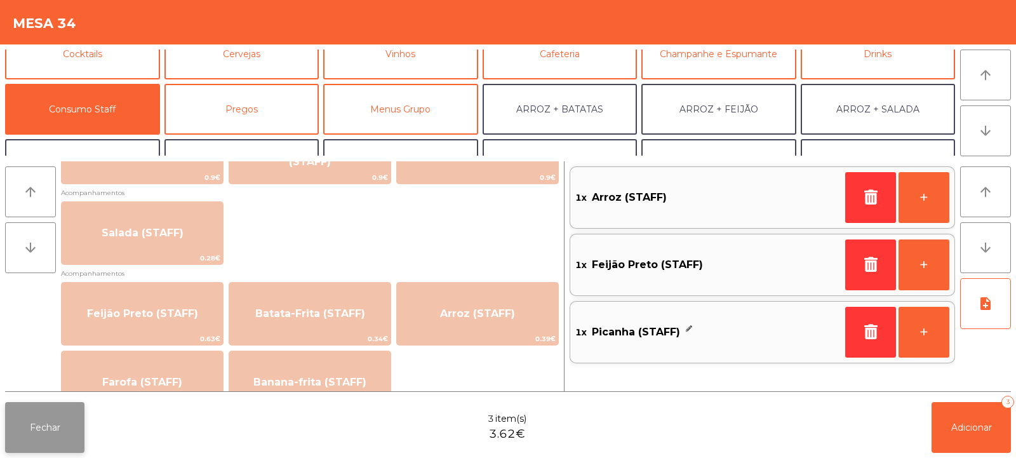
click at [50, 445] on button "Fechar" at bounding box center [44, 427] width 79 height 51
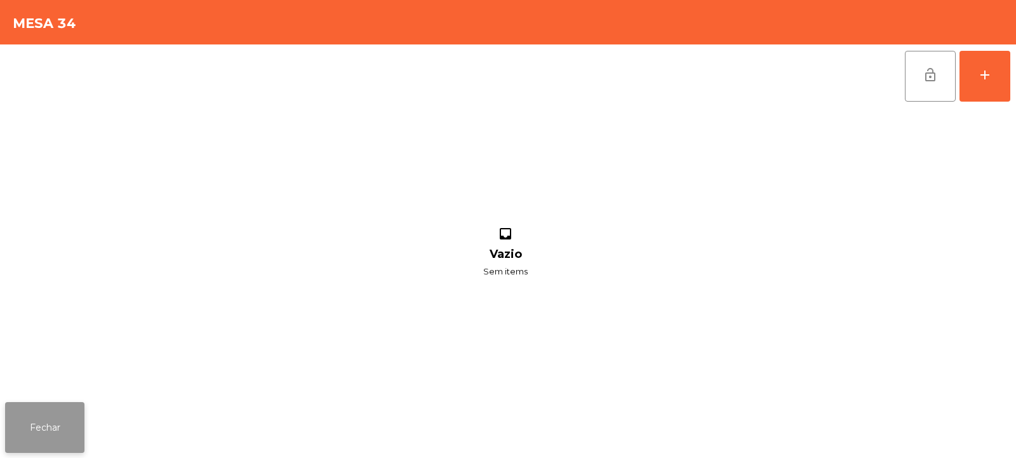
click at [56, 426] on button "Fechar" at bounding box center [44, 427] width 79 height 51
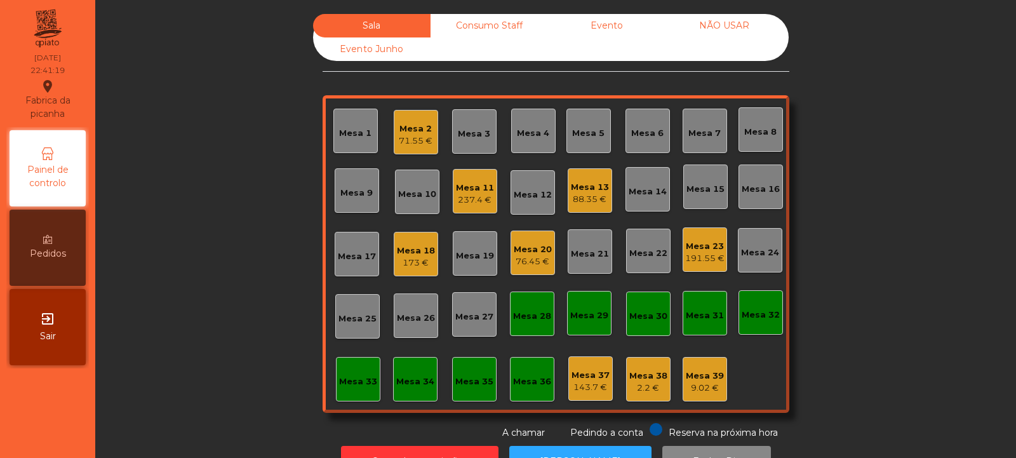
click at [712, 250] on div "Mesa 23" at bounding box center [704, 246] width 39 height 13
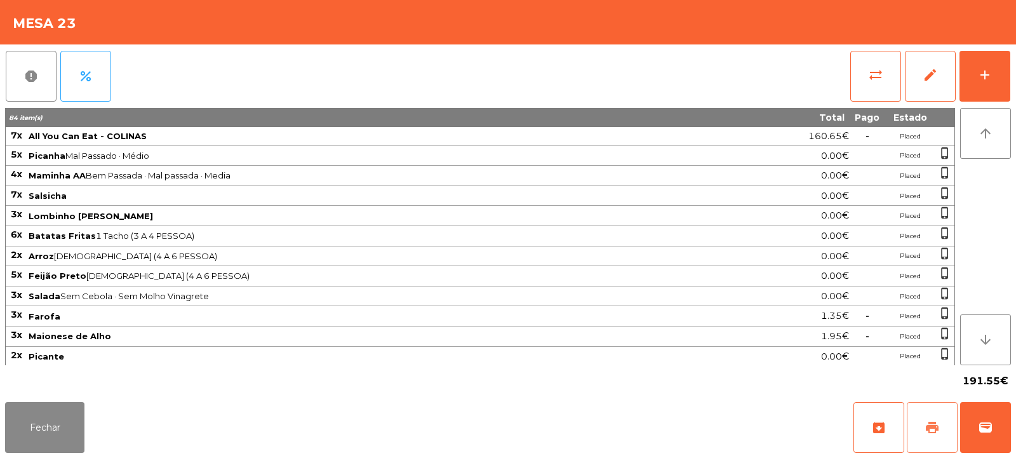
click at [932, 429] on span "print" at bounding box center [932, 427] width 15 height 15
click at [30, 404] on button "Fechar" at bounding box center [44, 427] width 79 height 51
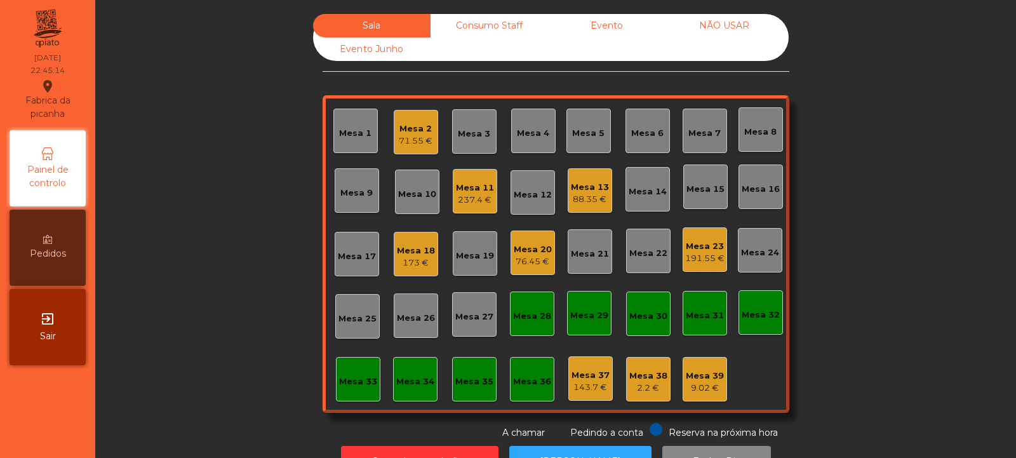
click at [411, 245] on div "Mesa 18" at bounding box center [416, 251] width 38 height 13
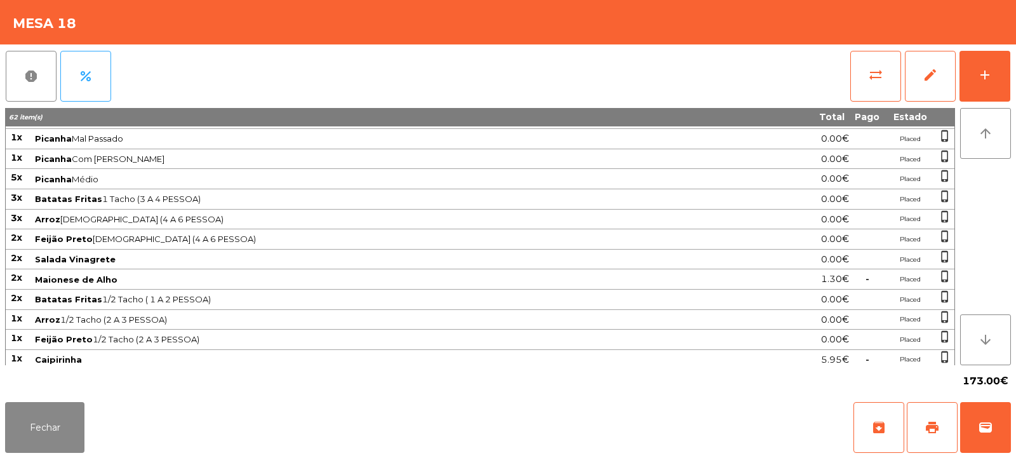
scroll to position [262, 0]
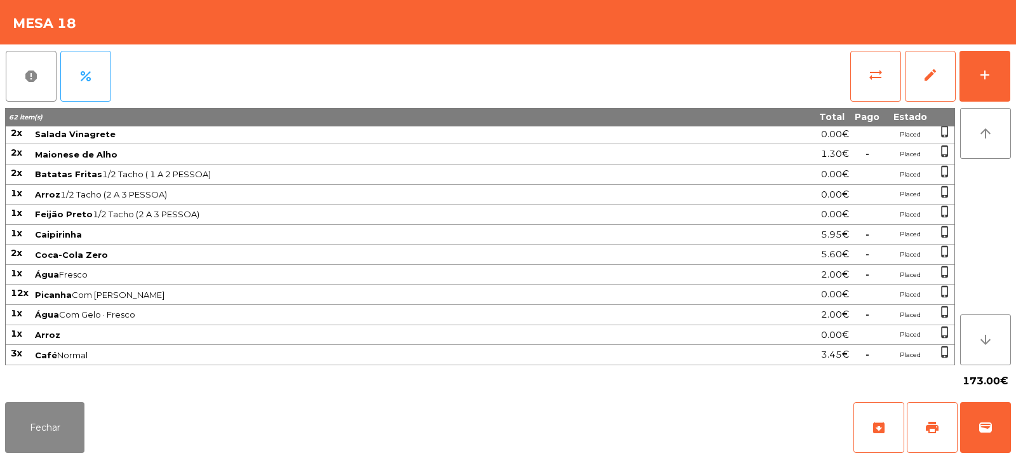
click at [271, 379] on div "173.00€" at bounding box center [508, 381] width 1006 height 32
click at [59, 430] on button "Fechar" at bounding box center [44, 427] width 79 height 51
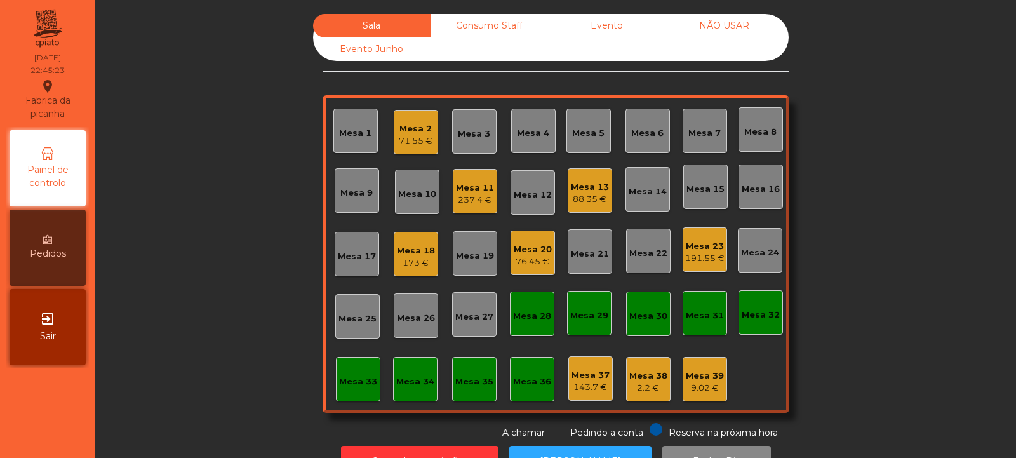
click at [351, 386] on div "Mesa 33" at bounding box center [358, 381] width 38 height 13
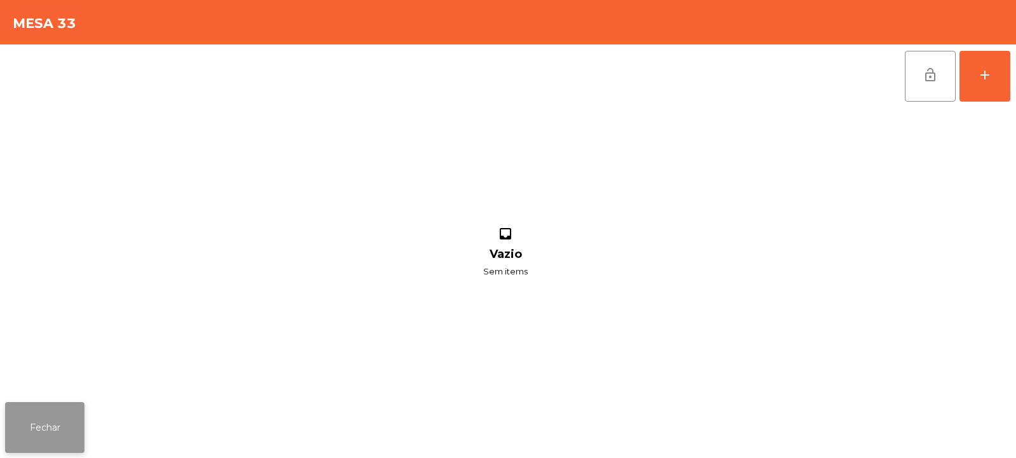
click at [55, 429] on button "Fechar" at bounding box center [44, 427] width 79 height 51
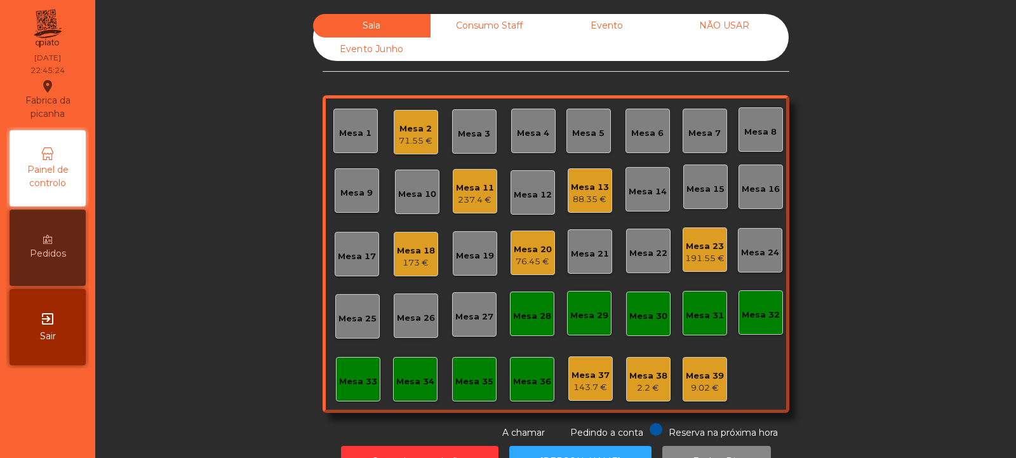
click at [572, 386] on div "143.7 €" at bounding box center [591, 387] width 38 height 13
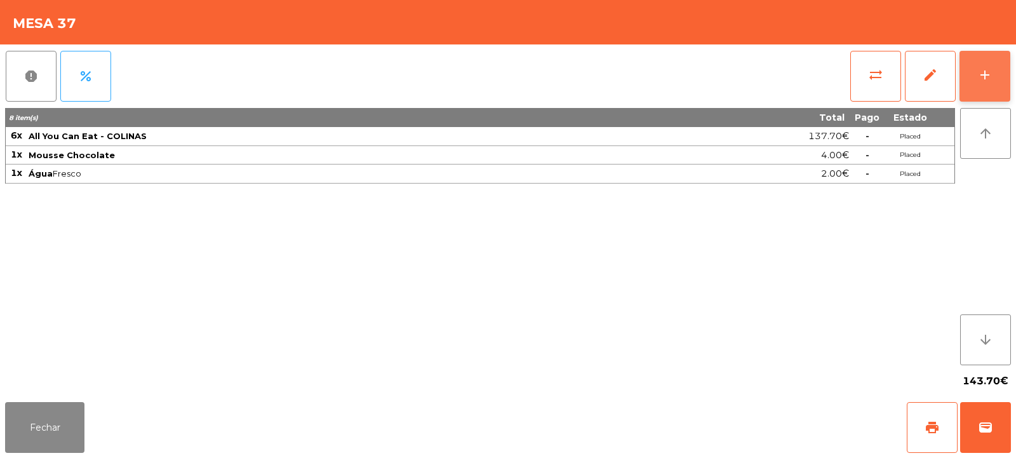
click at [1000, 86] on button "add" at bounding box center [985, 76] width 51 height 51
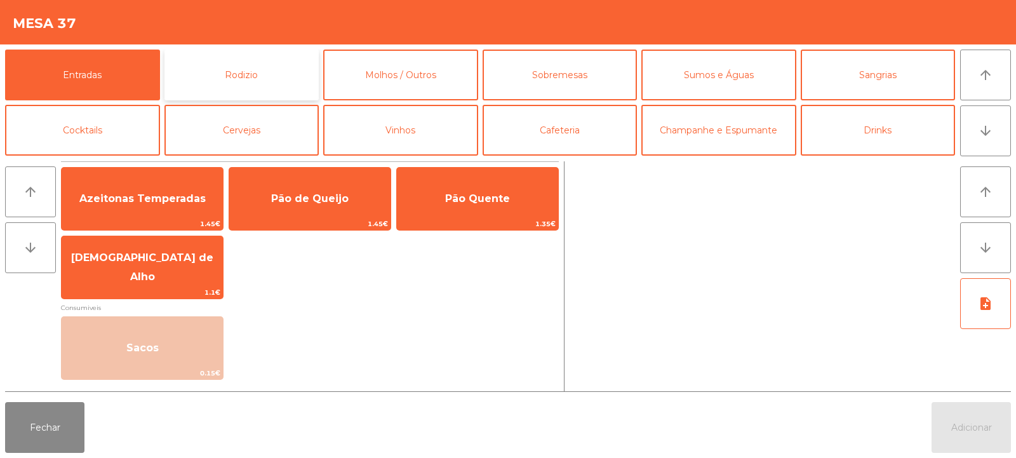
click at [248, 69] on button "Rodizio" at bounding box center [241, 75] width 155 height 51
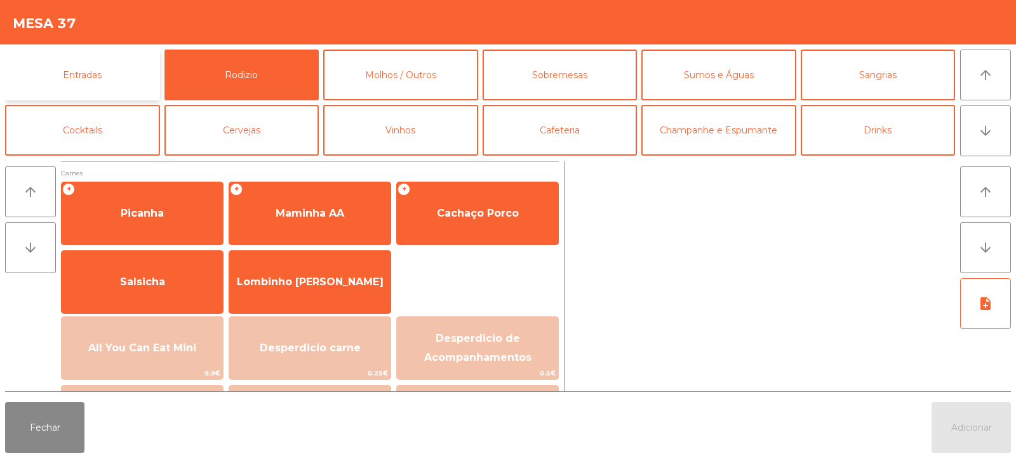
click at [124, 70] on button "Entradas" at bounding box center [82, 75] width 155 height 51
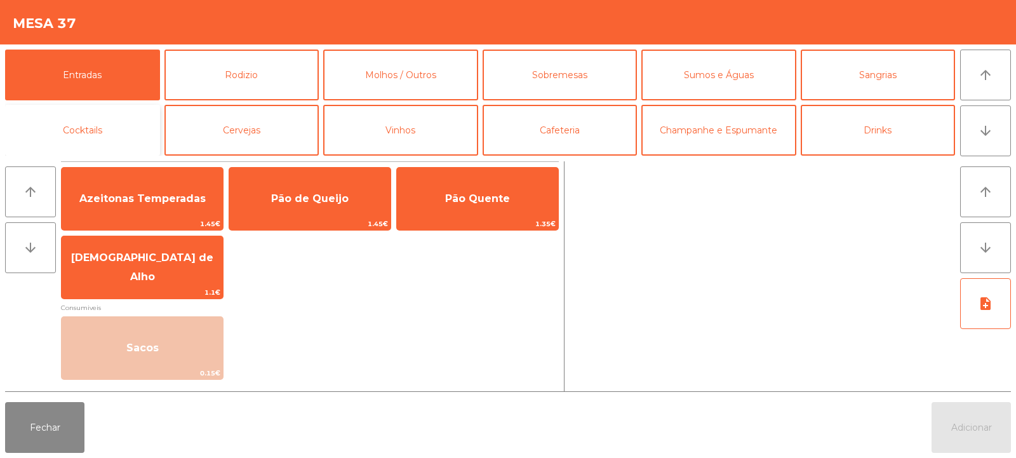
click at [117, 130] on button "Cocktails" at bounding box center [82, 130] width 155 height 51
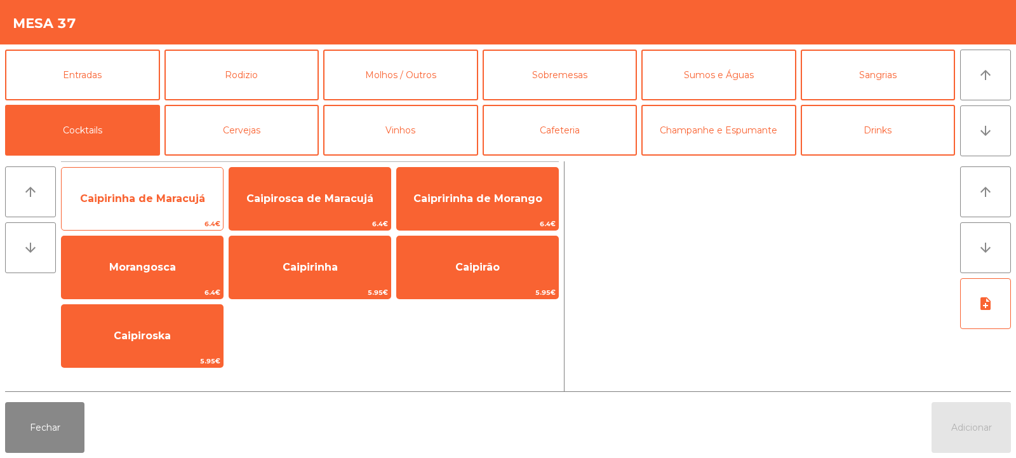
click at [156, 204] on span "Caipirinha de Maracujá" at bounding box center [142, 198] width 125 height 12
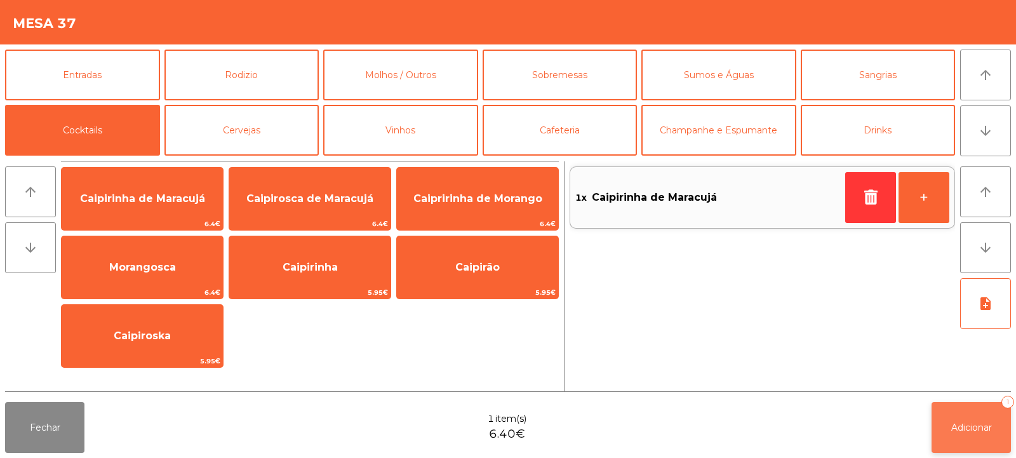
click at [953, 413] on button "Adicionar 1" at bounding box center [971, 427] width 79 height 51
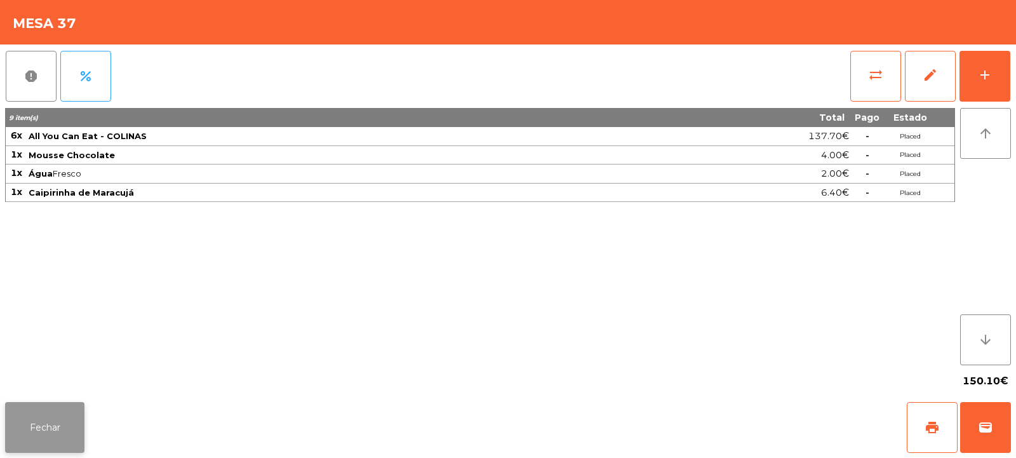
click at [39, 443] on button "Fechar" at bounding box center [44, 427] width 79 height 51
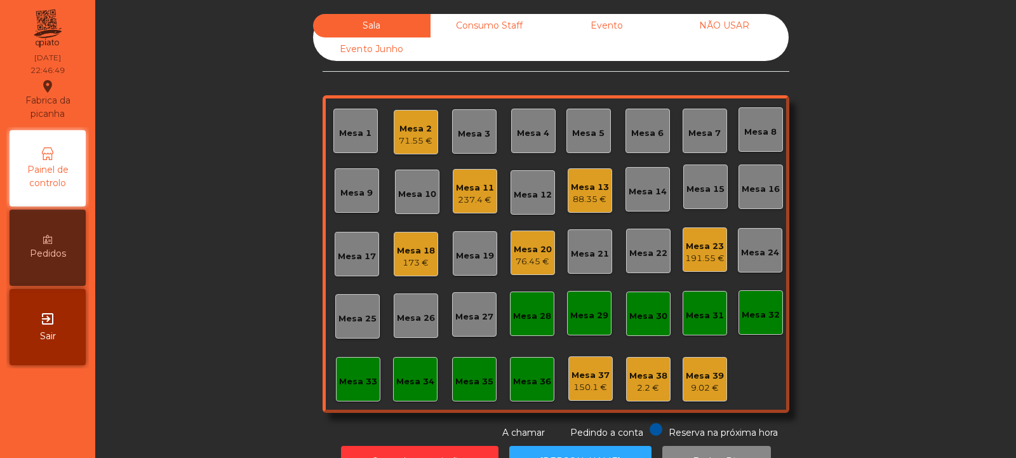
click at [475, 196] on div "237.4 €" at bounding box center [475, 200] width 38 height 13
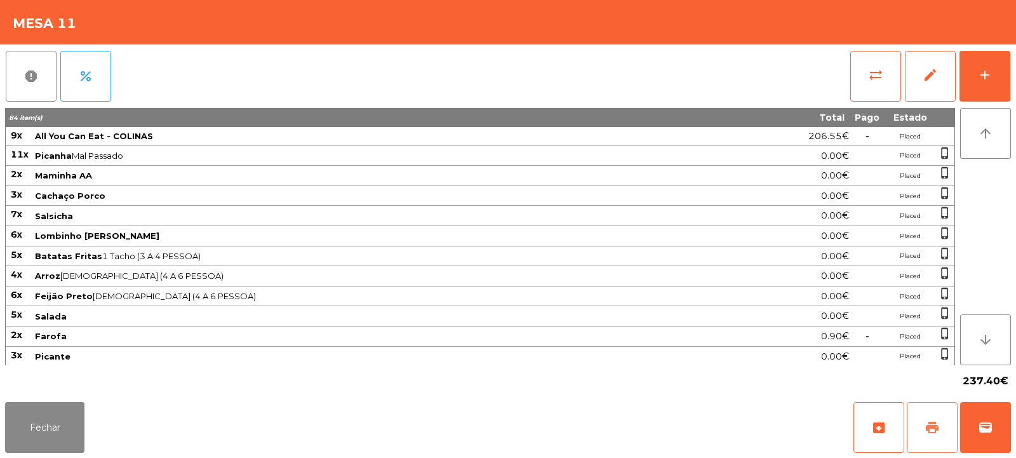
click at [928, 427] on span "print" at bounding box center [932, 427] width 15 height 15
click at [48, 434] on button "Fechar" at bounding box center [44, 427] width 79 height 51
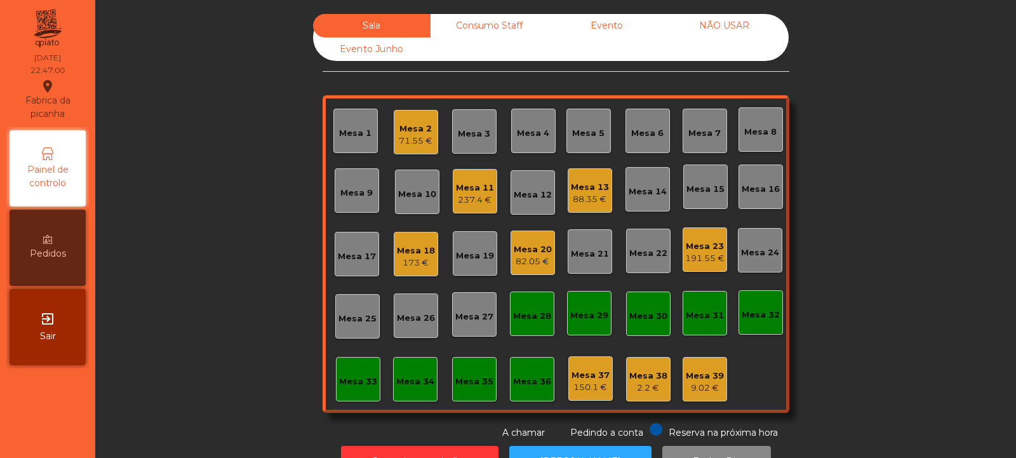
click at [405, 134] on div "Mesa 2" at bounding box center [416, 129] width 34 height 13
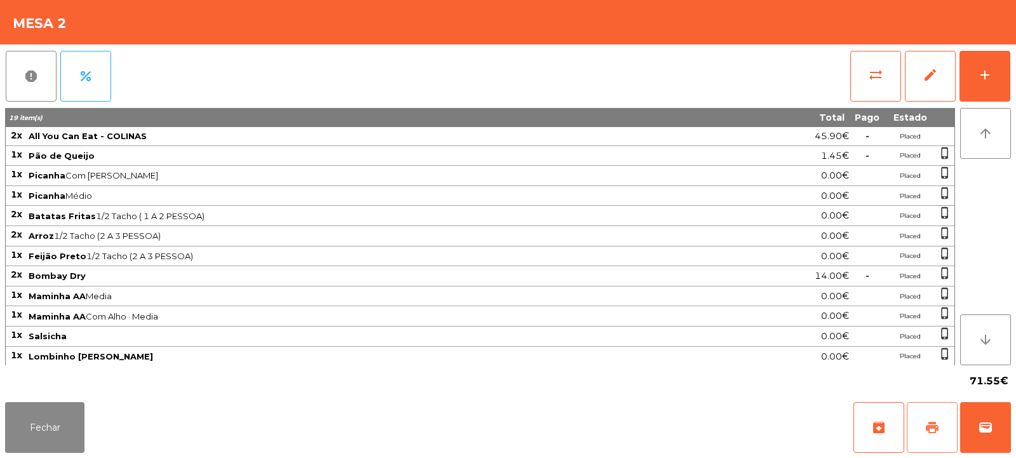
click at [921, 427] on button "print" at bounding box center [932, 427] width 51 height 51
click at [55, 422] on button "Fechar" at bounding box center [44, 427] width 79 height 51
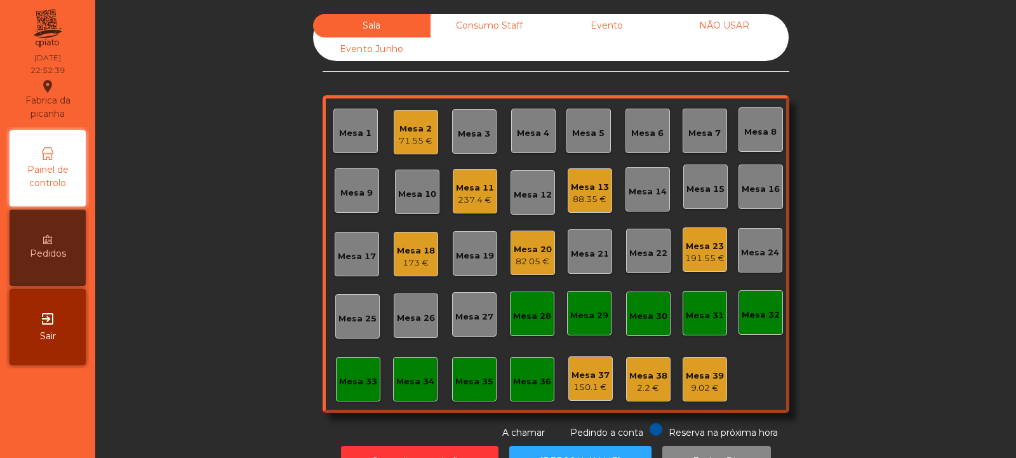
click at [456, 209] on div "Mesa 11 237.4 €" at bounding box center [475, 191] width 44 height 44
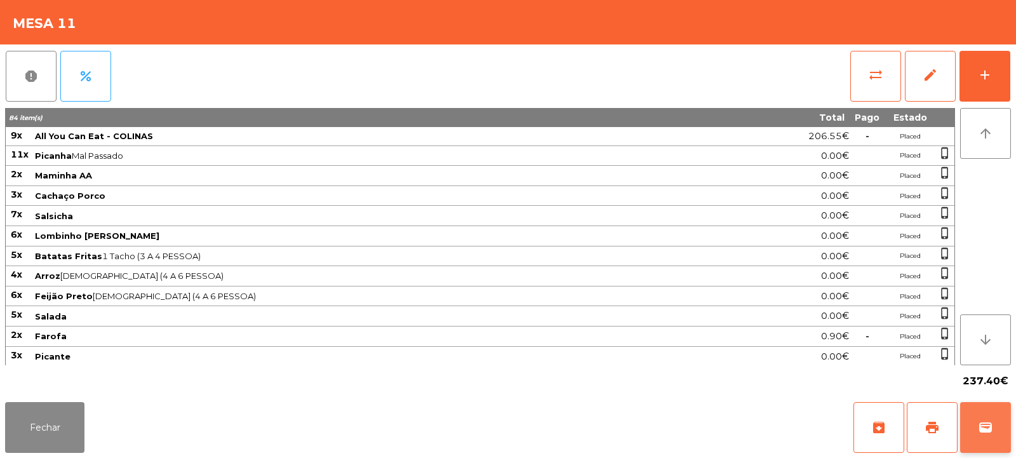
click at [997, 422] on button "wallet" at bounding box center [985, 427] width 51 height 51
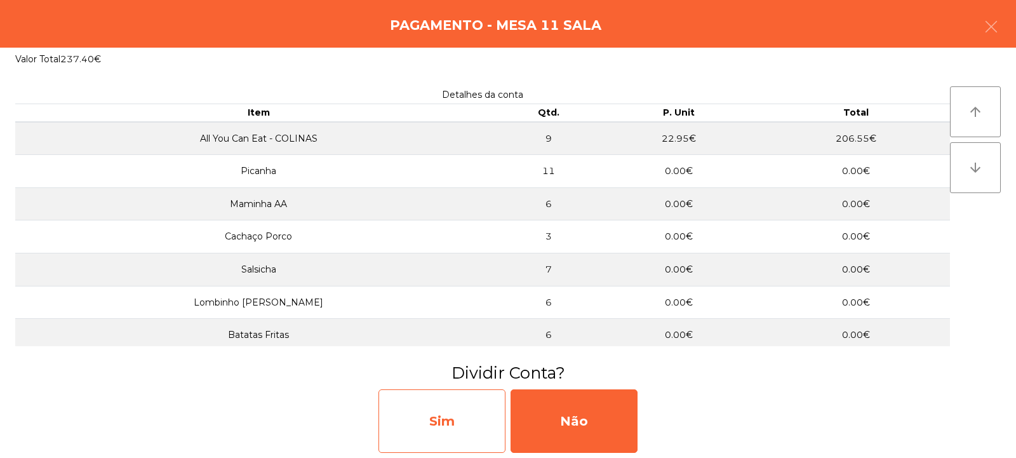
click at [450, 433] on div "Sim" at bounding box center [442, 421] width 127 height 64
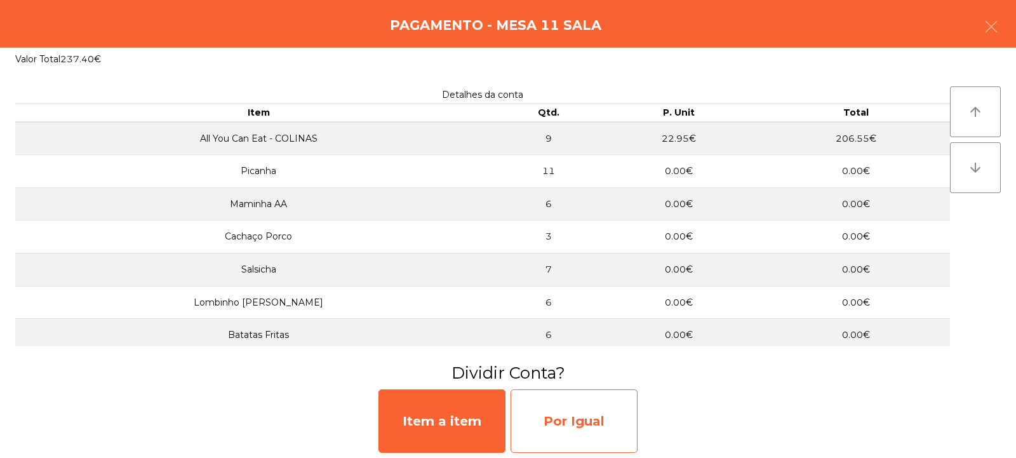
click at [587, 415] on div "Por Igual" at bounding box center [574, 421] width 127 height 64
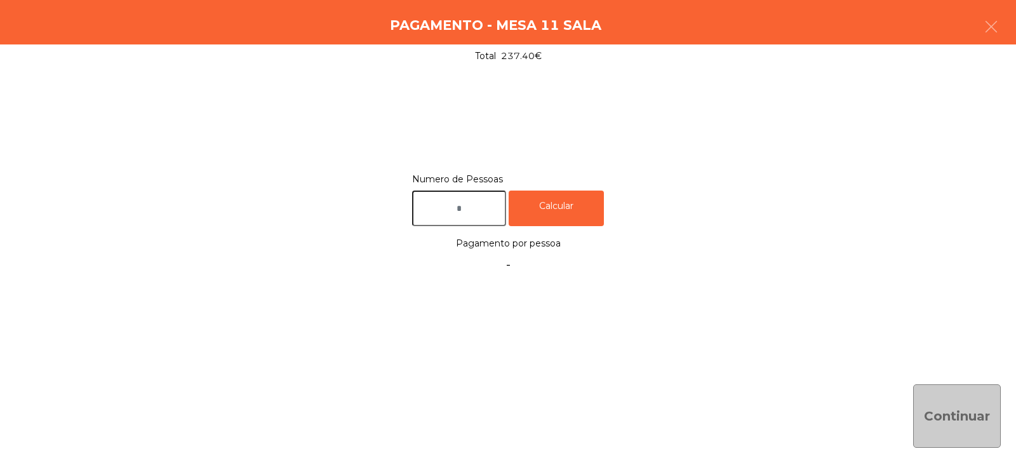
click at [449, 206] on input "text" at bounding box center [459, 209] width 94 height 36
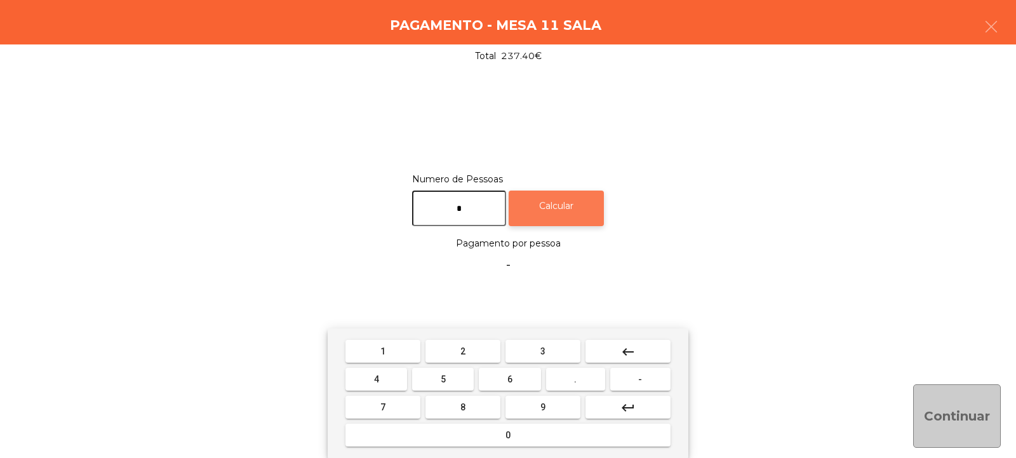
type input "*"
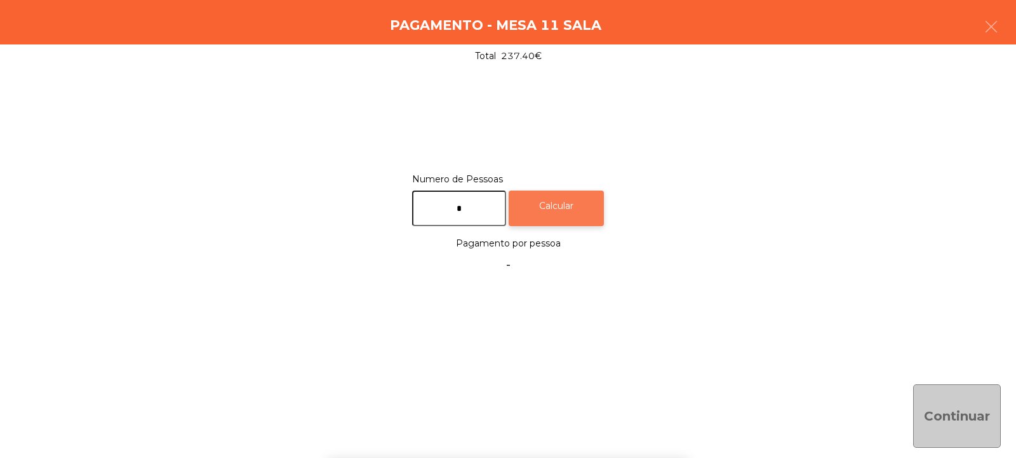
click at [590, 207] on div "Calcular" at bounding box center [556, 209] width 95 height 36
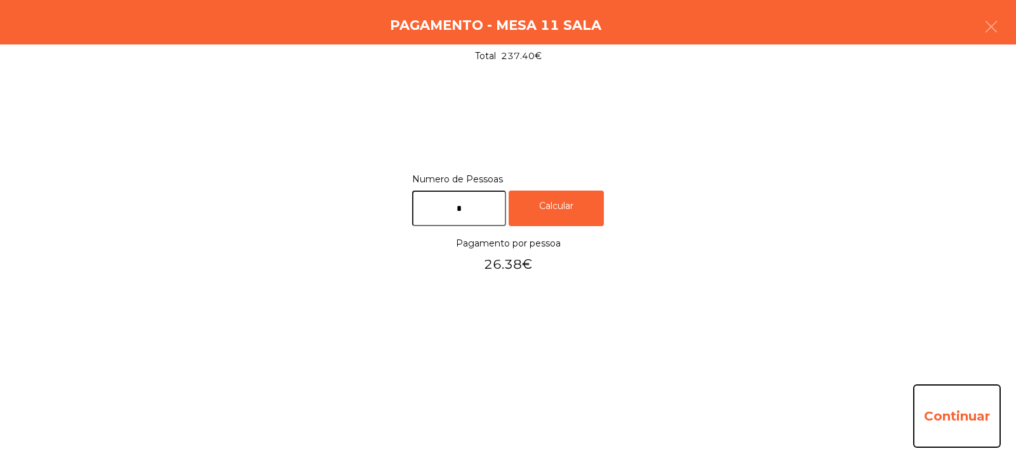
click at [965, 402] on button "Continuar" at bounding box center [957, 416] width 88 height 64
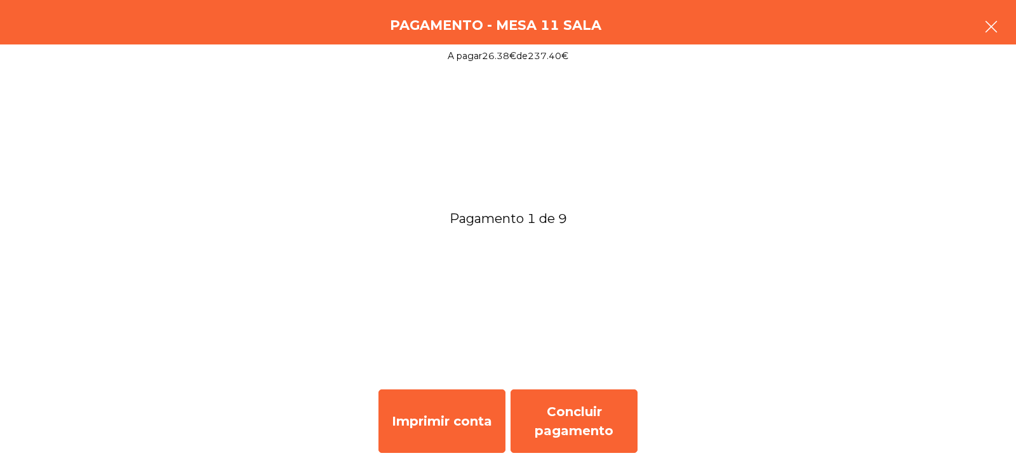
click at [988, 23] on icon "button" at bounding box center [991, 26] width 15 height 15
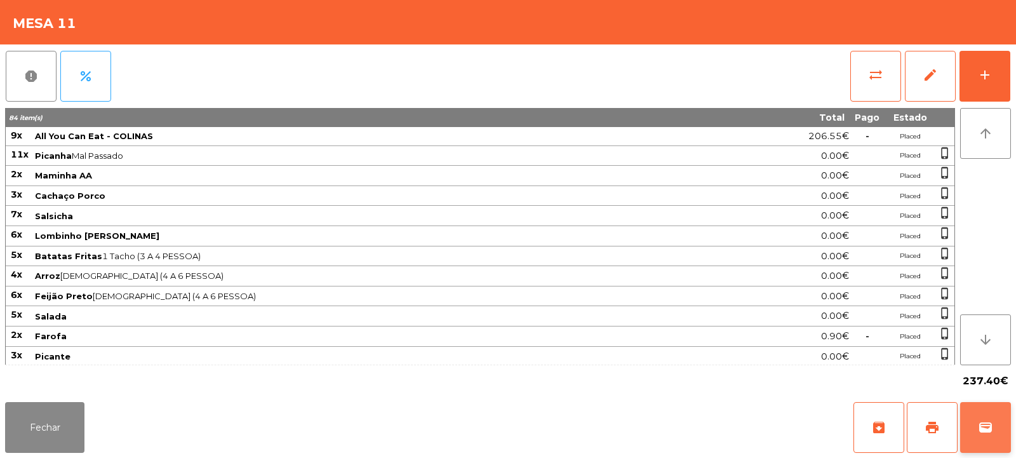
click at [976, 429] on button "wallet" at bounding box center [985, 427] width 51 height 51
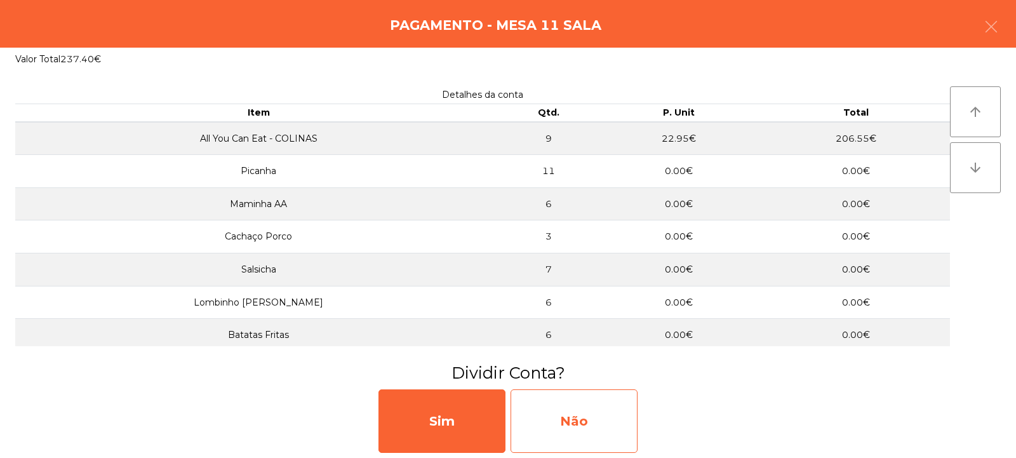
click at [568, 436] on div "Não" at bounding box center [574, 421] width 127 height 64
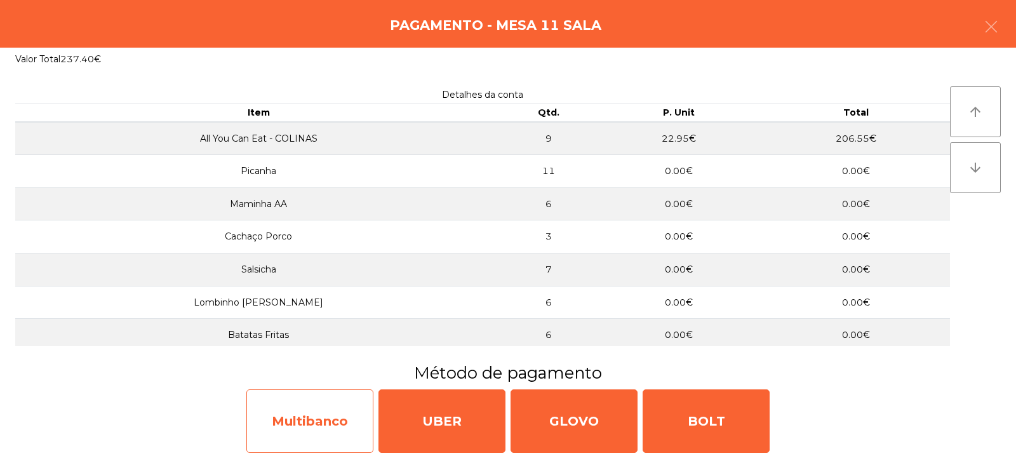
click at [323, 428] on div "Multibanco" at bounding box center [309, 421] width 127 height 64
select select "**"
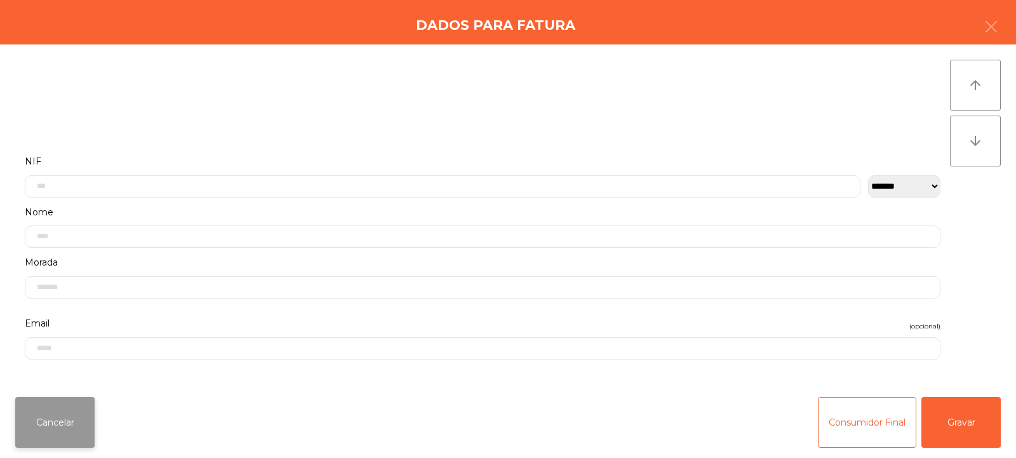
click at [60, 429] on button "Cancelar" at bounding box center [54, 422] width 79 height 51
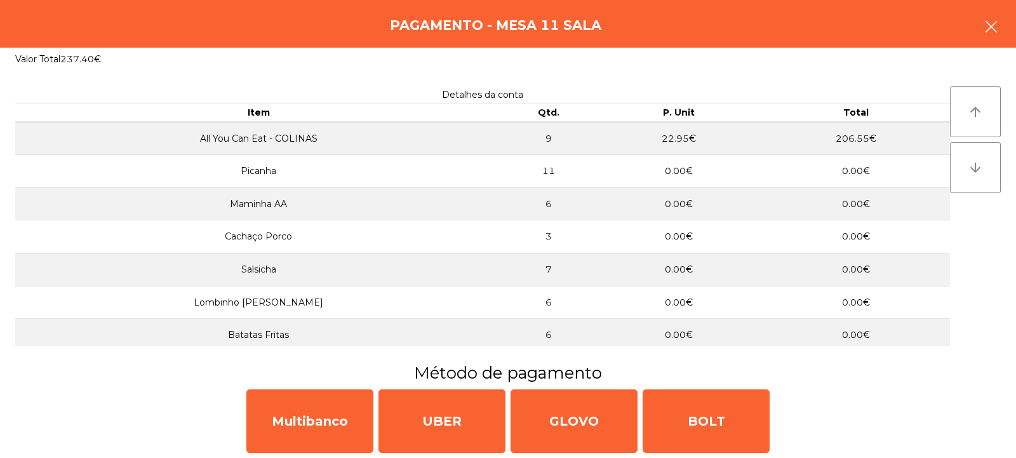
click at [995, 28] on icon "button" at bounding box center [991, 26] width 15 height 15
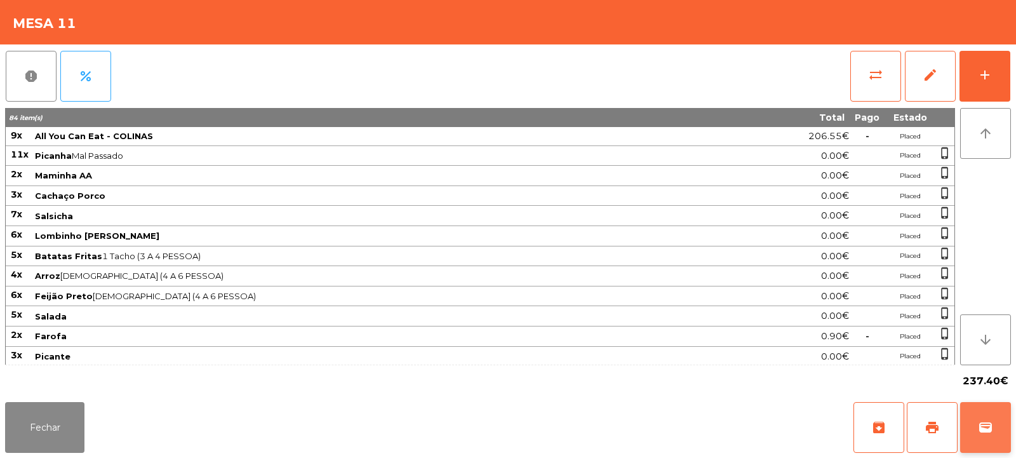
click at [989, 422] on span "wallet" at bounding box center [985, 427] width 15 height 15
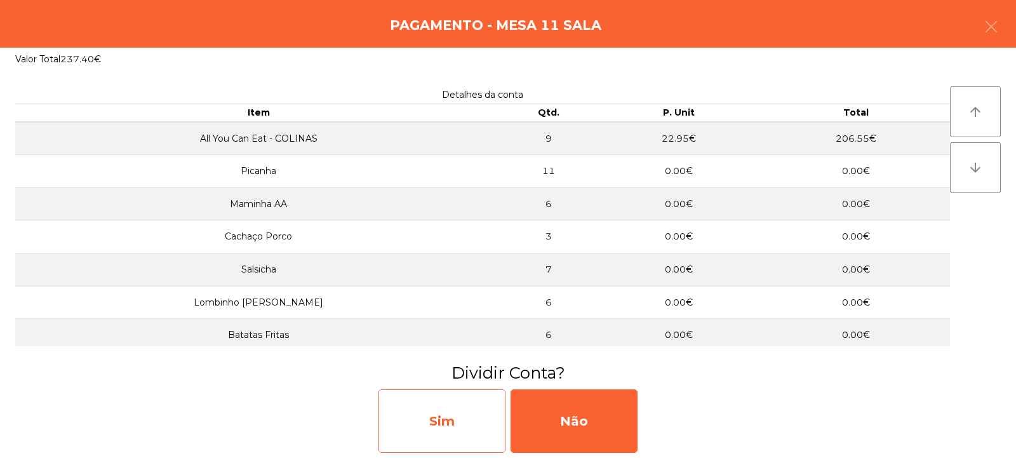
click at [452, 409] on div "Sim" at bounding box center [442, 421] width 127 height 64
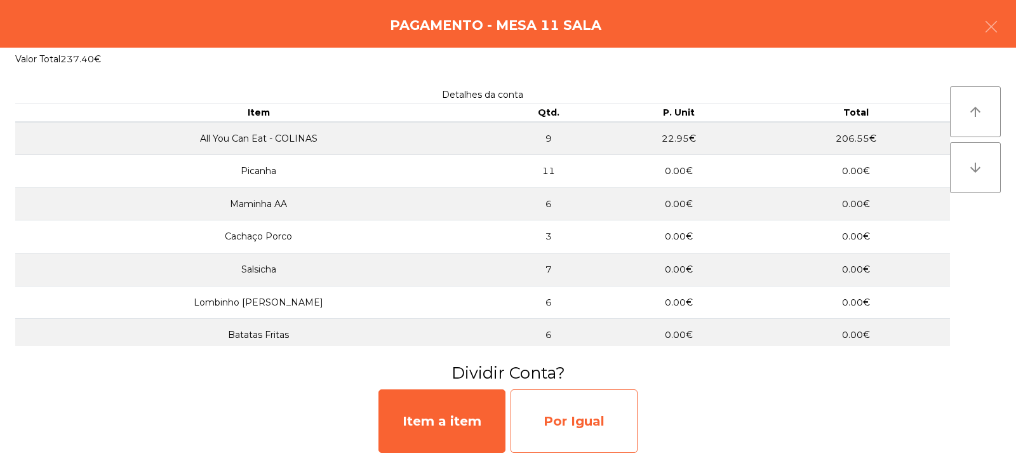
click at [578, 426] on div "Por Igual" at bounding box center [574, 421] width 127 height 64
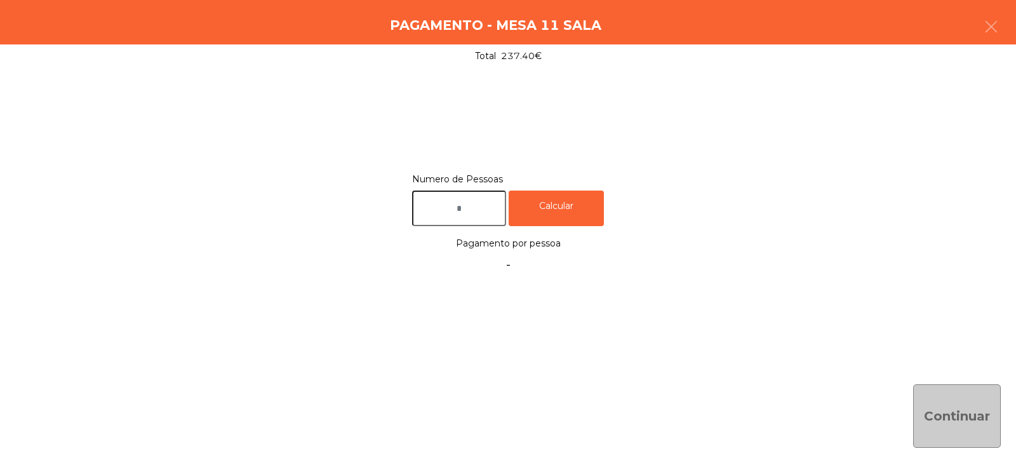
click at [467, 210] on input "text" at bounding box center [459, 209] width 94 height 36
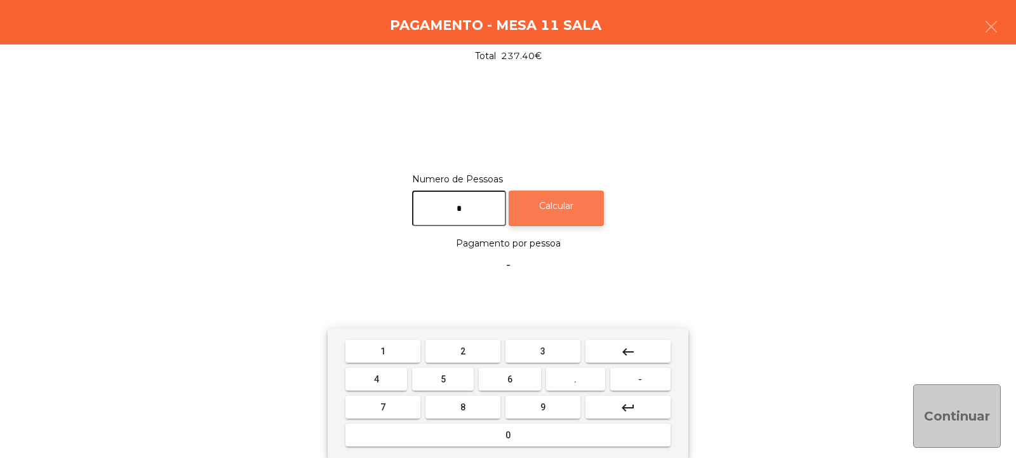
type input "*"
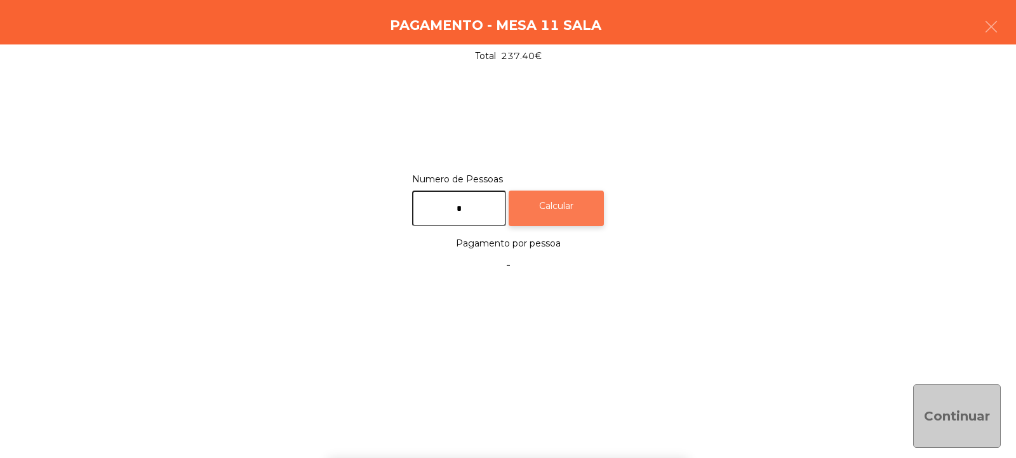
click at [583, 198] on div "Calcular" at bounding box center [556, 209] width 95 height 36
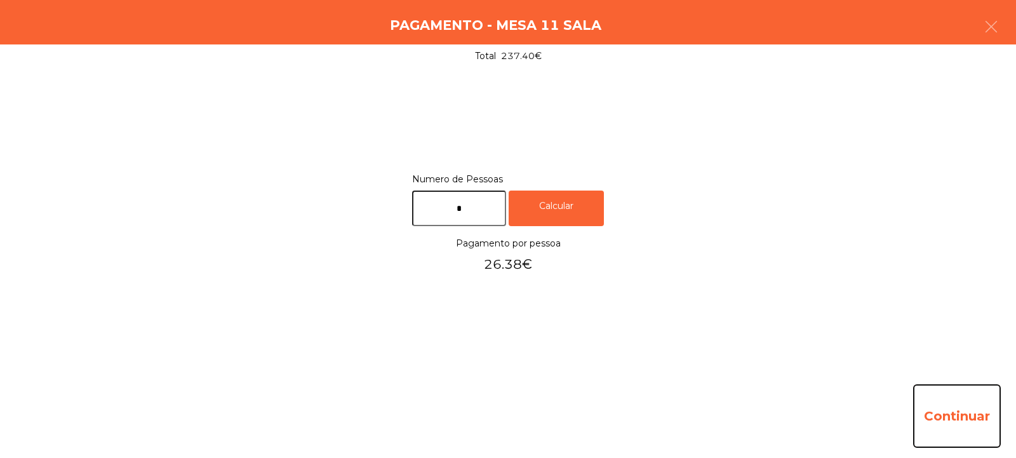
click at [964, 434] on button "Continuar" at bounding box center [957, 416] width 88 height 64
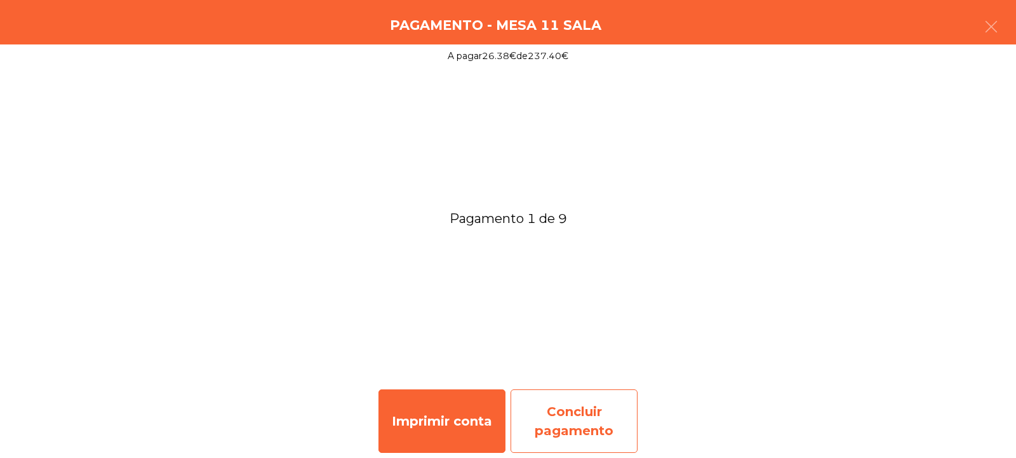
click at [586, 413] on div "Concluir pagamento" at bounding box center [574, 421] width 127 height 64
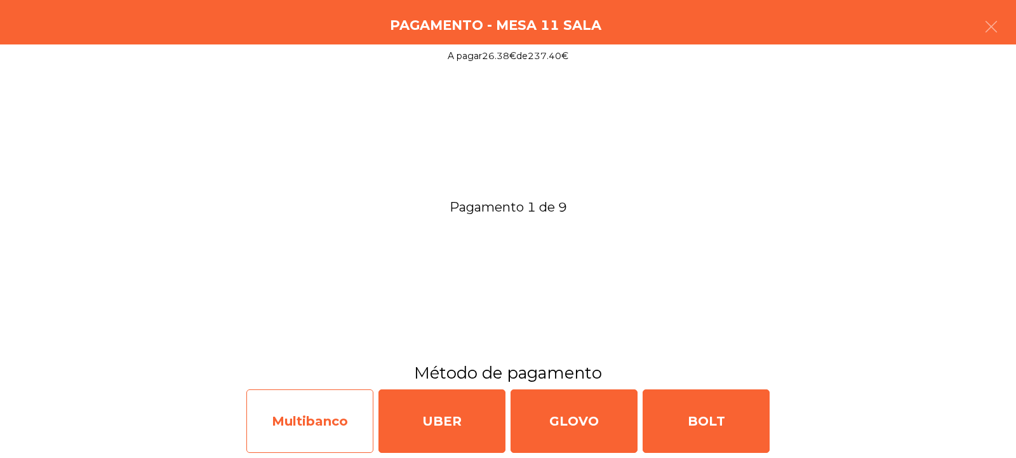
click at [339, 419] on div "Multibanco" at bounding box center [309, 421] width 127 height 64
select select "**"
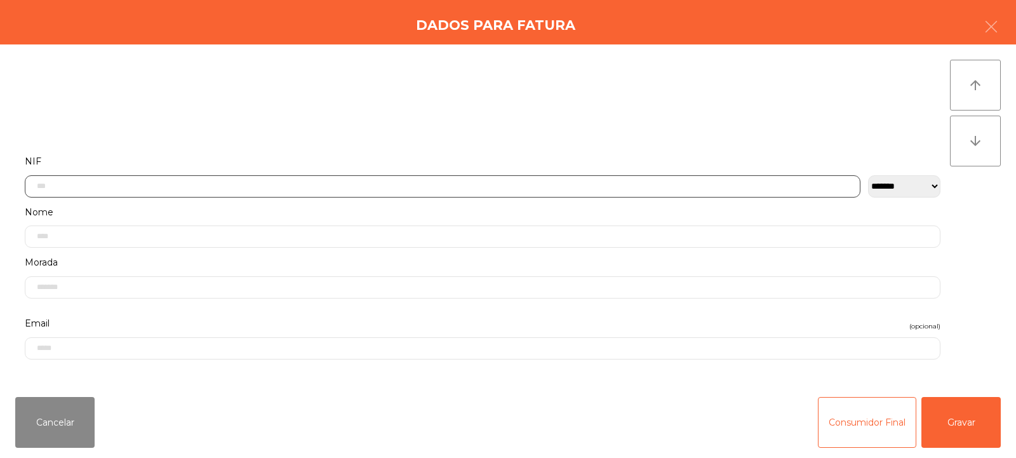
click at [318, 184] on input "text" at bounding box center [443, 186] width 836 height 22
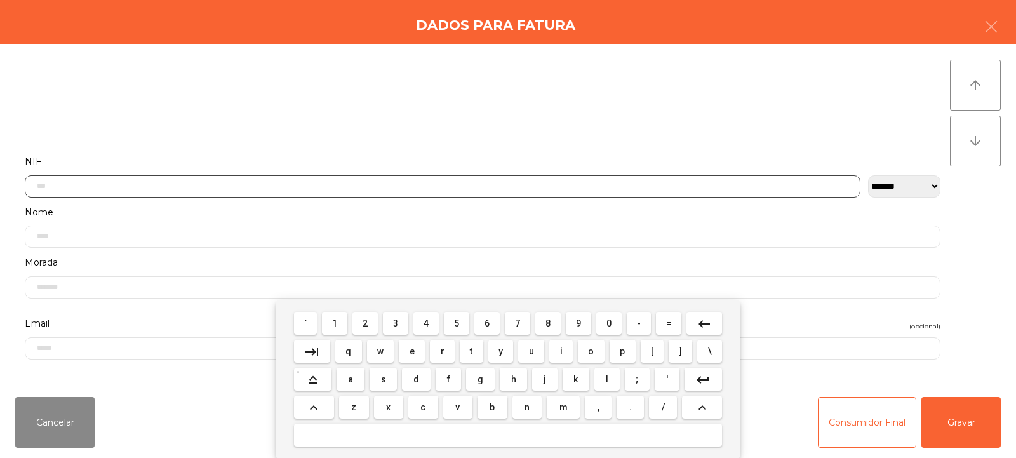
scroll to position [93, 0]
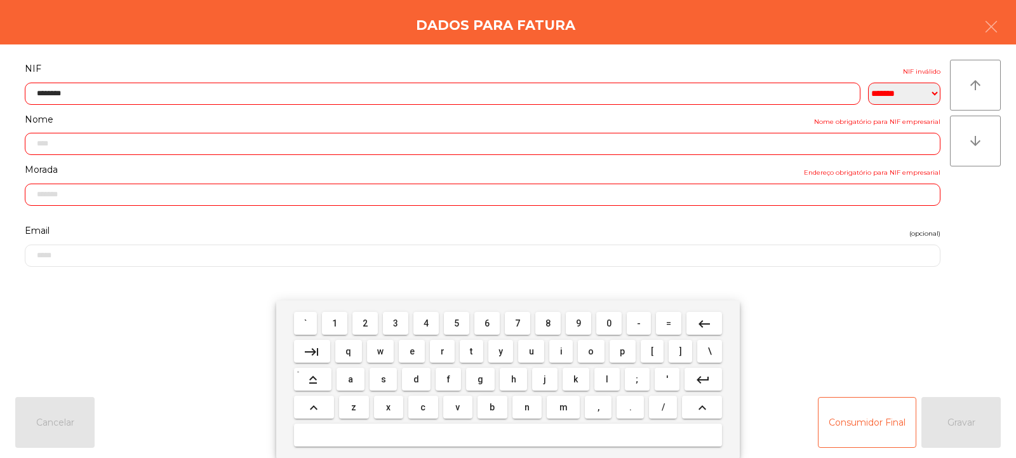
type input "*********"
type input "**********"
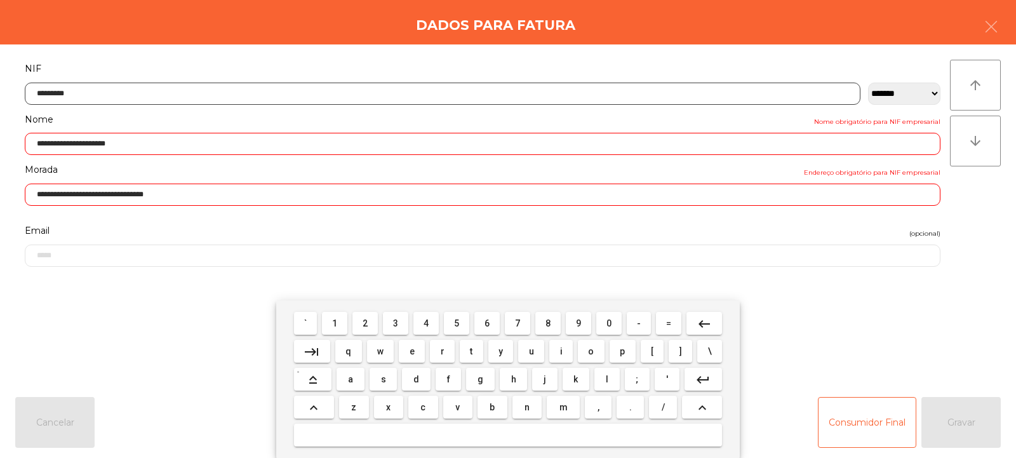
type input "*********"
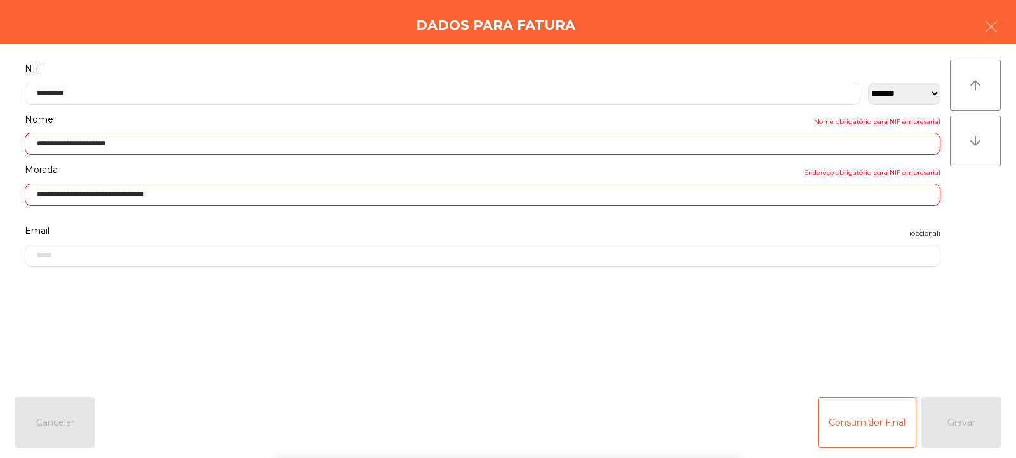
click at [955, 438] on div "` 1 2 3 4 5 6 7 8 9 0 - = keyboard_backspace keyboard_tab q w e r t y u i o p […" at bounding box center [508, 379] width 1016 height 158
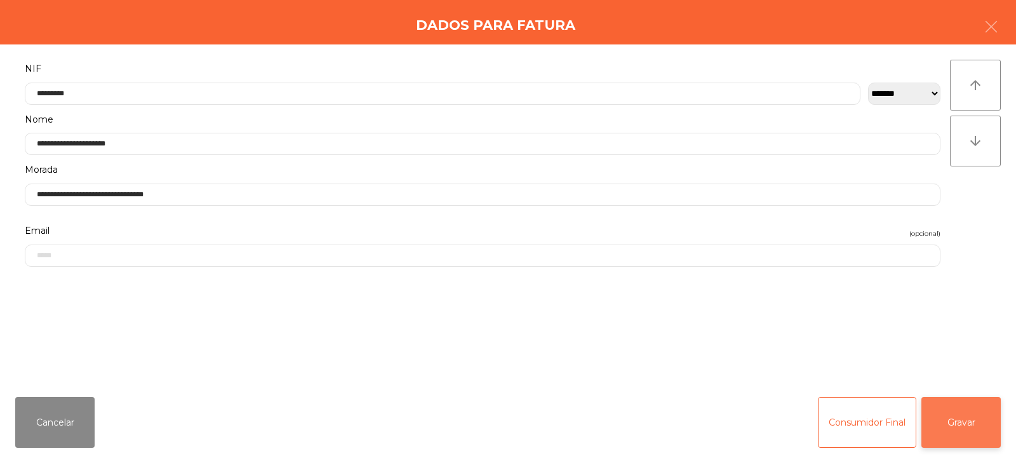
click at [986, 426] on button "Gravar" at bounding box center [961, 422] width 79 height 51
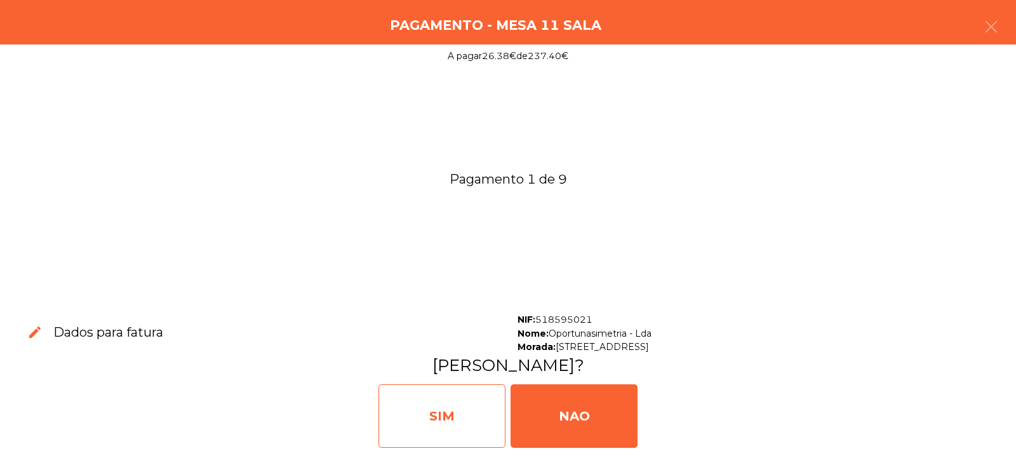
click at [445, 415] on div "SIM" at bounding box center [442, 416] width 127 height 64
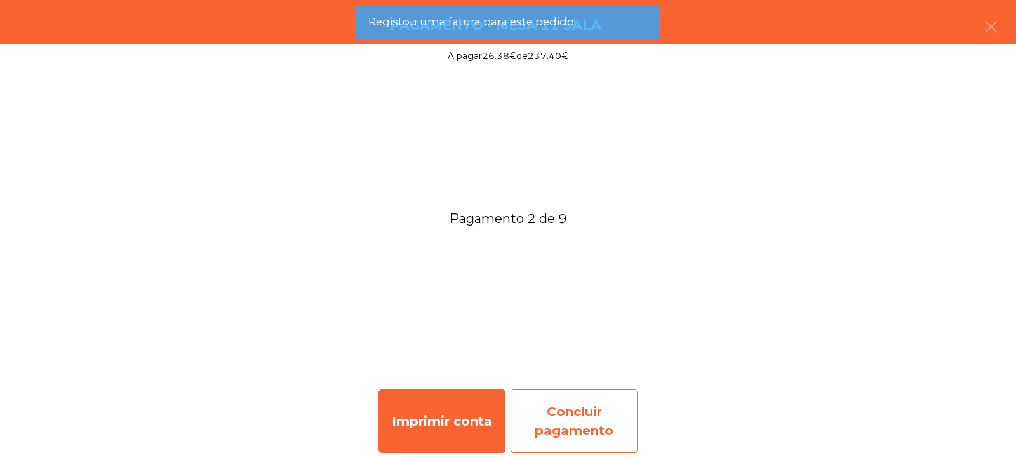
click at [571, 418] on div "Concluir pagamento" at bounding box center [574, 421] width 127 height 64
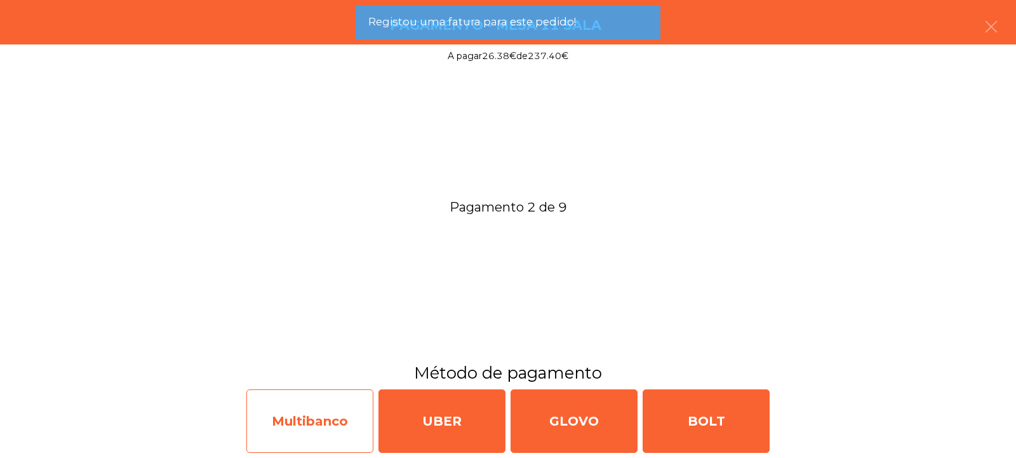
click at [323, 415] on div "Multibanco" at bounding box center [309, 421] width 127 height 64
select select "**"
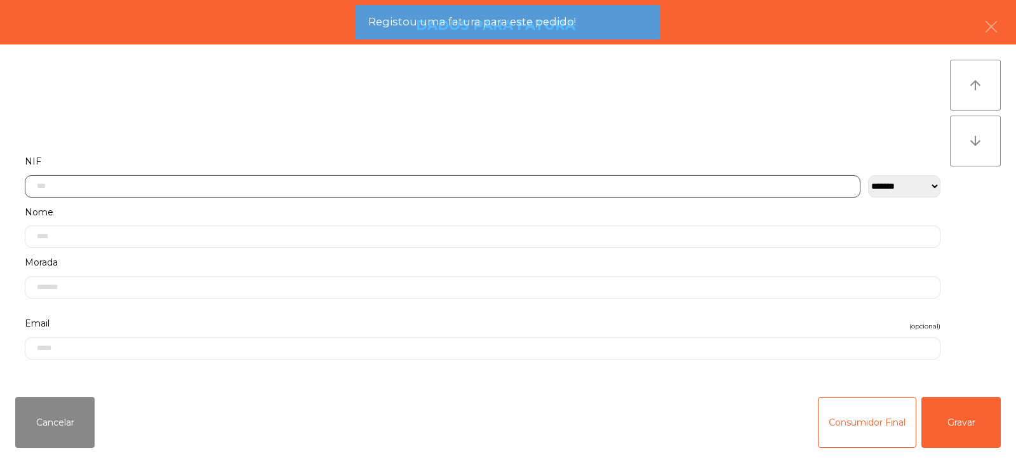
click at [357, 184] on input "text" at bounding box center [443, 186] width 836 height 22
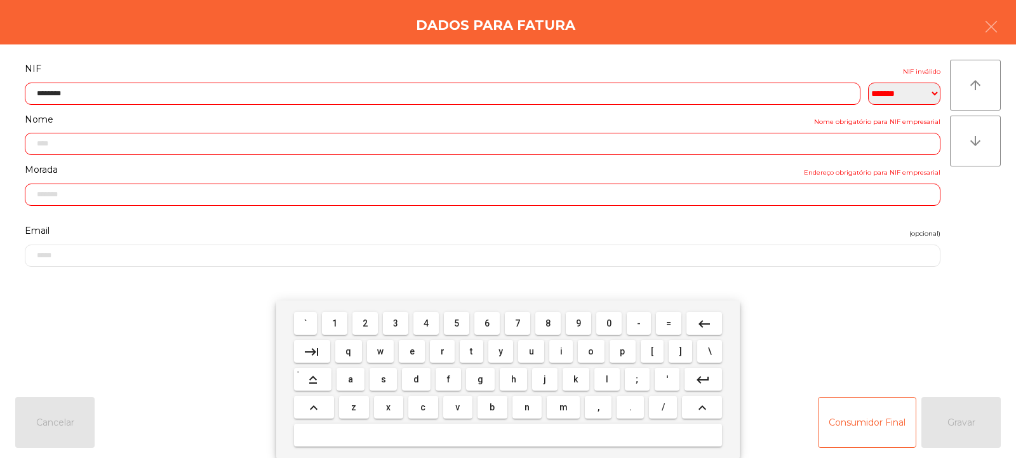
type input "*********"
type input "**********"
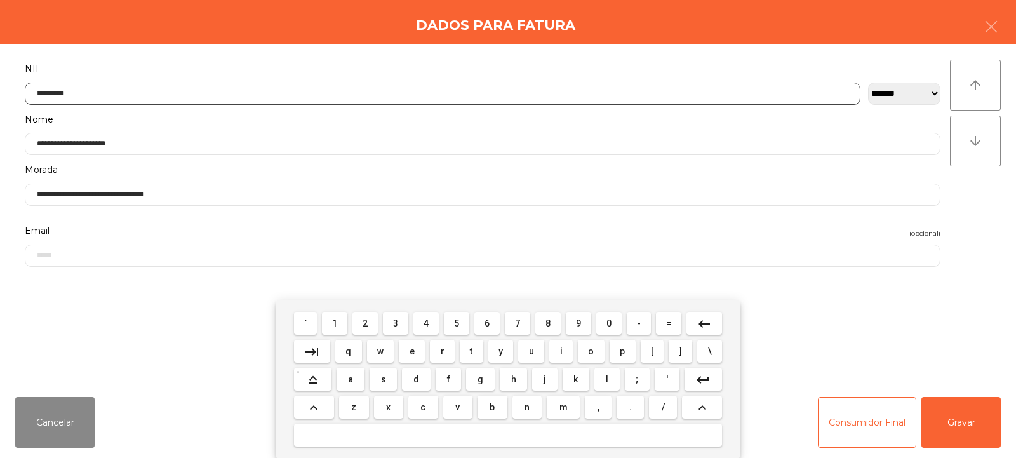
type input "*********"
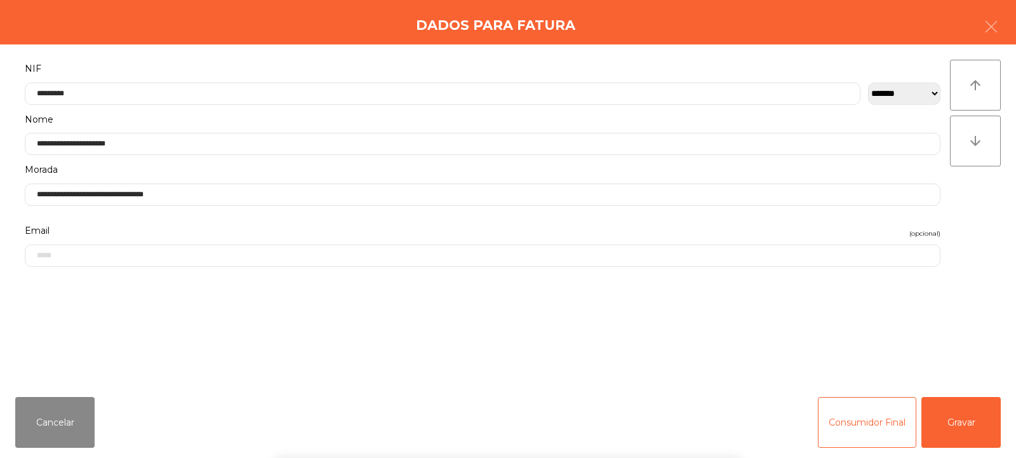
click at [916, 337] on div "` 1 2 3 4 5 6 7 8 9 0 - = keyboard_backspace keyboard_tab q w e r t y u i o p […" at bounding box center [508, 379] width 1016 height 158
click at [981, 420] on button "Gravar" at bounding box center [961, 422] width 79 height 51
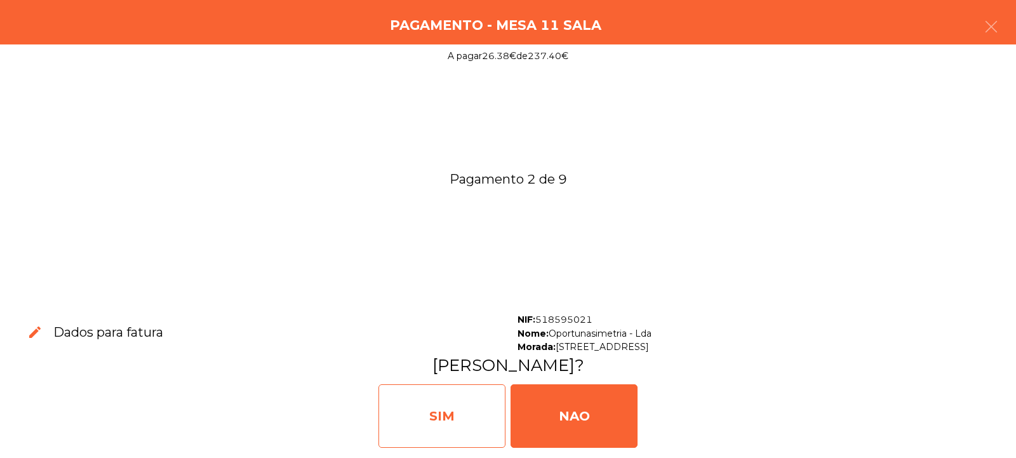
click at [459, 424] on div "SIM" at bounding box center [442, 416] width 127 height 64
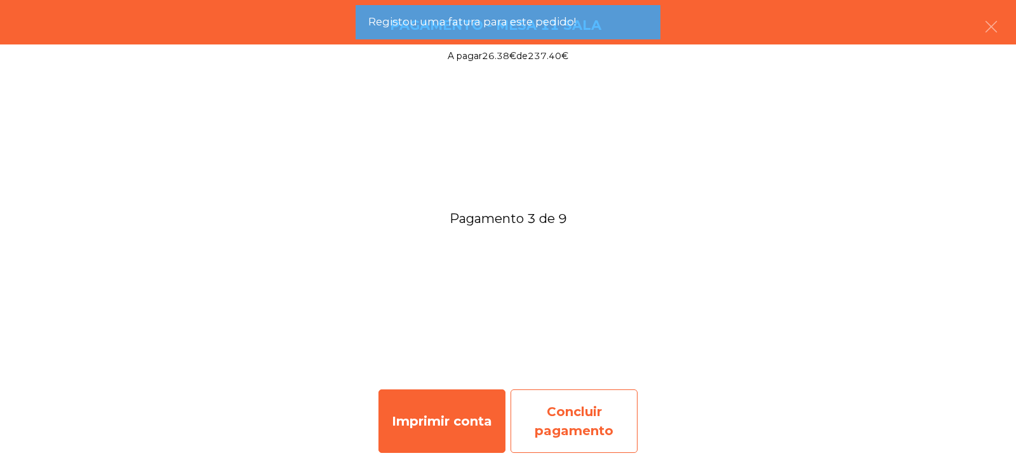
click at [594, 426] on div "Concluir pagamento" at bounding box center [574, 421] width 127 height 64
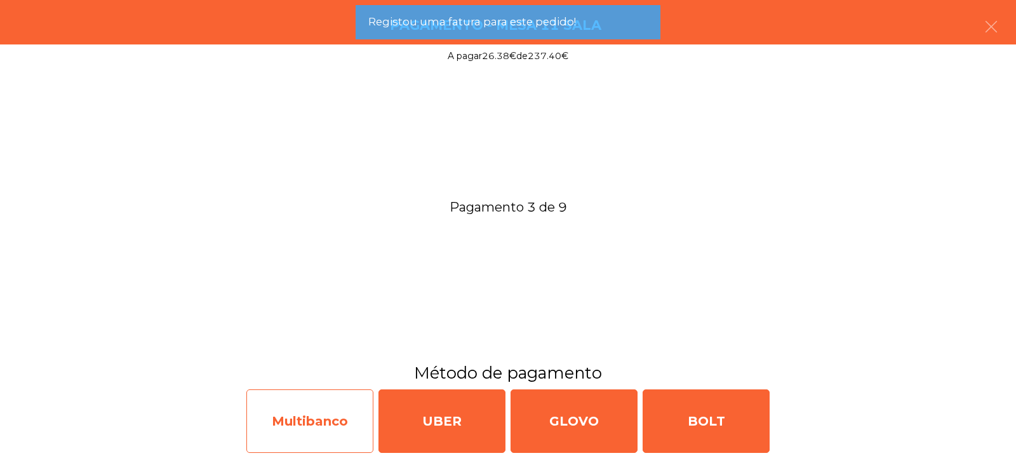
click at [301, 417] on div "Multibanco" at bounding box center [309, 421] width 127 height 64
select select "**"
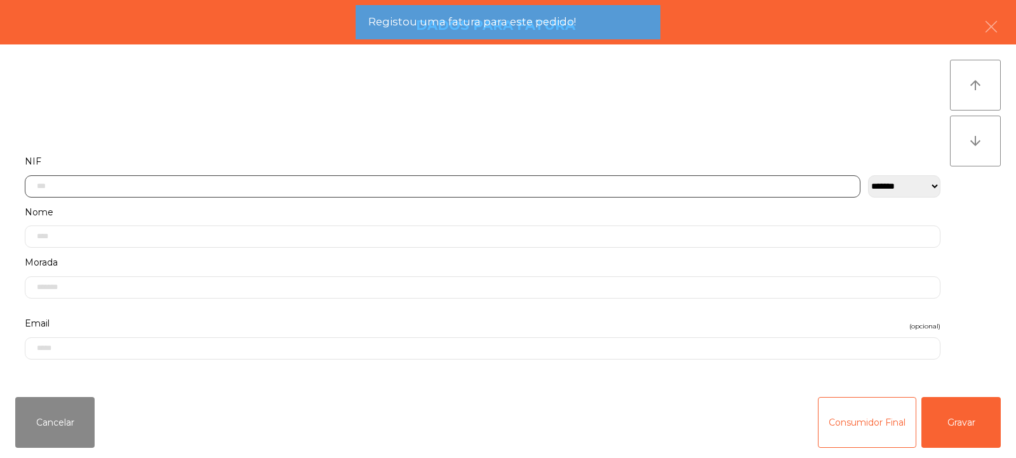
click at [342, 187] on input "text" at bounding box center [443, 186] width 836 height 22
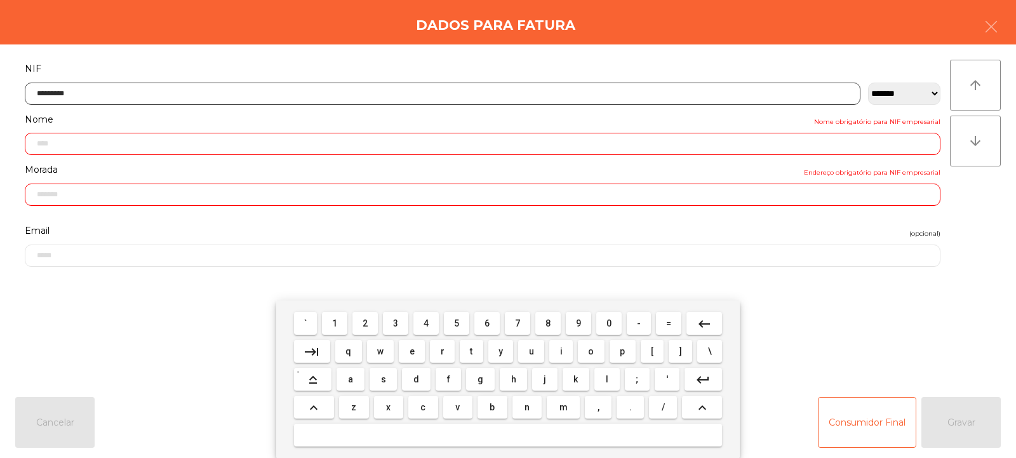
type input "*********"
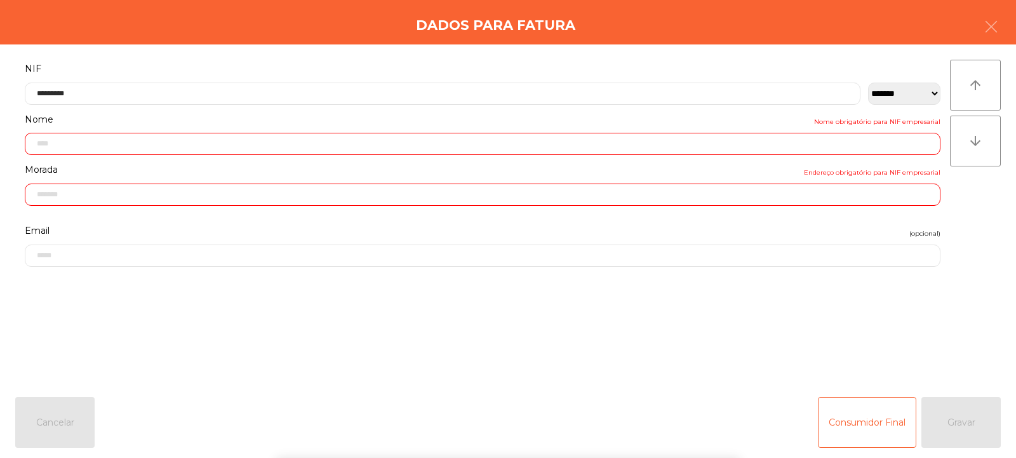
click at [984, 408] on div "` 1 2 3 4 5 6 7 8 9 0 - = keyboard_backspace keyboard_tab q w e r t y u i o p […" at bounding box center [508, 379] width 1016 height 158
type input "**********"
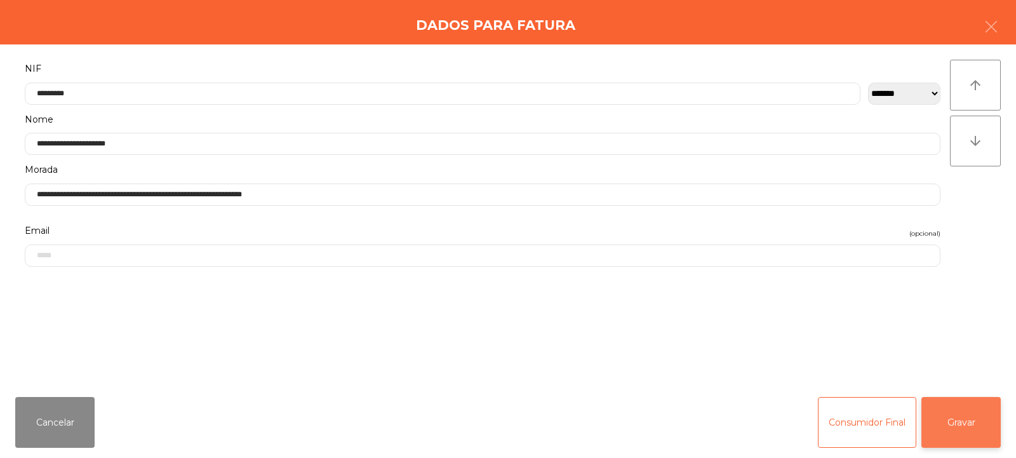
click at [981, 419] on button "Gravar" at bounding box center [961, 422] width 79 height 51
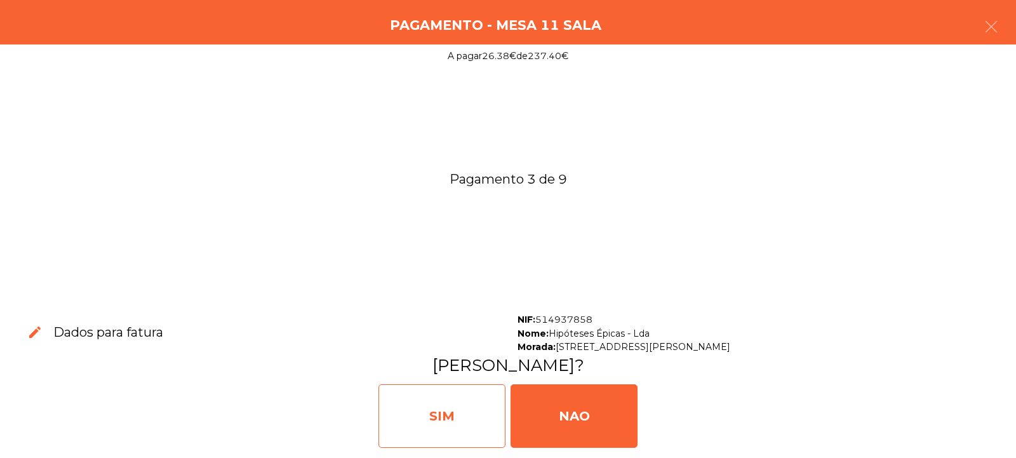
click at [454, 408] on div "SIM" at bounding box center [442, 416] width 127 height 64
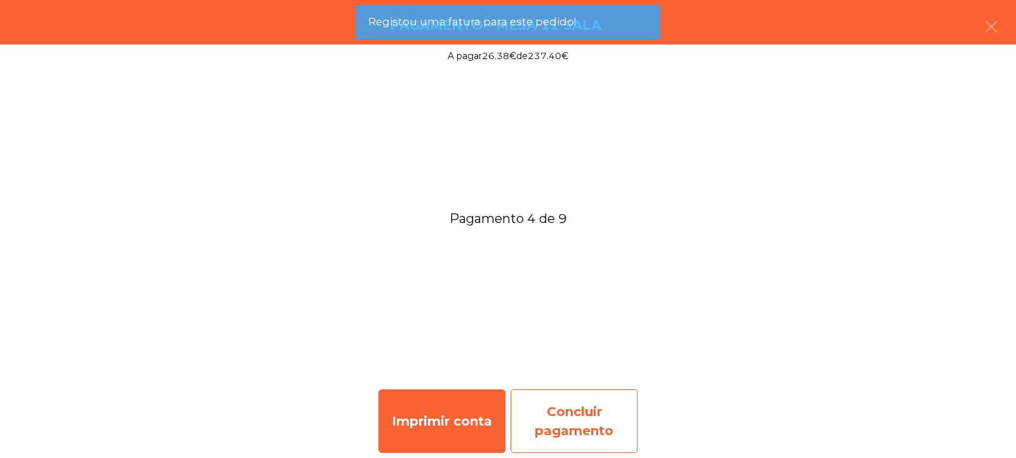
click at [589, 429] on div "Concluir pagamento" at bounding box center [574, 421] width 127 height 64
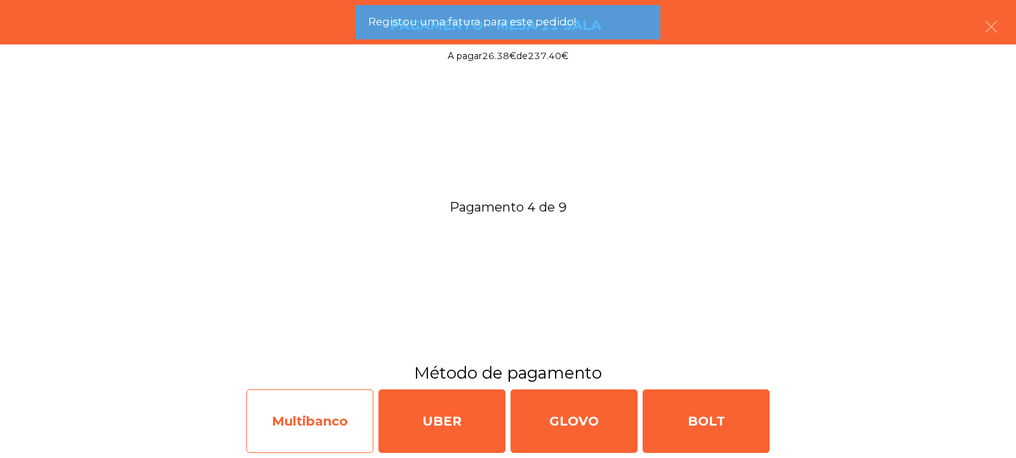
click at [325, 418] on div "Multibanco" at bounding box center [309, 421] width 127 height 64
select select "**"
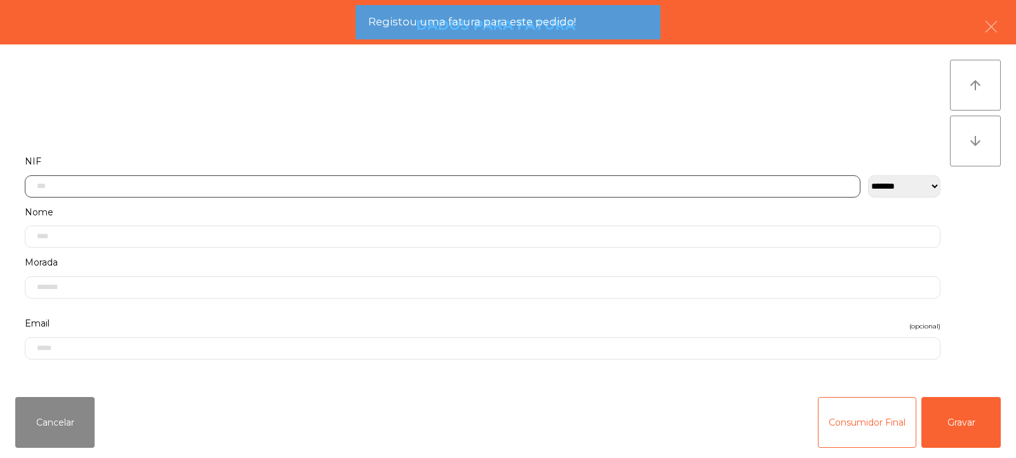
click at [339, 182] on input "text" at bounding box center [443, 186] width 836 height 22
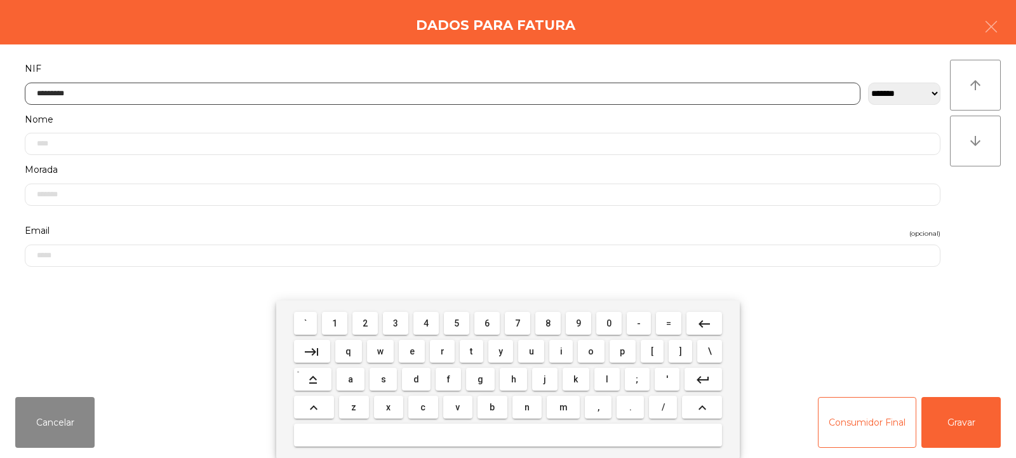
type input "*********"
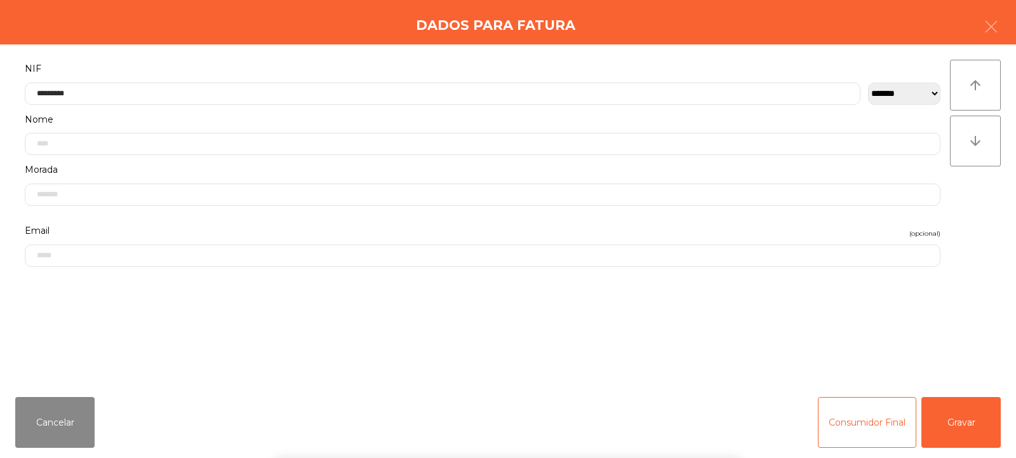
click at [975, 425] on div "` 1 2 3 4 5 6 7 8 9 0 - = keyboard_backspace keyboard_tab q w e r t y u i o p […" at bounding box center [508, 379] width 1016 height 158
click at [976, 413] on button "Gravar" at bounding box center [961, 422] width 79 height 51
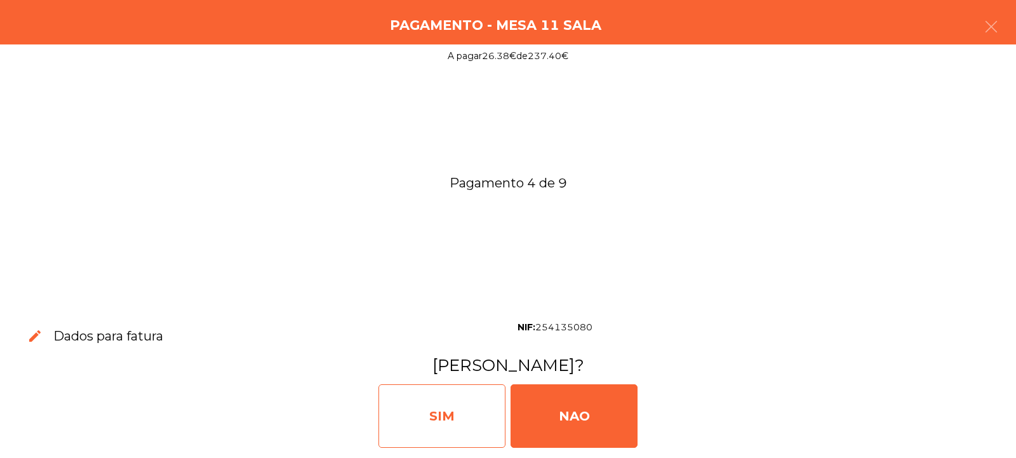
click at [450, 413] on div "SIM" at bounding box center [442, 416] width 127 height 64
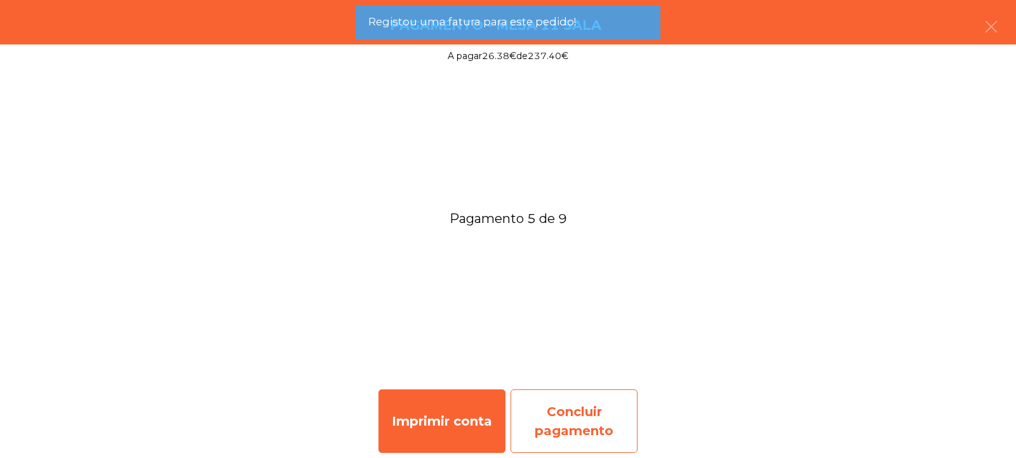
click at [579, 409] on div "Concluir pagamento" at bounding box center [574, 421] width 127 height 64
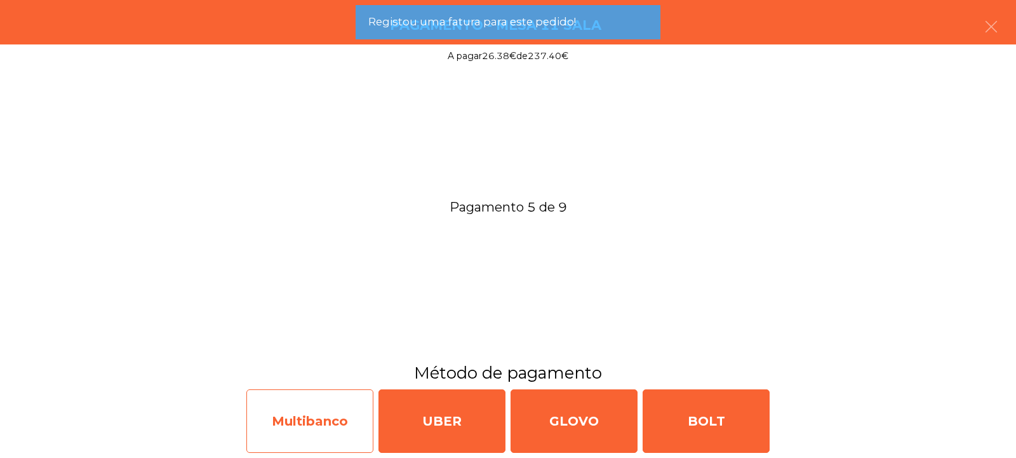
click at [327, 420] on div "Multibanco" at bounding box center [309, 421] width 127 height 64
select select "**"
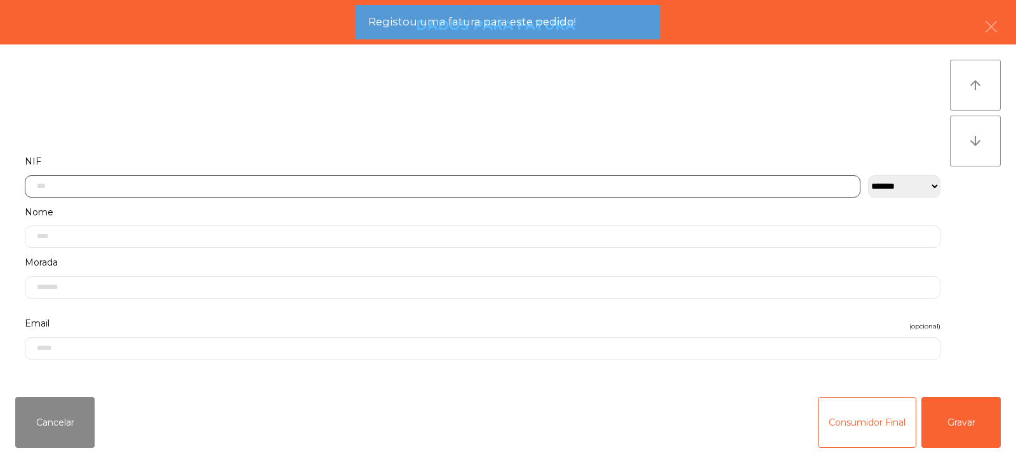
click at [324, 183] on input "text" at bounding box center [443, 186] width 836 height 22
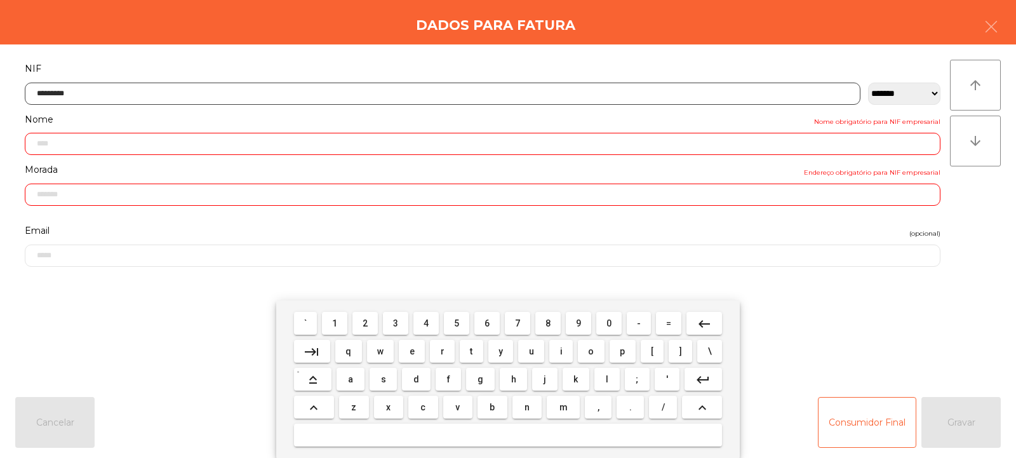
type input "*********"
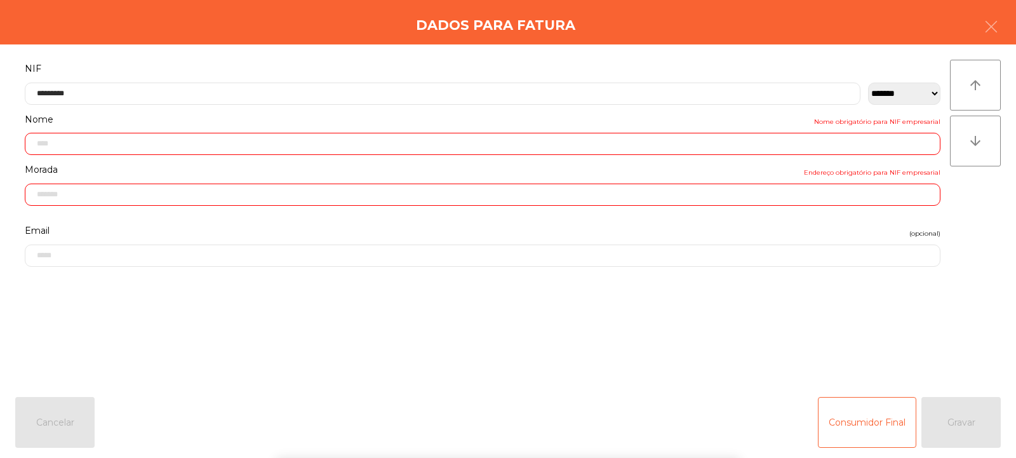
click at [996, 425] on div "` 1 2 3 4 5 6 7 8 9 0 - = keyboard_backspace keyboard_tab q w e r t y u i o p […" at bounding box center [508, 379] width 1016 height 158
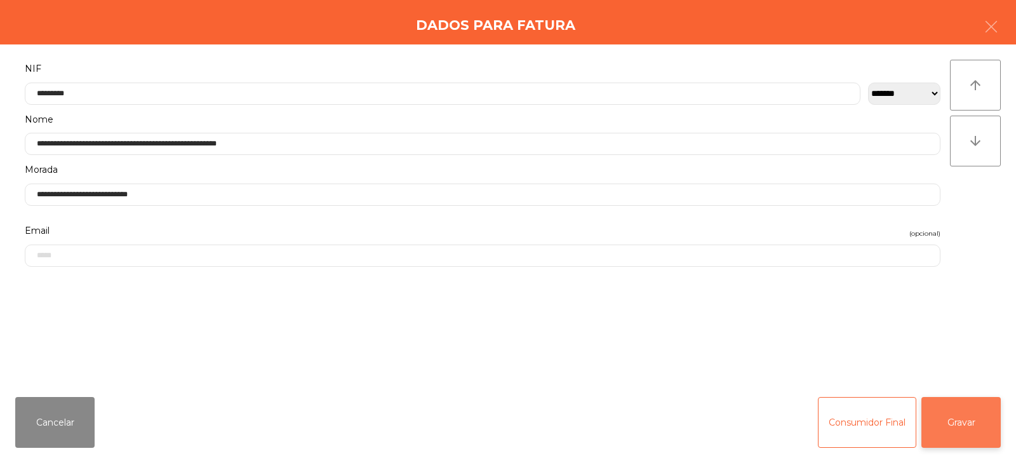
click at [974, 424] on button "Gravar" at bounding box center [961, 422] width 79 height 51
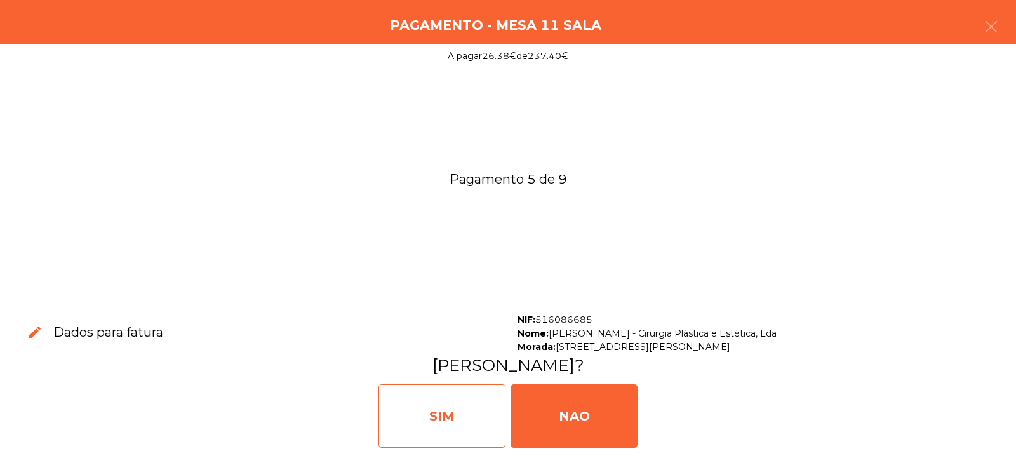
click at [459, 419] on div "SIM" at bounding box center [442, 416] width 127 height 64
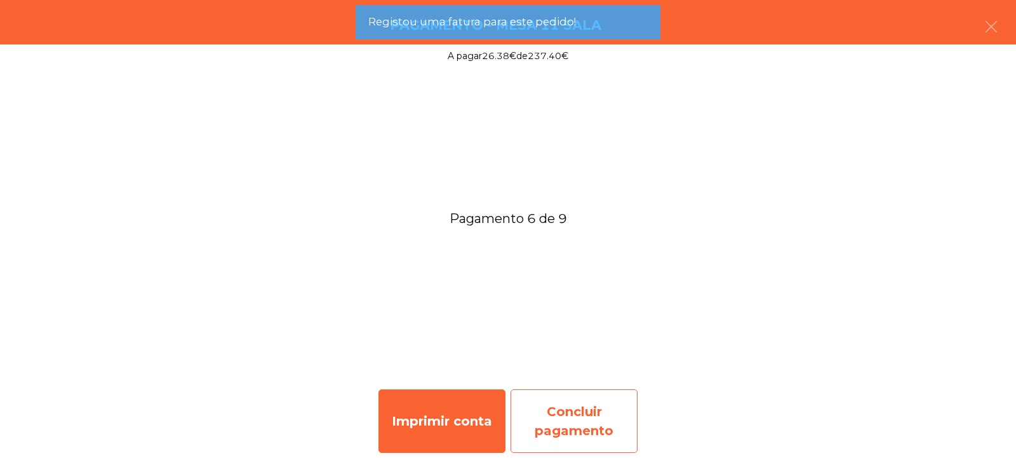
click at [593, 413] on div "Concluir pagamento" at bounding box center [574, 421] width 127 height 64
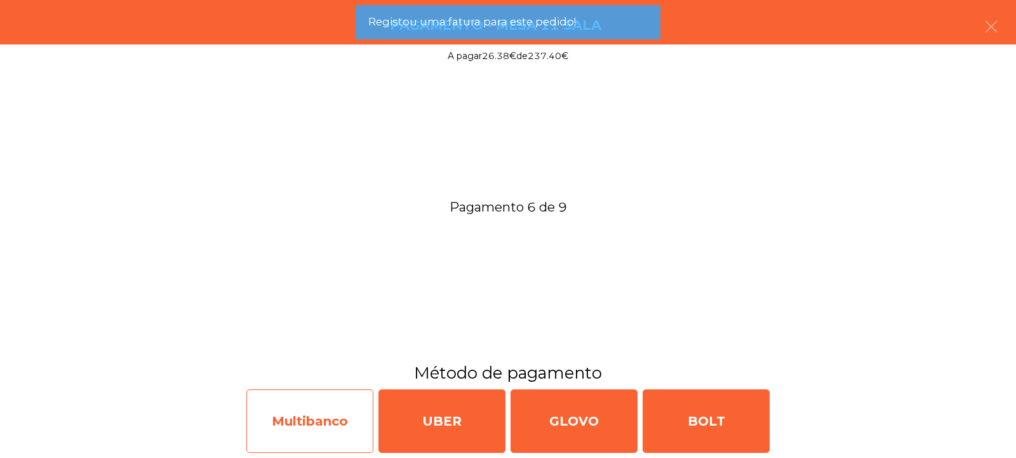
click at [328, 436] on div "Multibanco" at bounding box center [309, 421] width 127 height 64
select select "**"
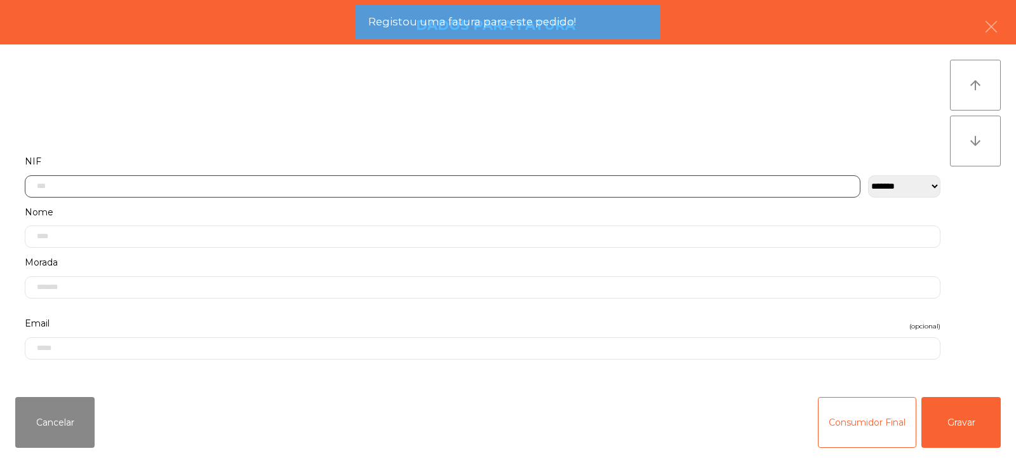
click at [336, 185] on input "text" at bounding box center [443, 186] width 836 height 22
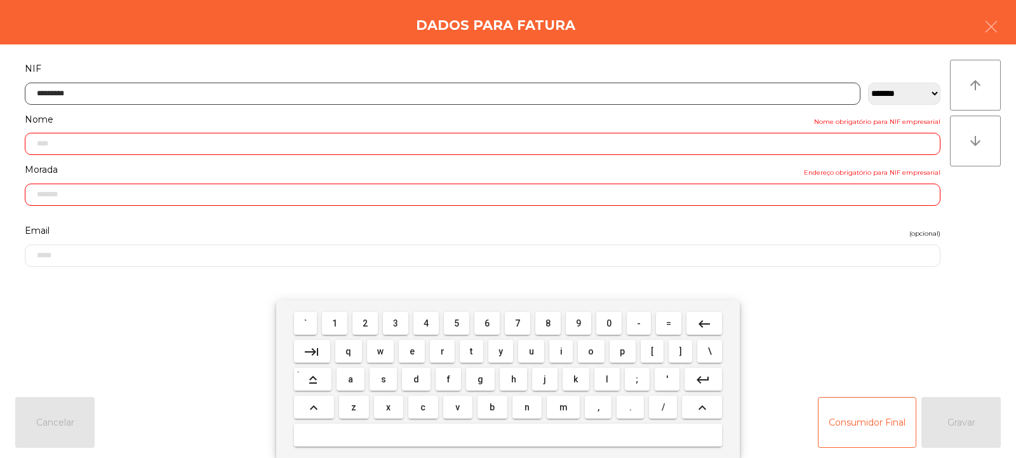
type input "*********"
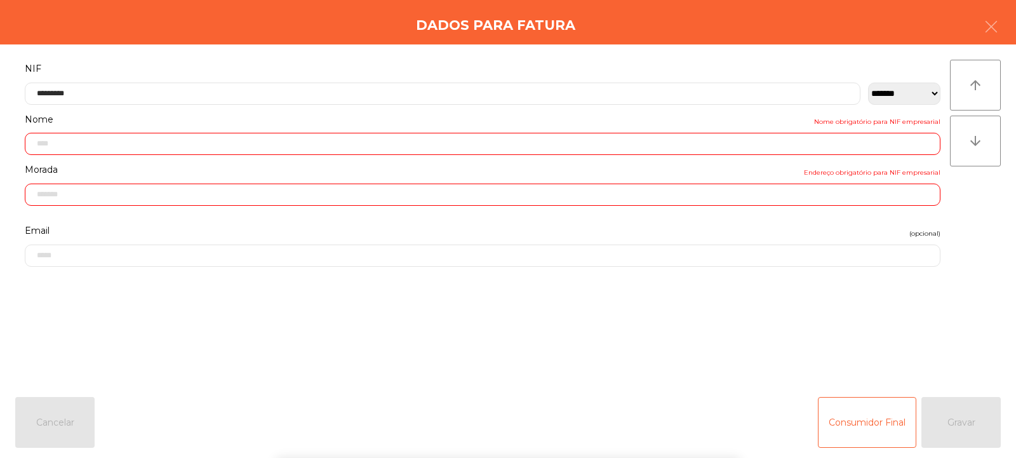
click at [977, 428] on div "` 1 2 3 4 5 6 7 8 9 0 - = keyboard_backspace keyboard_tab q w e r t y u i o p […" at bounding box center [508, 379] width 1016 height 158
type input "**********"
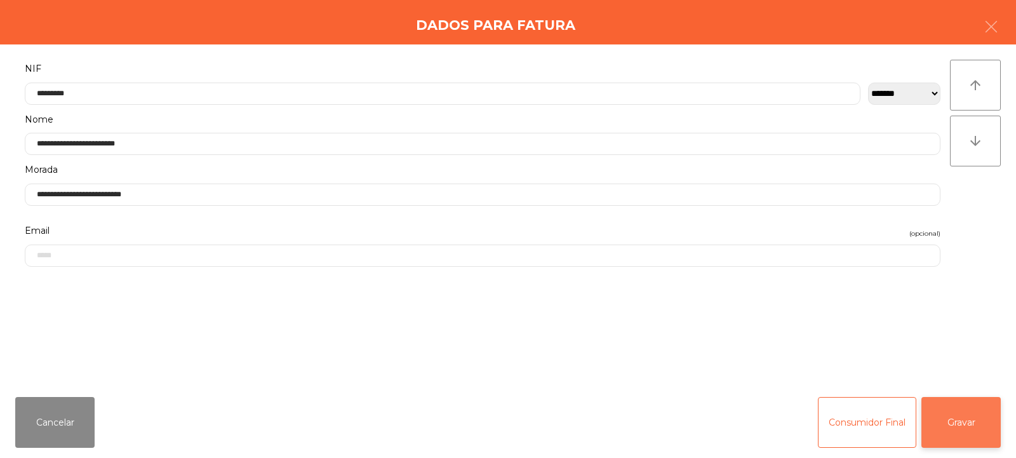
click at [974, 424] on button "Gravar" at bounding box center [961, 422] width 79 height 51
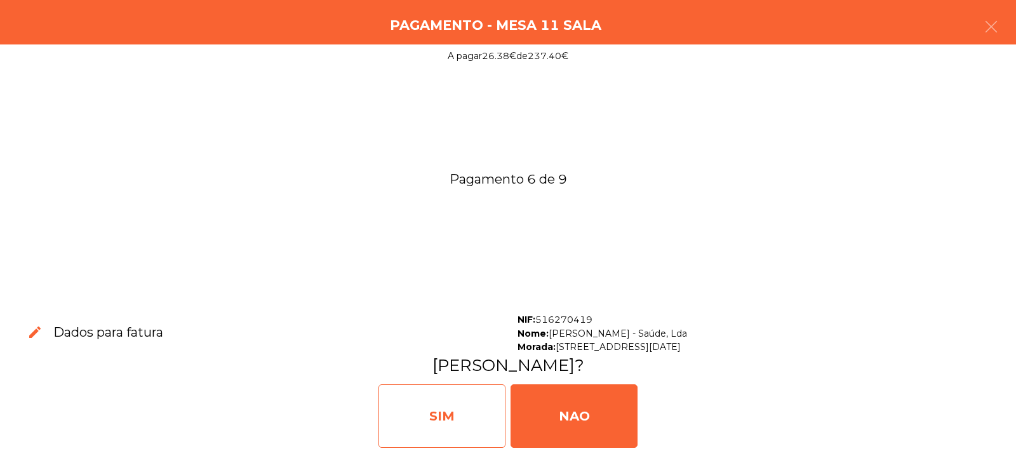
click at [467, 410] on div "SIM" at bounding box center [442, 416] width 127 height 64
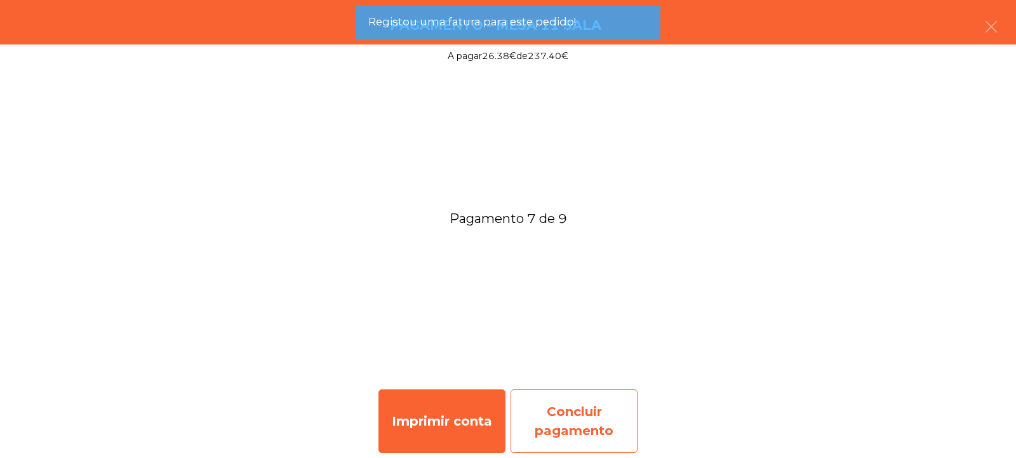
click at [573, 413] on div "Concluir pagamento" at bounding box center [574, 421] width 127 height 64
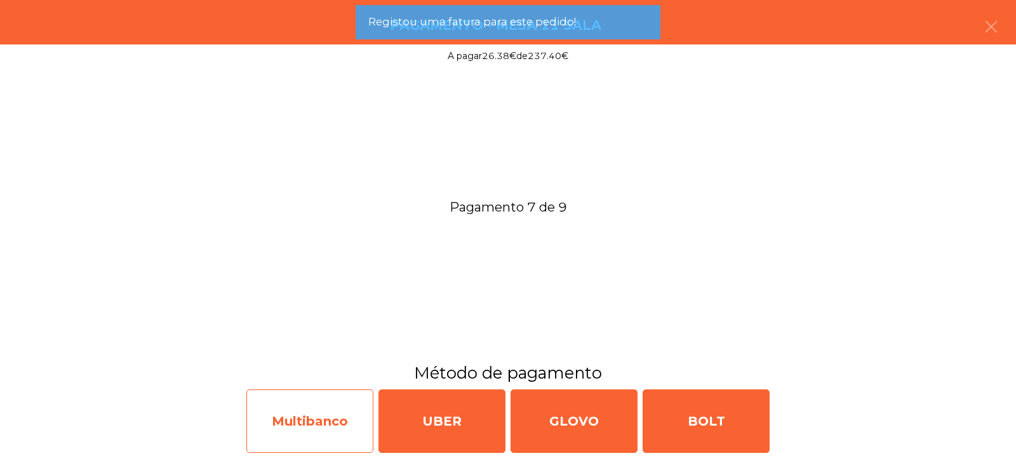
click at [295, 408] on div "Multibanco" at bounding box center [309, 421] width 127 height 64
select select "**"
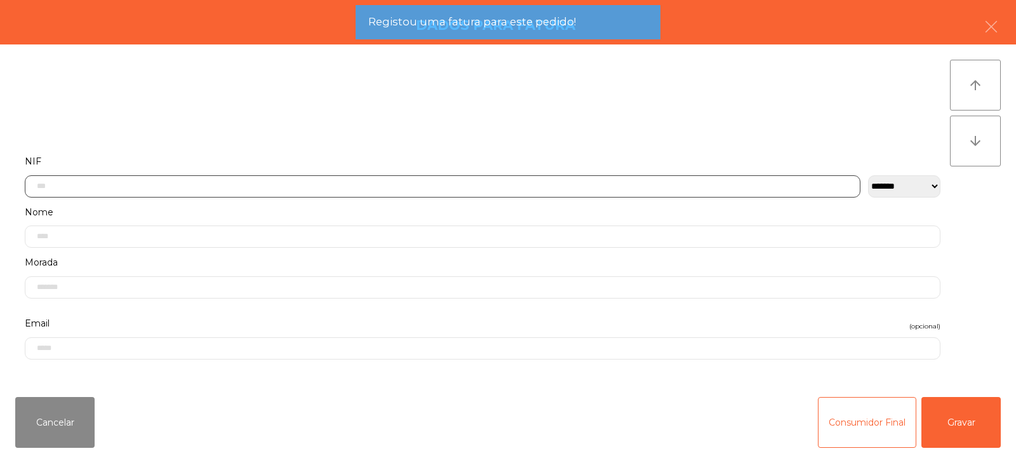
click at [300, 184] on input "text" at bounding box center [443, 186] width 836 height 22
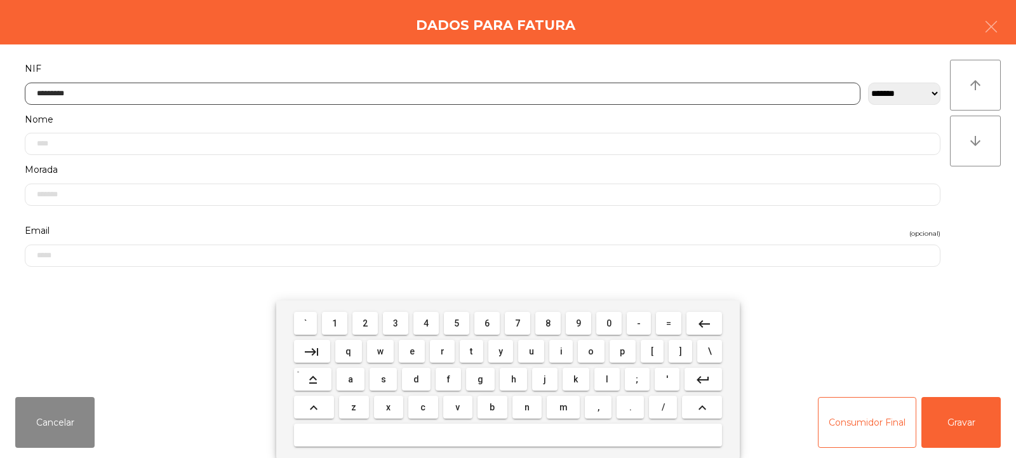
type input "*********"
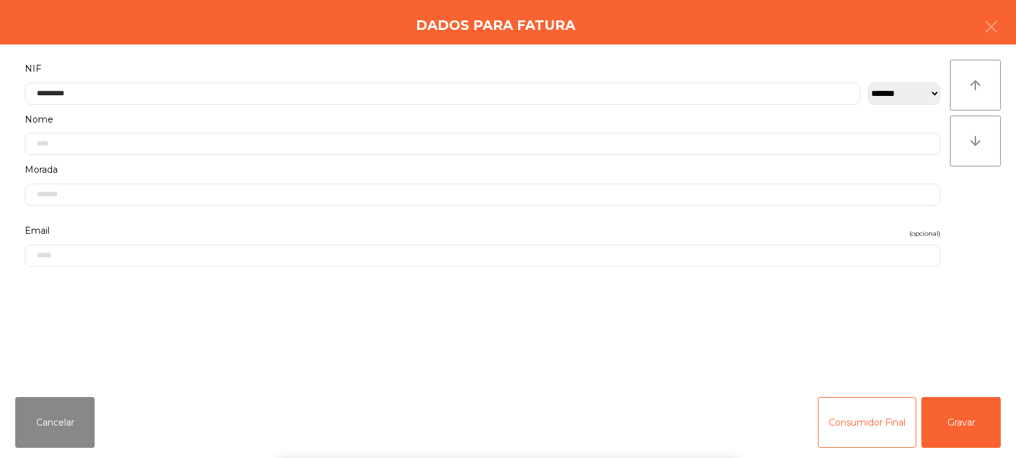
click at [997, 419] on div "` 1 2 3 4 5 6 7 8 9 0 - = keyboard_backspace keyboard_tab q w e r t y u i o p […" at bounding box center [508, 379] width 1016 height 158
click at [985, 413] on button "Gravar" at bounding box center [961, 422] width 79 height 51
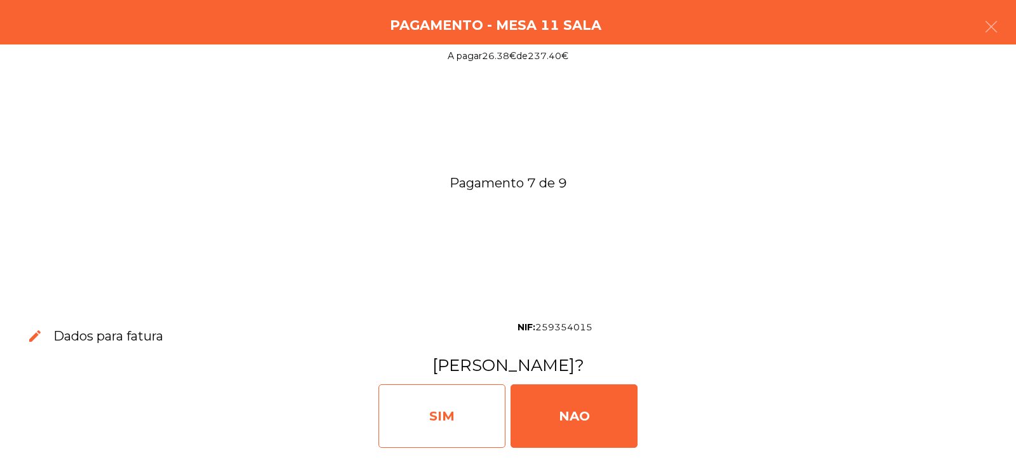
click at [445, 431] on div "SIM" at bounding box center [442, 416] width 127 height 64
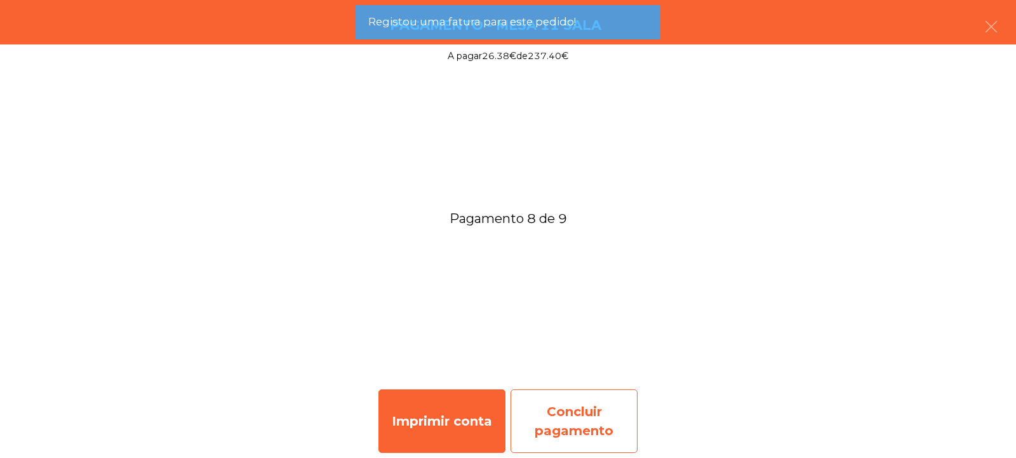
click at [599, 420] on div "Concluir pagamento" at bounding box center [574, 421] width 127 height 64
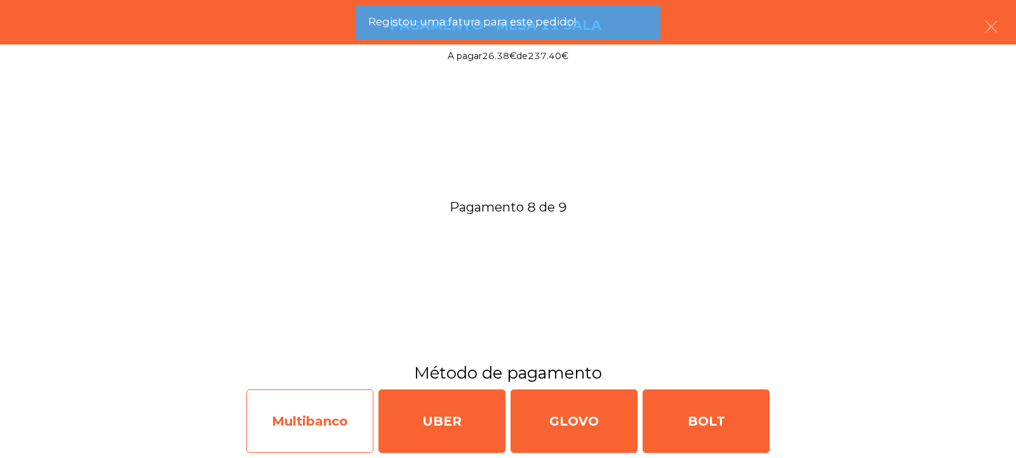
click at [321, 410] on div "Multibanco" at bounding box center [309, 421] width 127 height 64
select select "**"
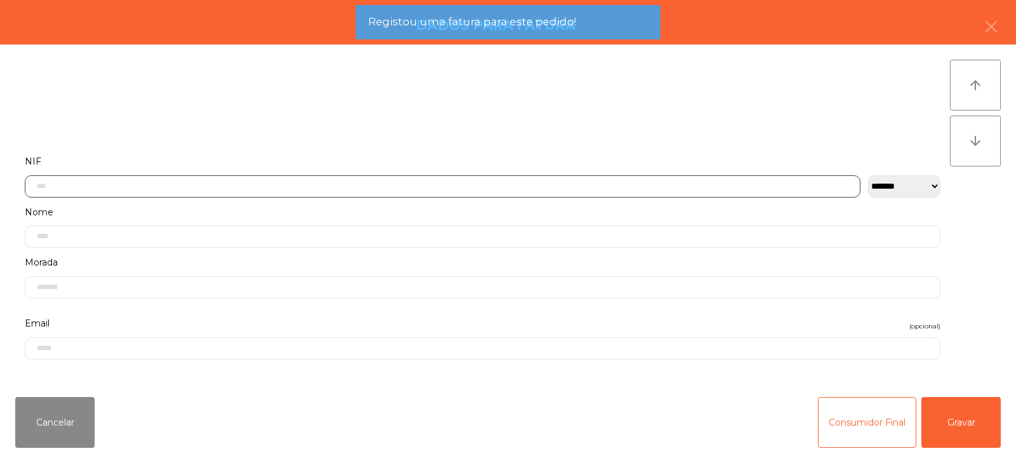
click at [313, 177] on input "text" at bounding box center [443, 186] width 836 height 22
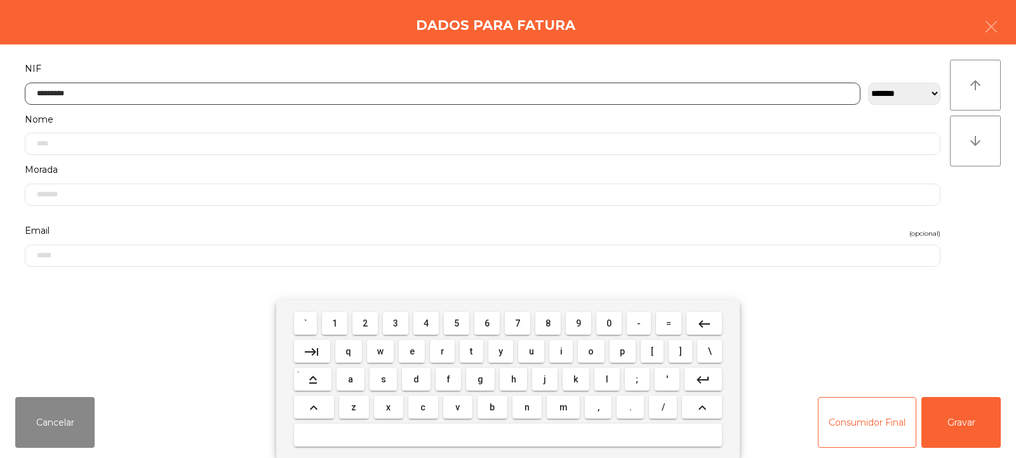
type input "*********"
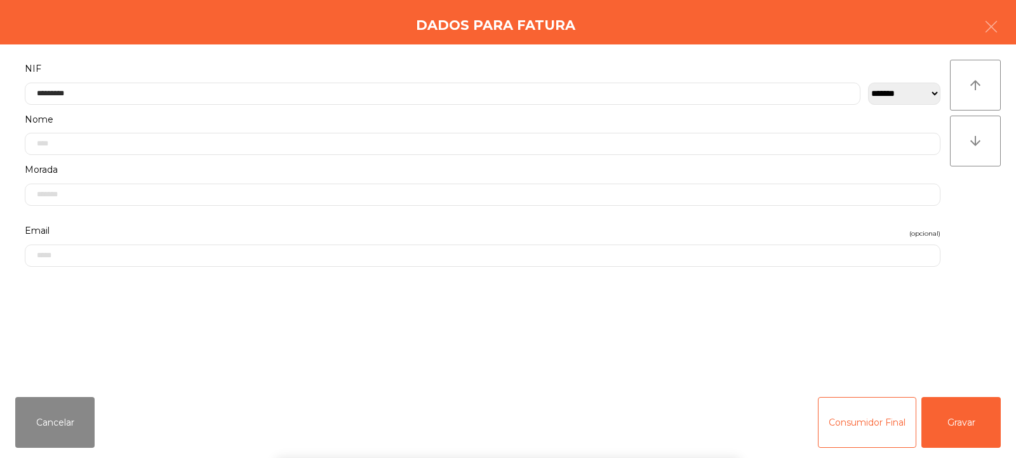
click at [972, 421] on div "` 1 2 3 4 5 6 7 8 9 0 - = keyboard_backspace keyboard_tab q w e r t y u i o p […" at bounding box center [508, 379] width 1016 height 158
click at [967, 419] on button "Gravar" at bounding box center [961, 422] width 79 height 51
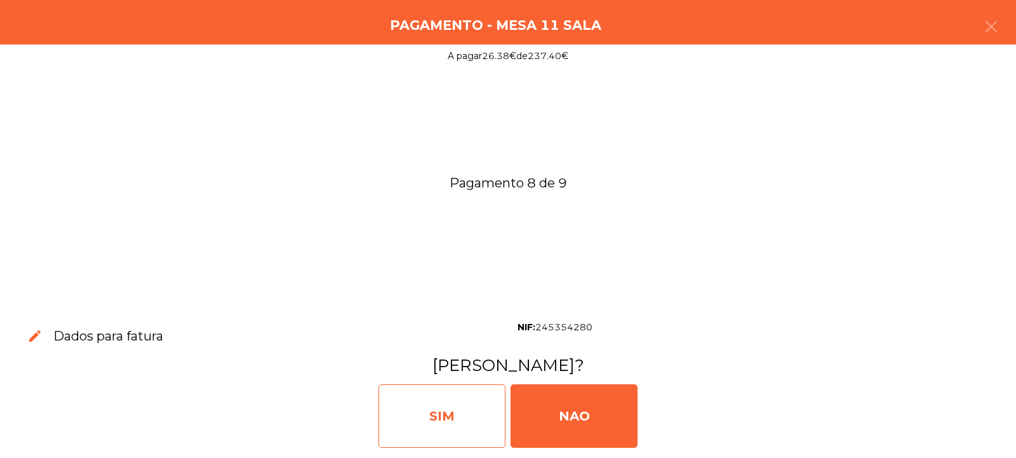
click at [462, 404] on div "SIM" at bounding box center [442, 416] width 127 height 64
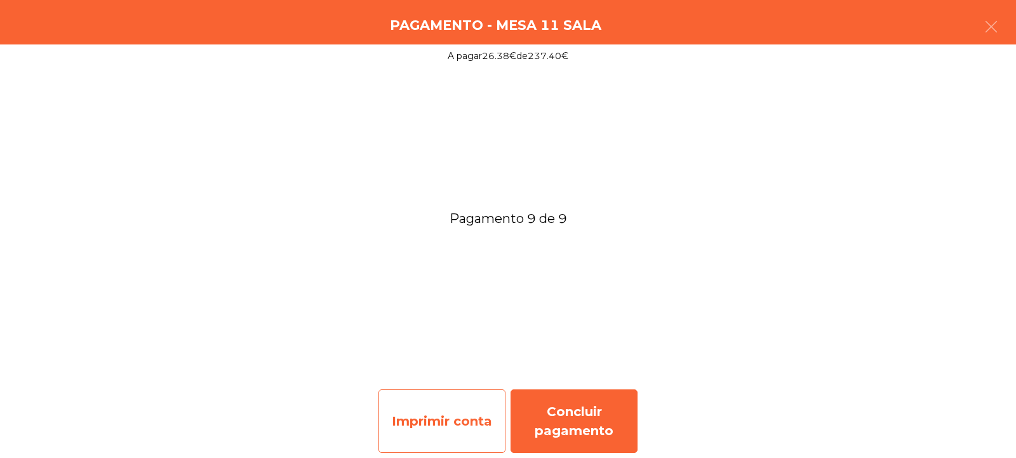
click at [455, 413] on div "Imprimir conta" at bounding box center [442, 421] width 127 height 64
click at [456, 422] on div "Imprimir conta" at bounding box center [442, 421] width 127 height 64
click at [451, 420] on div "Imprimir conta" at bounding box center [442, 421] width 127 height 64
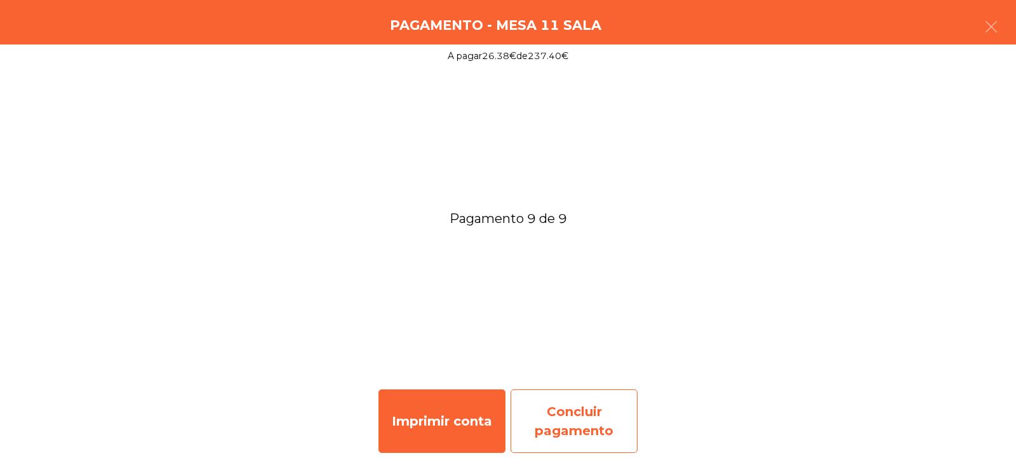
click at [591, 407] on div "Concluir pagamento" at bounding box center [574, 421] width 127 height 64
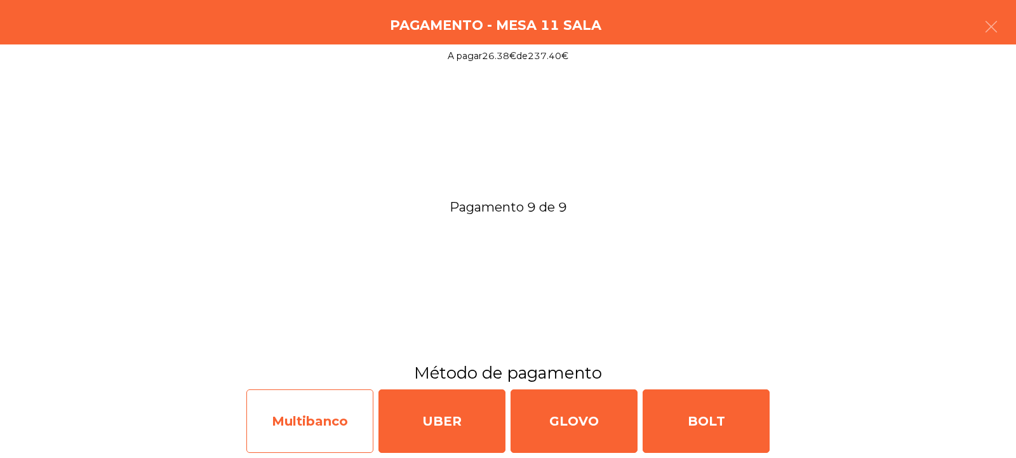
click at [273, 410] on div "Multibanco" at bounding box center [309, 421] width 127 height 64
select select "**"
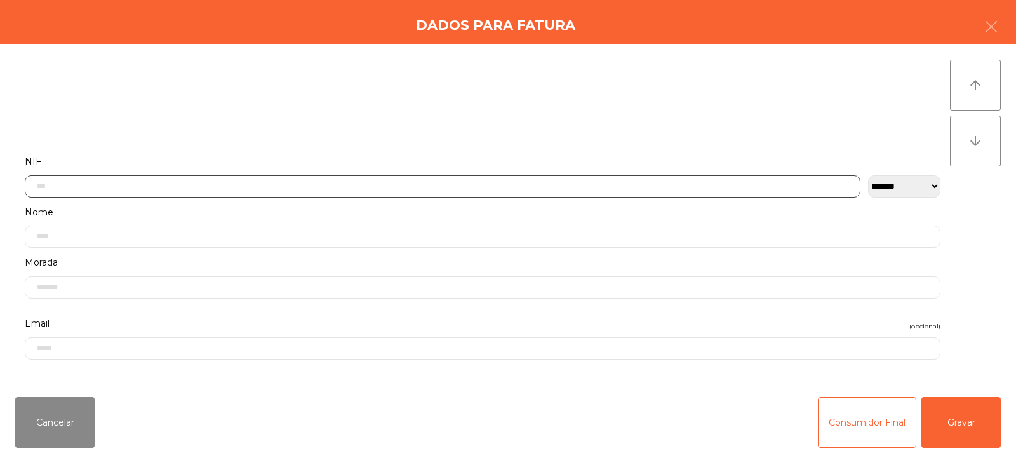
click at [323, 182] on input "text" at bounding box center [443, 186] width 836 height 22
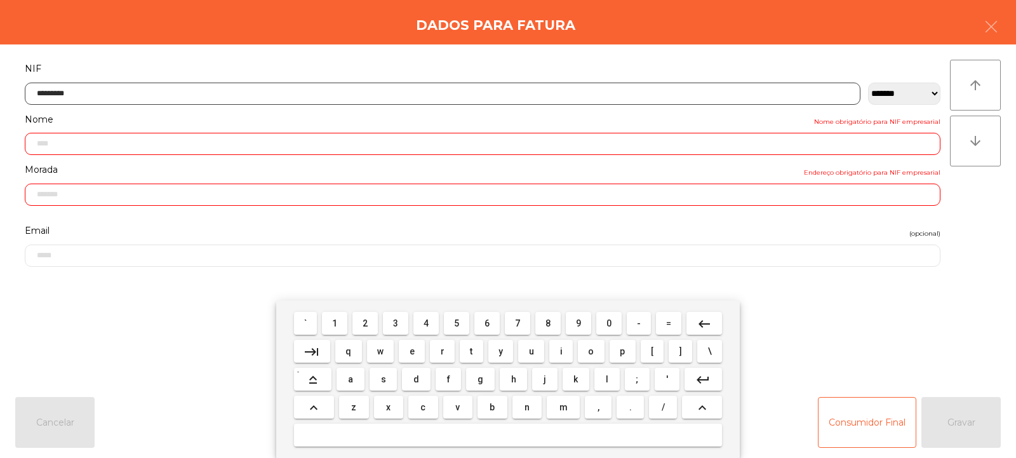
type input "*********"
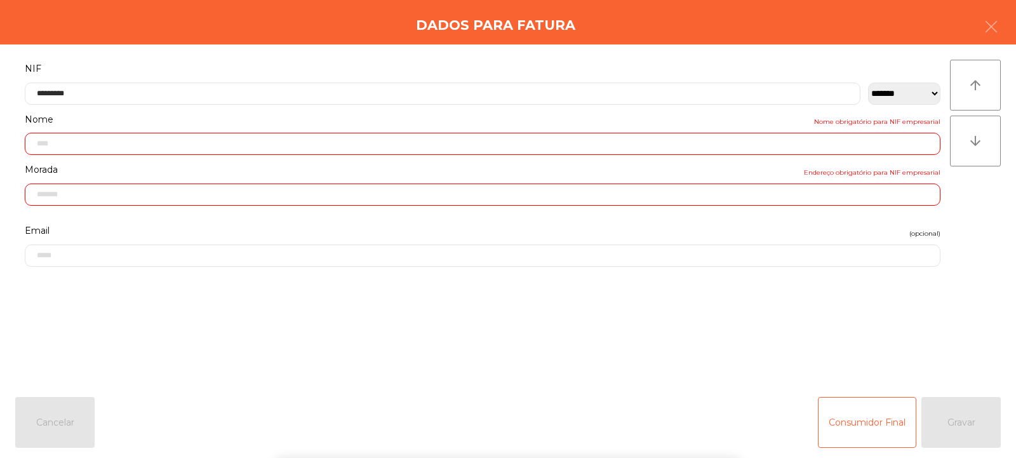
click at [965, 401] on div "` 1 2 3 4 5 6 7 8 9 0 - = keyboard_backspace keyboard_tab q w e r t y u i o p […" at bounding box center [508, 379] width 1016 height 158
type input "**********"
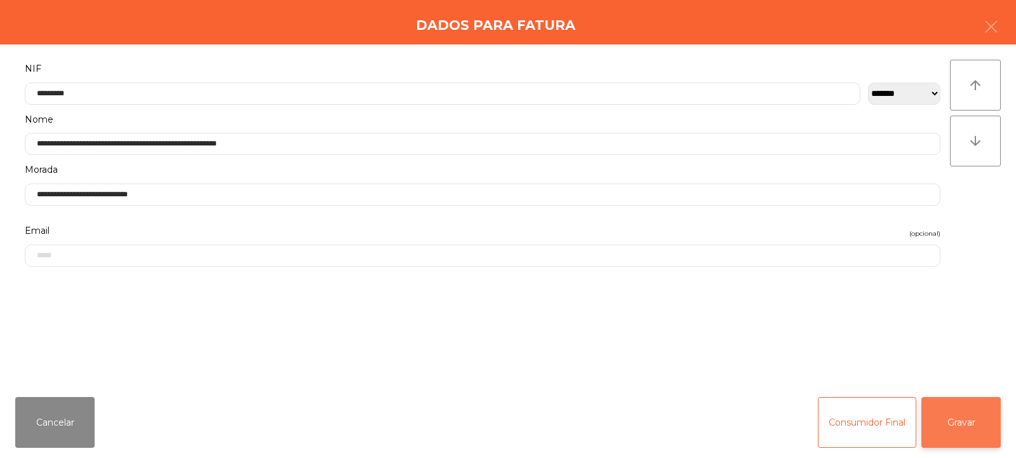
click at [974, 425] on button "Gravar" at bounding box center [961, 422] width 79 height 51
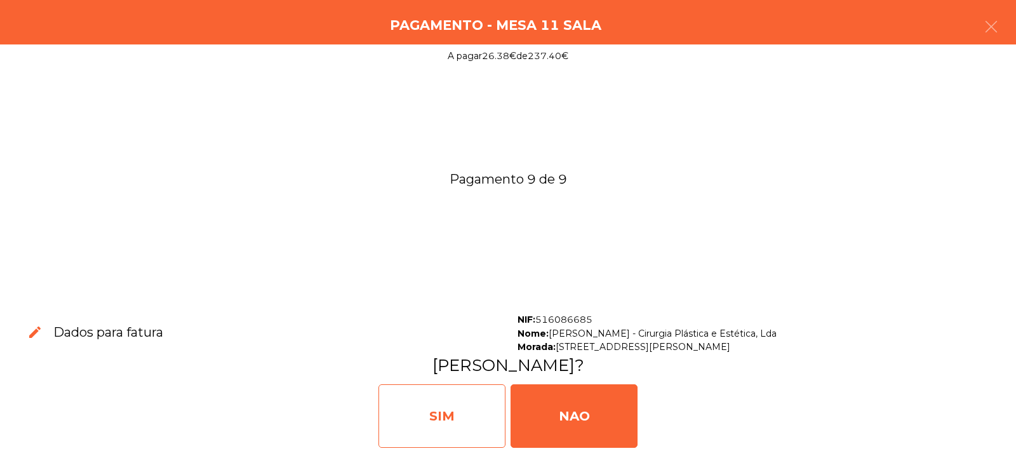
click at [433, 407] on div "SIM" at bounding box center [442, 416] width 127 height 64
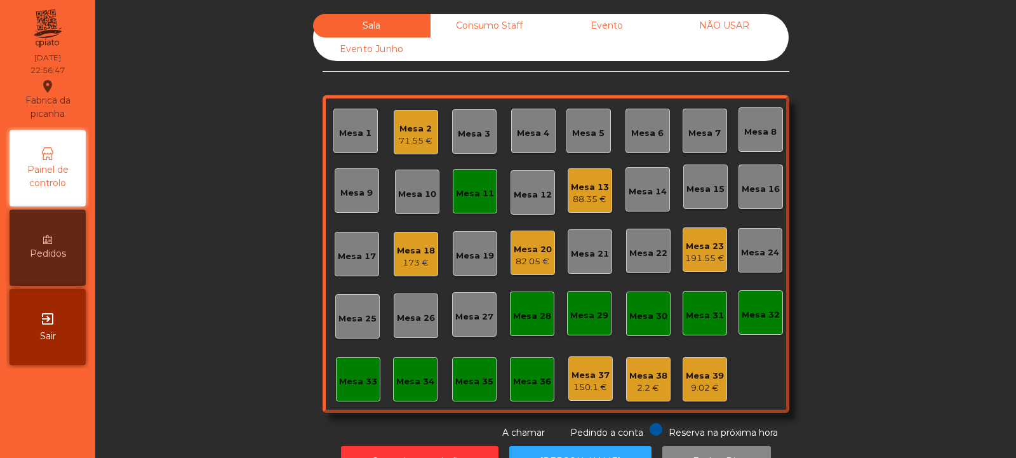
click at [413, 149] on div "Mesa 2 71.55 €" at bounding box center [416, 132] width 44 height 44
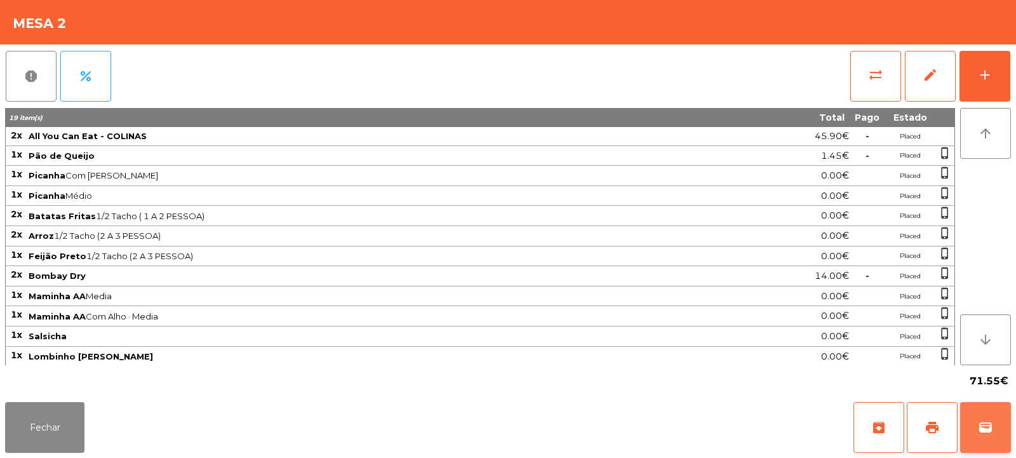
click at [984, 431] on span "wallet" at bounding box center [985, 427] width 15 height 15
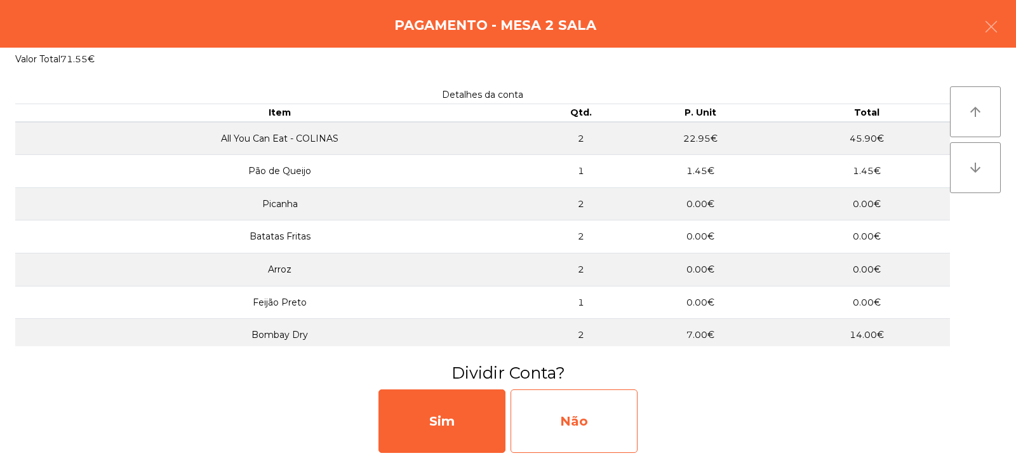
click at [587, 420] on div "Não" at bounding box center [574, 421] width 127 height 64
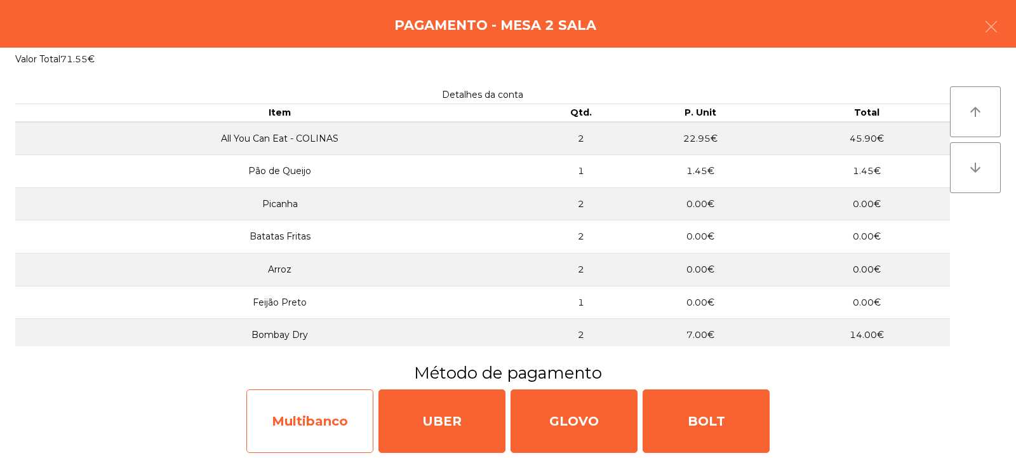
click at [323, 418] on div "Multibanco" at bounding box center [309, 421] width 127 height 64
select select "**"
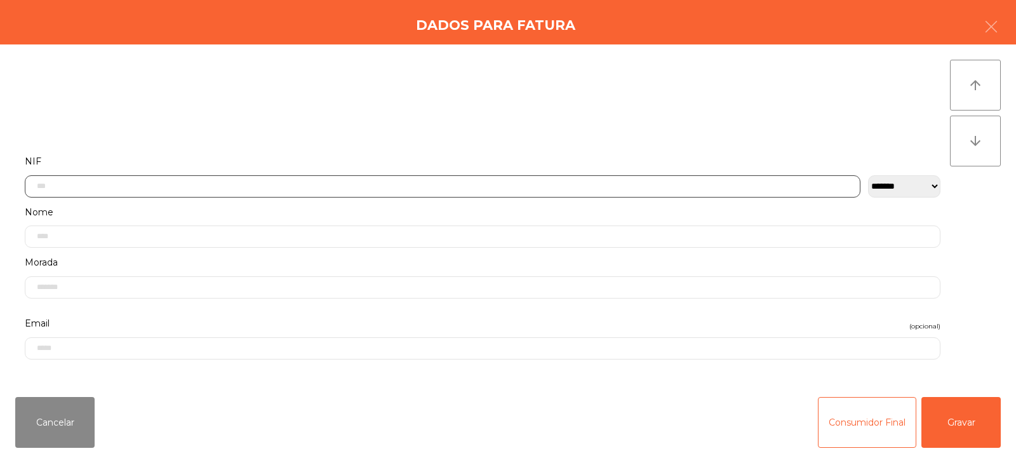
click at [441, 187] on input "text" at bounding box center [443, 186] width 836 height 22
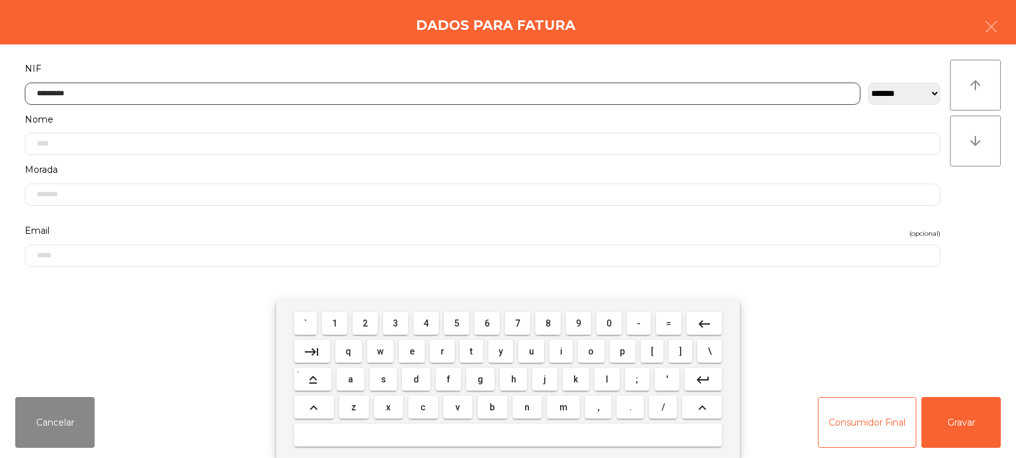
type input "*********"
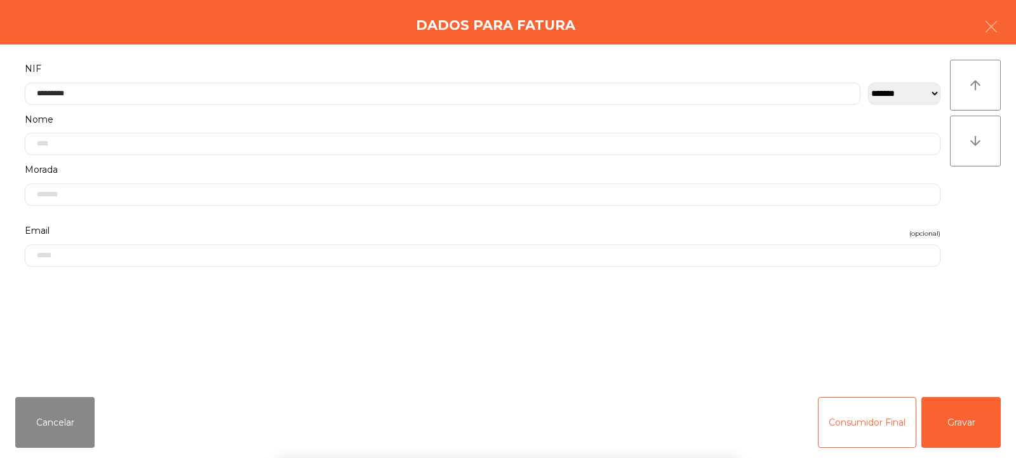
click at [971, 208] on div "arrow_upward arrow_downward" at bounding box center [975, 216] width 51 height 312
click at [982, 422] on button "Gravar" at bounding box center [961, 422] width 79 height 51
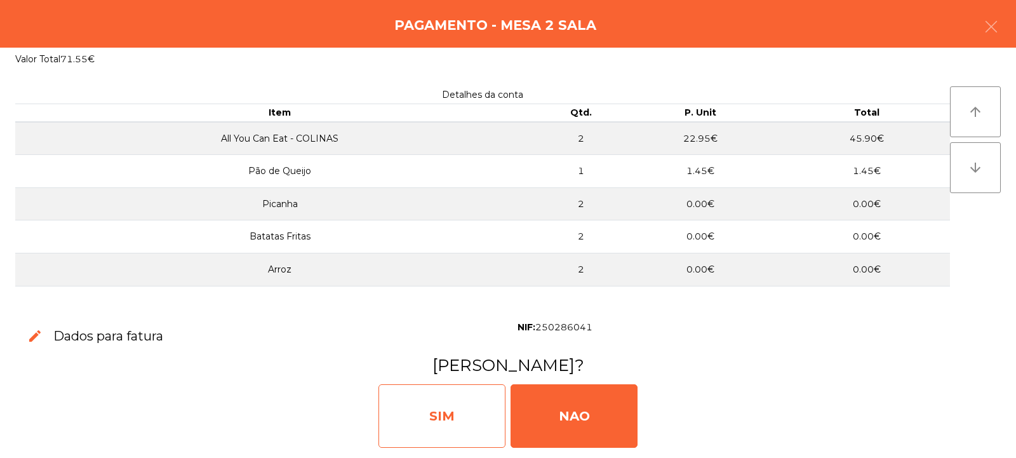
click at [460, 410] on div "SIM" at bounding box center [442, 416] width 127 height 64
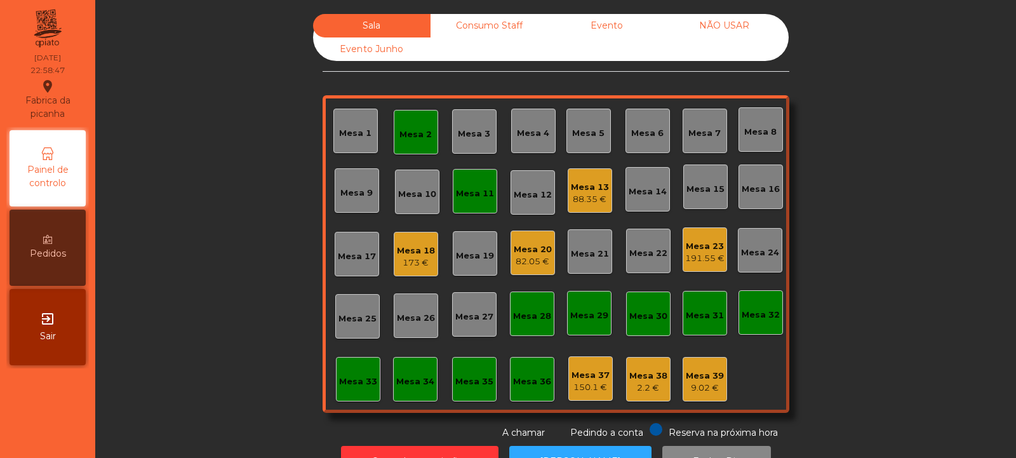
click at [404, 248] on div "Mesa 18" at bounding box center [416, 251] width 38 height 13
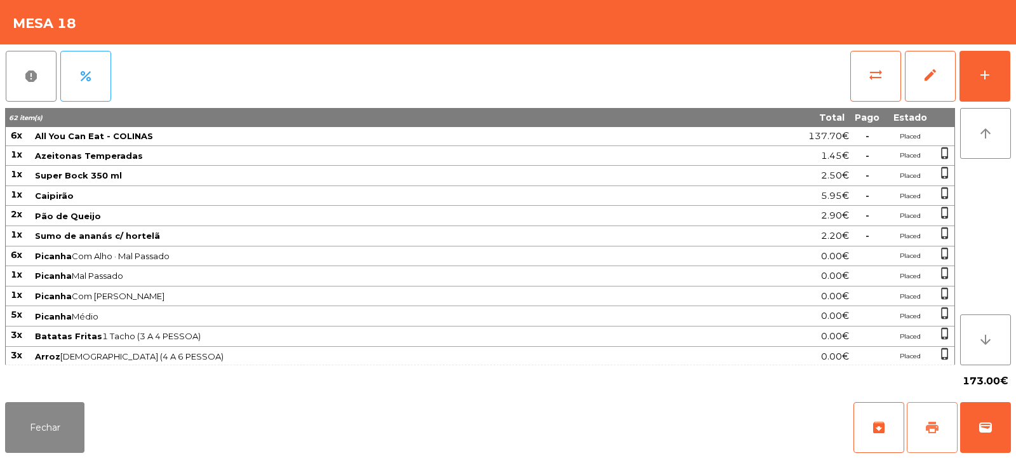
click at [930, 441] on button "print" at bounding box center [932, 427] width 51 height 51
click at [55, 410] on button "Fechar" at bounding box center [44, 427] width 79 height 51
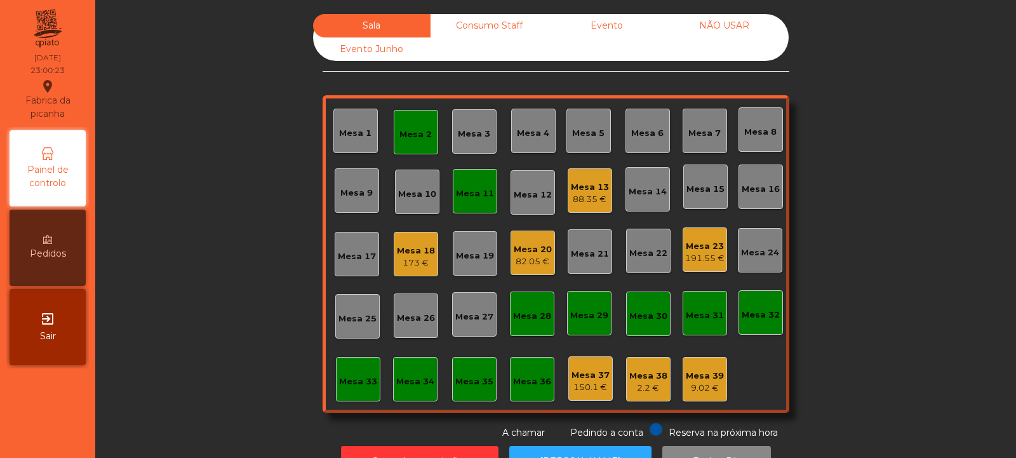
click at [345, 386] on div "Mesa 33" at bounding box center [358, 381] width 38 height 13
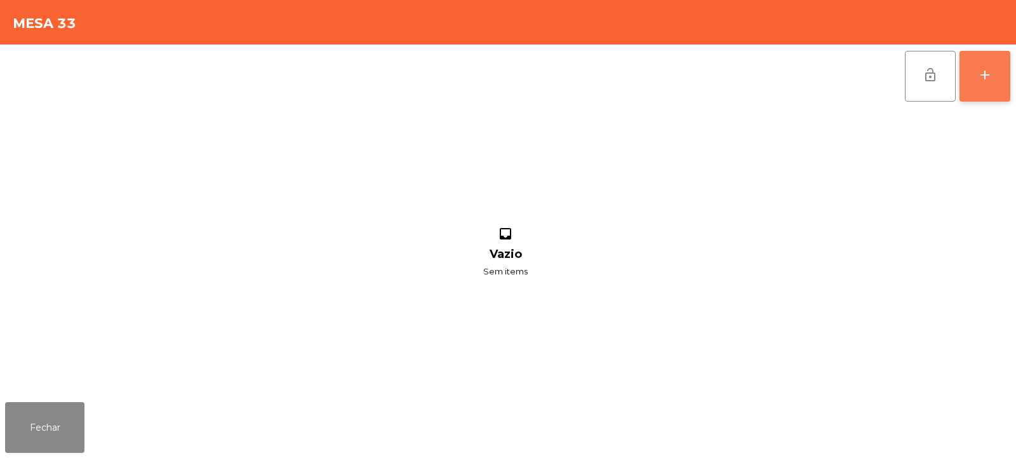
click at [1003, 73] on button "add" at bounding box center [985, 76] width 51 height 51
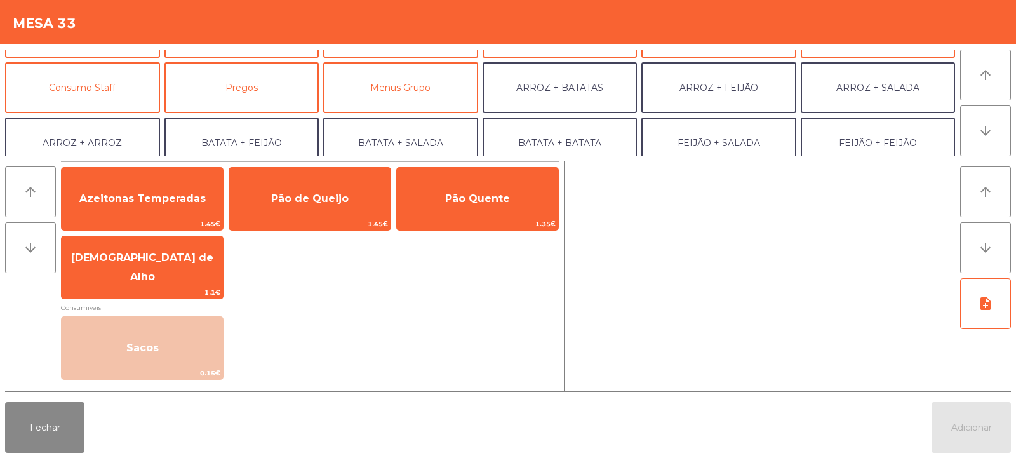
scroll to position [98, 0]
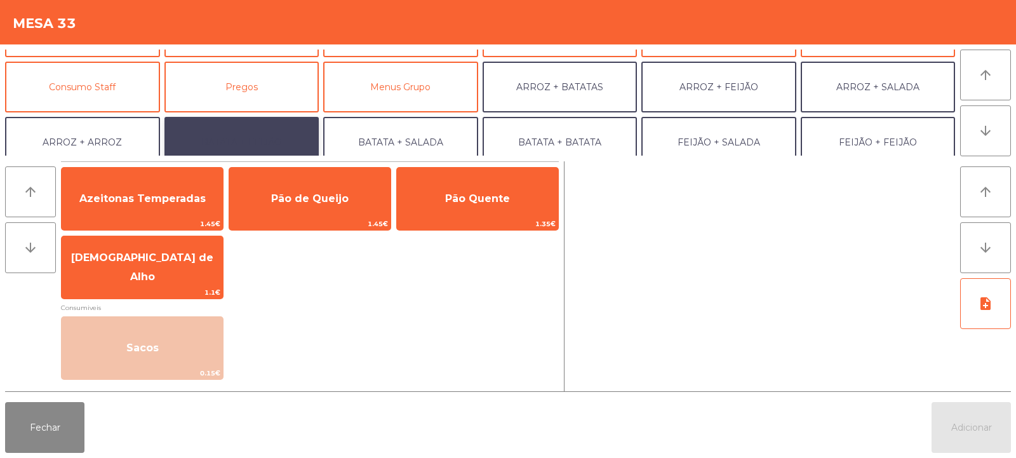
click at [266, 144] on button "BATATA + FEIJÃO" at bounding box center [241, 142] width 155 height 51
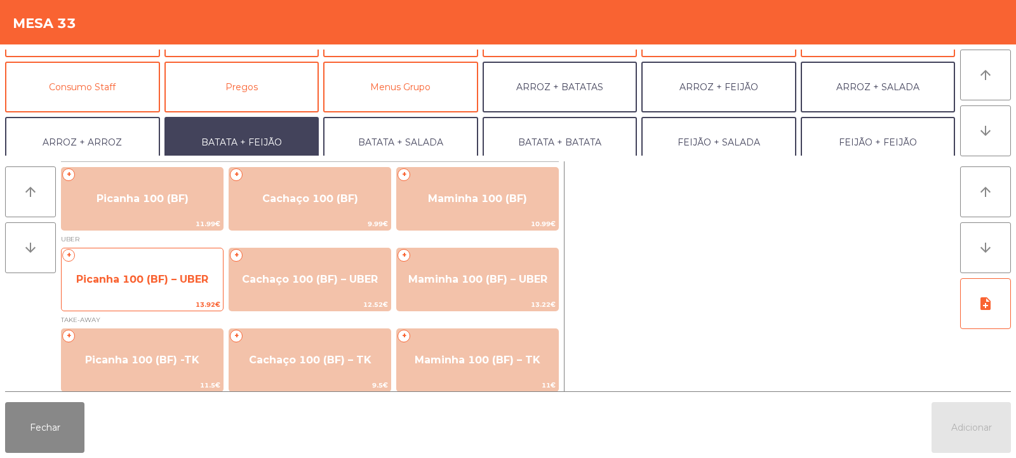
click at [152, 304] on span "13.92€" at bounding box center [142, 304] width 161 height 12
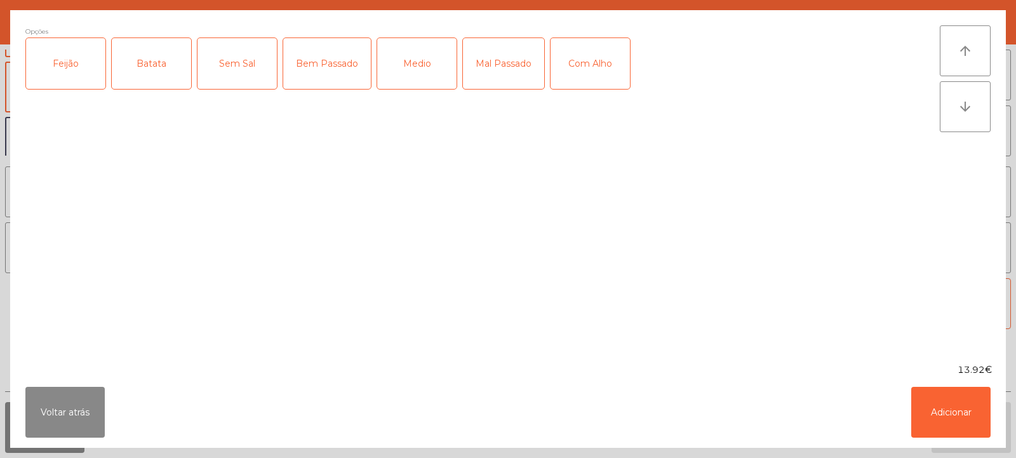
click at [64, 57] on div "Feijão" at bounding box center [65, 63] width 79 height 51
click at [139, 74] on div "Batata" at bounding box center [151, 63] width 79 height 51
click at [398, 76] on div "Medio" at bounding box center [416, 63] width 79 height 51
click at [921, 397] on button "Adicionar" at bounding box center [950, 412] width 79 height 51
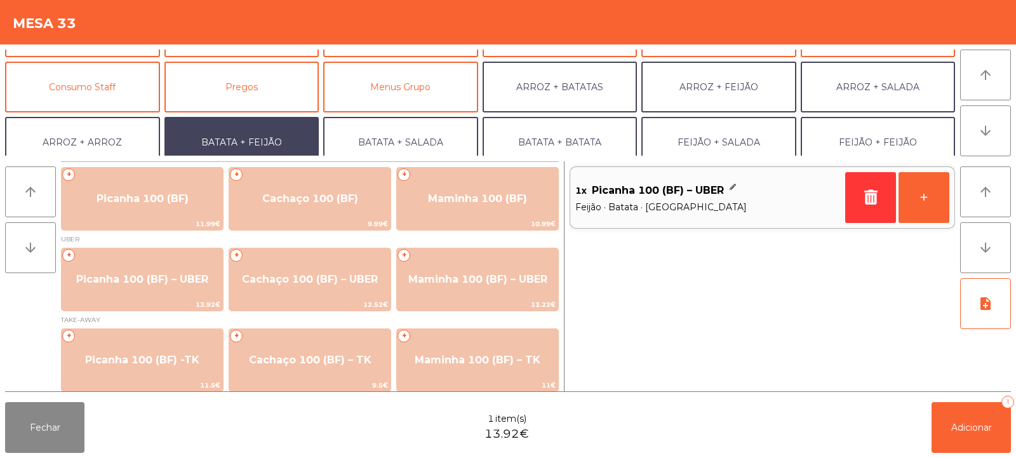
scroll to position [166, 0]
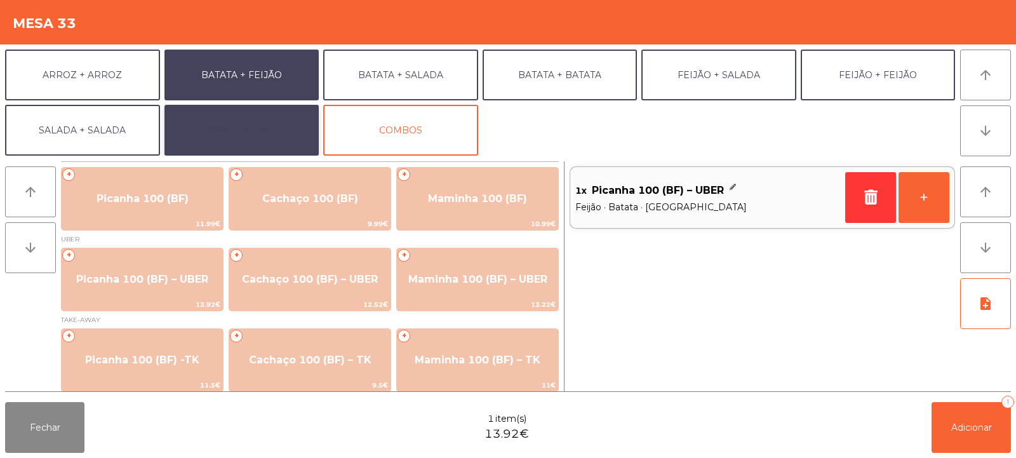
click at [269, 129] on button "EXTRAS UBER" at bounding box center [241, 130] width 155 height 51
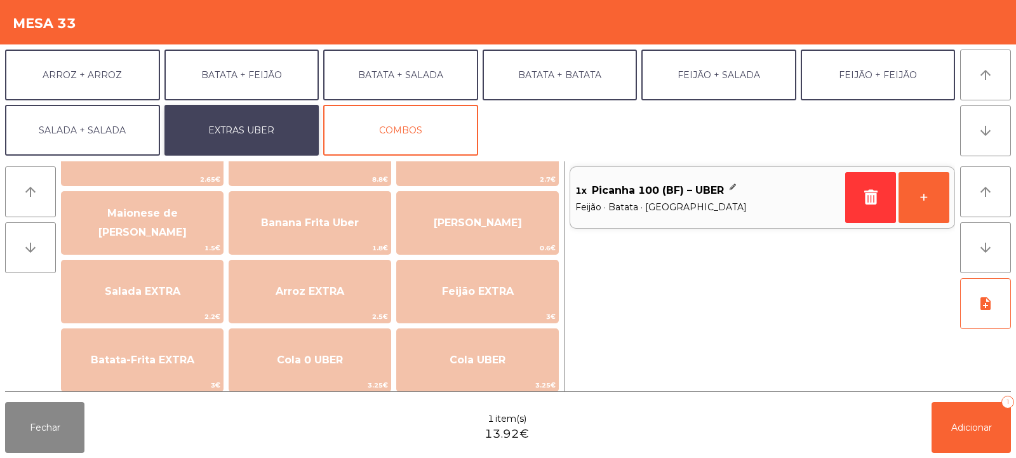
scroll to position [137, 0]
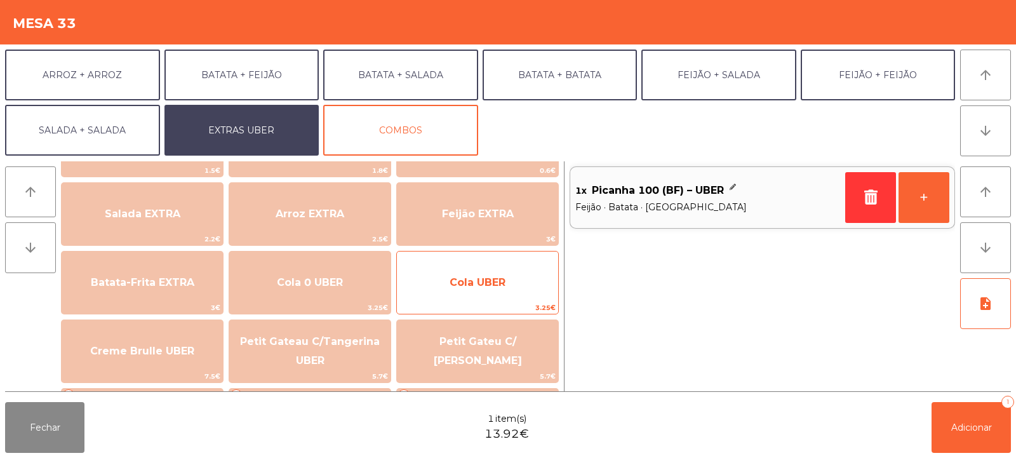
click at [448, 292] on span "Cola UBER" at bounding box center [477, 282] width 161 height 34
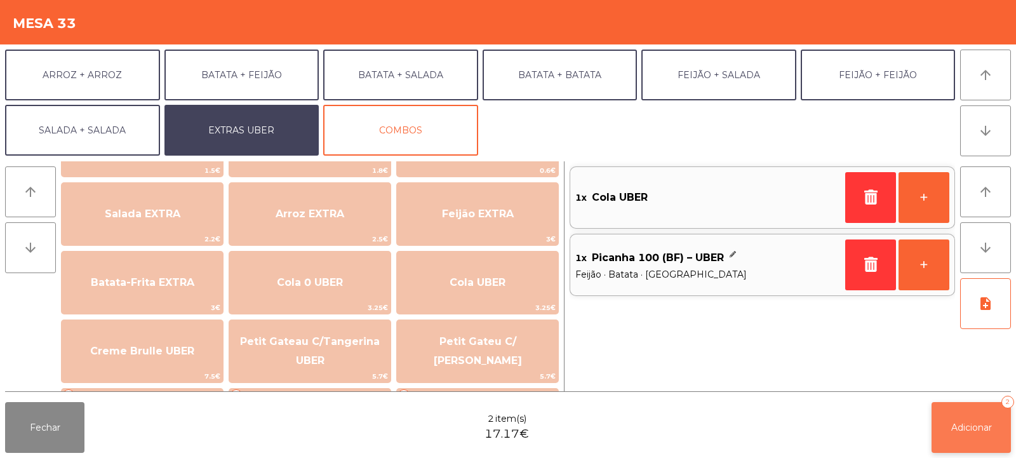
click at [948, 424] on button "Adicionar 2" at bounding box center [971, 427] width 79 height 51
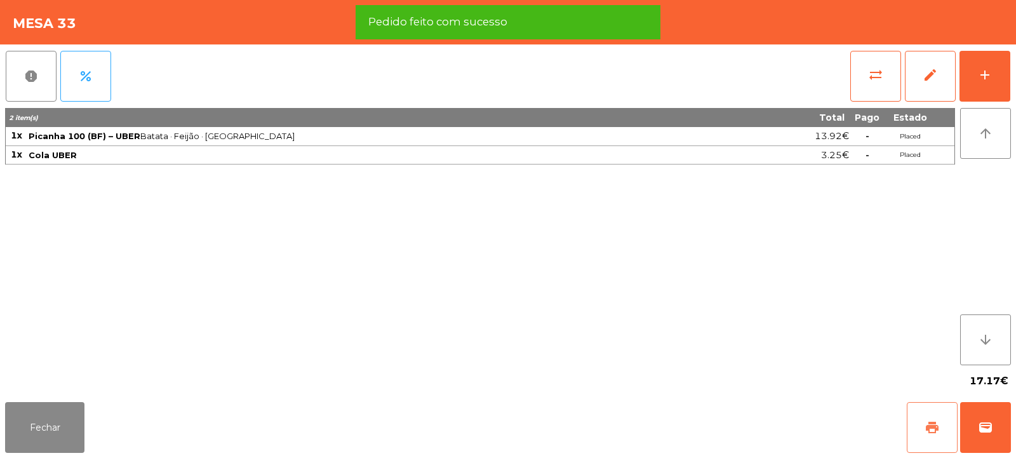
click at [937, 438] on button "print" at bounding box center [932, 427] width 51 height 51
click at [998, 434] on button "wallet" at bounding box center [985, 427] width 51 height 51
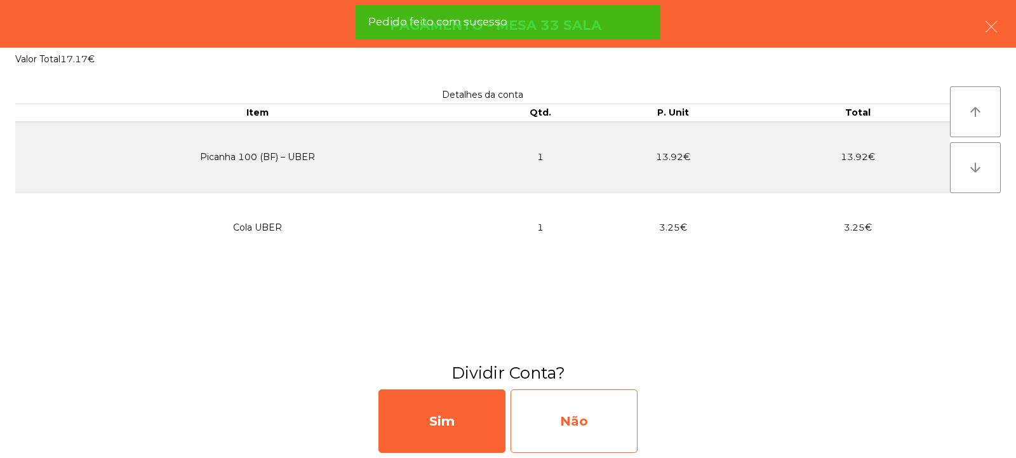
click at [559, 407] on div "Não" at bounding box center [574, 421] width 127 height 64
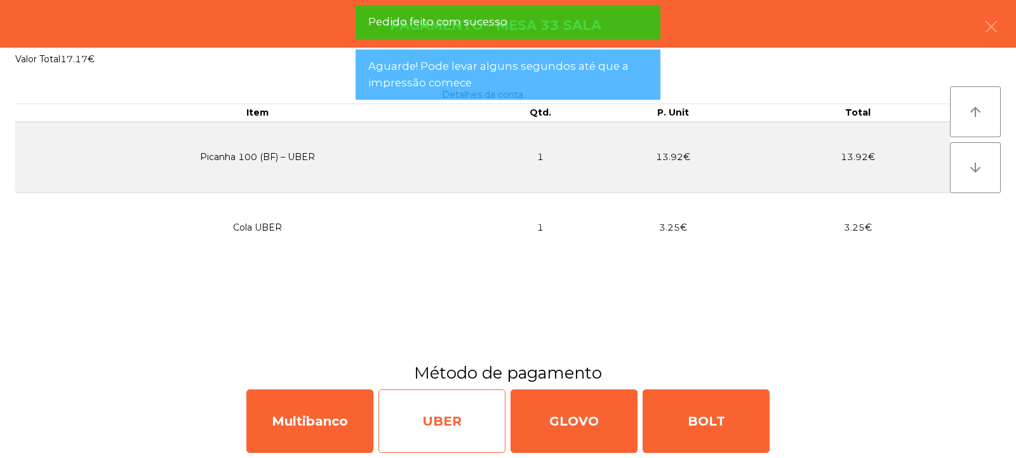
click at [452, 420] on div "UBER" at bounding box center [442, 421] width 127 height 64
select select "**"
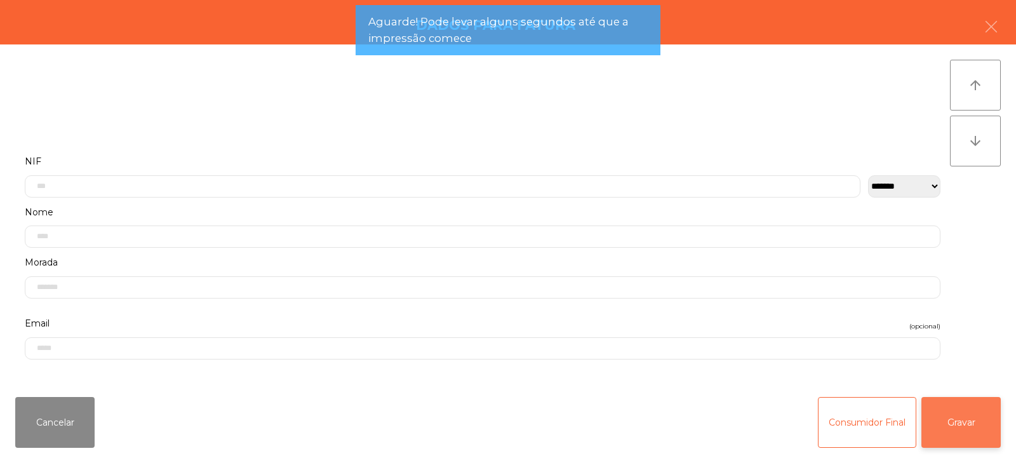
click at [972, 417] on button "Gravar" at bounding box center [961, 422] width 79 height 51
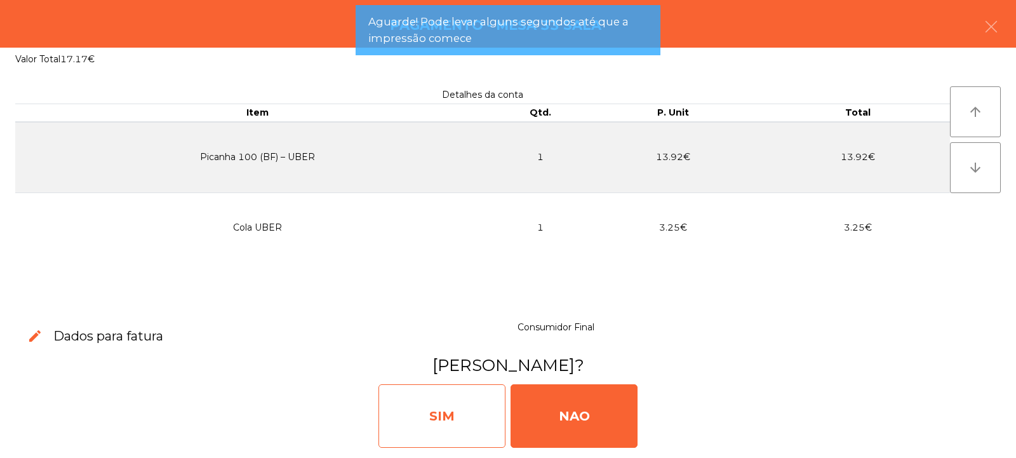
click at [425, 418] on div "SIM" at bounding box center [442, 416] width 127 height 64
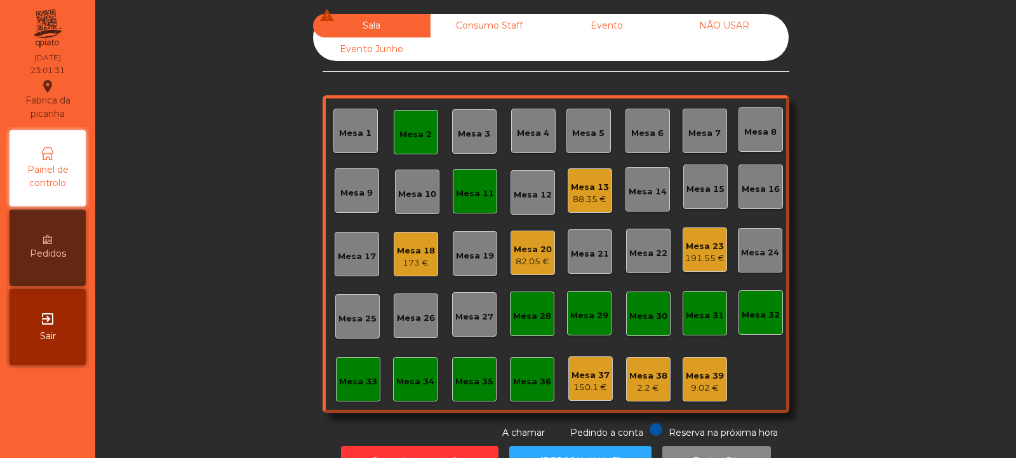
click at [580, 192] on div "Mesa 13" at bounding box center [590, 187] width 38 height 13
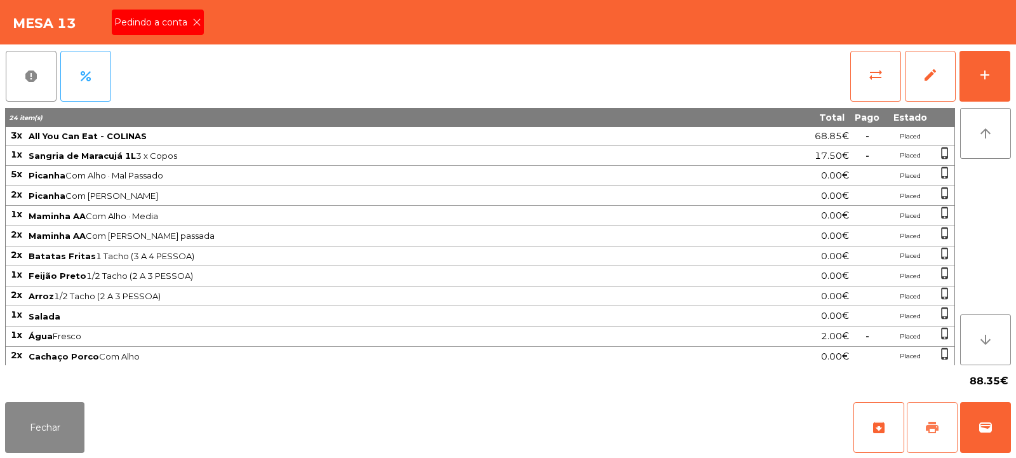
click at [934, 427] on span "print" at bounding box center [932, 427] width 15 height 15
click at [47, 418] on button "Fechar" at bounding box center [44, 427] width 79 height 51
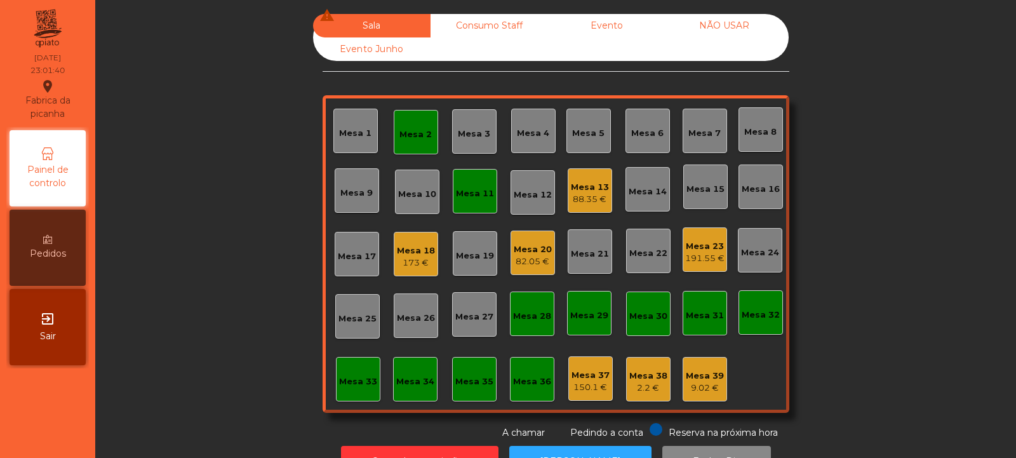
click at [693, 258] on div "191.55 €" at bounding box center [704, 258] width 39 height 13
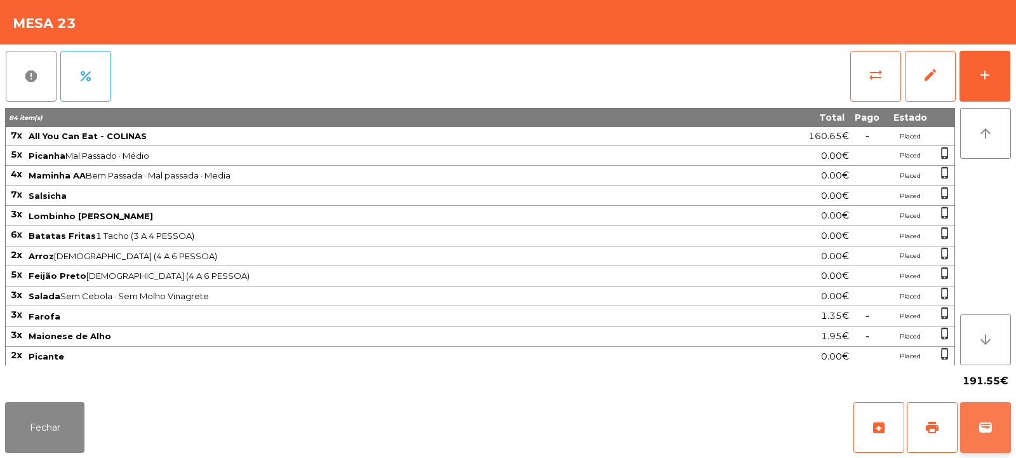
click at [991, 426] on span "wallet" at bounding box center [985, 427] width 15 height 15
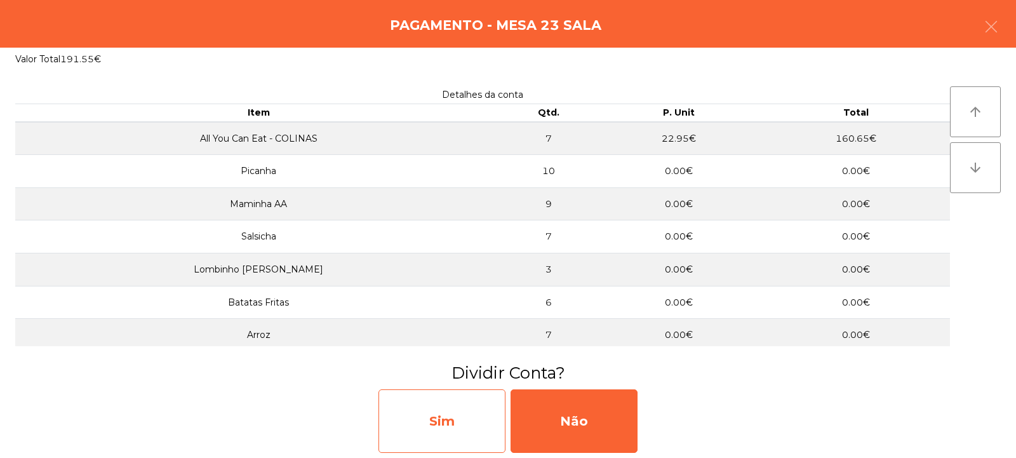
click at [426, 427] on div "Sim" at bounding box center [442, 421] width 127 height 64
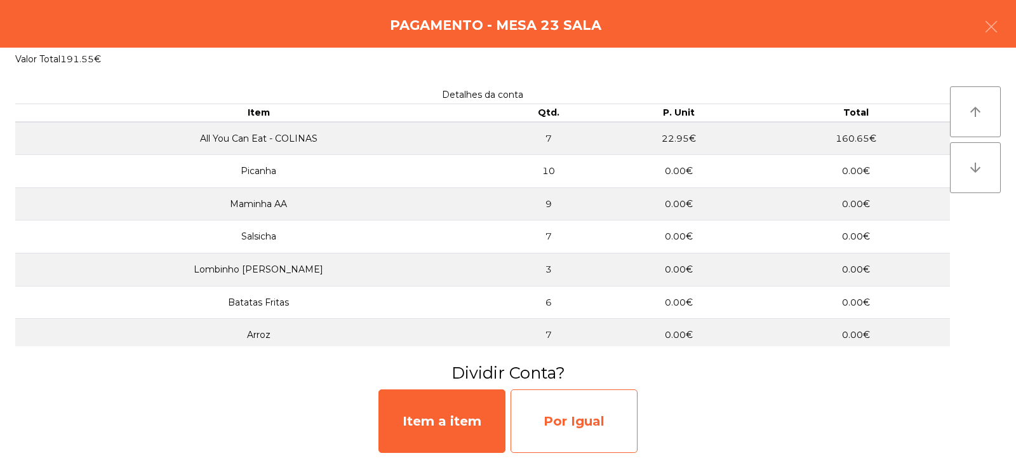
click at [575, 421] on div "Por Igual" at bounding box center [574, 421] width 127 height 64
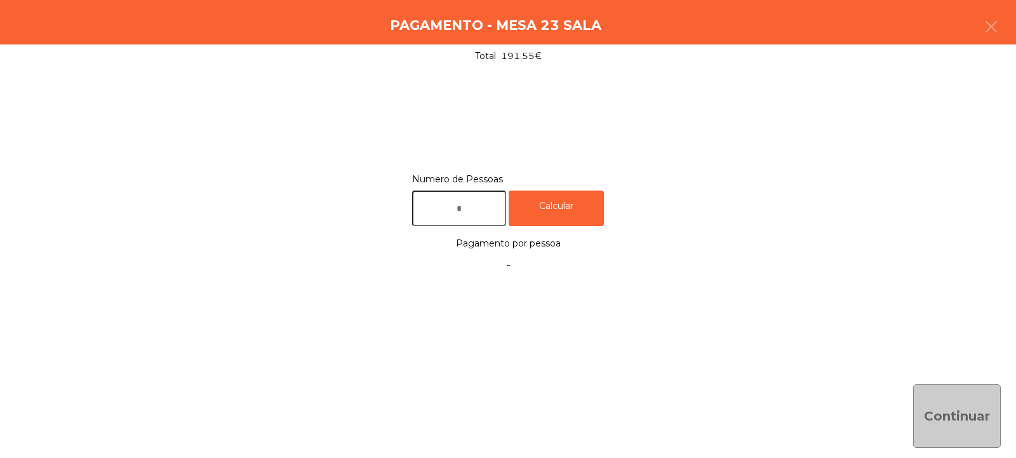
click at [473, 208] on input "text" at bounding box center [459, 209] width 94 height 36
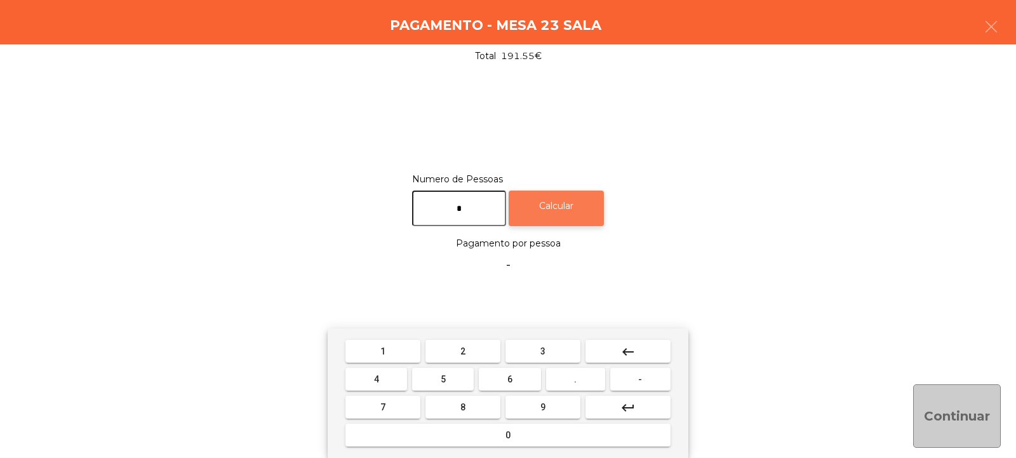
type input "*"
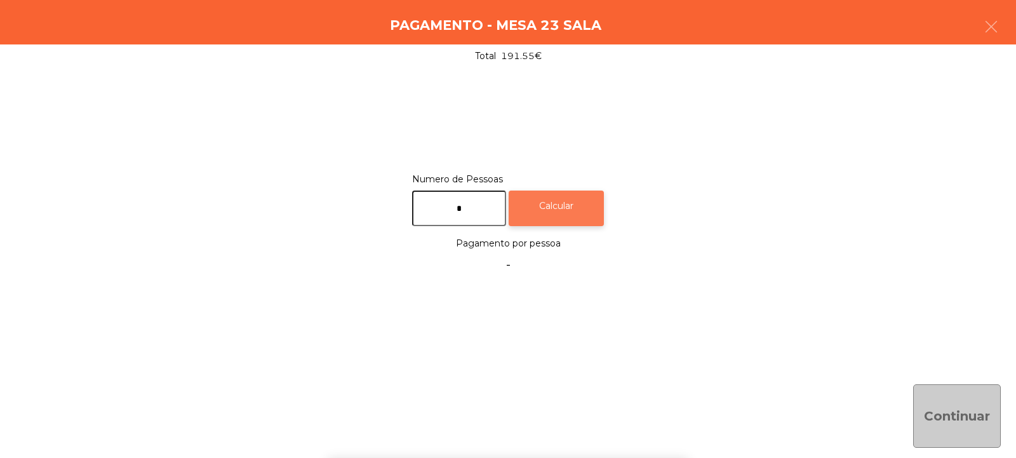
click at [579, 208] on div "Calcular" at bounding box center [556, 209] width 95 height 36
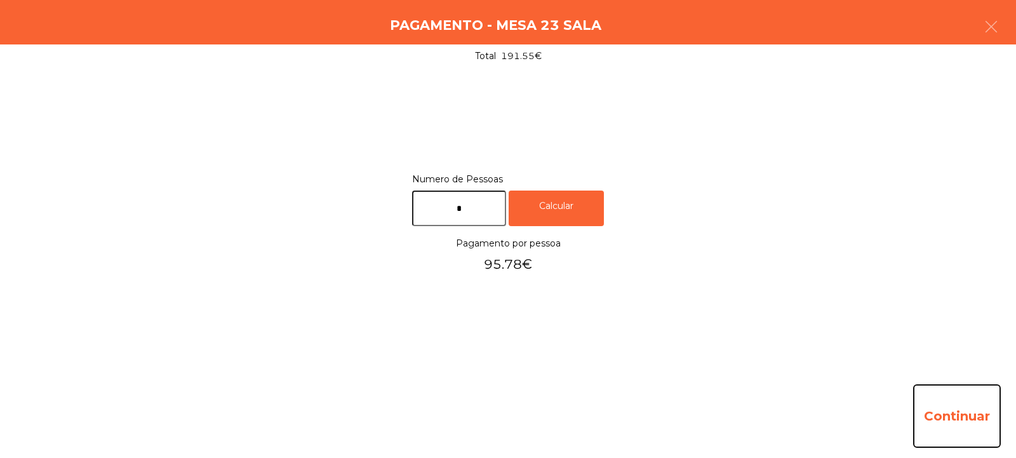
click at [965, 410] on button "Continuar" at bounding box center [957, 416] width 88 height 64
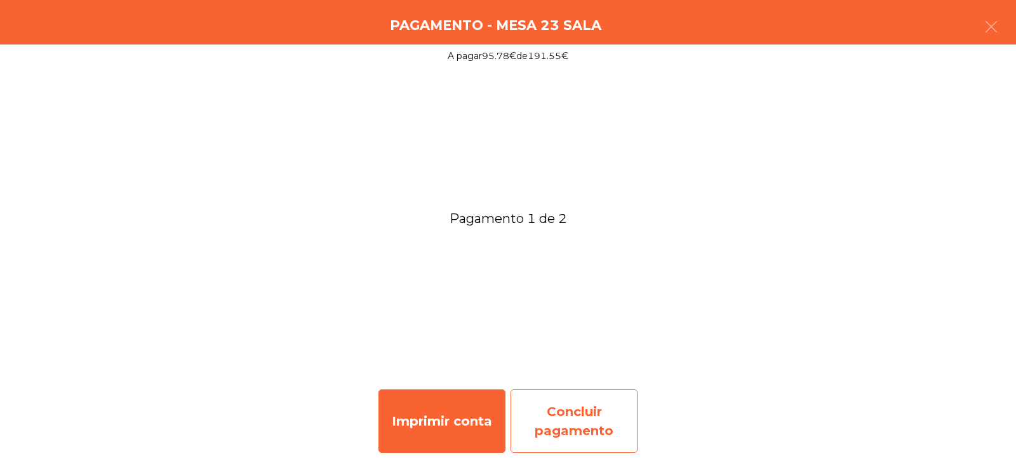
click at [576, 431] on div "Concluir pagamento" at bounding box center [574, 421] width 127 height 64
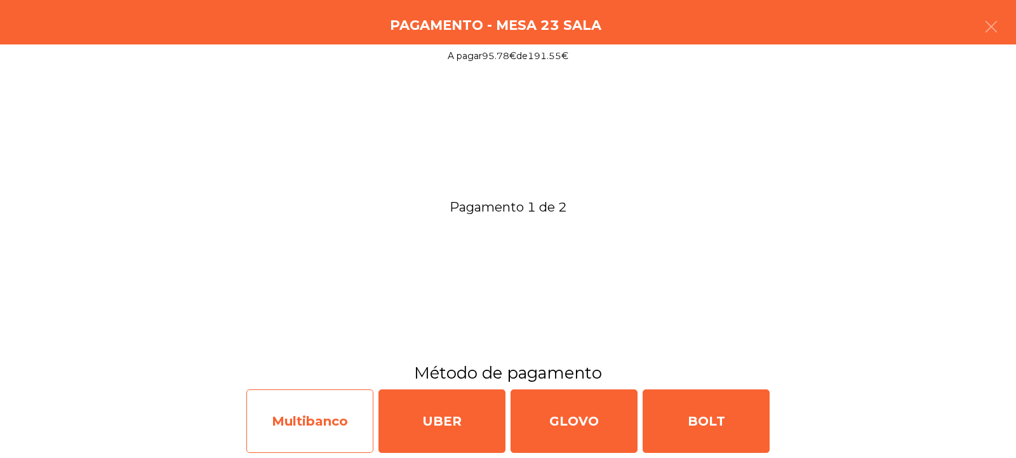
click at [310, 422] on div "Multibanco" at bounding box center [309, 421] width 127 height 64
select select "**"
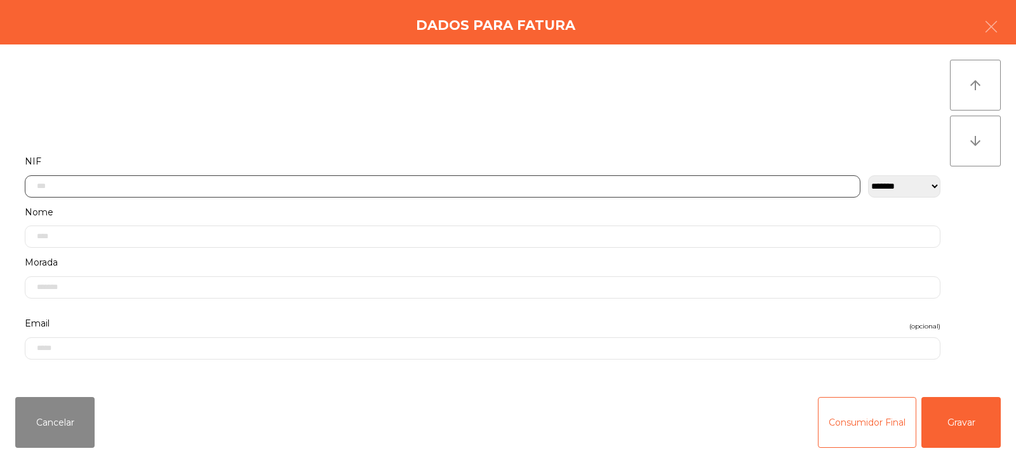
click at [422, 185] on input "text" at bounding box center [443, 186] width 836 height 22
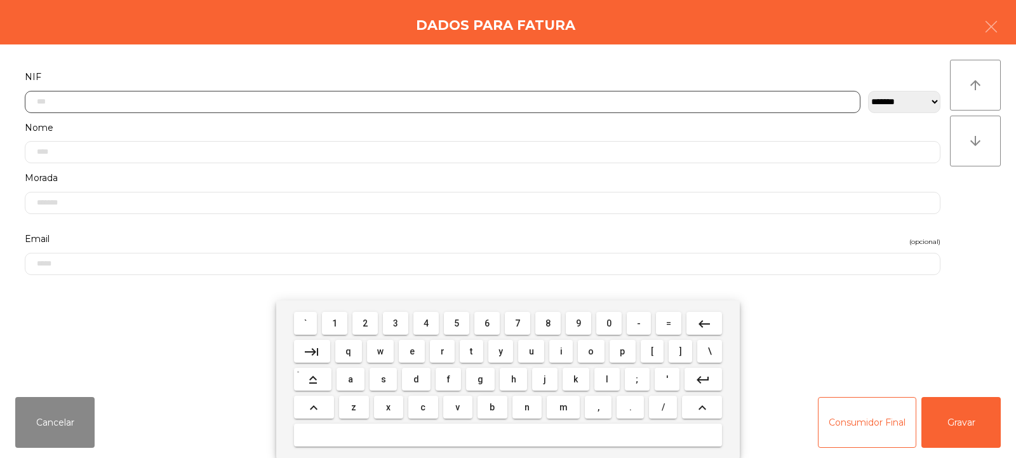
scroll to position [93, 0]
type input "*********"
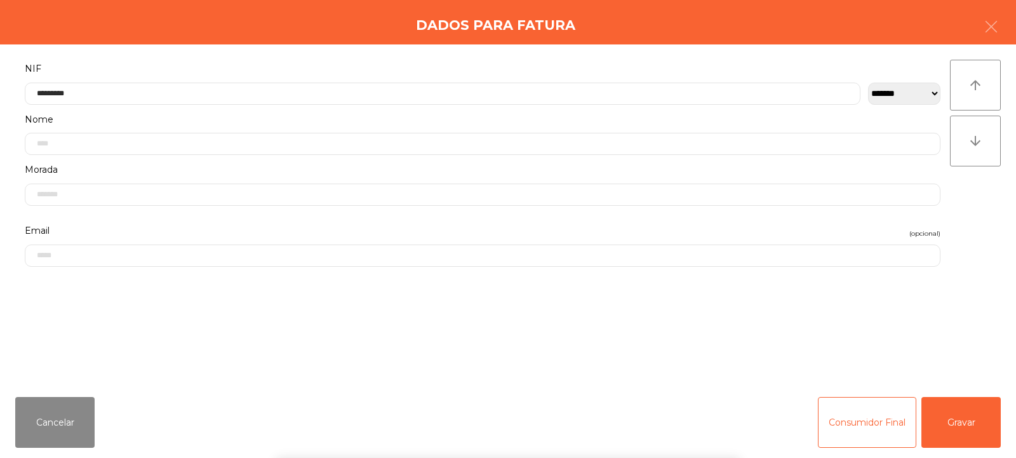
click at [984, 214] on div "arrow_upward arrow_downward" at bounding box center [975, 216] width 51 height 312
click at [974, 422] on button "Gravar" at bounding box center [961, 422] width 79 height 51
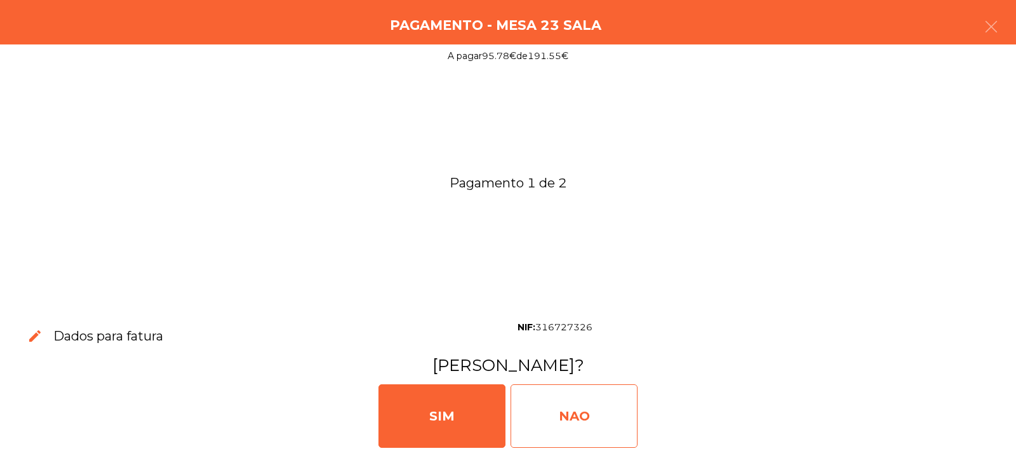
click at [562, 429] on div "NAO" at bounding box center [574, 416] width 127 height 64
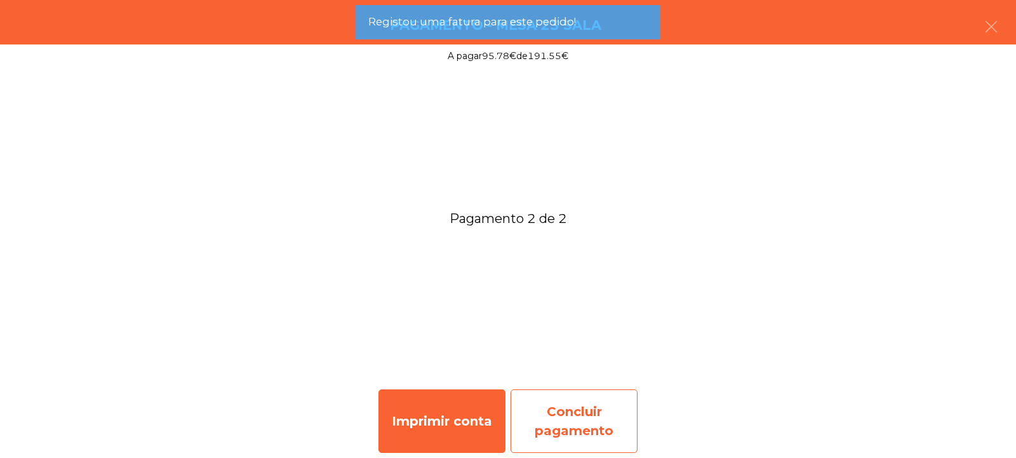
click at [587, 418] on div "Concluir pagamento" at bounding box center [574, 421] width 127 height 64
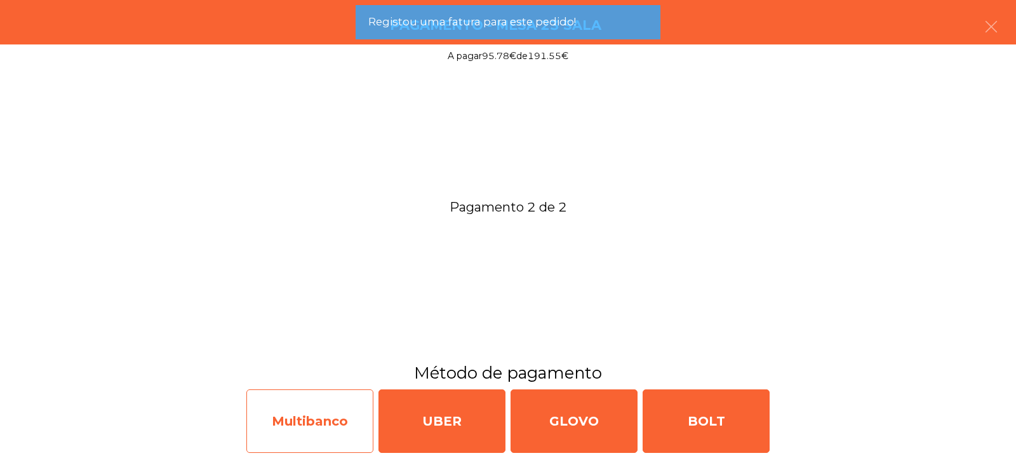
click at [324, 416] on div "Multibanco" at bounding box center [309, 421] width 127 height 64
select select "**"
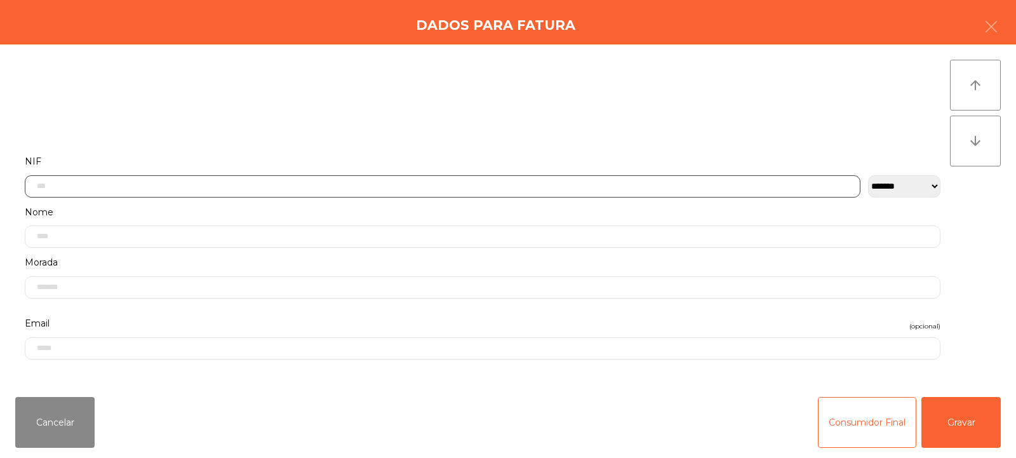
click at [473, 182] on input "text" at bounding box center [443, 186] width 836 height 22
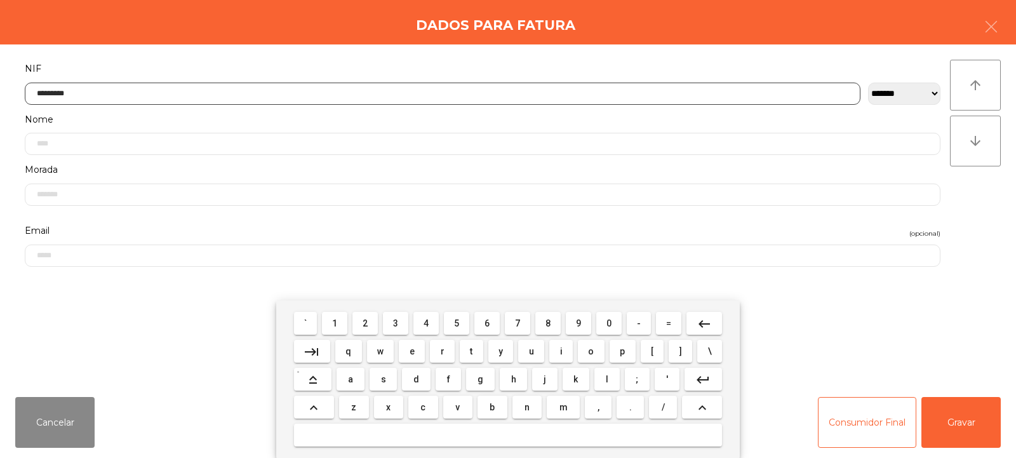
type input "*********"
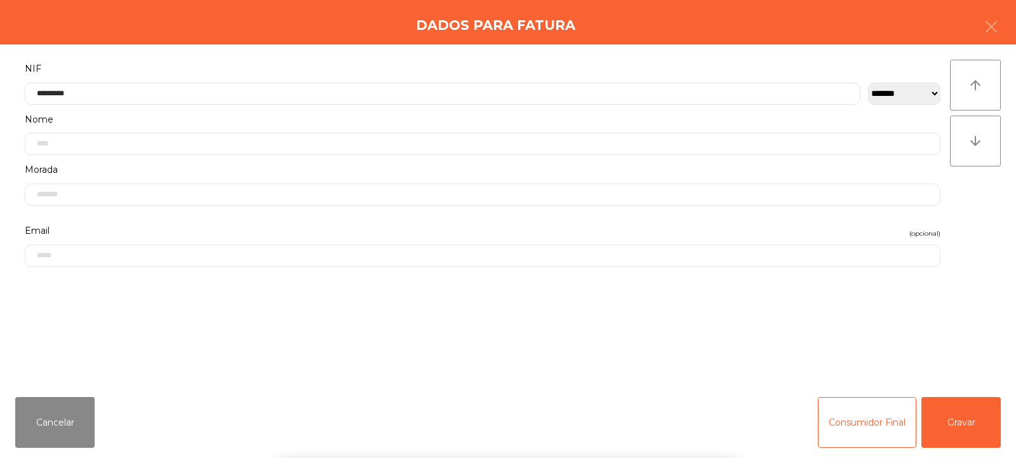
click at [974, 217] on div "arrow_upward arrow_downward" at bounding box center [975, 216] width 51 height 312
click at [960, 424] on button "Gravar" at bounding box center [961, 422] width 79 height 51
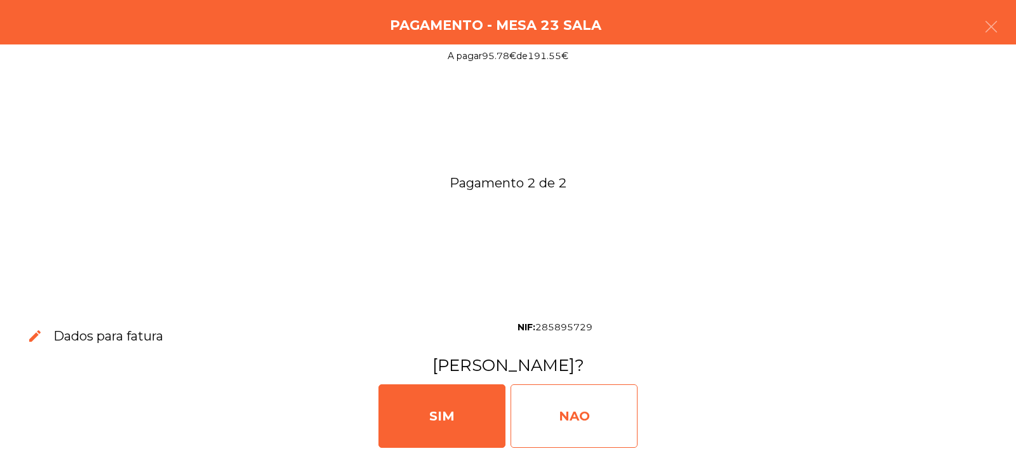
click at [571, 422] on div "NAO" at bounding box center [574, 416] width 127 height 64
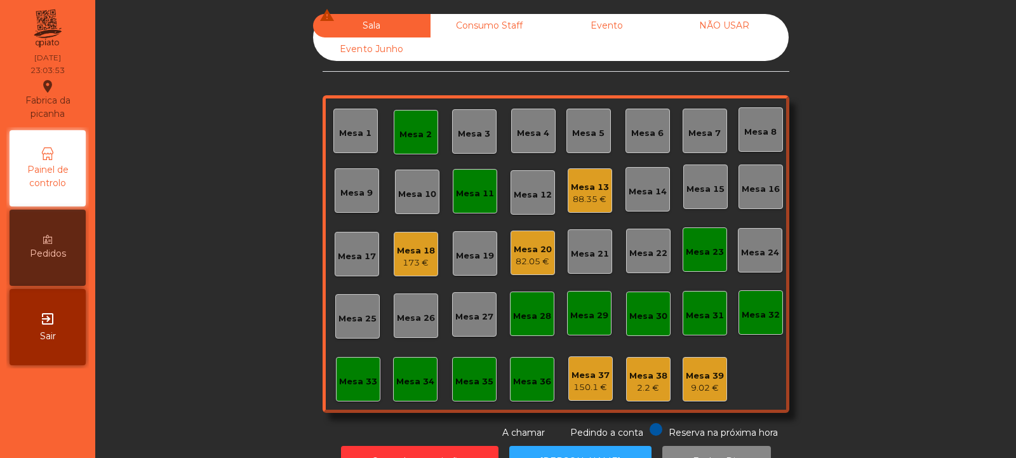
click at [589, 191] on div "Mesa 13" at bounding box center [590, 187] width 38 height 13
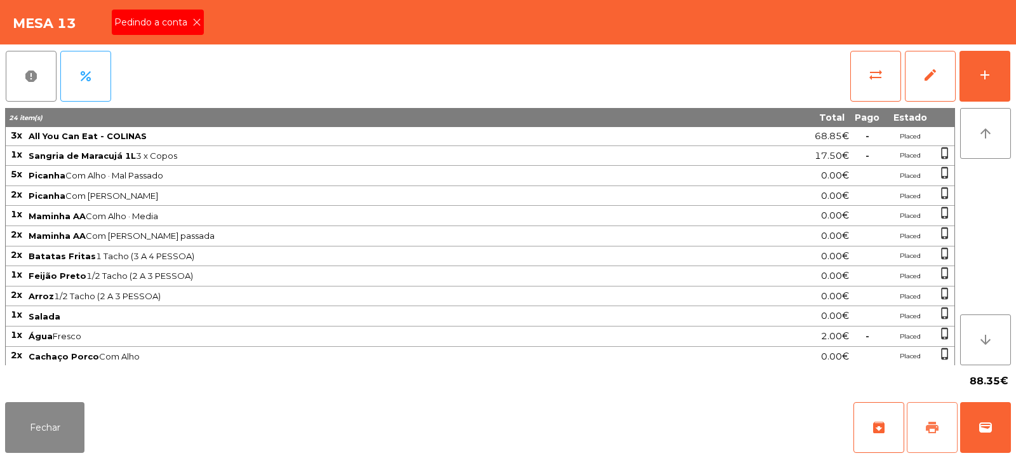
click at [943, 429] on button "print" at bounding box center [932, 427] width 51 height 51
click at [972, 424] on button "wallet" at bounding box center [985, 427] width 51 height 51
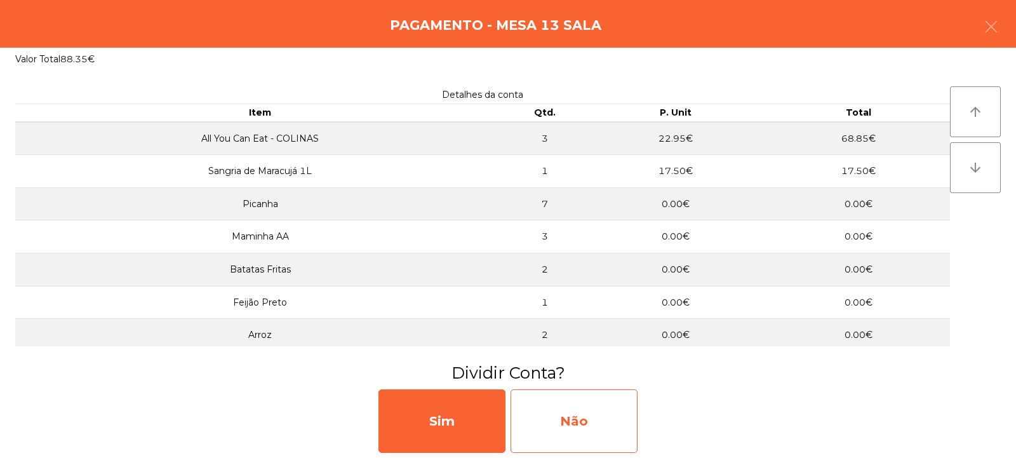
click at [570, 408] on div "Não" at bounding box center [574, 421] width 127 height 64
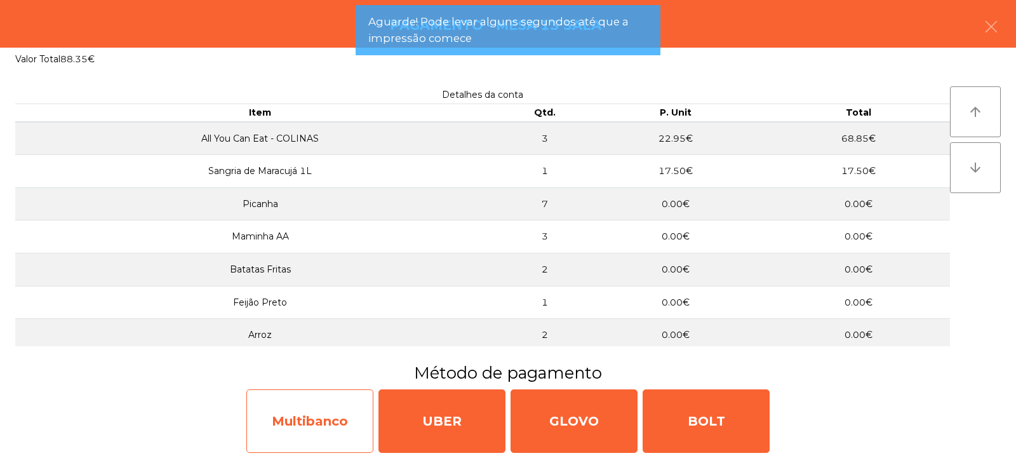
click at [317, 408] on div "Multibanco" at bounding box center [309, 421] width 127 height 64
select select "**"
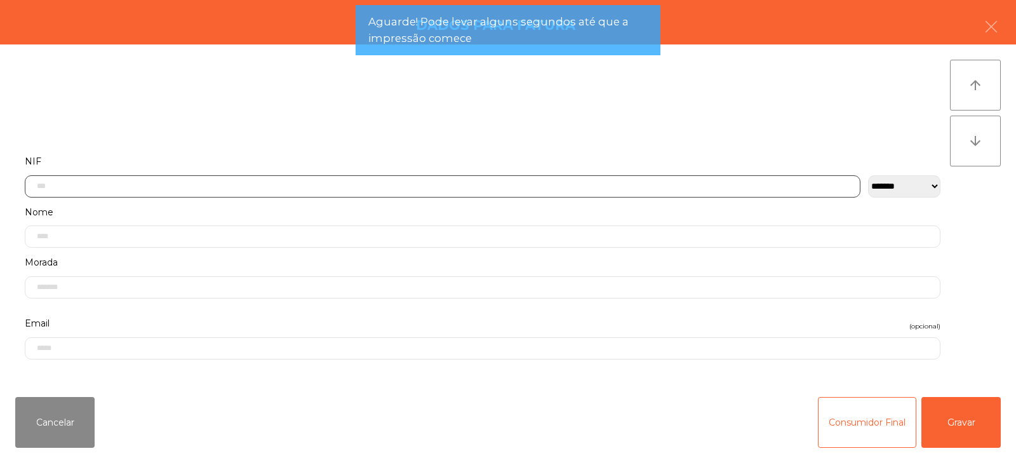
click at [305, 175] on input "text" at bounding box center [443, 186] width 836 height 22
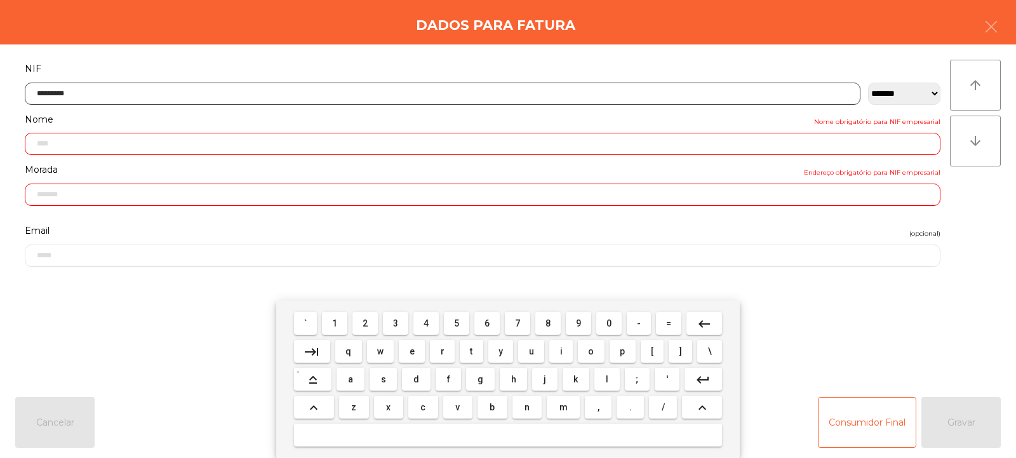
type input "*********"
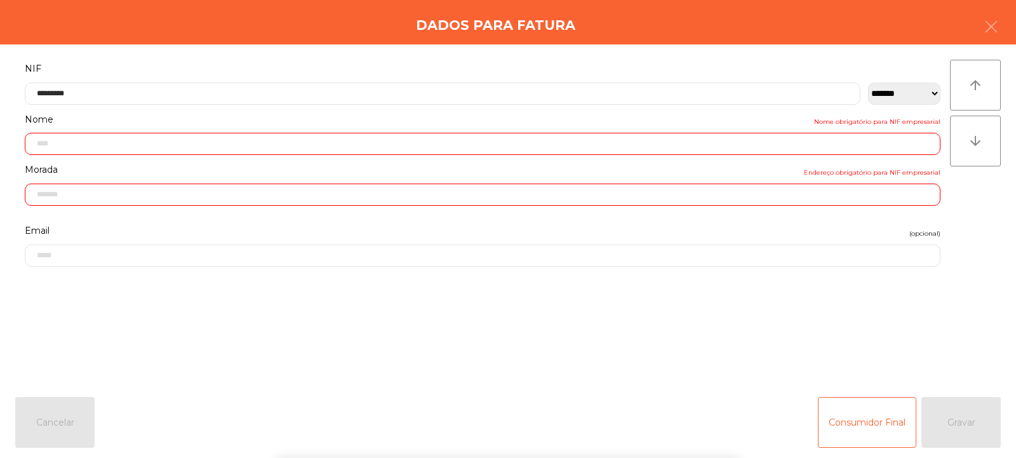
click at [903, 406] on div "` 1 2 3 4 5 6 7 8 9 0 - = keyboard_backspace keyboard_tab q w e r t y u i o p […" at bounding box center [508, 379] width 1016 height 158
type input "**********"
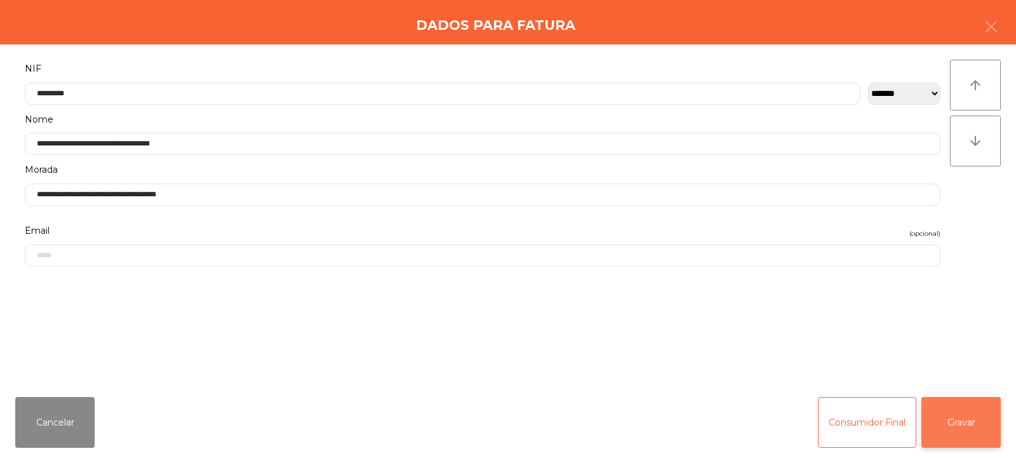
click at [966, 402] on button "Gravar" at bounding box center [961, 422] width 79 height 51
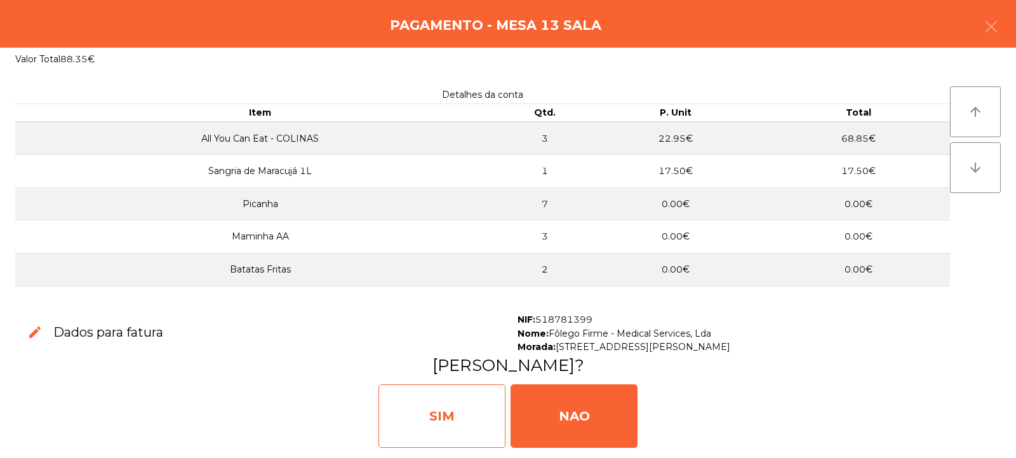
click at [456, 416] on div "SIM" at bounding box center [442, 416] width 127 height 64
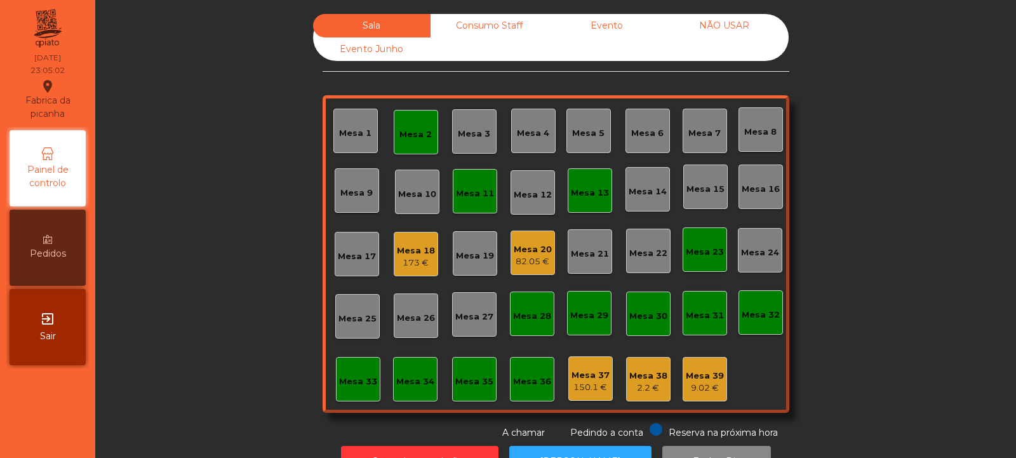
click at [419, 257] on div "173 €" at bounding box center [416, 263] width 38 height 13
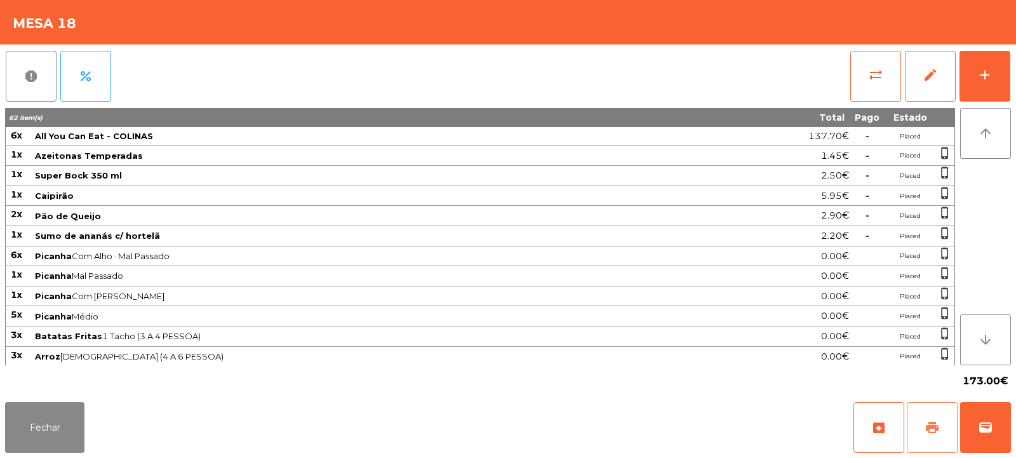
click at [940, 419] on button "print" at bounding box center [932, 427] width 51 height 51
click at [991, 426] on span "wallet" at bounding box center [985, 427] width 15 height 15
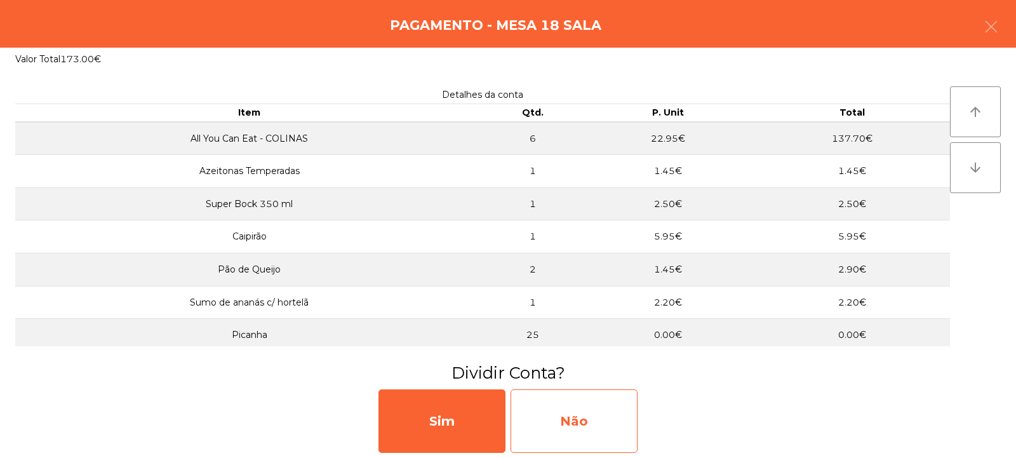
click at [572, 431] on div "Não" at bounding box center [574, 421] width 127 height 64
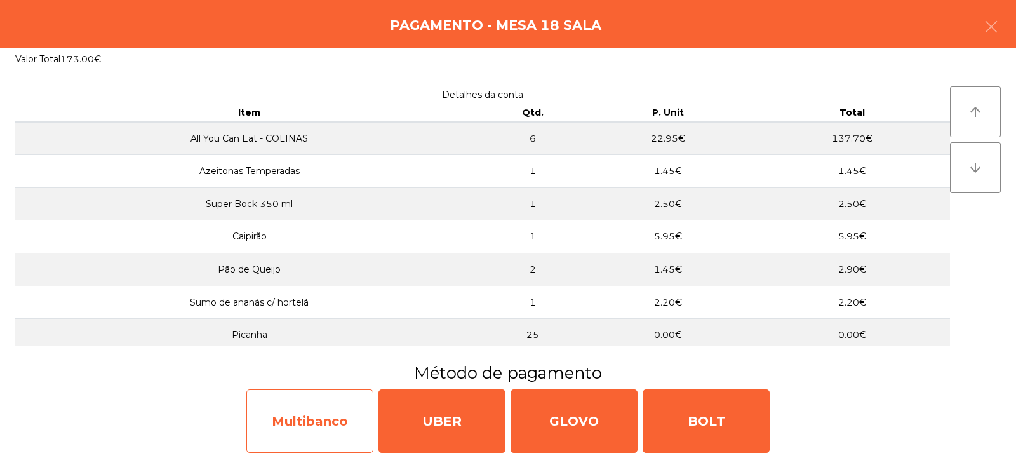
click at [313, 424] on div "Multibanco" at bounding box center [309, 421] width 127 height 64
select select "**"
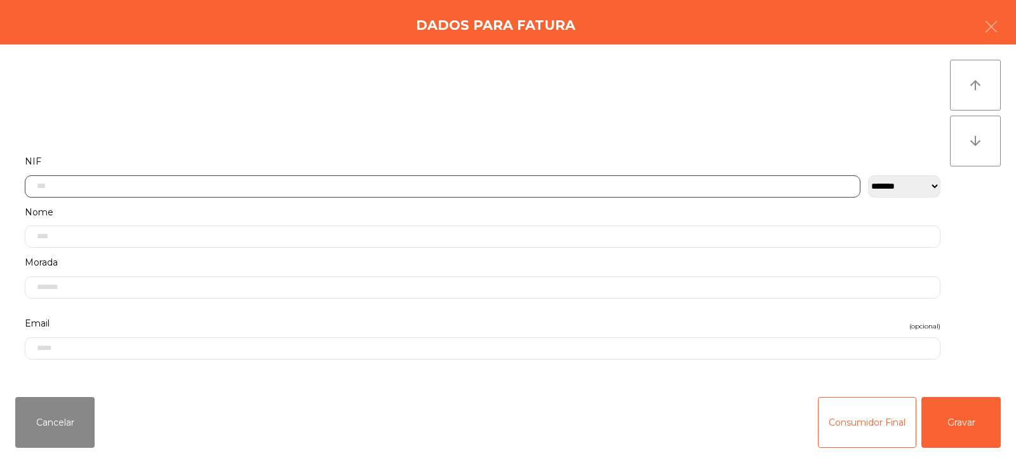
click at [365, 189] on input "text" at bounding box center [443, 186] width 836 height 22
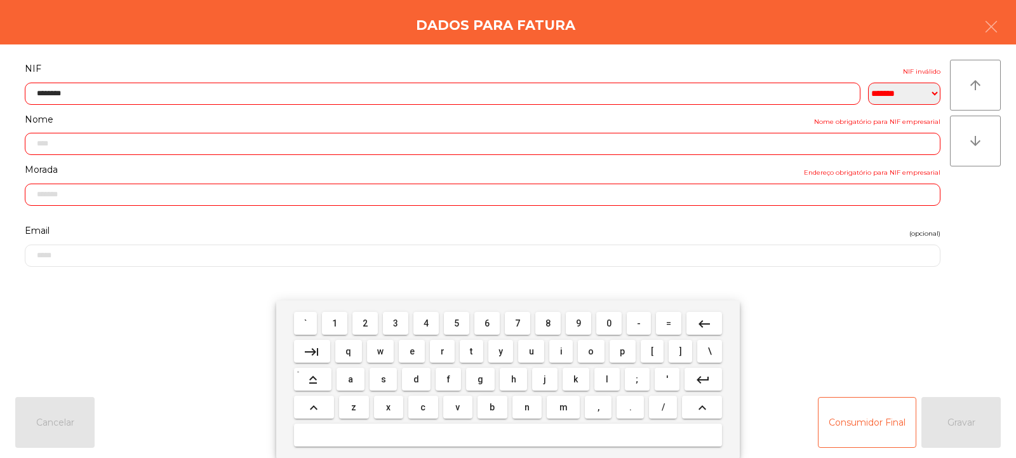
type input "*********"
type input "**********"
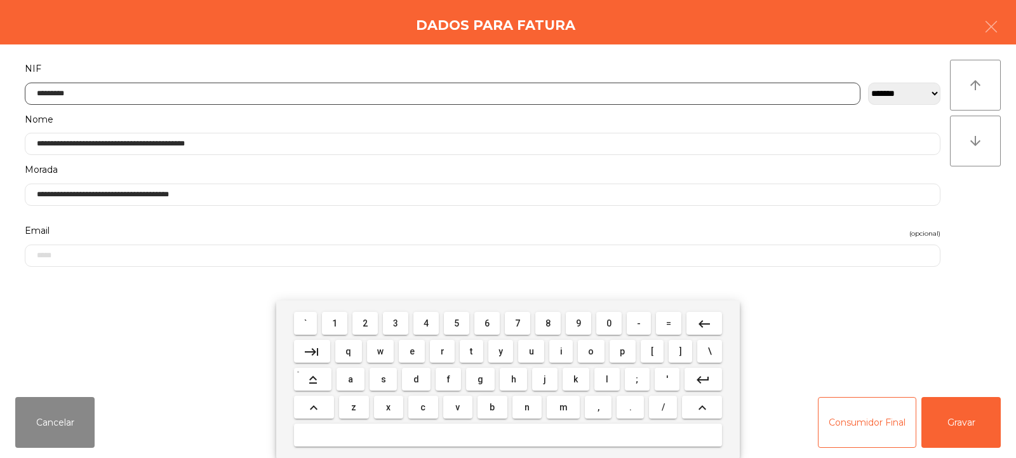
type input "*********"
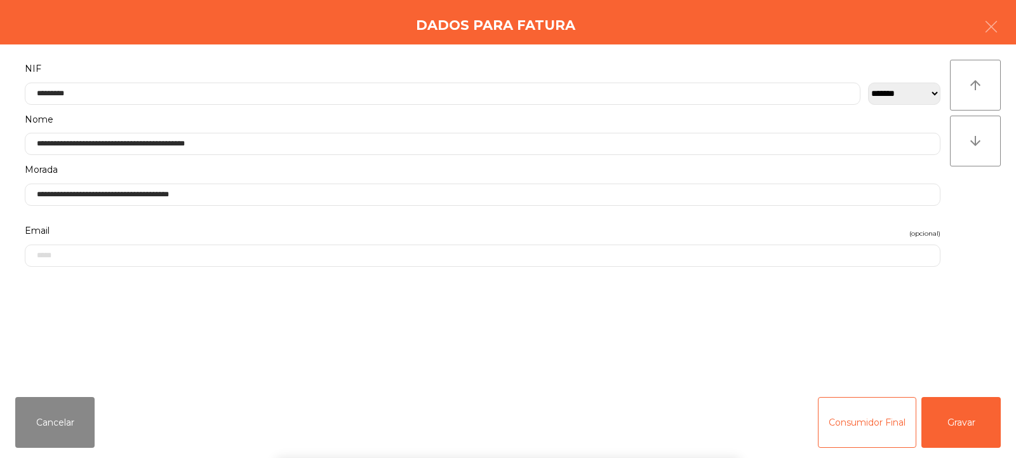
click at [986, 220] on div "arrow_upward arrow_downward" at bounding box center [975, 216] width 51 height 312
click at [967, 429] on button "Gravar" at bounding box center [961, 422] width 79 height 51
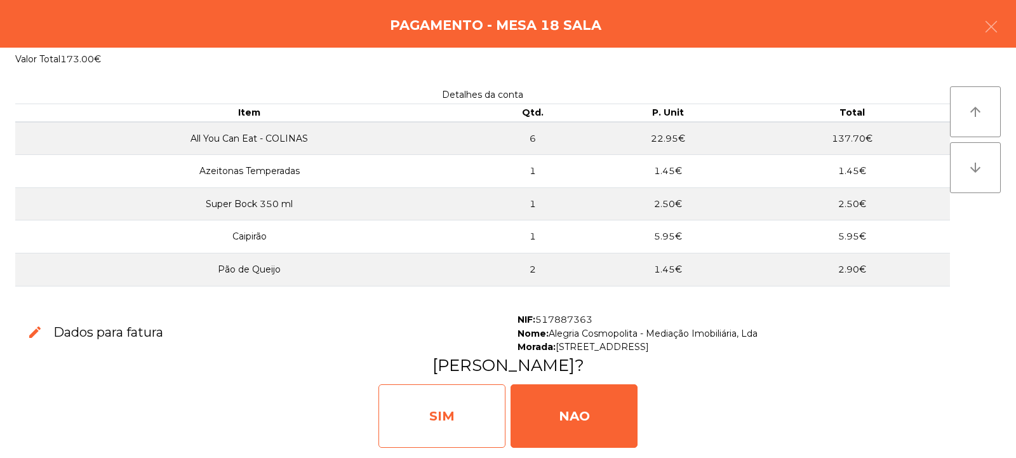
click at [447, 397] on div "SIM" at bounding box center [442, 416] width 127 height 64
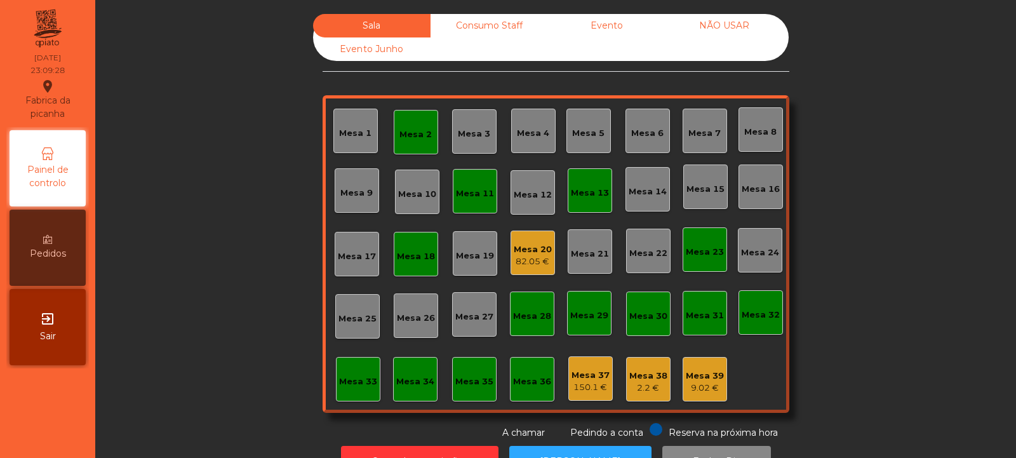
click at [526, 256] on div "82.05 €" at bounding box center [533, 261] width 38 height 13
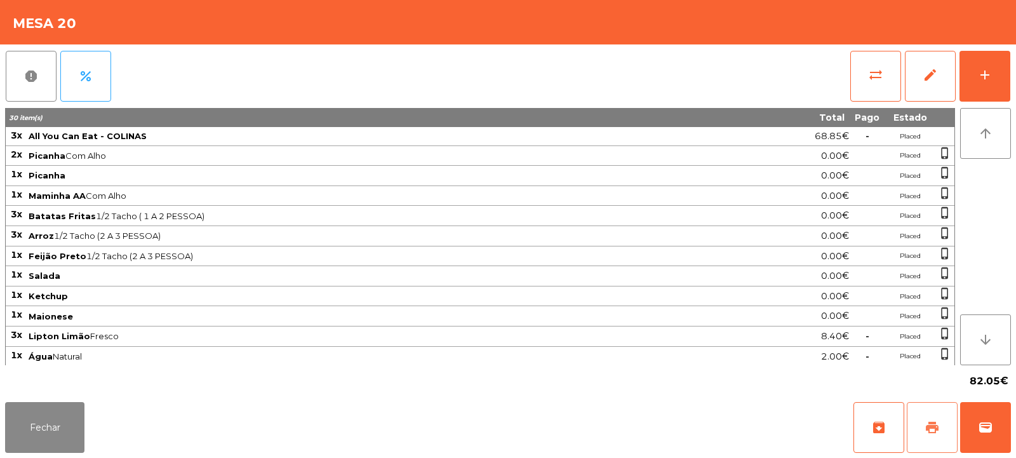
click at [920, 409] on button "print" at bounding box center [932, 427] width 51 height 51
click at [48, 445] on button "Fechar" at bounding box center [44, 427] width 79 height 51
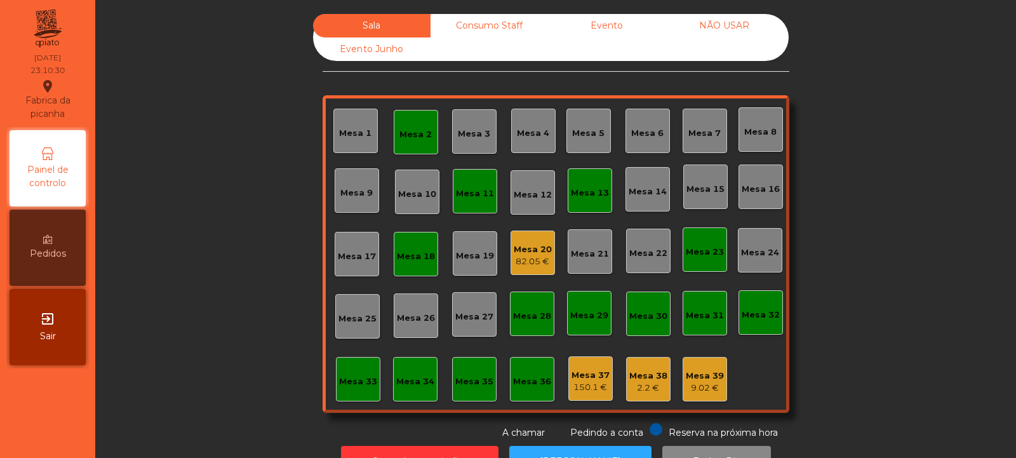
scroll to position [43, 0]
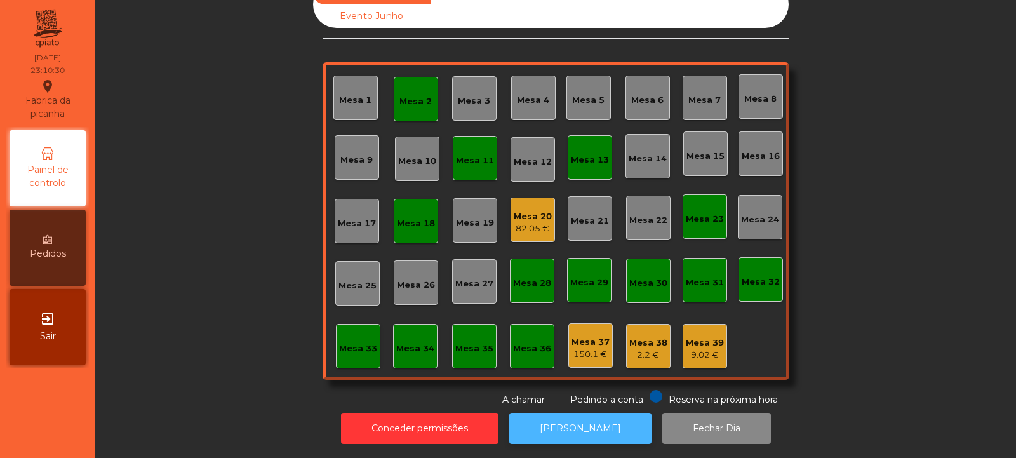
click at [577, 432] on button "[PERSON_NAME]" at bounding box center [580, 428] width 142 height 31
click at [528, 222] on div "82.05 €" at bounding box center [533, 228] width 38 height 13
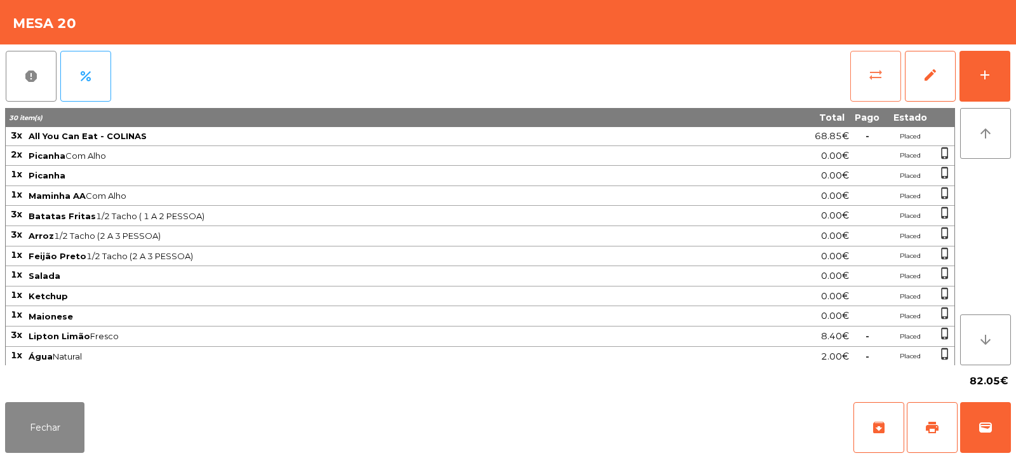
click at [896, 66] on button "sync_alt" at bounding box center [875, 76] width 51 height 51
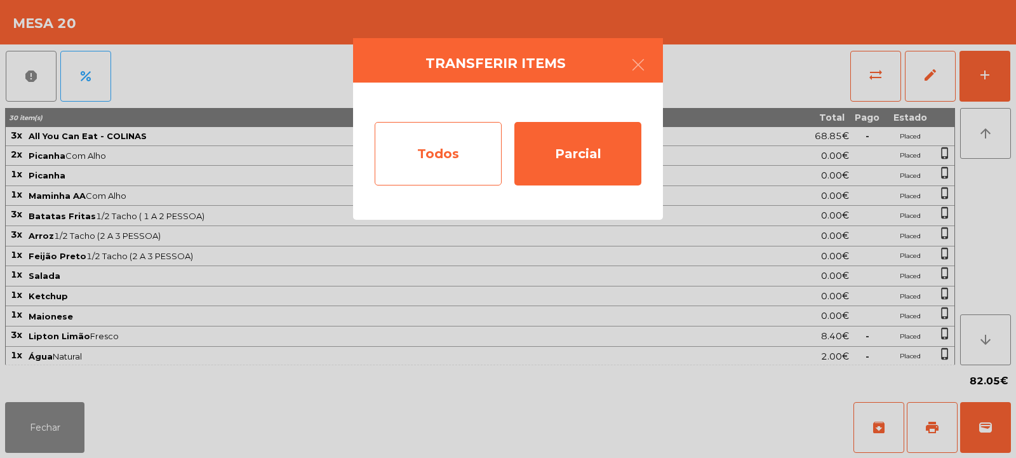
click at [445, 162] on div "Todos" at bounding box center [438, 154] width 127 height 64
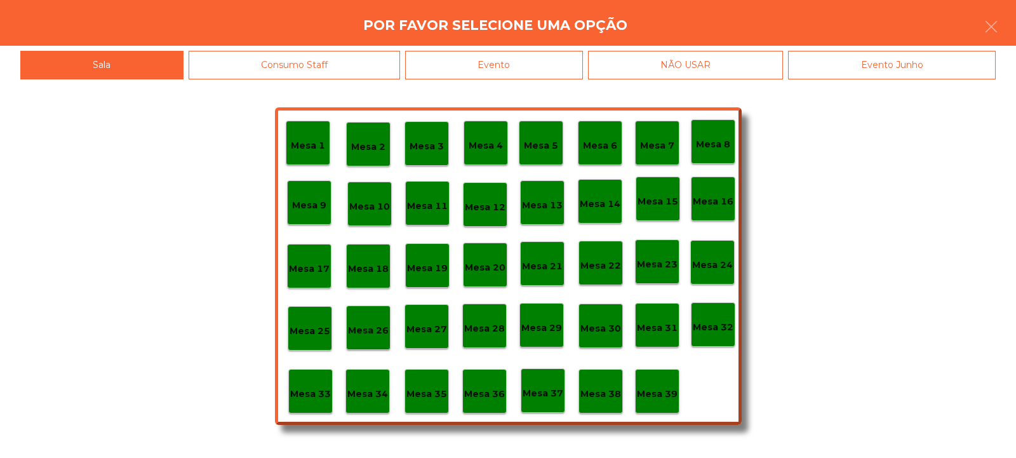
click at [544, 78] on div "Evento" at bounding box center [494, 65] width 178 height 29
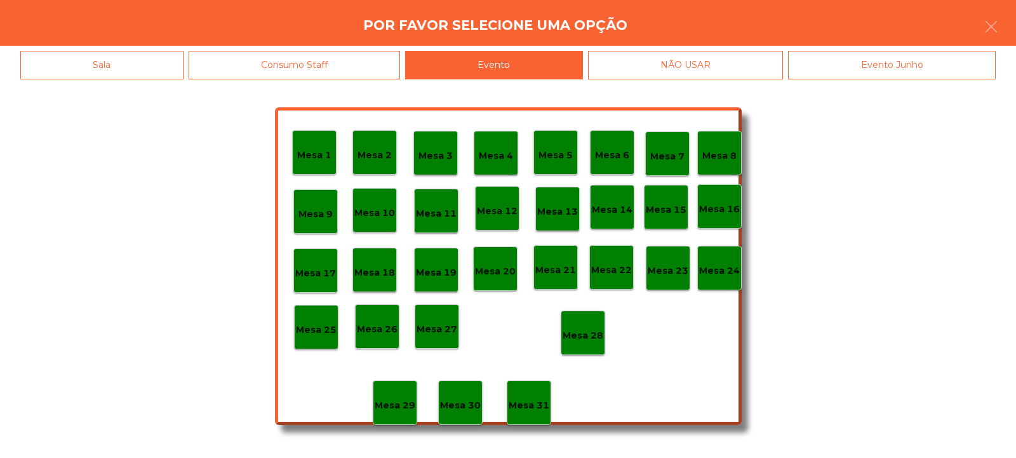
click at [598, 320] on div "Mesa 28" at bounding box center [583, 333] width 44 height 44
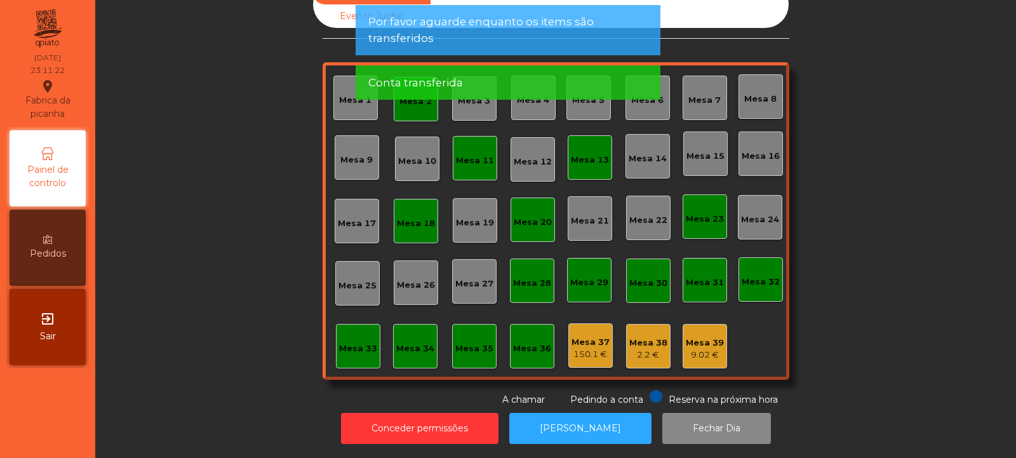
click at [692, 337] on div "Mesa 39" at bounding box center [705, 343] width 38 height 13
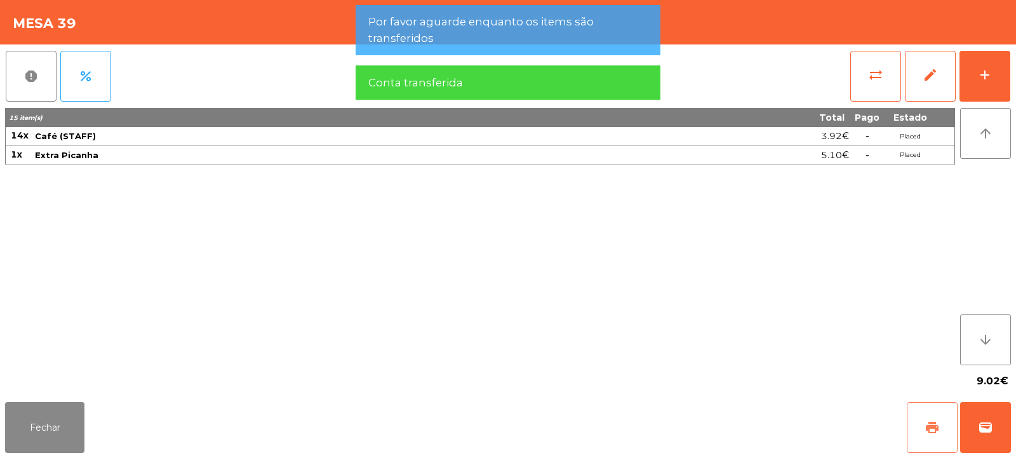
click at [921, 427] on button "print" at bounding box center [932, 427] width 51 height 51
click at [71, 403] on button "Fechar" at bounding box center [44, 427] width 79 height 51
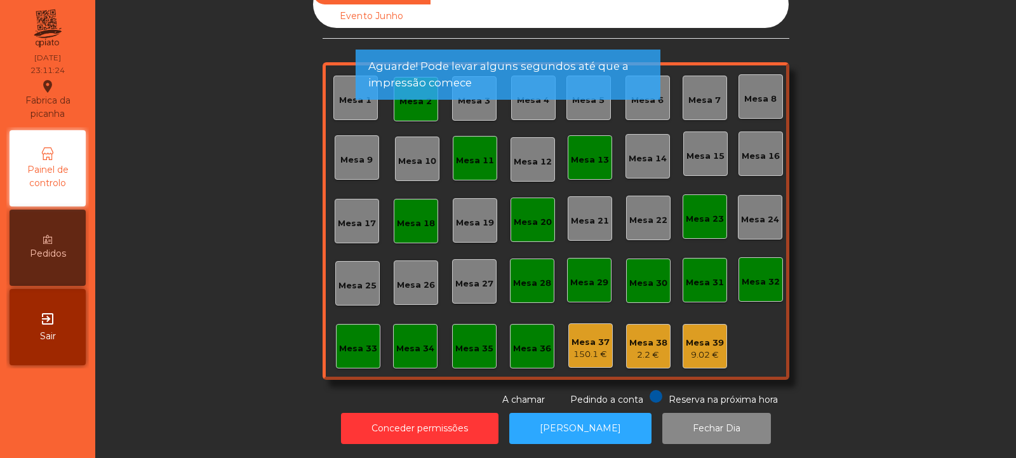
scroll to position [0, 0]
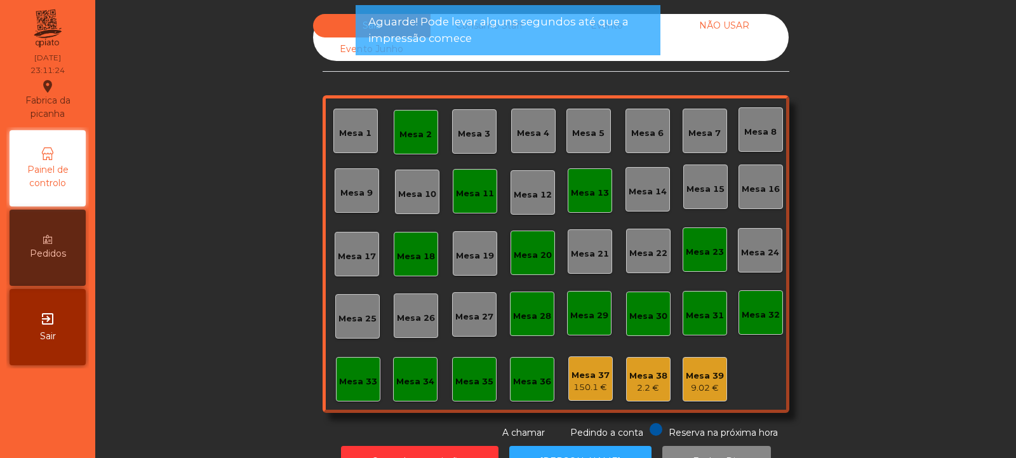
click at [487, 29] on span "Aguarde! Pode levar alguns segundos até que a impressão comece" at bounding box center [507, 30] width 279 height 32
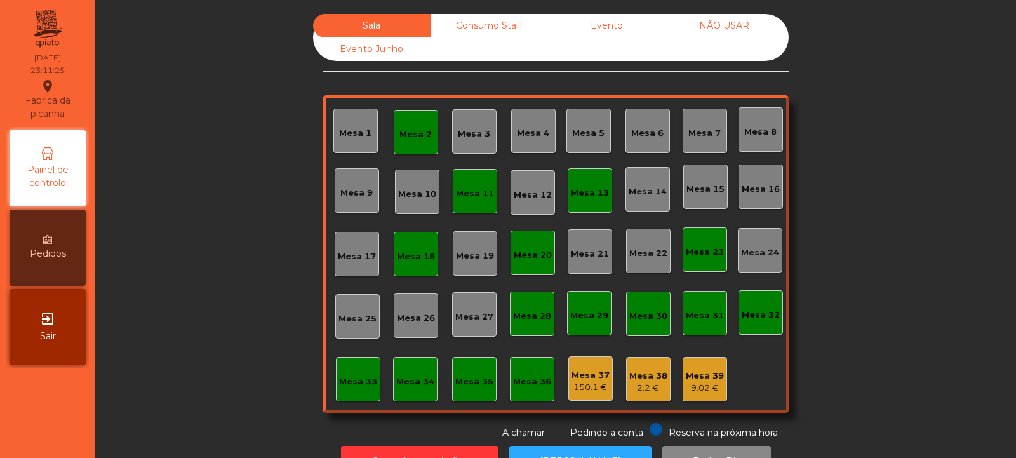
click at [486, 34] on div "Consumo Staff" at bounding box center [489, 25] width 117 height 23
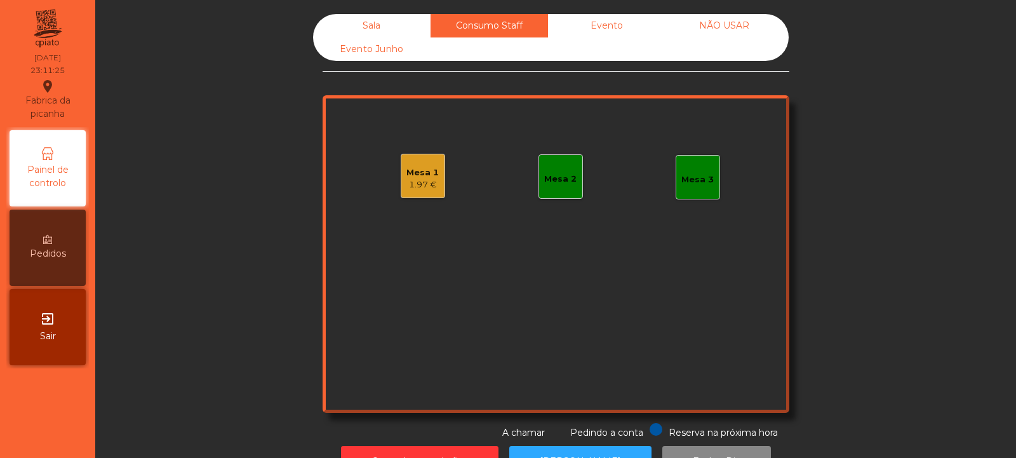
click at [408, 177] on div "Mesa 1" at bounding box center [422, 172] width 32 height 13
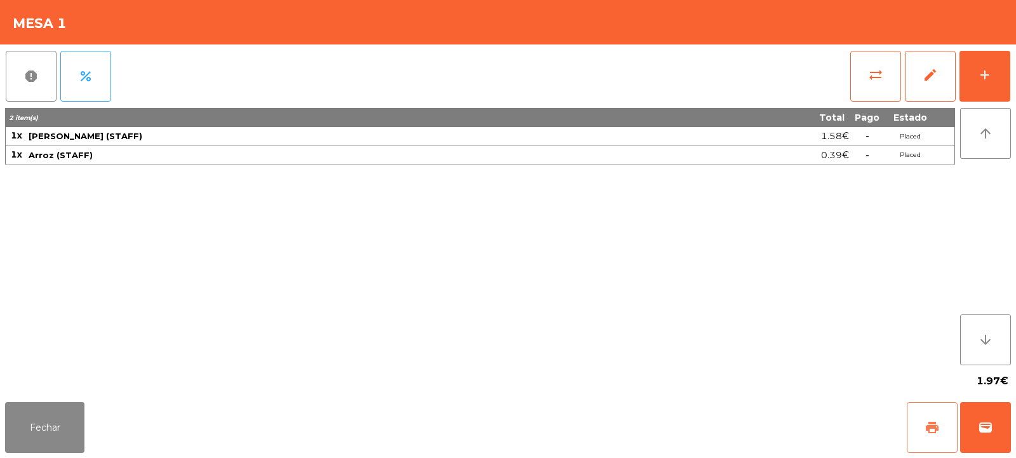
click at [944, 447] on button "print" at bounding box center [932, 427] width 51 height 51
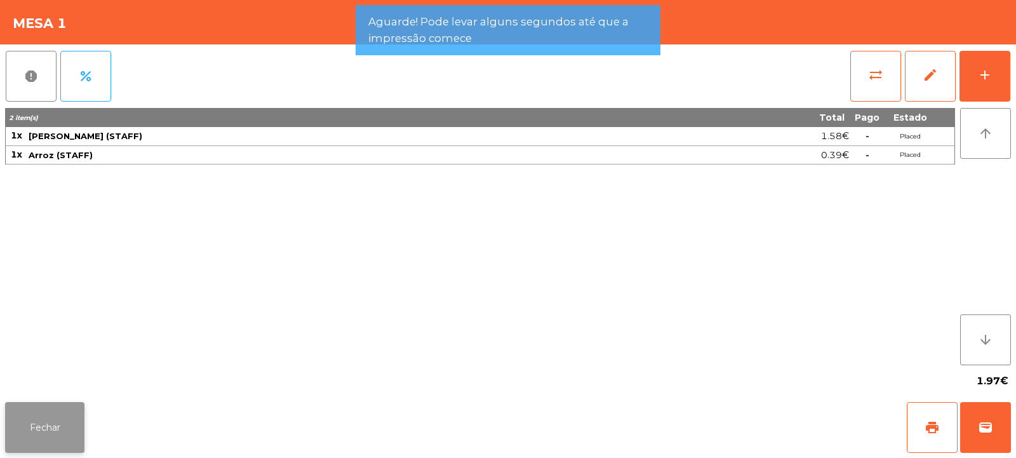
click at [21, 406] on button "Fechar" at bounding box center [44, 427] width 79 height 51
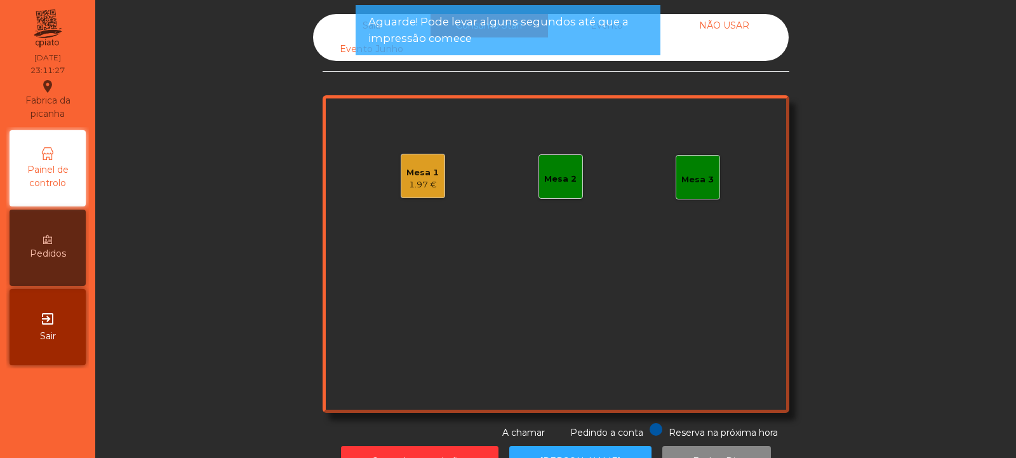
click at [433, 168] on div "Mesa 1" at bounding box center [422, 172] width 32 height 13
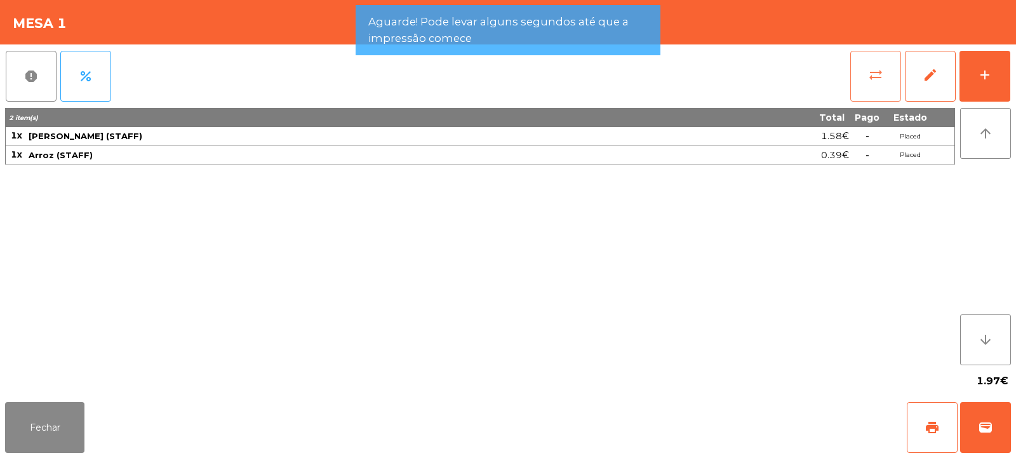
click at [882, 75] on span "sync_alt" at bounding box center [875, 74] width 15 height 15
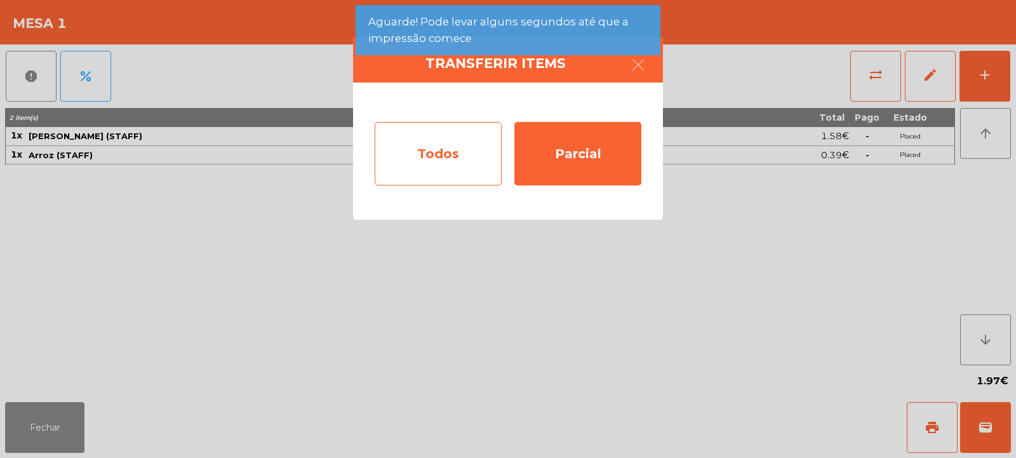
click at [466, 123] on div "Todos" at bounding box center [438, 154] width 127 height 64
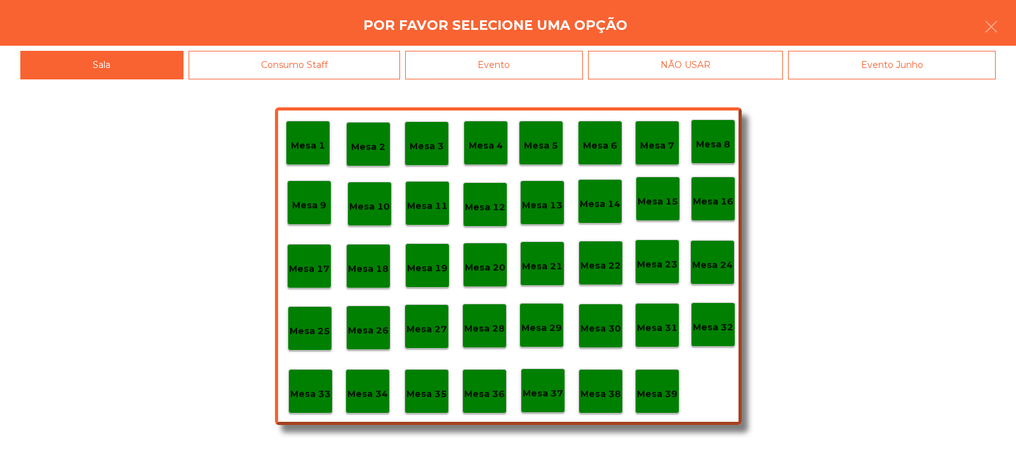
click at [654, 394] on p "Mesa 39" at bounding box center [657, 394] width 41 height 15
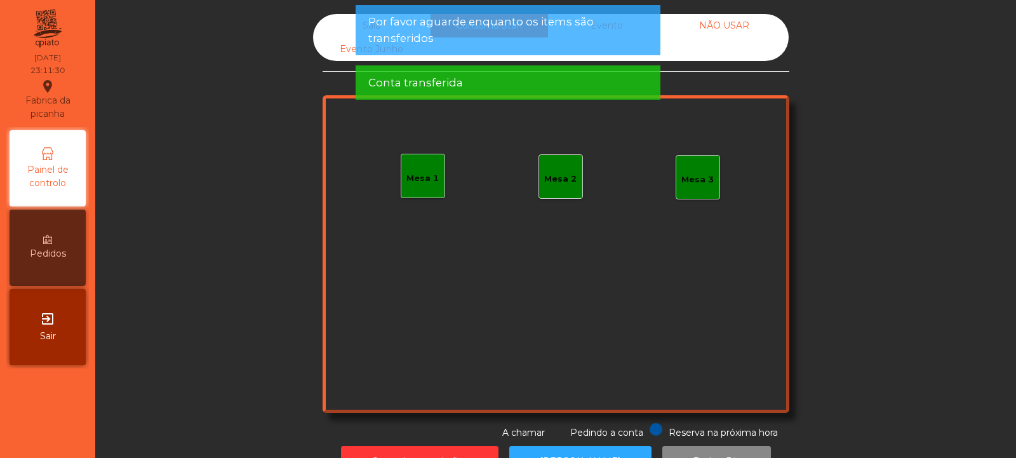
click at [337, 16] on div "Sala" at bounding box center [371, 25] width 117 height 23
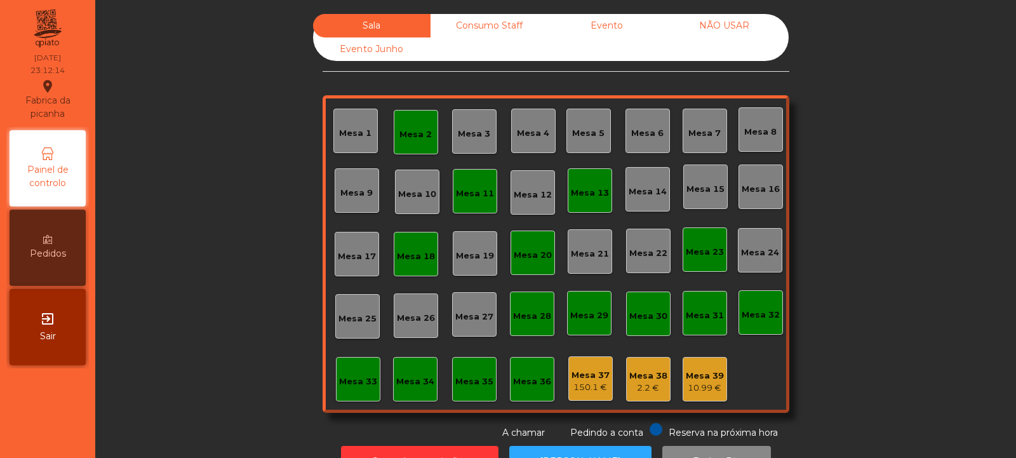
scroll to position [43, 0]
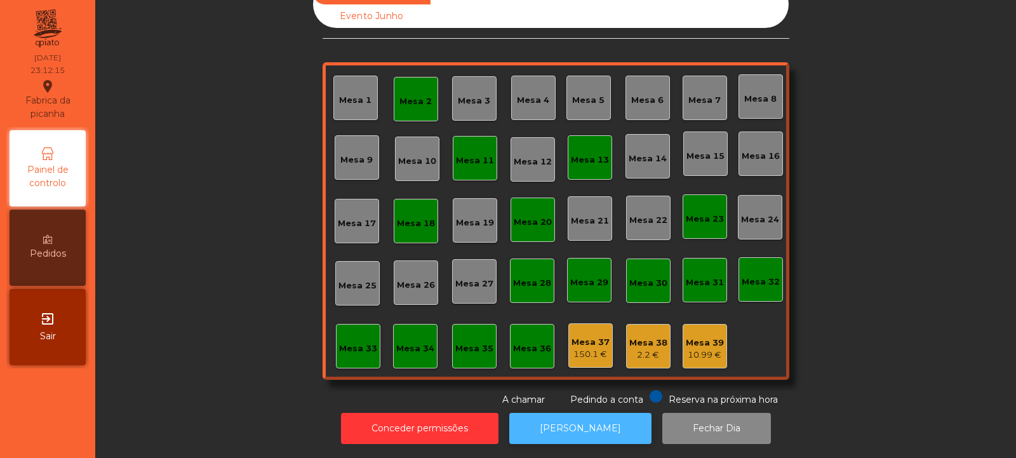
click at [591, 422] on button "[PERSON_NAME]" at bounding box center [580, 428] width 142 height 31
click at [583, 413] on button "[PERSON_NAME]" at bounding box center [580, 428] width 142 height 31
click at [643, 337] on div "Mesa 38" at bounding box center [648, 343] width 38 height 13
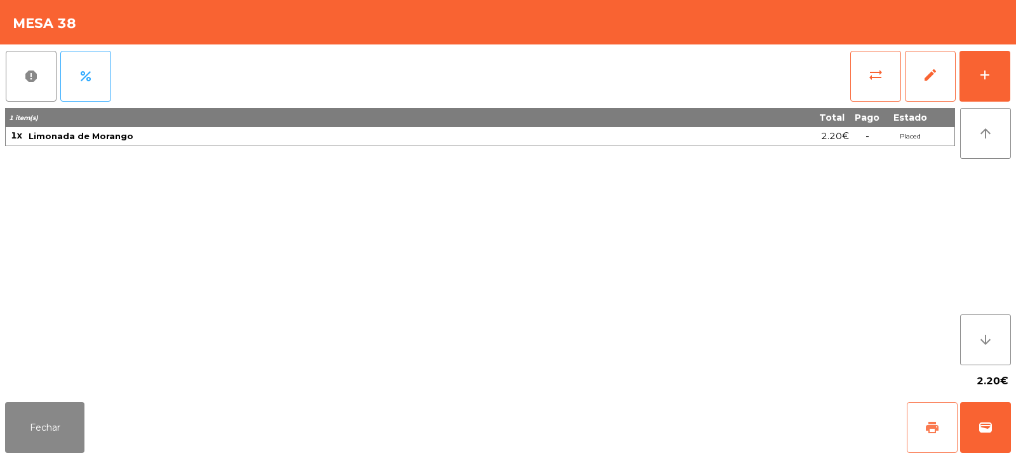
click at [935, 429] on span "print" at bounding box center [932, 427] width 15 height 15
click at [81, 446] on button "Fechar" at bounding box center [44, 427] width 79 height 51
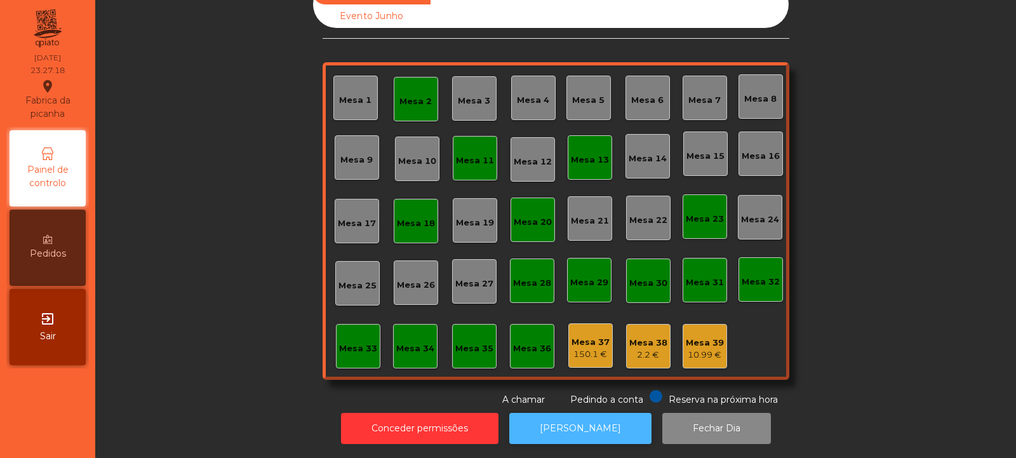
click at [569, 415] on button "[PERSON_NAME]" at bounding box center [580, 428] width 142 height 31
click at [584, 336] on div "Mesa 37" at bounding box center [591, 342] width 38 height 13
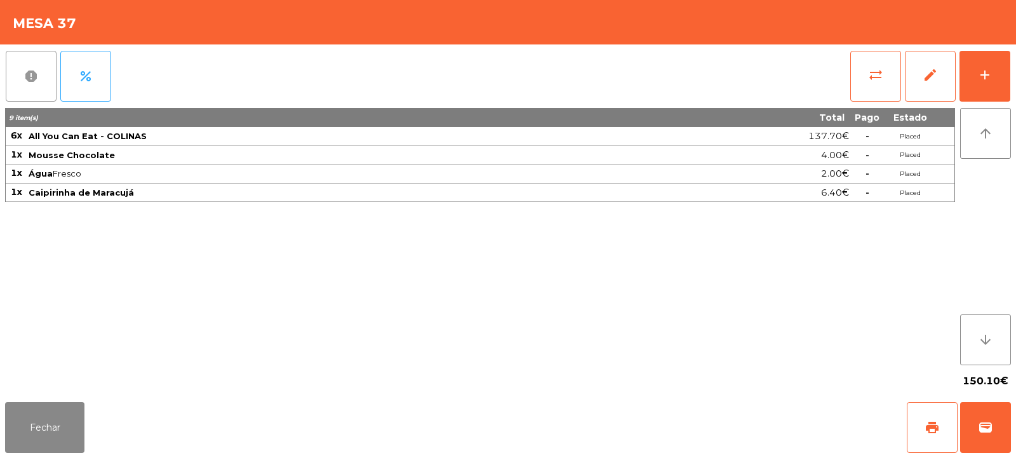
click at [17, 90] on button "report" at bounding box center [31, 76] width 51 height 51
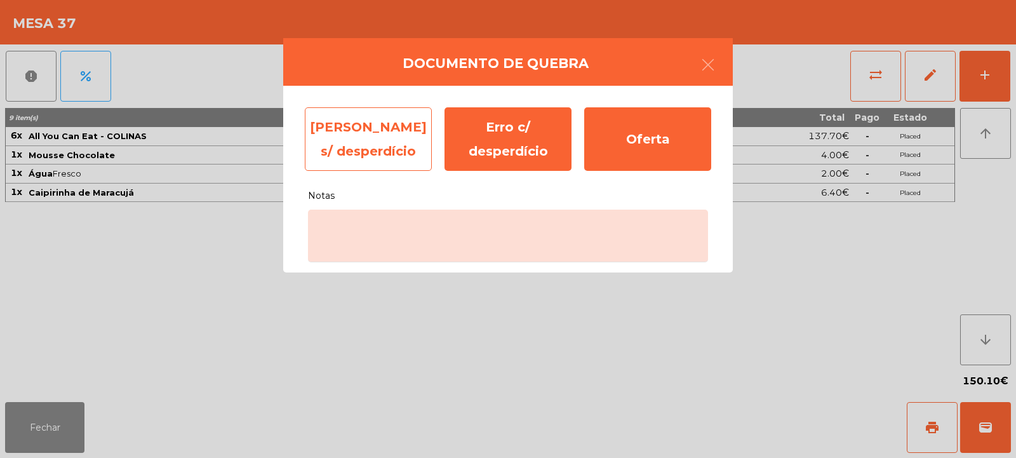
click at [386, 141] on div "Erro s/ desperdício" at bounding box center [368, 139] width 127 height 64
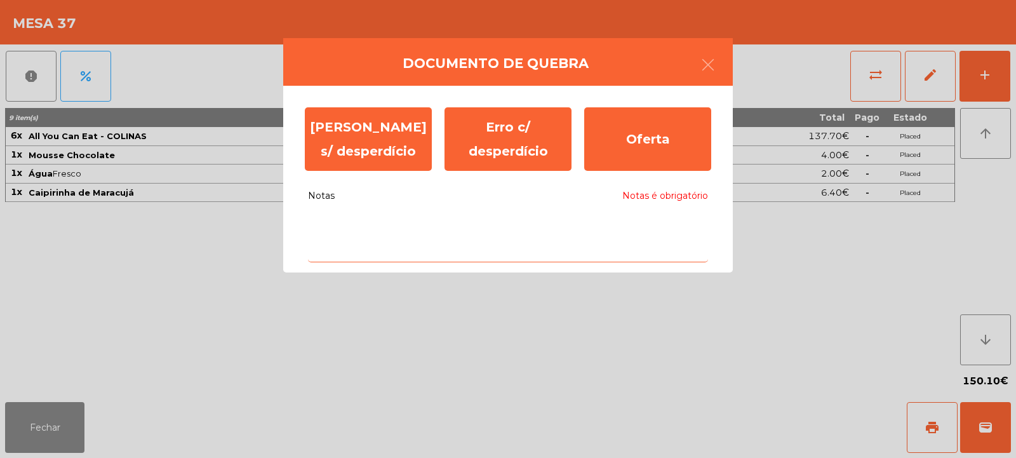
click at [441, 231] on textarea "Notas Notas é obrigatório" at bounding box center [508, 236] width 400 height 53
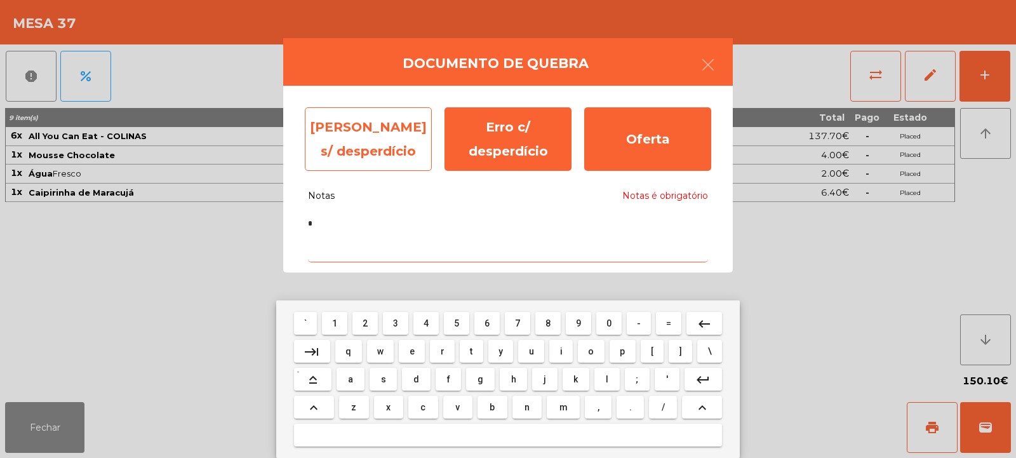
type textarea "*"
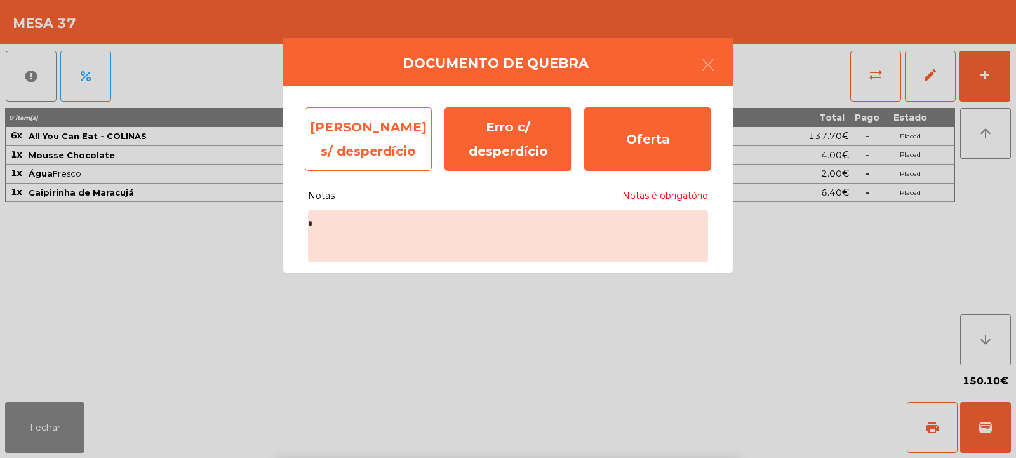
click at [384, 161] on div "Erro s/ desperdício" at bounding box center [368, 139] width 127 height 64
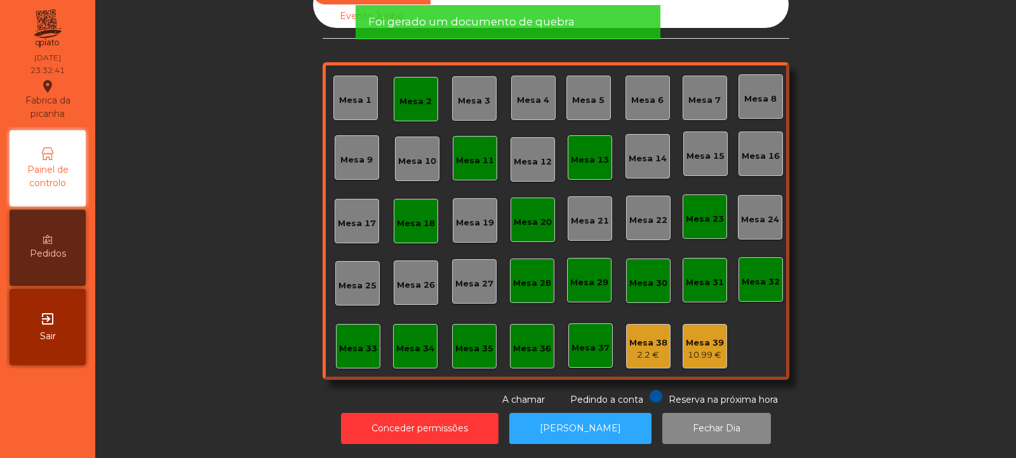
click at [643, 337] on div "Mesa 38" at bounding box center [648, 343] width 38 height 13
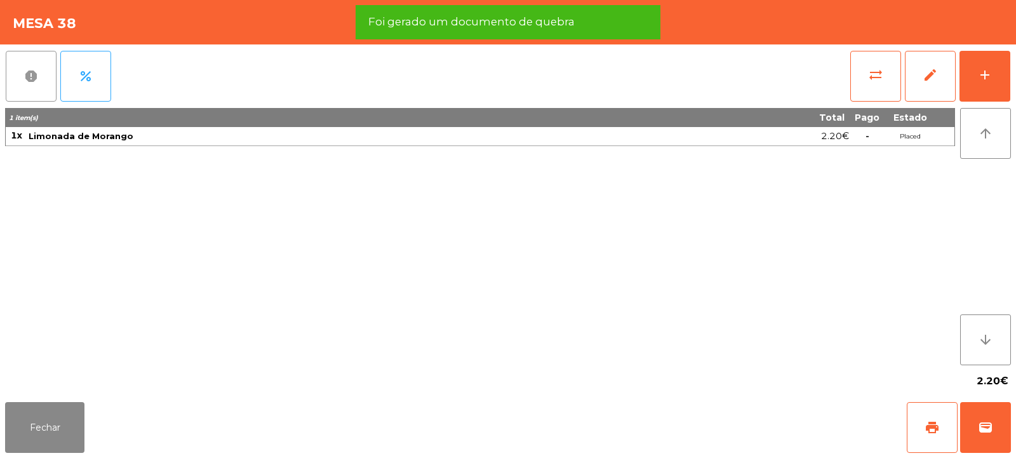
click at [32, 70] on span "report" at bounding box center [30, 76] width 15 height 15
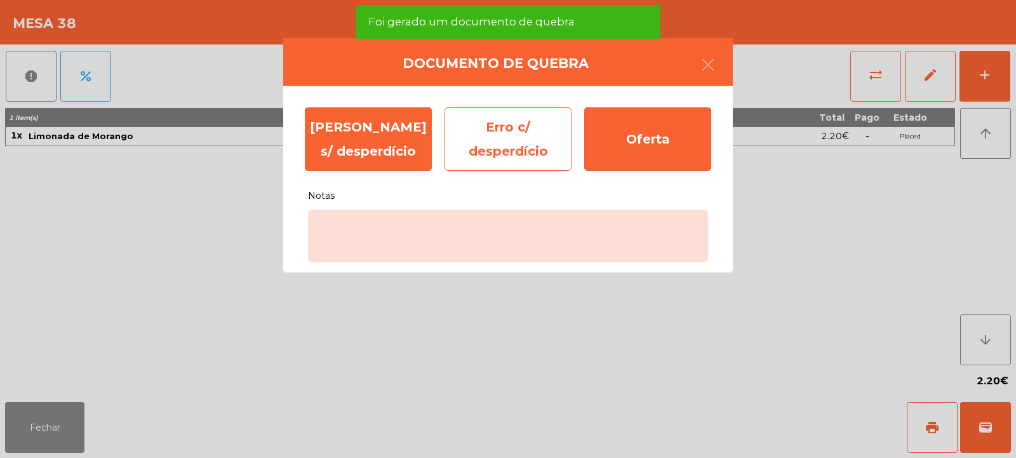
click at [535, 135] on div "Erro c/ desperdício" at bounding box center [508, 139] width 127 height 64
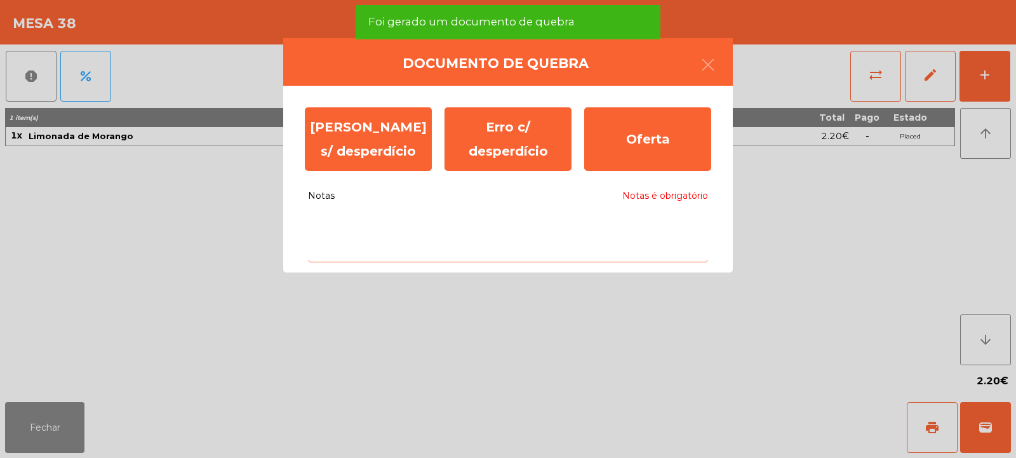
click at [509, 231] on textarea "Notas Notas é obrigatório" at bounding box center [508, 236] width 400 height 53
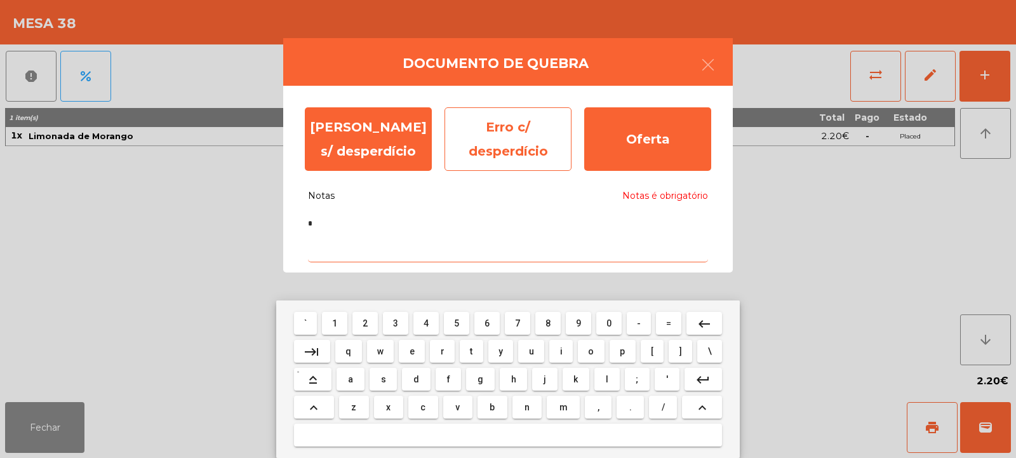
type textarea "*"
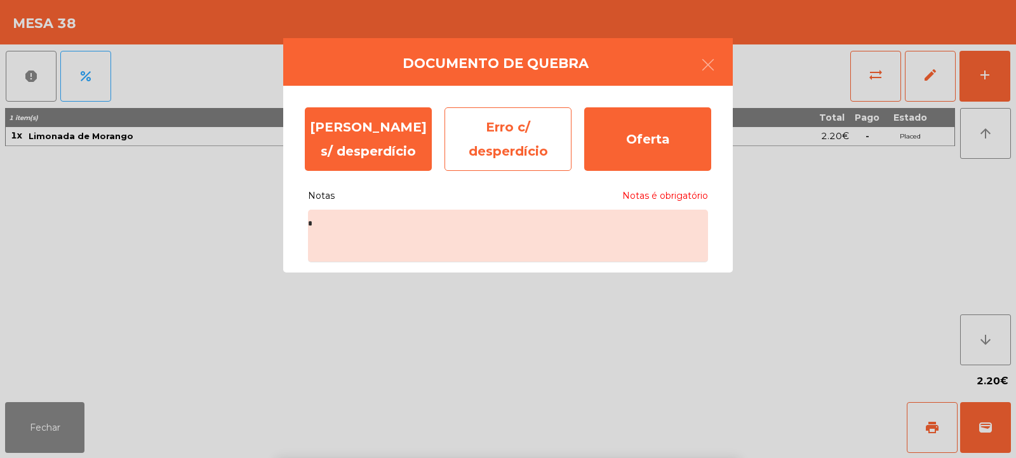
click at [520, 138] on div "Erro c/ desperdício" at bounding box center [508, 139] width 127 height 64
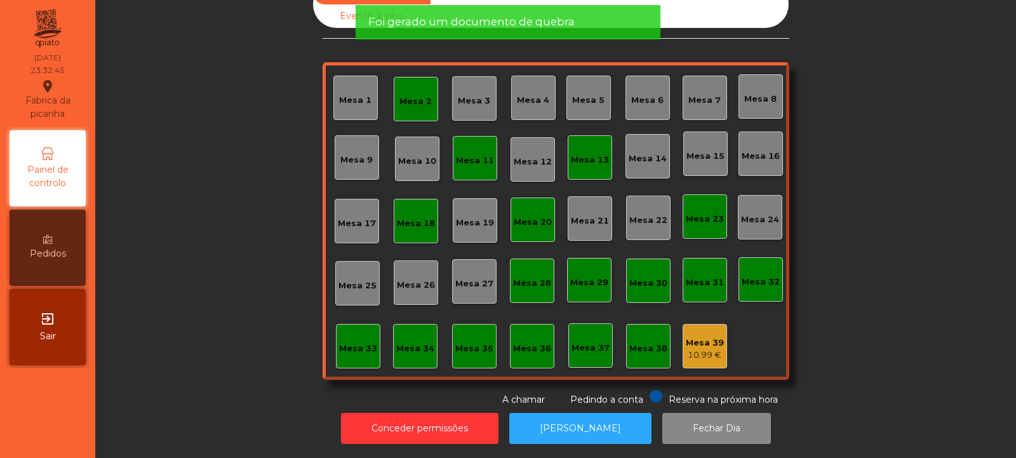
click at [692, 349] on div "10.99 €" at bounding box center [705, 355] width 38 height 13
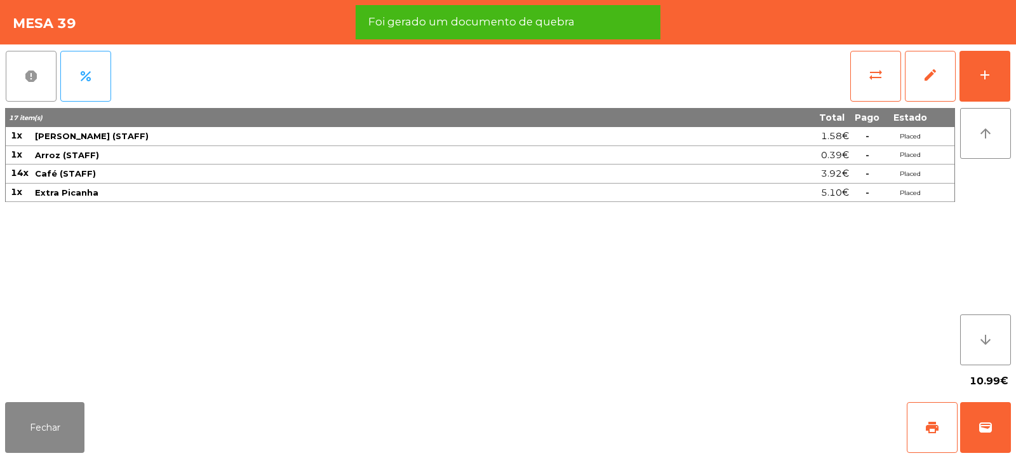
click at [24, 86] on button "report" at bounding box center [31, 76] width 51 height 51
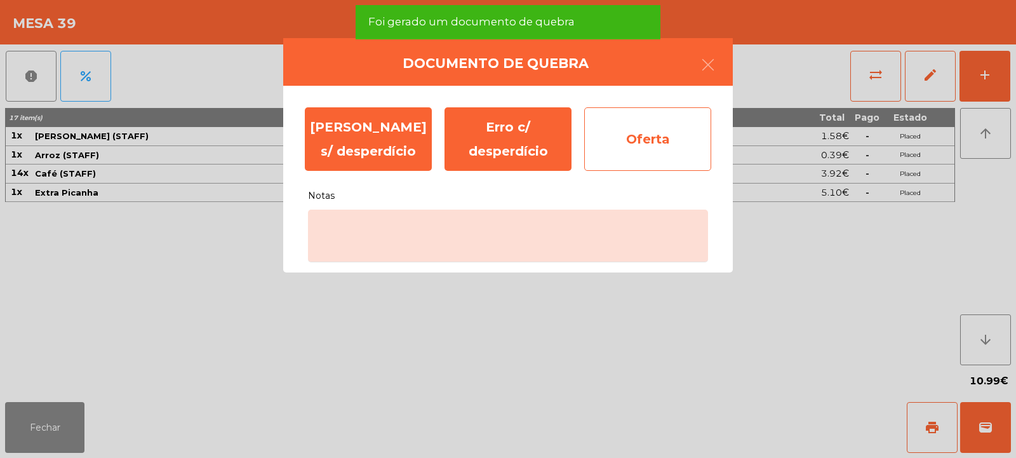
click at [645, 145] on div "Oferta" at bounding box center [647, 139] width 127 height 64
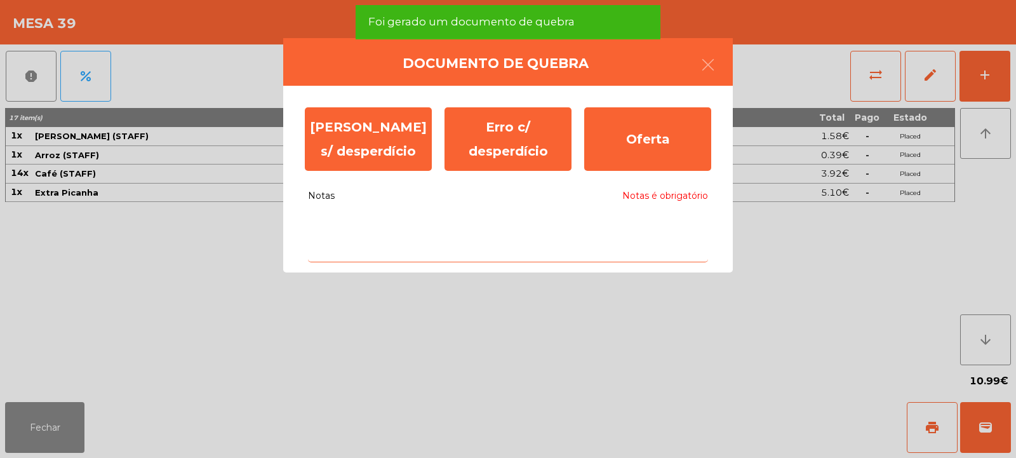
click at [574, 227] on textarea "Notas Notas é obrigatório" at bounding box center [508, 236] width 400 height 53
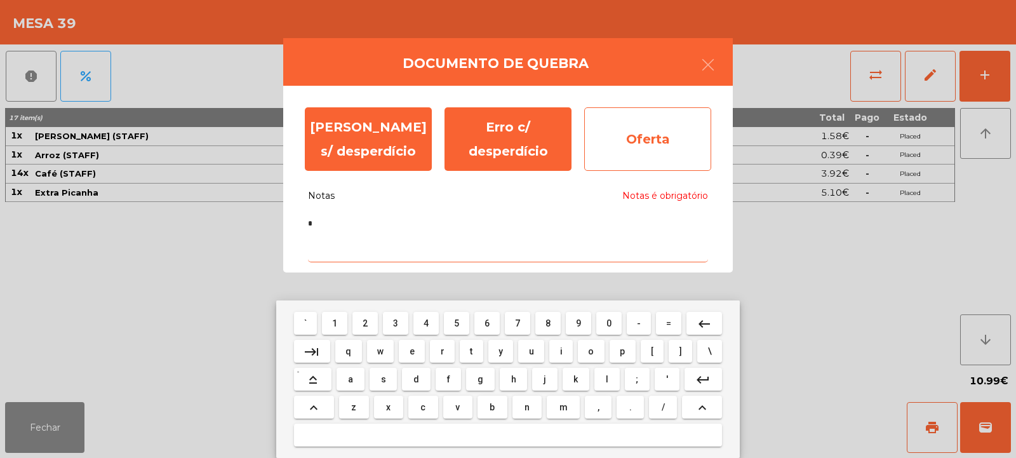
type textarea "*"
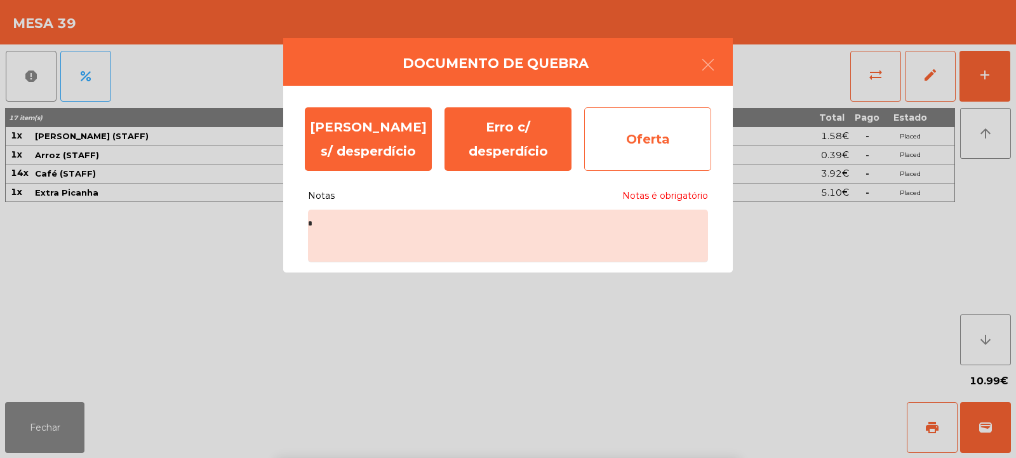
click at [657, 151] on div "Oferta" at bounding box center [647, 139] width 127 height 64
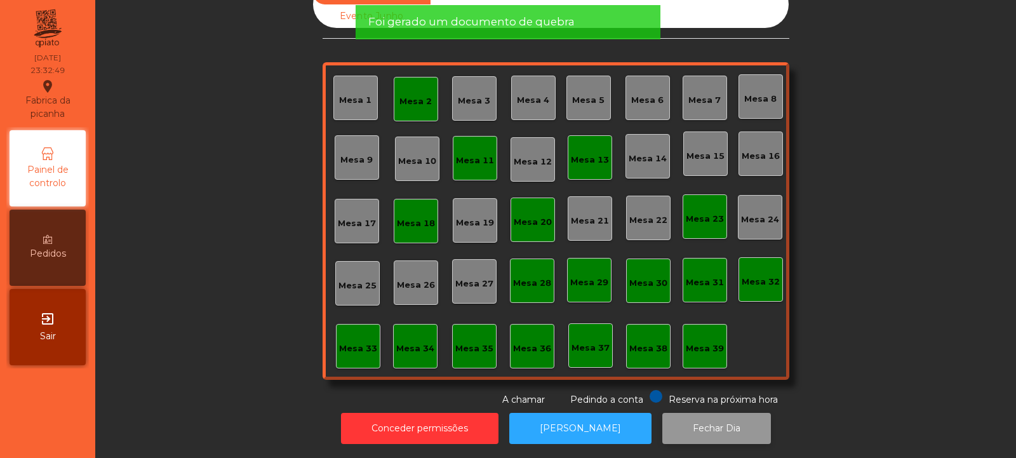
click at [686, 413] on button "Fechar Dia" at bounding box center [716, 428] width 109 height 31
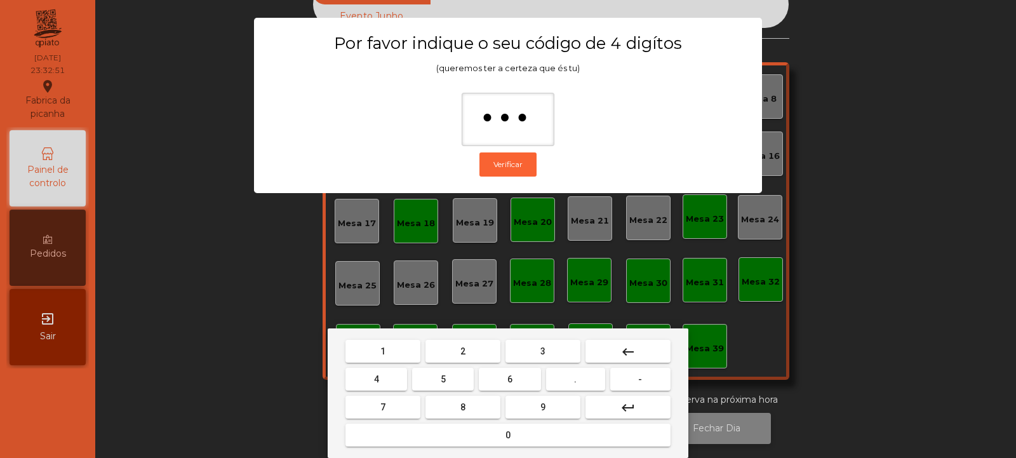
type input "****"
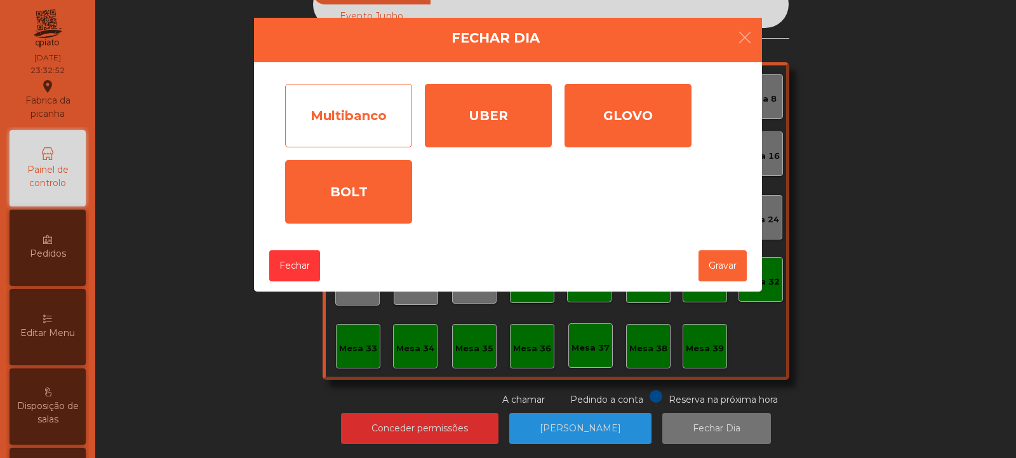
click at [344, 117] on div "Multibanco" at bounding box center [348, 116] width 127 height 64
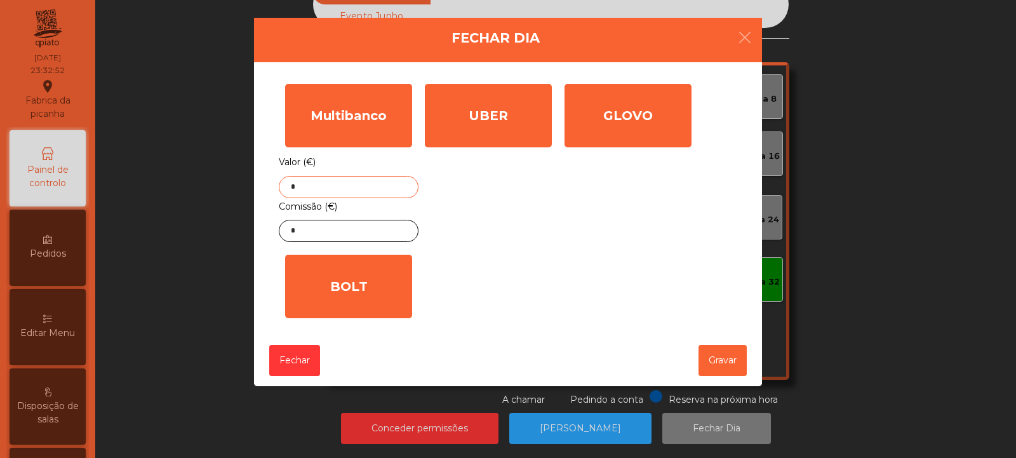
click at [384, 186] on input "*" at bounding box center [349, 187] width 140 height 22
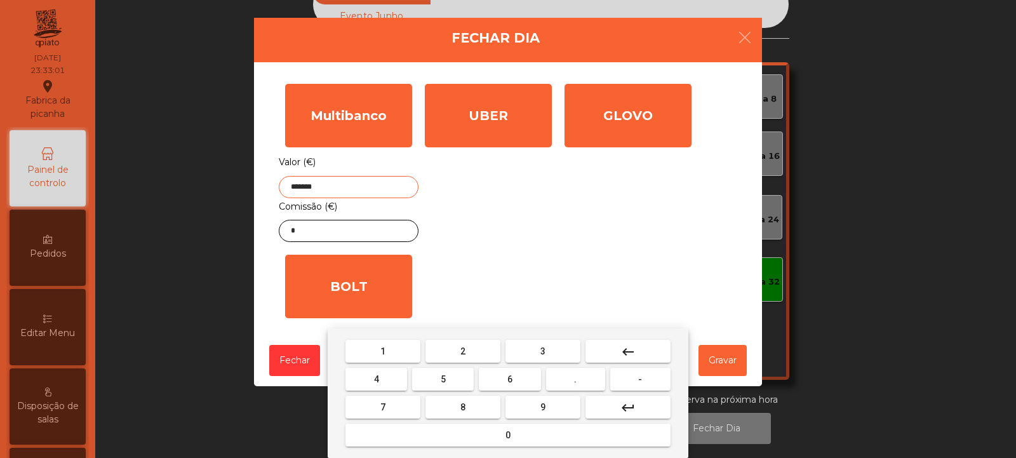
type input "*******"
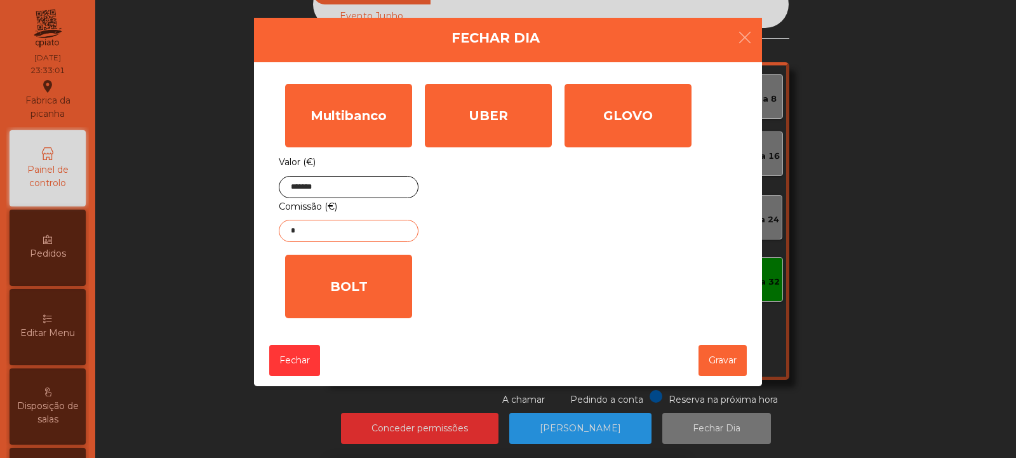
click at [379, 232] on input "*" at bounding box center [349, 231] width 140 height 22
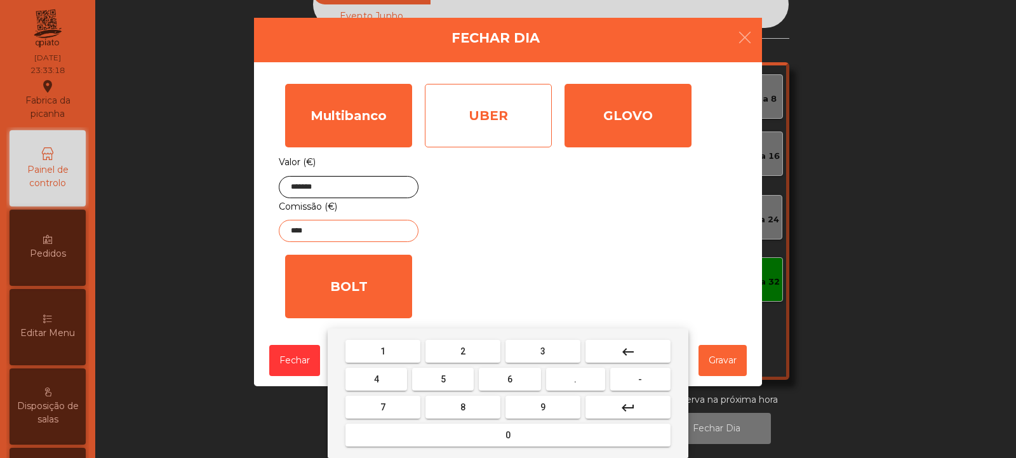
type input "****"
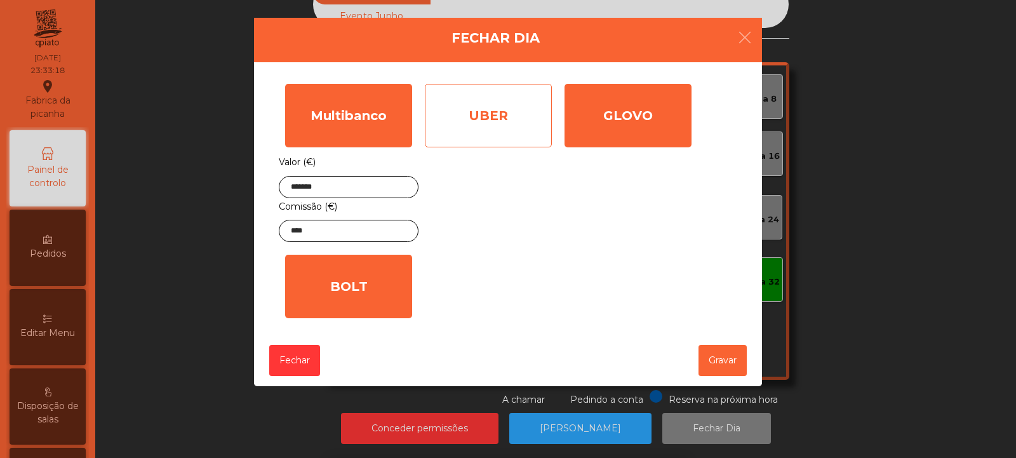
click at [495, 124] on div "UBER" at bounding box center [488, 116] width 127 height 64
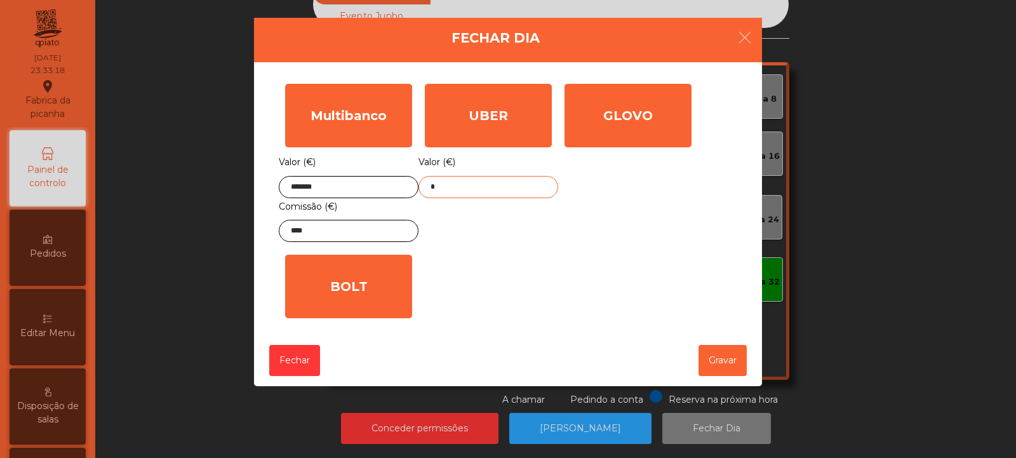
click at [509, 186] on input "*" at bounding box center [489, 187] width 140 height 22
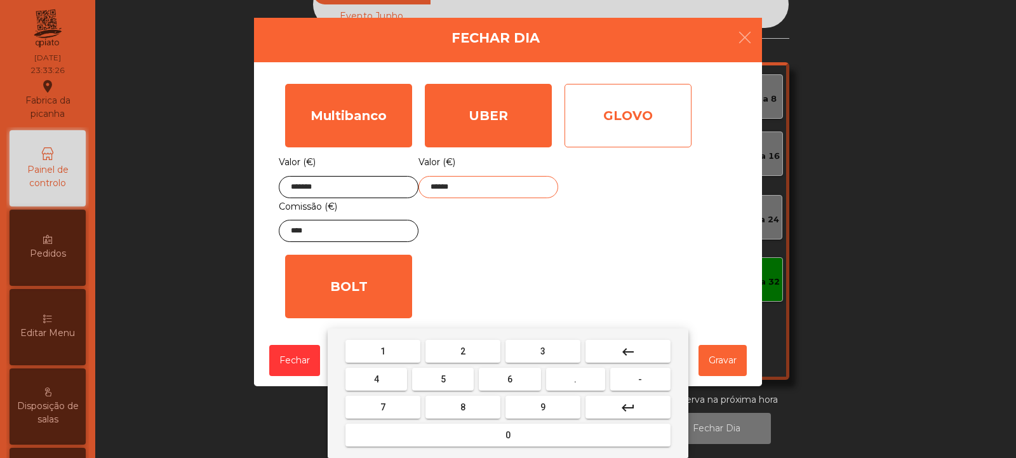
type input "******"
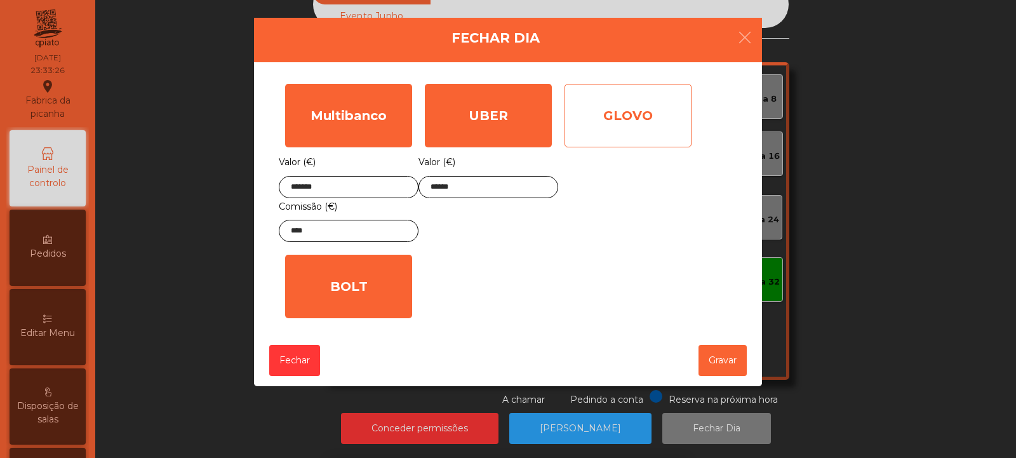
click at [636, 131] on div "GLOVO" at bounding box center [628, 116] width 127 height 64
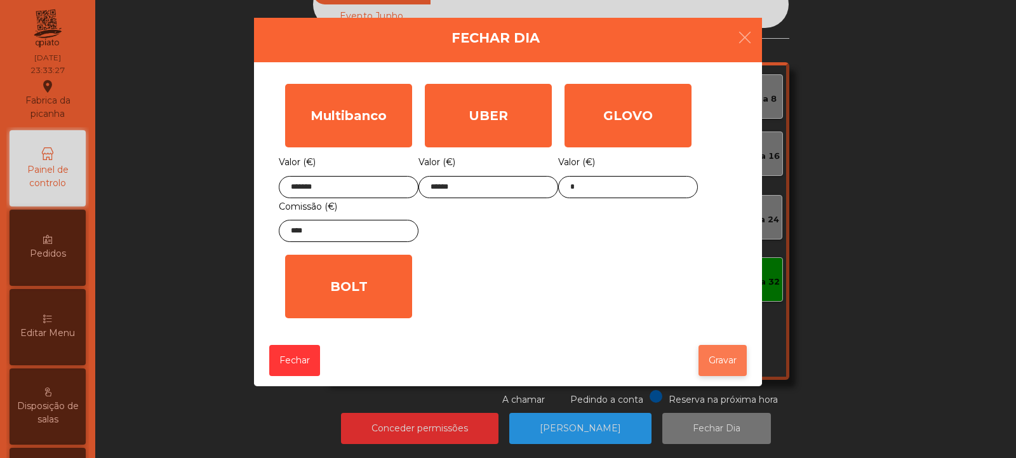
click at [728, 359] on button "Gravar" at bounding box center [723, 360] width 48 height 31
